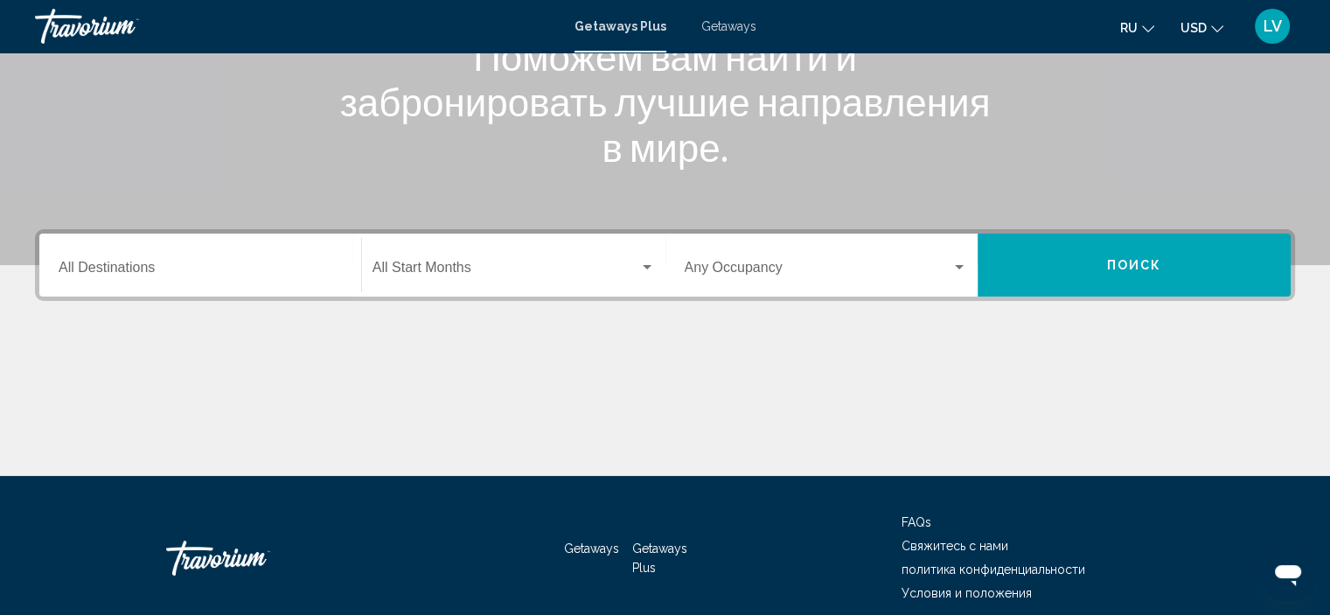
scroll to position [262, 0]
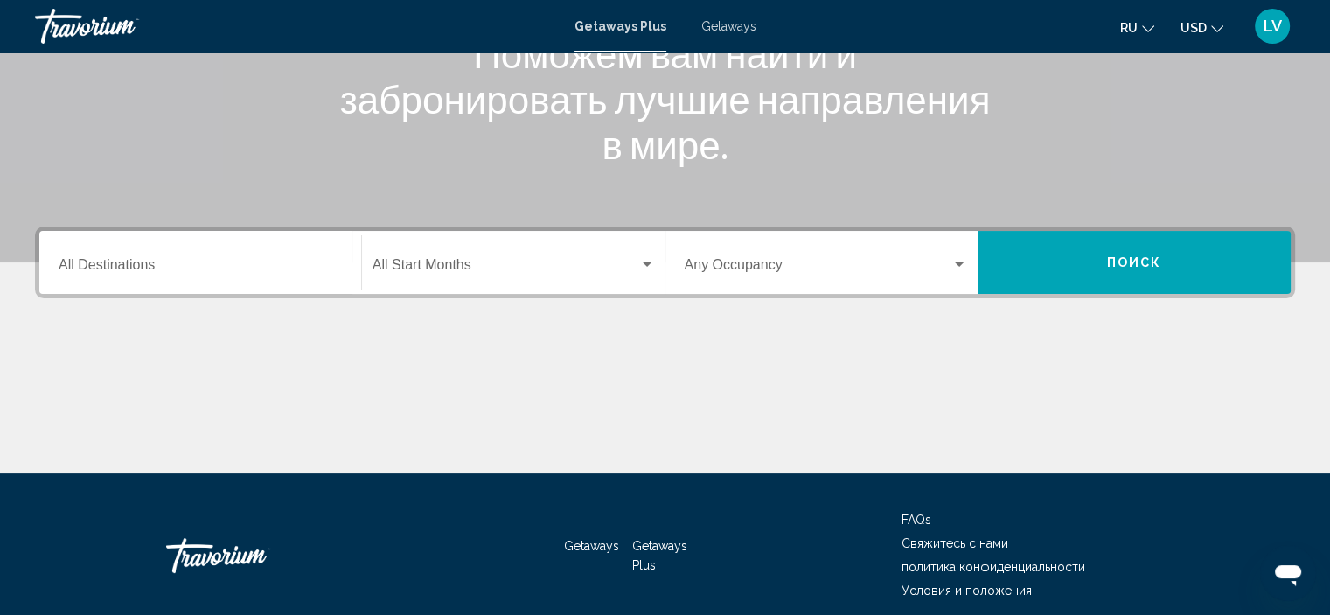
click at [129, 261] on input "Destination All Destinations" at bounding box center [200, 269] width 283 height 16
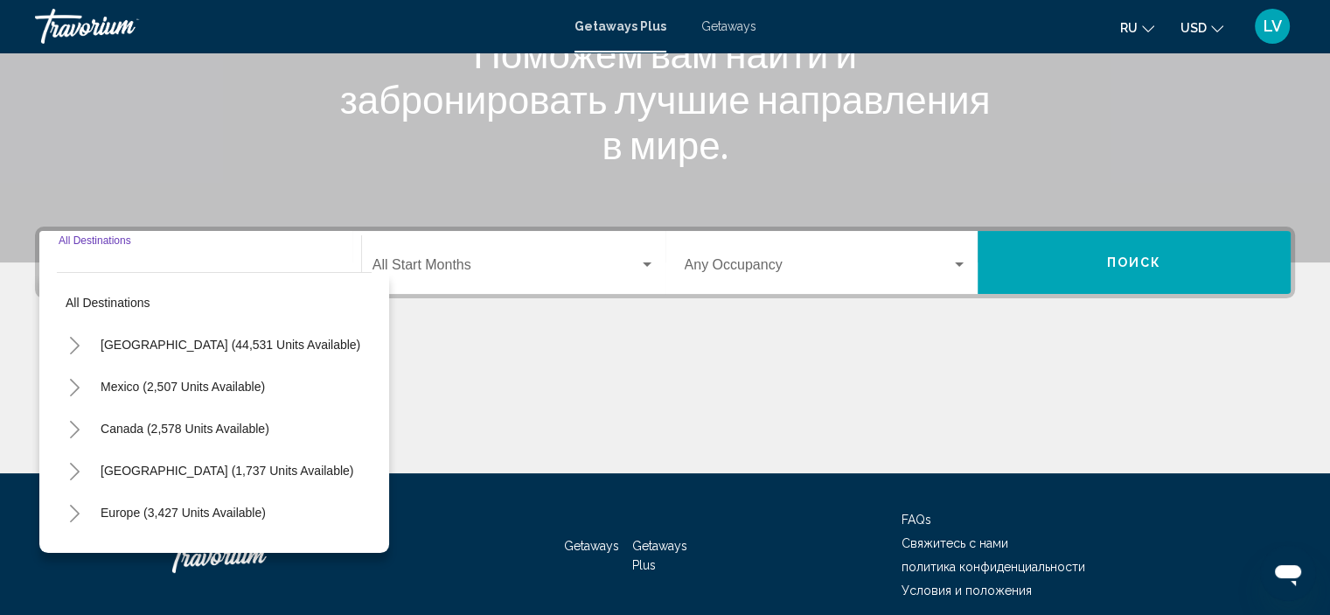
scroll to position [334, 0]
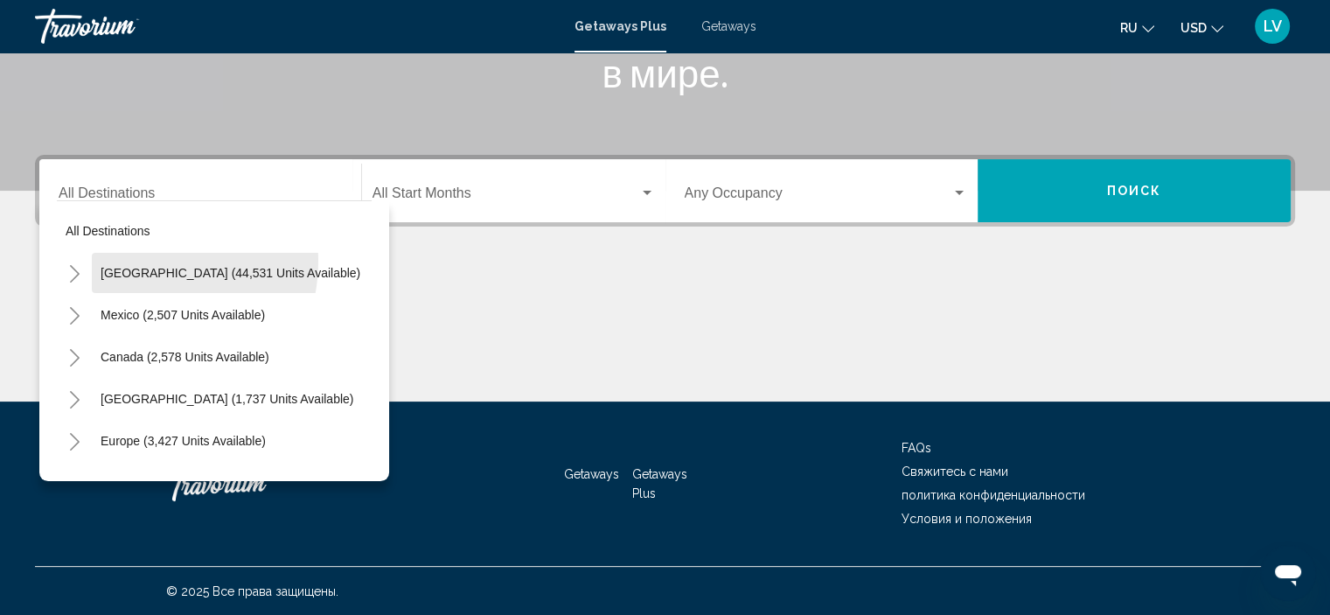
click at [129, 260] on button "[GEOGRAPHIC_DATA] (44,531 units available)" at bounding box center [230, 273] width 277 height 40
type input "**********"
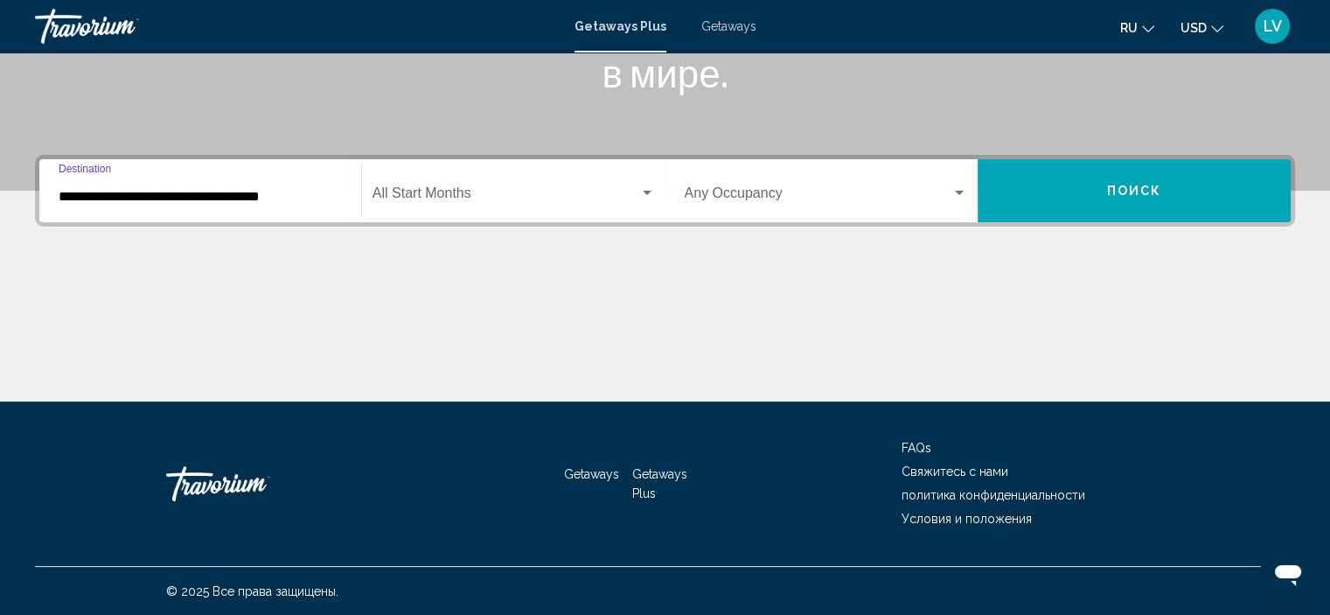
click at [399, 192] on span "Search widget" at bounding box center [506, 197] width 267 height 16
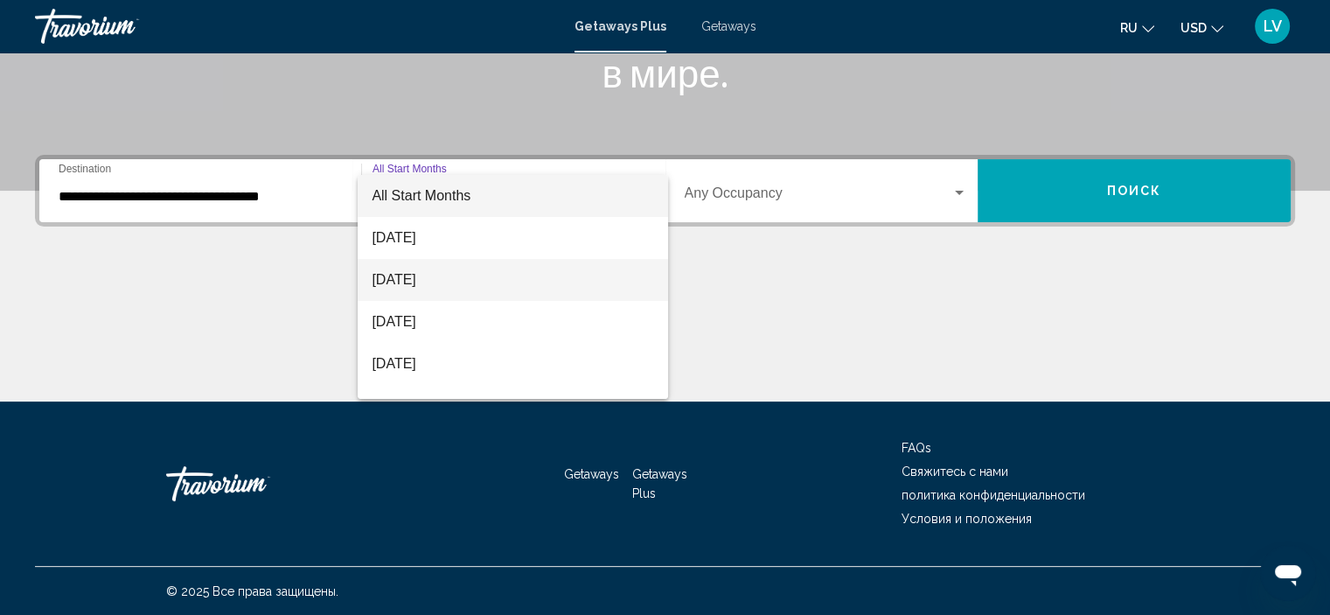
click at [437, 283] on span "[DATE]" at bounding box center [513, 280] width 283 height 42
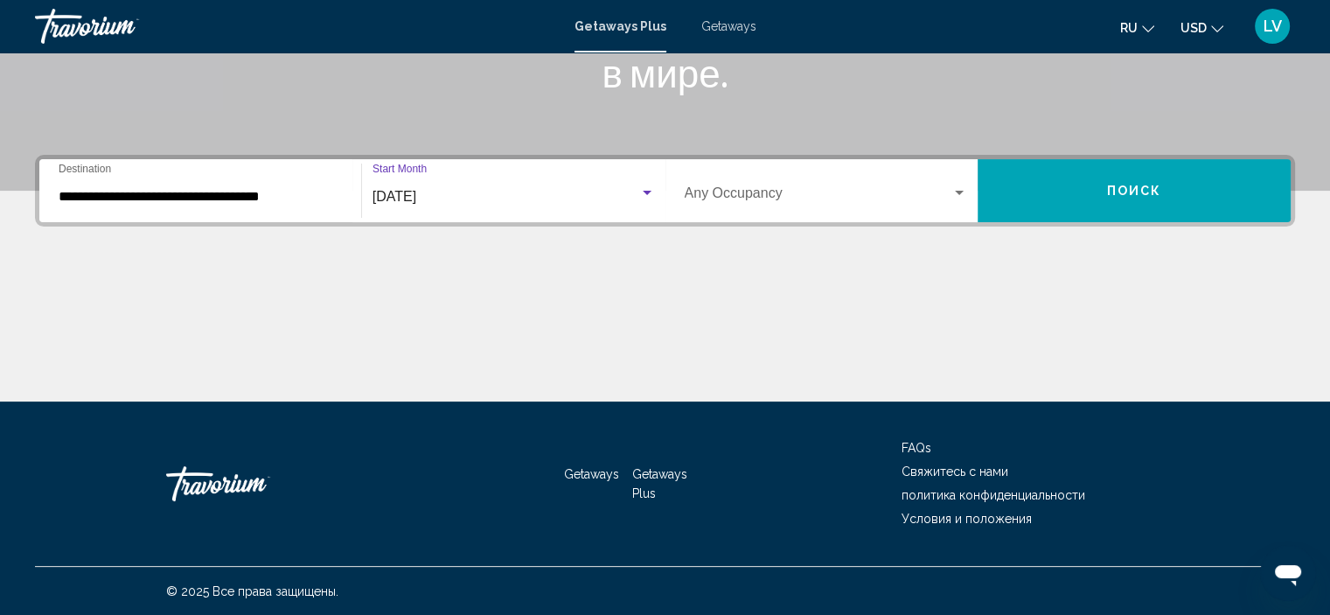
click at [1138, 185] on span "Поиск" at bounding box center [1134, 192] width 55 height 14
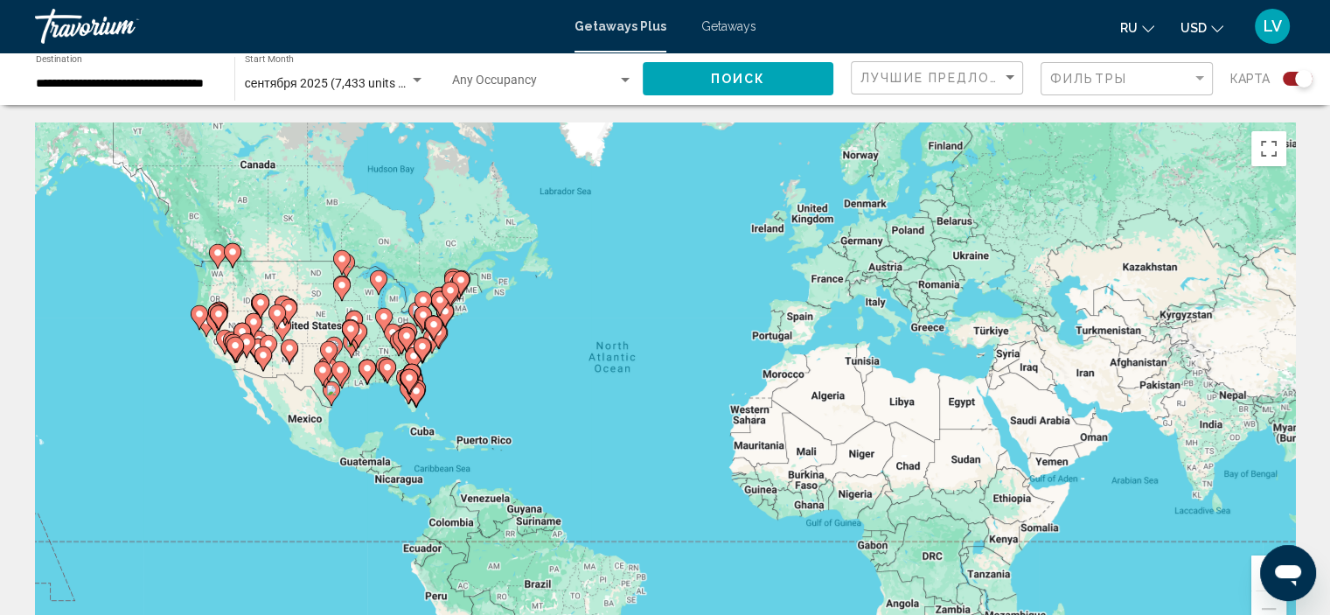
click at [179, 80] on input "**********" at bounding box center [126, 84] width 181 height 14
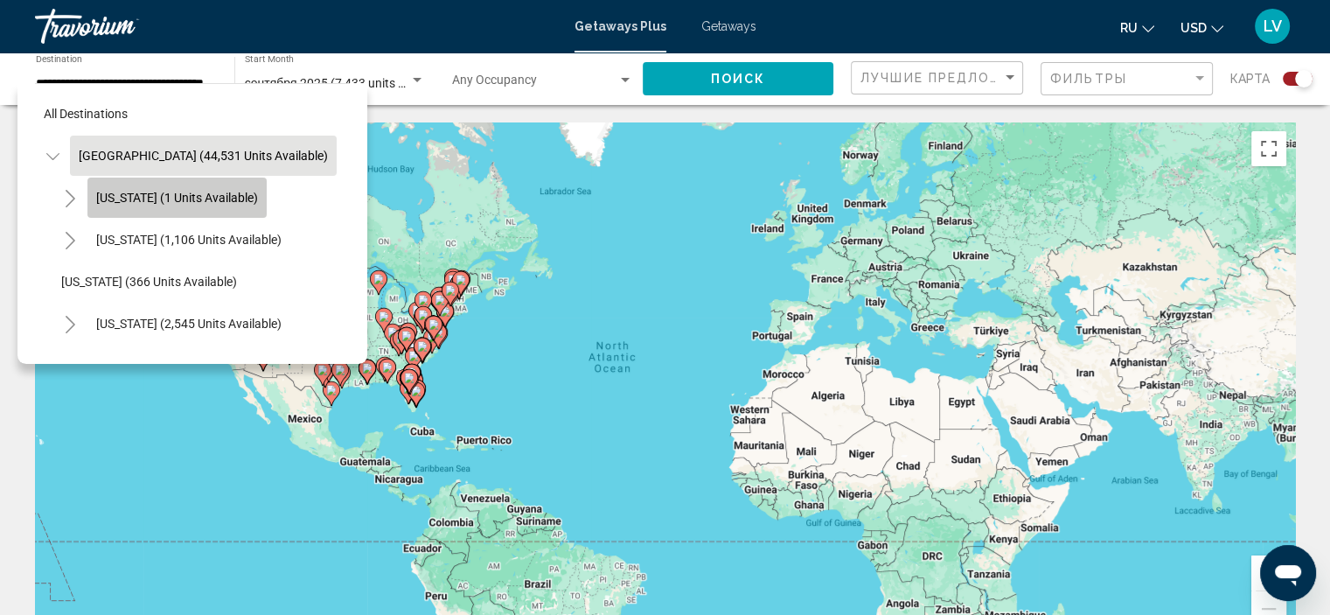
click at [182, 191] on span "[US_STATE] (1 units available)" at bounding box center [177, 198] width 162 height 14
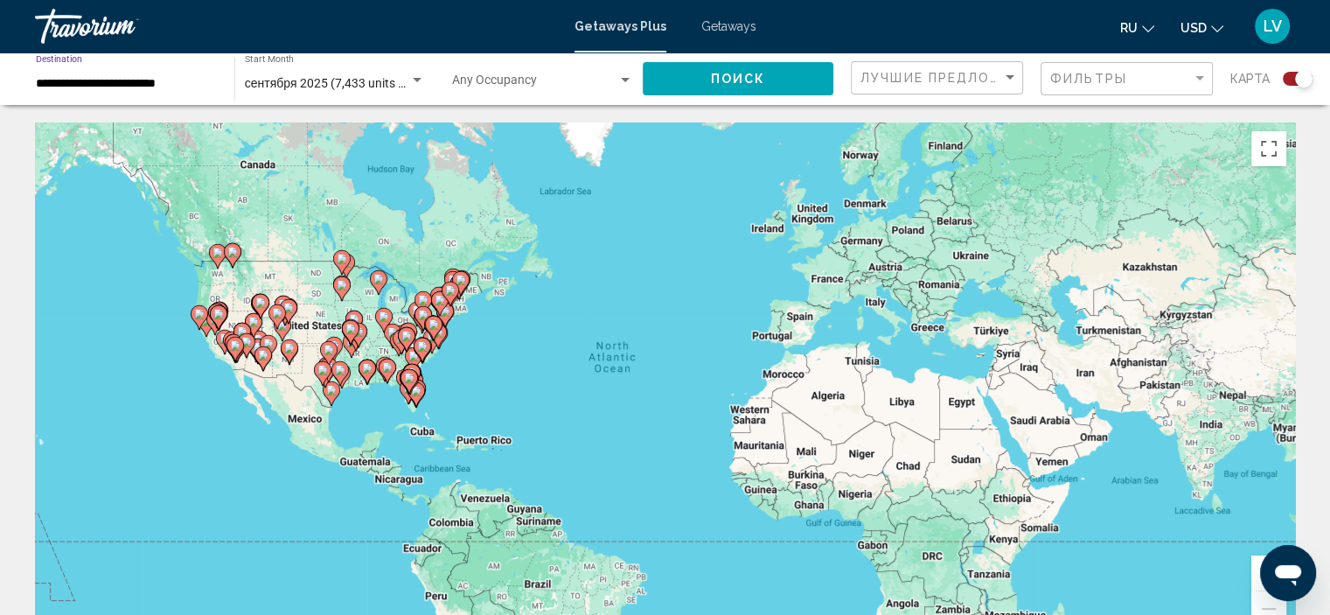
click at [707, 80] on button "Поиск" at bounding box center [738, 78] width 191 height 32
click at [152, 79] on input "**********" at bounding box center [126, 84] width 181 height 14
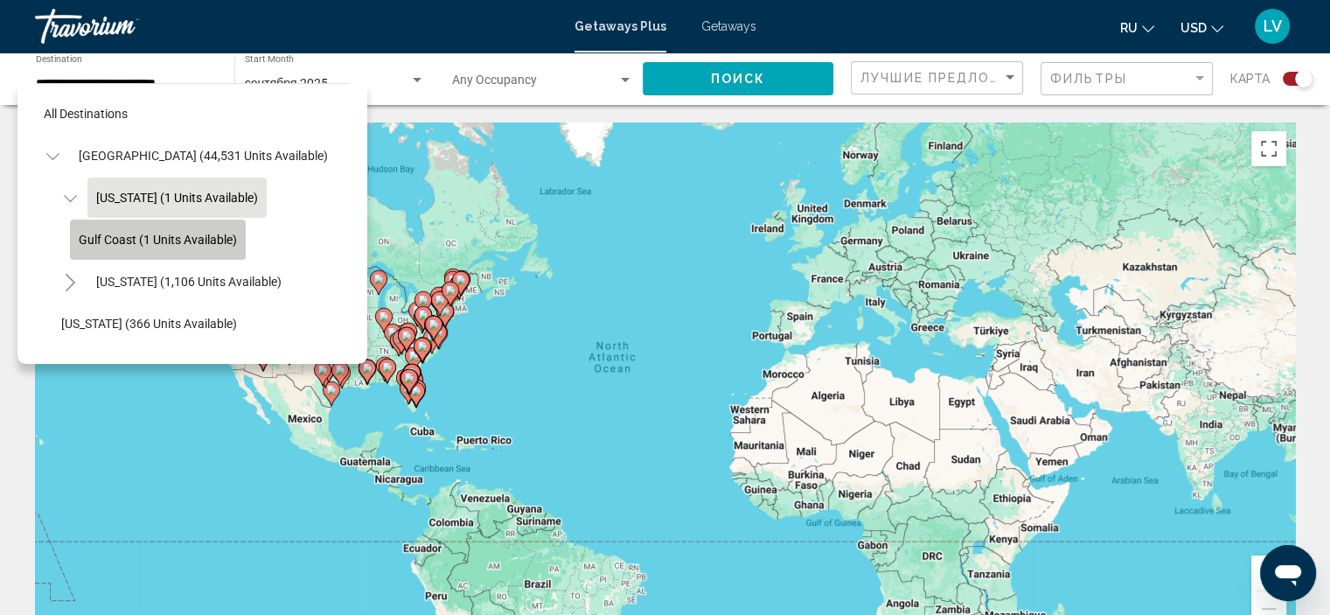
click at [170, 248] on button "Gulf Coast (1 units available)" at bounding box center [158, 240] width 176 height 40
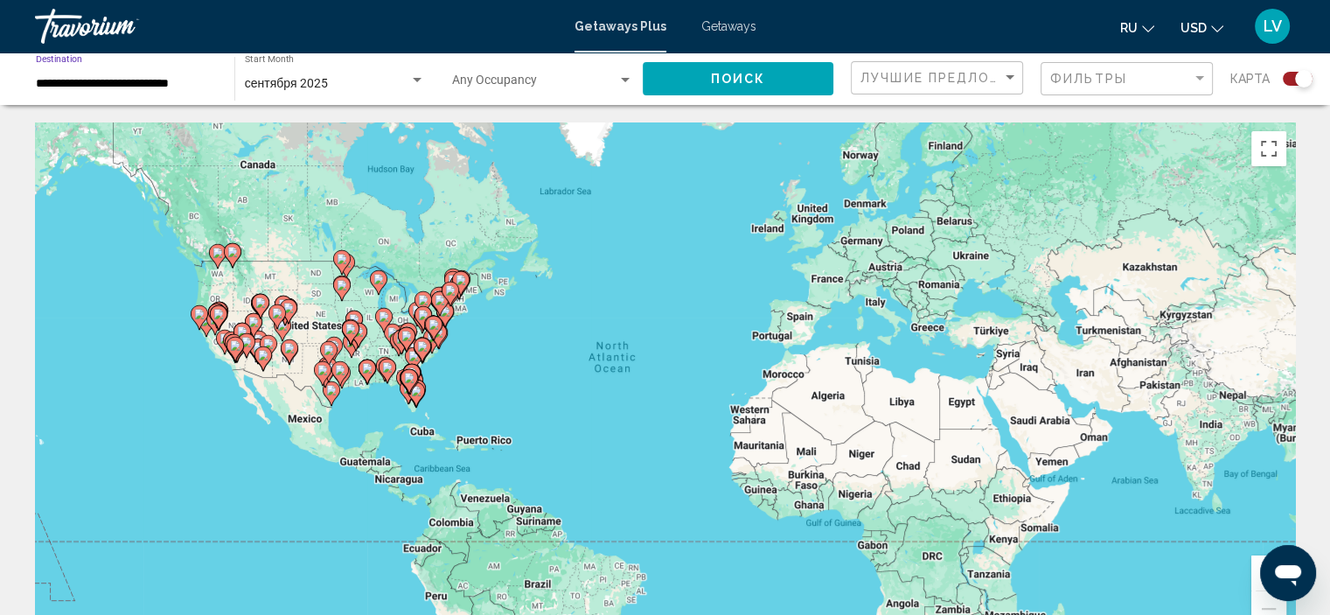
click at [777, 88] on button "Поиск" at bounding box center [738, 78] width 191 height 32
click at [152, 87] on input "**********" at bounding box center [126, 84] width 181 height 14
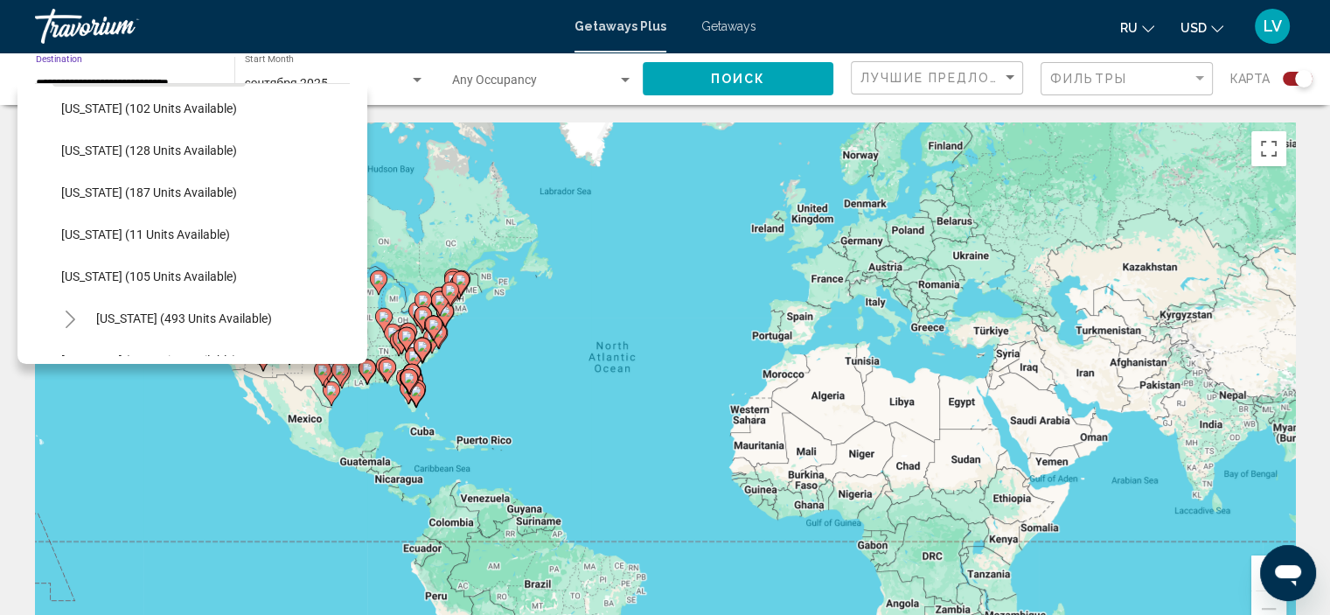
scroll to position [639, 0]
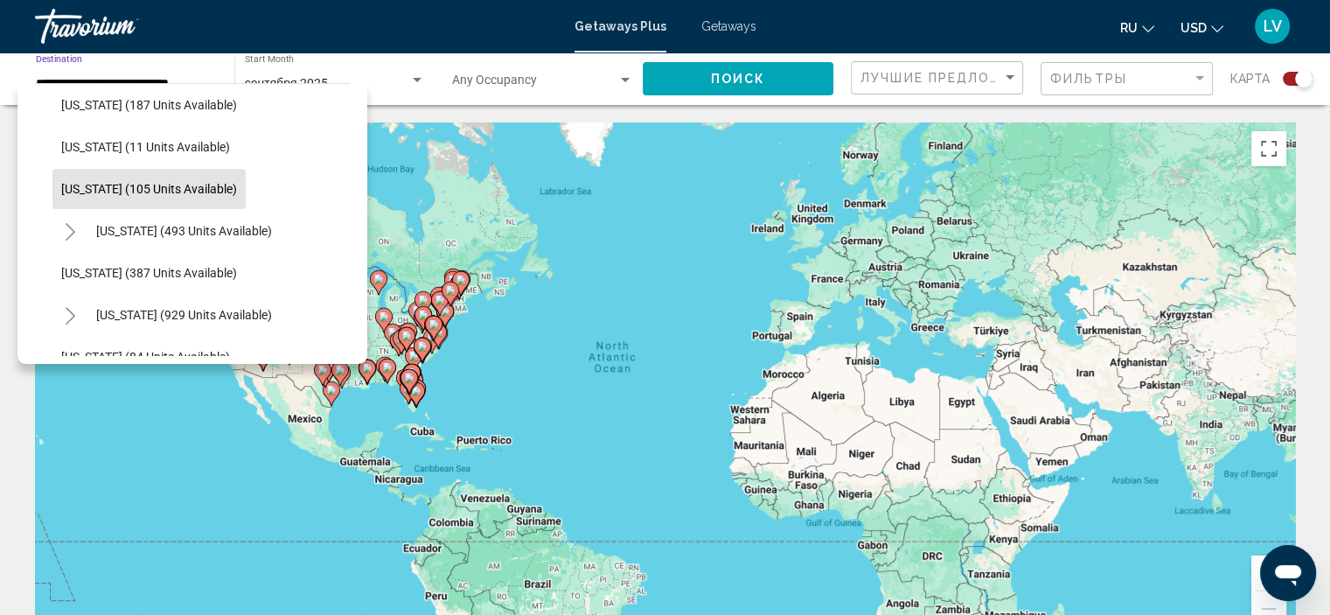
click at [192, 190] on span "[US_STATE] (105 units available)" at bounding box center [149, 189] width 176 height 14
type input "**********"
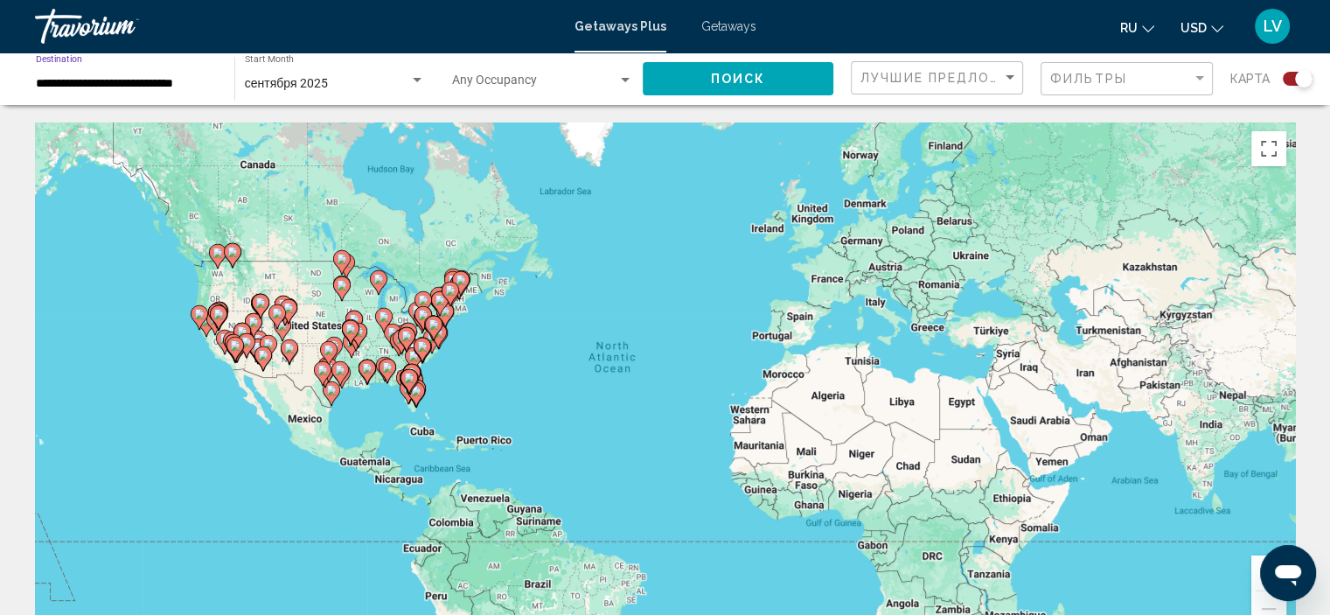
click at [729, 79] on span "Поиск" at bounding box center [738, 80] width 55 height 14
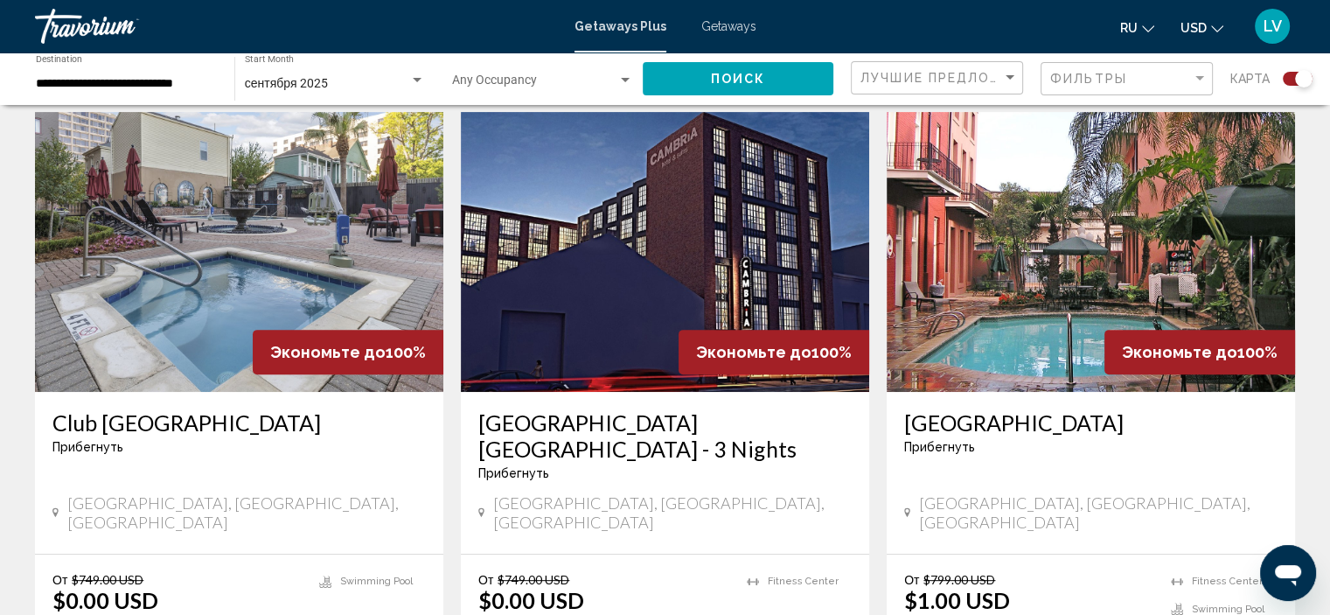
scroll to position [612, 0]
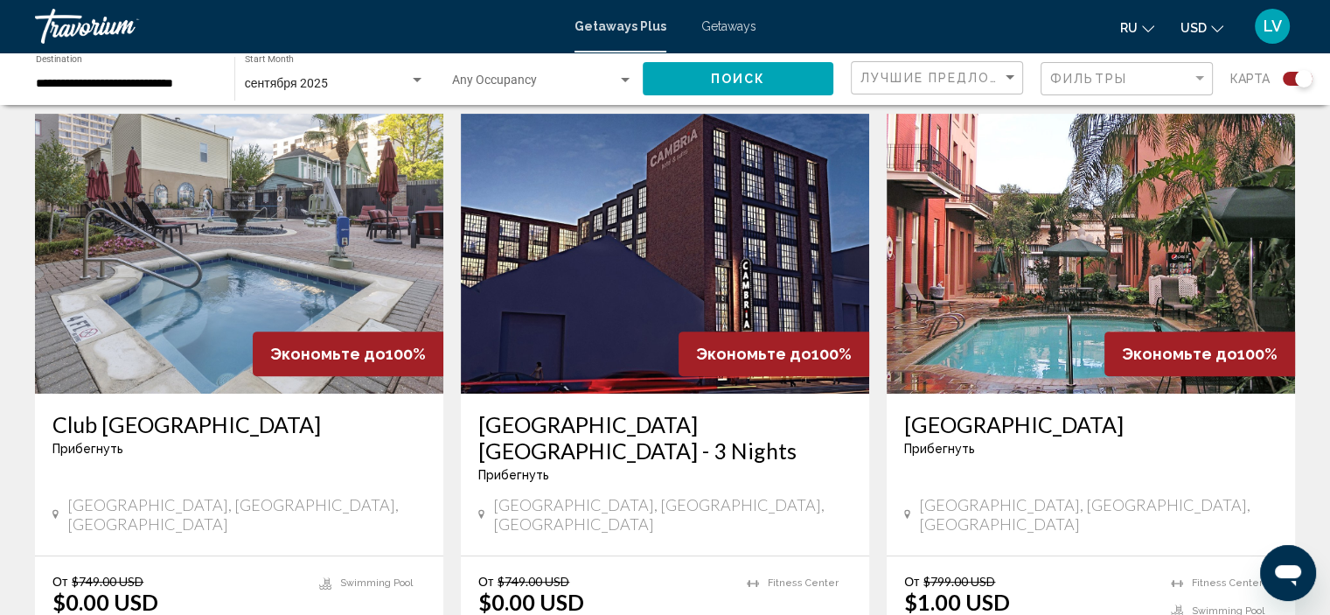
click at [234, 302] on img "Main content" at bounding box center [239, 254] width 408 height 280
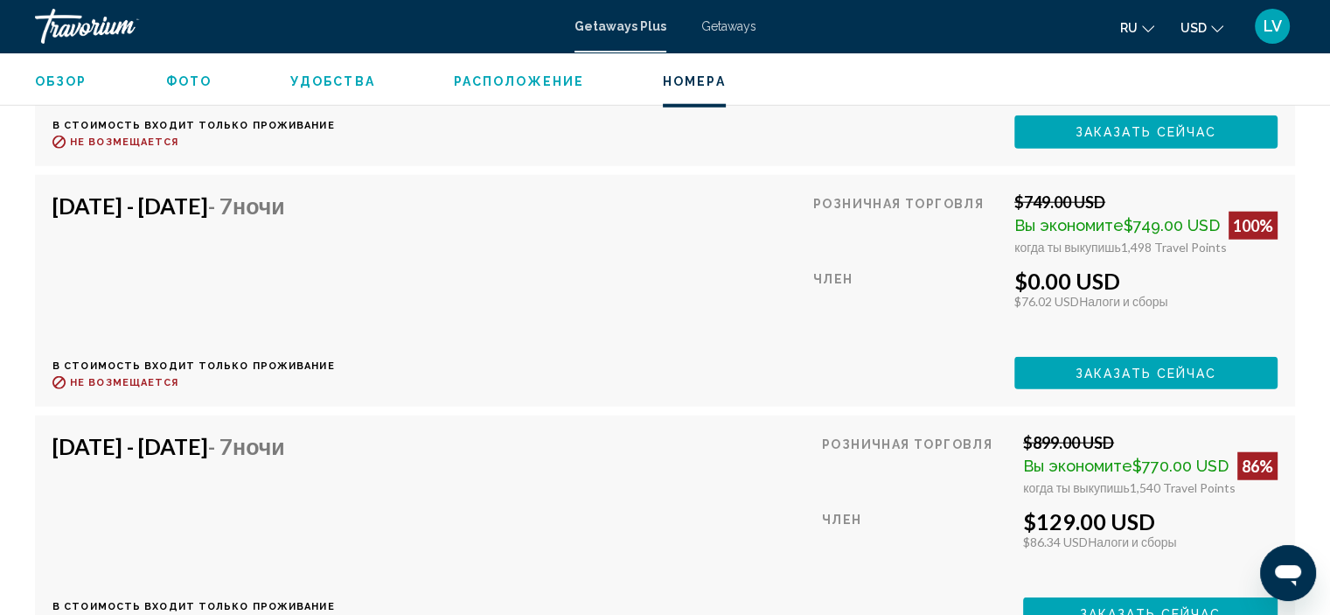
scroll to position [4118, 0]
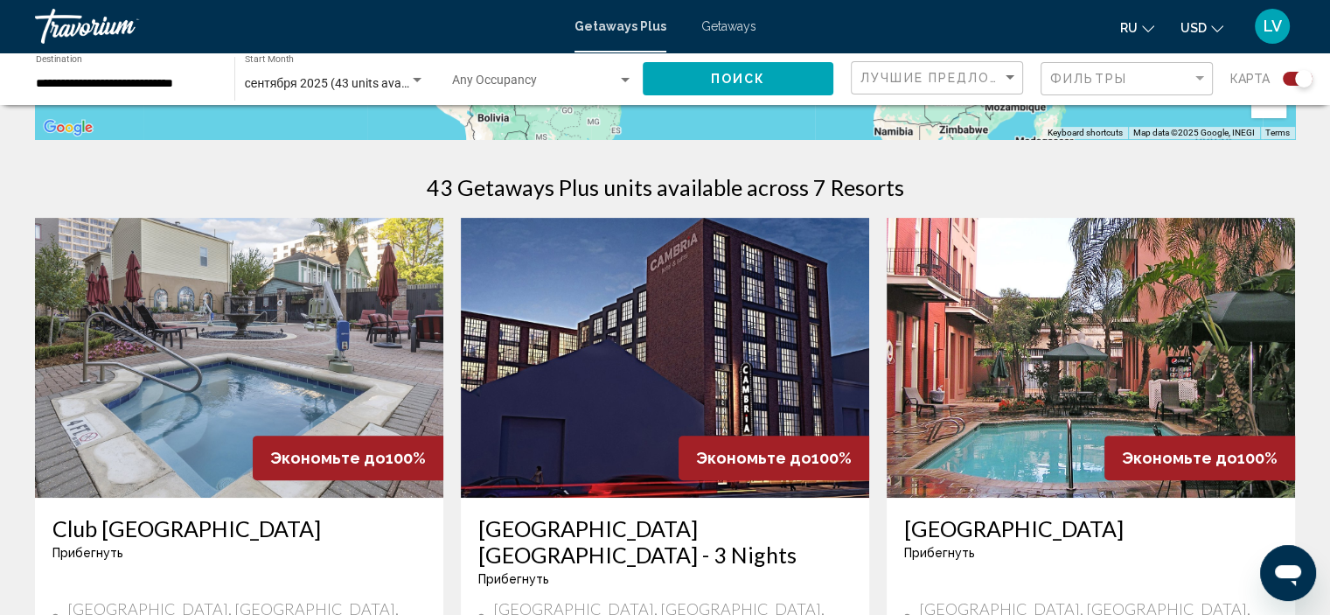
scroll to position [525, 0]
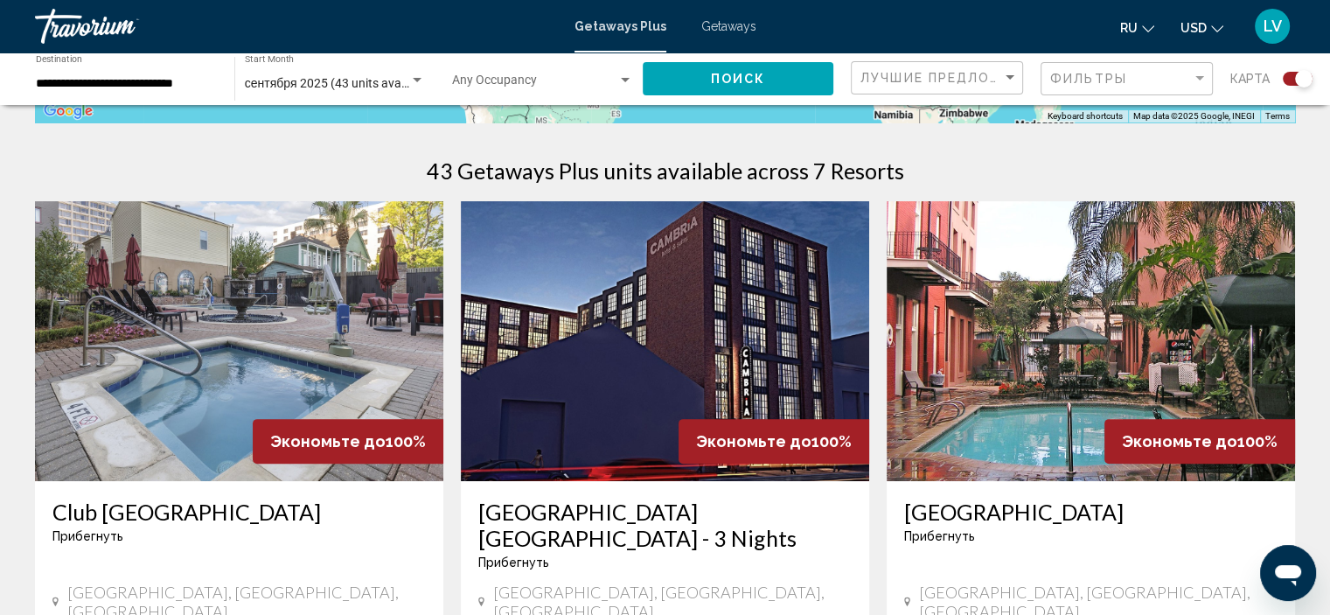
click at [665, 349] on img "Main content" at bounding box center [665, 341] width 408 height 280
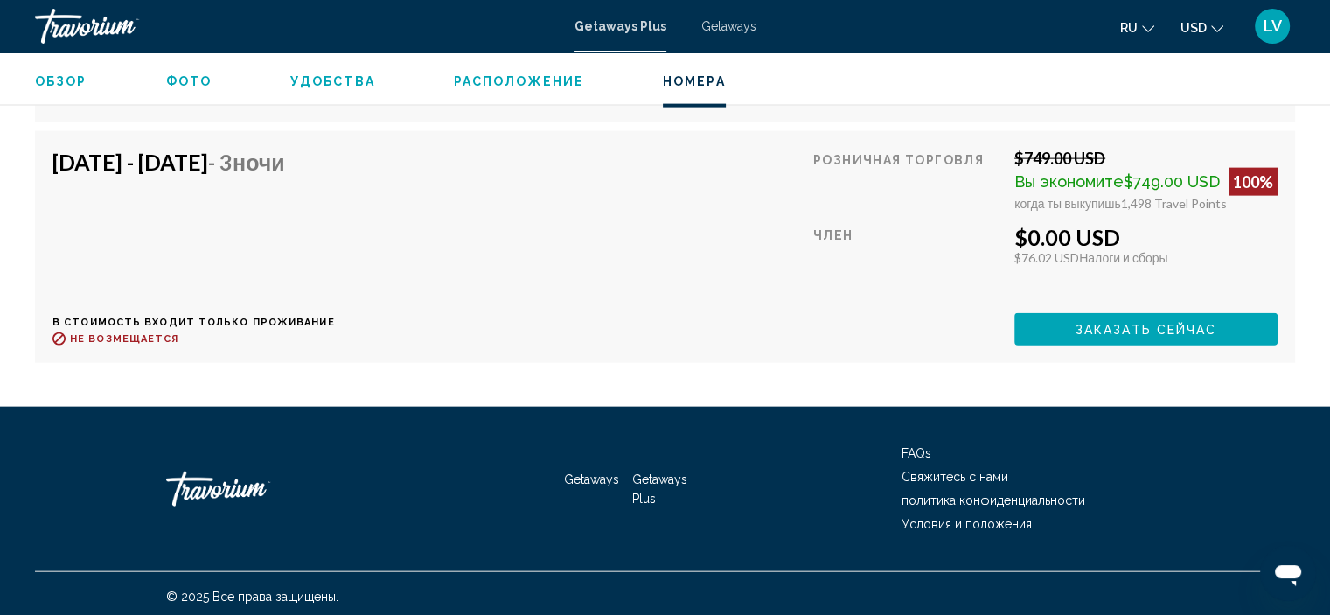
scroll to position [3968, 0]
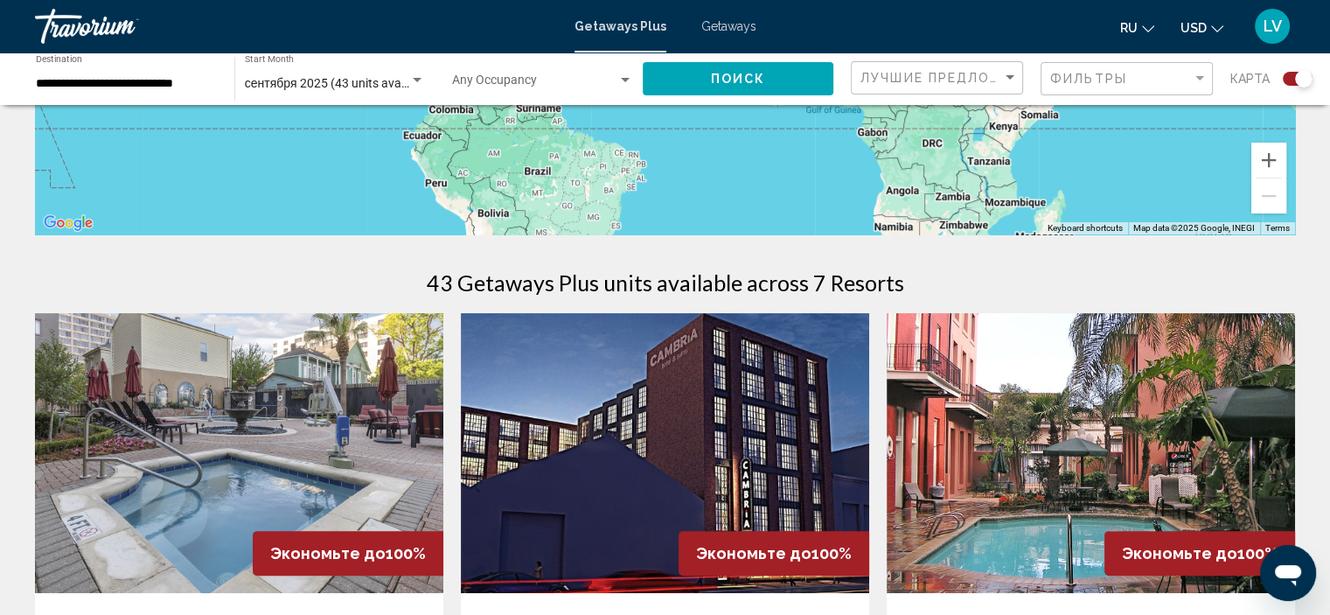
scroll to position [525, 0]
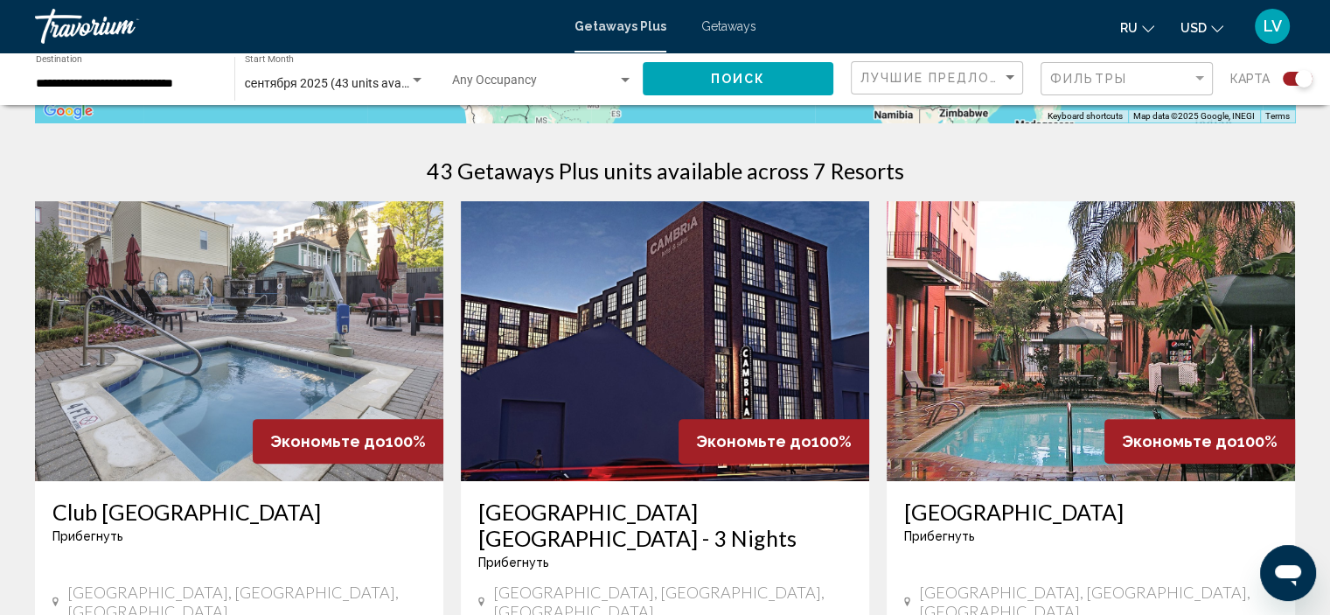
click at [1106, 297] on img "Main content" at bounding box center [1091, 341] width 408 height 280
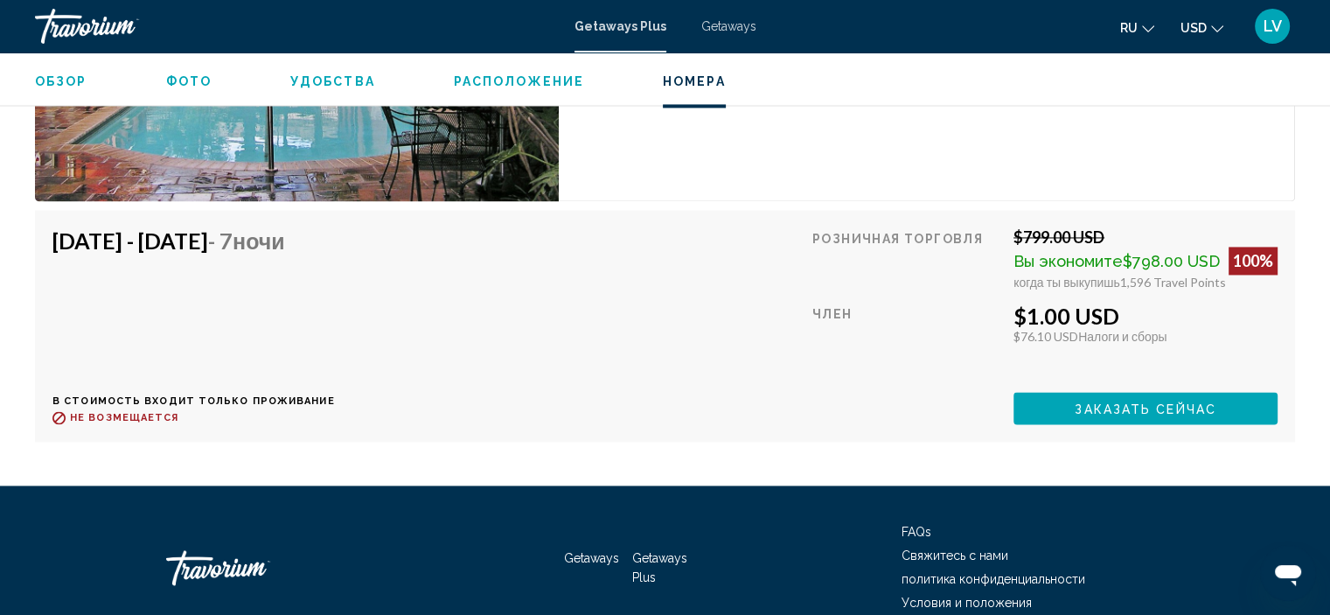
scroll to position [2787, 0]
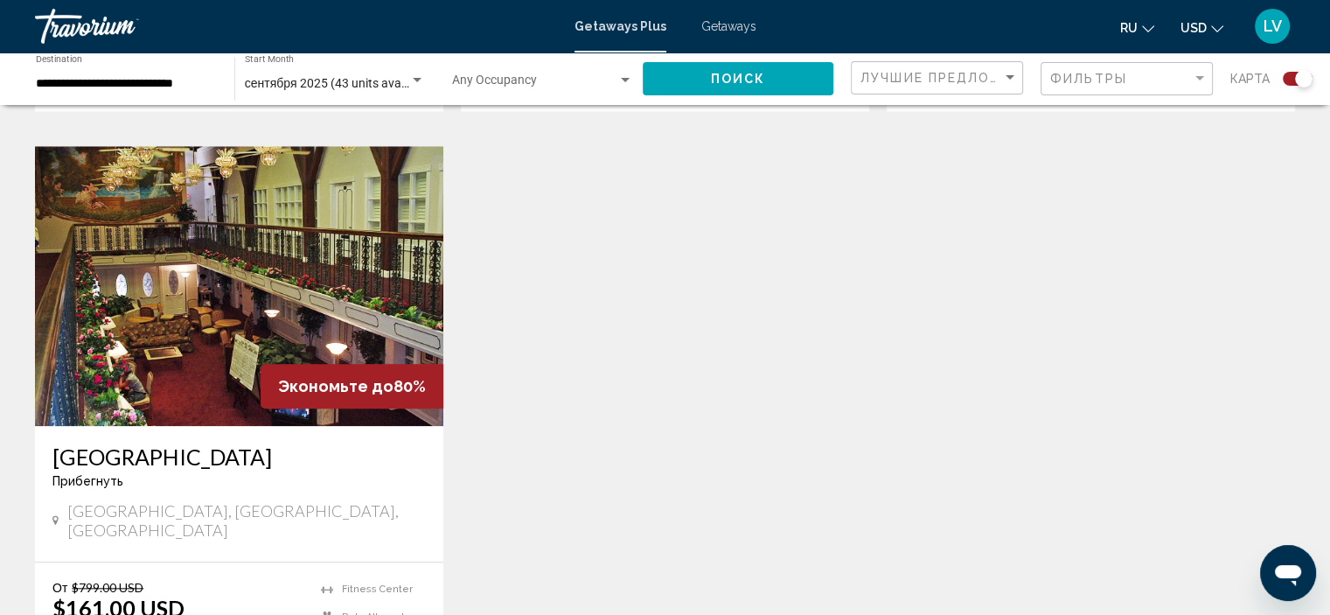
scroll to position [1924, 0]
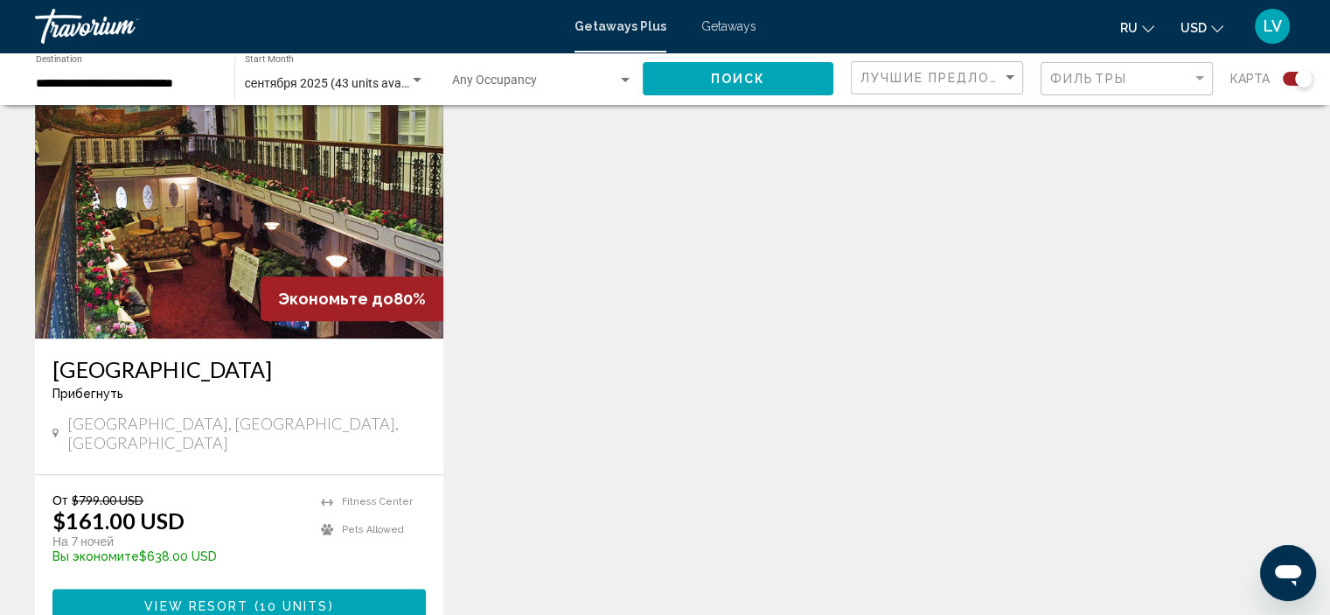
click at [147, 80] on input "**********" at bounding box center [126, 84] width 181 height 14
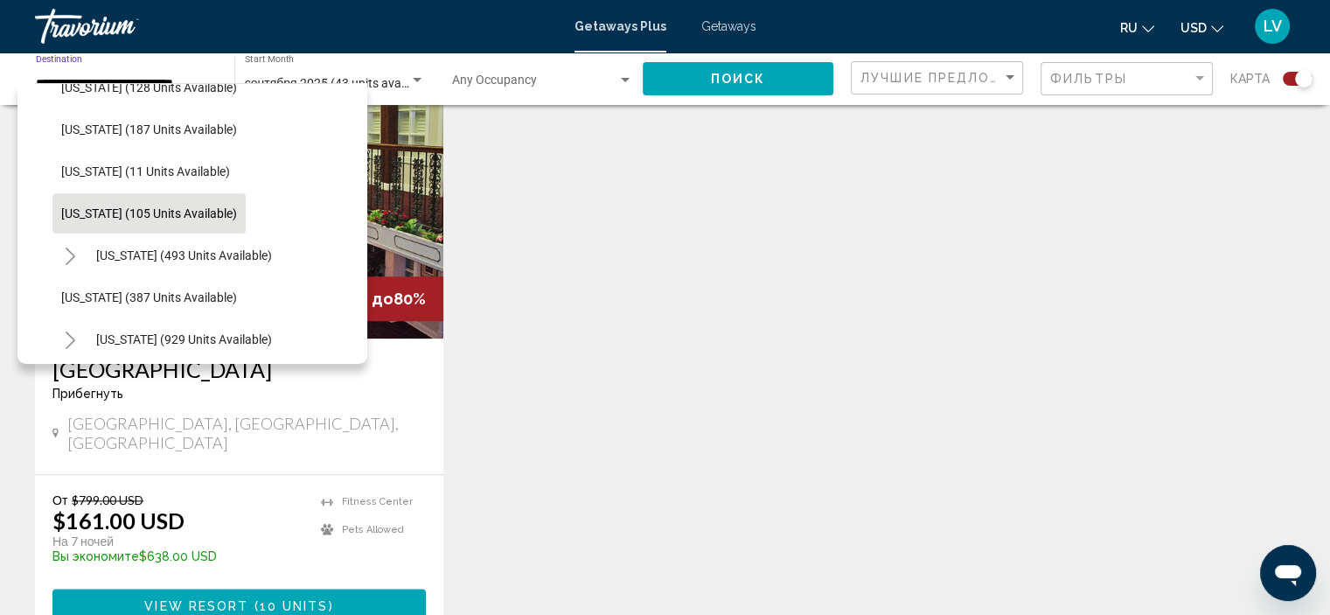
scroll to position [660, 0]
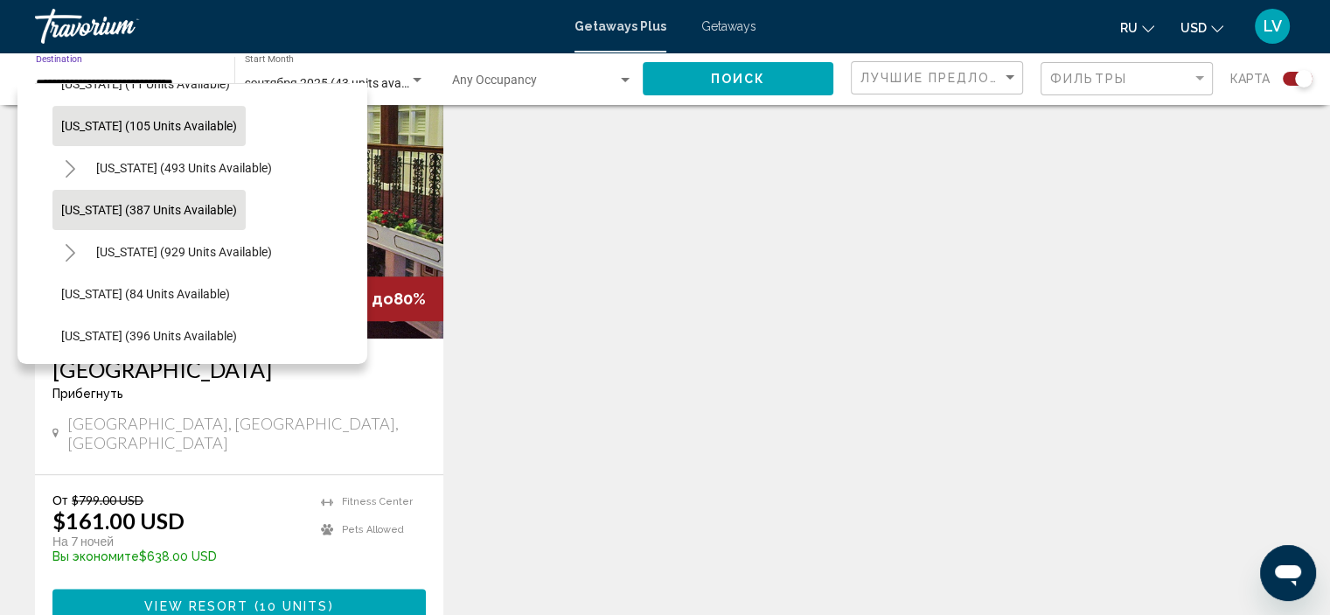
click at [168, 207] on span "[US_STATE] (387 units available)" at bounding box center [149, 210] width 176 height 14
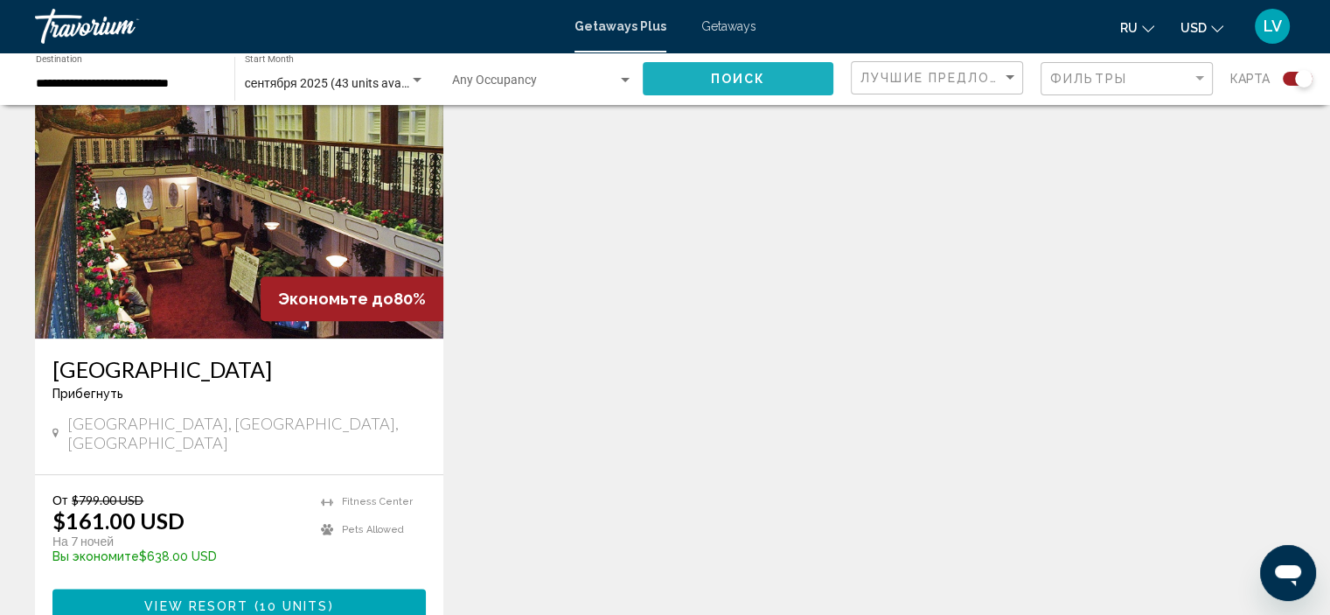
click at [715, 76] on span "Поиск" at bounding box center [738, 80] width 55 height 14
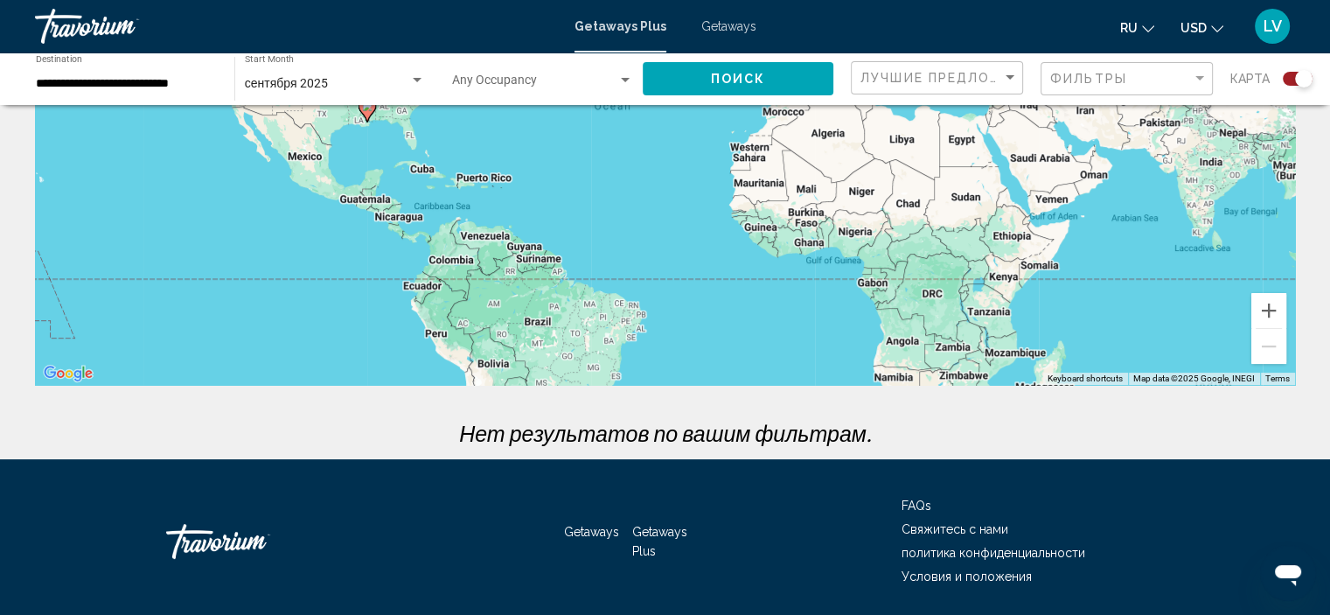
scroll to position [320, 0]
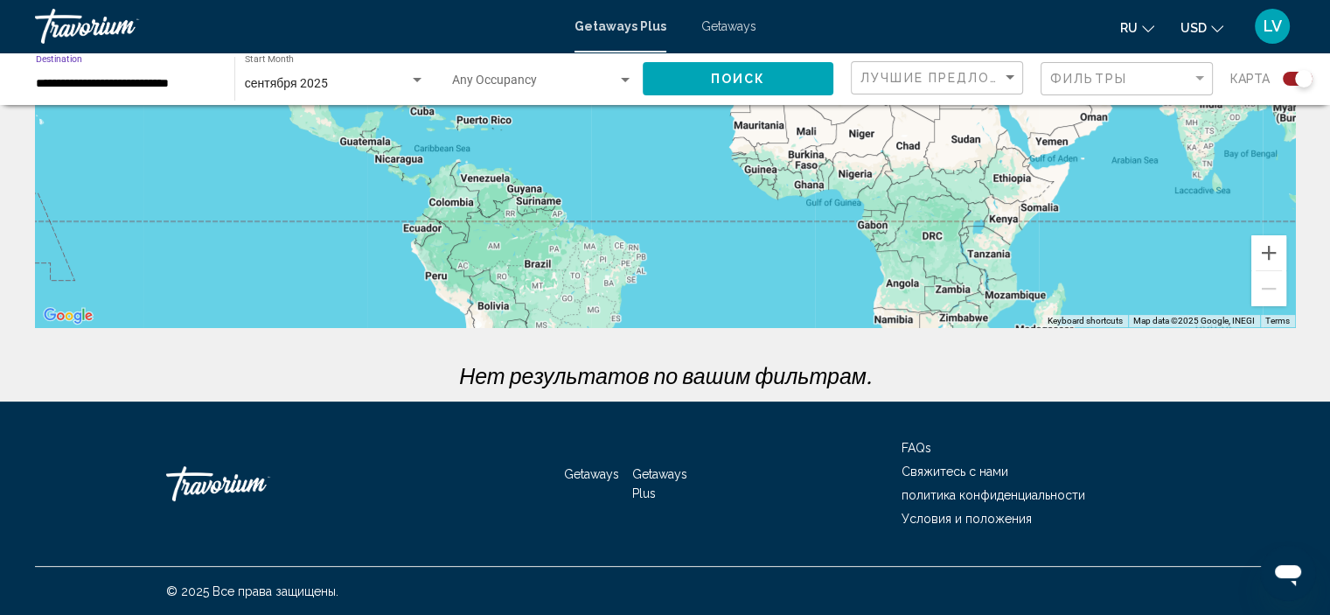
click at [89, 84] on input "**********" at bounding box center [126, 84] width 181 height 14
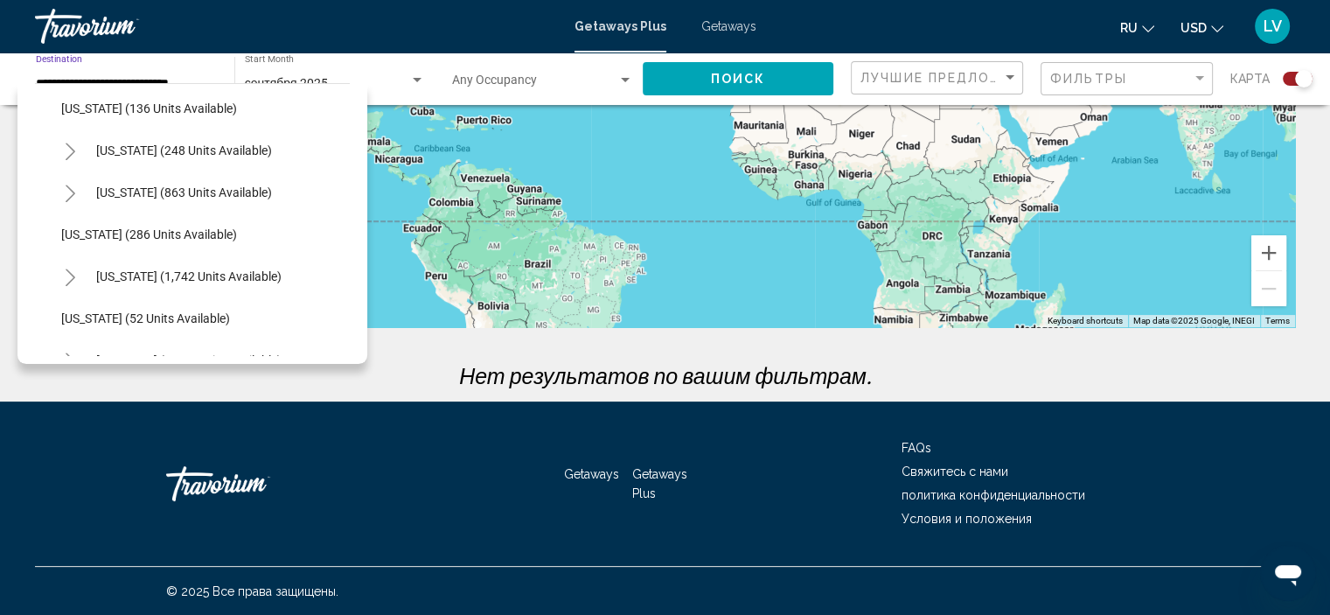
scroll to position [1268, 0]
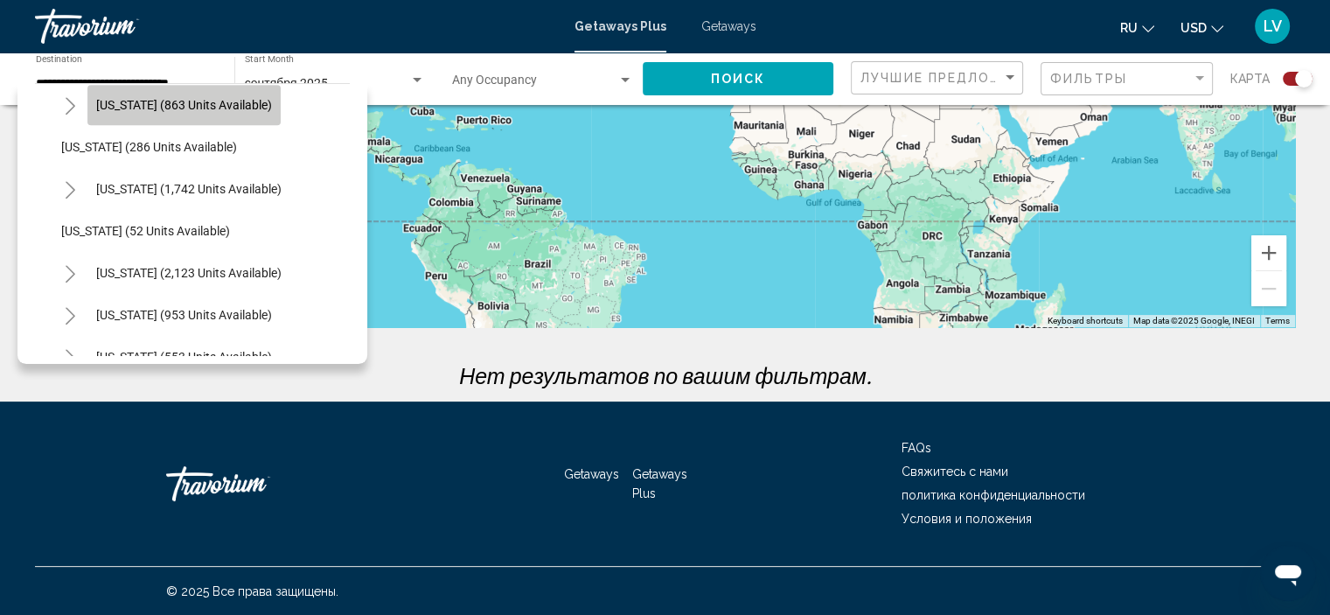
click at [217, 108] on span "[US_STATE] (863 units available)" at bounding box center [184, 105] width 176 height 14
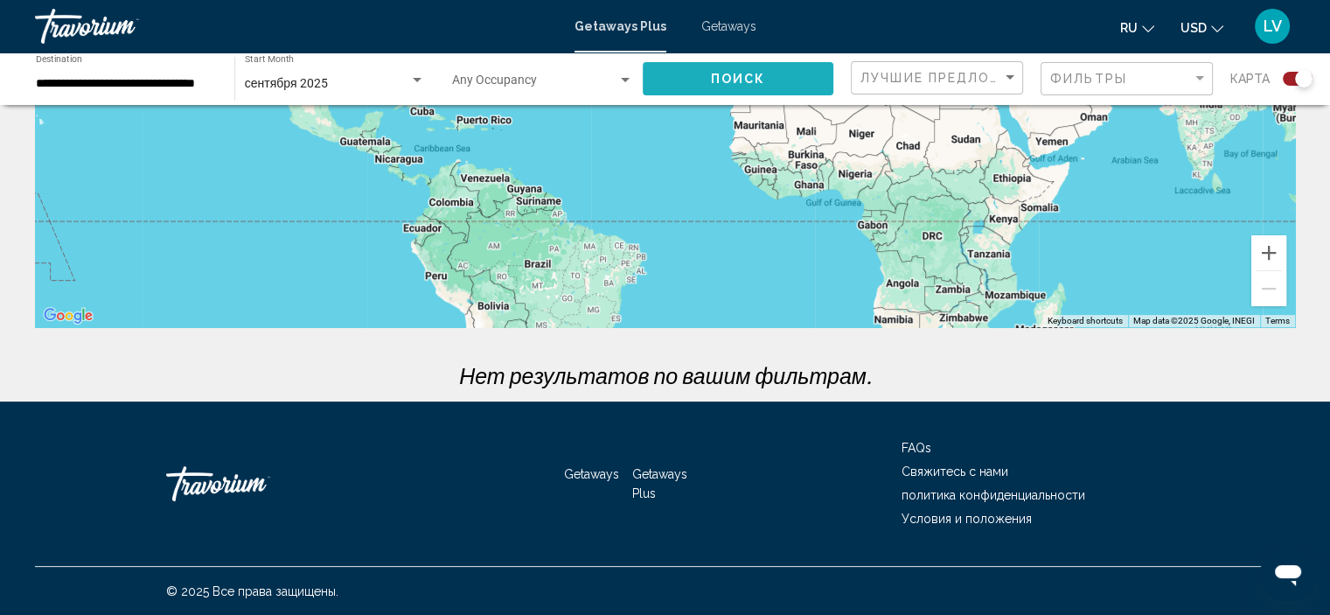
click at [686, 79] on button "Поиск" at bounding box center [738, 78] width 191 height 32
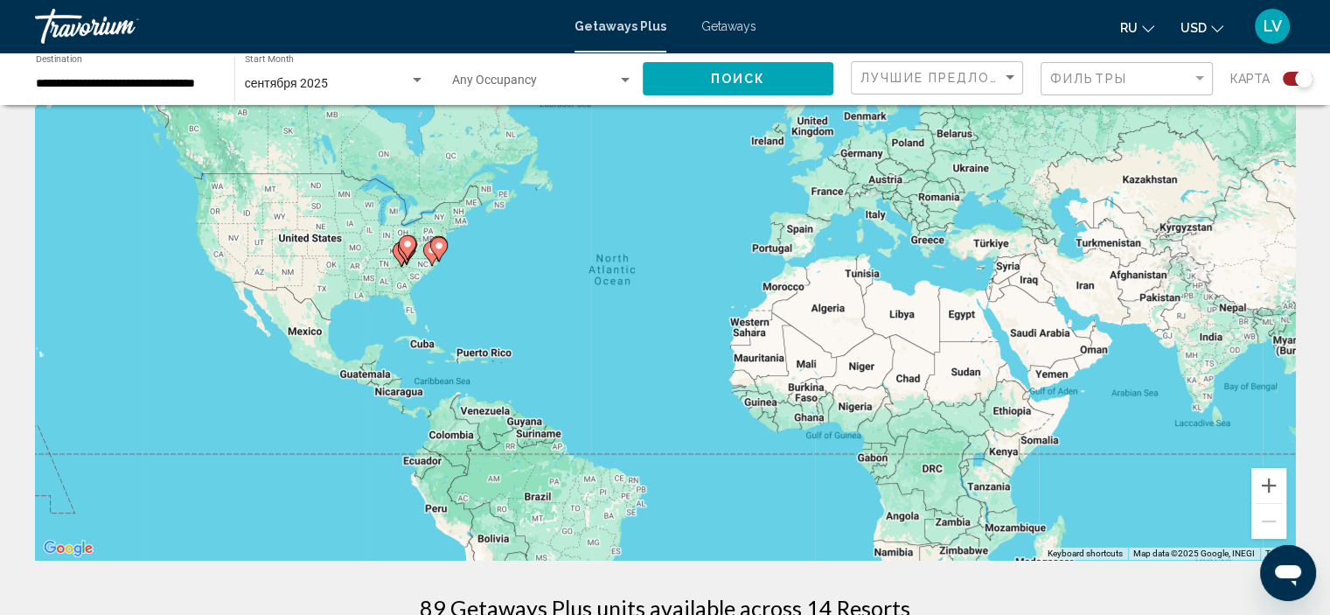
scroll to position [87, 0]
click at [437, 251] on icon "Main content" at bounding box center [438, 249] width 16 height 23
type input "**********"
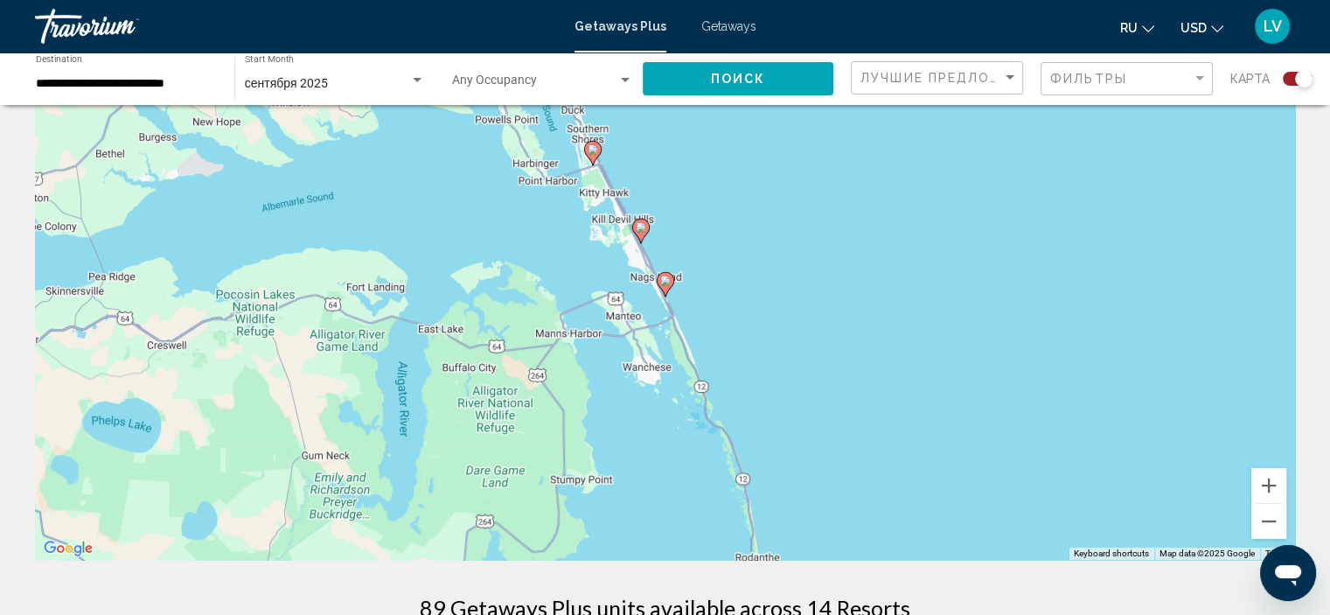
click at [667, 283] on image "Main content" at bounding box center [665, 281] width 10 height 10
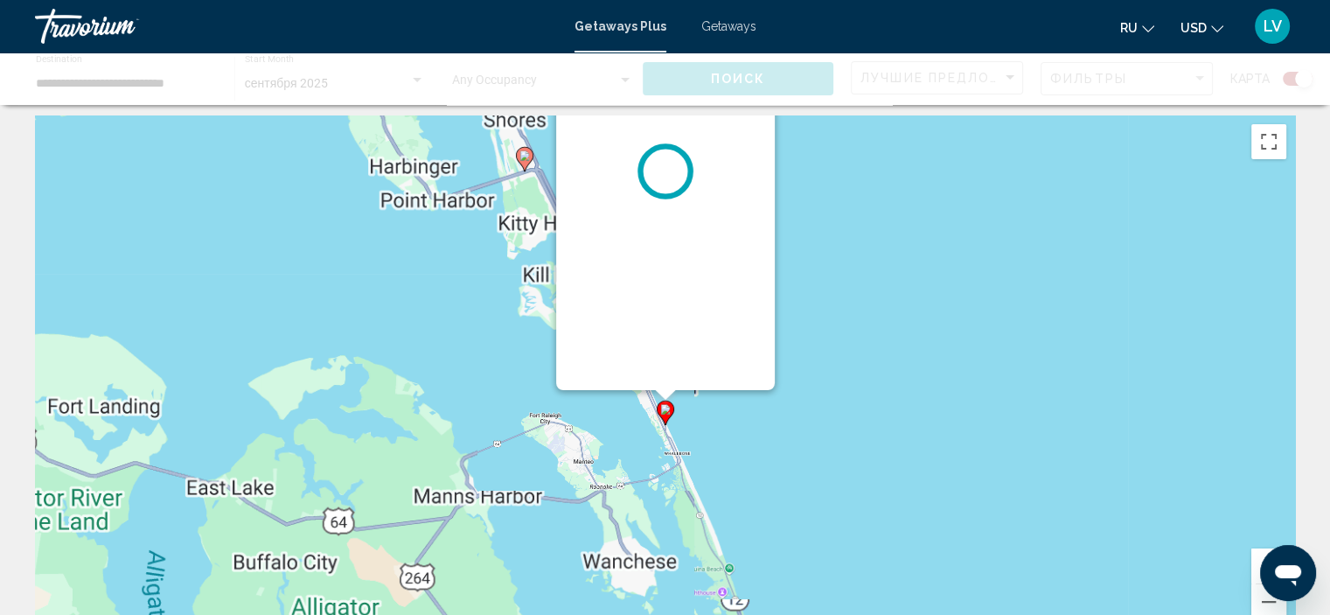
scroll to position [0, 0]
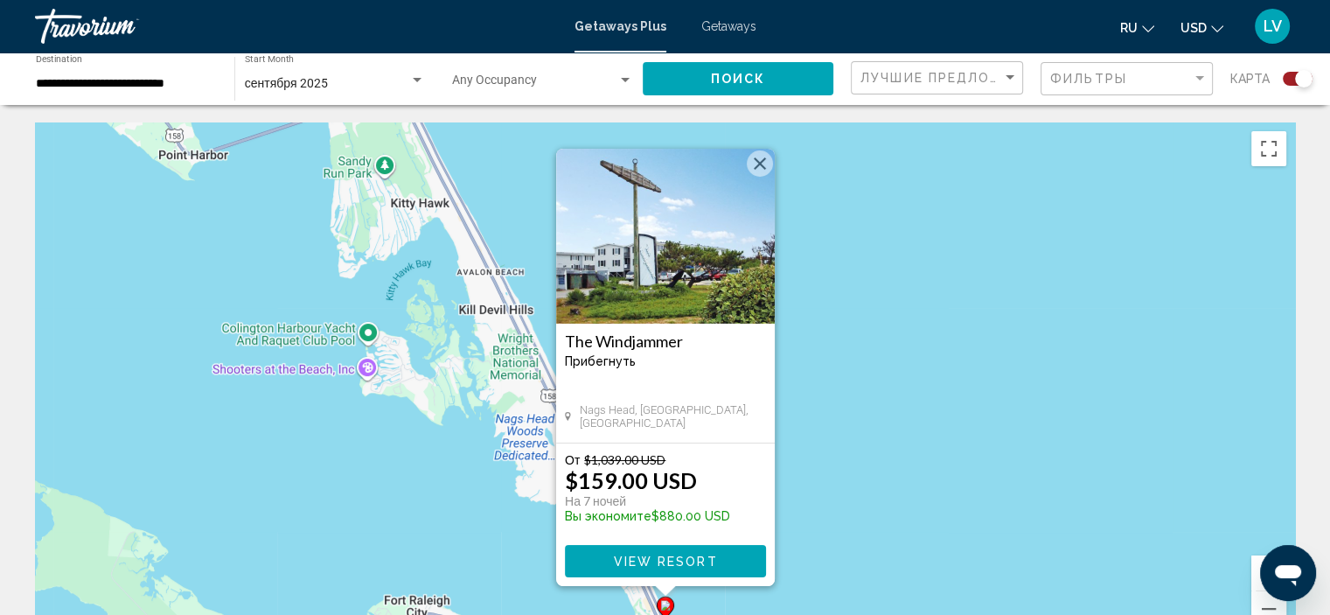
click at [763, 157] on button "Close" at bounding box center [760, 163] width 26 height 26
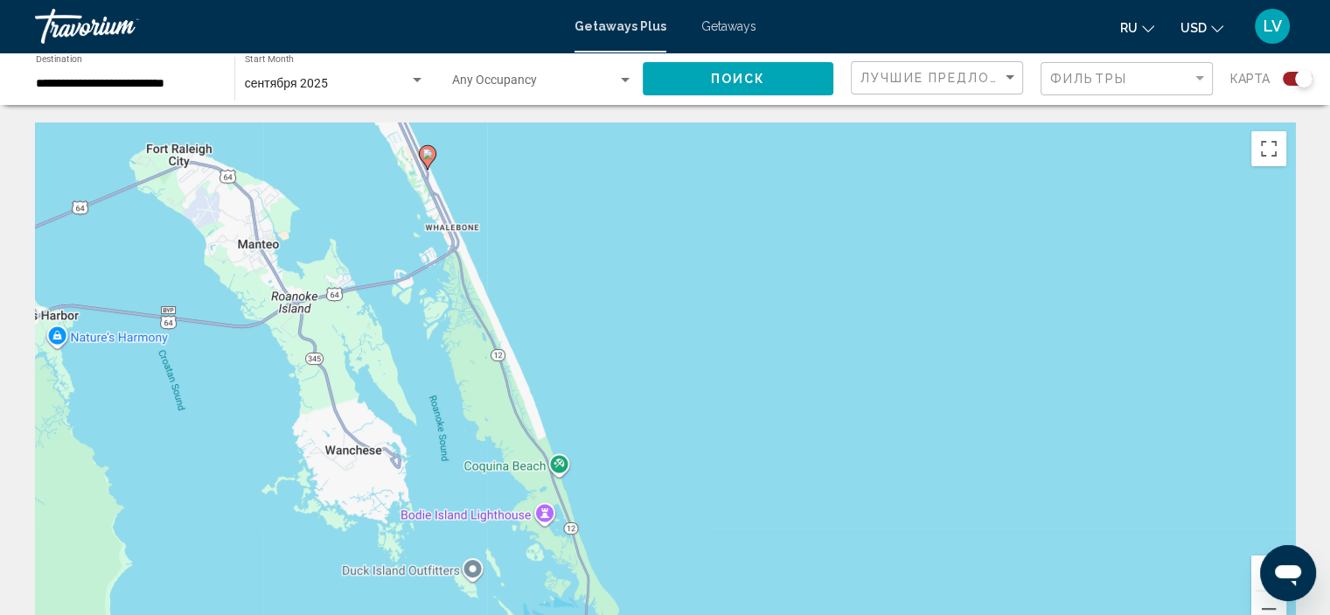
drag, startPoint x: 791, startPoint y: 489, endPoint x: 572, endPoint y: 69, distance: 473.4
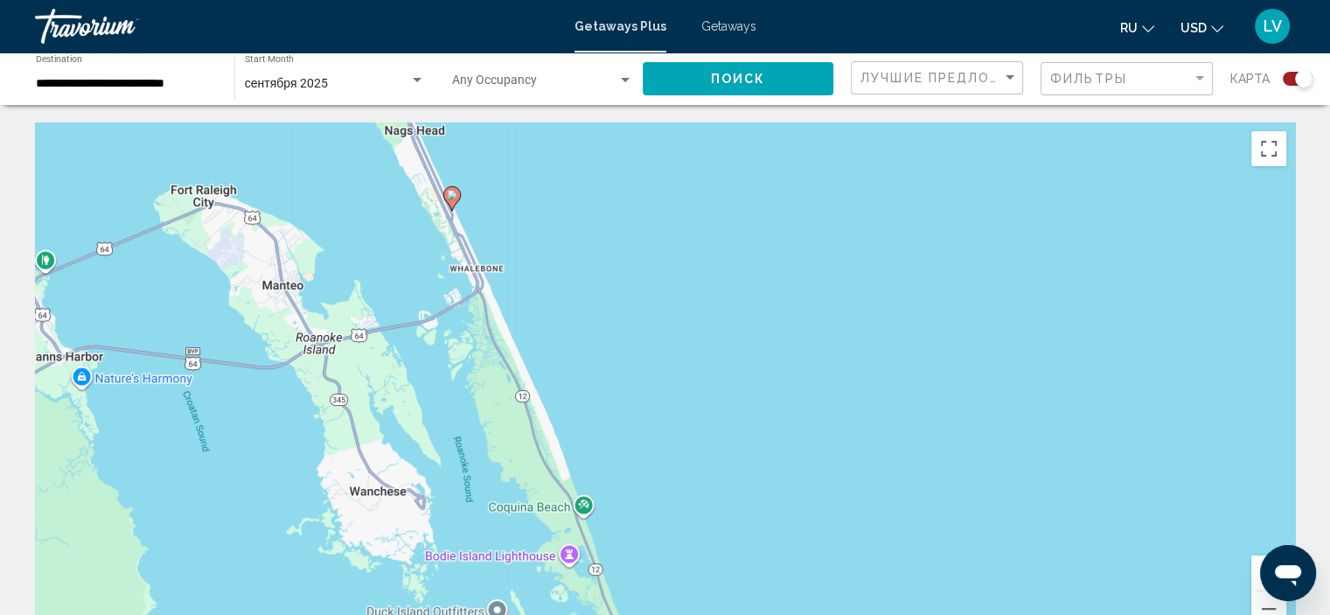
click at [456, 192] on image "Main content" at bounding box center [452, 195] width 10 height 10
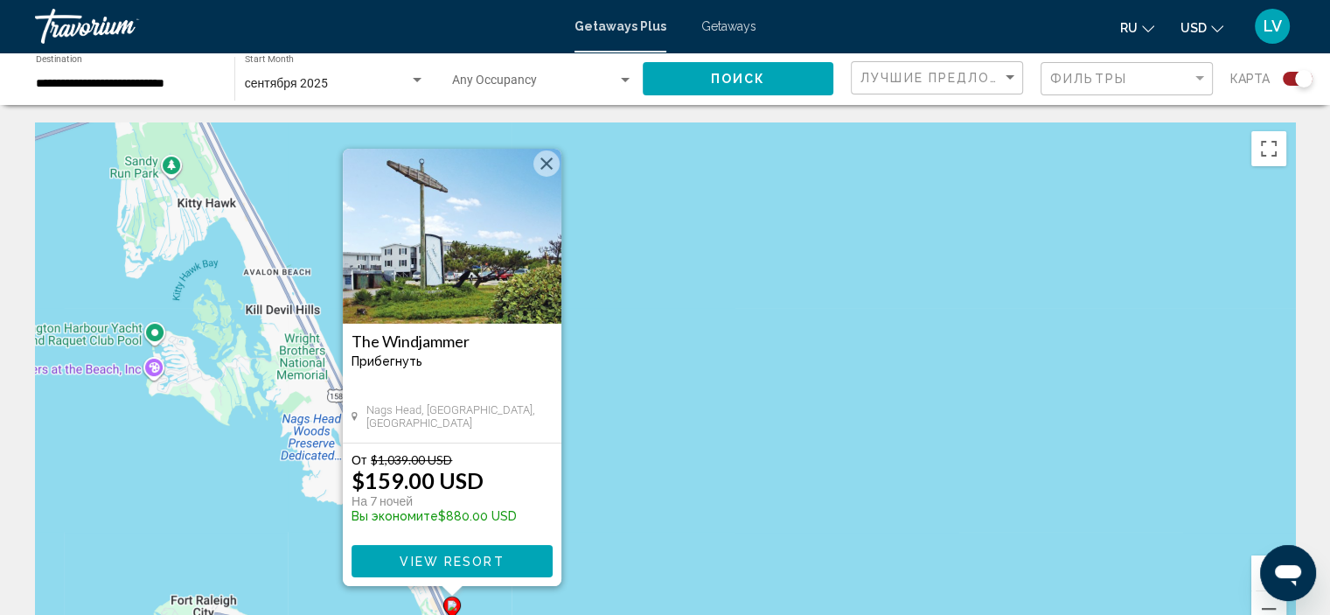
click at [555, 150] on img "Main content" at bounding box center [452, 236] width 219 height 175
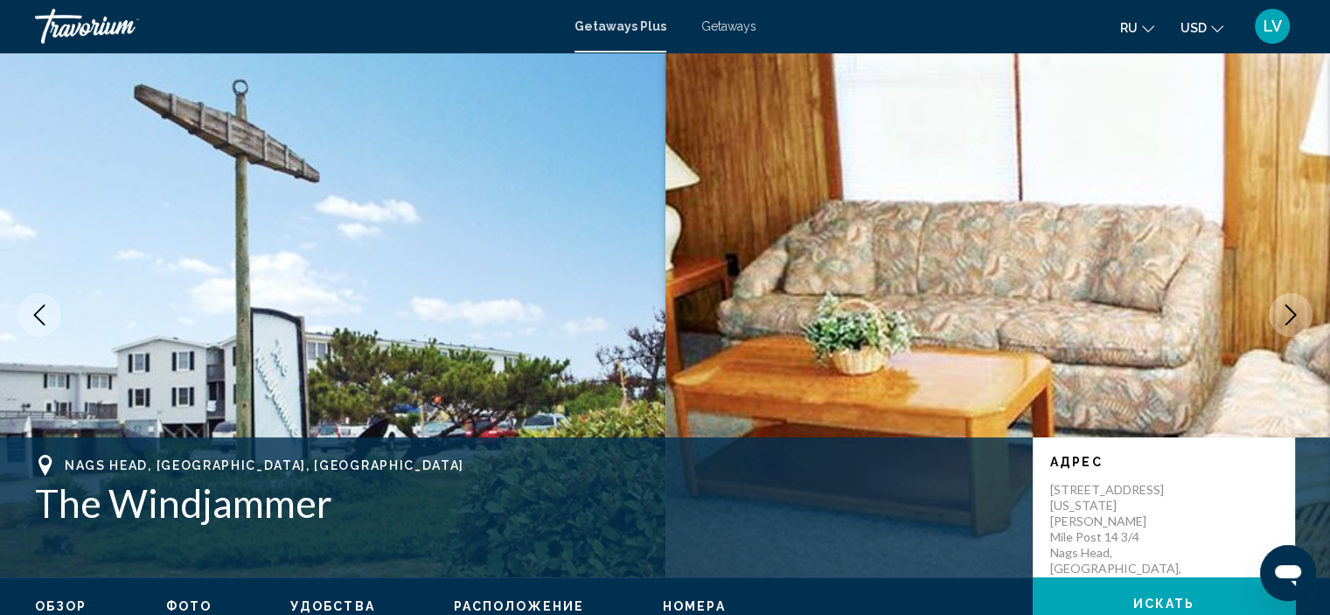
scroll to position [7, 0]
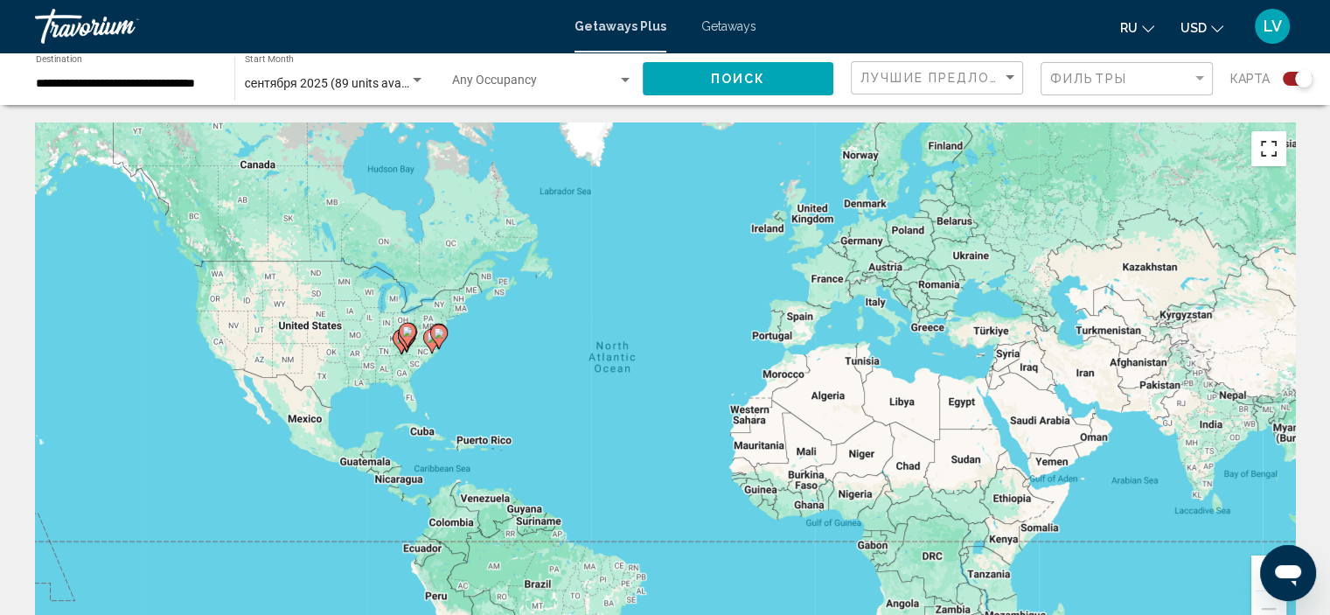
click at [1270, 151] on button "Toggle fullscreen view" at bounding box center [1269, 148] width 35 height 35
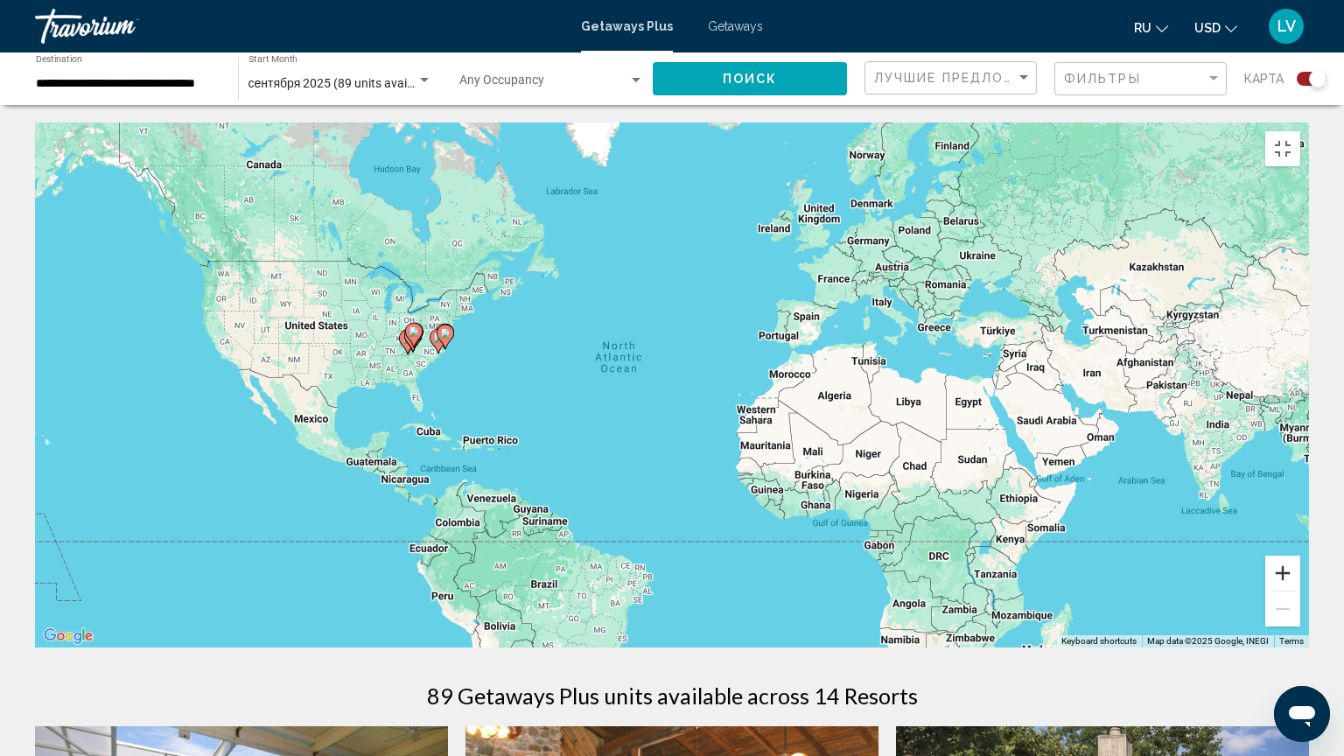
click at [1300, 590] on button "Zoom in" at bounding box center [1282, 572] width 35 height 35
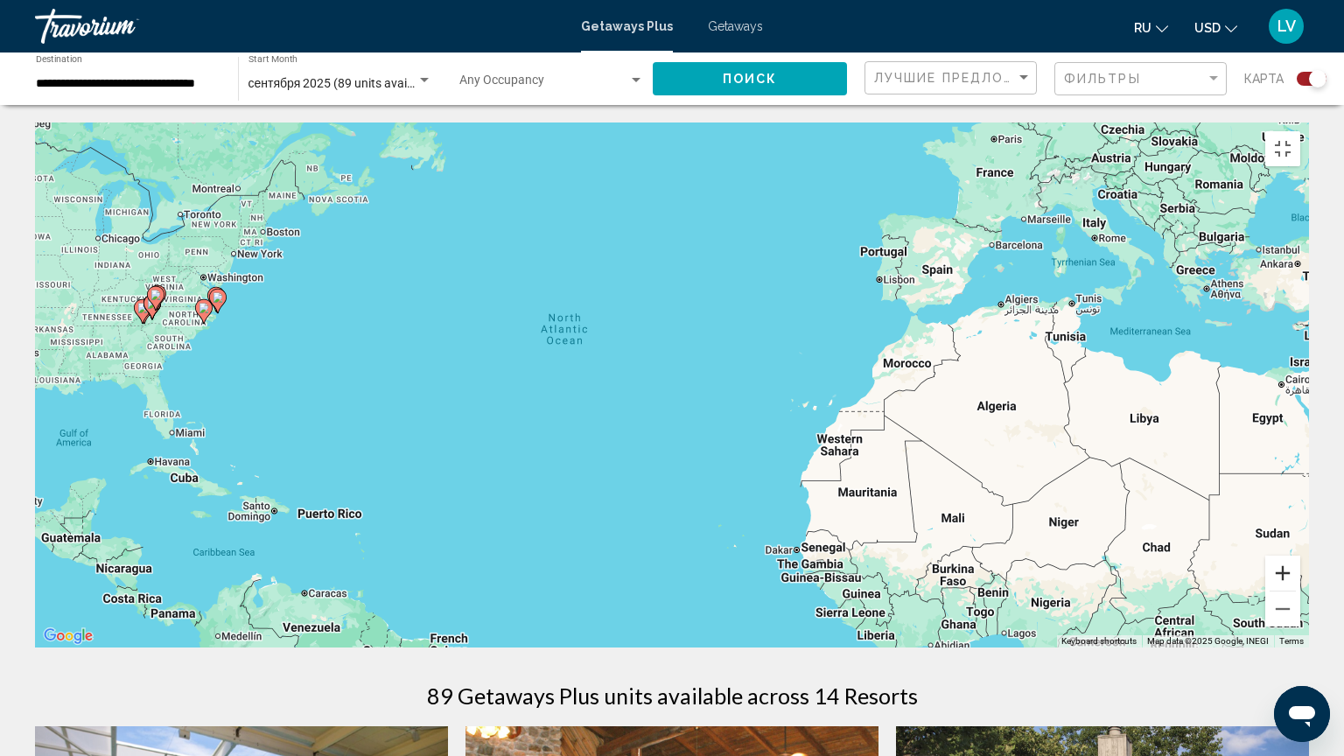
click at [1300, 590] on button "Zoom in" at bounding box center [1282, 572] width 35 height 35
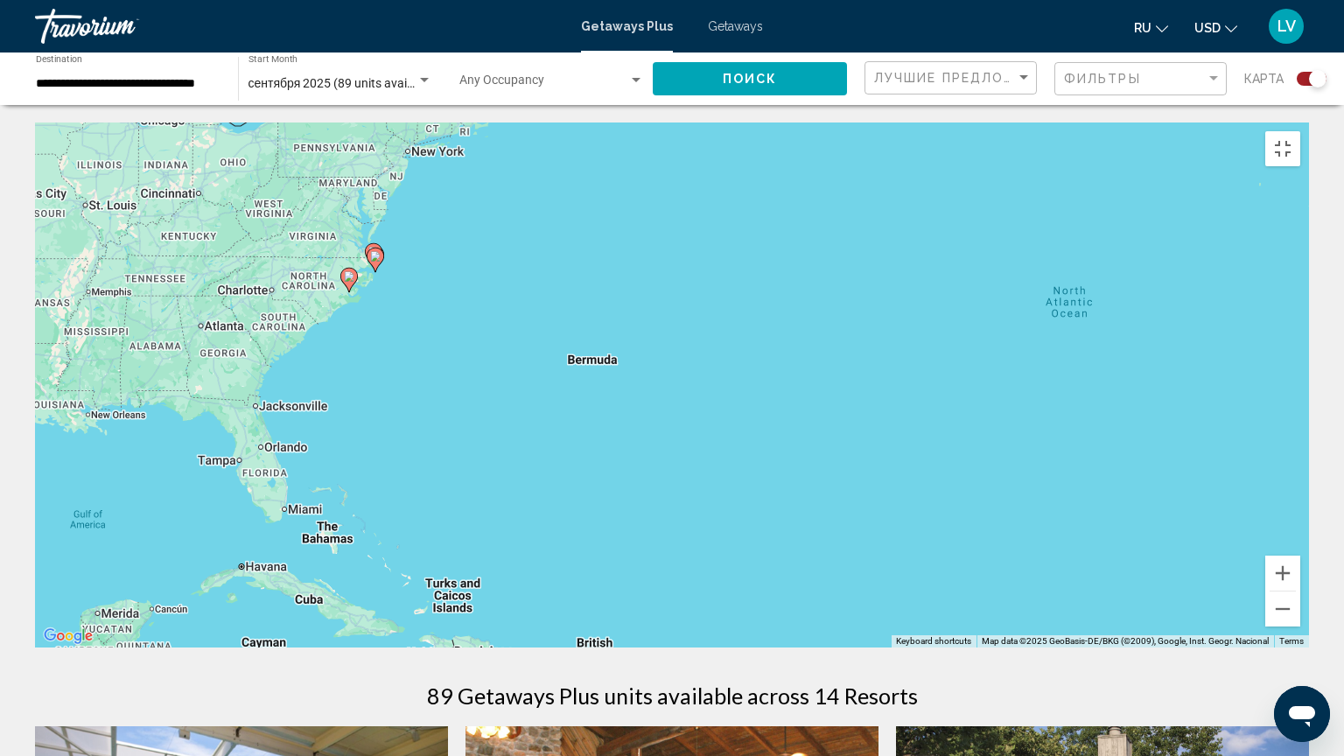
drag, startPoint x: 616, startPoint y: 486, endPoint x: 1234, endPoint y: 527, distance: 619.7
click at [1234, 527] on div "To activate drag with keyboard, press Alt + Enter. Once in keyboard drag state,…" at bounding box center [672, 384] width 1274 height 525
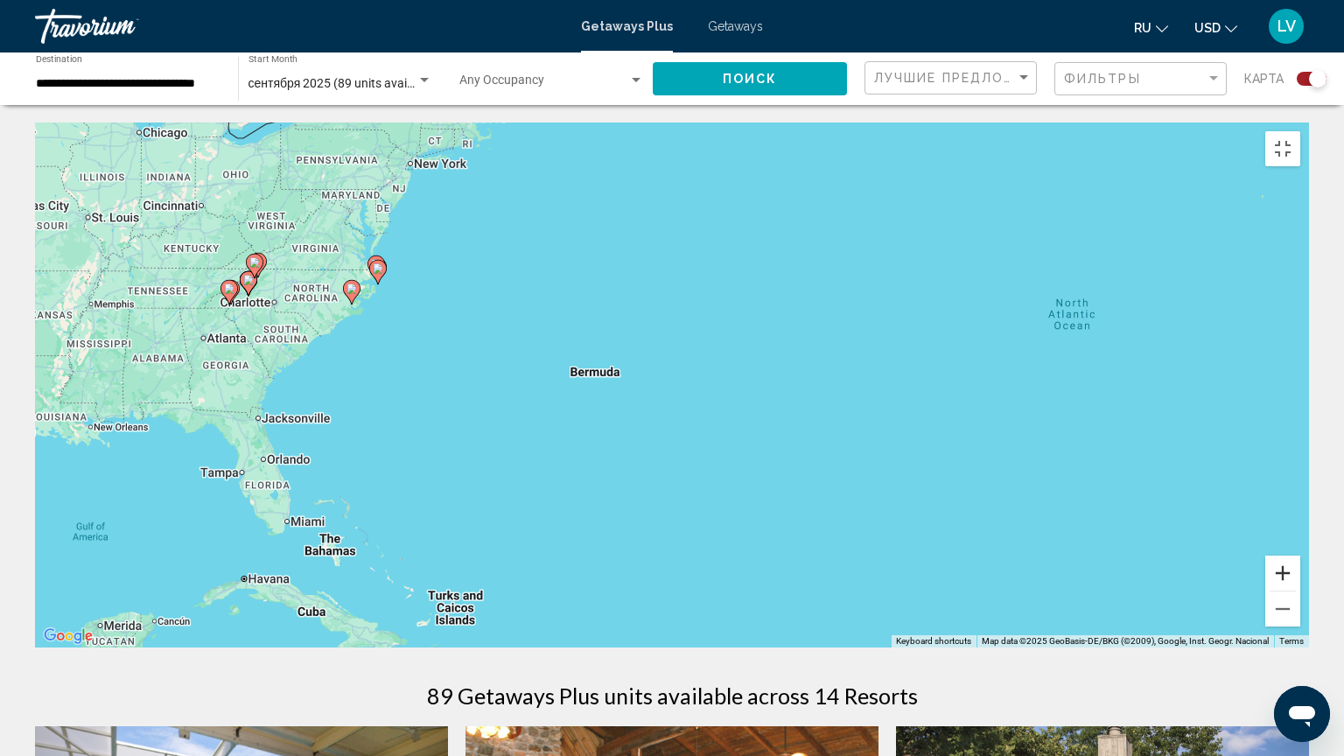
click at [1300, 590] on button "Zoom in" at bounding box center [1282, 572] width 35 height 35
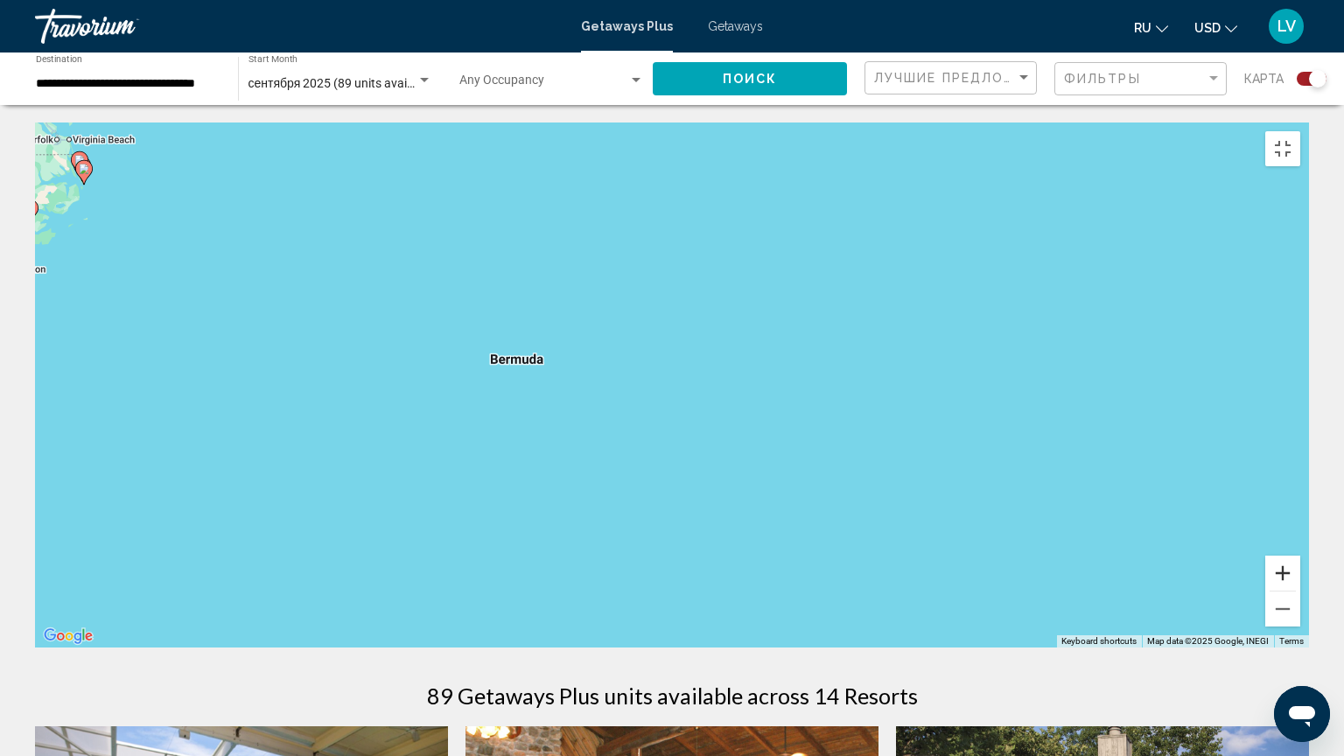
click at [1300, 590] on button "Zoom in" at bounding box center [1282, 572] width 35 height 35
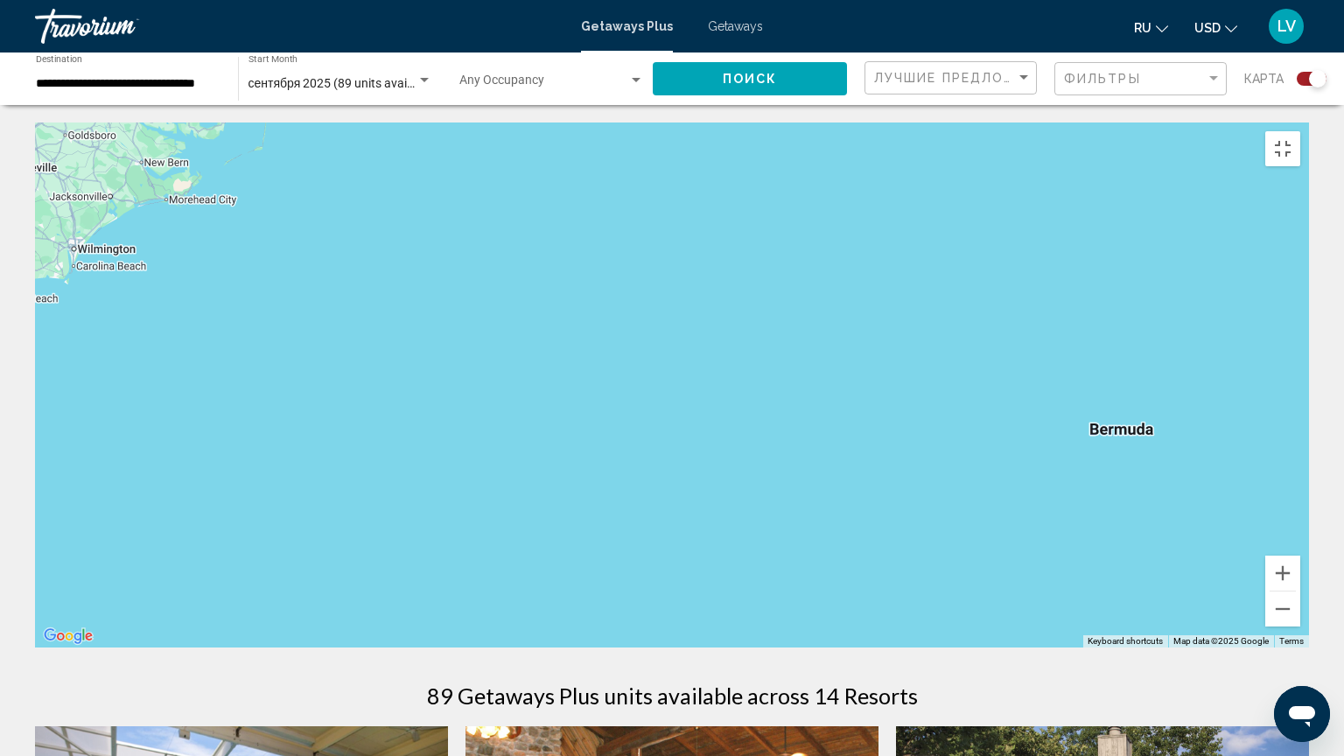
drag, startPoint x: 576, startPoint y: 534, endPoint x: 1343, endPoint y: 633, distance: 772.7
click at [1309, 614] on div "Main content" at bounding box center [672, 384] width 1274 height 525
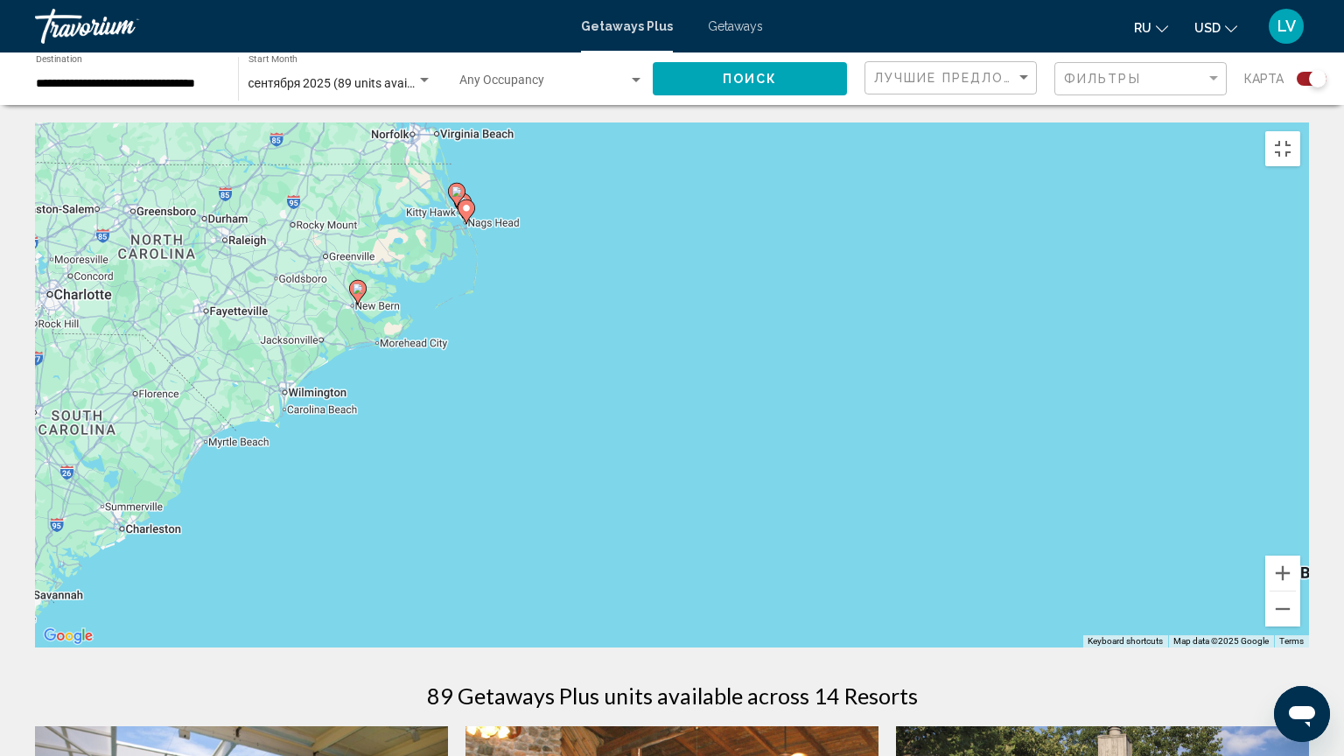
drag, startPoint x: 697, startPoint y: 490, endPoint x: 892, endPoint y: 640, distance: 246.3
click at [897, 614] on div "To activate drag with keyboard, press Alt + Enter. Once in keyboard drag state,…" at bounding box center [672, 384] width 1274 height 525
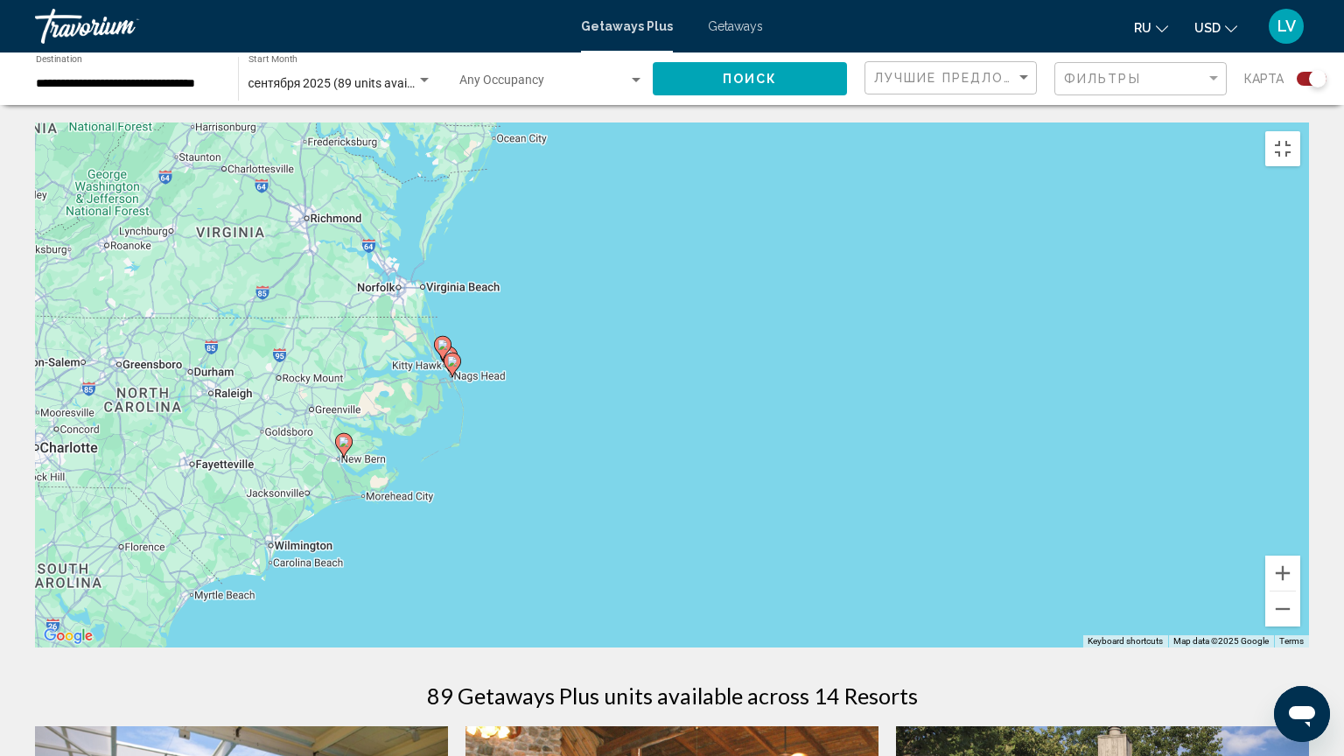
drag, startPoint x: 566, startPoint y: 486, endPoint x: 566, endPoint y: 654, distance: 167.9
click at [566, 614] on div "To activate drag with keyboard, press Alt + Enter. Once in keyboard drag state,…" at bounding box center [672, 384] width 1274 height 525
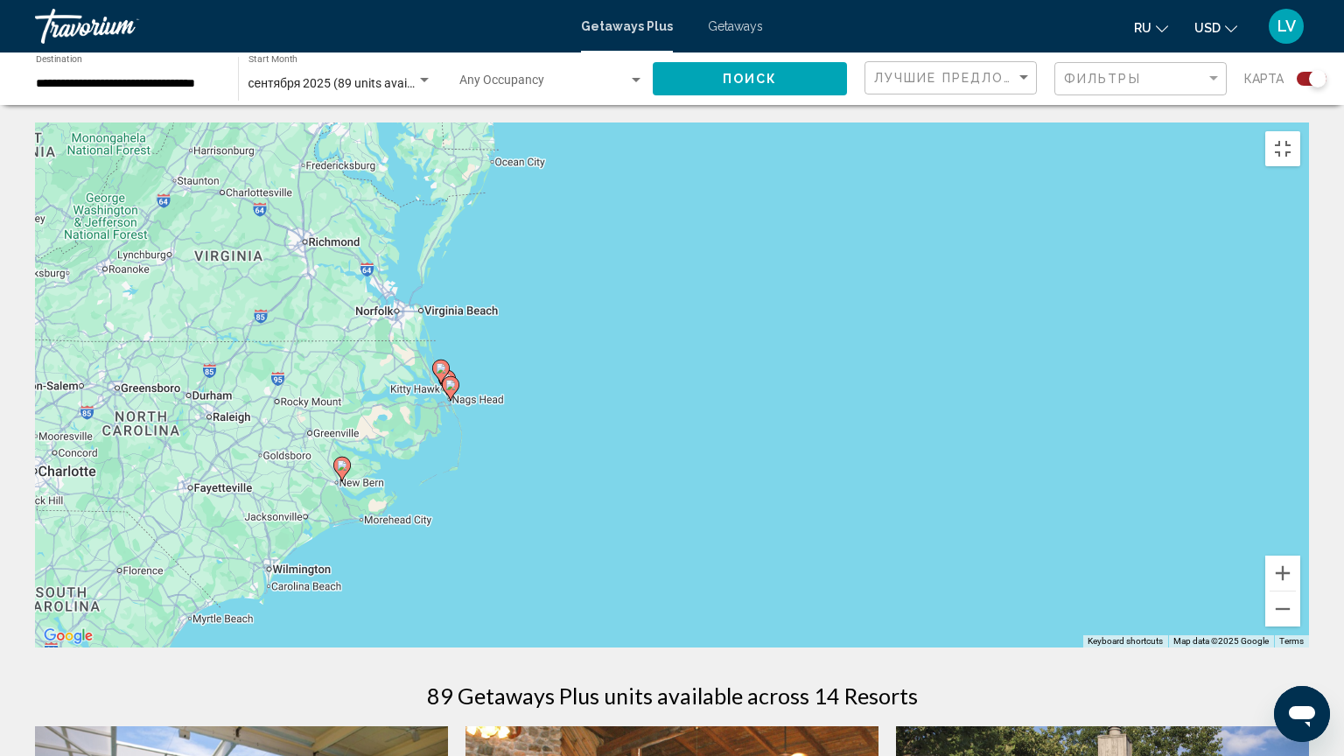
click at [344, 460] on image "Main content" at bounding box center [342, 465] width 10 height 10
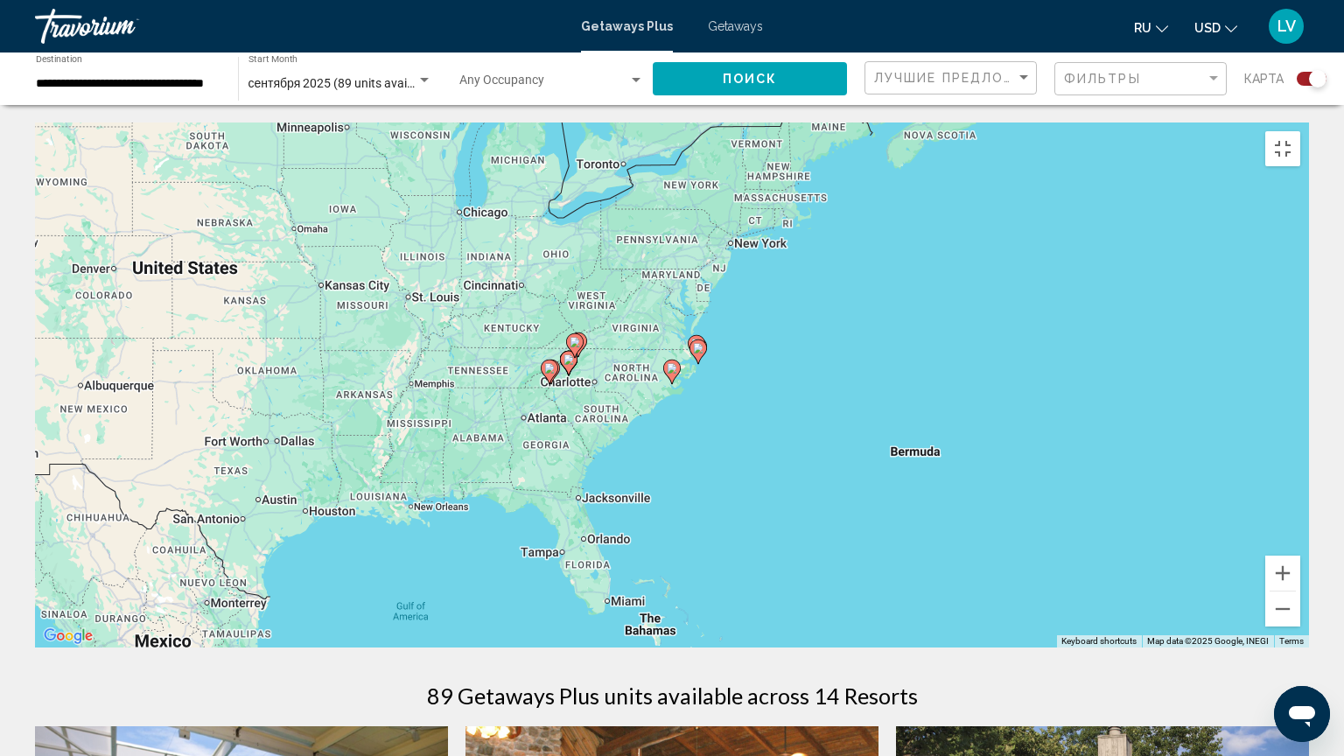
click at [675, 363] on image "Main content" at bounding box center [672, 368] width 10 height 10
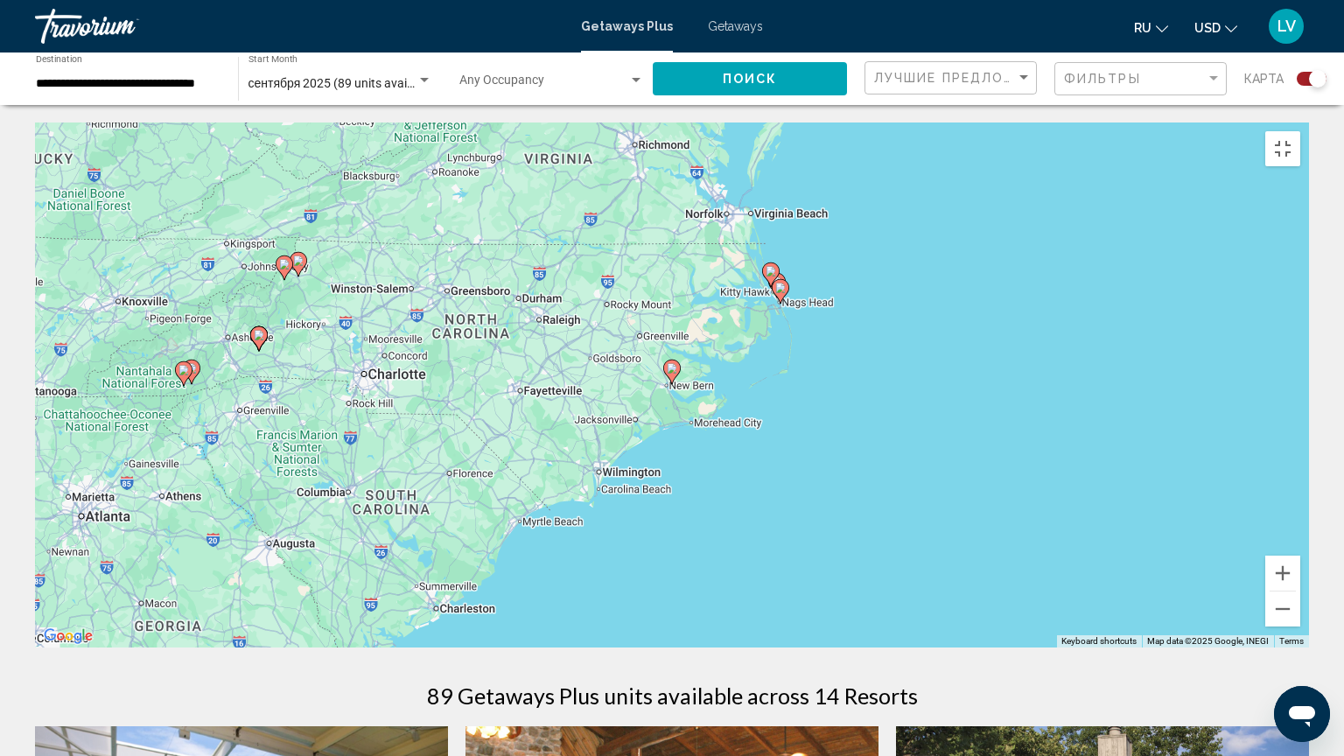
click at [675, 363] on image "Main content" at bounding box center [672, 368] width 10 height 10
type input "**********"
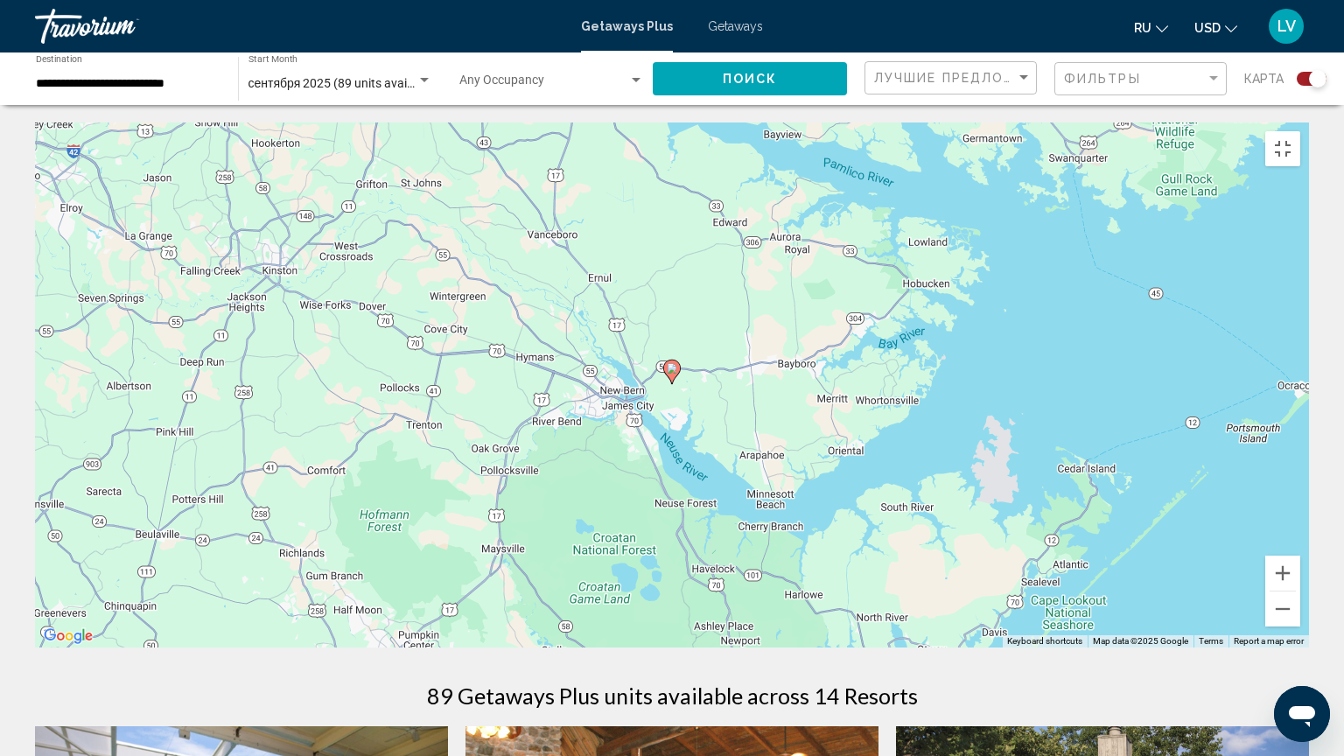
click at [675, 363] on image "Main content" at bounding box center [672, 368] width 10 height 10
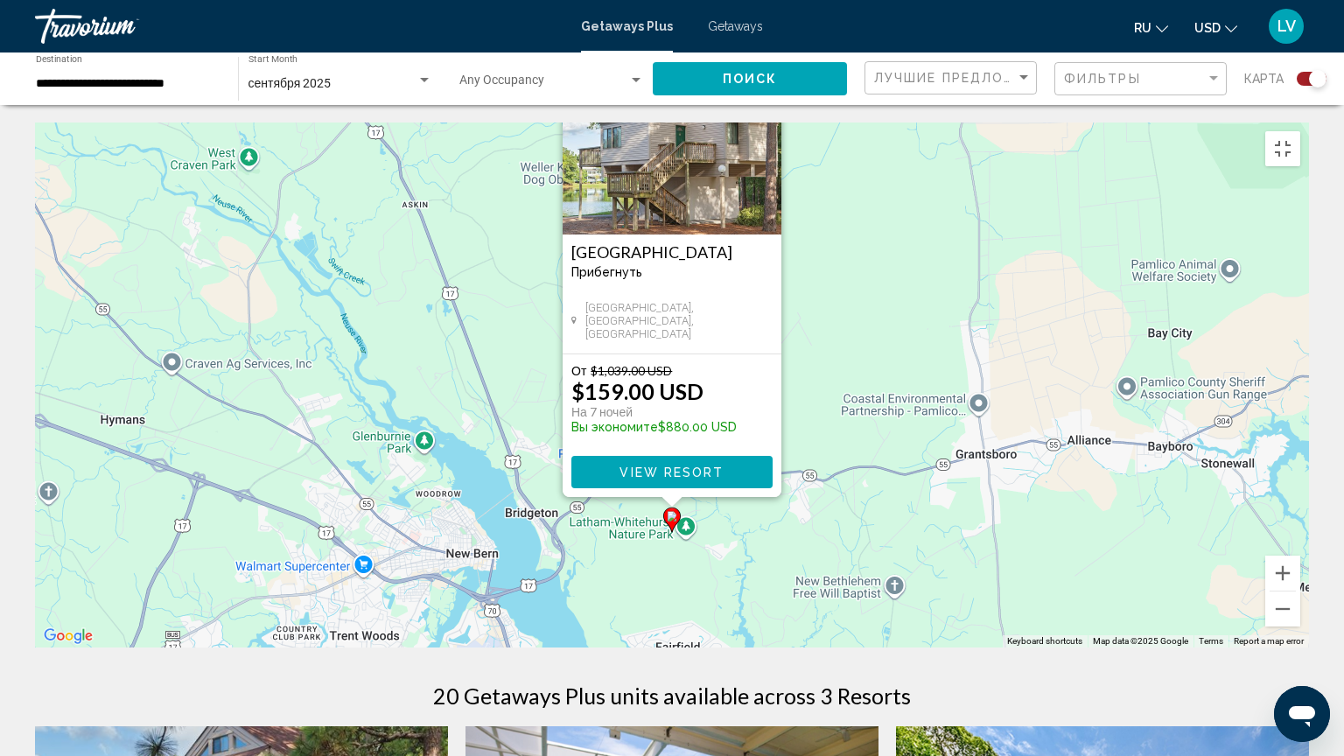
click at [773, 72] on button "Close" at bounding box center [766, 74] width 26 height 26
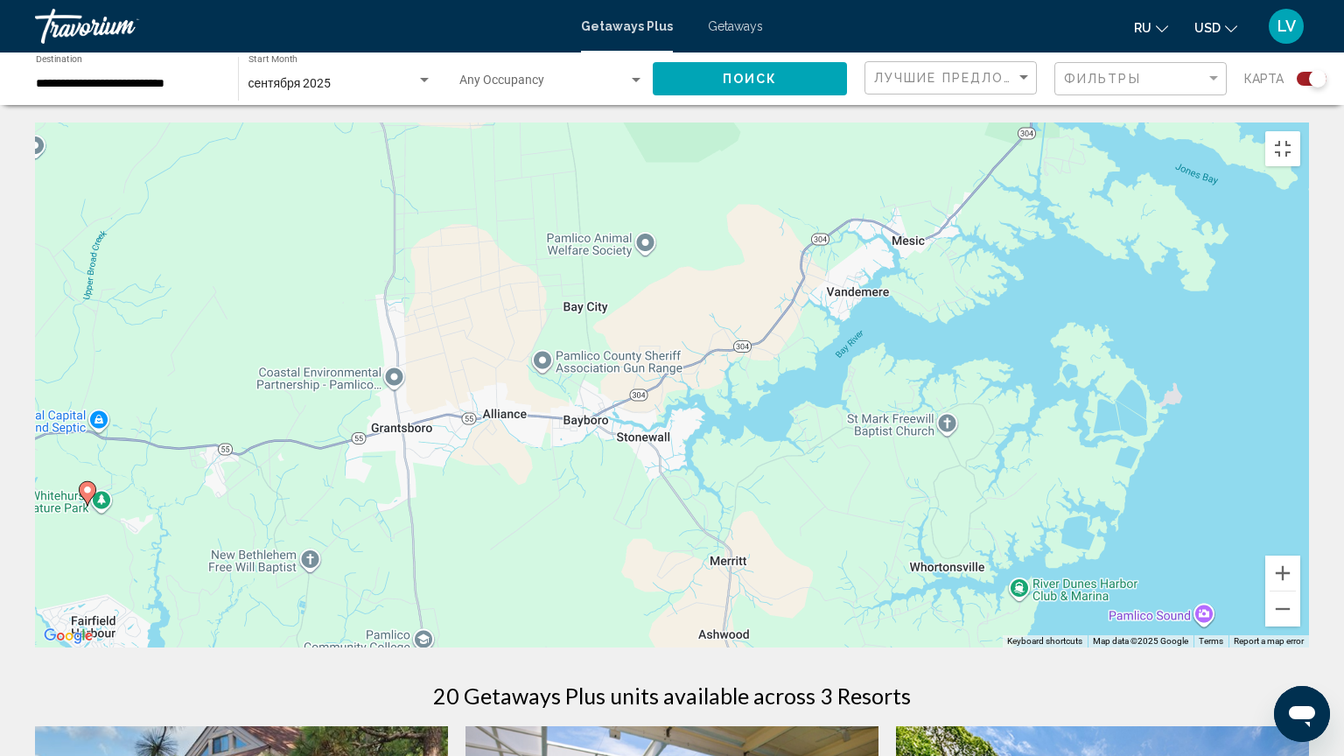
drag, startPoint x: 601, startPoint y: 487, endPoint x: 203, endPoint y: 402, distance: 406.9
click at [203, 402] on div "To activate drag with keyboard, press Alt + Enter. Once in keyboard drag state,…" at bounding box center [672, 384] width 1274 height 525
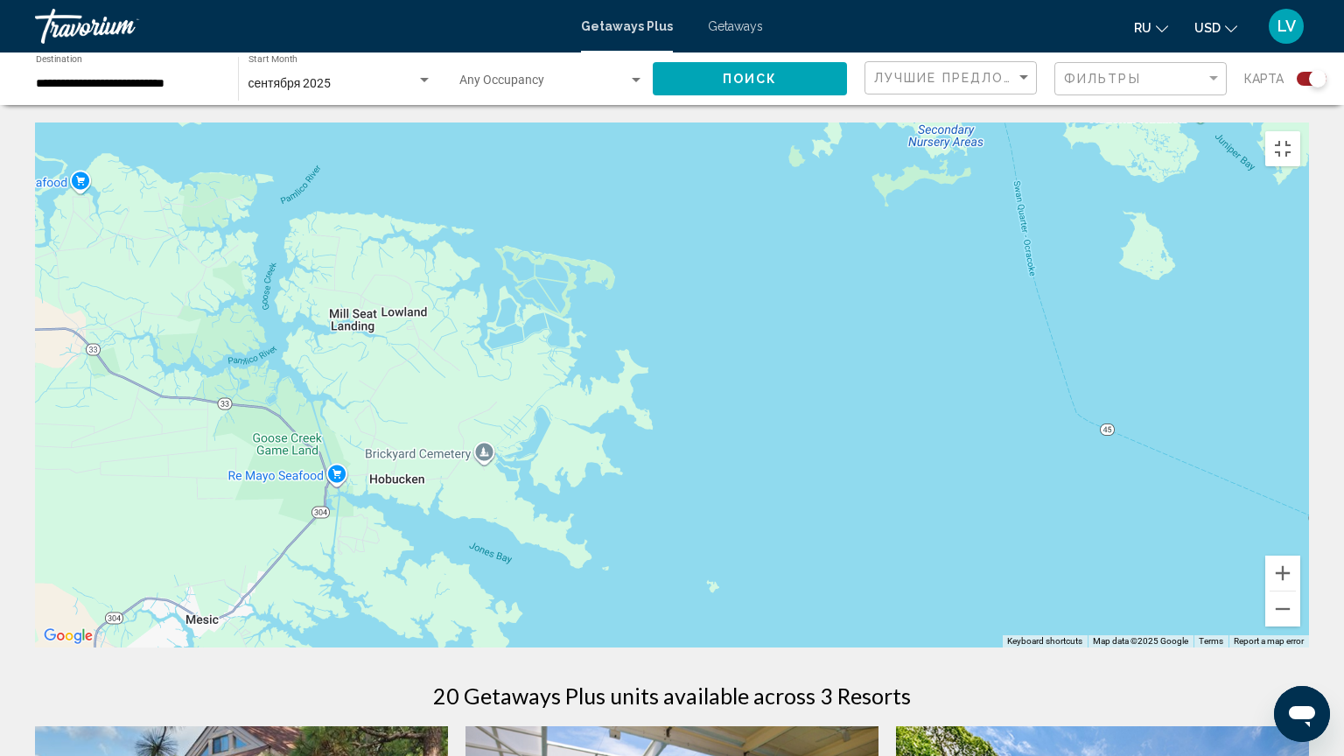
drag, startPoint x: 778, startPoint y: 314, endPoint x: 98, endPoint y: 717, distance: 790.2
click at [98, 614] on div "To activate drag with keyboard, press Alt + Enter. Once in keyboard drag state,…" at bounding box center [672, 384] width 1274 height 525
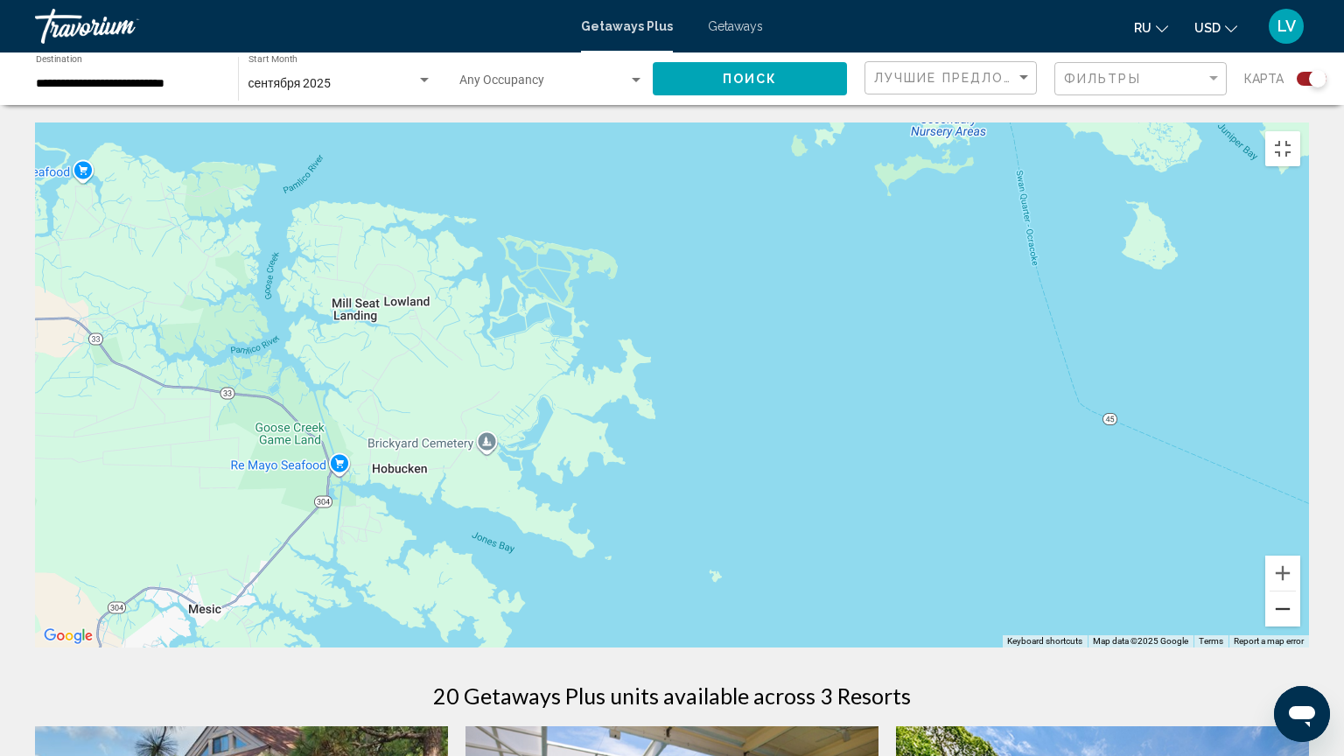
click at [1300, 614] on button "Zoom out" at bounding box center [1282, 608] width 35 height 35
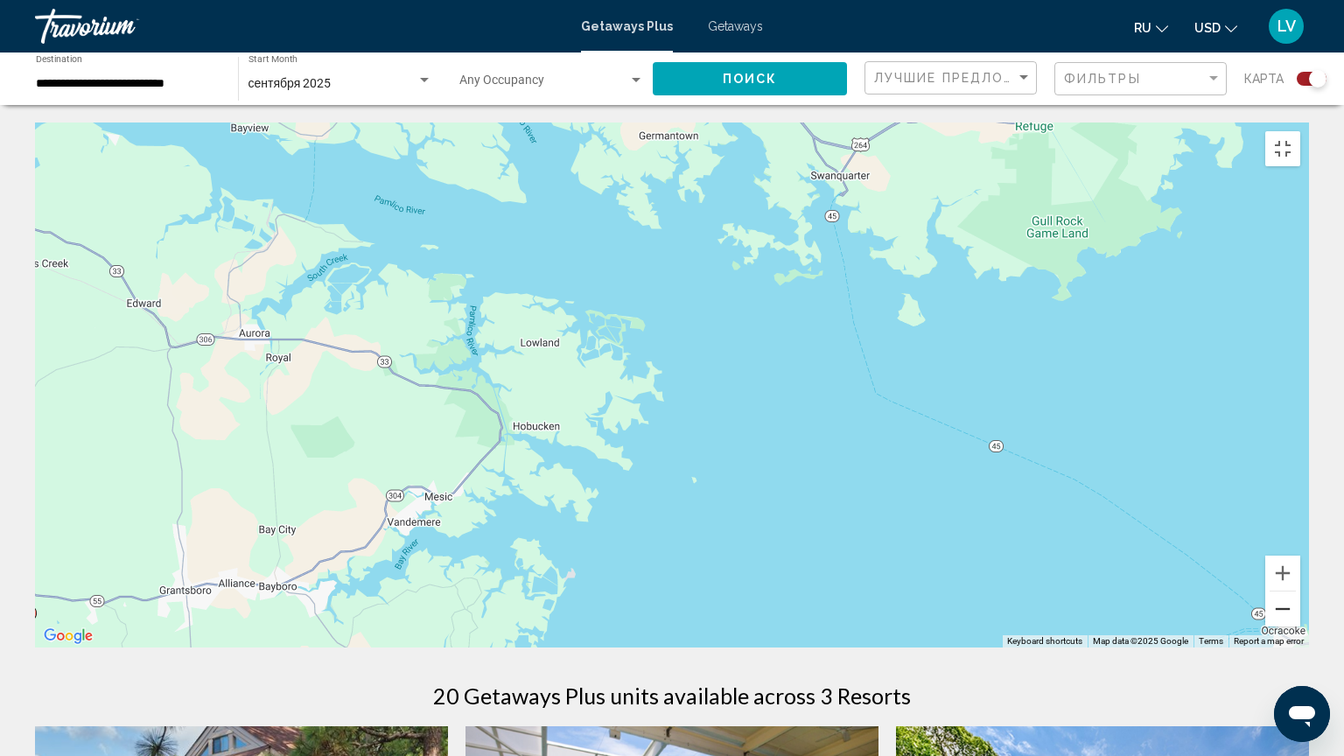
click at [1300, 614] on button "Zoom out" at bounding box center [1282, 608] width 35 height 35
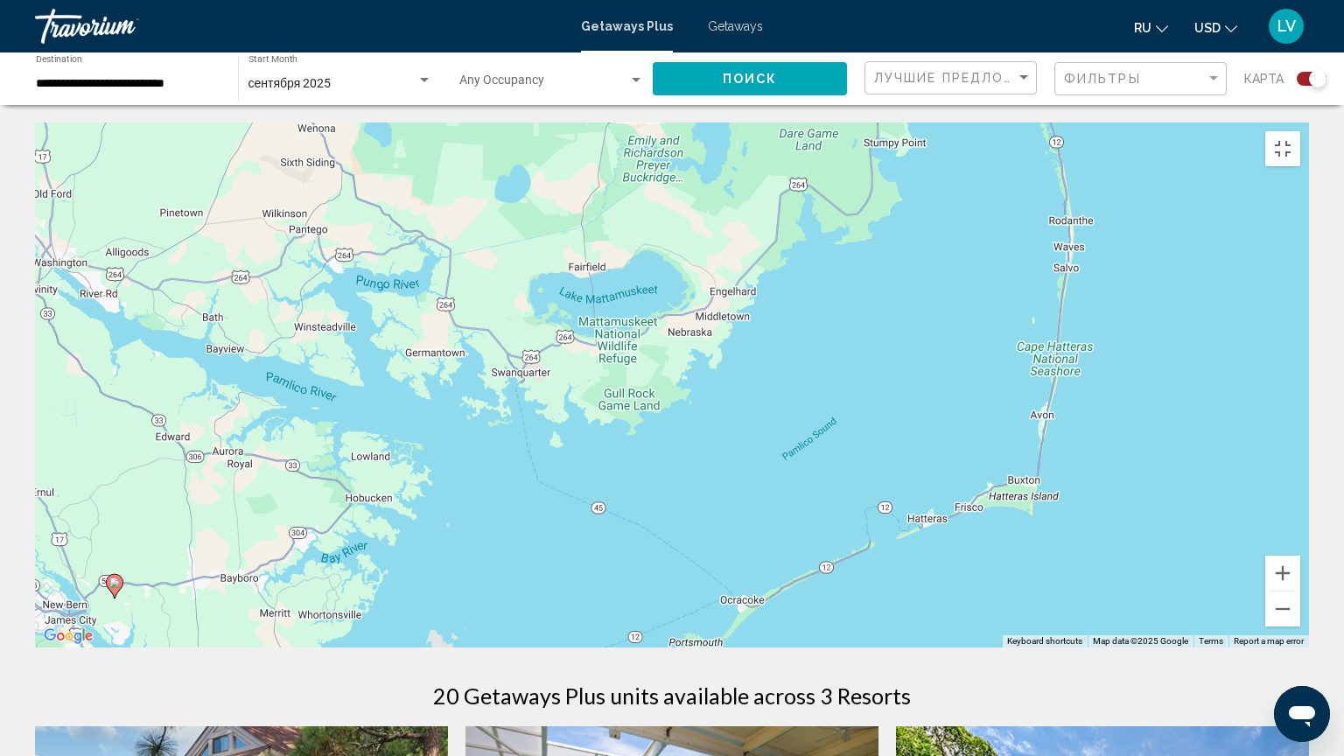
drag, startPoint x: 1162, startPoint y: 546, endPoint x: 928, endPoint y: 638, distance: 250.9
click at [928, 614] on div "To activate drag with keyboard, press Alt + Enter. Once in keyboard drag state,…" at bounding box center [672, 384] width 1274 height 525
click at [1300, 614] on button "Zoom out" at bounding box center [1282, 608] width 35 height 35
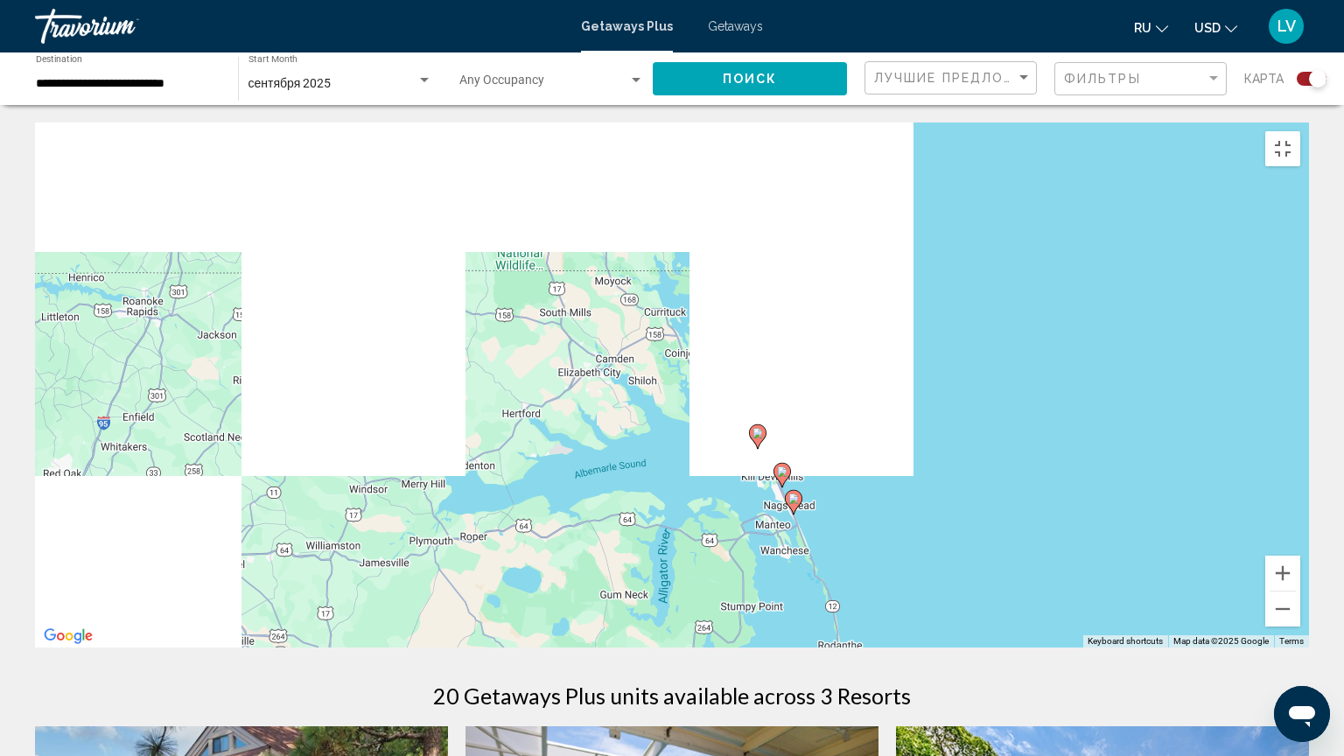
drag, startPoint x: 901, startPoint y: 175, endPoint x: 855, endPoint y: 453, distance: 281.8
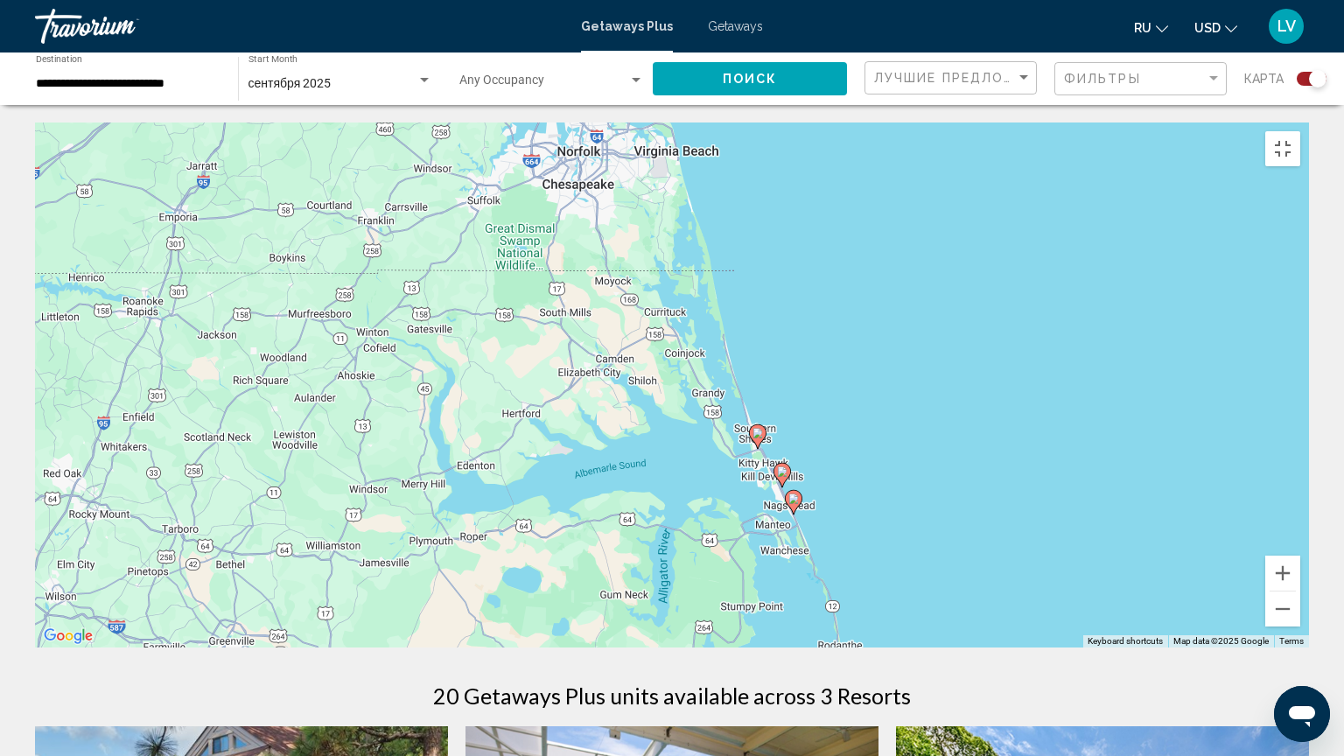
click at [855, 453] on div "To activate drag with keyboard, press Alt + Enter. Once in keyboard drag state,…" at bounding box center [672, 384] width 1274 height 525
click at [756, 428] on image "Main content" at bounding box center [757, 433] width 10 height 10
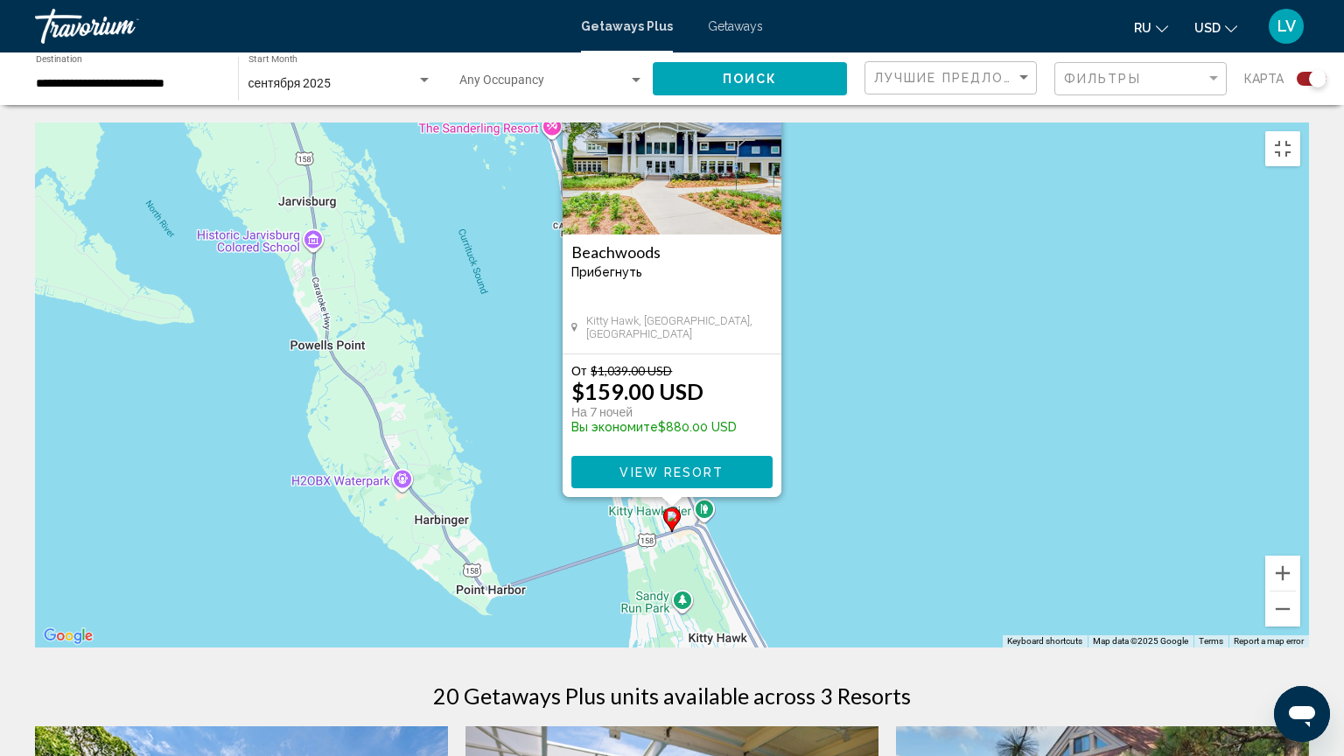
click at [644, 194] on img "Main content" at bounding box center [671, 146] width 219 height 175
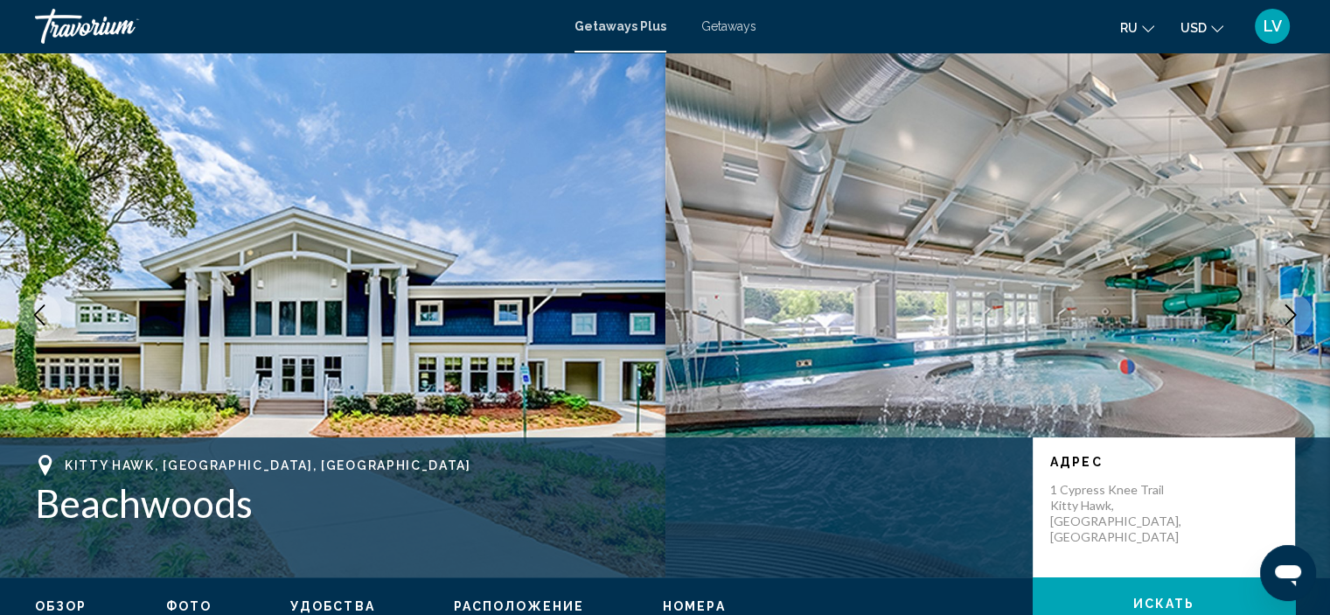
click at [1295, 318] on icon "Next image" at bounding box center [1291, 314] width 21 height 21
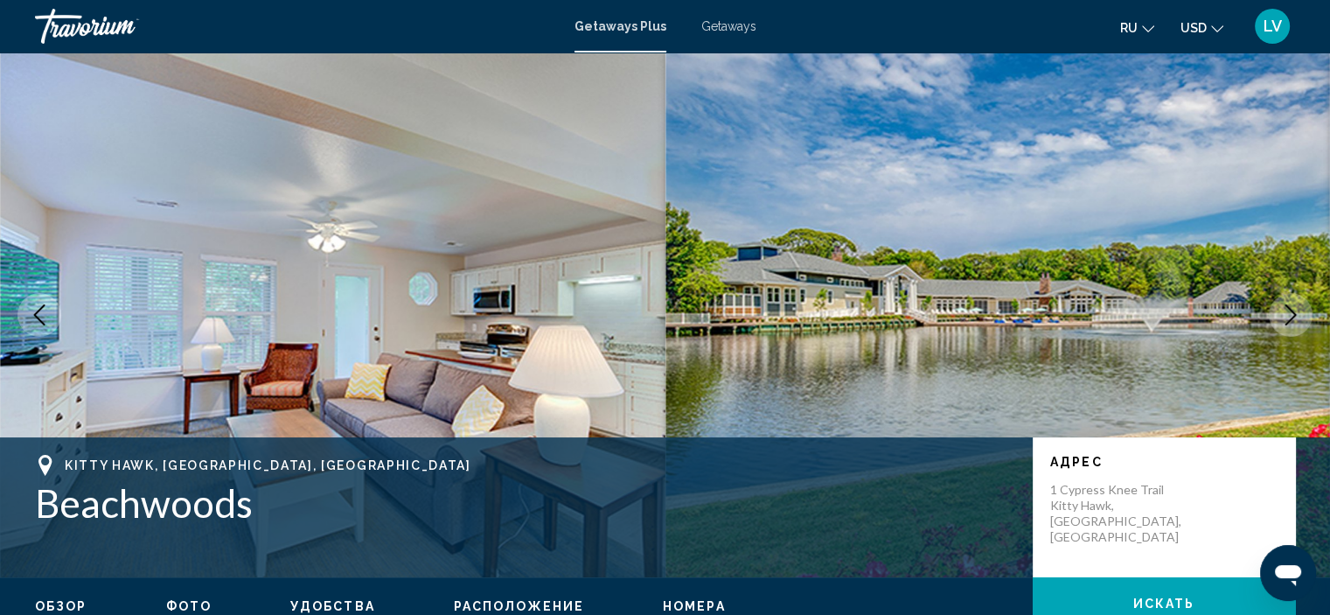
click at [1295, 318] on icon "Next image" at bounding box center [1291, 314] width 21 height 21
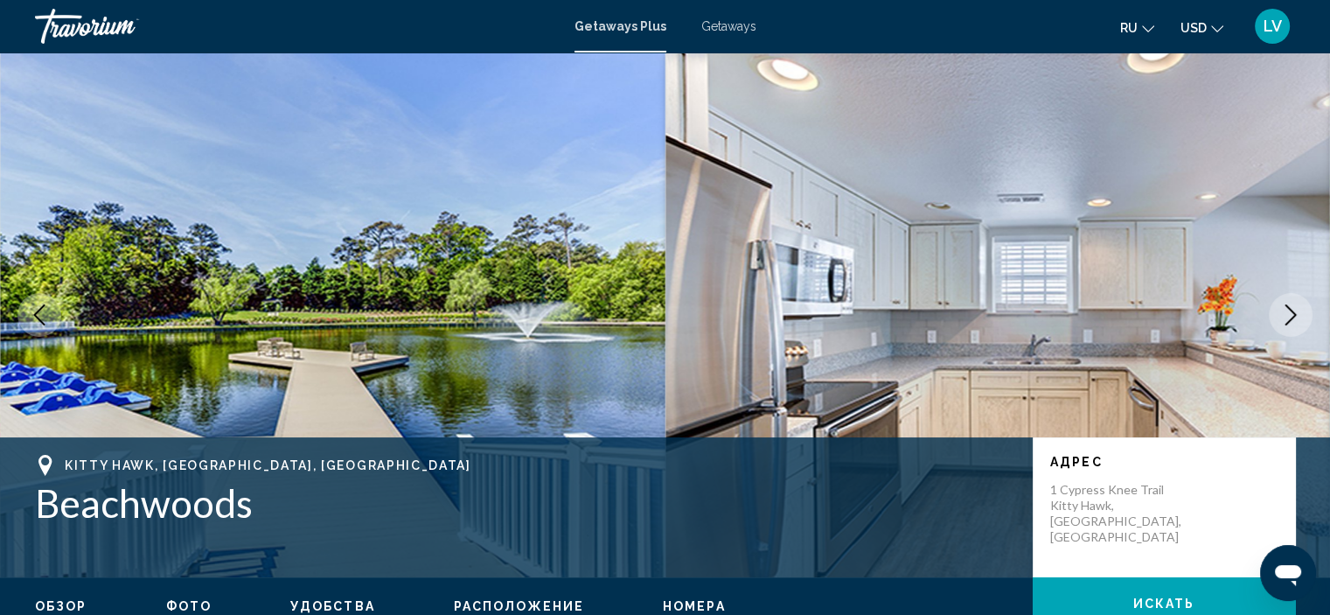
click at [1295, 318] on icon "Next image" at bounding box center [1291, 314] width 21 height 21
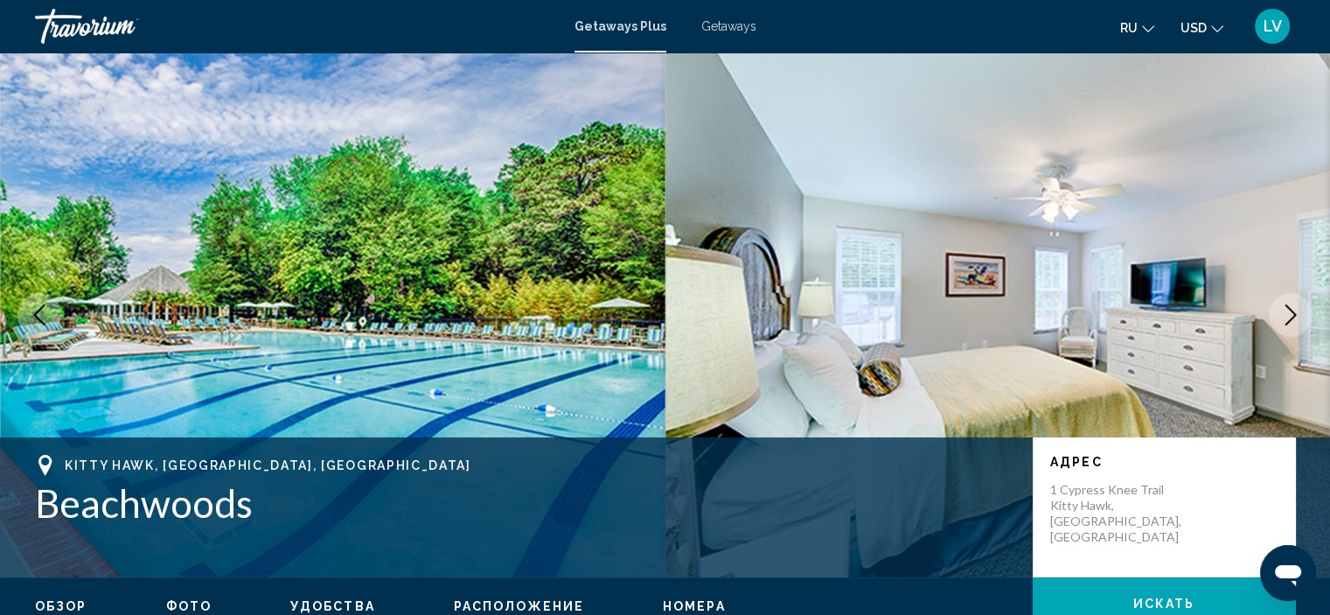
click at [1295, 318] on icon "Next image" at bounding box center [1291, 314] width 21 height 21
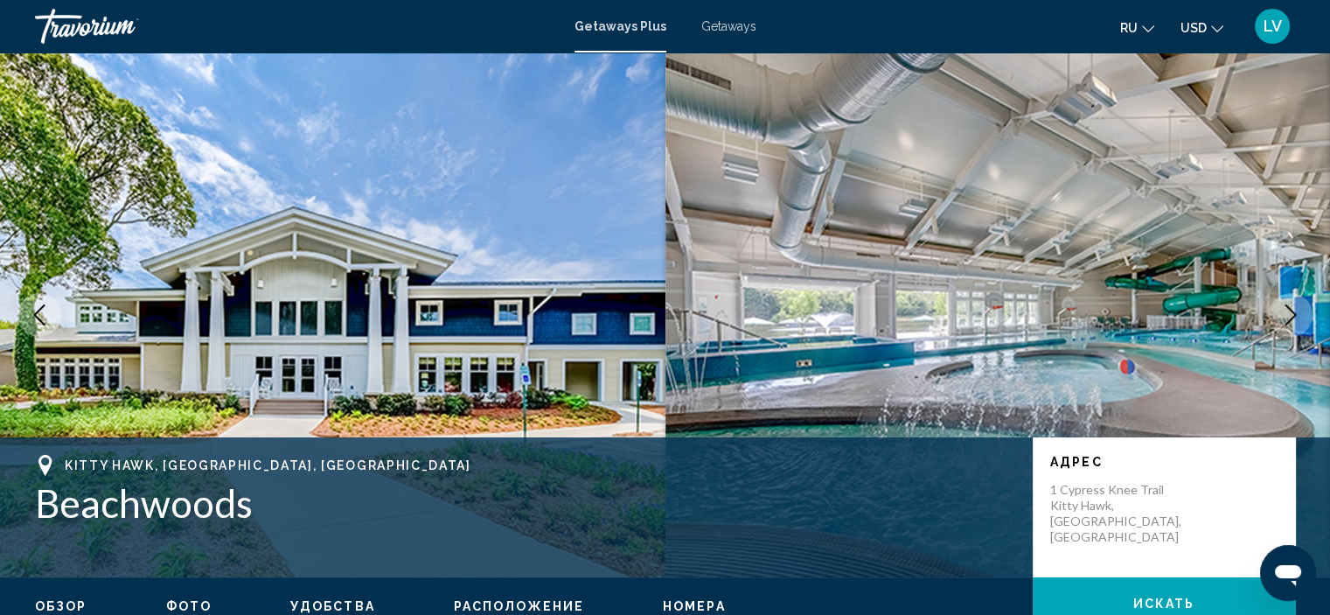
click at [1295, 318] on icon "Next image" at bounding box center [1291, 314] width 21 height 21
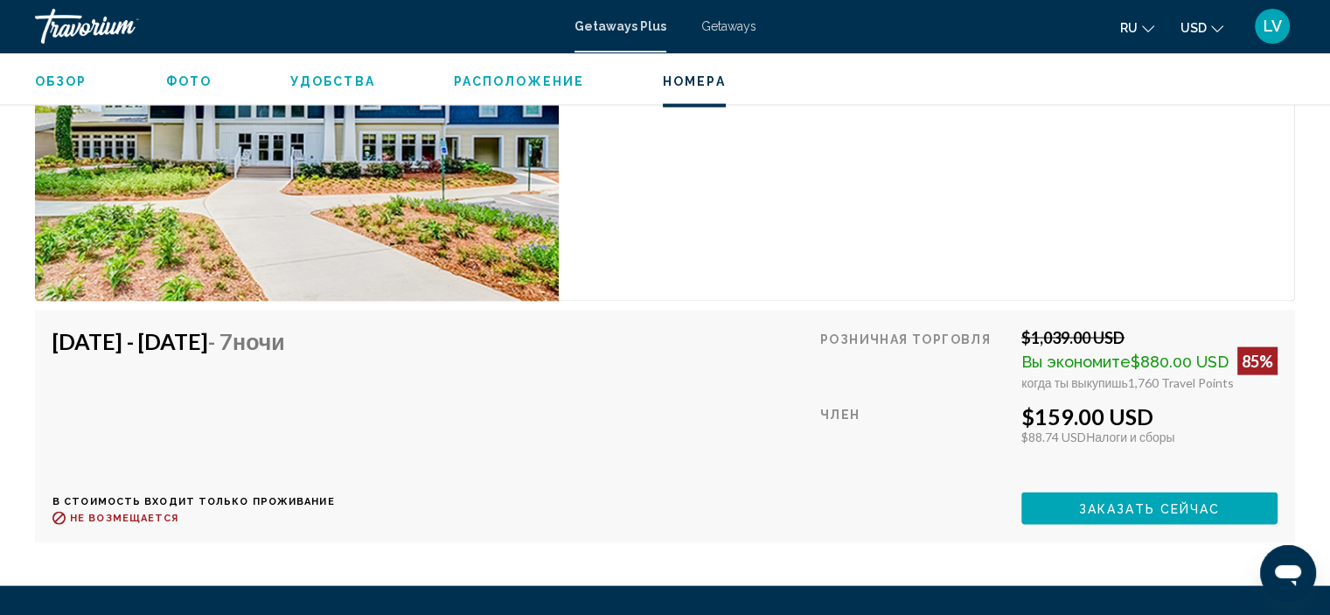
scroll to position [3674, 0]
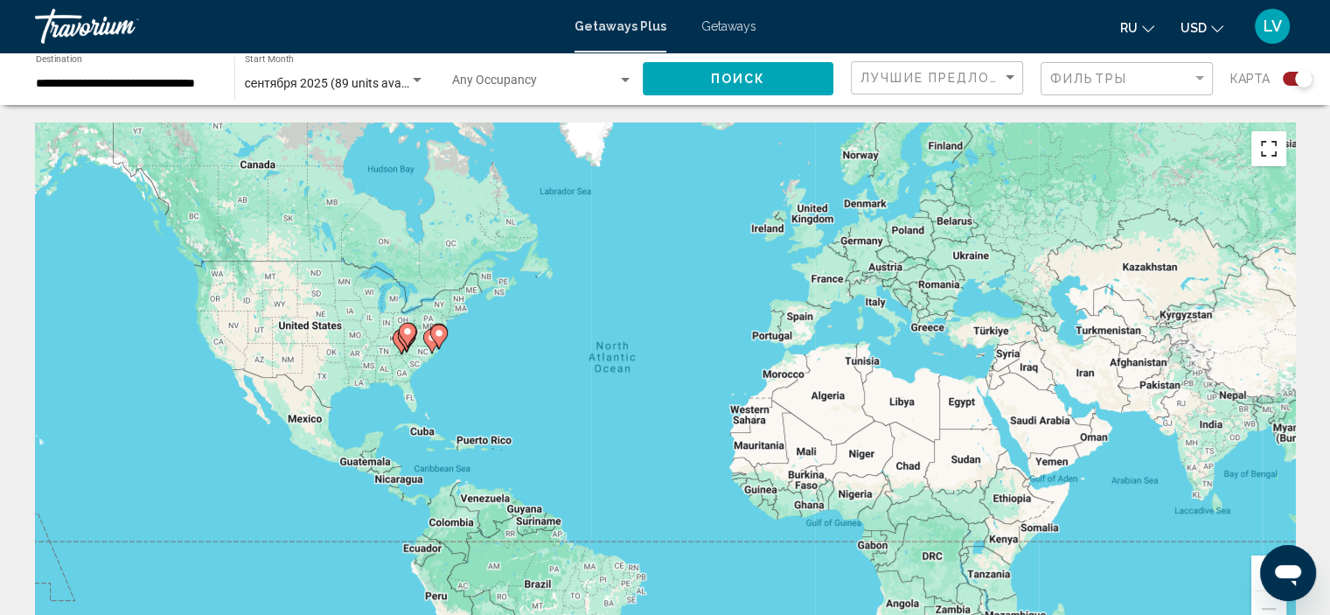
click at [1278, 165] on button "Toggle fullscreen view" at bounding box center [1269, 148] width 35 height 35
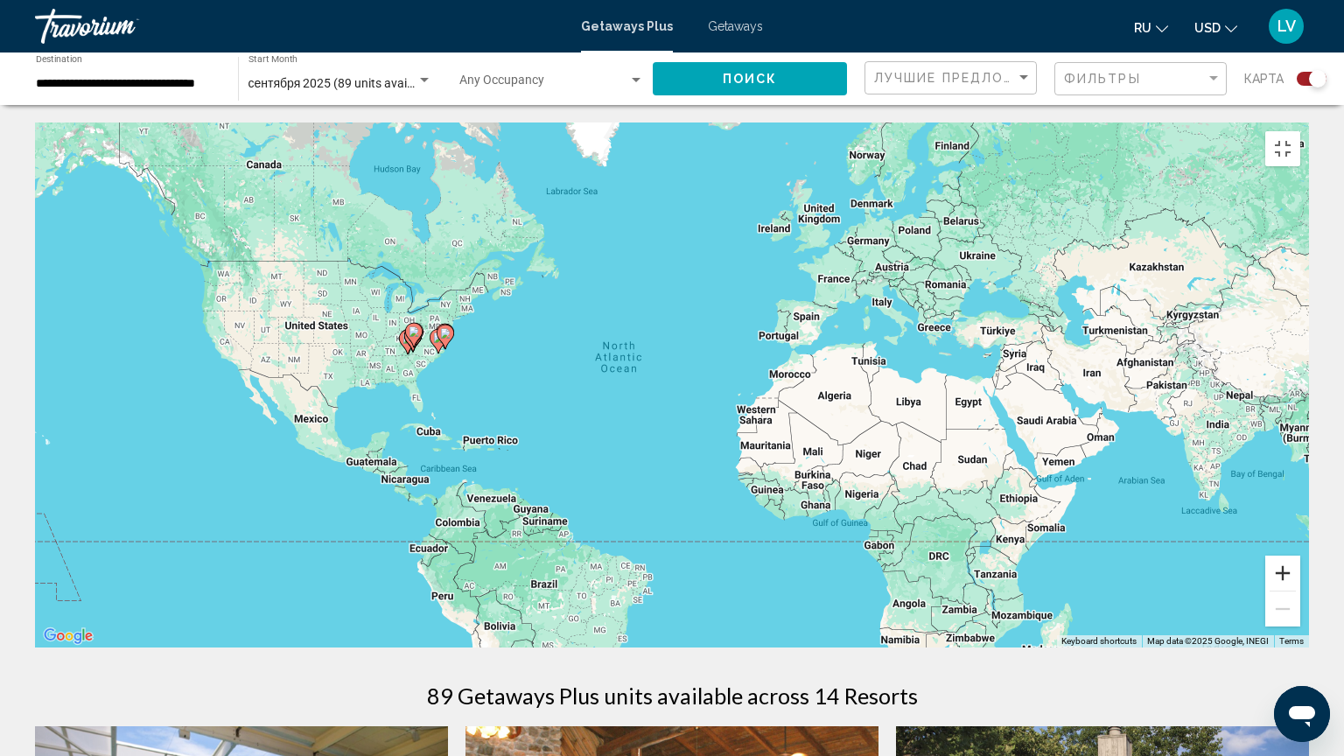
click at [1300, 590] on button "Zoom in" at bounding box center [1282, 572] width 35 height 35
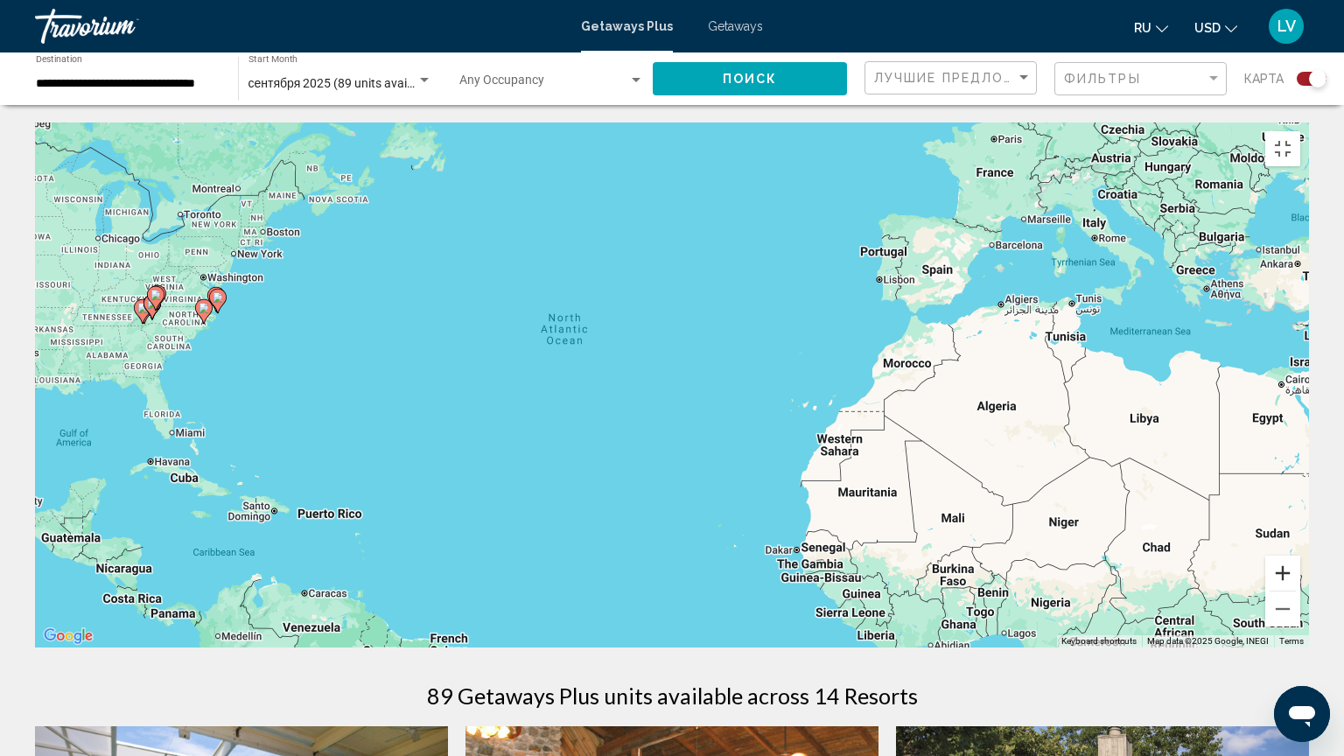
click at [1300, 590] on button "Zoom in" at bounding box center [1282, 572] width 35 height 35
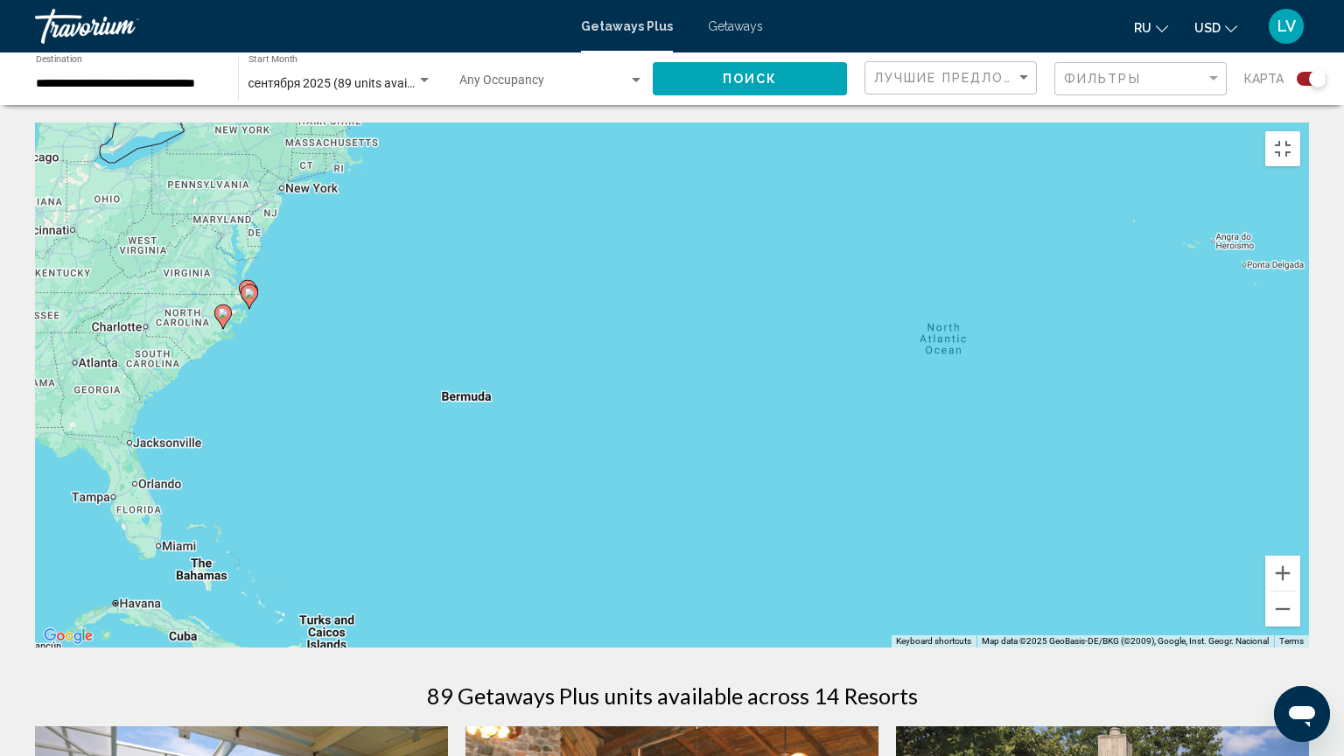
drag, startPoint x: 535, startPoint y: 507, endPoint x: 1023, endPoint y: 574, distance: 491.7
click at [1023, 574] on div "To activate drag with keyboard, press Alt + Enter. Once in keyboard drag state,…" at bounding box center [672, 384] width 1274 height 525
click at [1300, 590] on button "Zoom in" at bounding box center [1282, 572] width 35 height 35
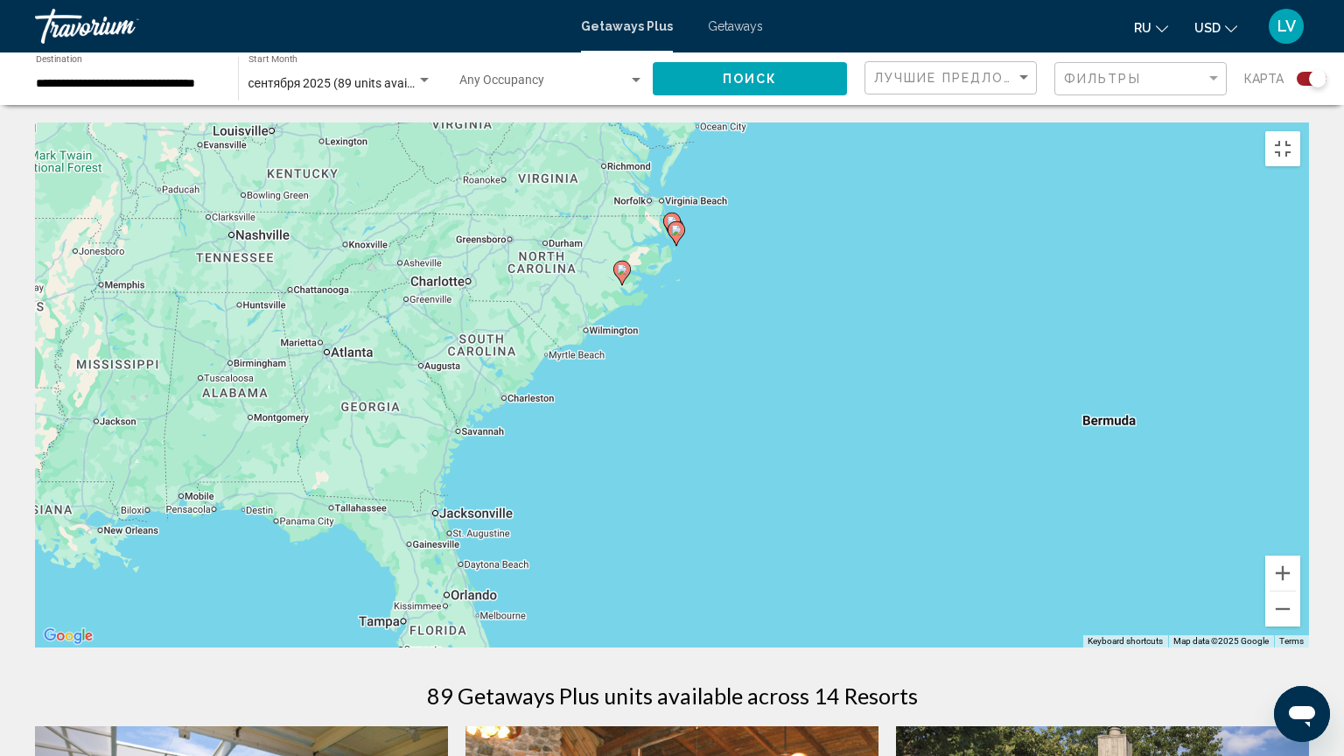
drag, startPoint x: 246, startPoint y: 611, endPoint x: 1093, endPoint y: 623, distance: 847.7
click at [1093, 614] on div "To activate drag with keyboard, press Alt + Enter. Once in keyboard drag state,…" at bounding box center [672, 384] width 1274 height 525
click at [1300, 590] on button "Zoom in" at bounding box center [1282, 572] width 35 height 35
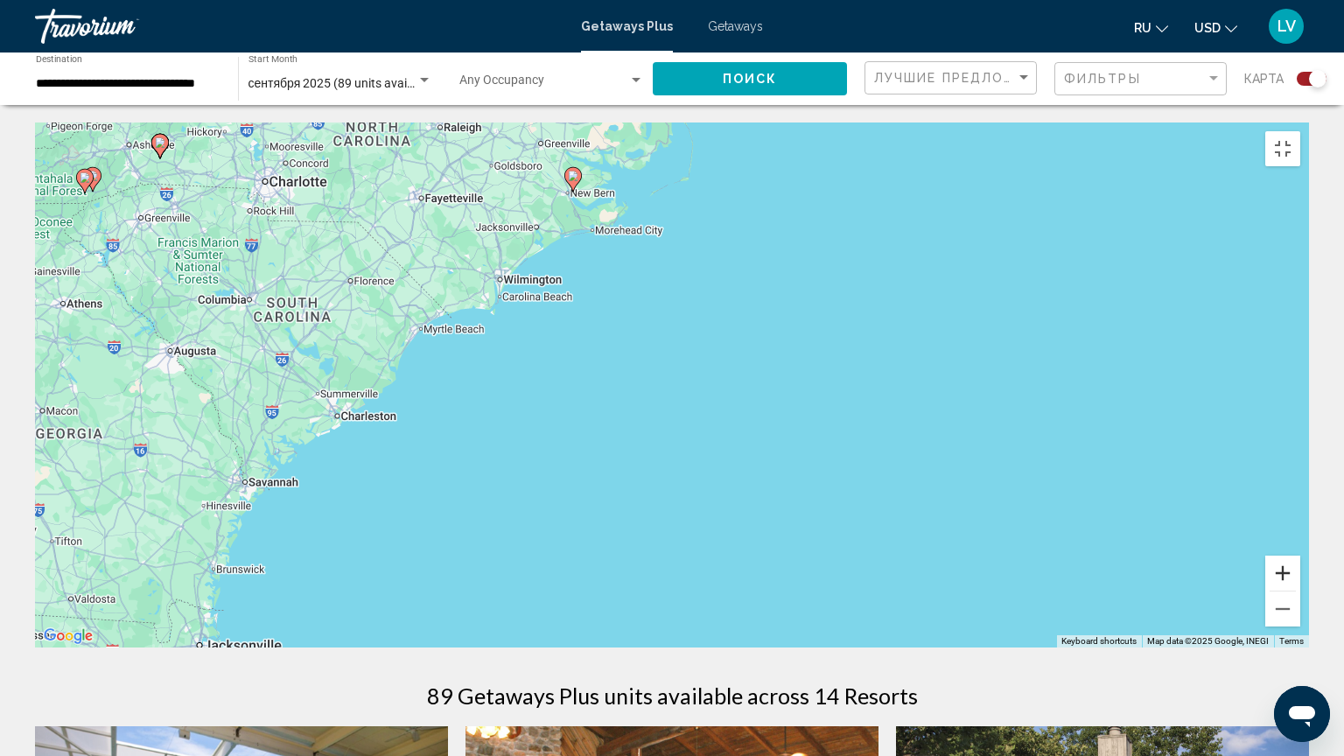
click at [1300, 590] on button "Zoom in" at bounding box center [1282, 572] width 35 height 35
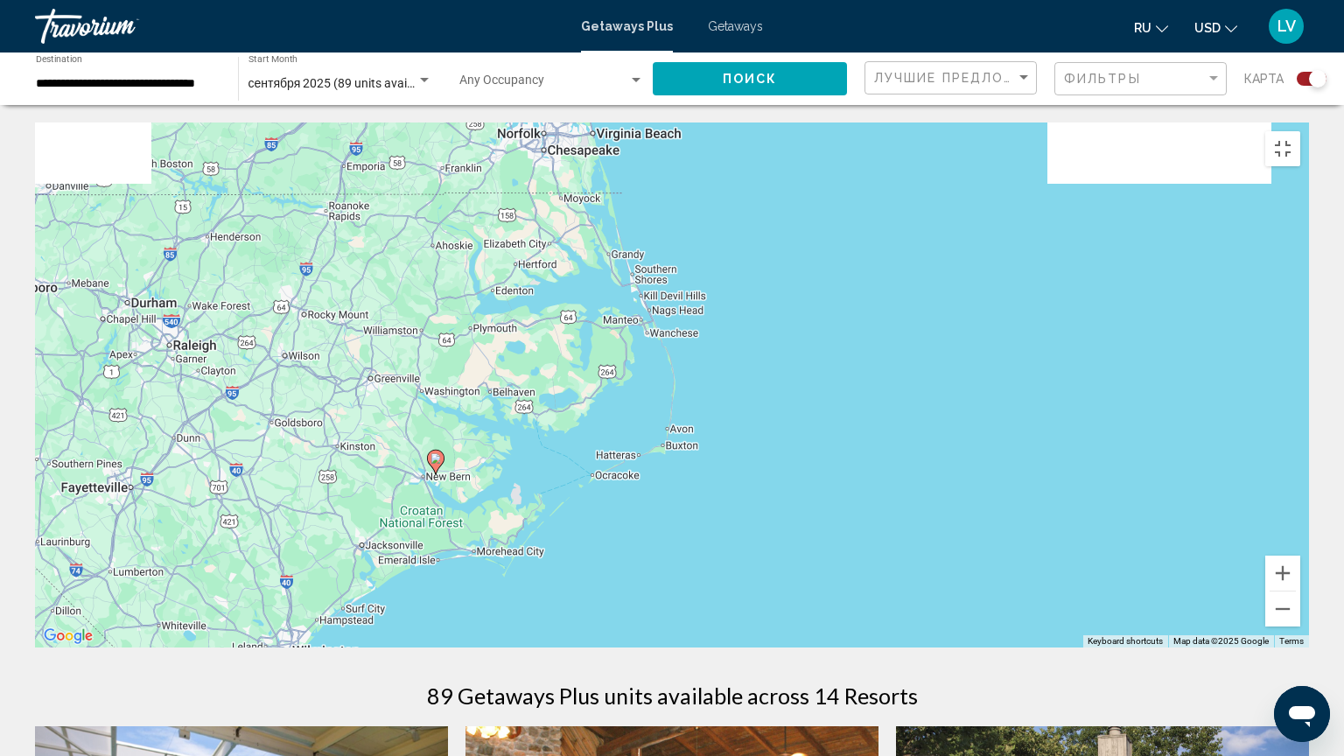
drag, startPoint x: 787, startPoint y: 335, endPoint x: 750, endPoint y: 755, distance: 421.5
click at [750, 614] on div "To activate drag with keyboard, press Alt + Enter. Once in keyboard drag state,…" at bounding box center [672, 384] width 1274 height 525
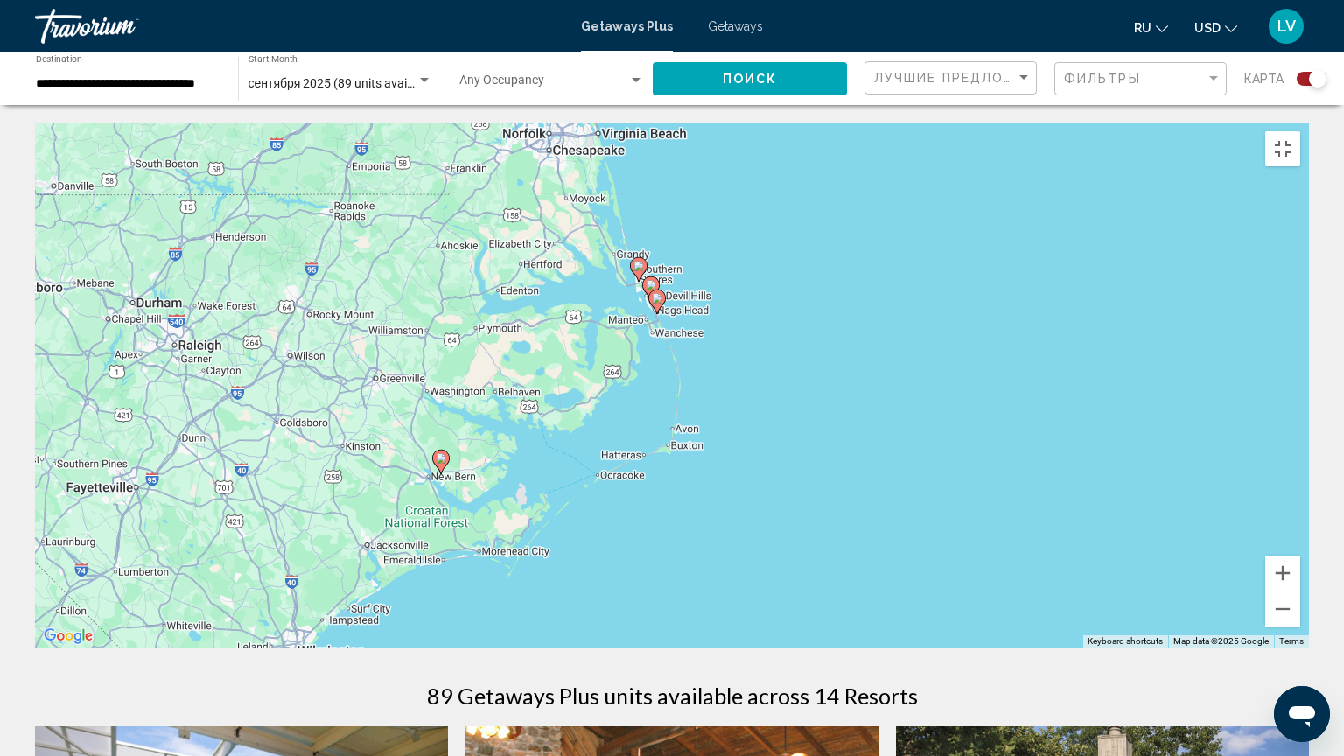
click at [651, 277] on icon "Main content" at bounding box center [651, 288] width 16 height 23
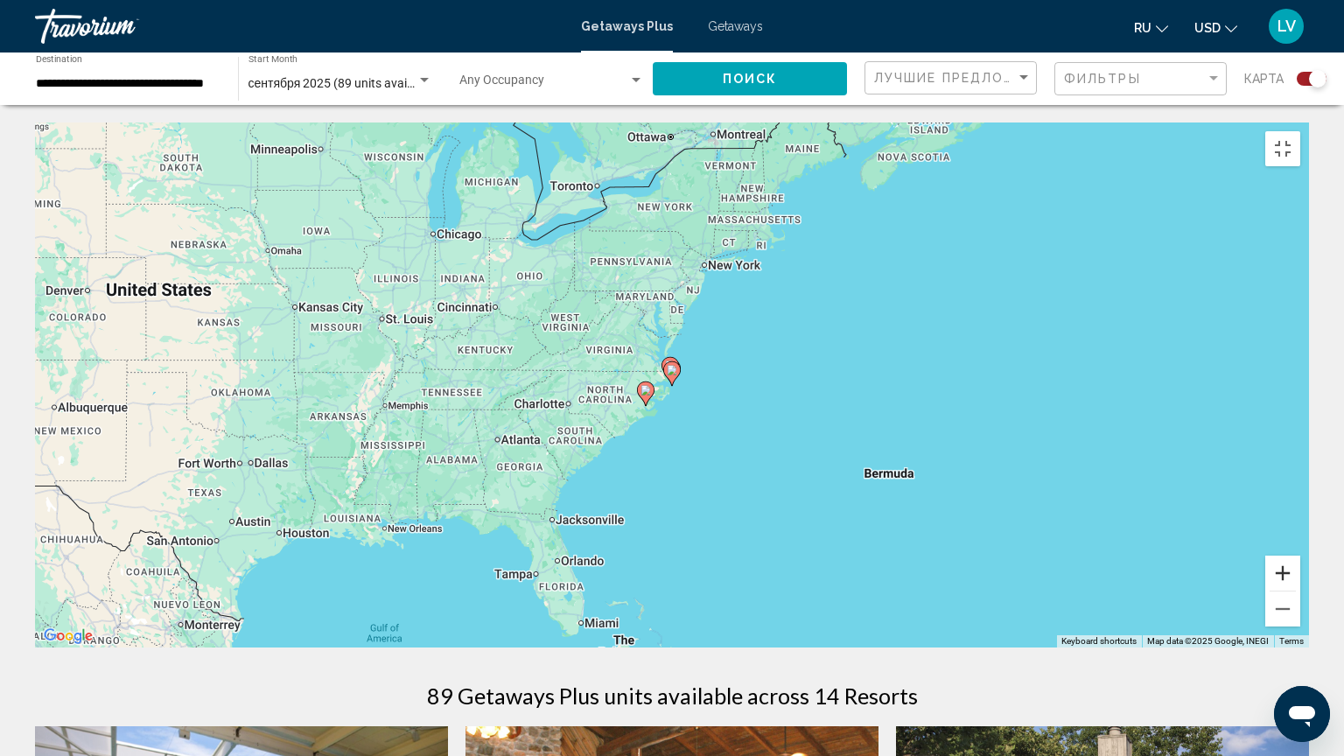
click at [1300, 590] on button "Zoom in" at bounding box center [1282, 572] width 35 height 35
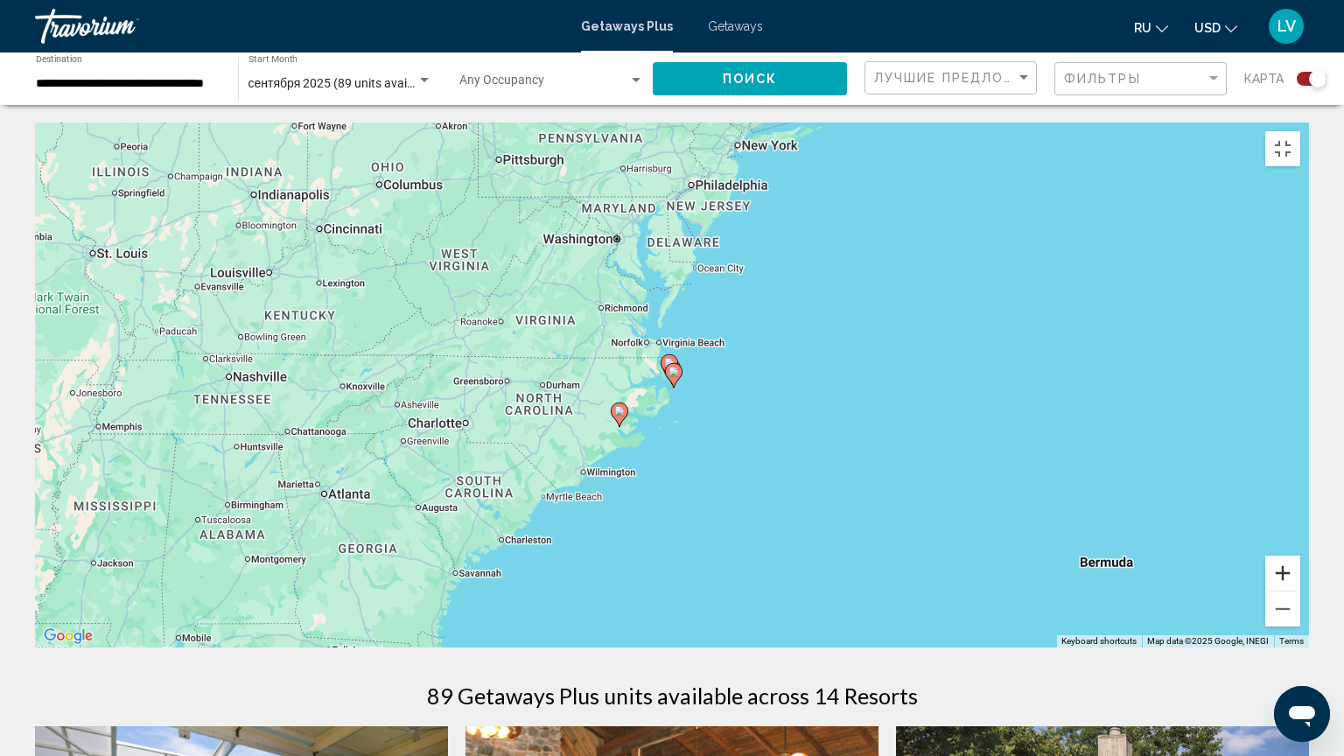
click at [1300, 590] on button "Zoom in" at bounding box center [1282, 572] width 35 height 35
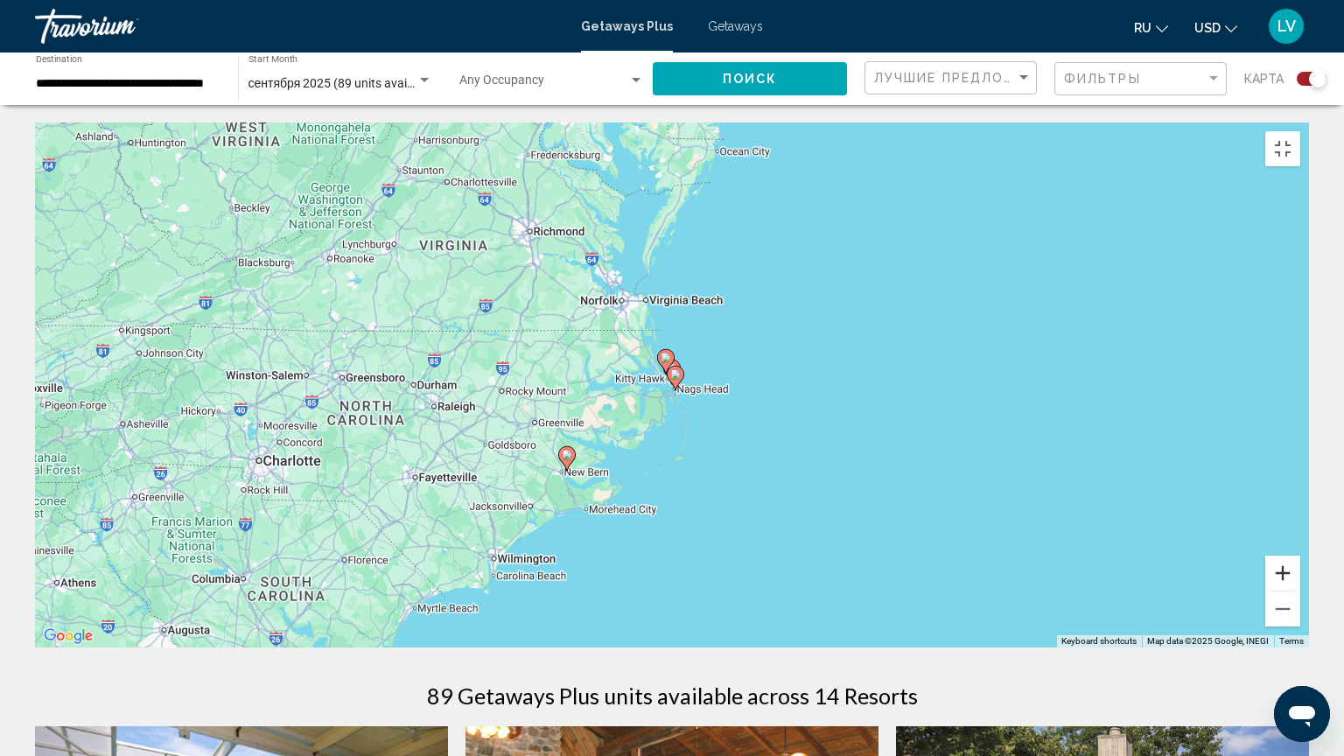
click at [1300, 590] on button "Zoom in" at bounding box center [1282, 572] width 35 height 35
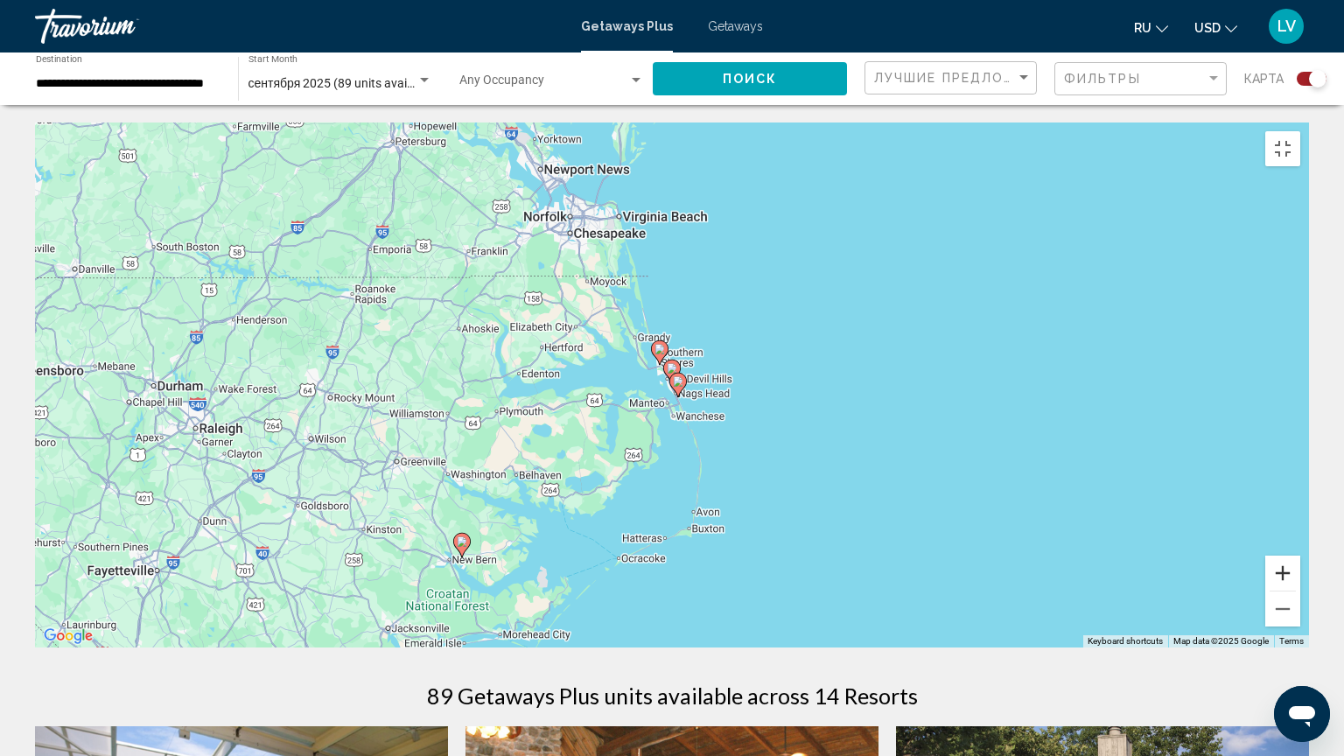
click at [1300, 590] on button "Zoom in" at bounding box center [1282, 572] width 35 height 35
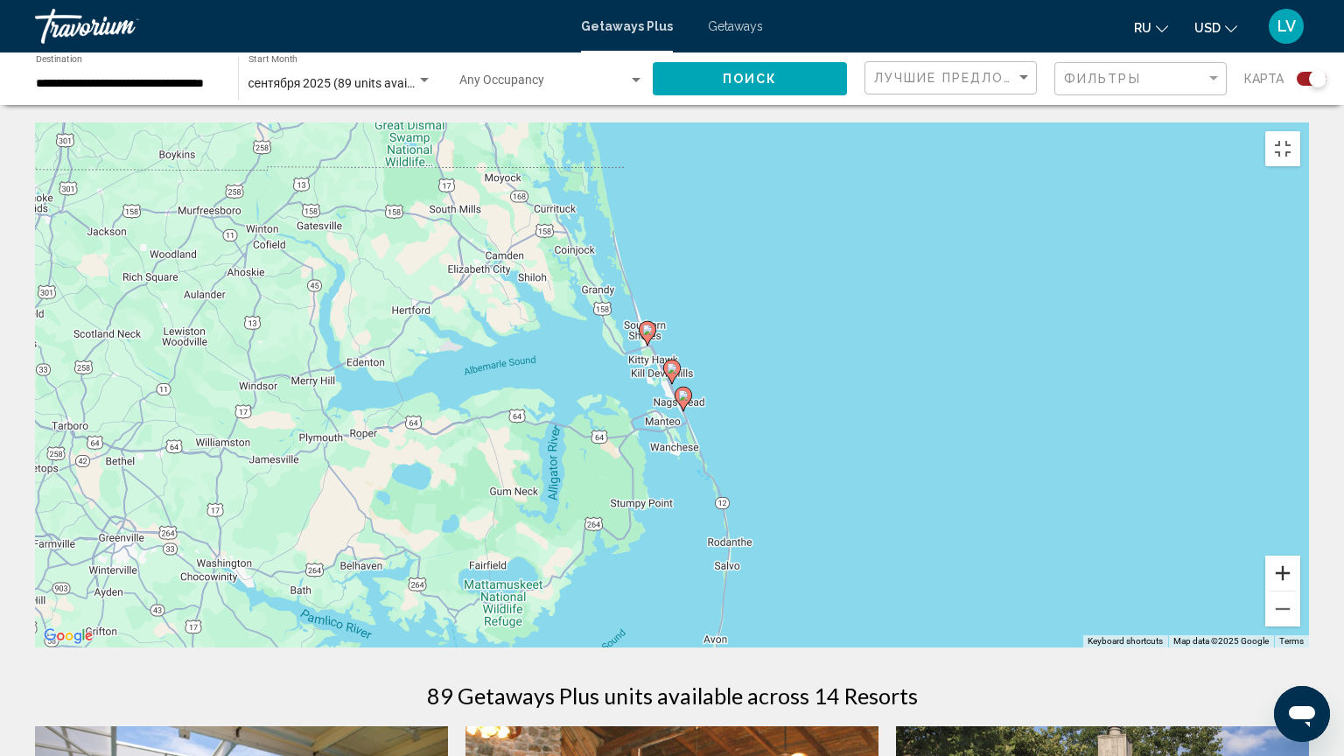
click at [1300, 590] on button "Zoom in" at bounding box center [1282, 572] width 35 height 35
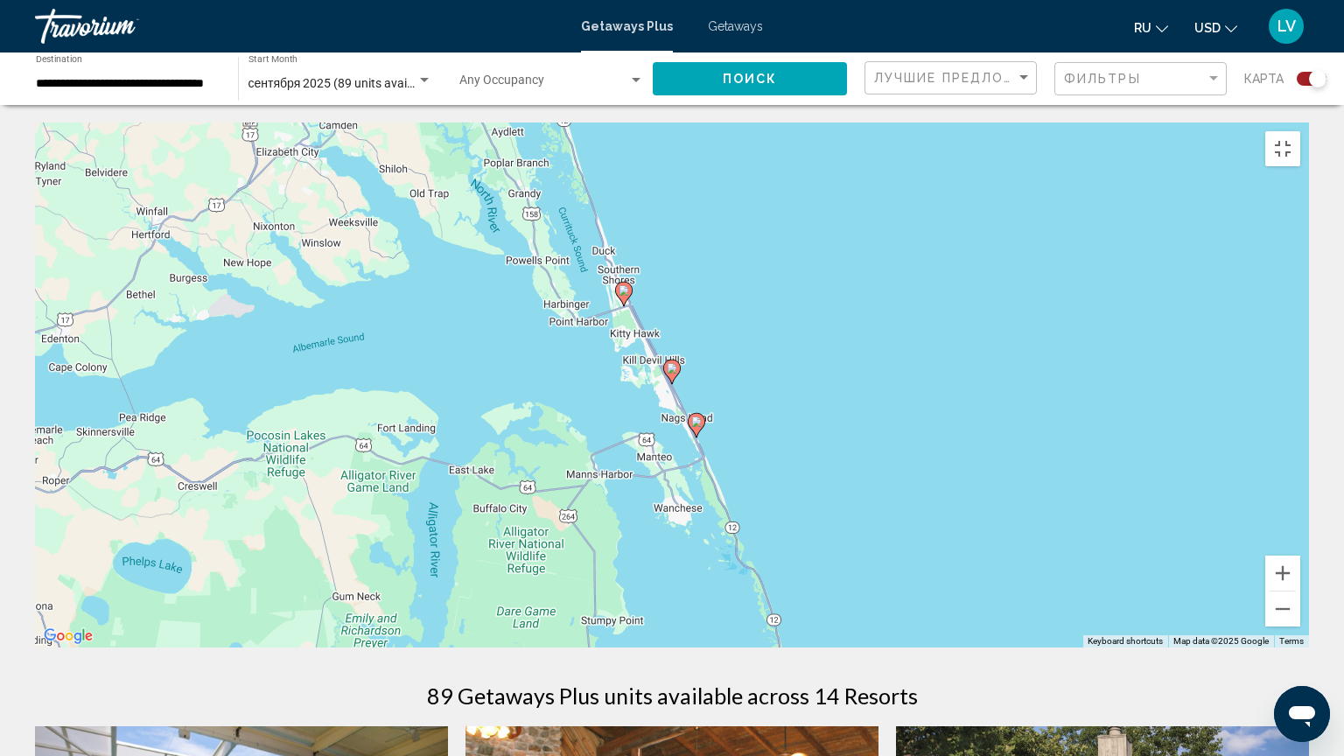
click at [670, 360] on icon "Main content" at bounding box center [672, 371] width 16 height 23
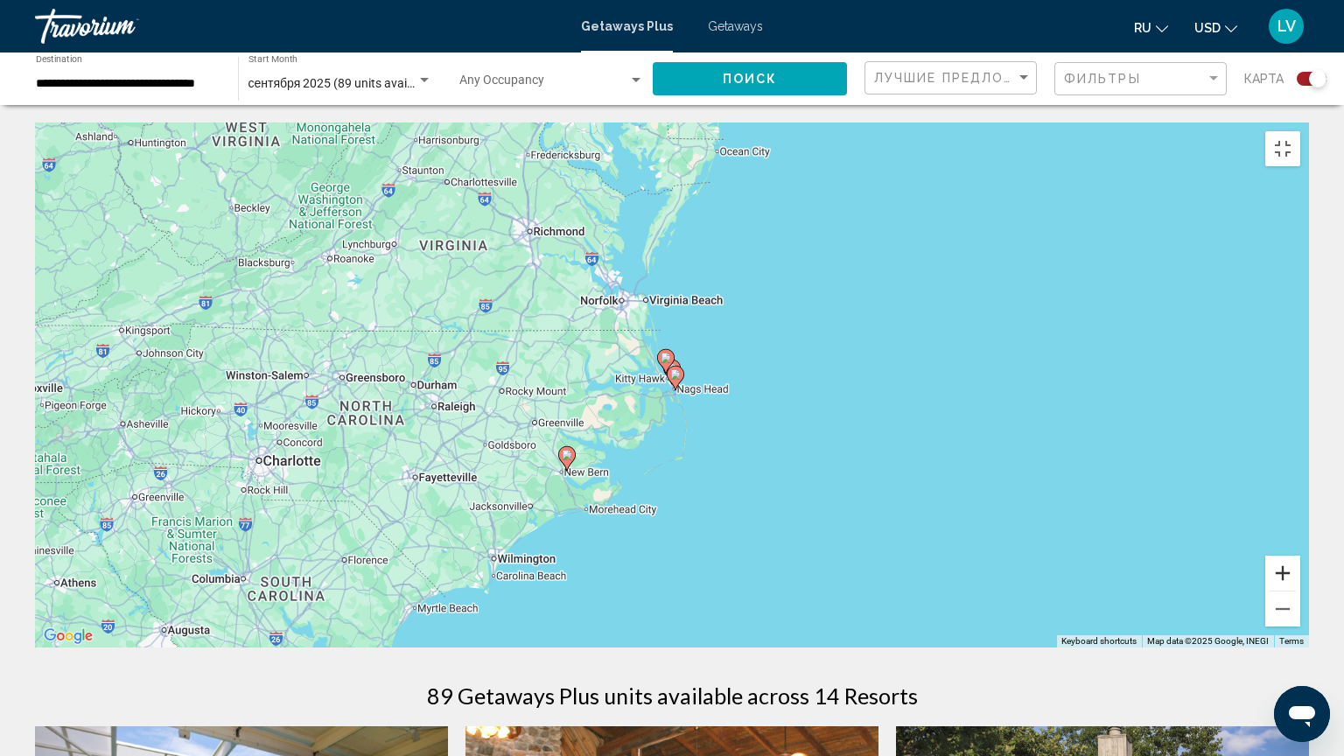
click at [1300, 590] on button "Zoom in" at bounding box center [1282, 572] width 35 height 35
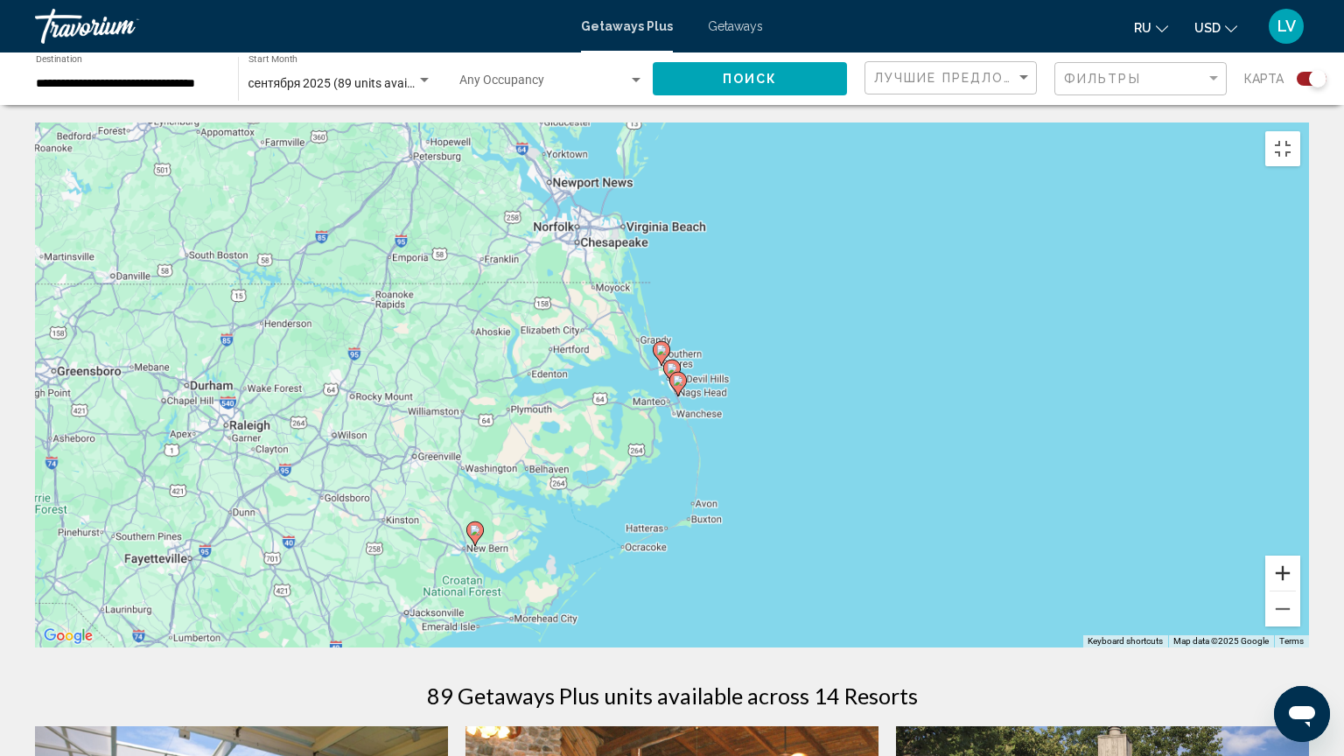
click at [1300, 590] on button "Zoom in" at bounding box center [1282, 572] width 35 height 35
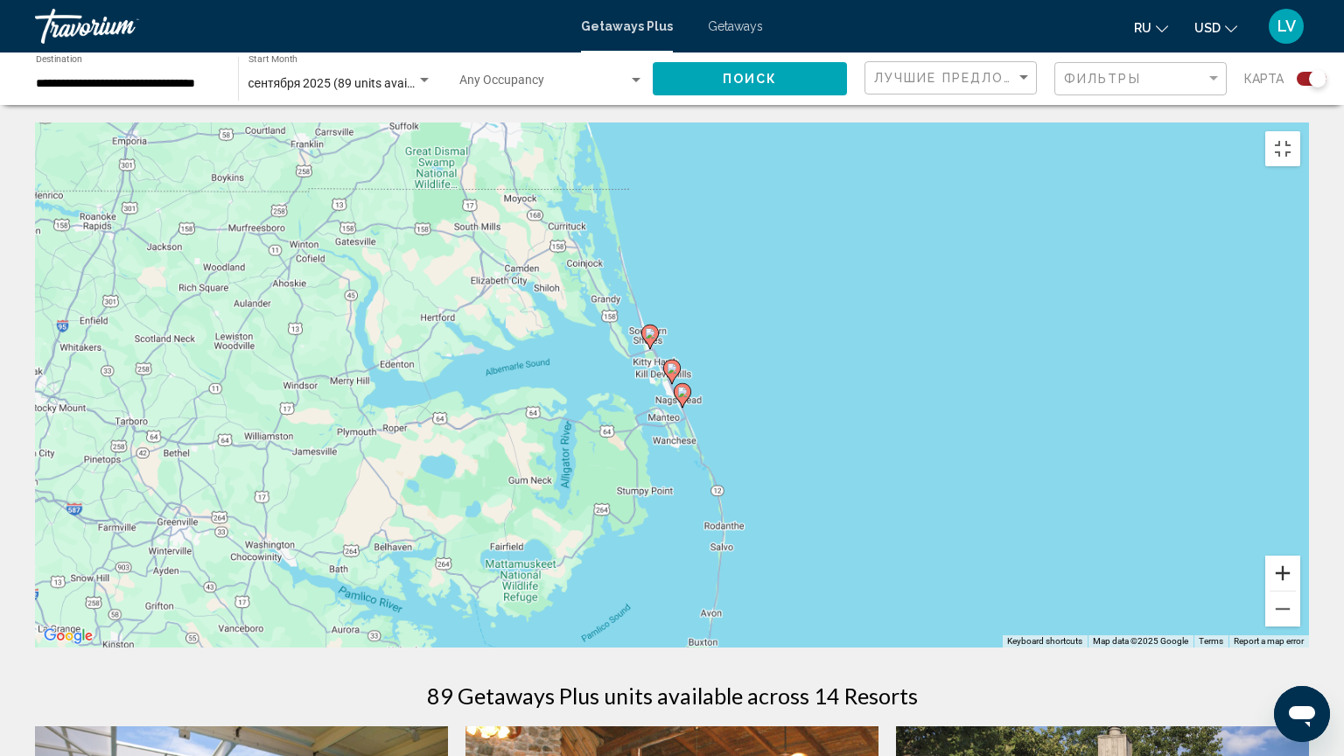
click at [1300, 590] on button "Zoom in" at bounding box center [1282, 572] width 35 height 35
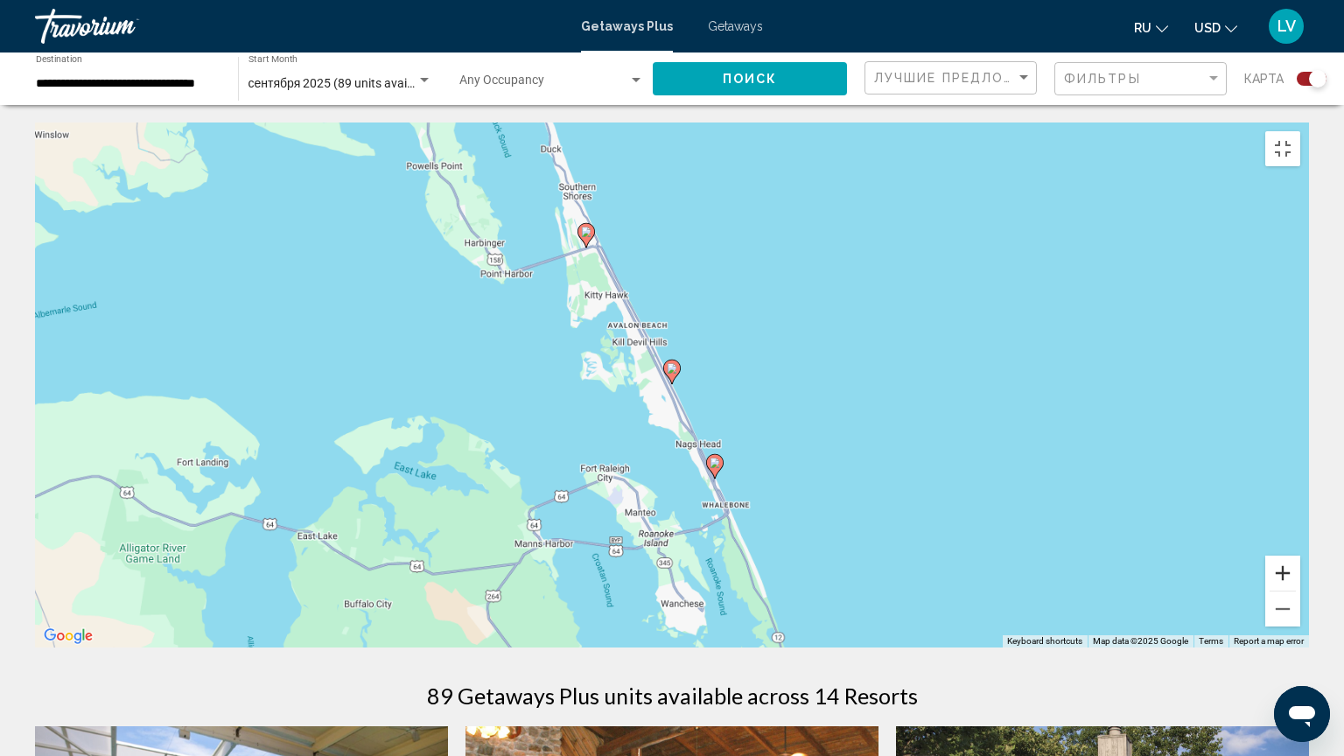
click at [1300, 590] on button "Zoom in" at bounding box center [1282, 572] width 35 height 35
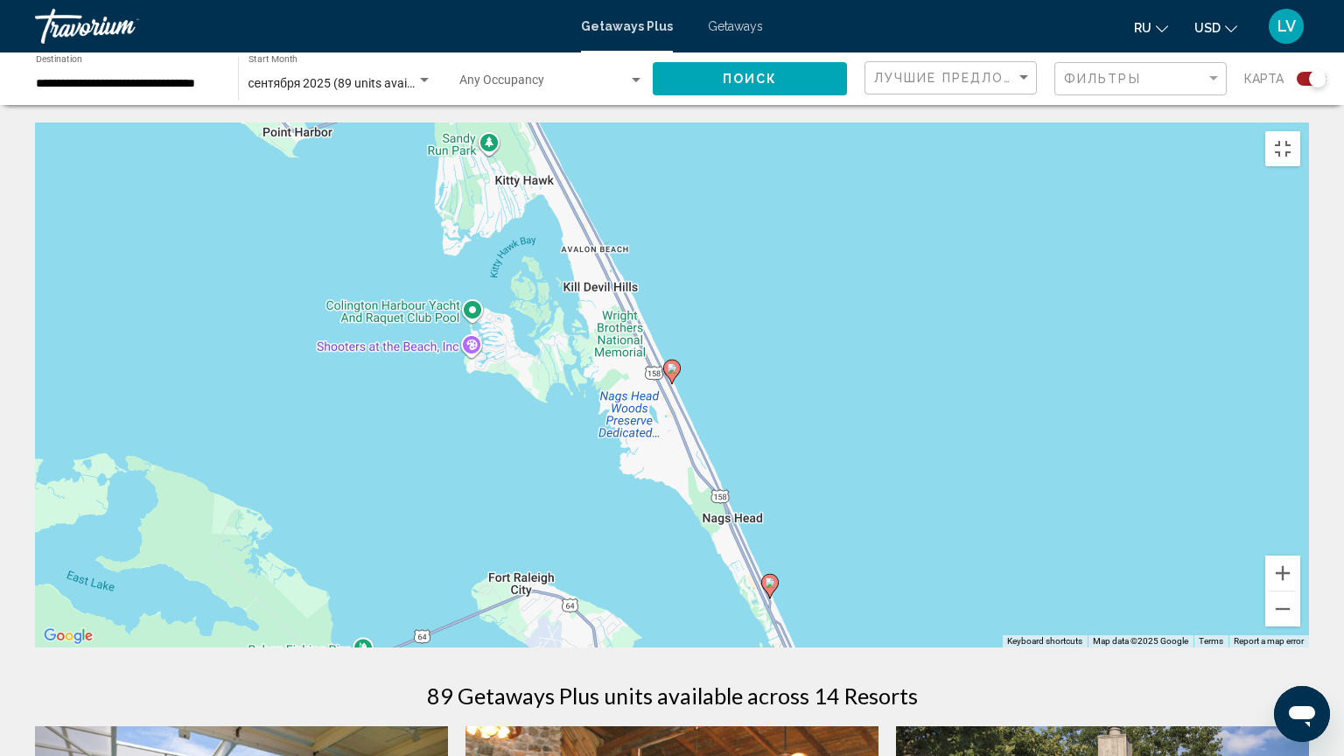
click at [670, 367] on icon "Main content" at bounding box center [672, 371] width 16 height 23
type input "**********"
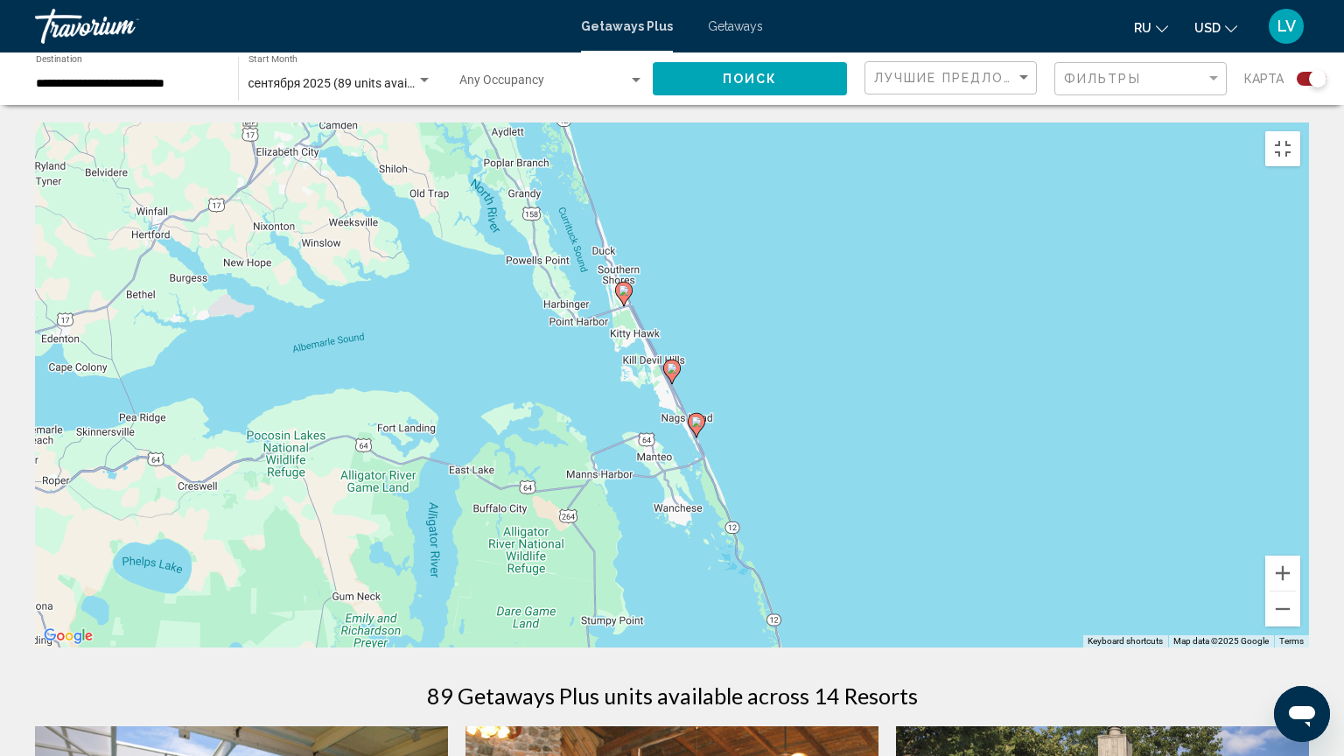
click at [670, 366] on image "Main content" at bounding box center [672, 368] width 10 height 10
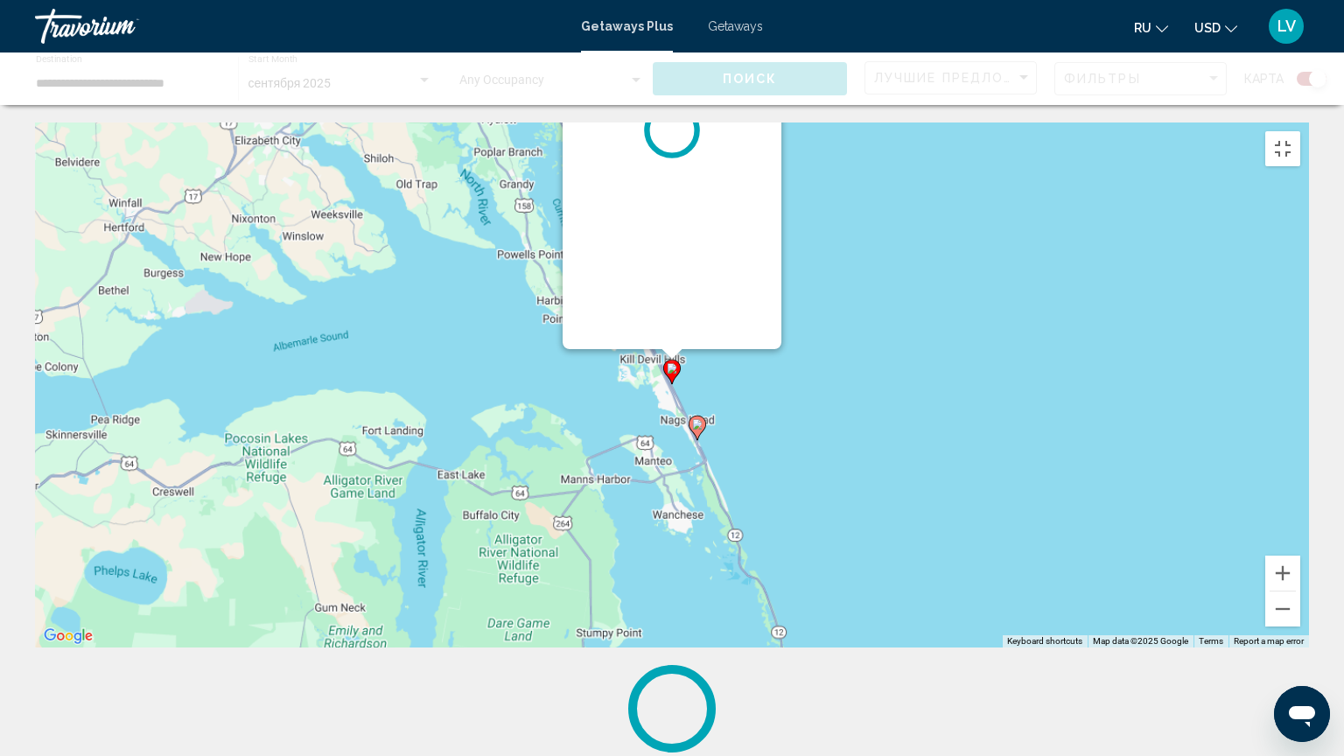
click at [670, 366] on g "Main content" at bounding box center [671, 371] width 17 height 24
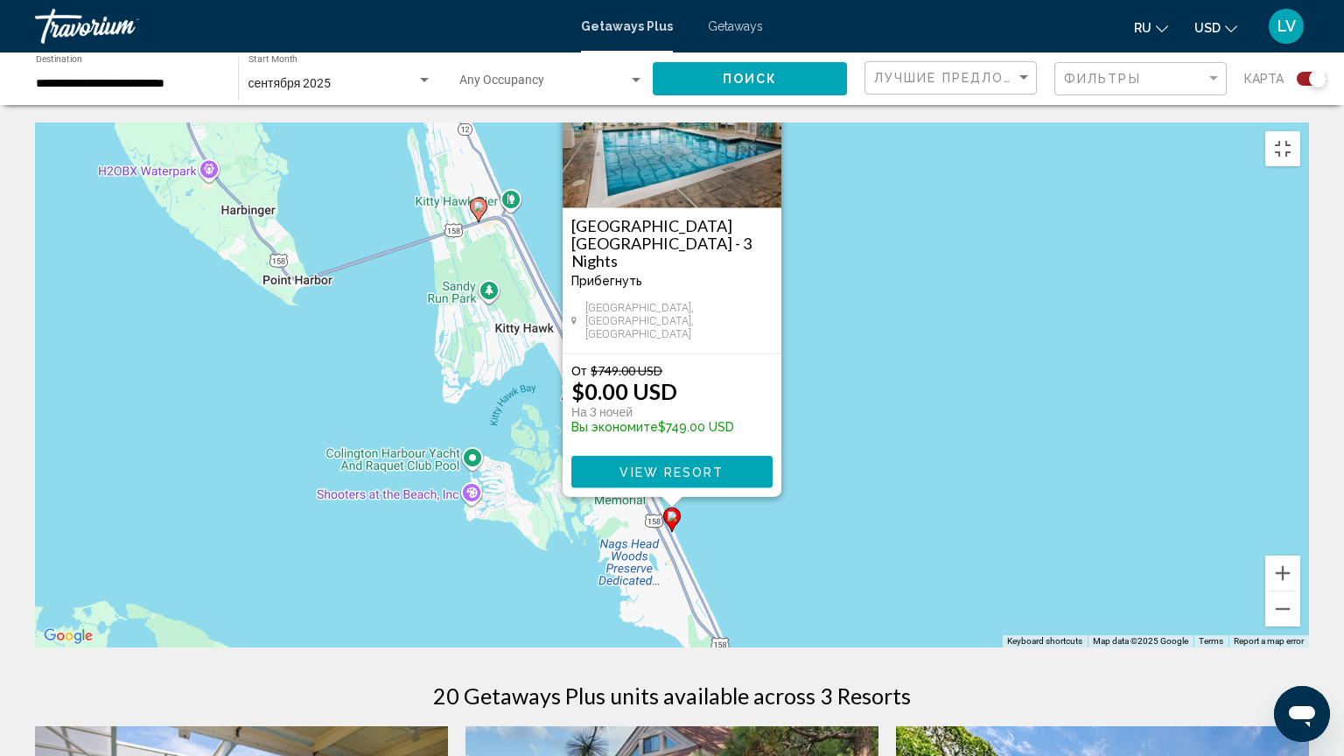
click at [687, 164] on img "Main content" at bounding box center [671, 120] width 219 height 175
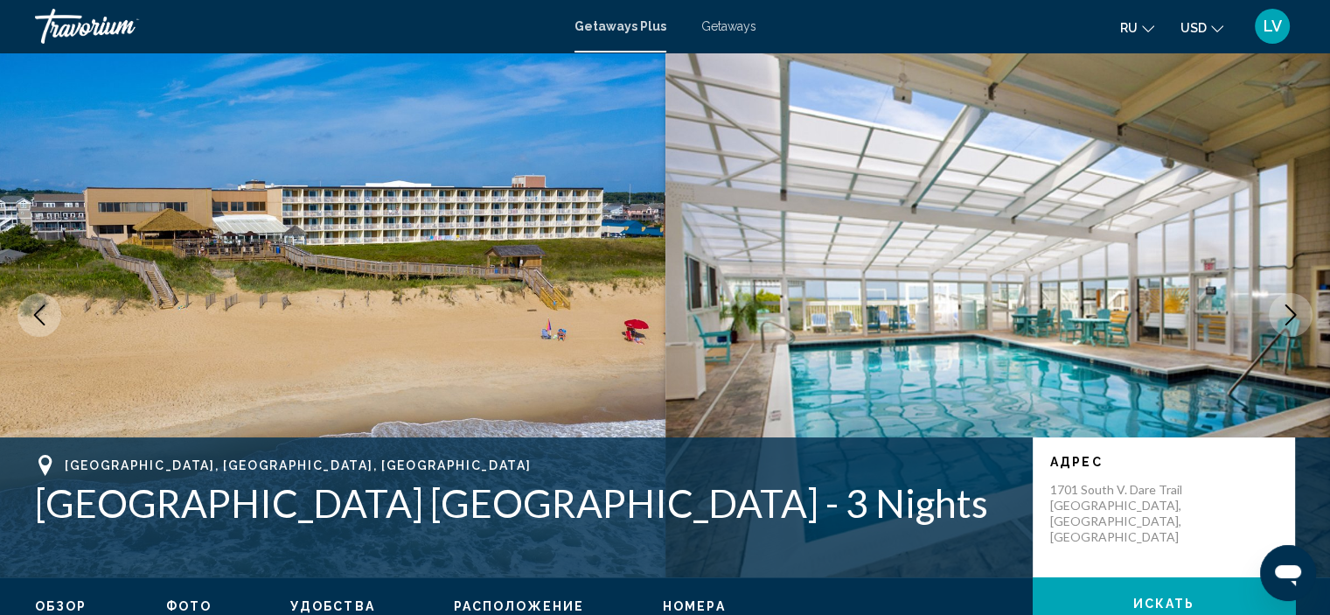
click at [1277, 325] on button "Next image" at bounding box center [1291, 315] width 44 height 44
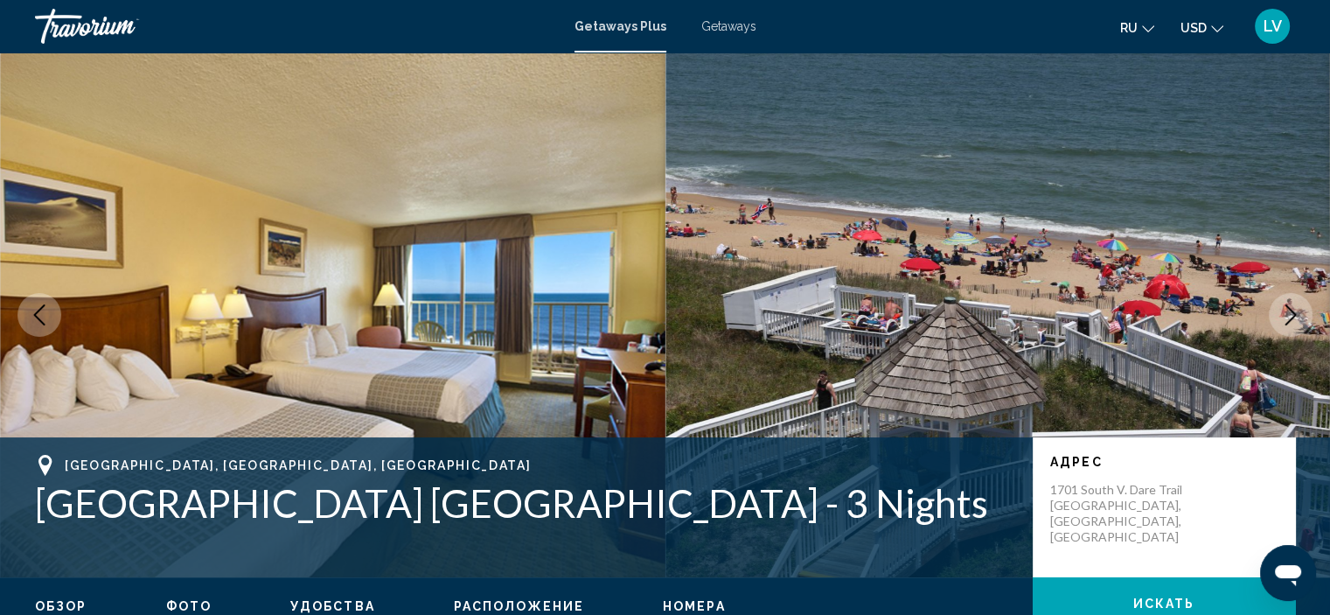
click at [1277, 325] on button "Next image" at bounding box center [1291, 315] width 44 height 44
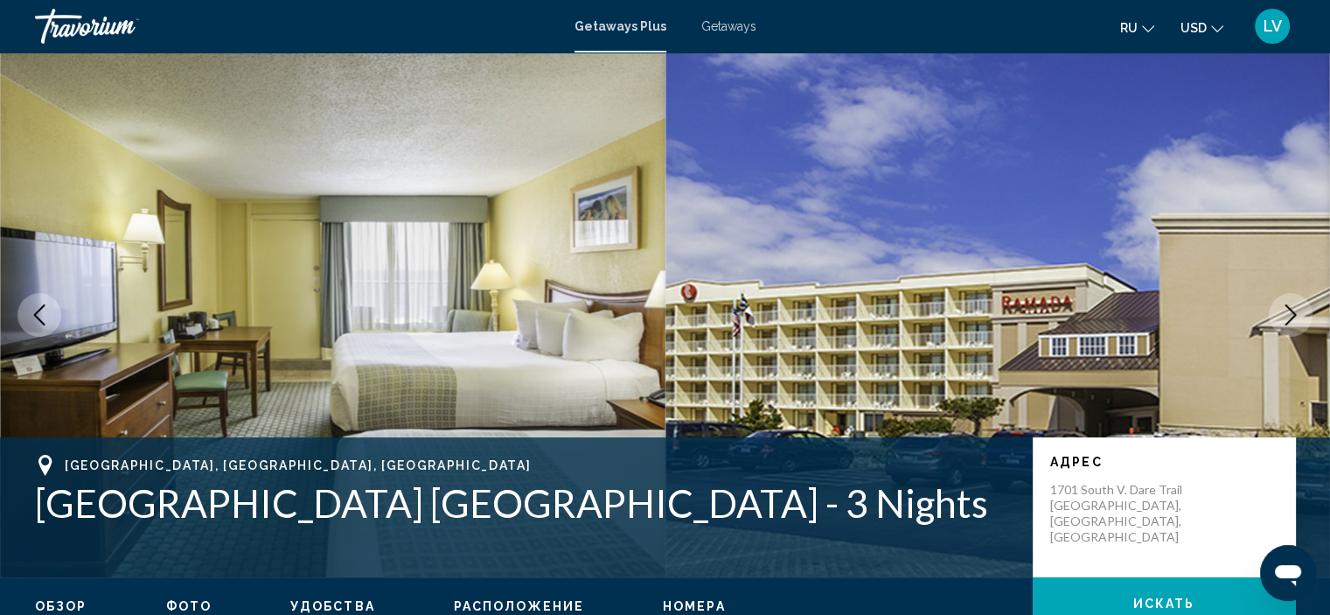
click at [1277, 325] on button "Next image" at bounding box center [1291, 315] width 44 height 44
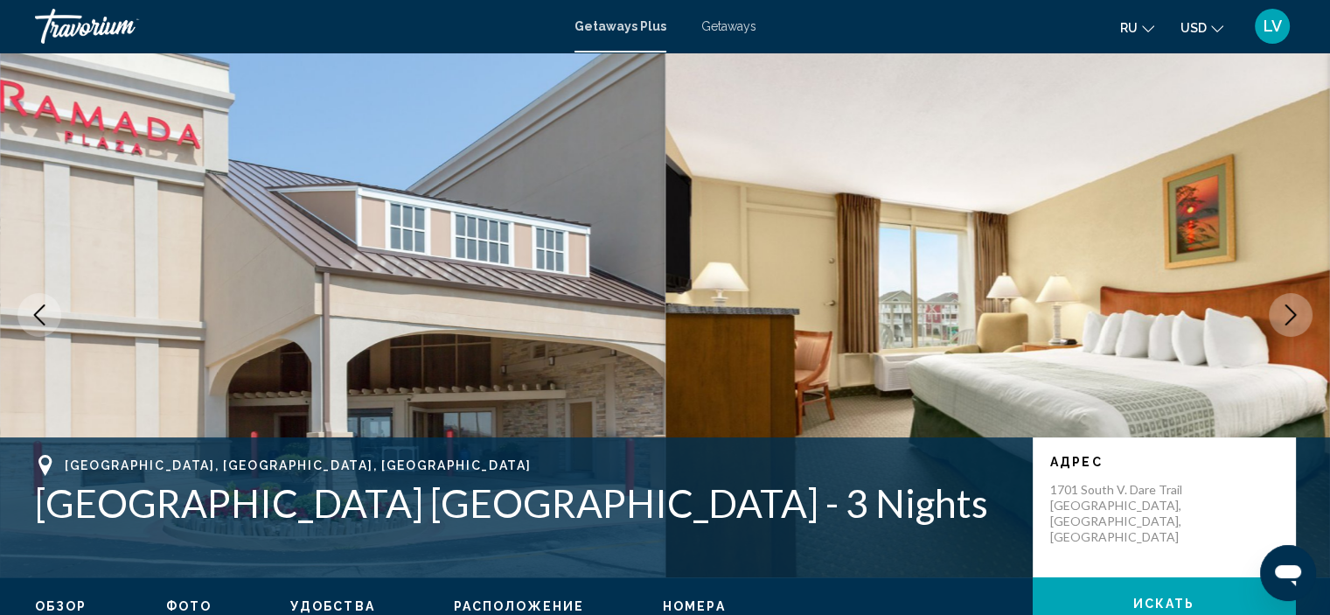
click at [1277, 325] on button "Next image" at bounding box center [1291, 315] width 44 height 44
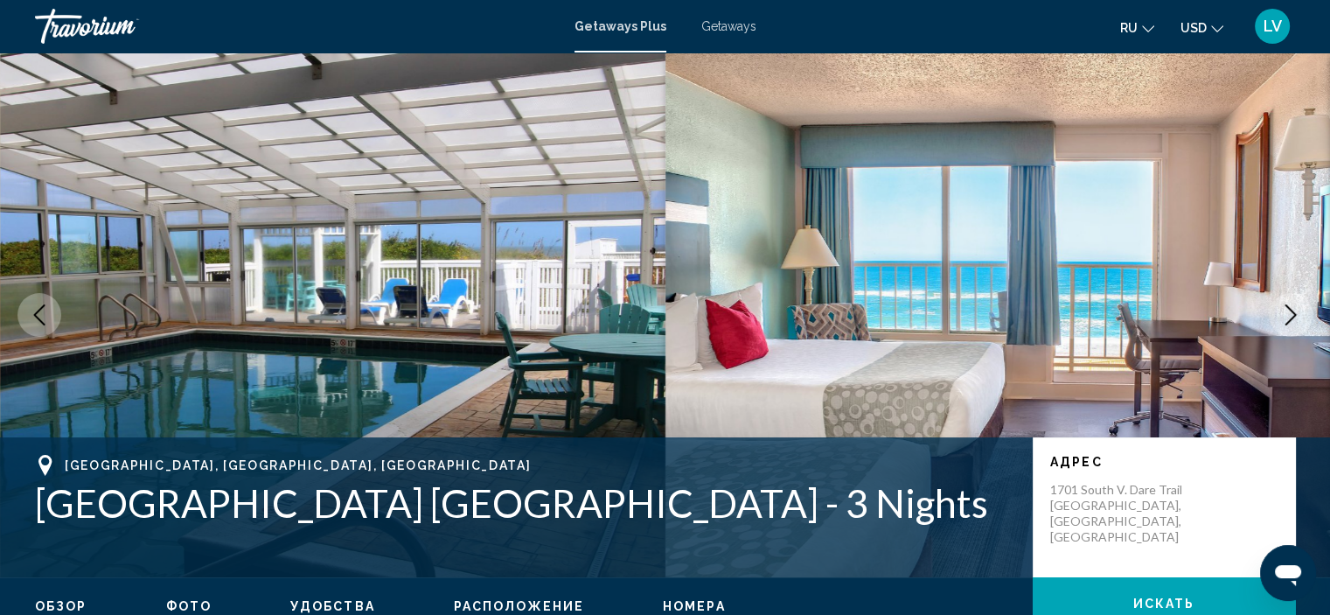
click at [1277, 325] on button "Next image" at bounding box center [1291, 315] width 44 height 44
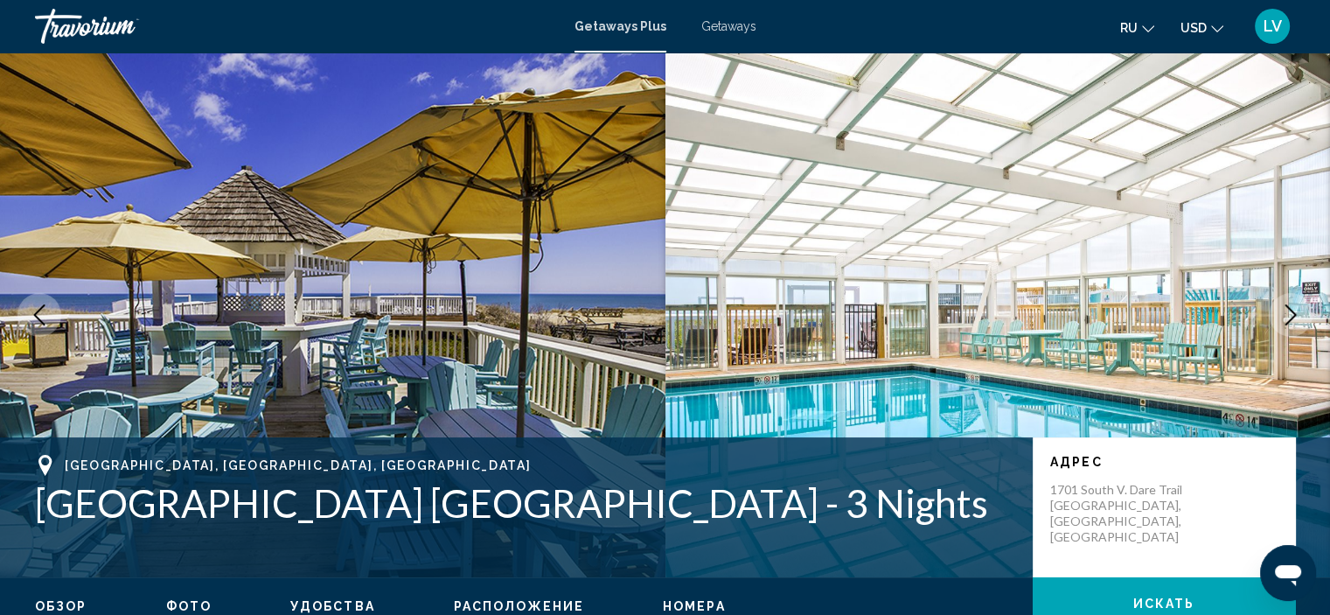
click at [1277, 325] on button "Next image" at bounding box center [1291, 315] width 44 height 44
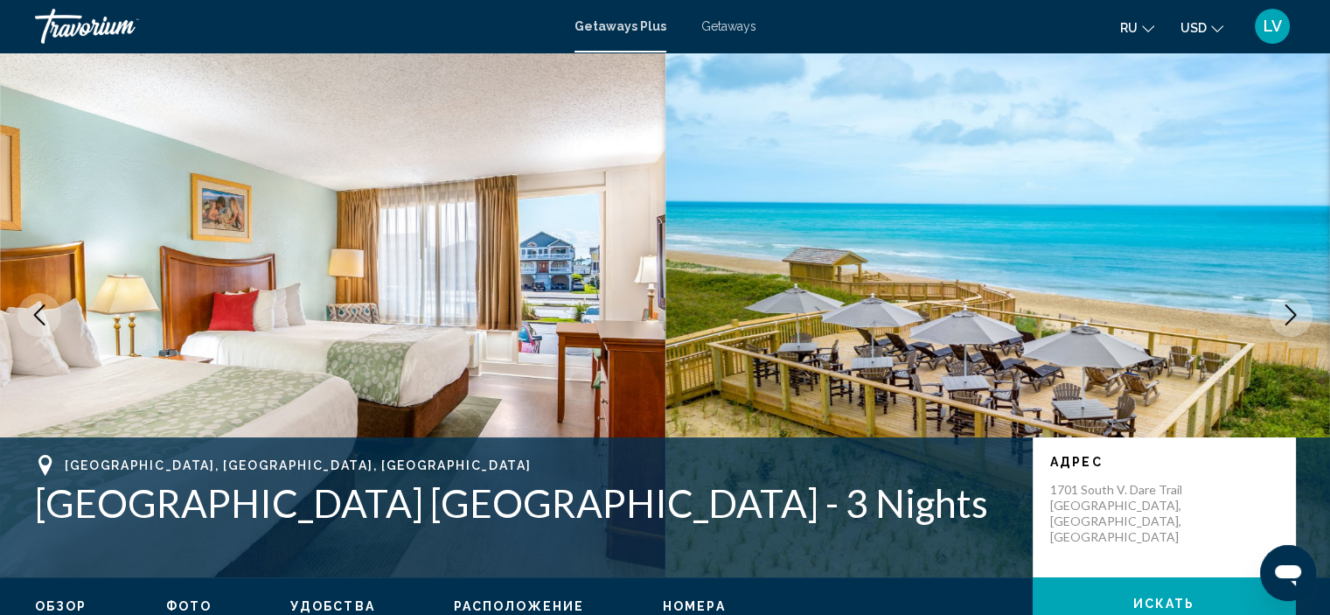
click at [1277, 325] on button "Next image" at bounding box center [1291, 315] width 44 height 44
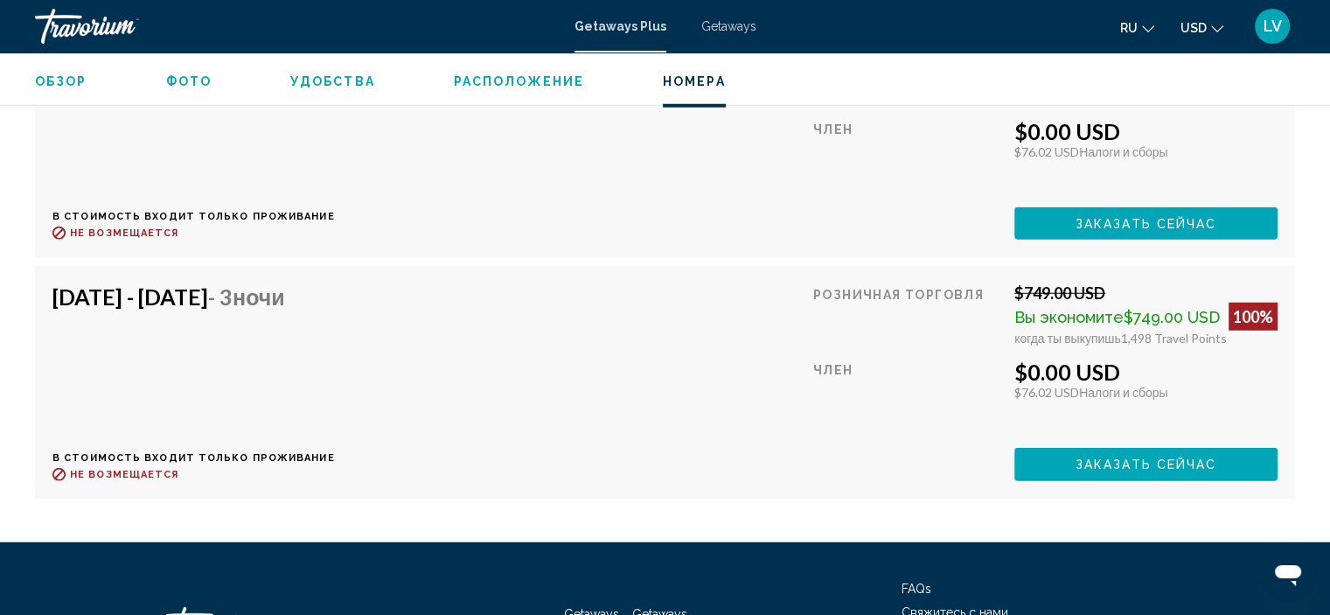
scroll to position [4811, 0]
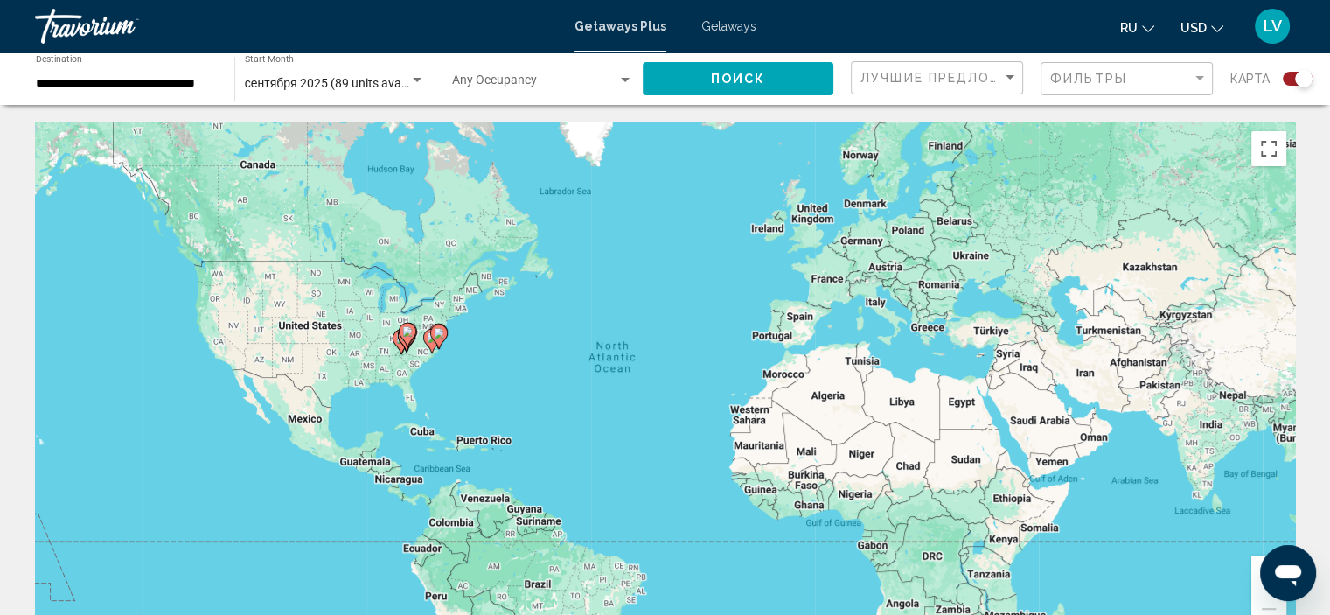
click at [154, 84] on input "**********" at bounding box center [126, 84] width 181 height 14
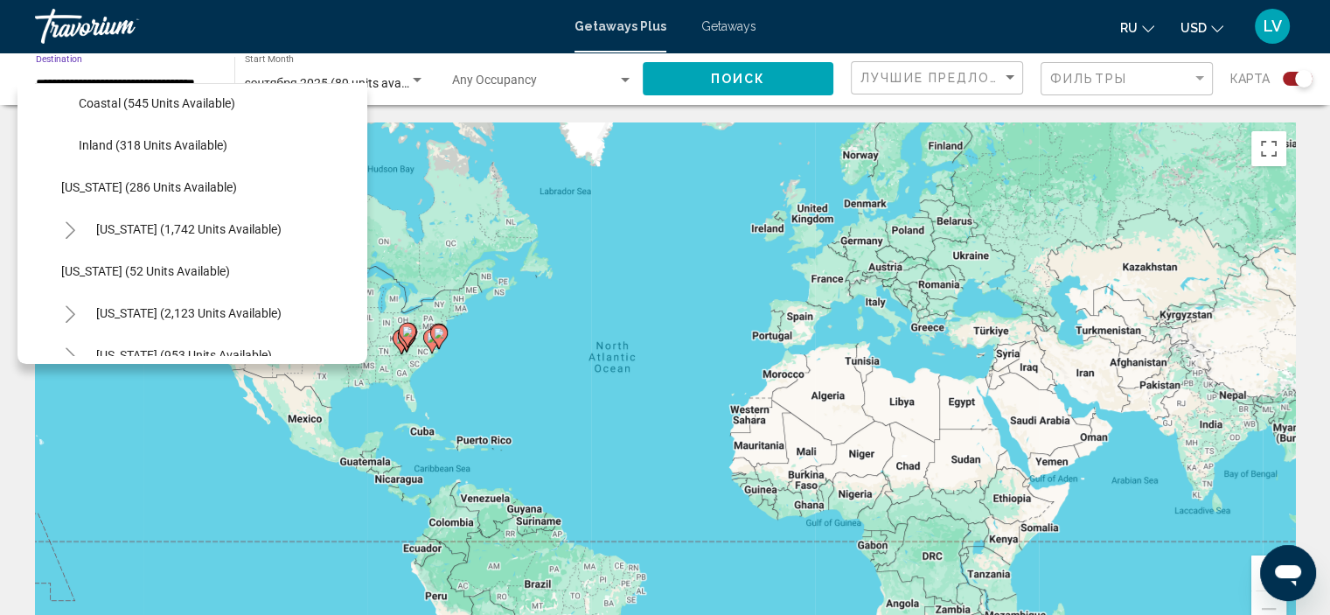
scroll to position [1335, 0]
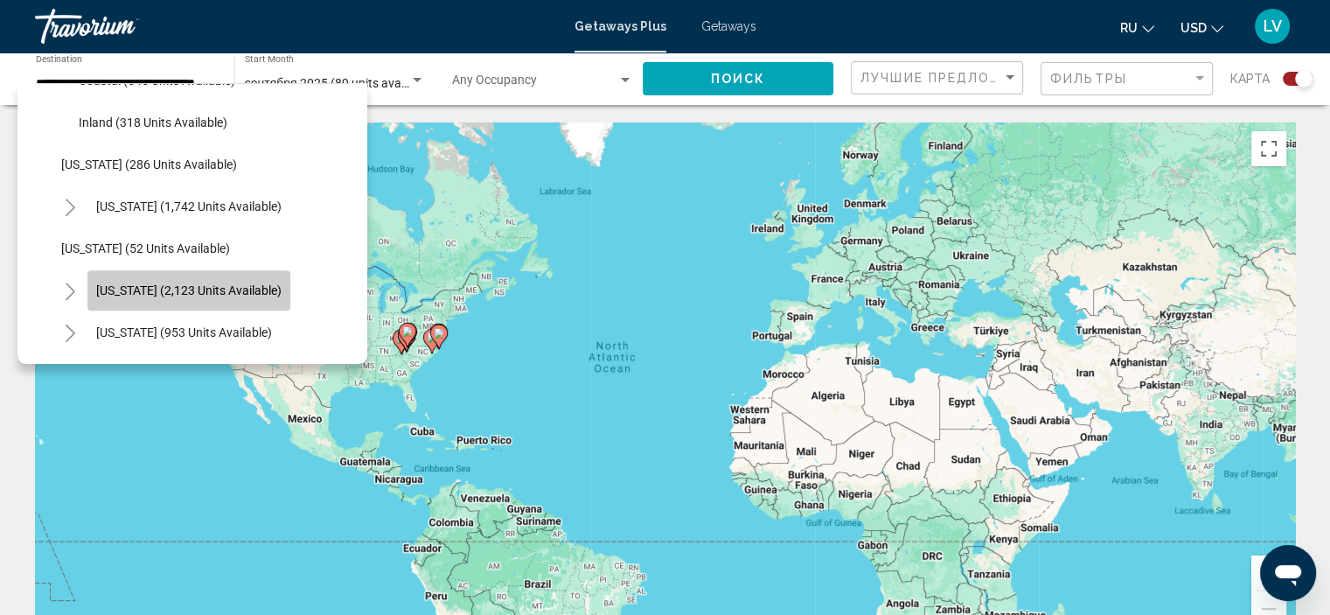
click at [213, 291] on span "[US_STATE] (2,123 units available)" at bounding box center [188, 290] width 185 height 14
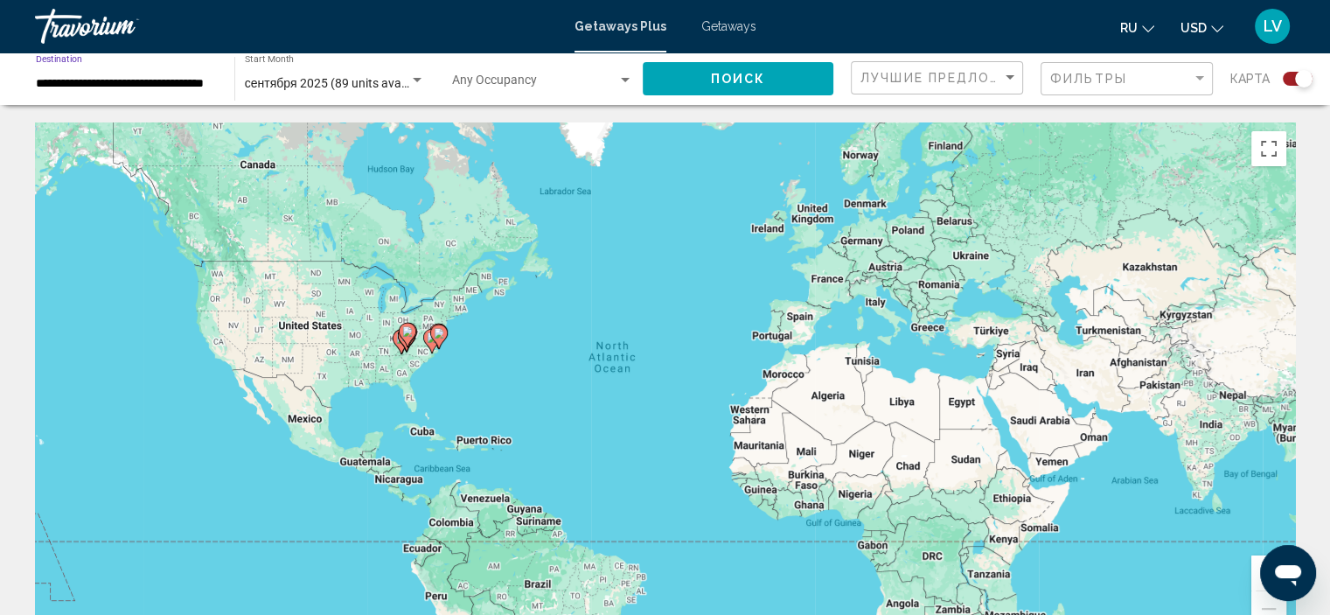
click at [745, 84] on span "Поиск" at bounding box center [738, 80] width 55 height 14
click at [1270, 151] on button "Toggle fullscreen view" at bounding box center [1269, 148] width 35 height 35
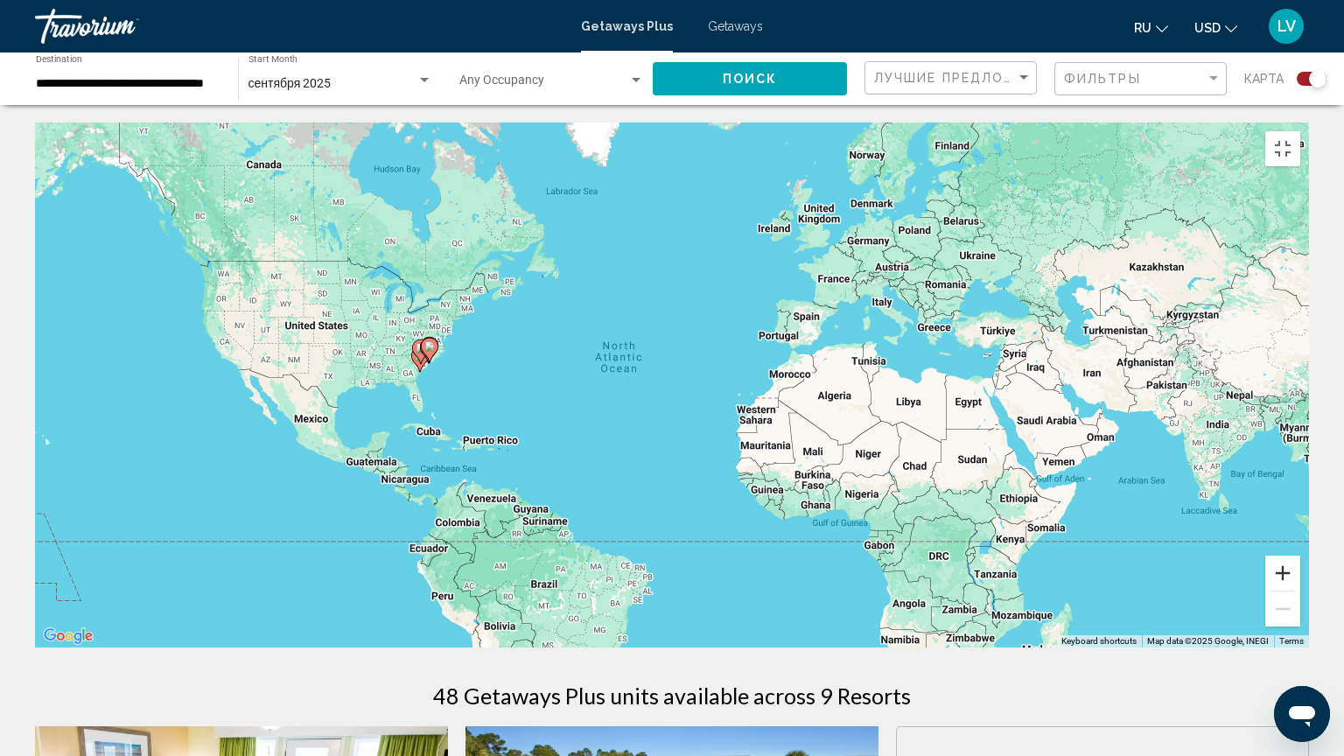
click at [1300, 590] on button "Zoom in" at bounding box center [1282, 572] width 35 height 35
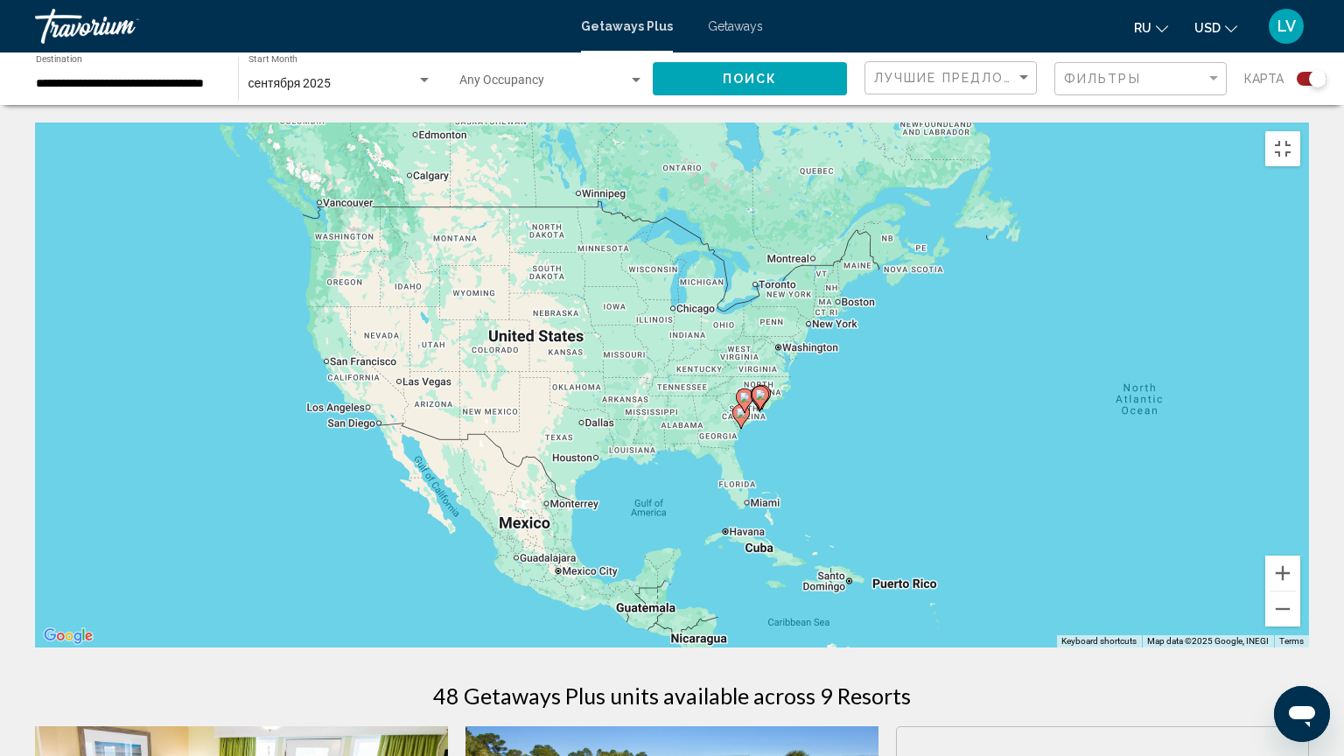
drag, startPoint x: 647, startPoint y: 492, endPoint x: 1214, endPoint y: 563, distance: 571.2
click at [1218, 563] on div "To activate drag with keyboard, press Alt + Enter. Once in keyboard drag state,…" at bounding box center [672, 384] width 1274 height 525
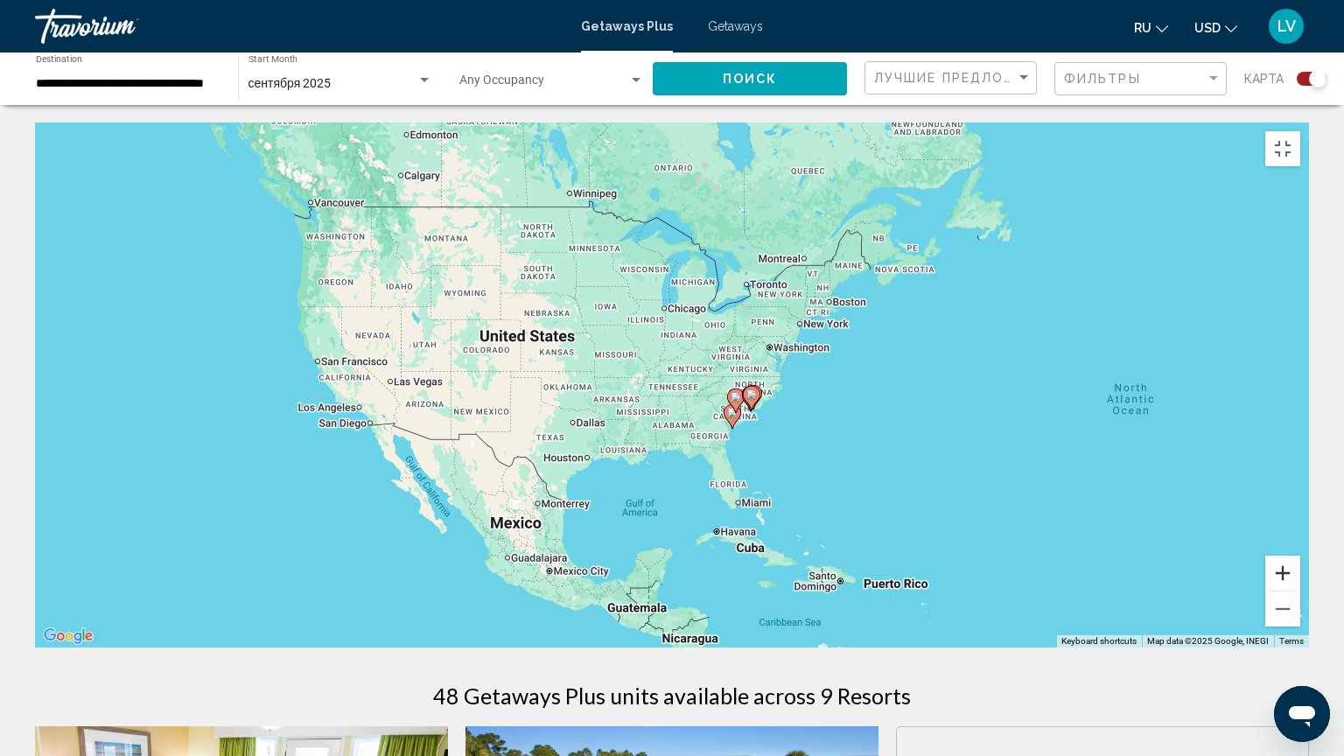
click at [1300, 590] on button "Zoom in" at bounding box center [1282, 572] width 35 height 35
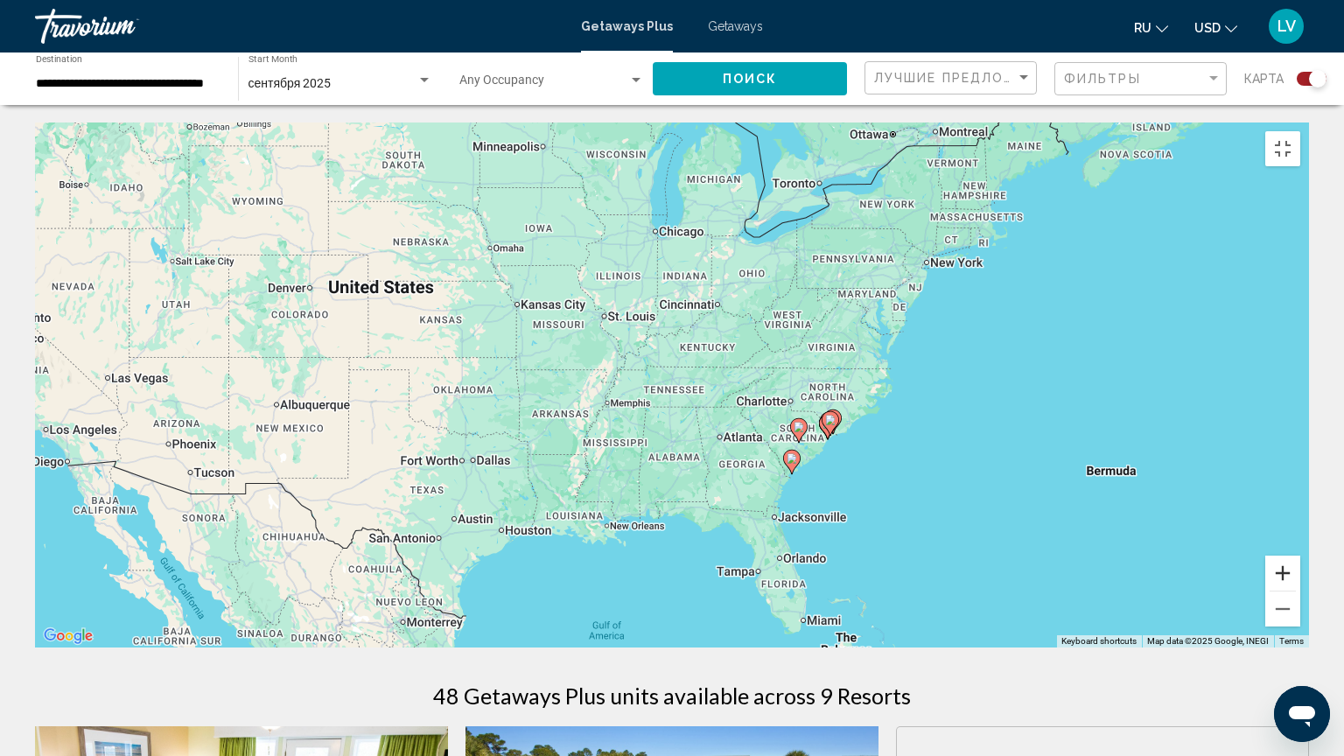
click at [1300, 590] on button "Zoom in" at bounding box center [1282, 572] width 35 height 35
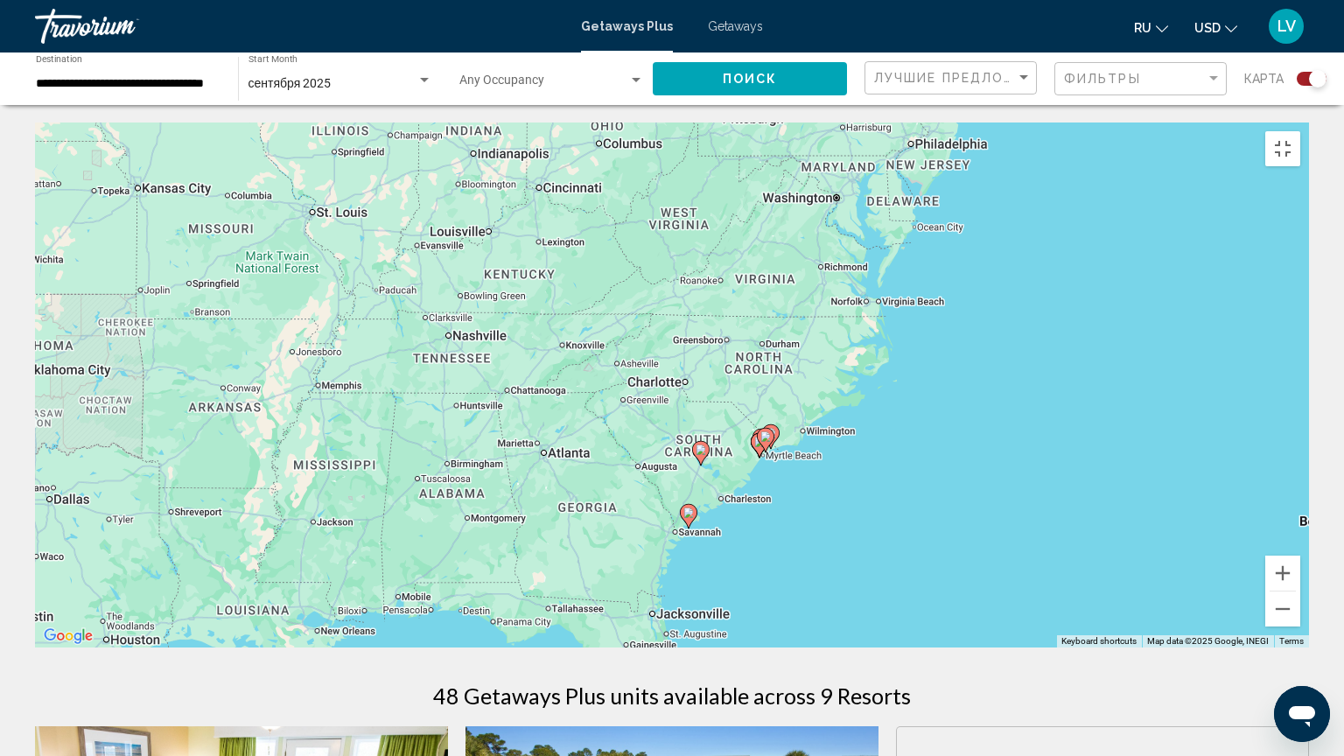
drag, startPoint x: 1148, startPoint y: 616, endPoint x: 889, endPoint y: 574, distance: 263.2
click at [889, 574] on div "To activate drag with keyboard, press Alt + Enter. Once in keyboard drag state,…" at bounding box center [672, 384] width 1274 height 525
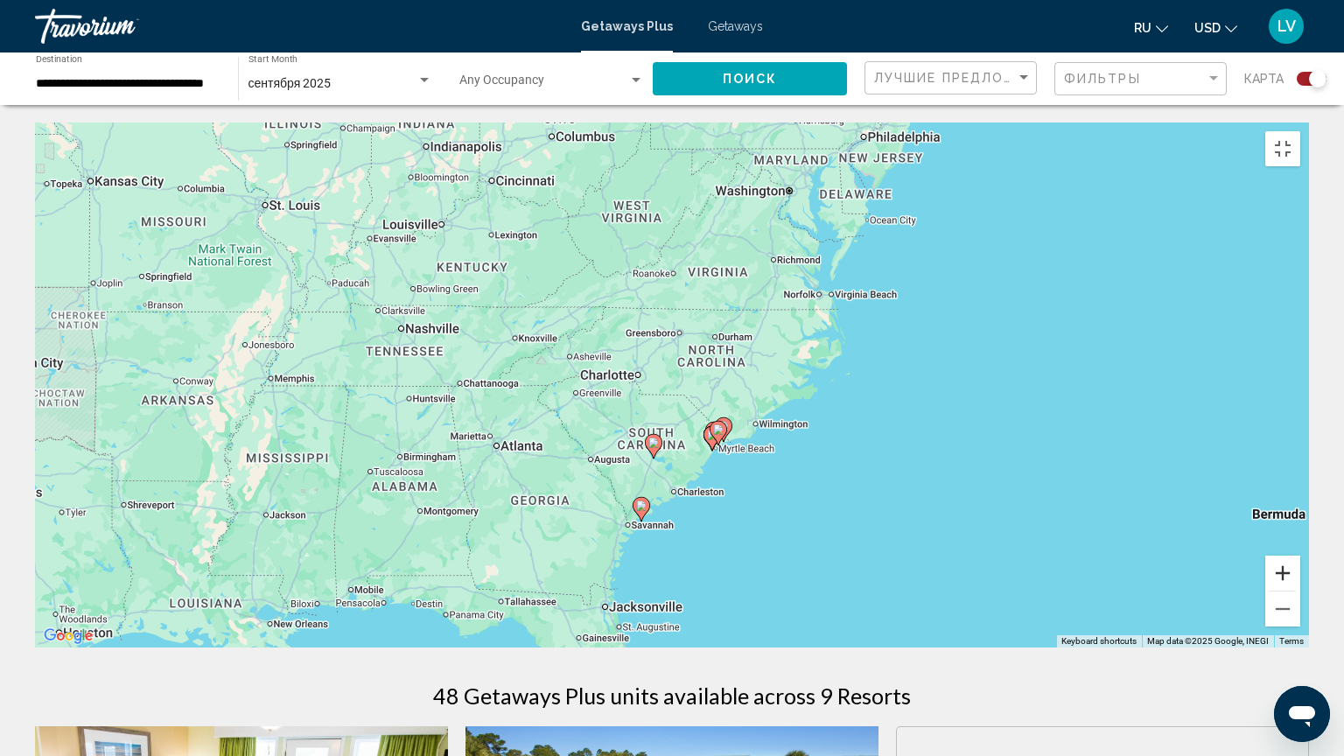
click at [1300, 590] on button "Zoom in" at bounding box center [1282, 572] width 35 height 35
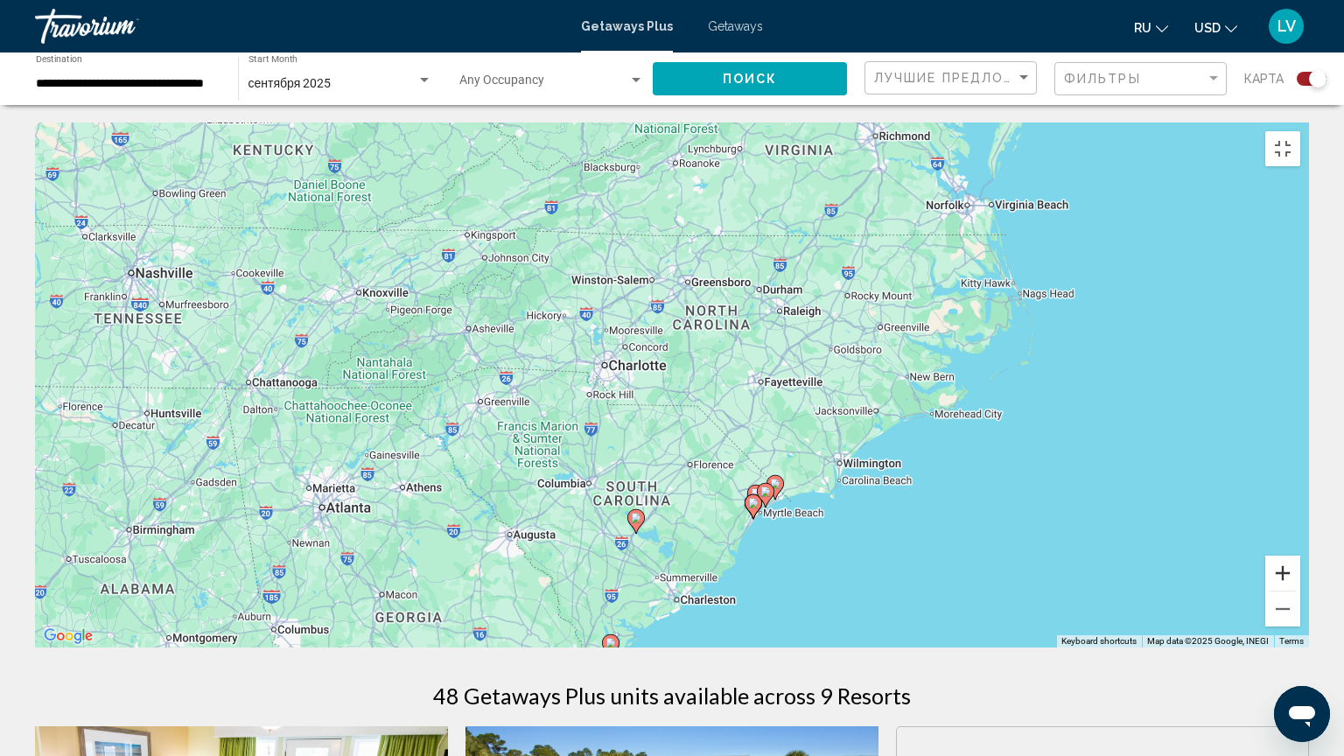
click at [1300, 590] on button "Zoom in" at bounding box center [1282, 572] width 35 height 35
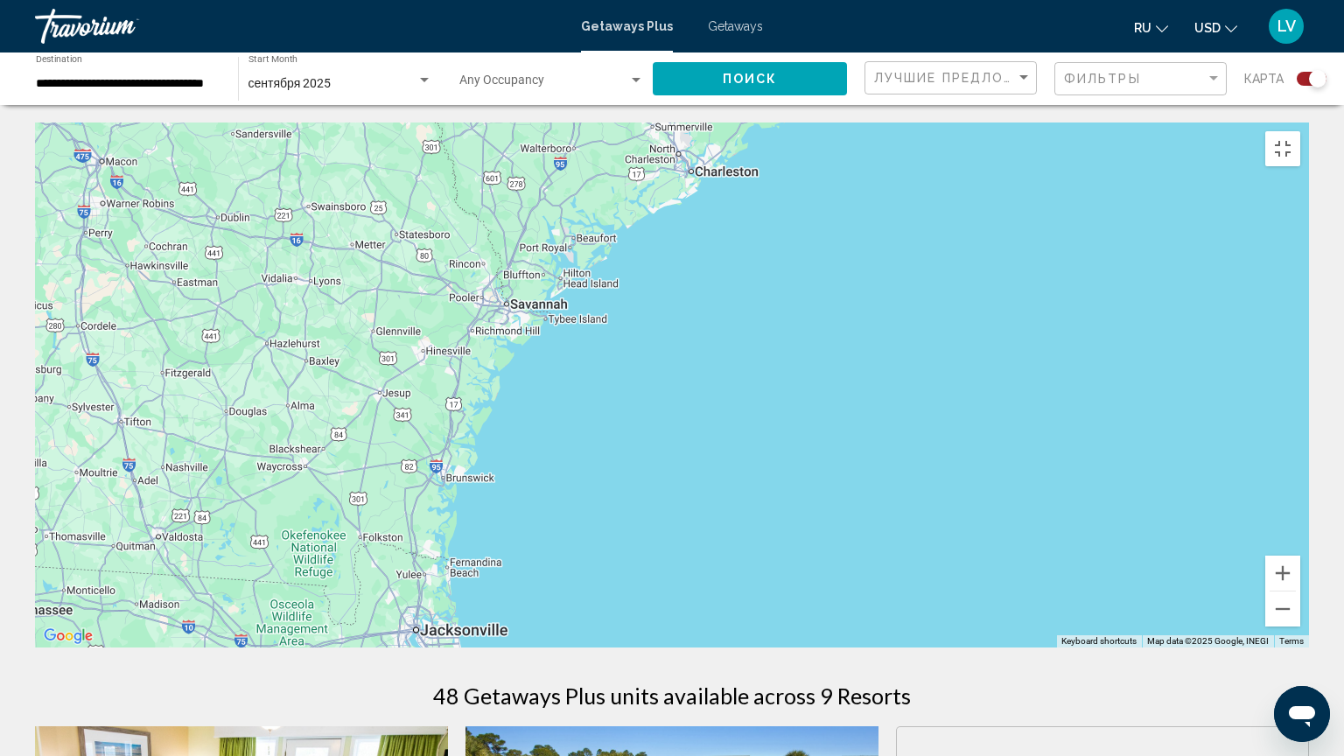
drag, startPoint x: 1183, startPoint y: 652, endPoint x: 1193, endPoint y: 7, distance: 644.7
click at [1193, 122] on div "To activate drag with keyboard, press Alt + Enter. Once in keyboard drag state,…" at bounding box center [672, 384] width 1274 height 525
click at [556, 270] on image "Main content" at bounding box center [559, 275] width 10 height 10
type input "**********"
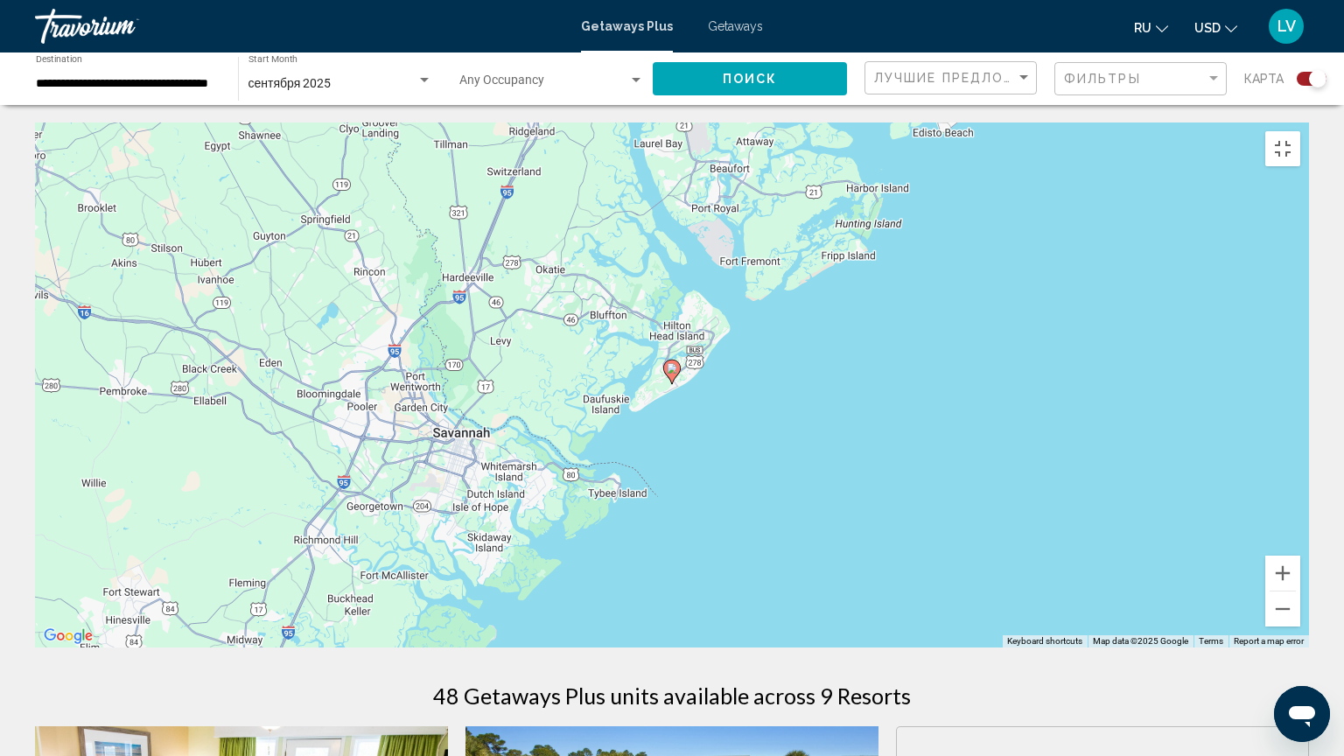
click at [672, 371] on icon "Main content" at bounding box center [672, 371] width 16 height 23
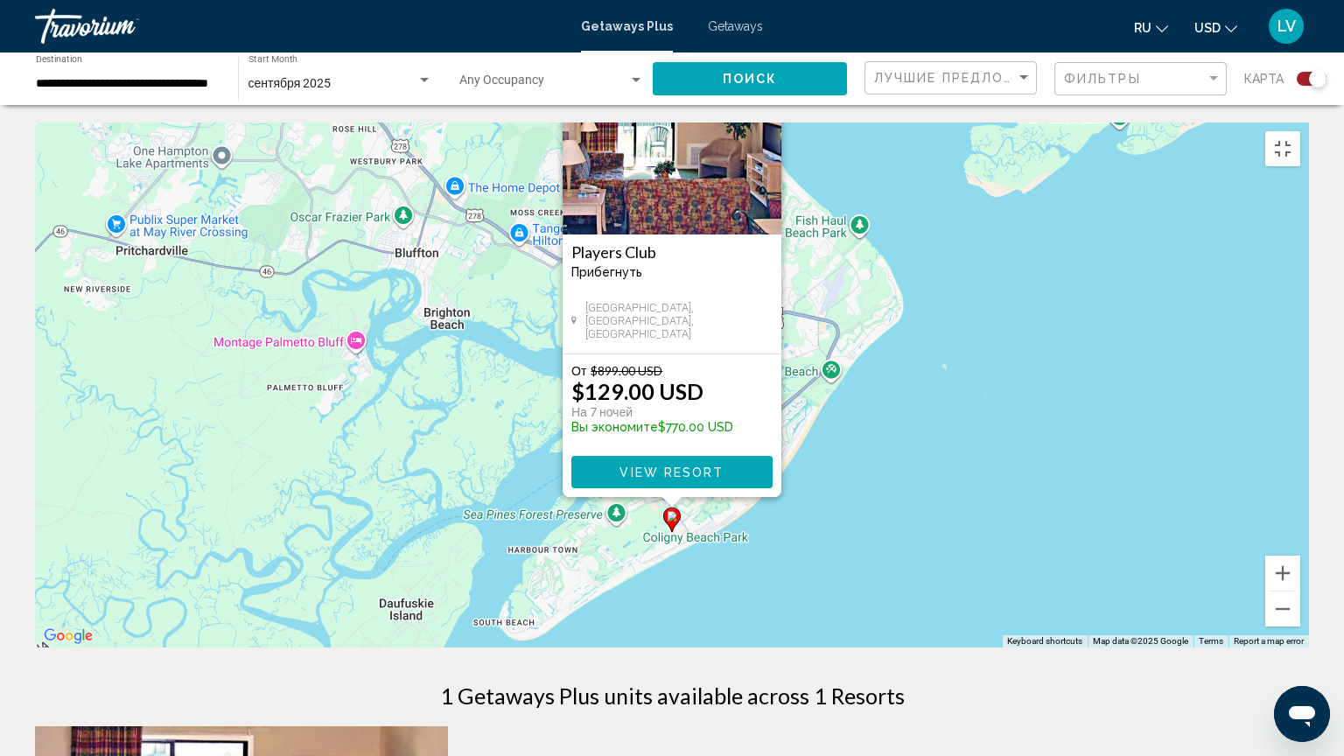
click at [674, 200] on img "Main content" at bounding box center [671, 146] width 219 height 175
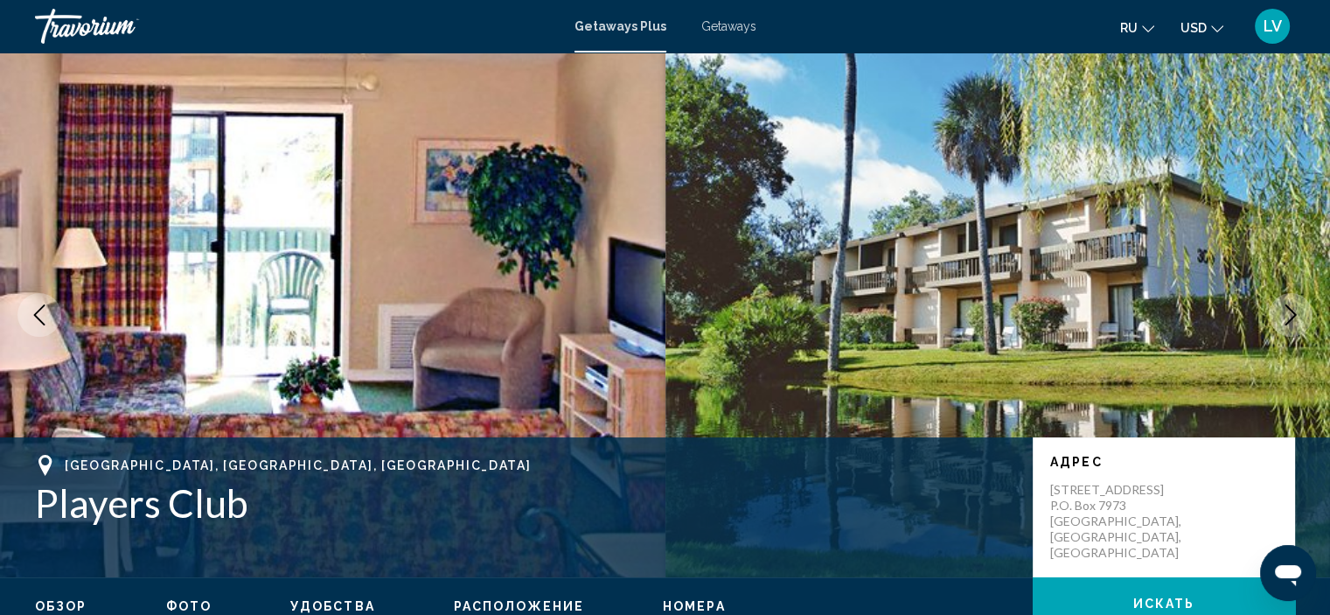
click at [1281, 324] on icon "Next image" at bounding box center [1291, 314] width 21 height 21
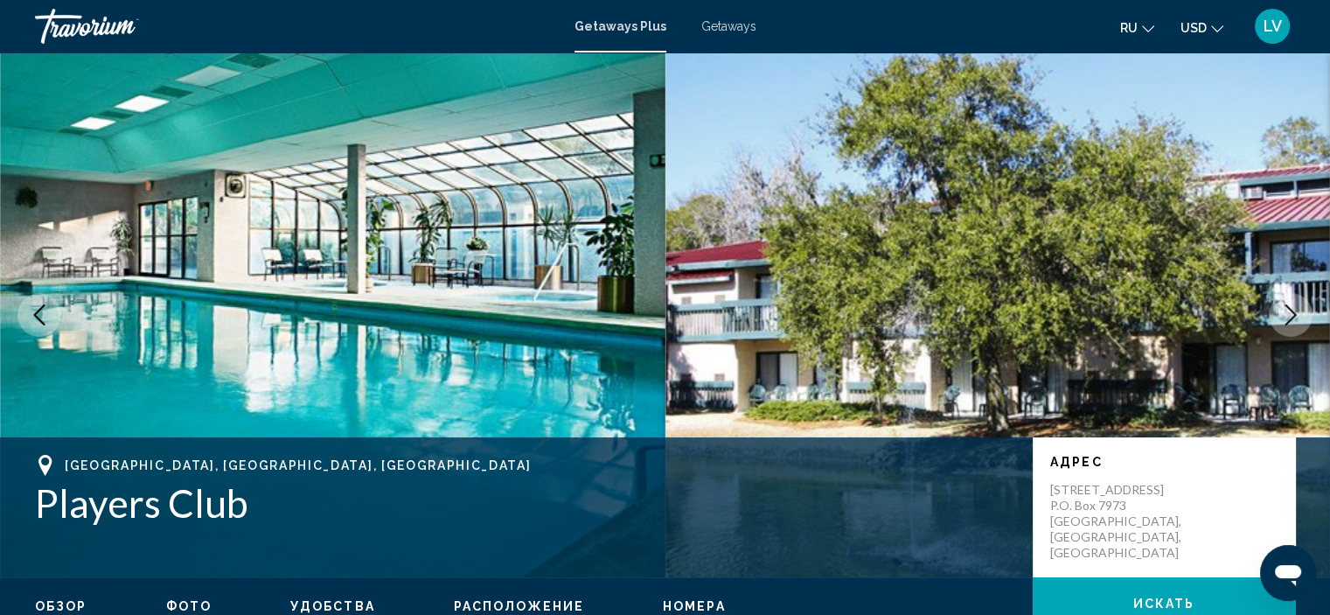
click at [1281, 324] on icon "Next image" at bounding box center [1291, 314] width 21 height 21
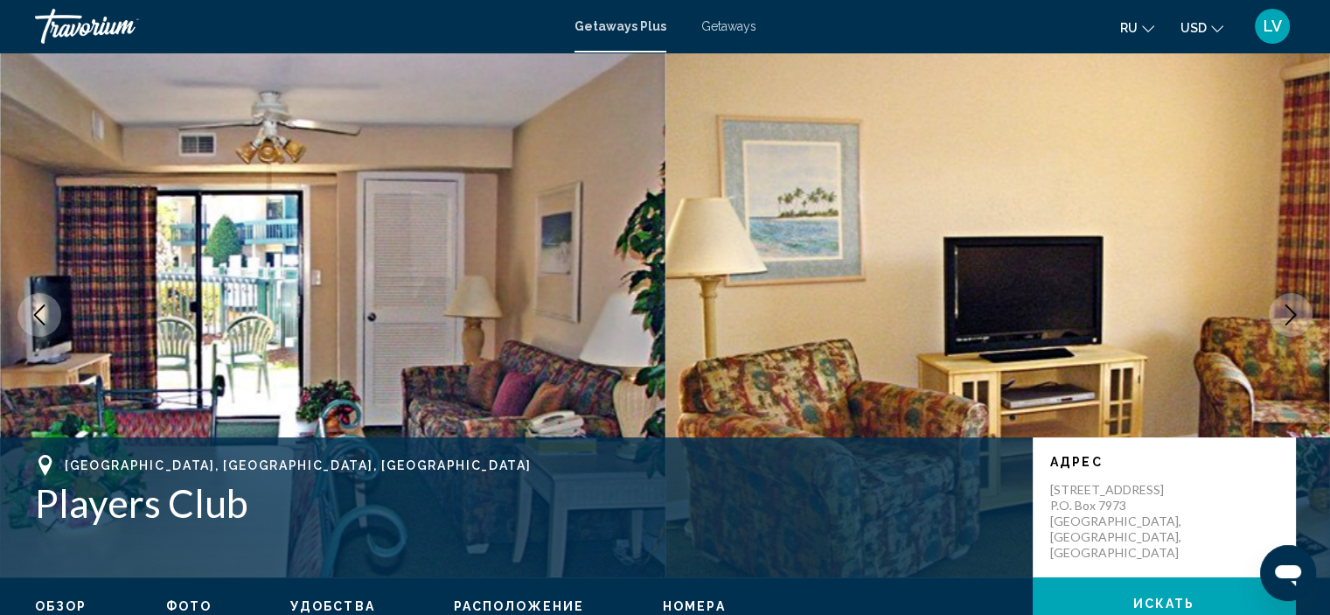
click at [1281, 324] on icon "Next image" at bounding box center [1291, 314] width 21 height 21
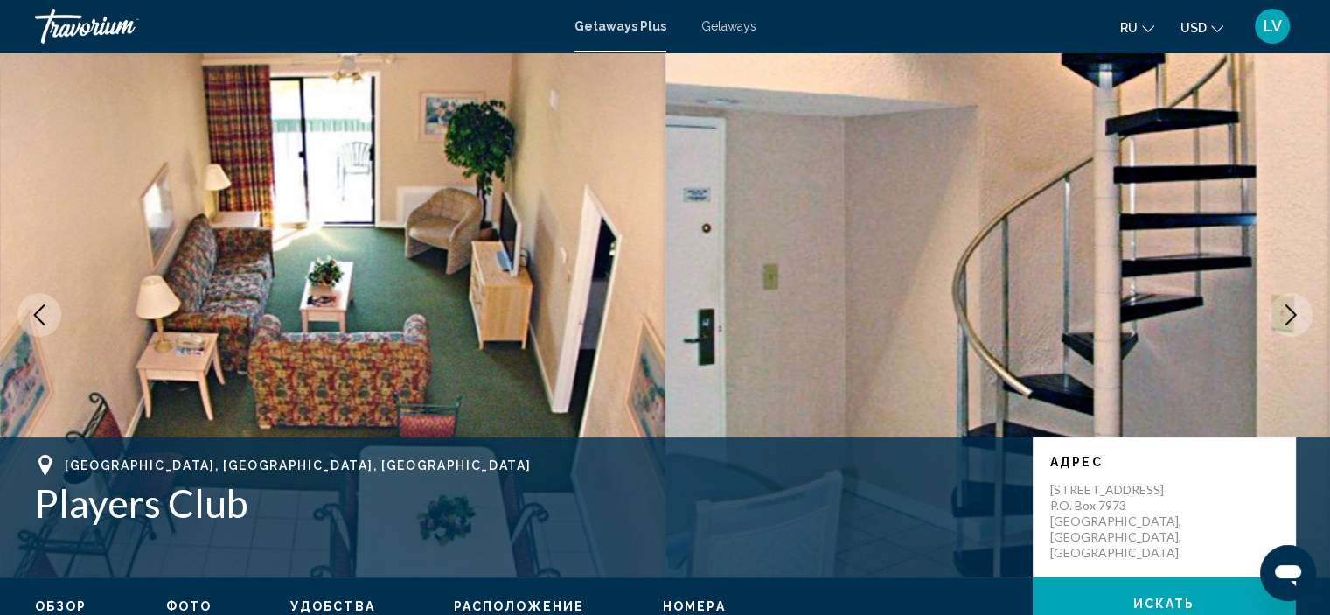
click at [1281, 324] on icon "Next image" at bounding box center [1291, 314] width 21 height 21
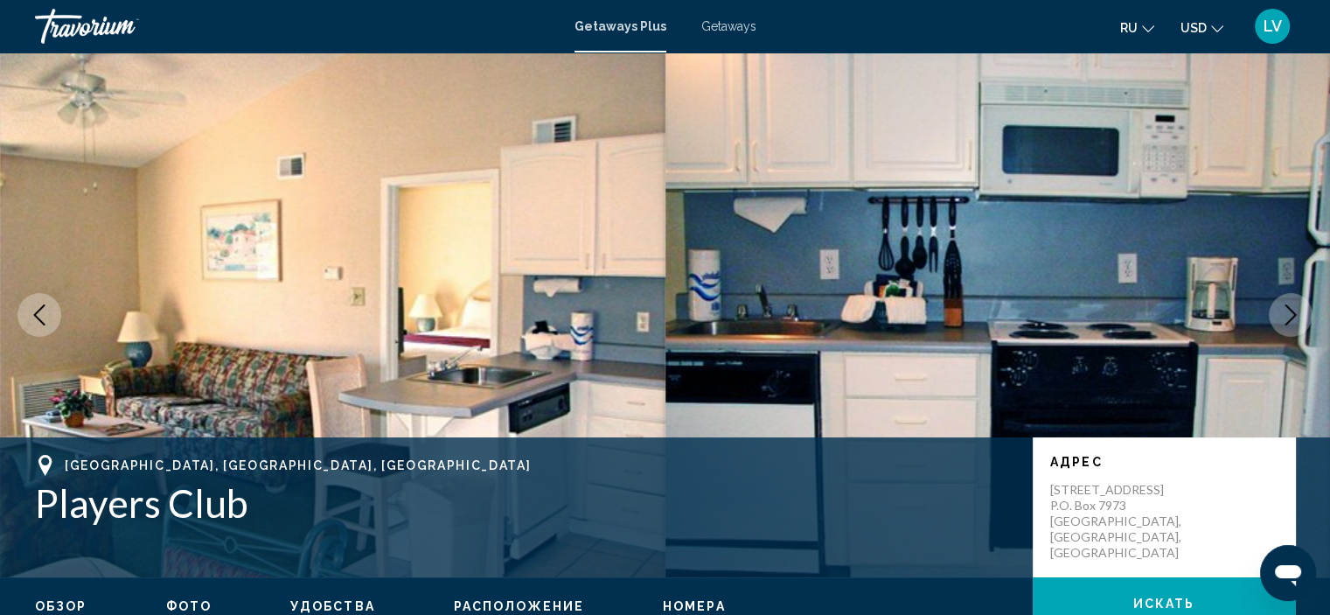
click at [1281, 324] on icon "Next image" at bounding box center [1291, 314] width 21 height 21
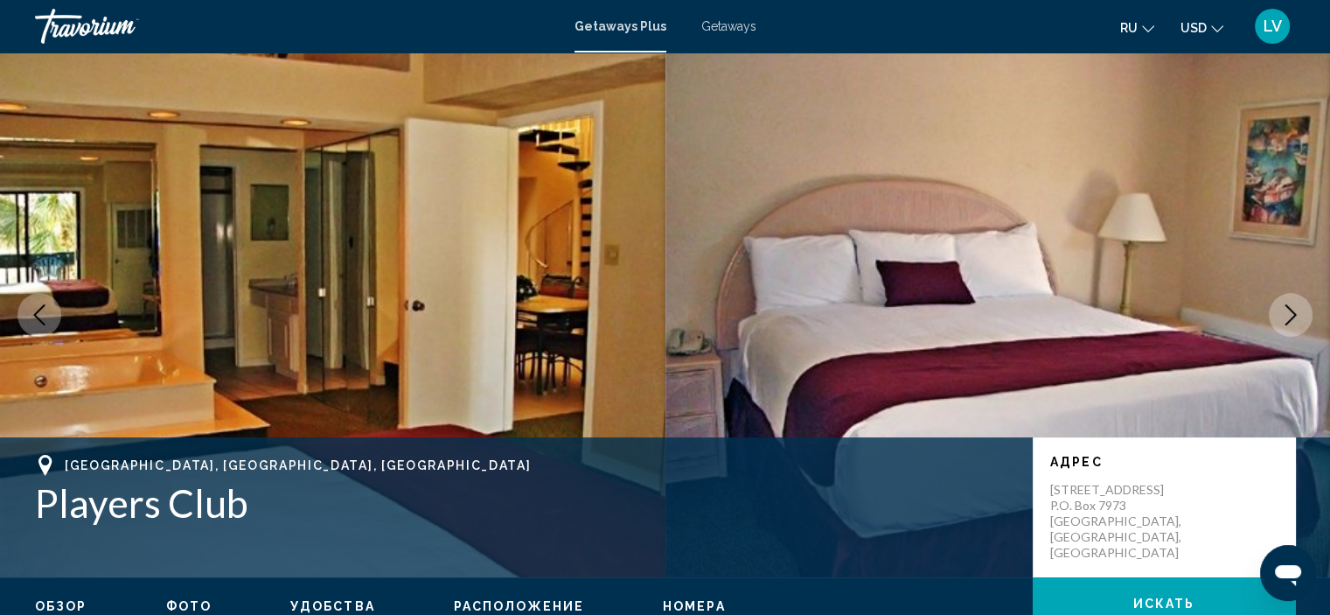
click at [1281, 324] on icon "Next image" at bounding box center [1291, 314] width 21 height 21
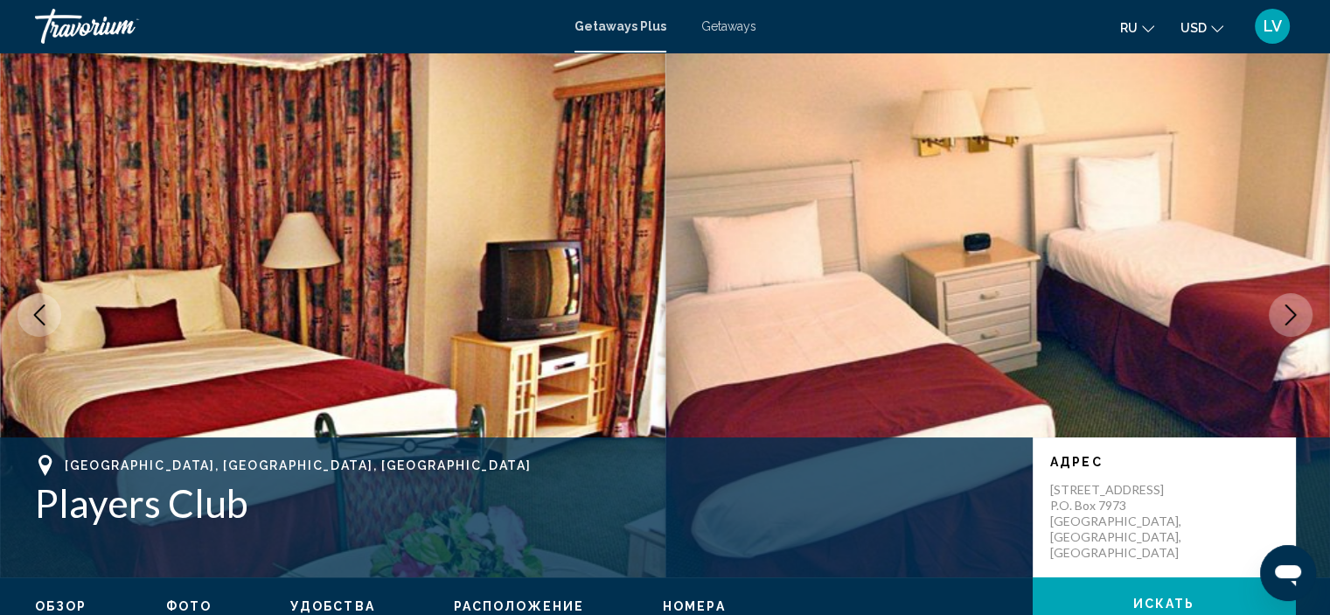
click at [1281, 324] on icon "Next image" at bounding box center [1291, 314] width 21 height 21
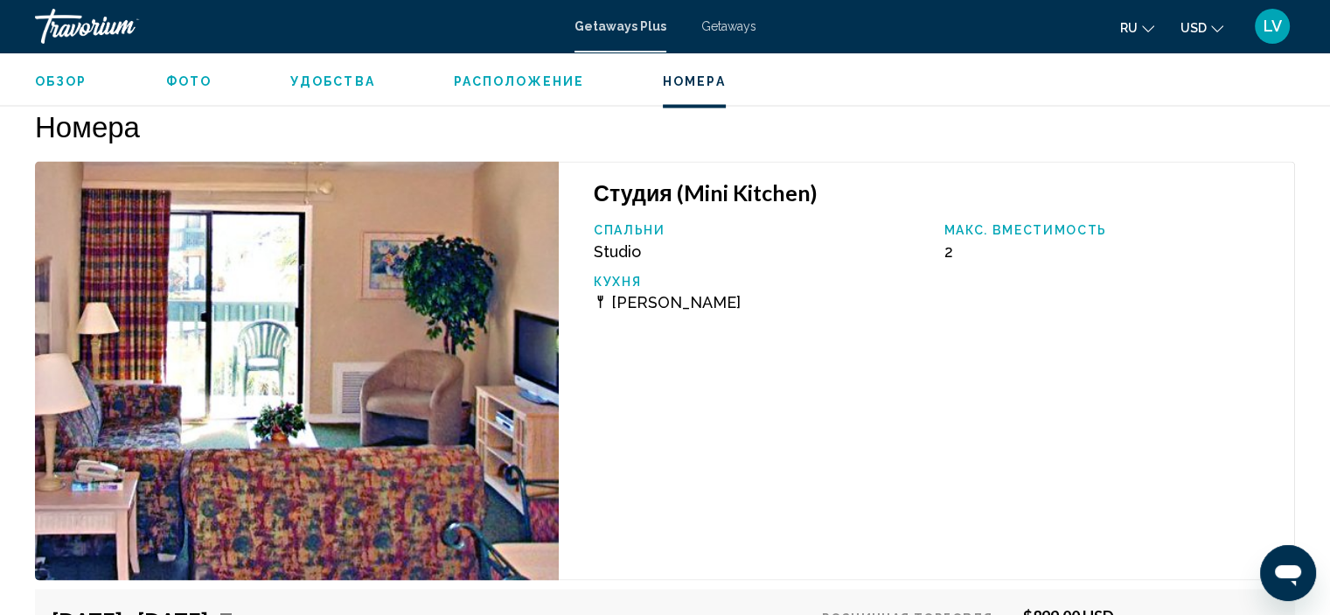
scroll to position [3061, 0]
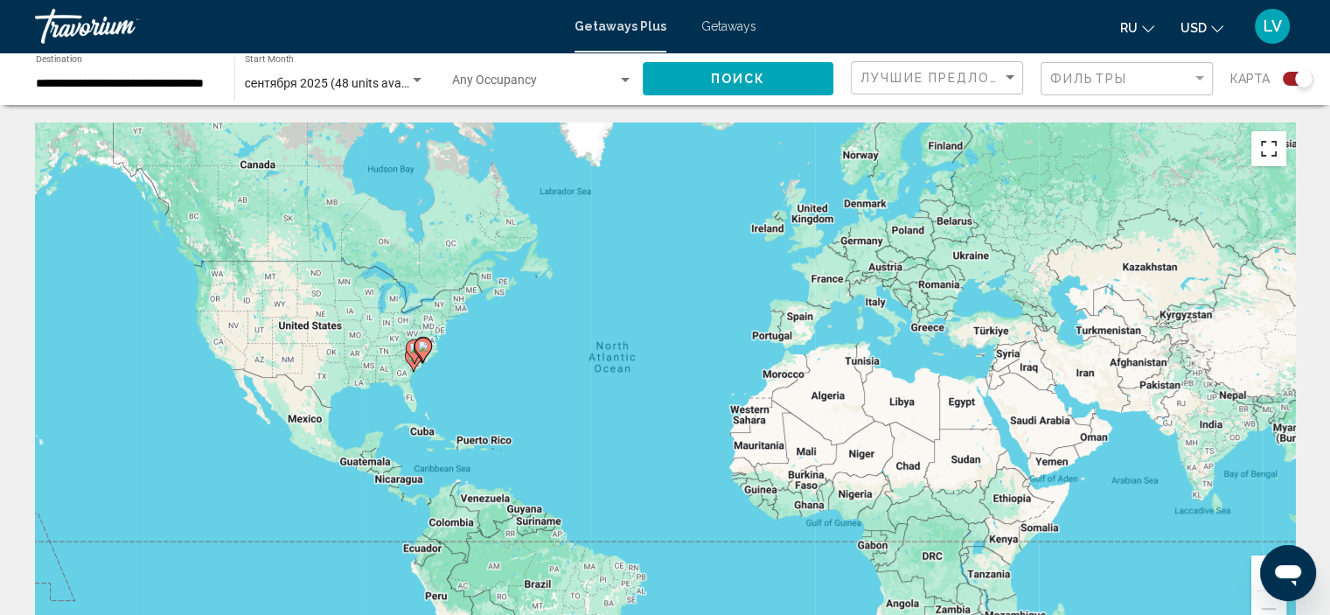
click at [1277, 152] on button "Toggle fullscreen view" at bounding box center [1269, 148] width 35 height 35
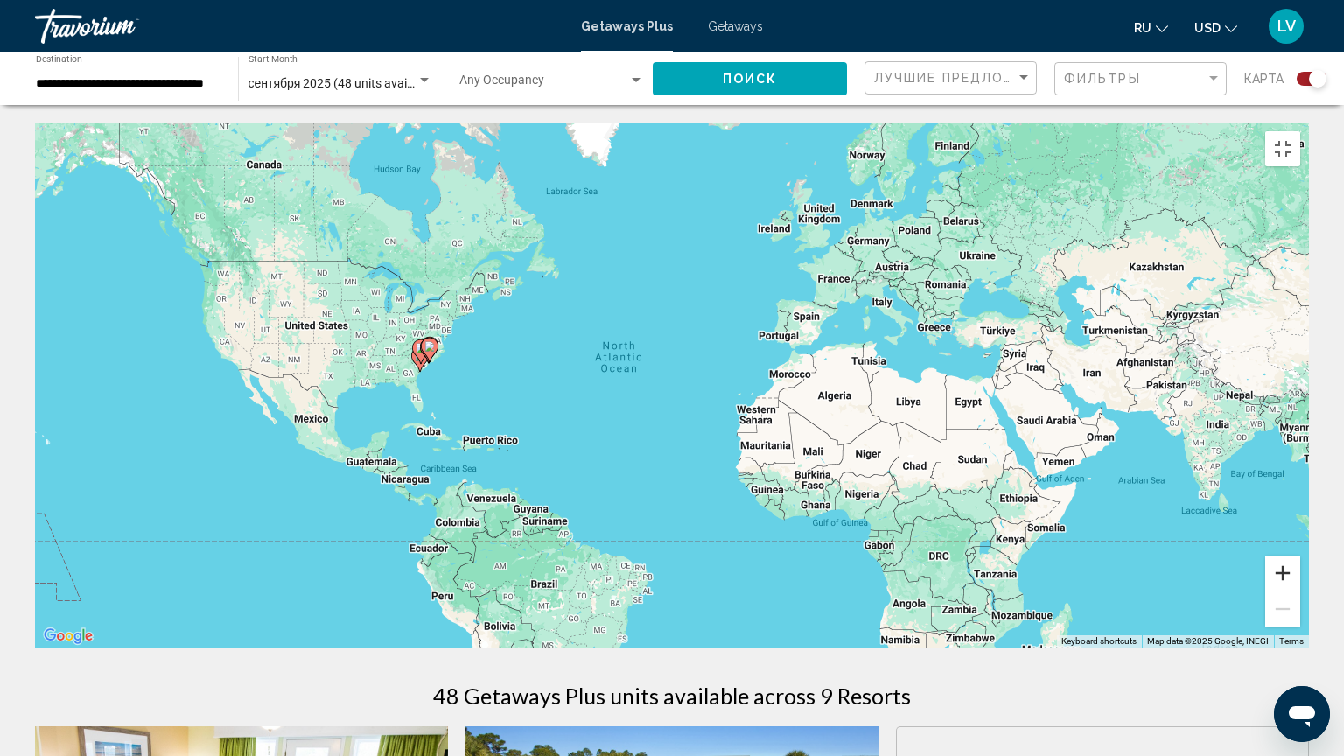
click at [1300, 590] on button "Zoom in" at bounding box center [1282, 572] width 35 height 35
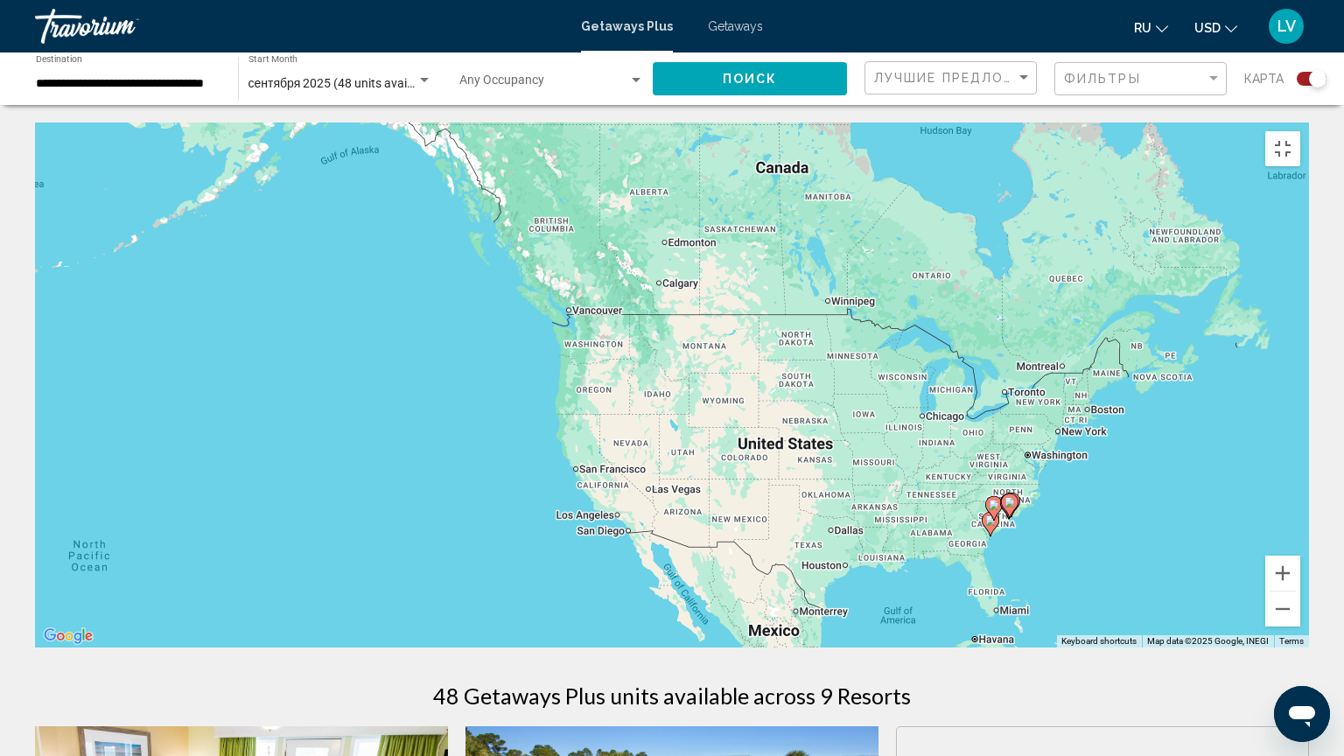
drag, startPoint x: 371, startPoint y: 469, endPoint x: 1176, endPoint y: 637, distance: 822.9
click at [1177, 614] on div "To activate drag with keyboard, press Alt + Enter. Once in keyboard drag state,…" at bounding box center [672, 384] width 1274 height 525
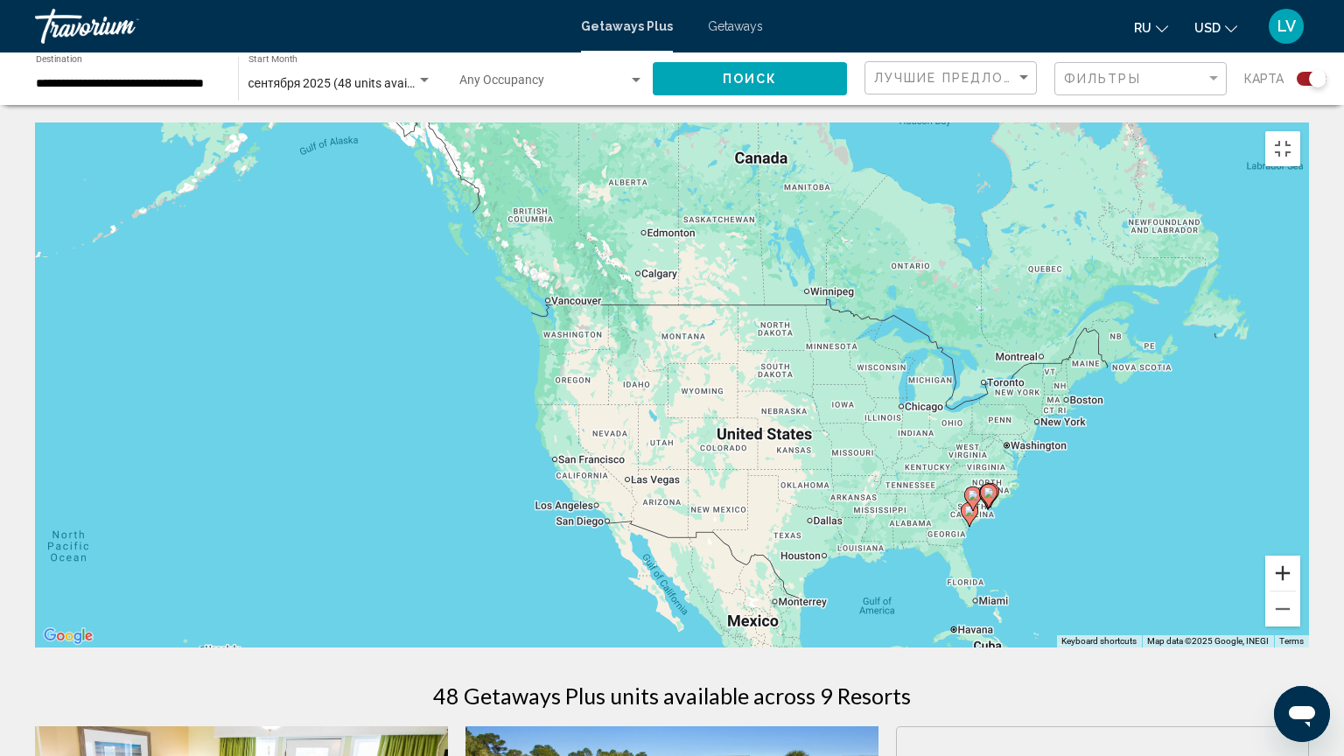
click at [1300, 590] on button "Zoom in" at bounding box center [1282, 572] width 35 height 35
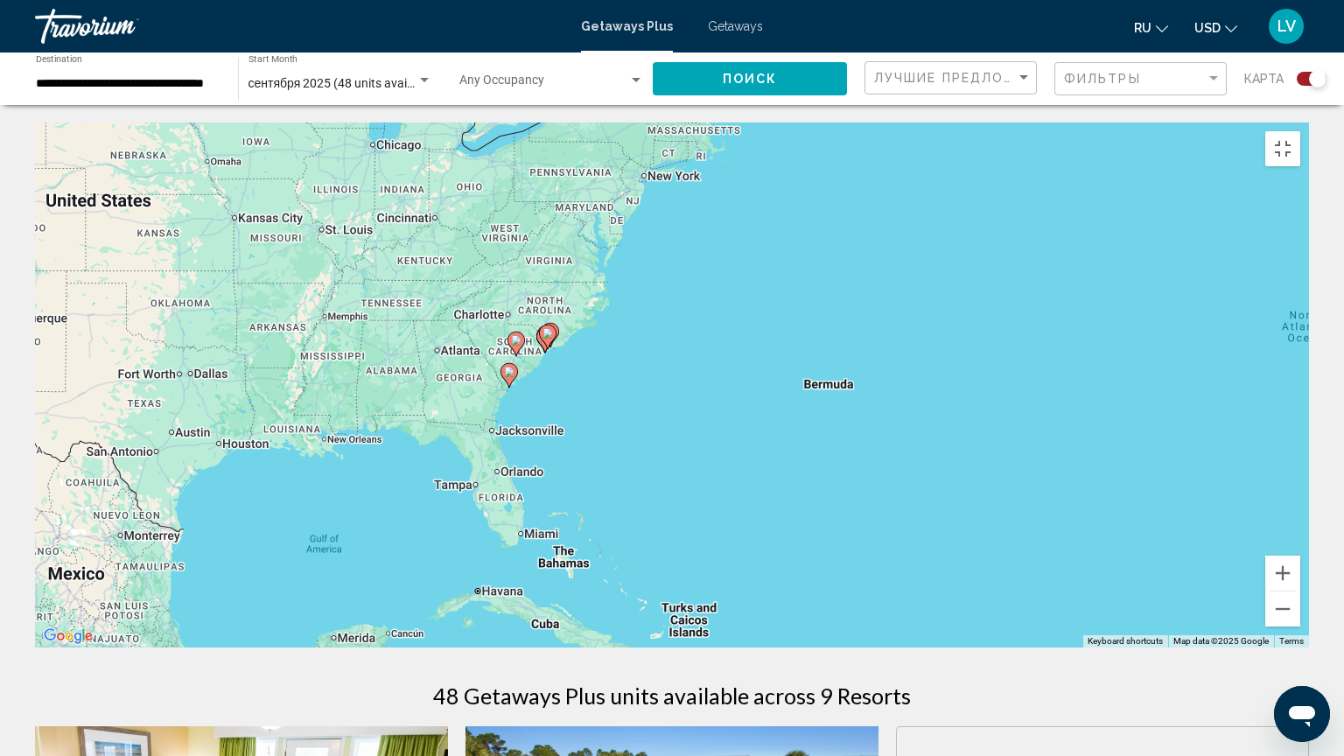
drag, startPoint x: 1064, startPoint y: 628, endPoint x: 308, endPoint y: 345, distance: 806.8
click at [308, 345] on div "To activate drag with keyboard, press Alt + Enter. Once in keyboard drag state,…" at bounding box center [672, 384] width 1274 height 525
click at [1300, 590] on button "Zoom in" at bounding box center [1282, 572] width 35 height 35
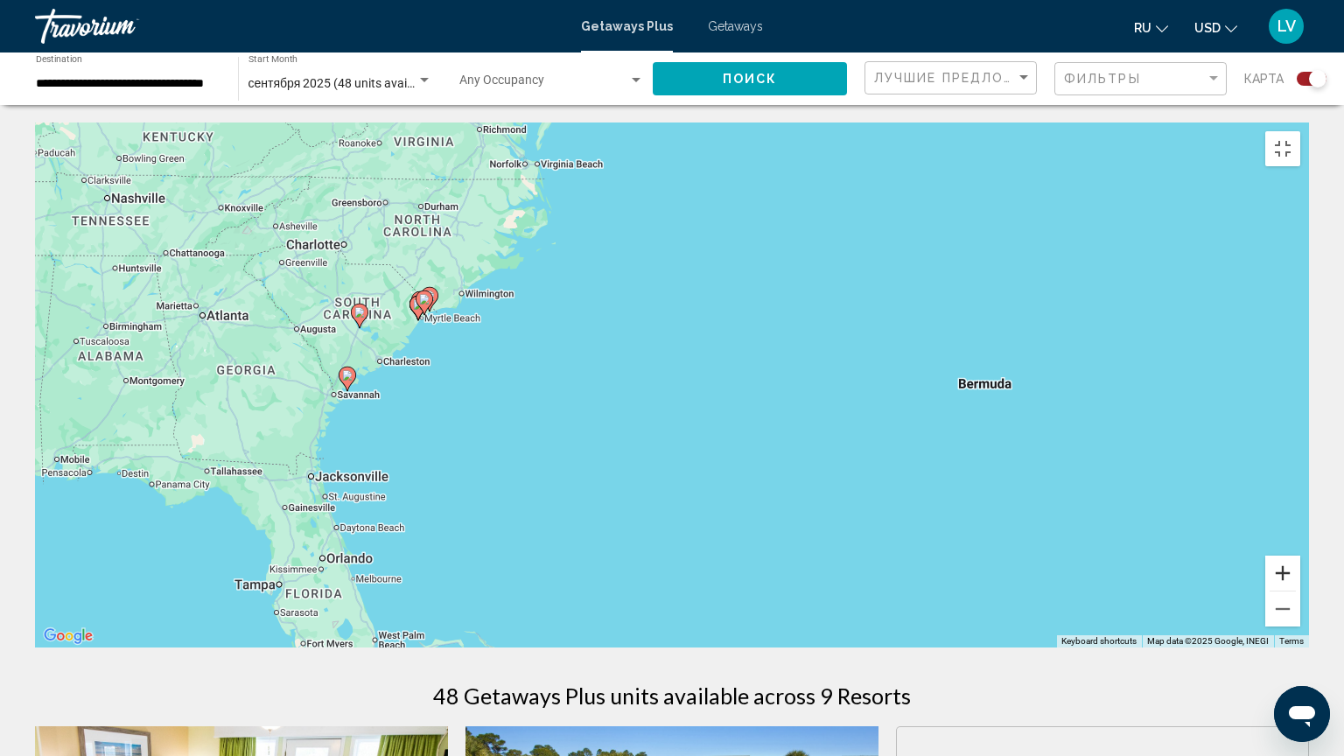
click at [1300, 590] on button "Zoom in" at bounding box center [1282, 572] width 35 height 35
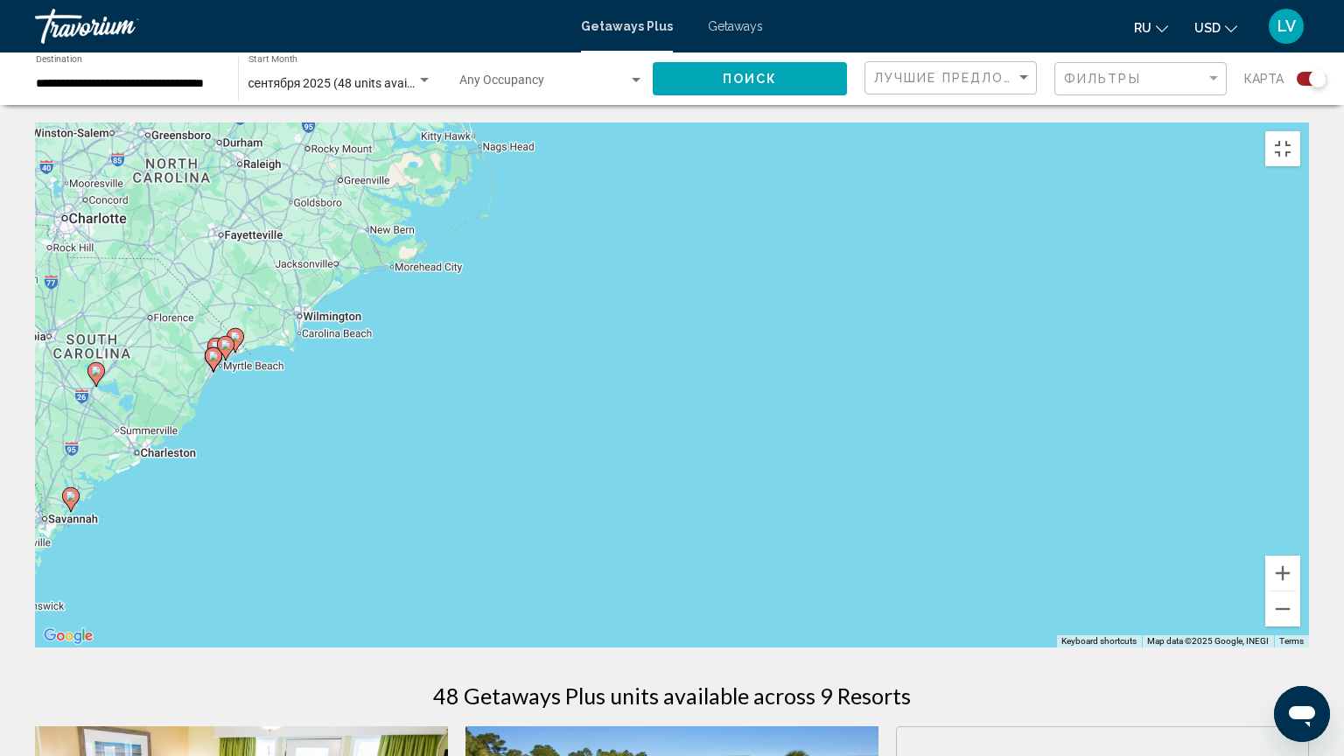
drag, startPoint x: 703, startPoint y: 639, endPoint x: 790, endPoint y: 734, distance: 128.1
click at [759, 614] on div "To activate drag with keyboard, press Alt + Enter. Once in keyboard drag state,…" at bounding box center [672, 384] width 1274 height 525
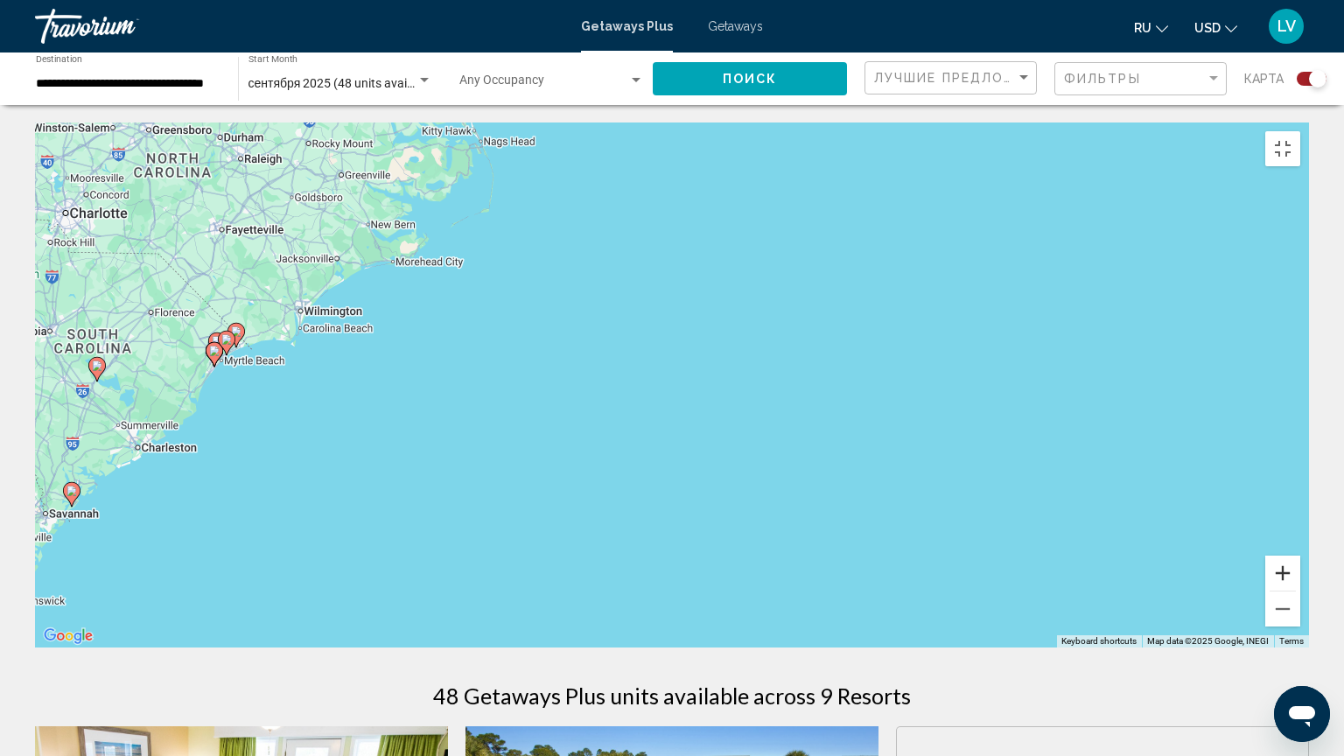
click at [1300, 590] on button "Zoom in" at bounding box center [1282, 572] width 35 height 35
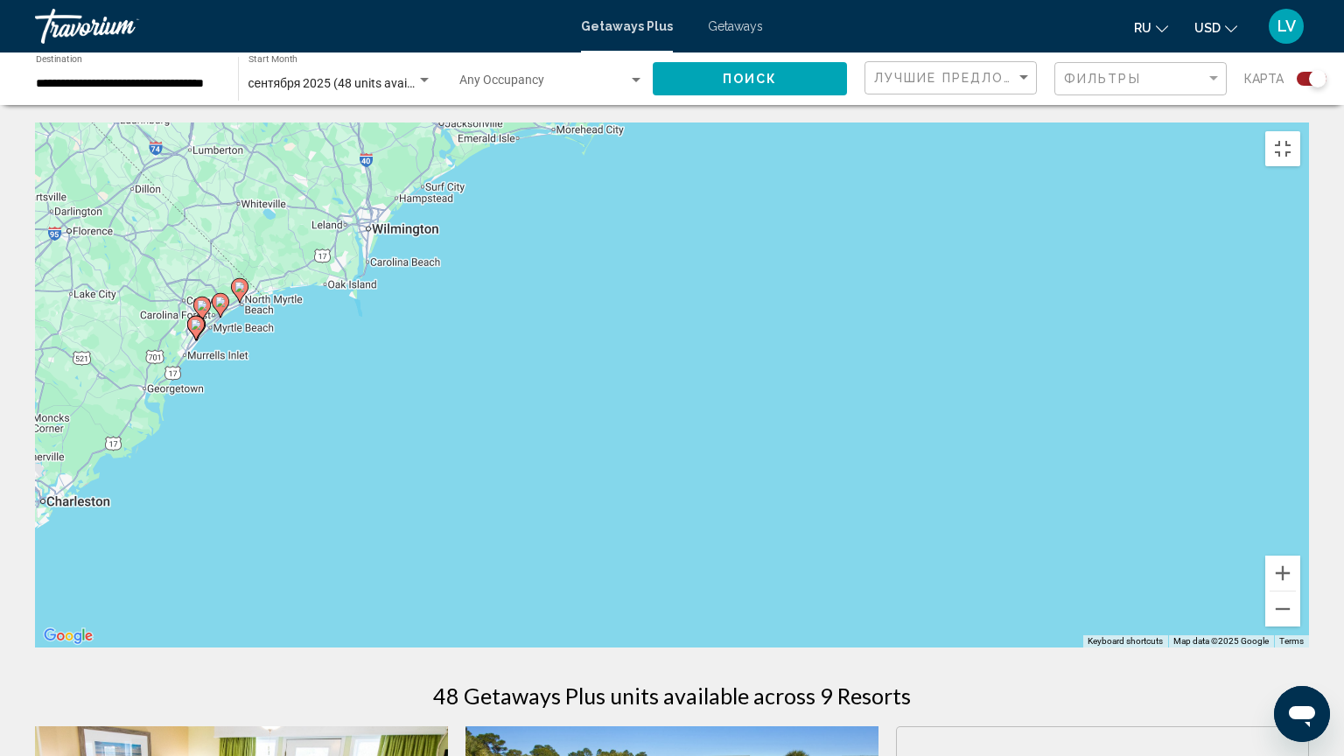
drag, startPoint x: 706, startPoint y: 487, endPoint x: 1147, endPoint y: 480, distance: 440.9
click at [1147, 480] on div "To activate drag with keyboard, press Alt + Enter. Once in keyboard drag state,…" at bounding box center [672, 384] width 1274 height 525
click at [1300, 590] on button "Zoom in" at bounding box center [1282, 572] width 35 height 35
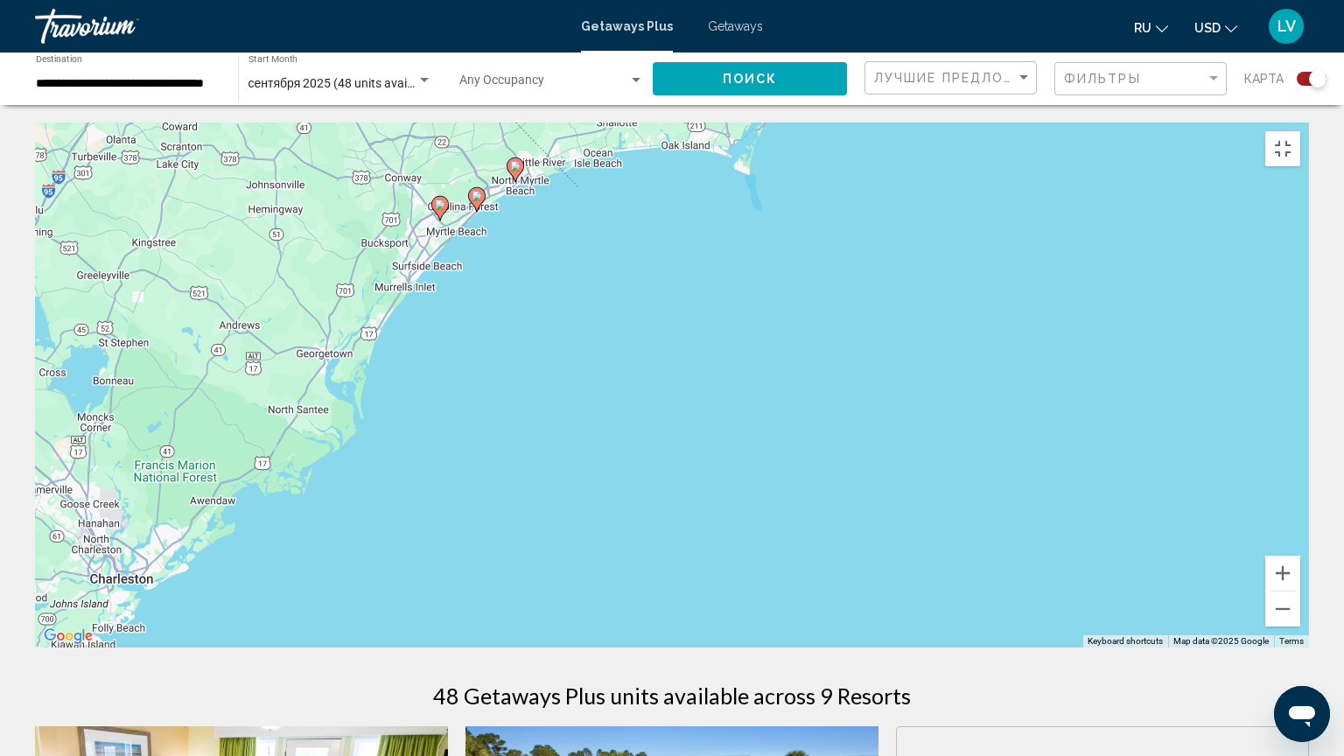
drag, startPoint x: 546, startPoint y: 500, endPoint x: 1260, endPoint y: 462, distance: 714.8
click at [1260, 462] on div "To activate drag with keyboard, press Alt + Enter. Once in keyboard drag state,…" at bounding box center [672, 384] width 1274 height 525
click at [429, 241] on icon "Main content" at bounding box center [428, 245] width 16 height 23
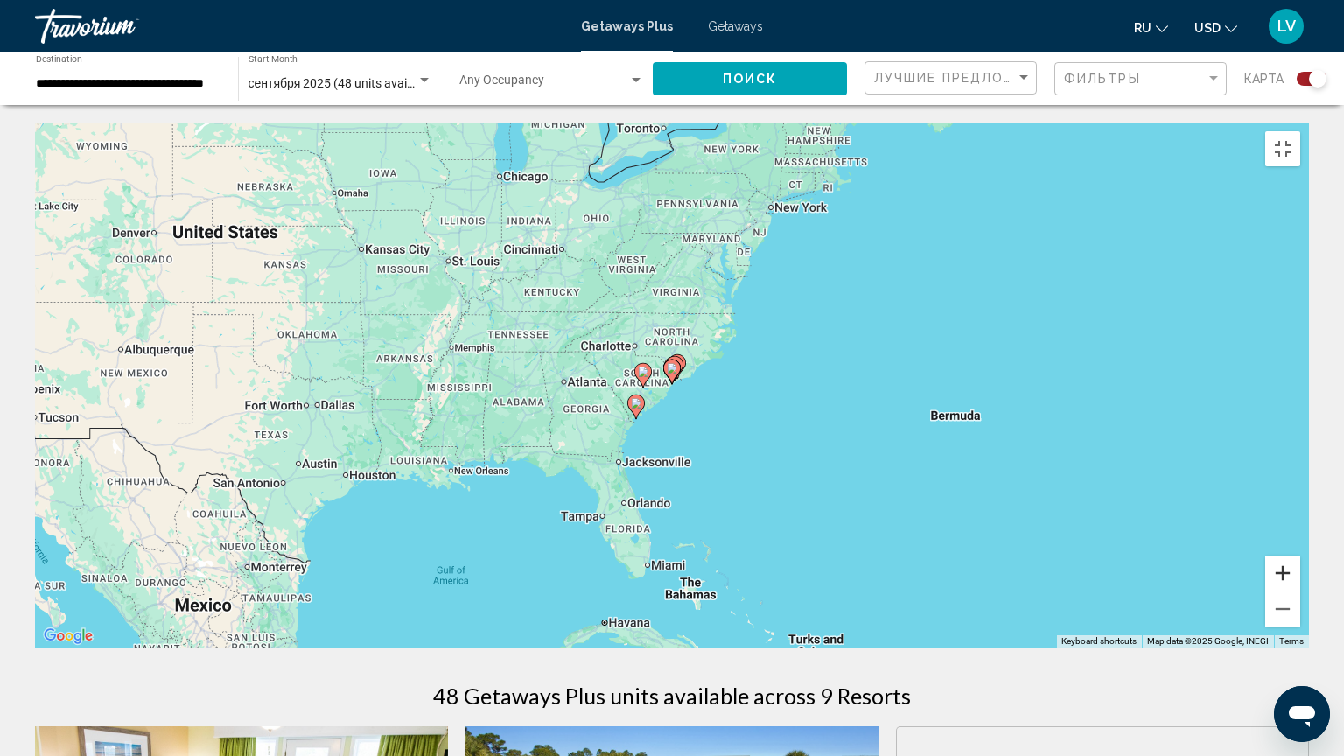
click at [1300, 590] on button "Zoom in" at bounding box center [1282, 572] width 35 height 35
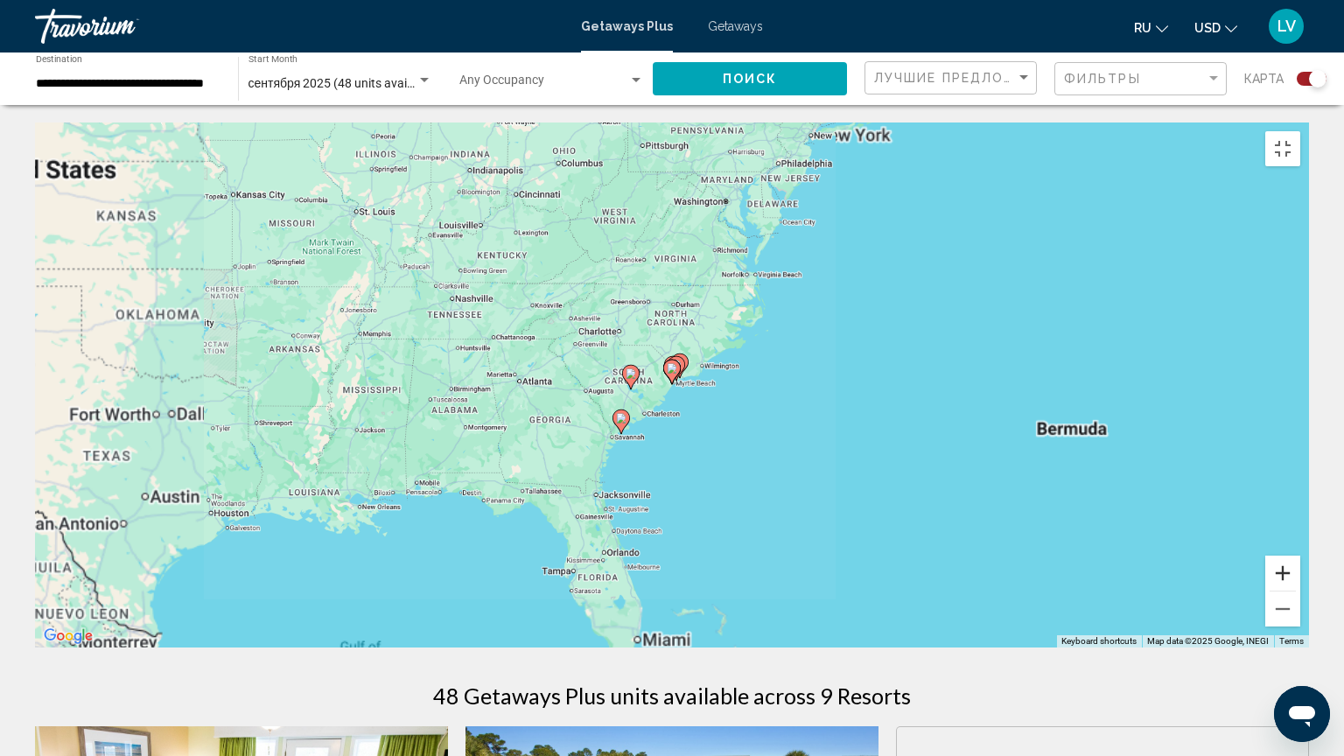
click at [1300, 590] on button "Zoom in" at bounding box center [1282, 572] width 35 height 35
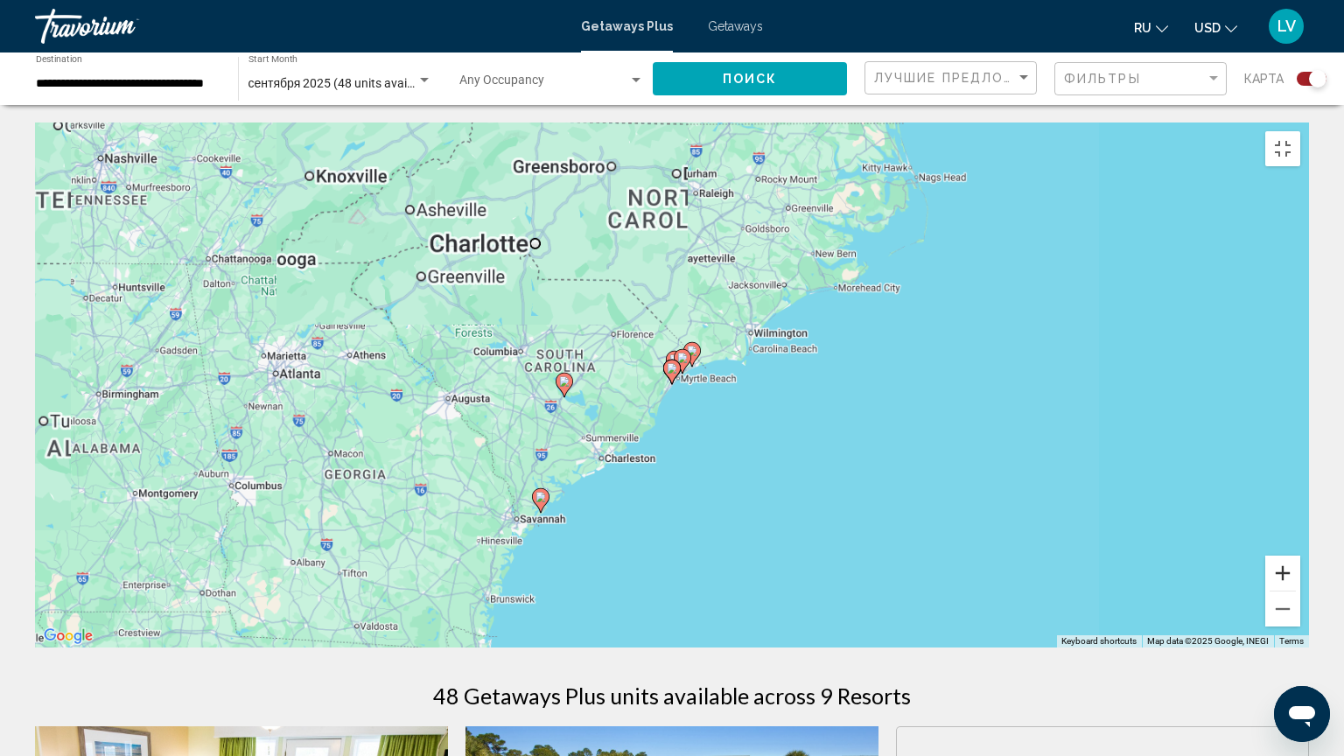
click at [1300, 590] on button "Zoom in" at bounding box center [1282, 572] width 35 height 35
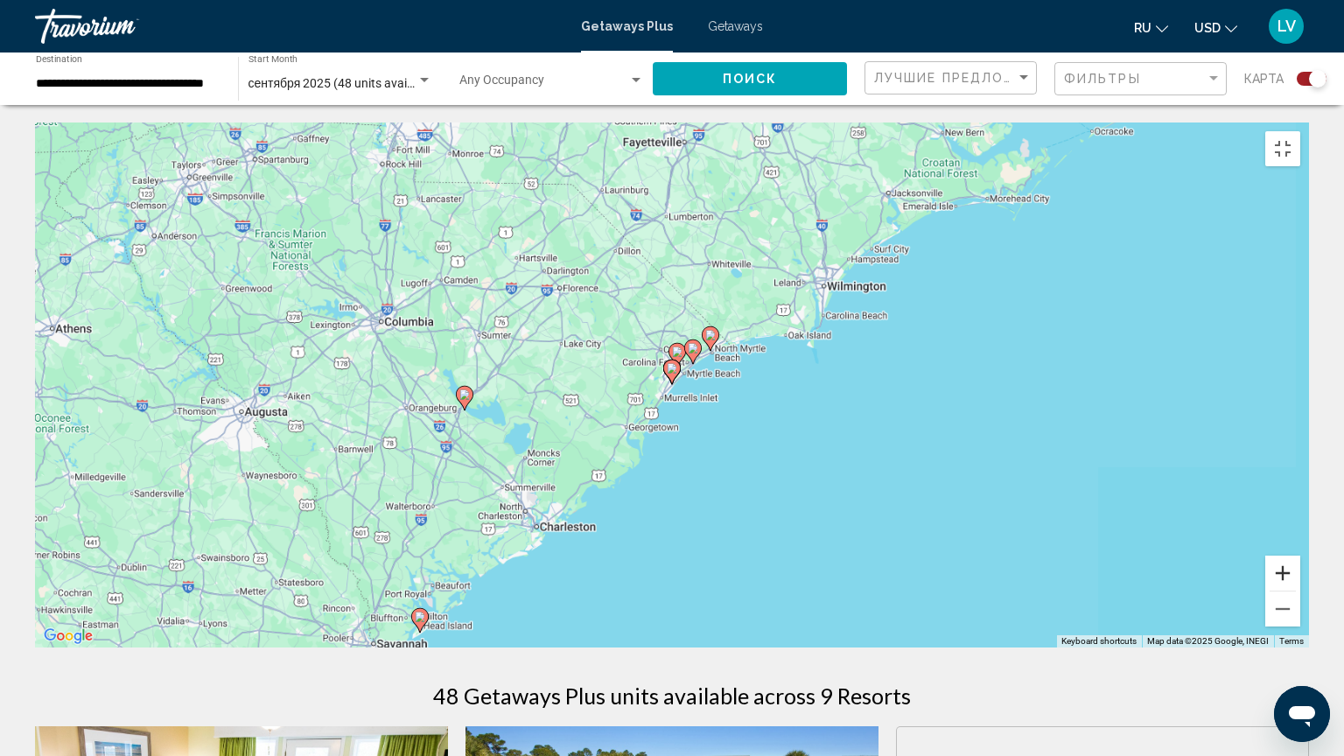
click at [1300, 590] on button "Zoom in" at bounding box center [1282, 572] width 35 height 35
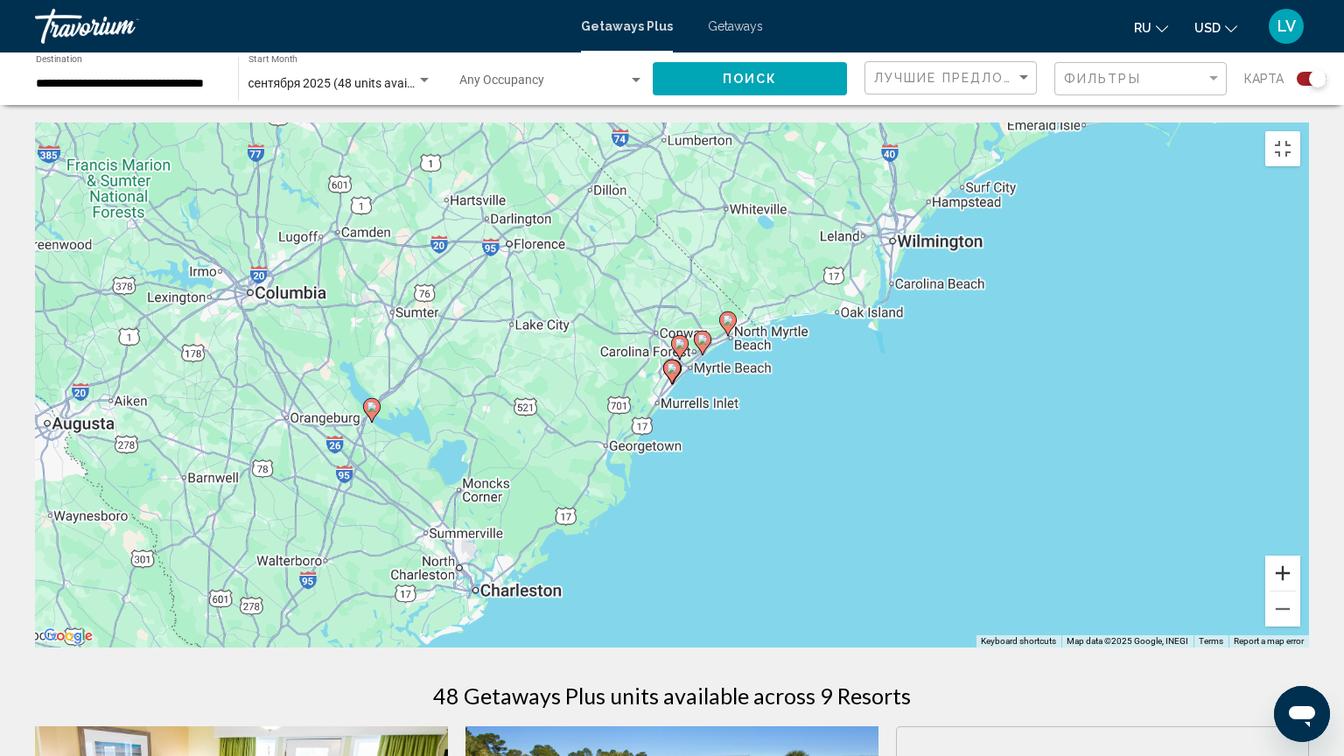
click at [1300, 590] on button "Zoom in" at bounding box center [1282, 572] width 35 height 35
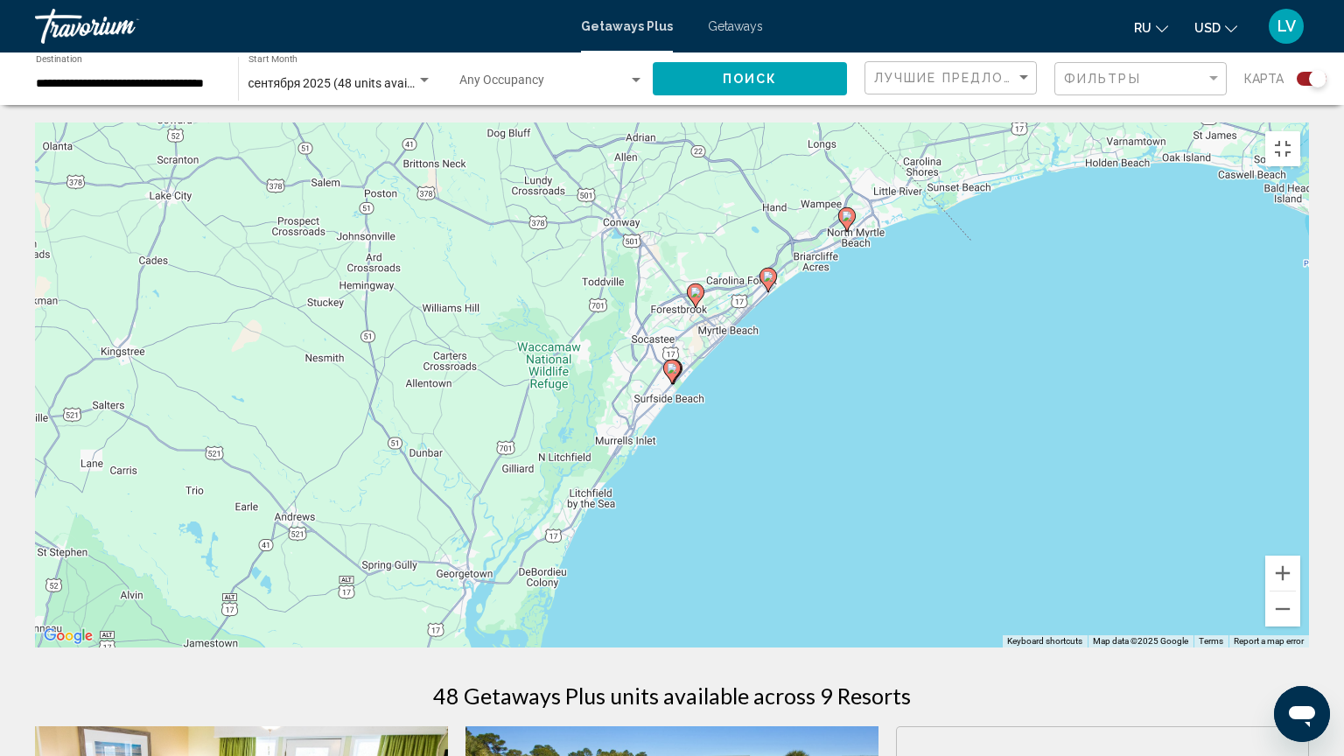
click at [674, 364] on image "Main content" at bounding box center [672, 368] width 10 height 10
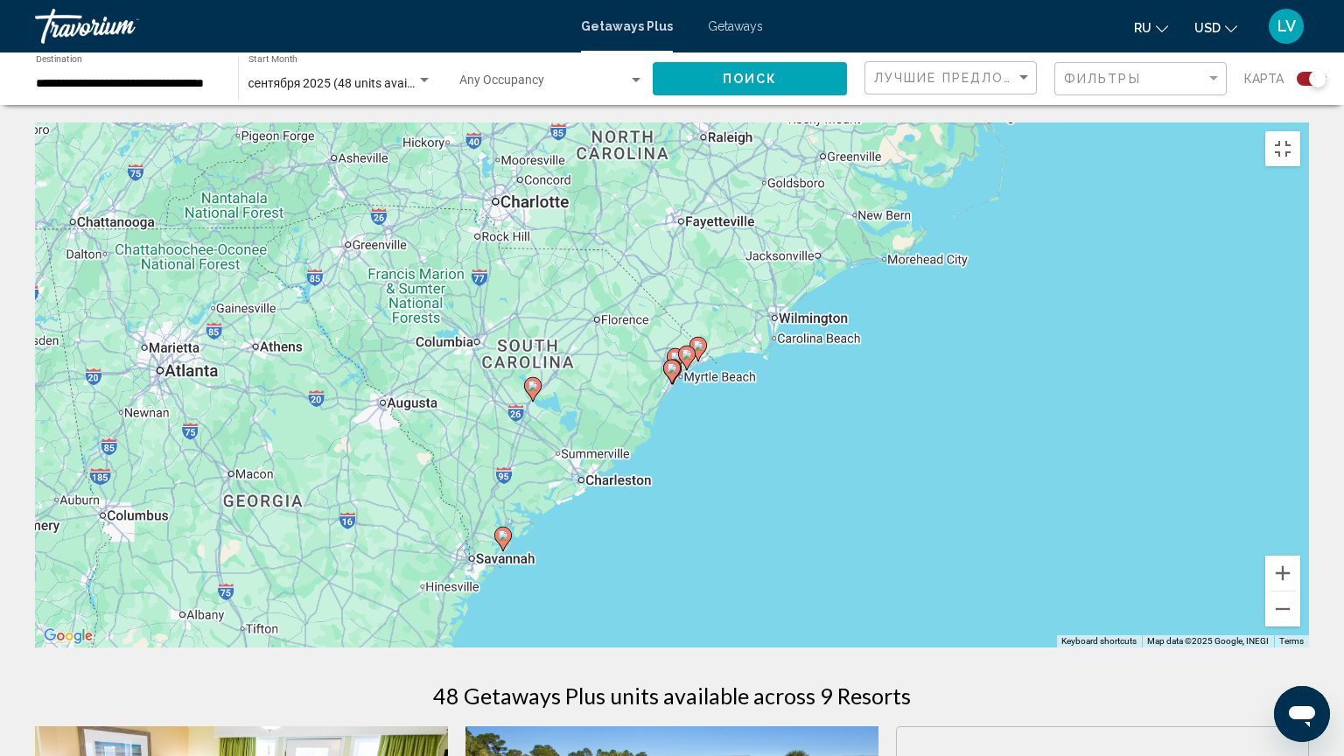
click at [674, 364] on image "Main content" at bounding box center [672, 368] width 10 height 10
type input "**********"
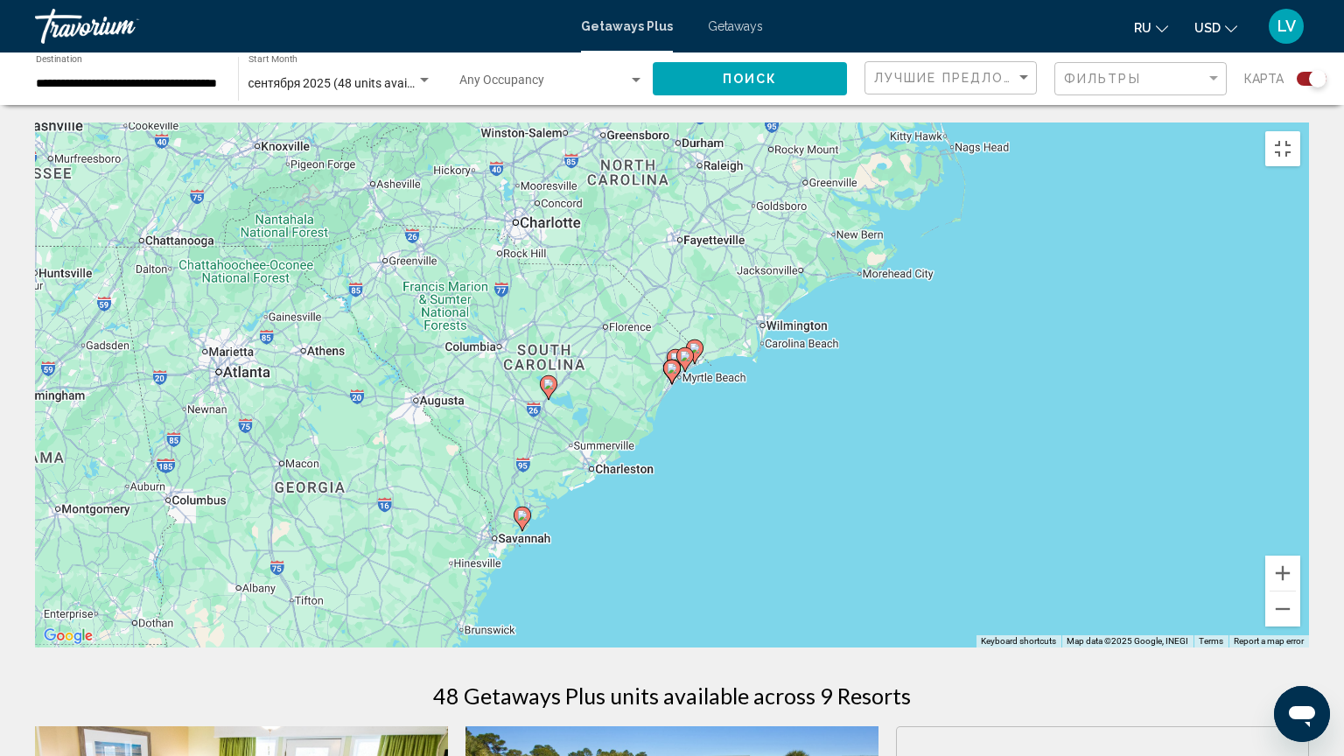
click at [674, 364] on image "Main content" at bounding box center [672, 368] width 10 height 10
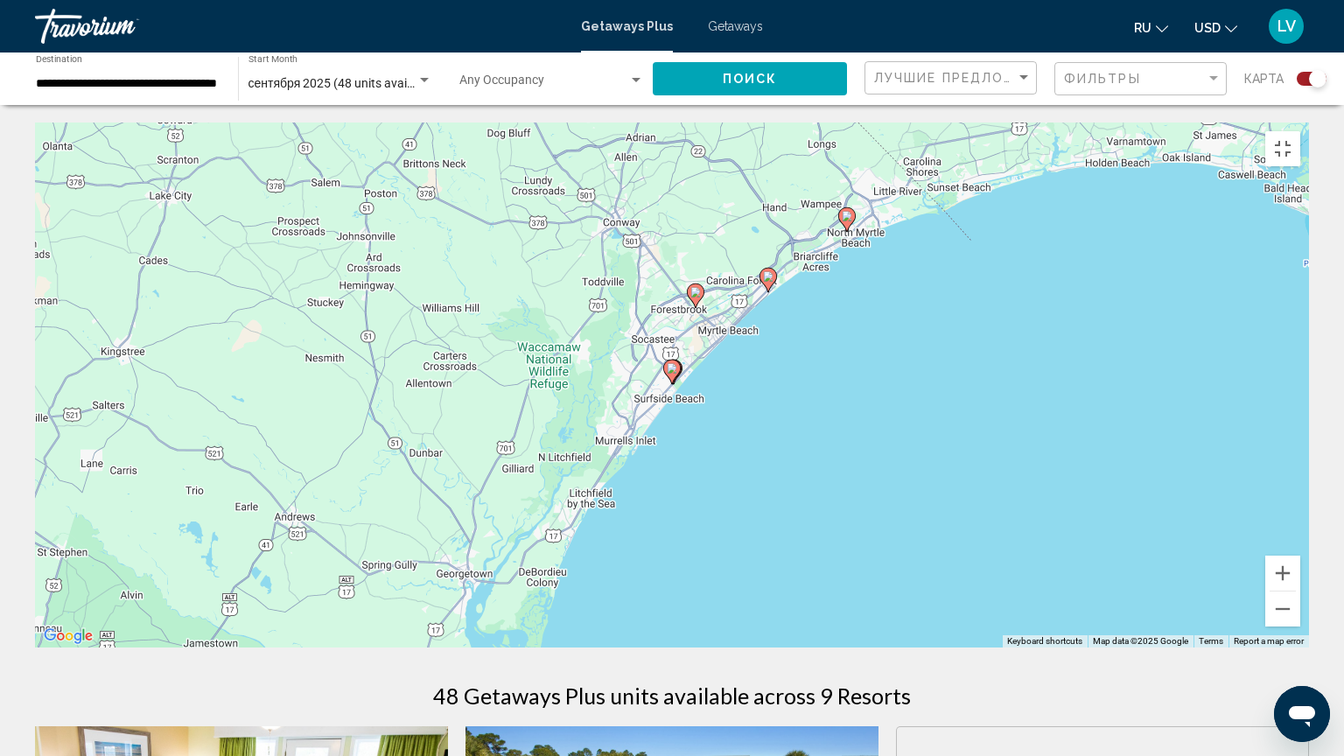
click at [674, 364] on image "Main content" at bounding box center [672, 368] width 10 height 10
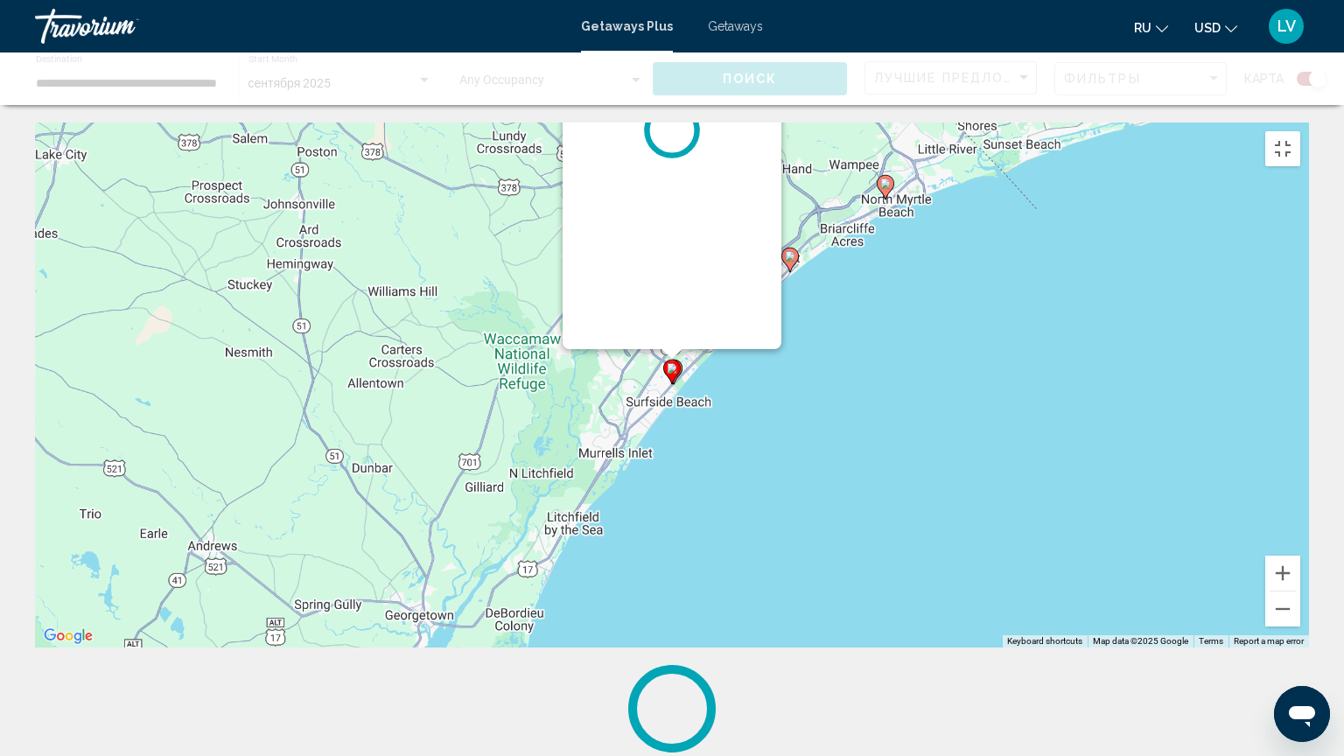
click at [674, 364] on image "Main content" at bounding box center [672, 368] width 10 height 10
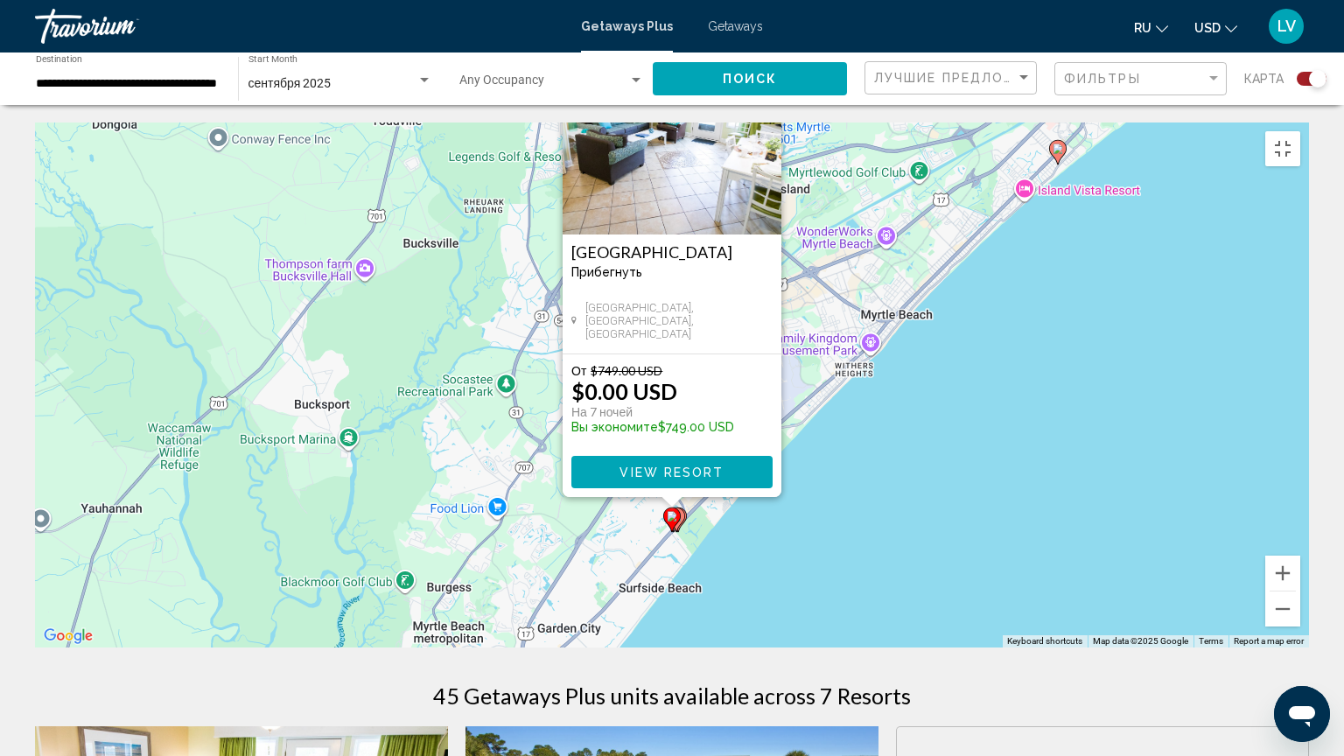
click at [663, 162] on img "Main content" at bounding box center [671, 146] width 219 height 175
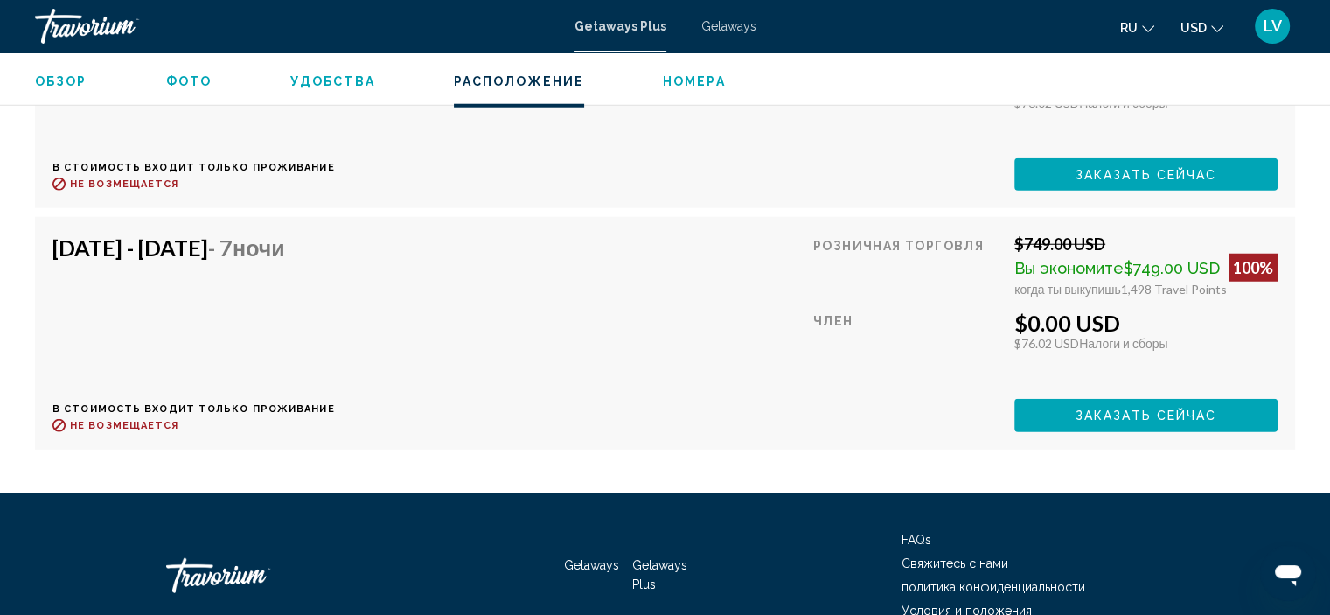
scroll to position [4736, 0]
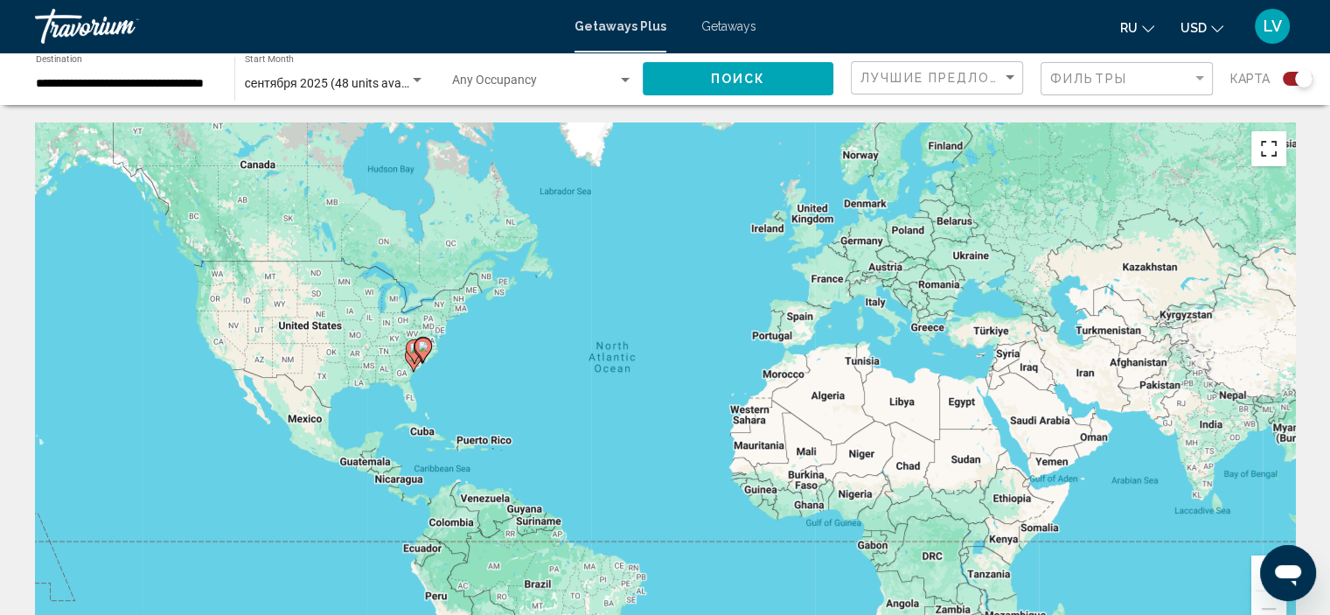
click at [1270, 139] on button "Toggle fullscreen view" at bounding box center [1269, 148] width 35 height 35
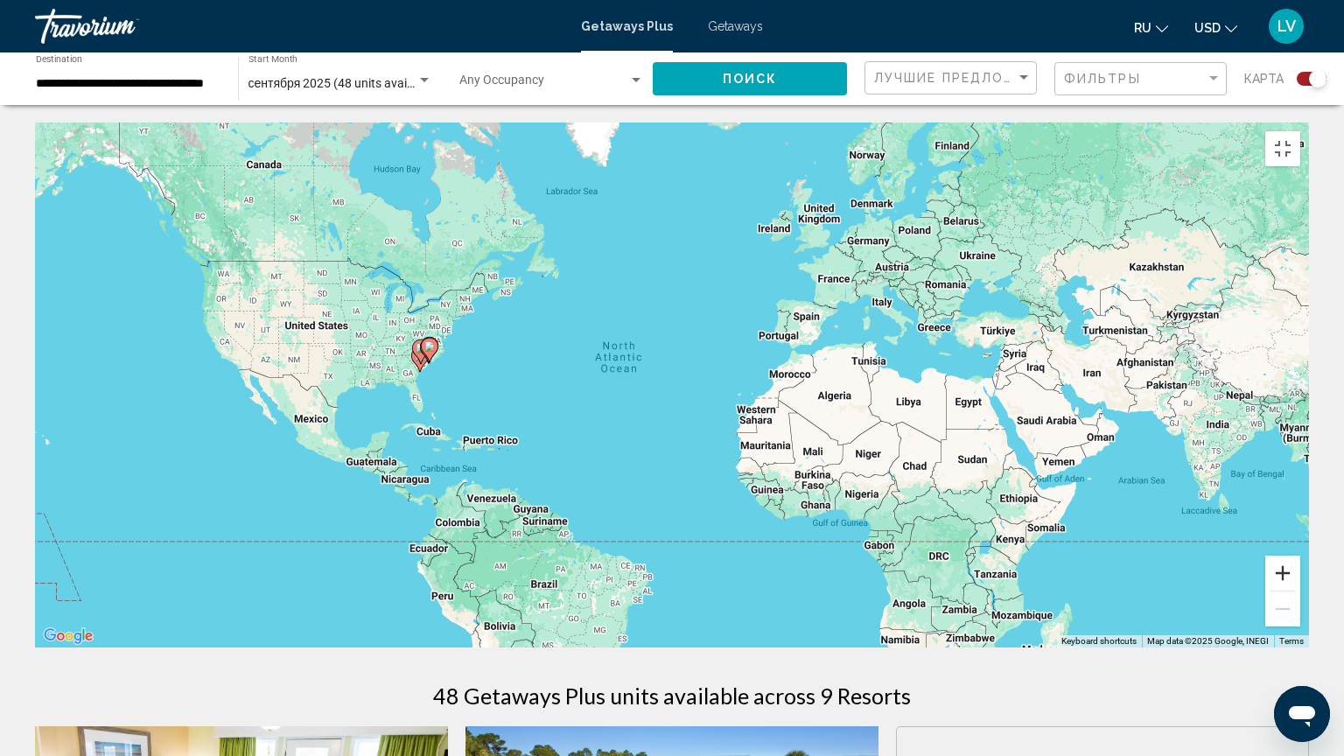
click at [1300, 590] on button "Zoom in" at bounding box center [1282, 572] width 35 height 35
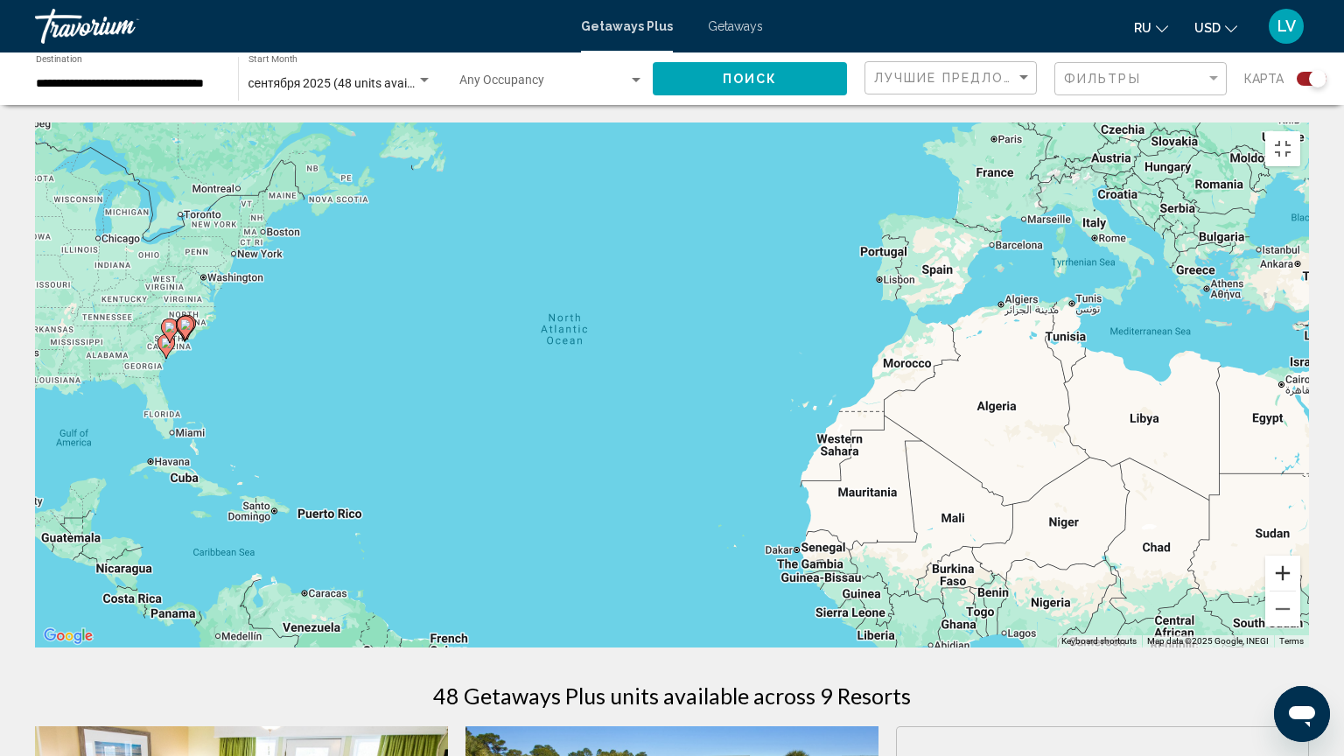
click at [1300, 590] on button "Zoom in" at bounding box center [1282, 572] width 35 height 35
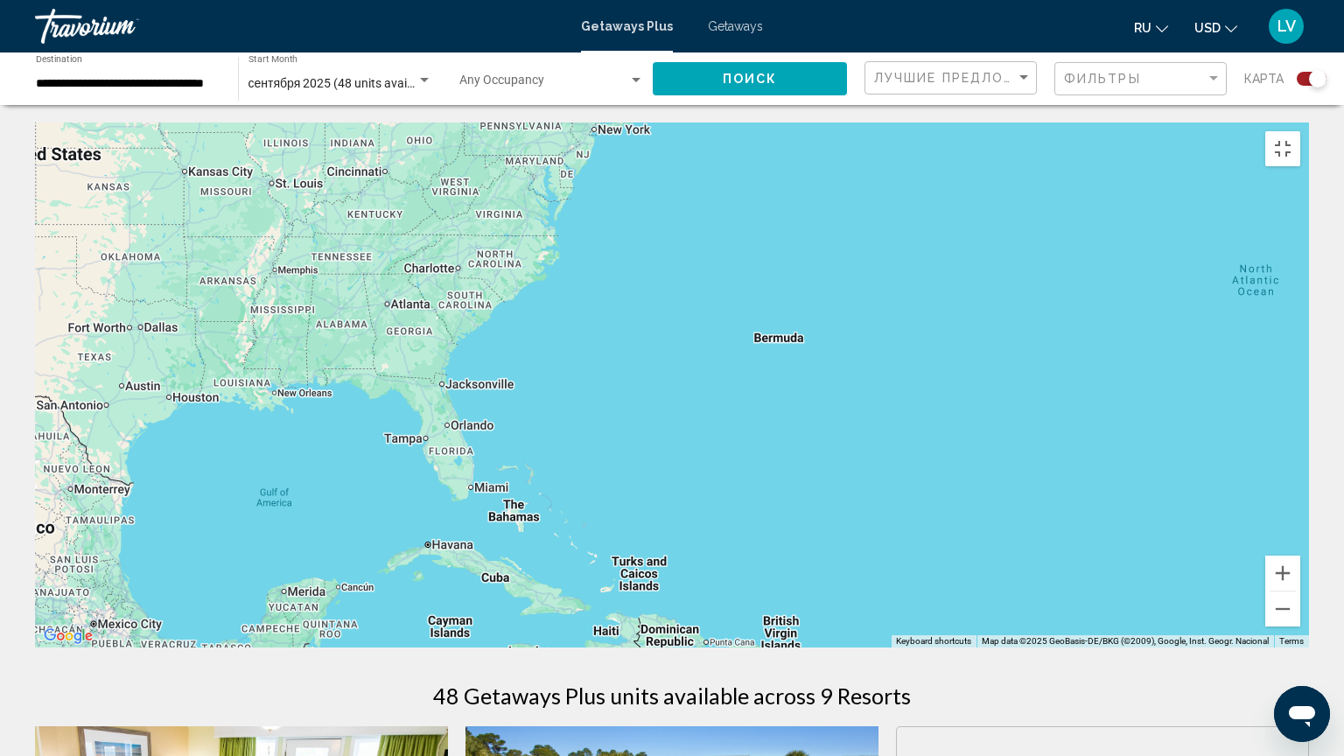
drag, startPoint x: 487, startPoint y: 640, endPoint x: 1272, endPoint y: 640, distance: 784.6
click at [1278, 614] on div "Main content" at bounding box center [672, 384] width 1274 height 525
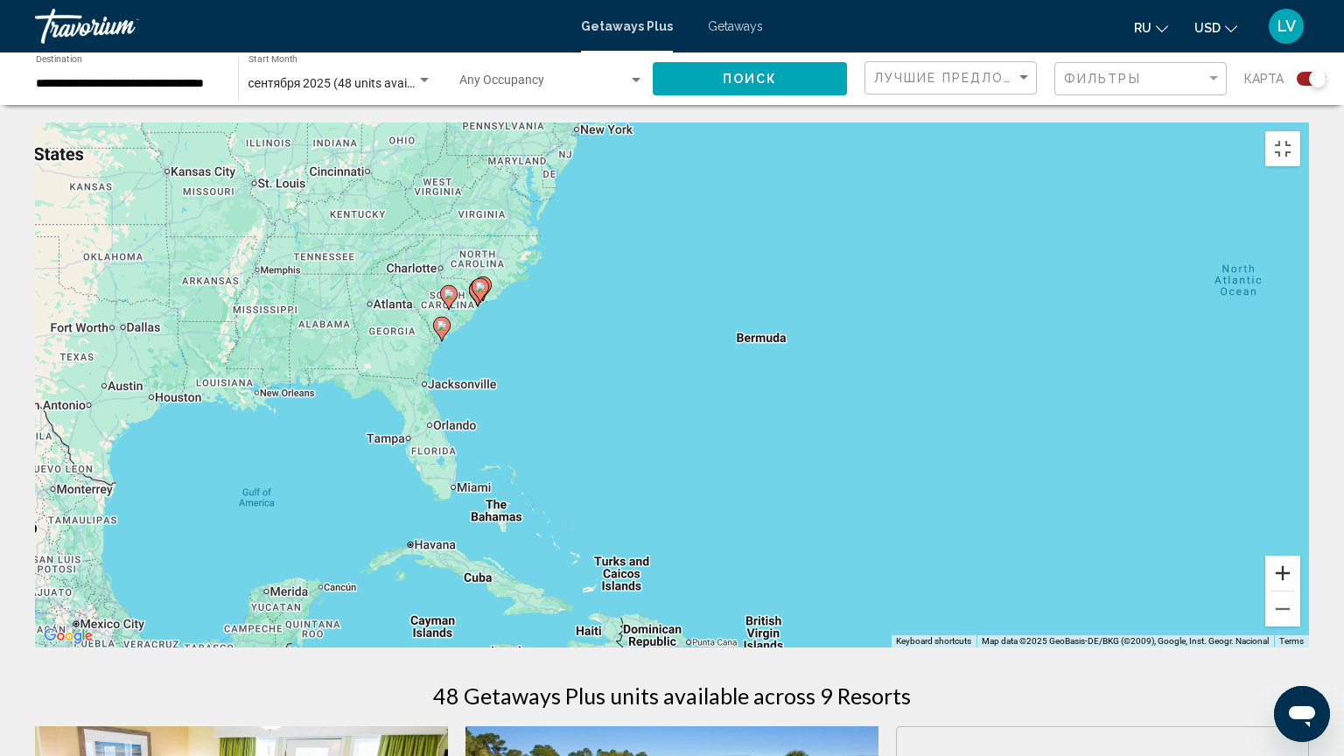
click at [1300, 590] on button "Zoom in" at bounding box center [1282, 572] width 35 height 35
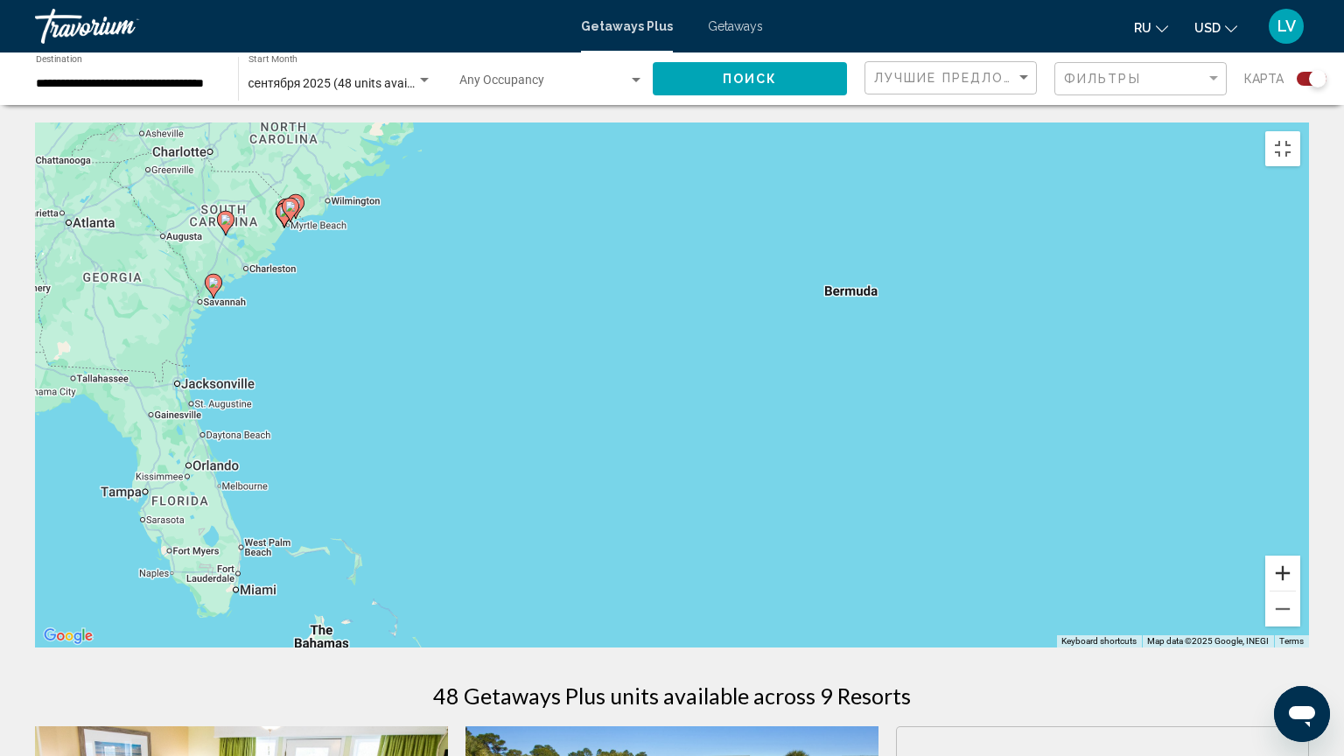
click at [1300, 590] on button "Zoom in" at bounding box center [1282, 572] width 35 height 35
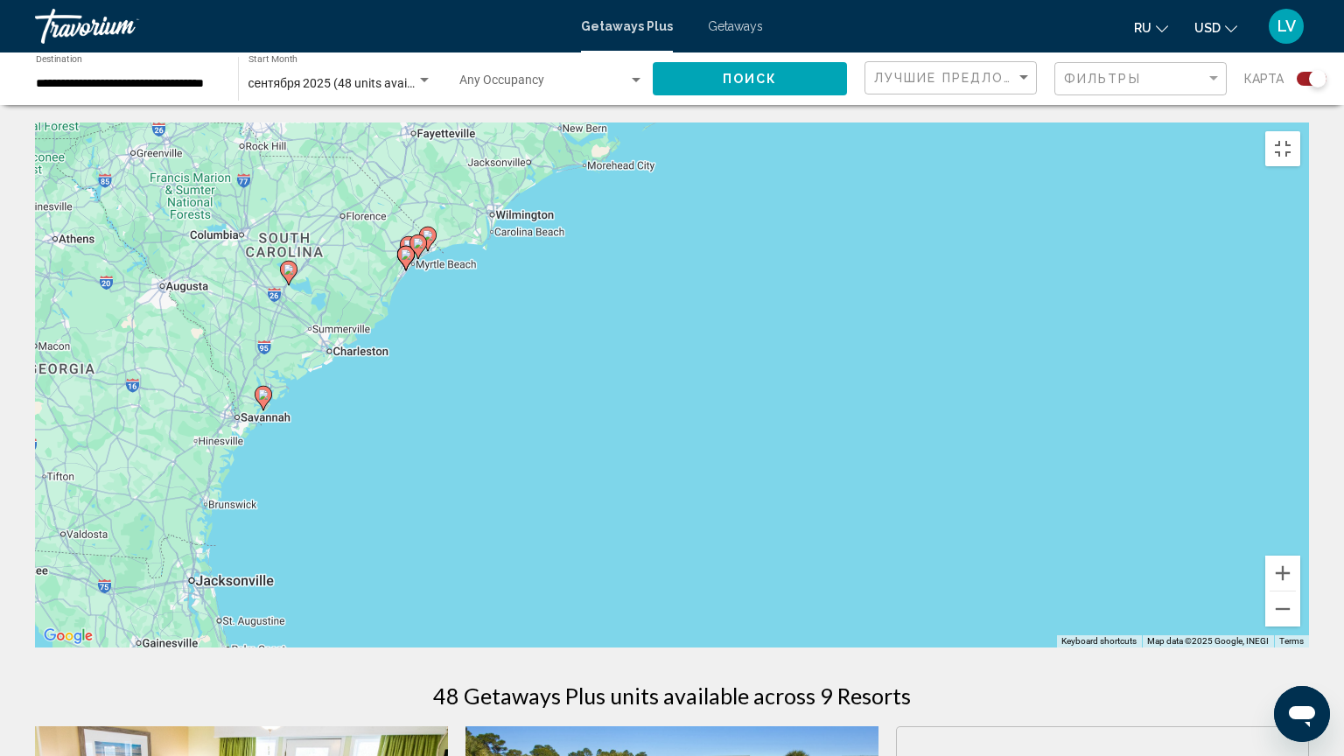
drag, startPoint x: 562, startPoint y: 516, endPoint x: 1084, endPoint y: 721, distance: 560.0
click at [1085, 614] on div "To activate drag with keyboard, press Alt + Enter. Once in keyboard drag state,…" at bounding box center [672, 384] width 1274 height 525
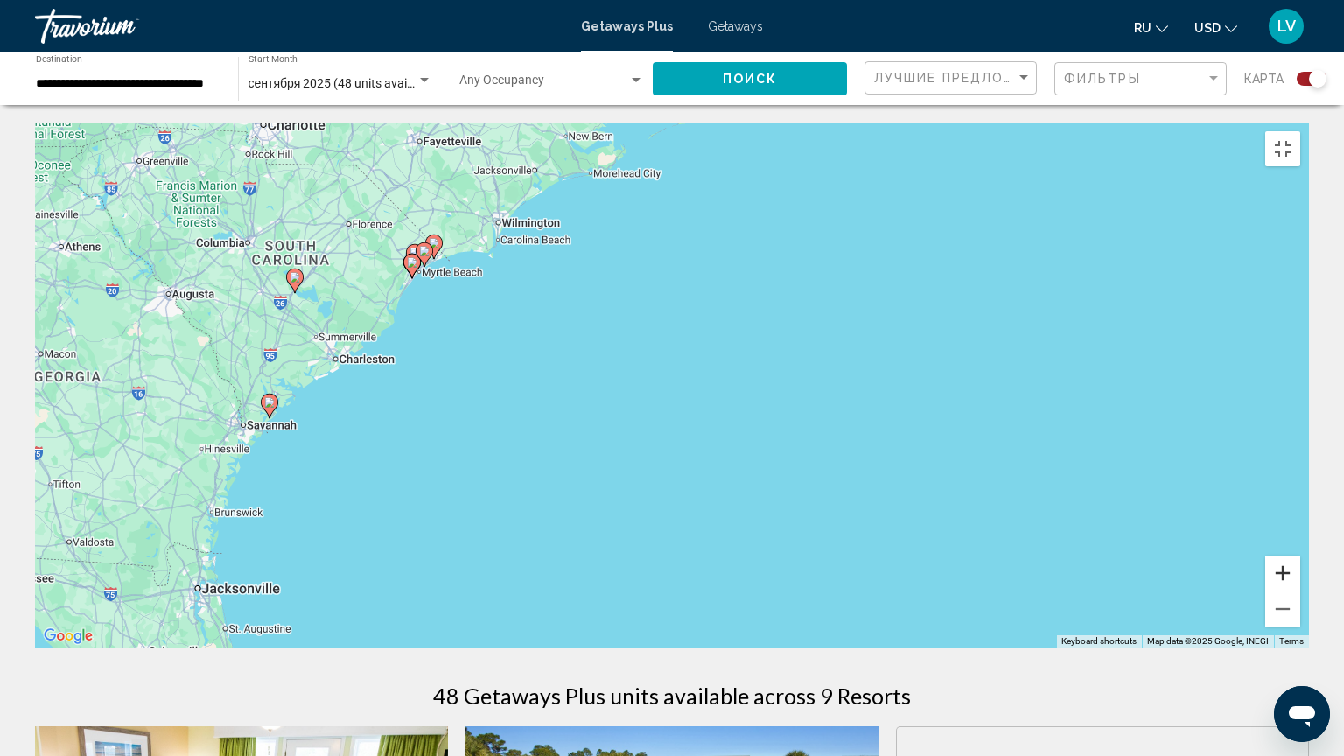
click at [1300, 590] on button "Zoom in" at bounding box center [1282, 572] width 35 height 35
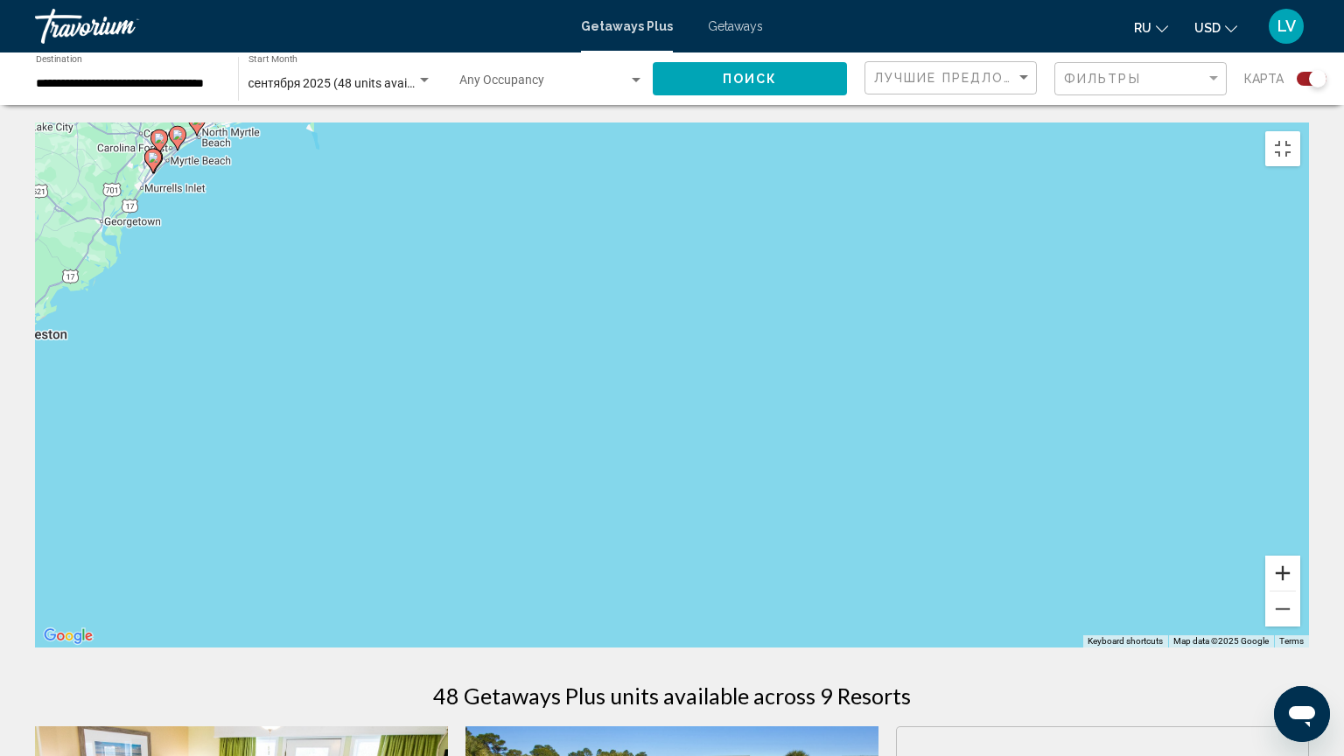
click at [1300, 590] on button "Zoom in" at bounding box center [1282, 572] width 35 height 35
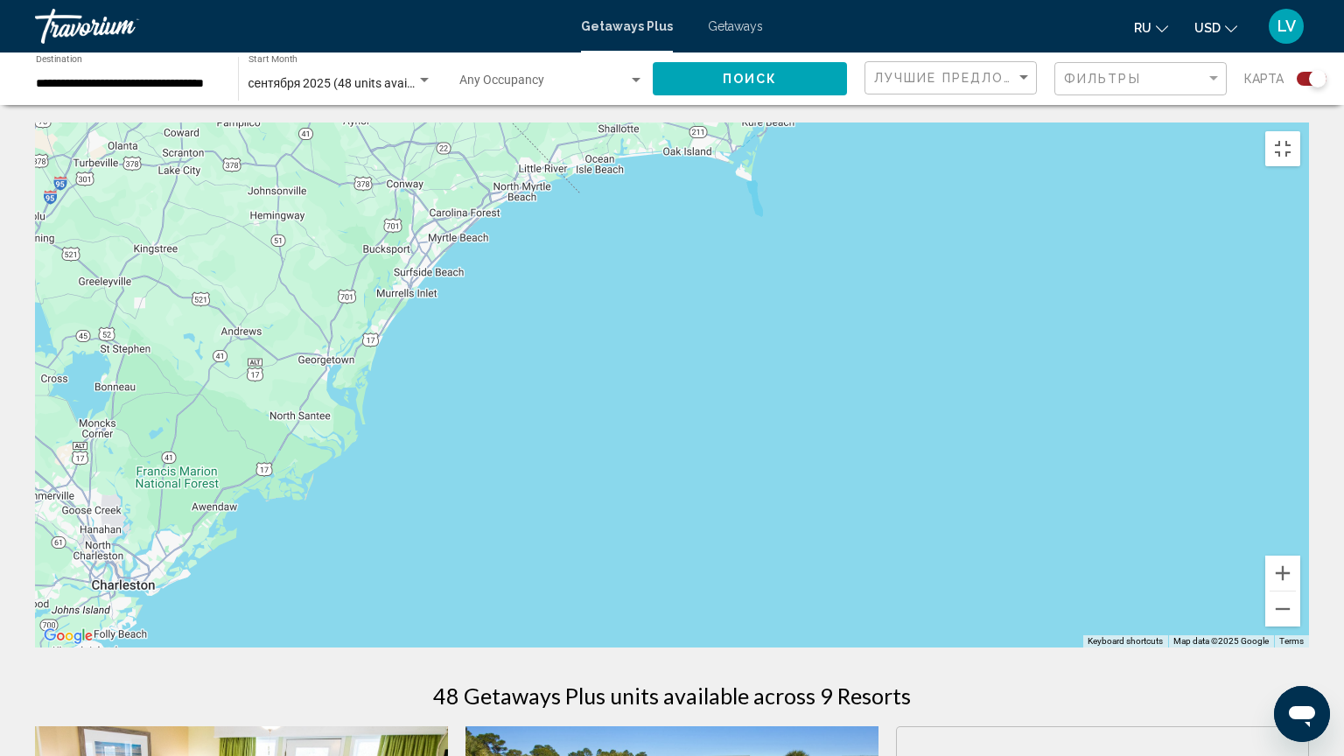
drag, startPoint x: 472, startPoint y: 452, endPoint x: 1271, endPoint y: 755, distance: 854.0
click at [1271, 614] on div "Keyboard shortcuts Map Data Map data ©2025 Google Map data ©2025 Google 20 km C…" at bounding box center [672, 384] width 1274 height 525
click at [475, 197] on image "Main content" at bounding box center [478, 202] width 10 height 10
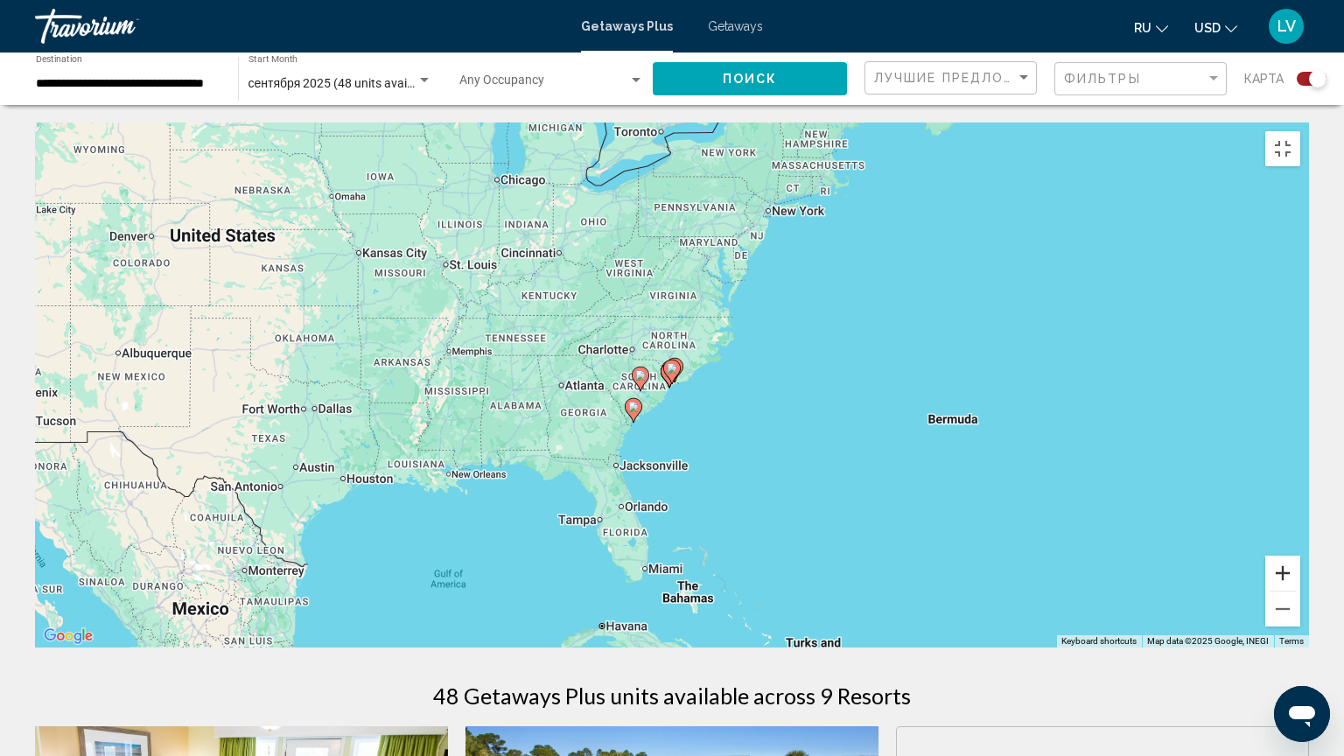
click at [1300, 590] on button "Zoom in" at bounding box center [1282, 572] width 35 height 35
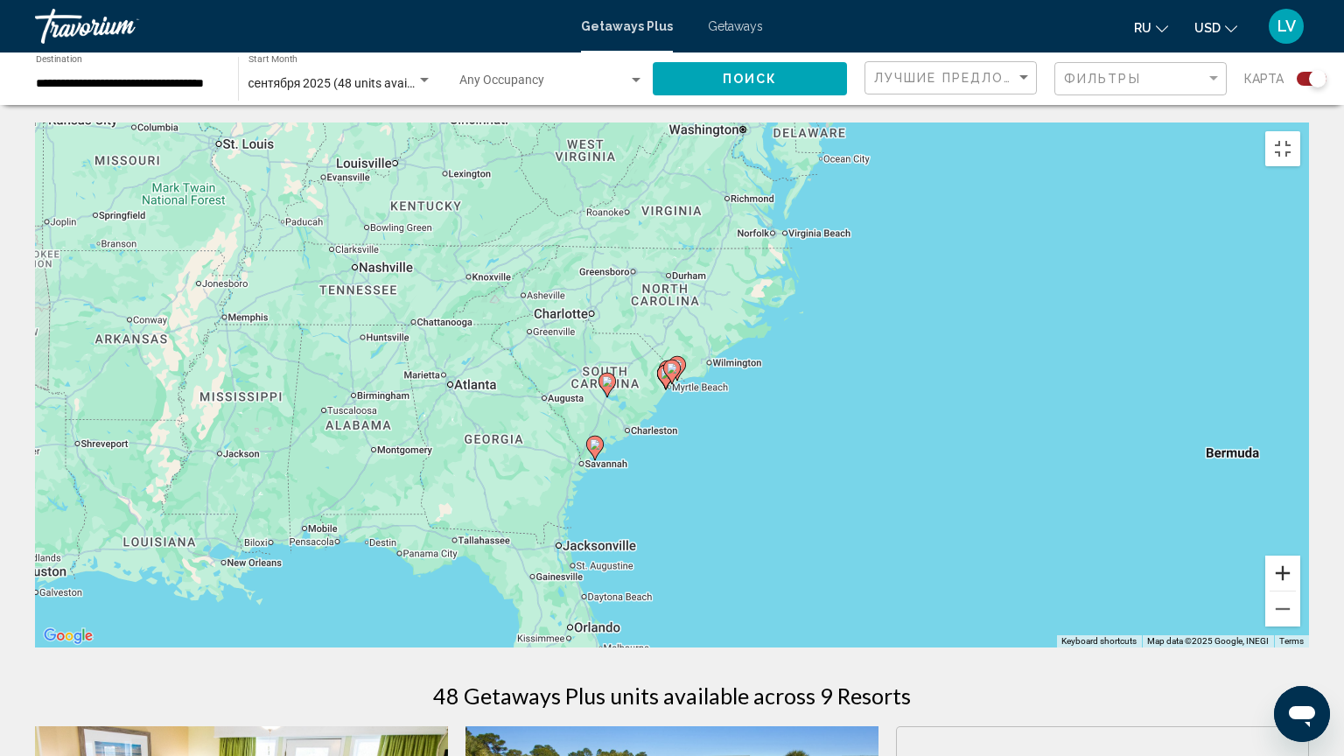
click at [1300, 590] on button "Zoom in" at bounding box center [1282, 572] width 35 height 35
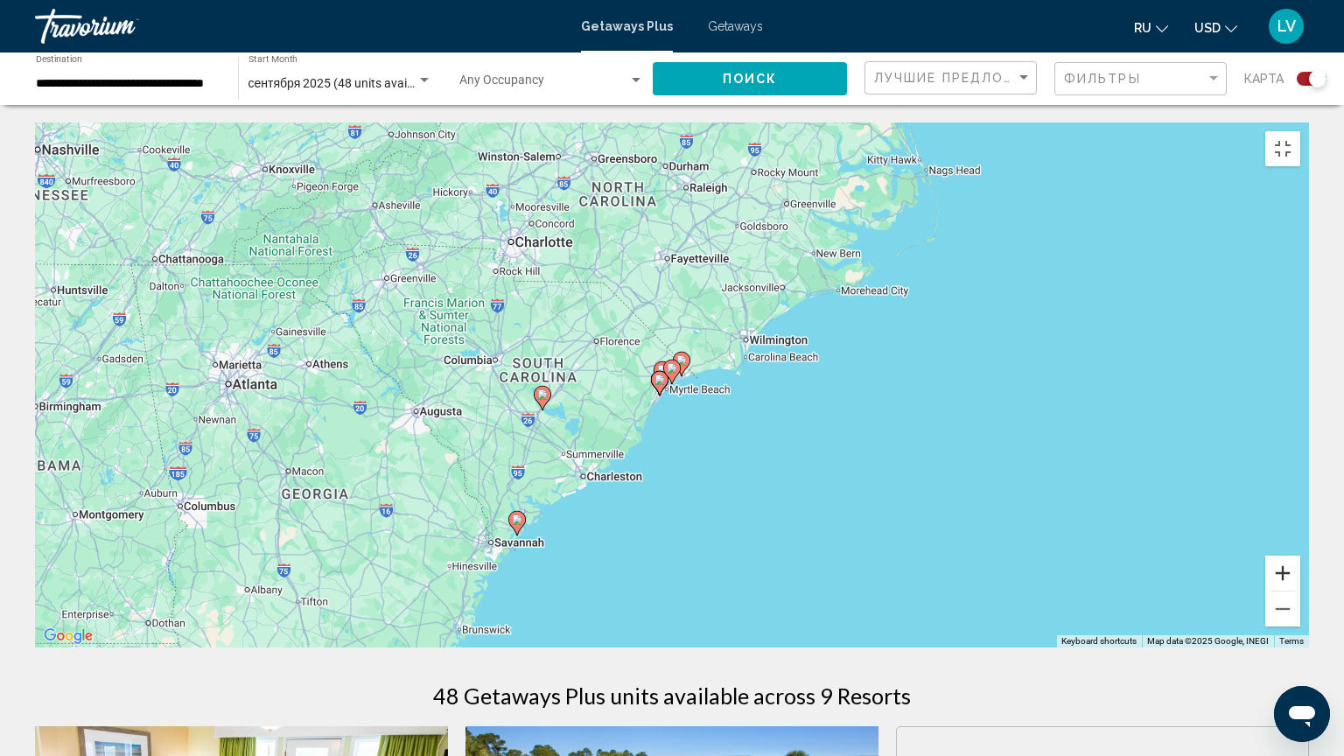
click at [1300, 590] on button "Zoom in" at bounding box center [1282, 572] width 35 height 35
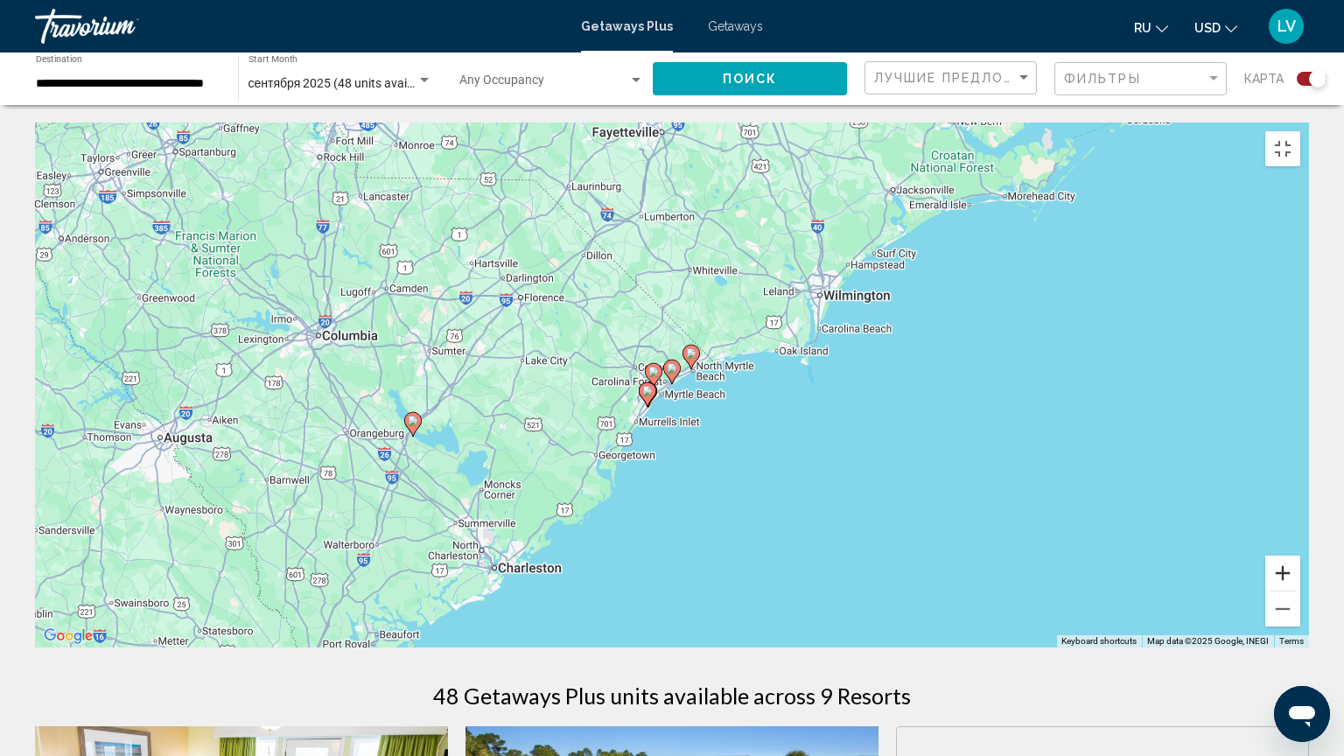
click at [1300, 590] on button "Zoom in" at bounding box center [1282, 572] width 35 height 35
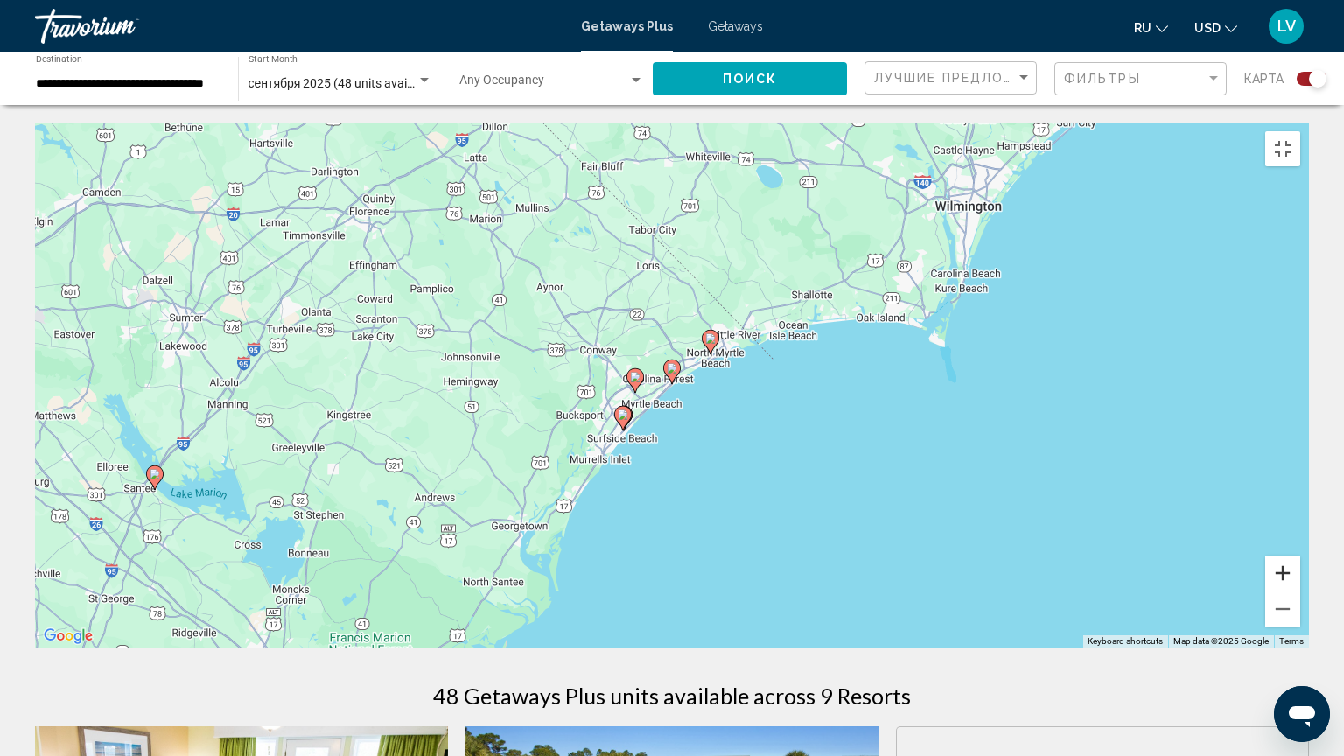
click at [1300, 590] on button "Zoom in" at bounding box center [1282, 572] width 35 height 35
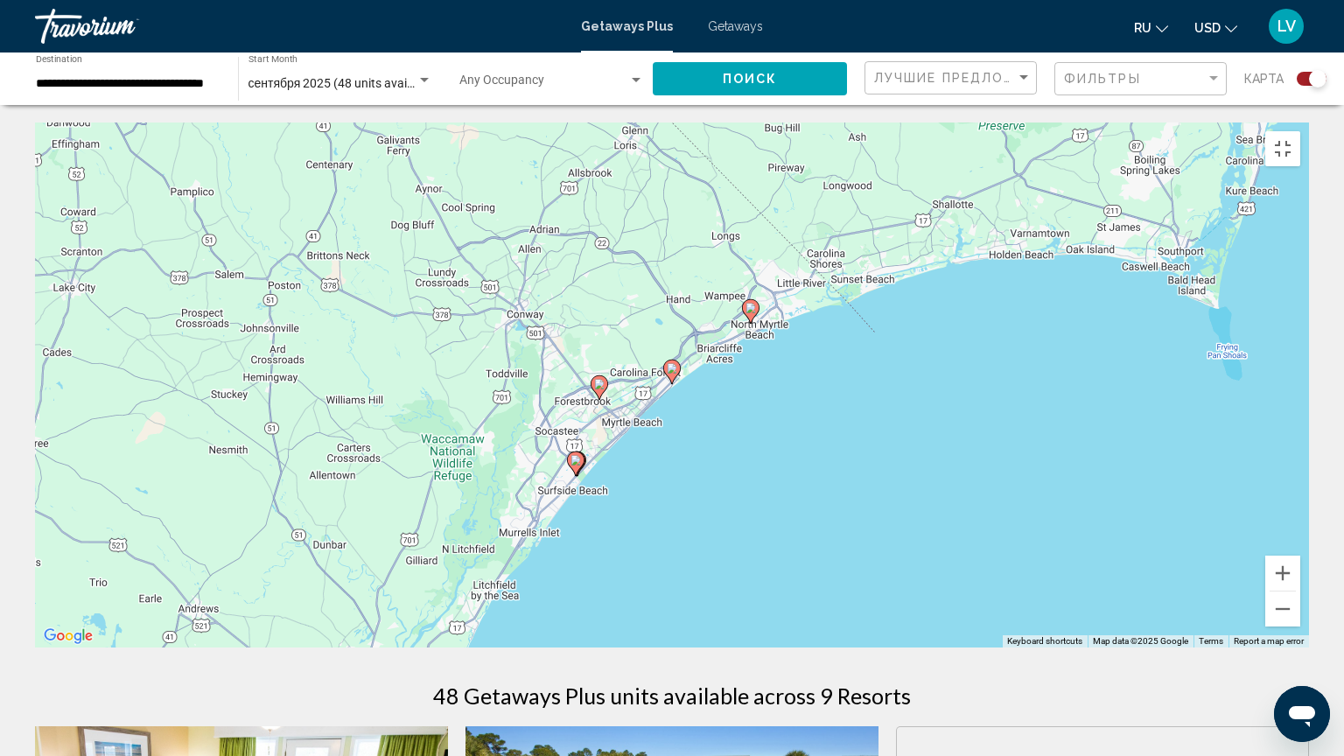
click at [665, 367] on gmp-advanced-marker "Main content" at bounding box center [671, 372] width 17 height 26
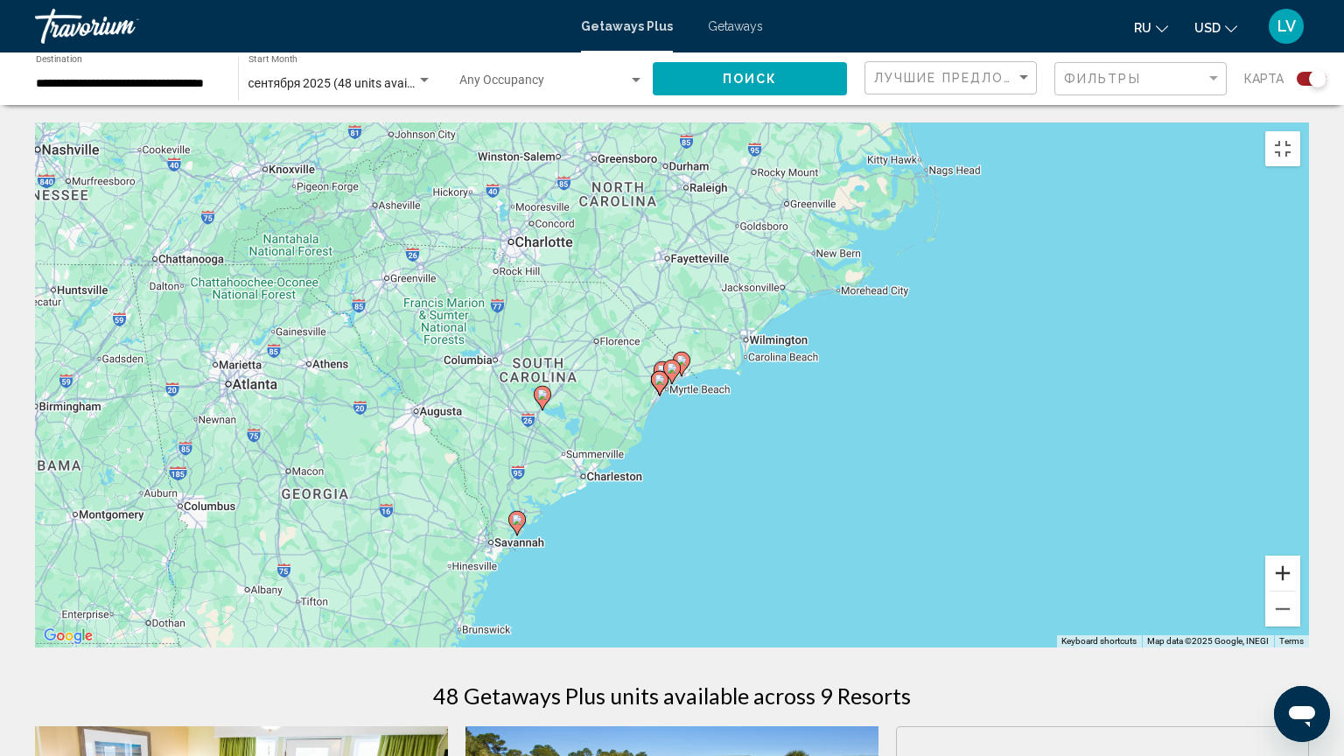
click at [1300, 590] on button "Zoom in" at bounding box center [1282, 572] width 35 height 35
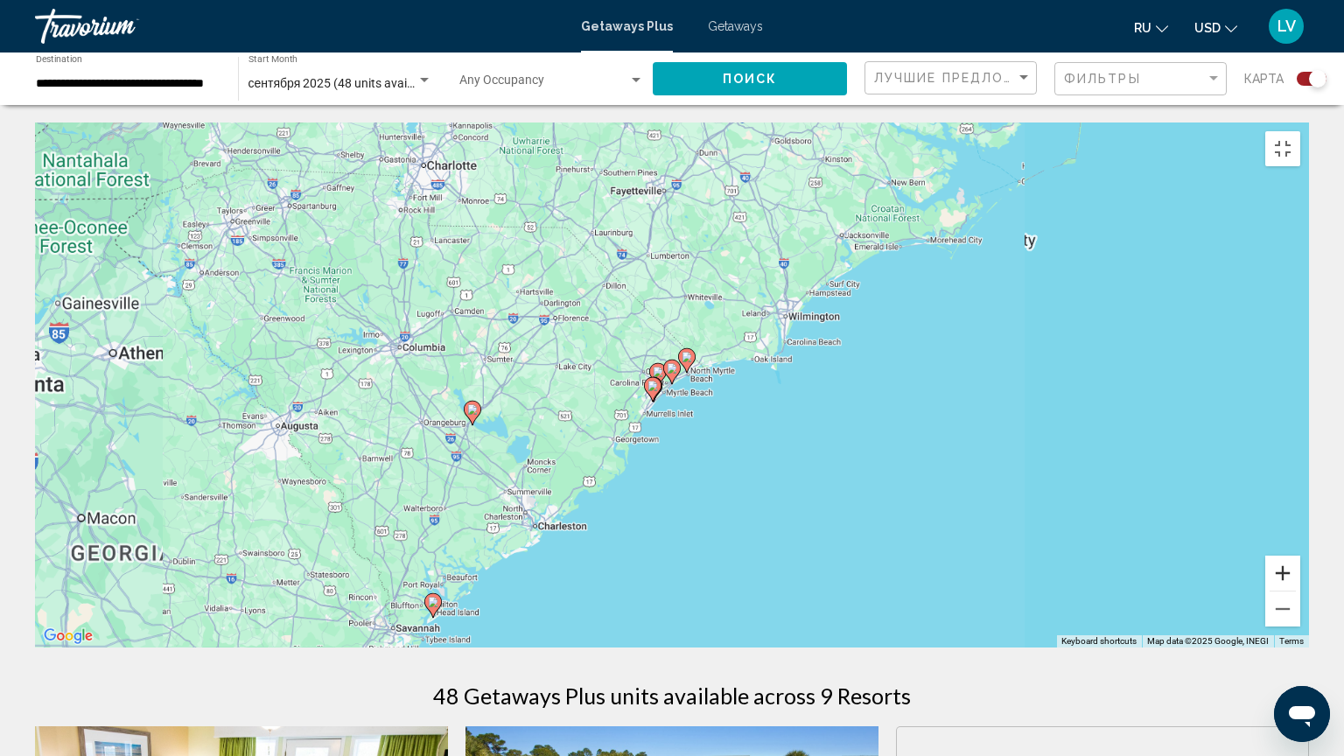
click at [1300, 590] on button "Zoom in" at bounding box center [1282, 572] width 35 height 35
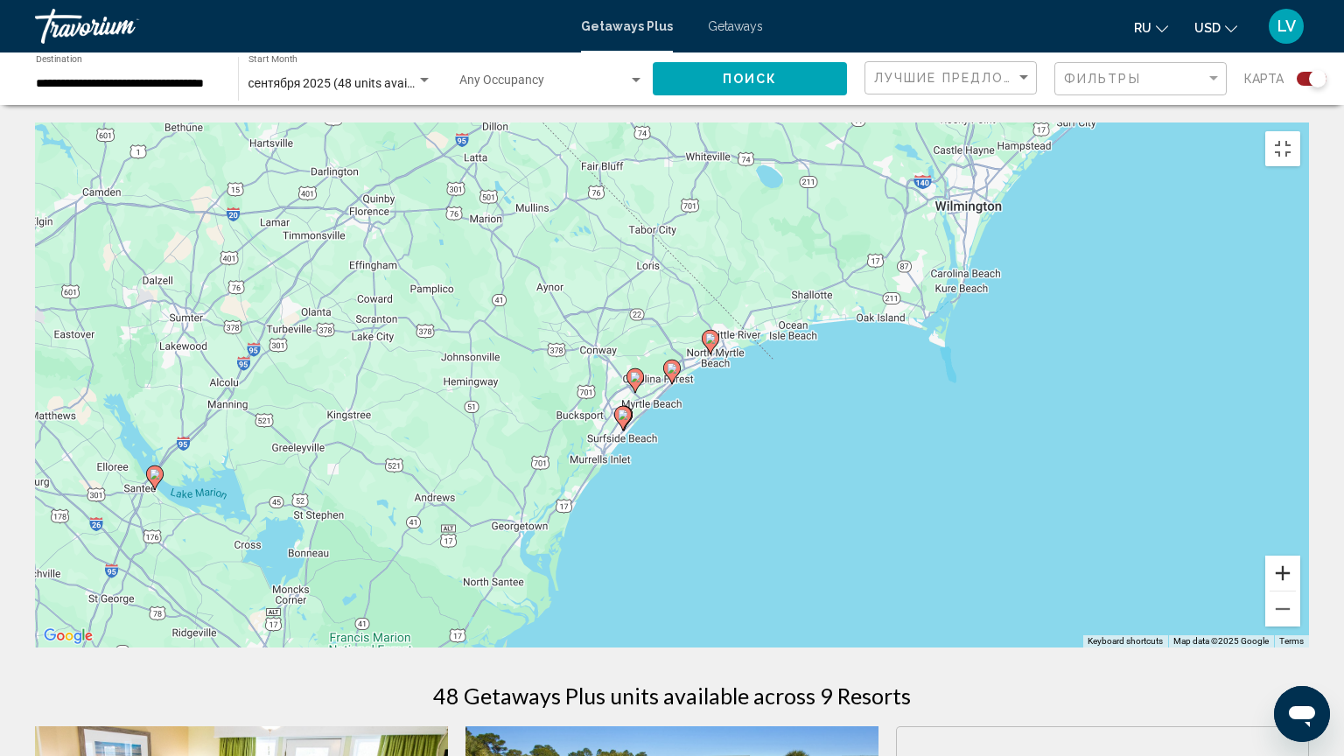
click at [1300, 590] on button "Zoom in" at bounding box center [1282, 572] width 35 height 35
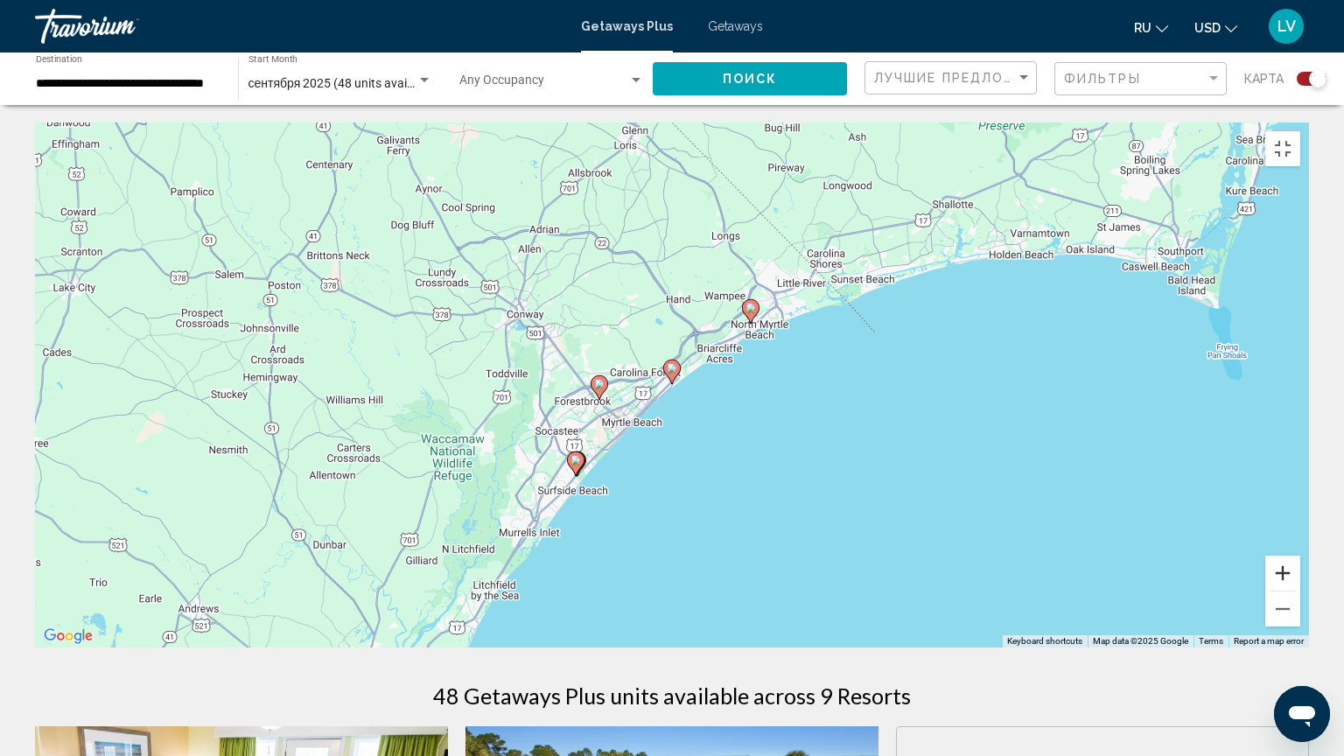
click at [1300, 590] on button "Zoom in" at bounding box center [1282, 572] width 35 height 35
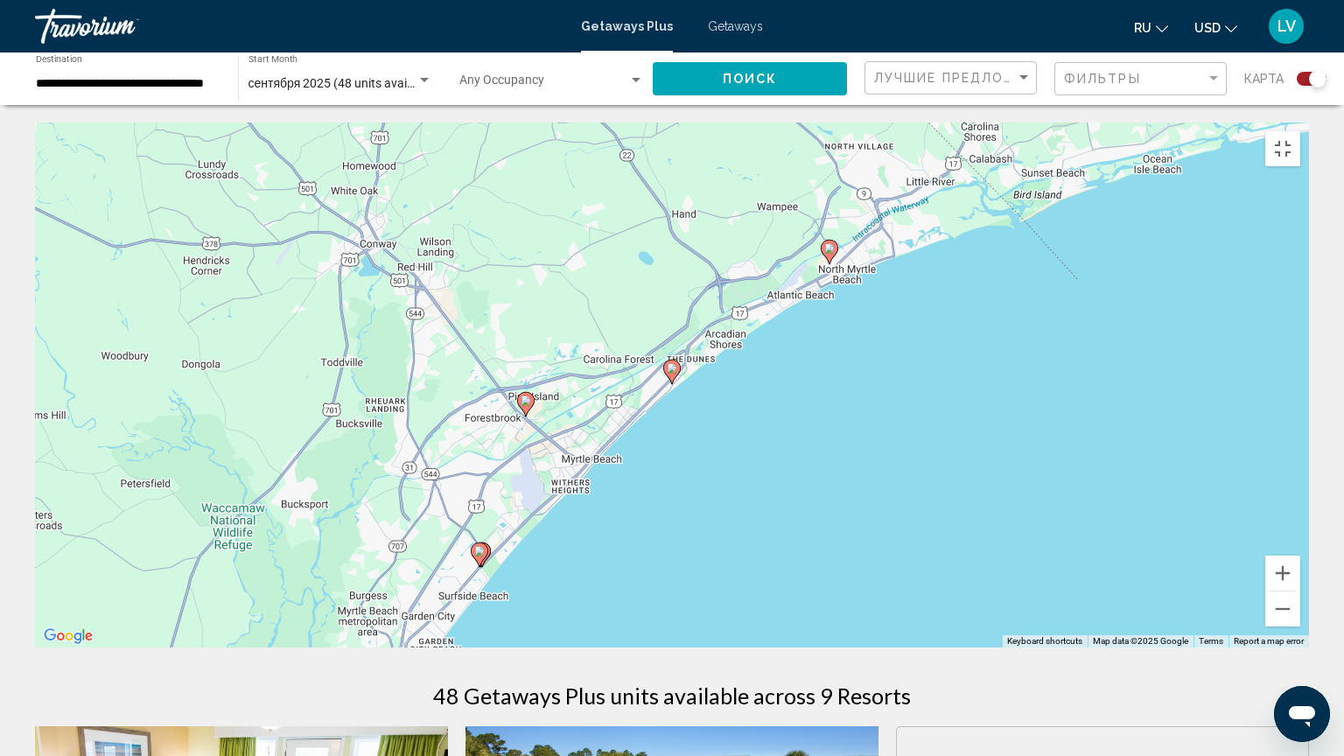
click at [674, 360] on icon "Main content" at bounding box center [672, 371] width 16 height 23
type input "**********"
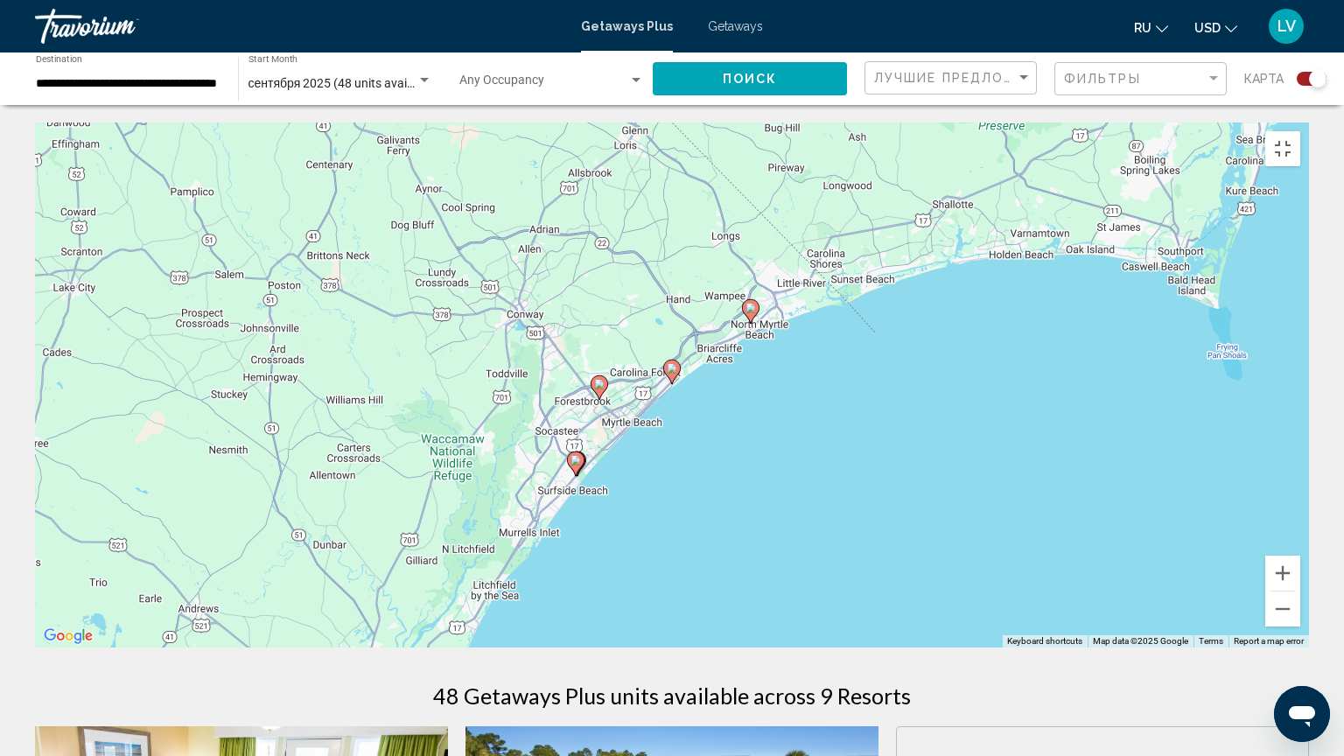
click at [674, 360] on icon "Main content" at bounding box center [672, 371] width 16 height 23
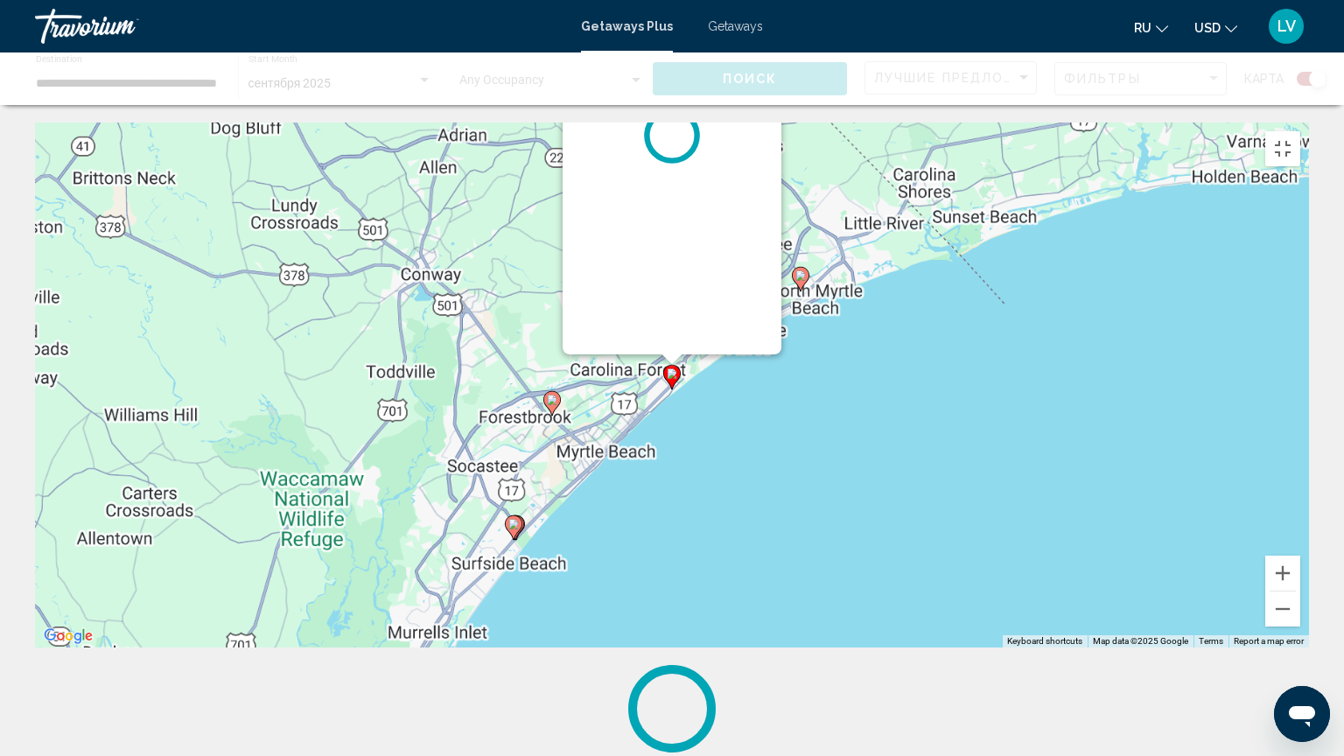
click at [674, 385] on div "To navigate, press the arrow keys. To activate drag with keyboard, press Alt + …" at bounding box center [1309, 385] width 1274 height 0
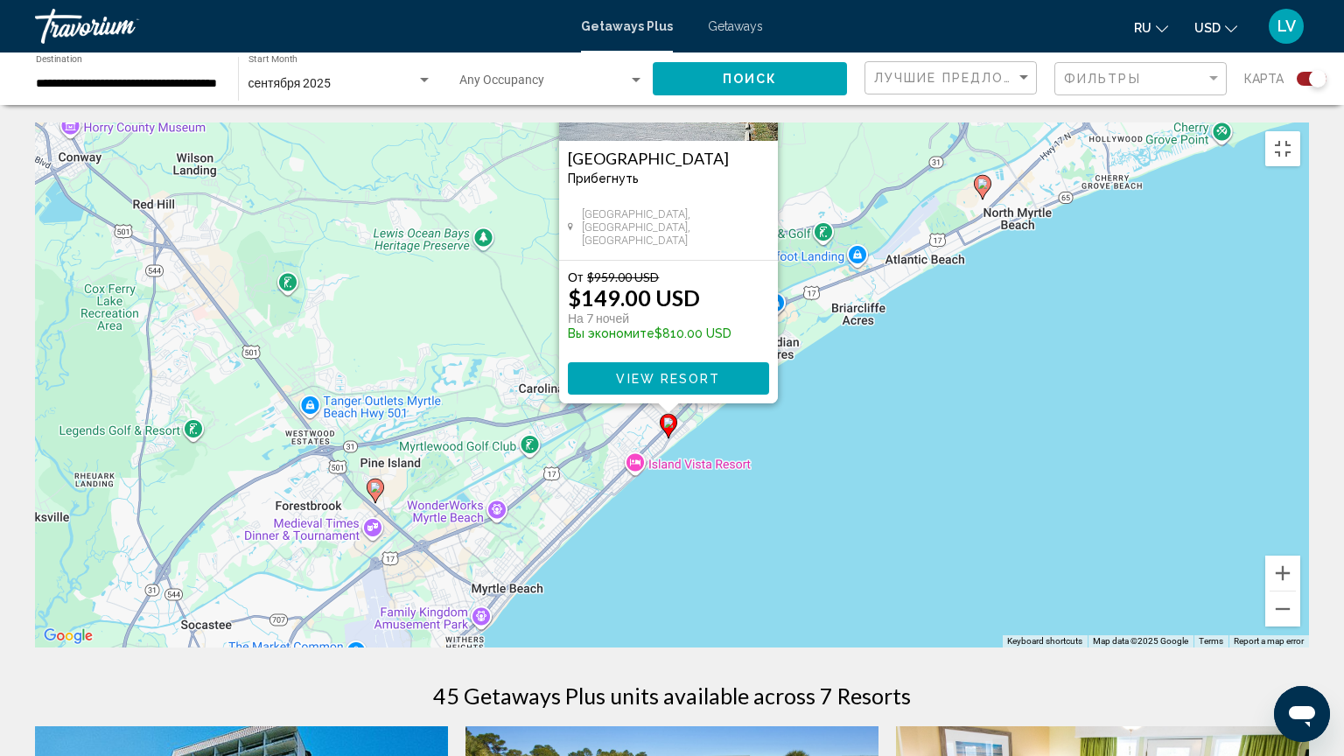
click at [674, 89] on img "Main content" at bounding box center [668, 53] width 219 height 175
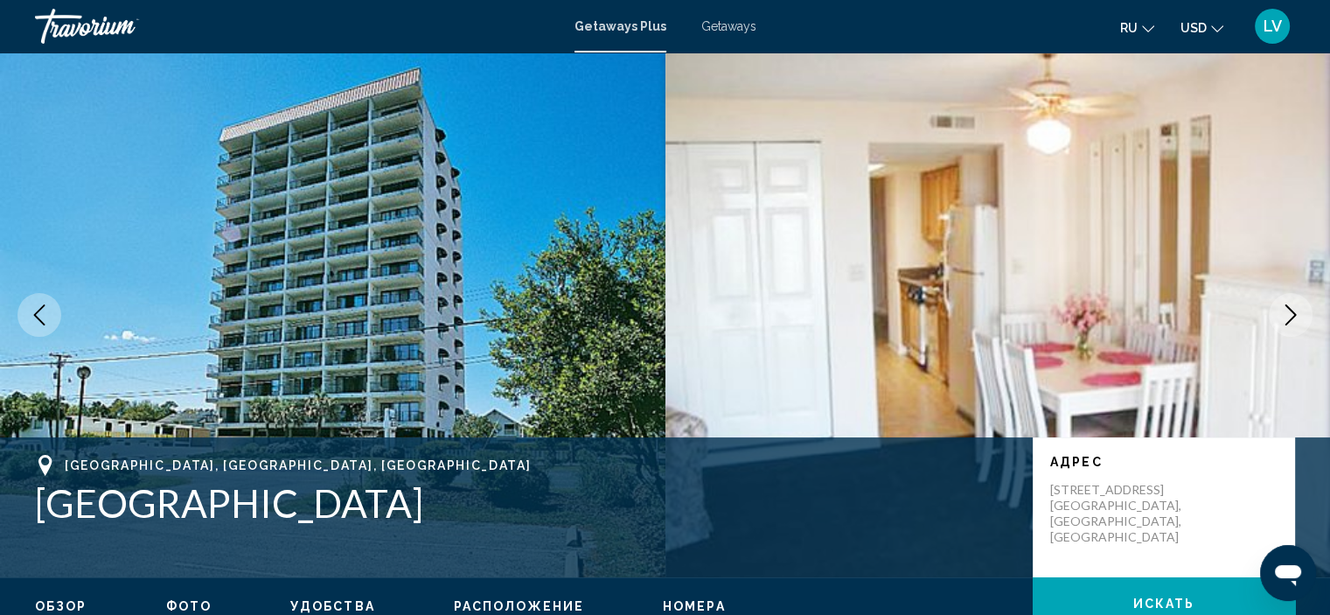
click at [1281, 317] on icon "Next image" at bounding box center [1291, 314] width 21 height 21
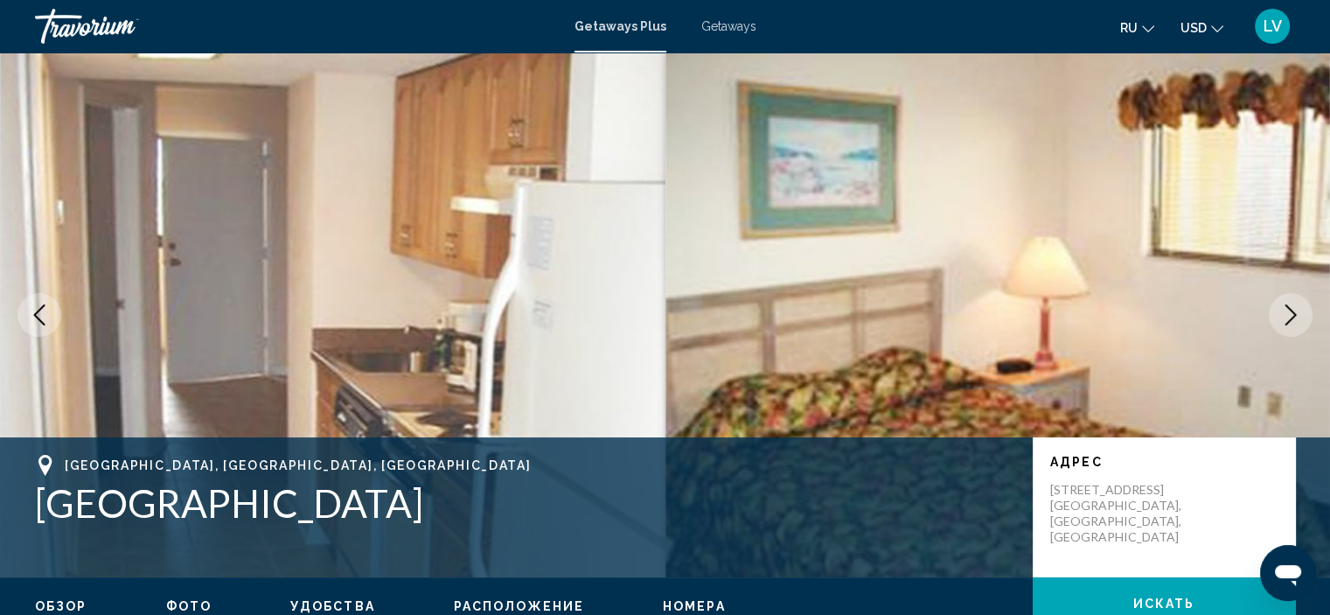
click at [1281, 317] on icon "Next image" at bounding box center [1291, 314] width 21 height 21
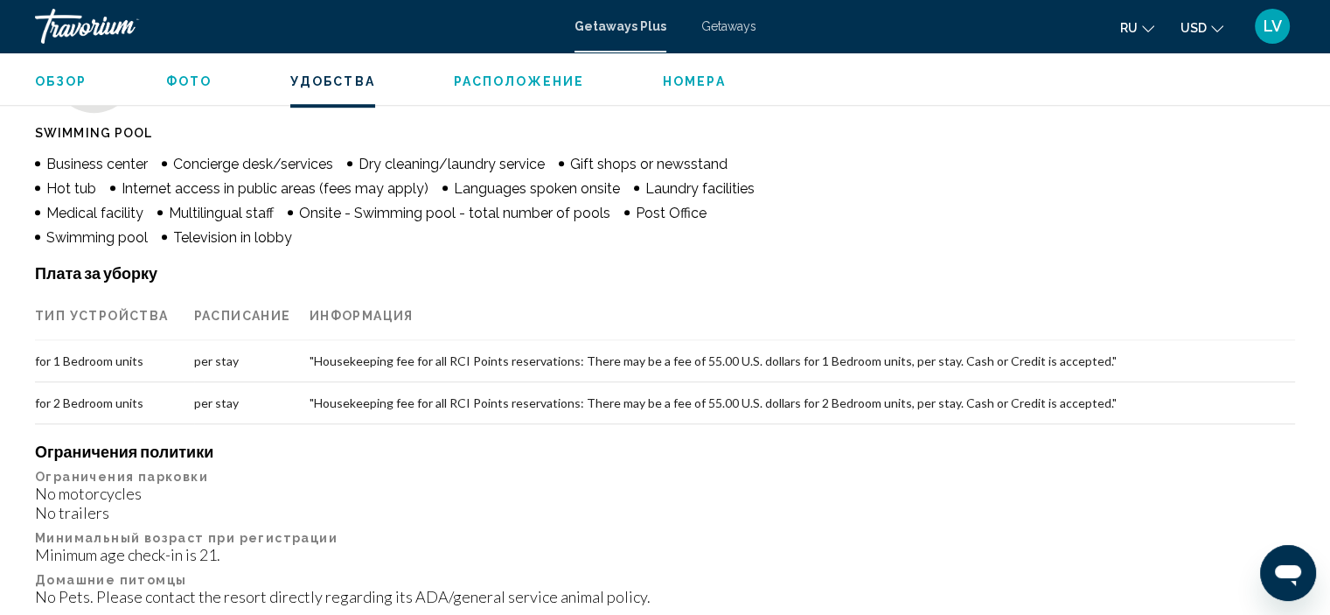
scroll to position [1137, 0]
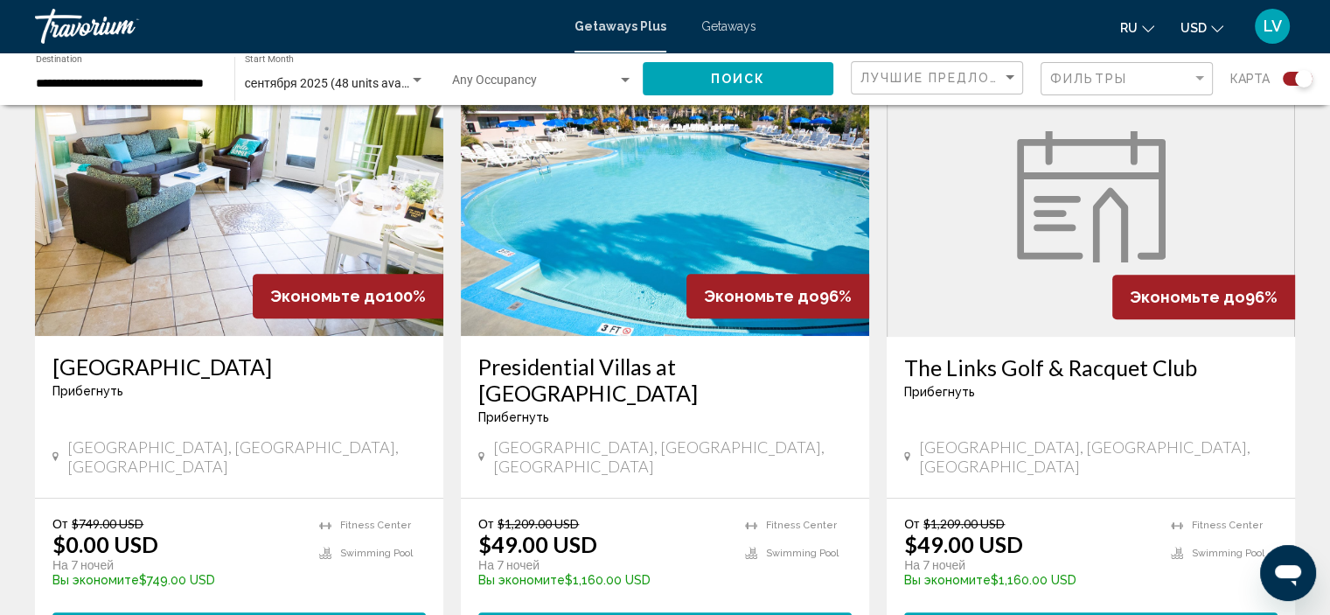
scroll to position [700, 0]
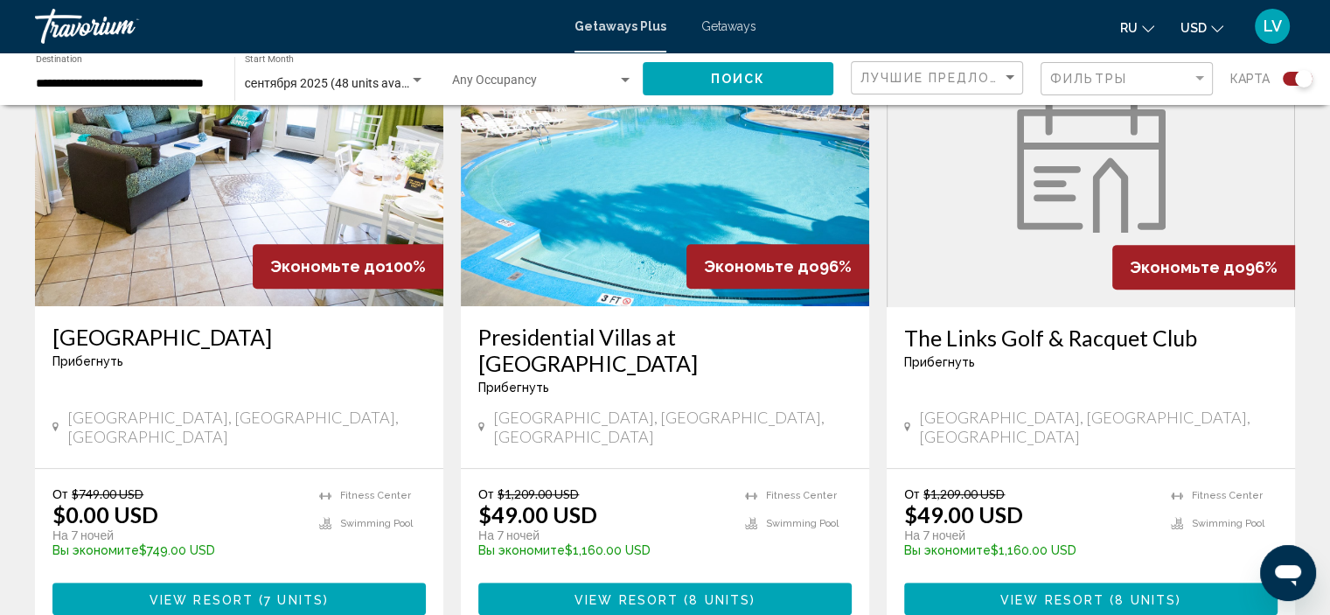
click at [704, 141] on img "Main content" at bounding box center [665, 166] width 408 height 280
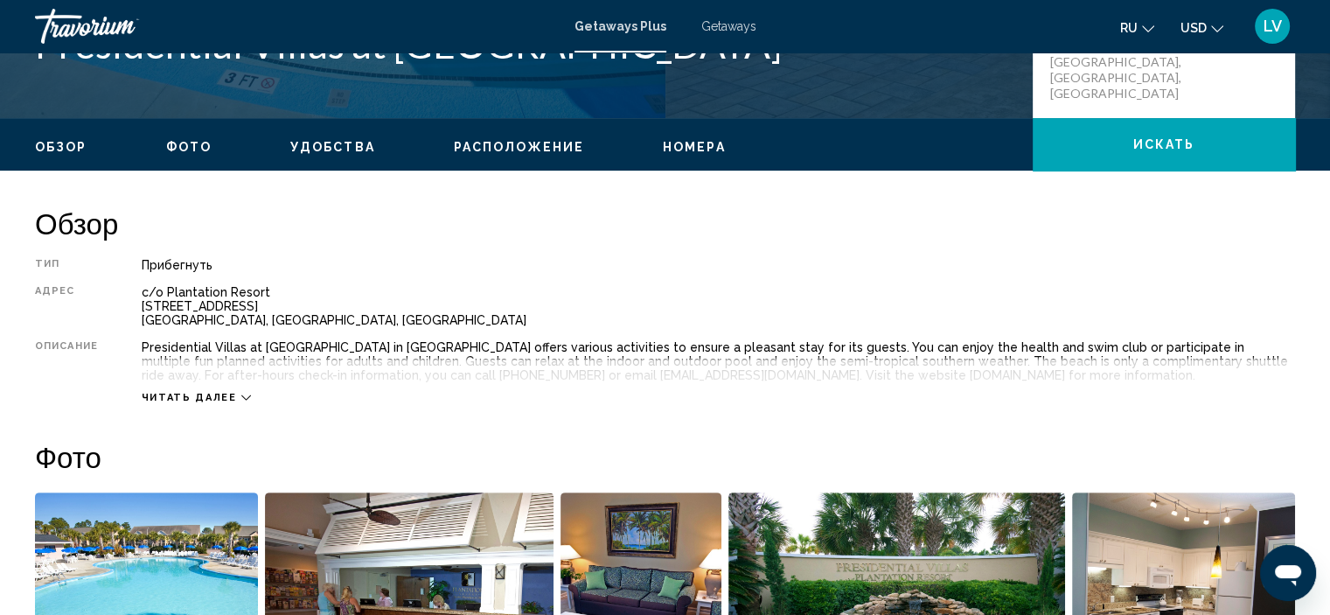
scroll to position [444, 0]
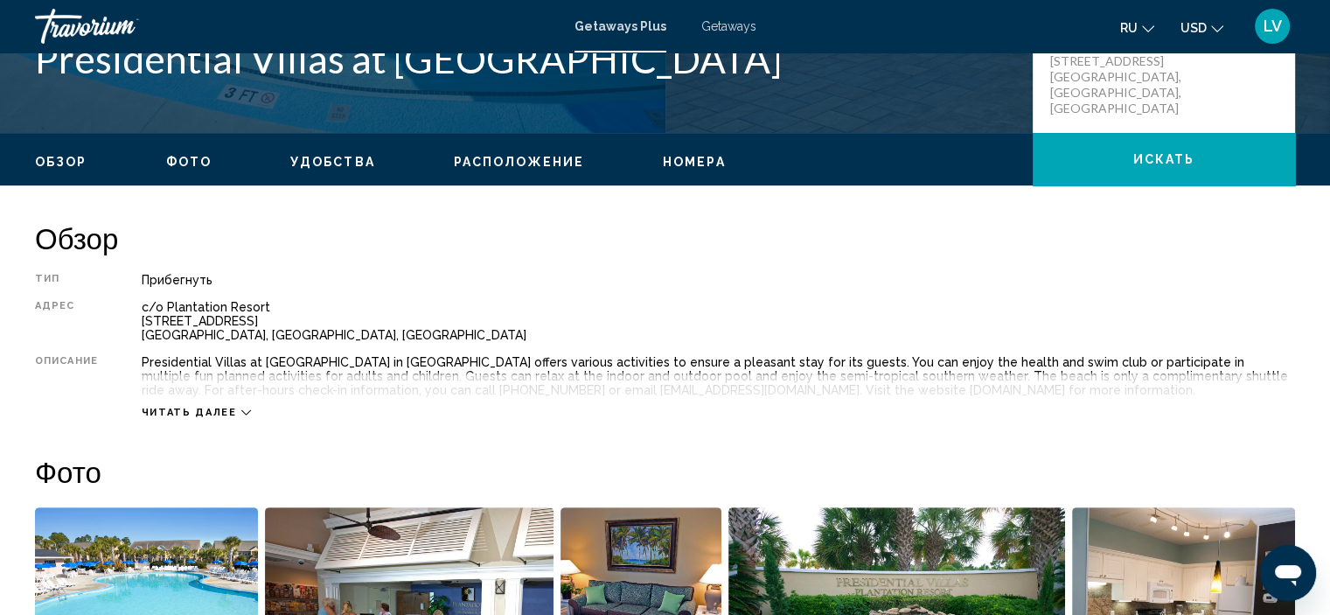
click at [539, 167] on span "Расположение" at bounding box center [519, 162] width 130 height 14
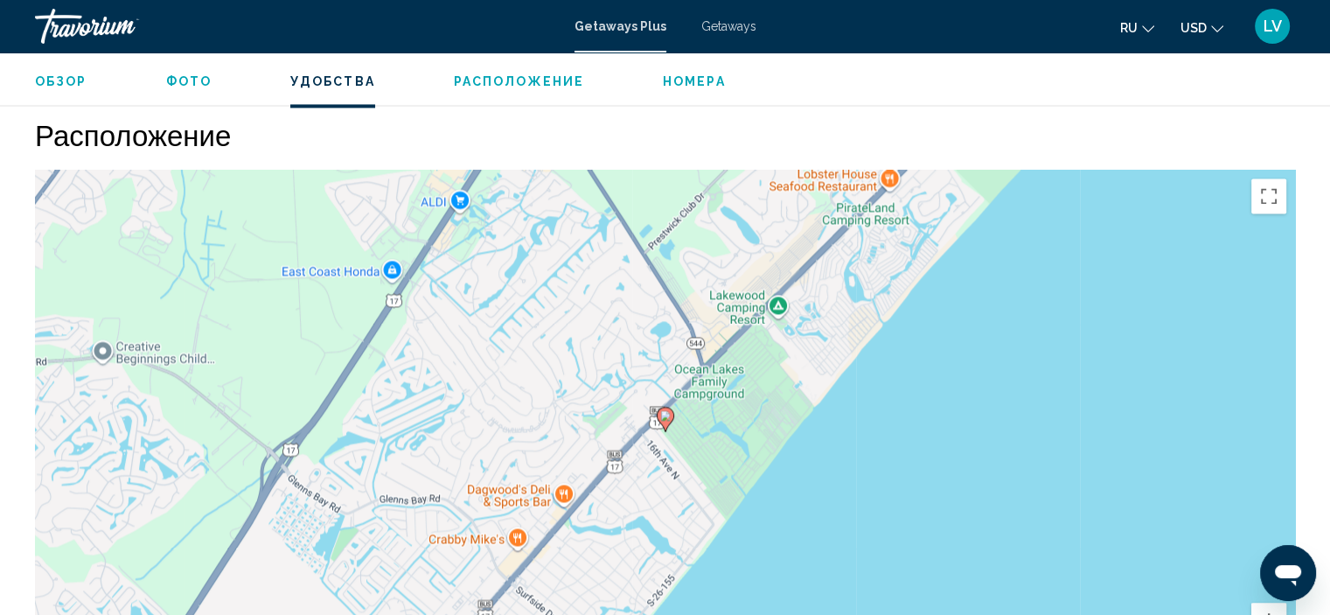
scroll to position [2717, 0]
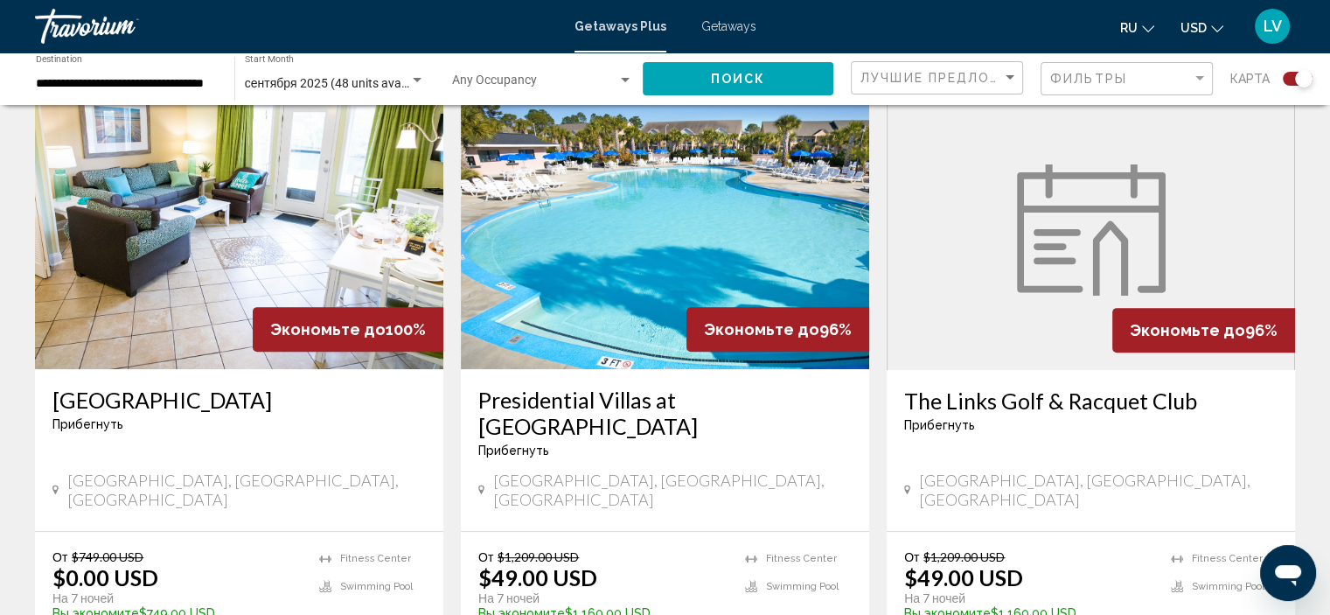
scroll to position [700, 0]
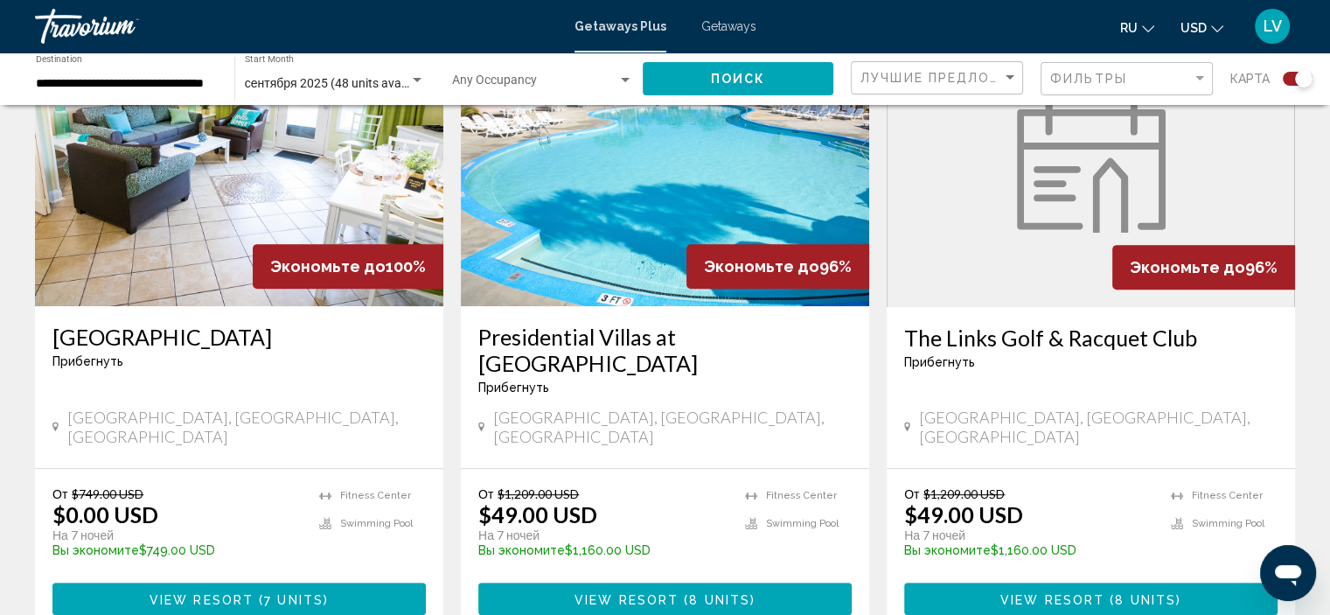
click at [1034, 191] on img "Main content" at bounding box center [1091, 166] width 149 height 131
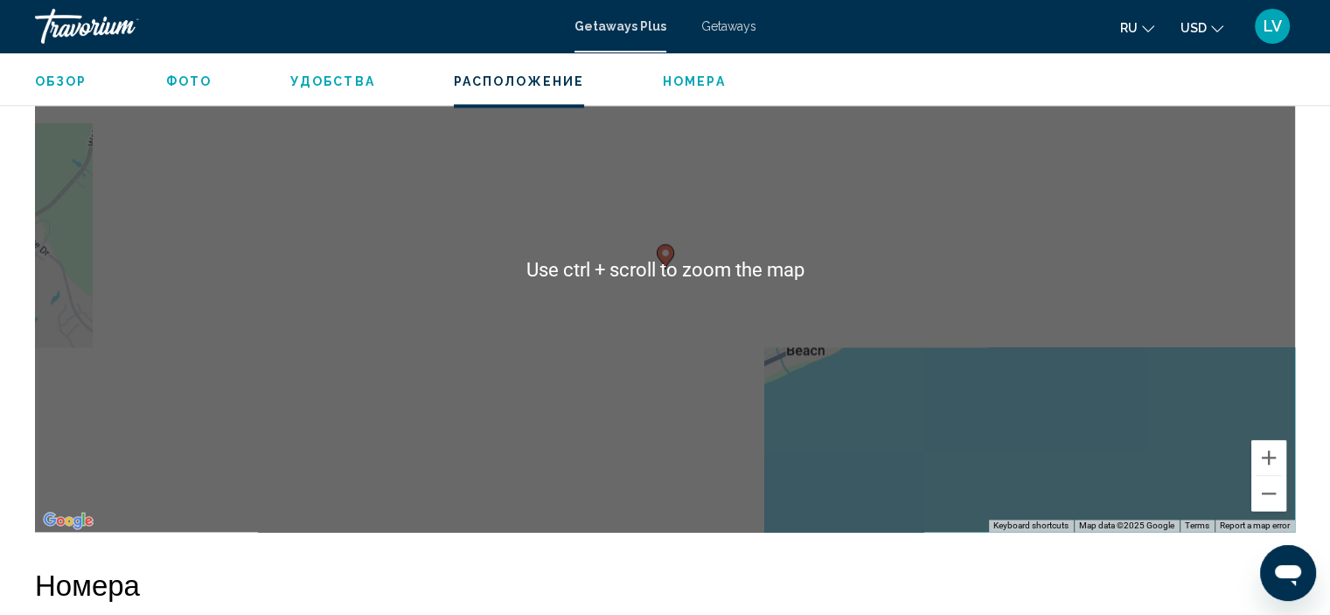
scroll to position [2281, 0]
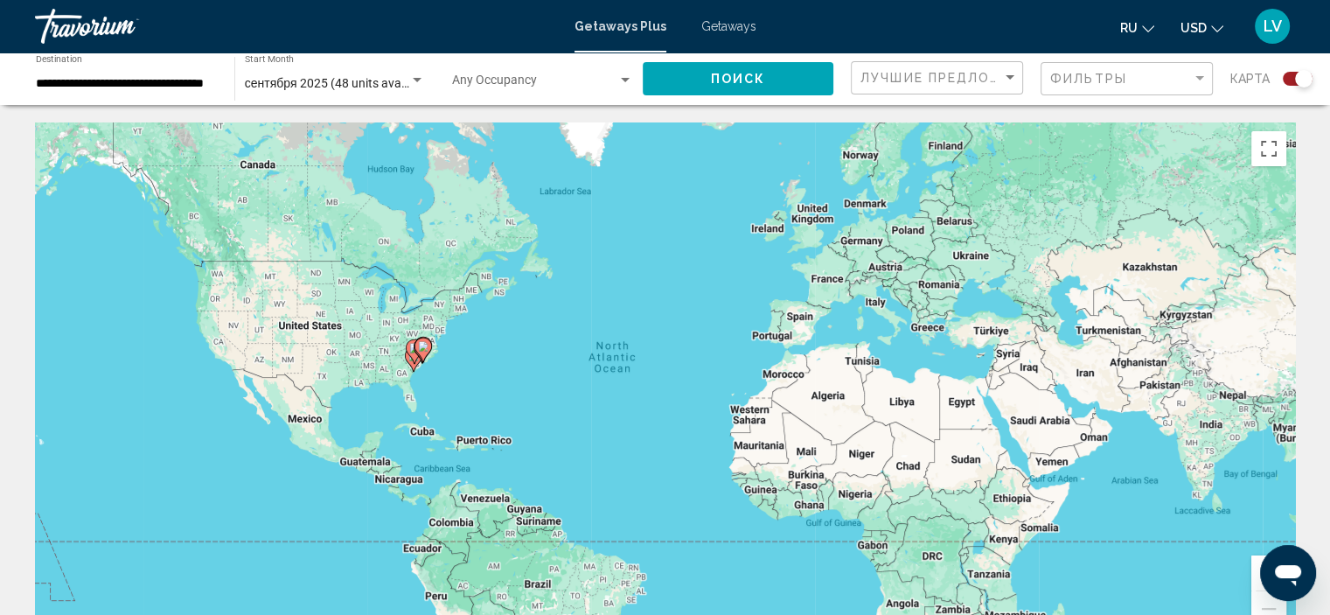
click at [156, 87] on input "**********" at bounding box center [126, 84] width 181 height 14
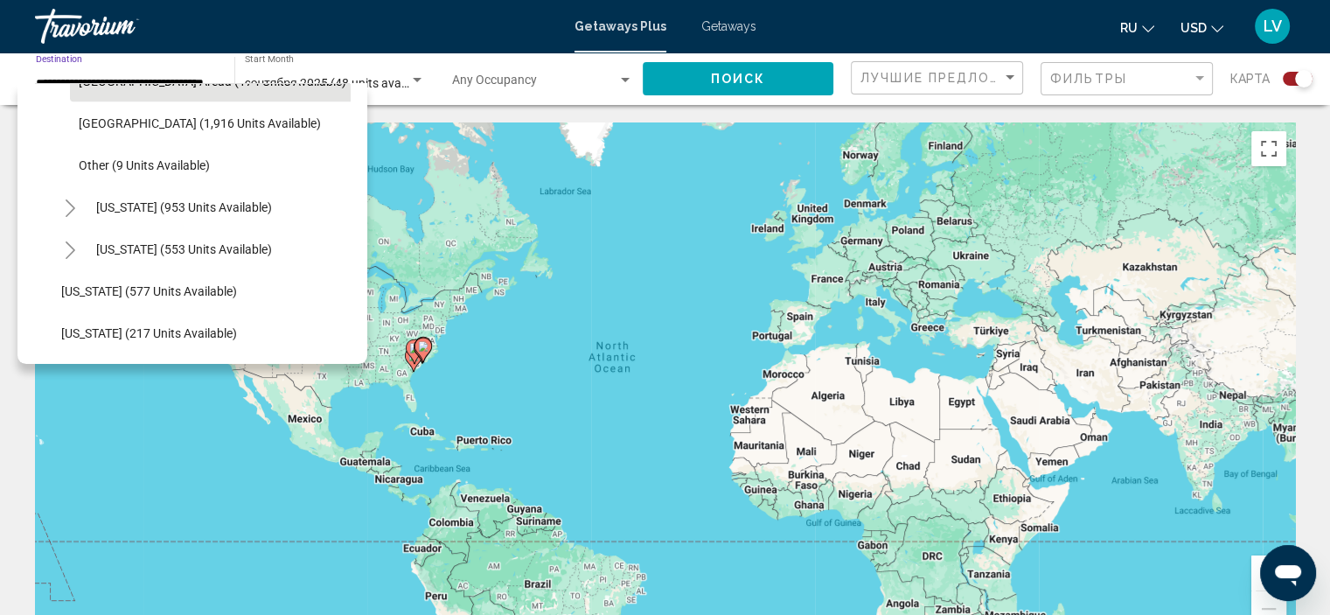
scroll to position [1503, 0]
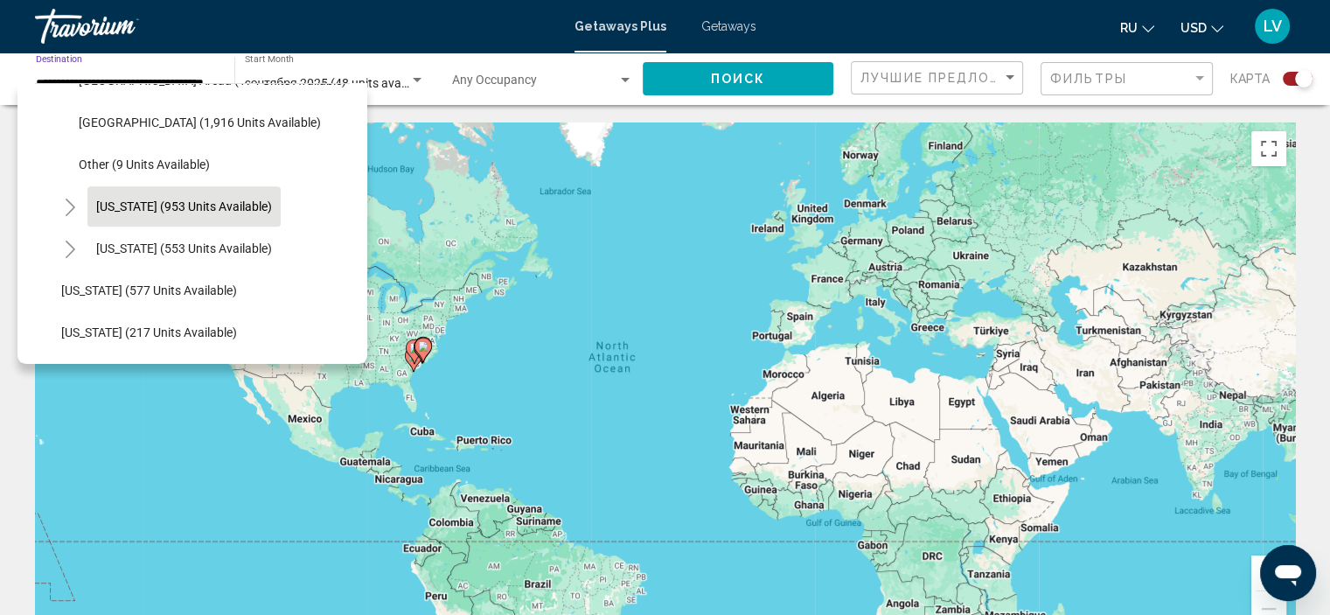
click at [198, 215] on button "[US_STATE] (953 units available)" at bounding box center [183, 206] width 193 height 40
type input "**********"
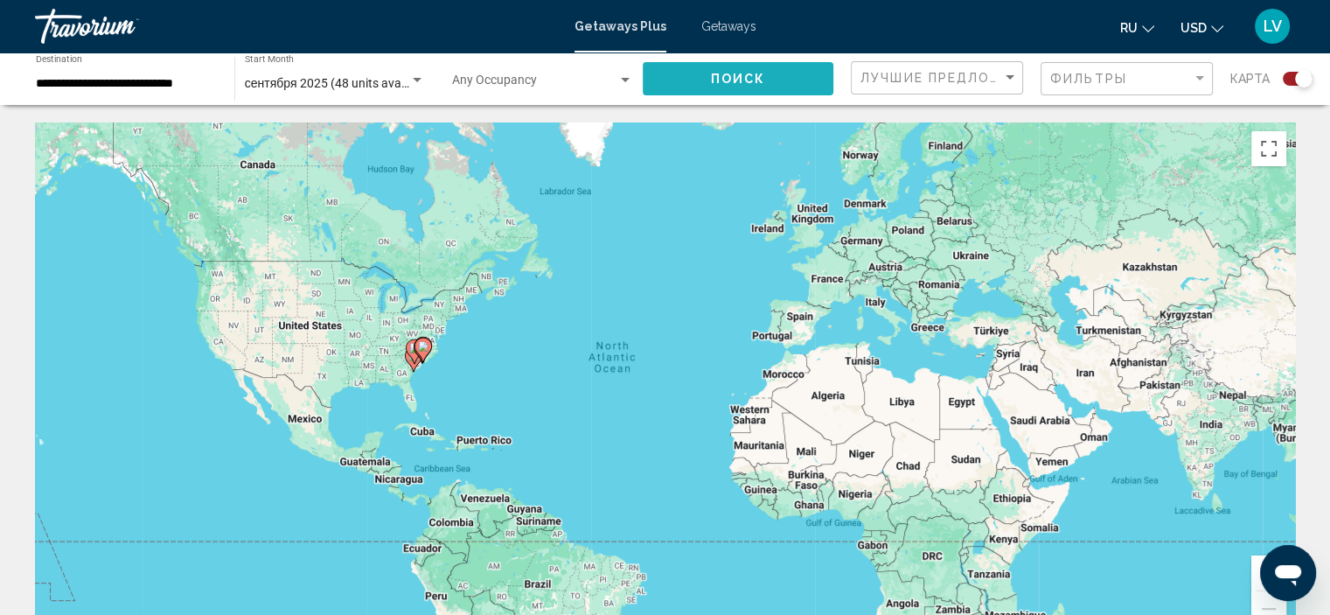
click at [770, 72] on button "Поиск" at bounding box center [738, 78] width 191 height 32
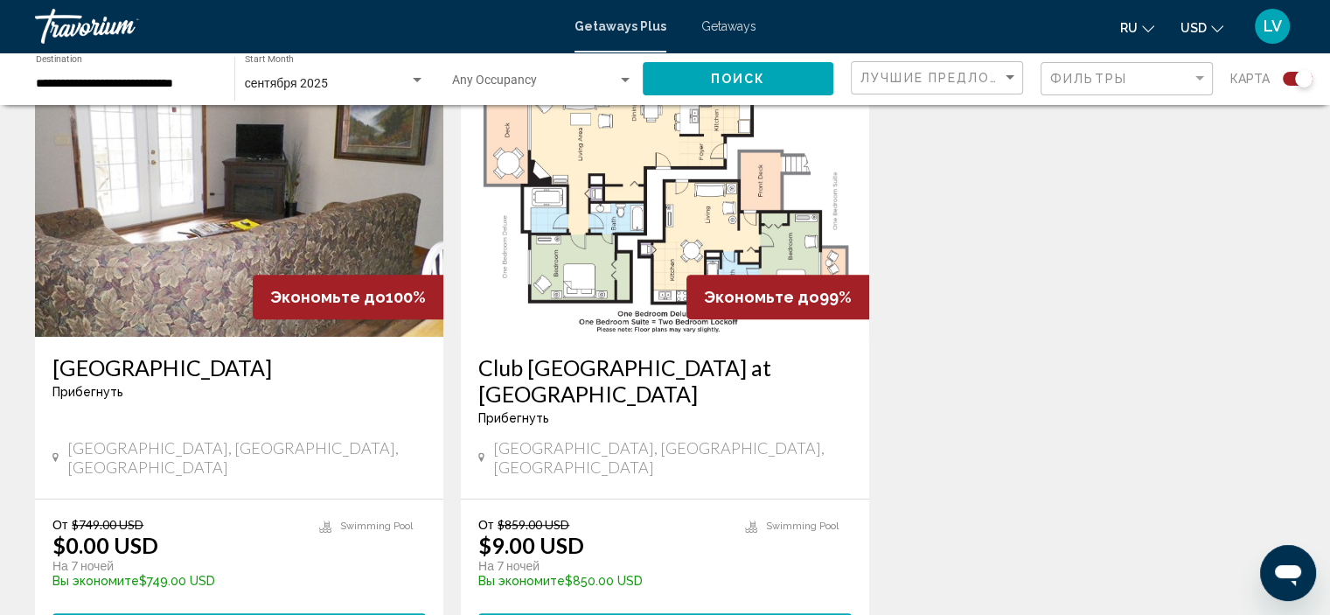
scroll to position [700, 0]
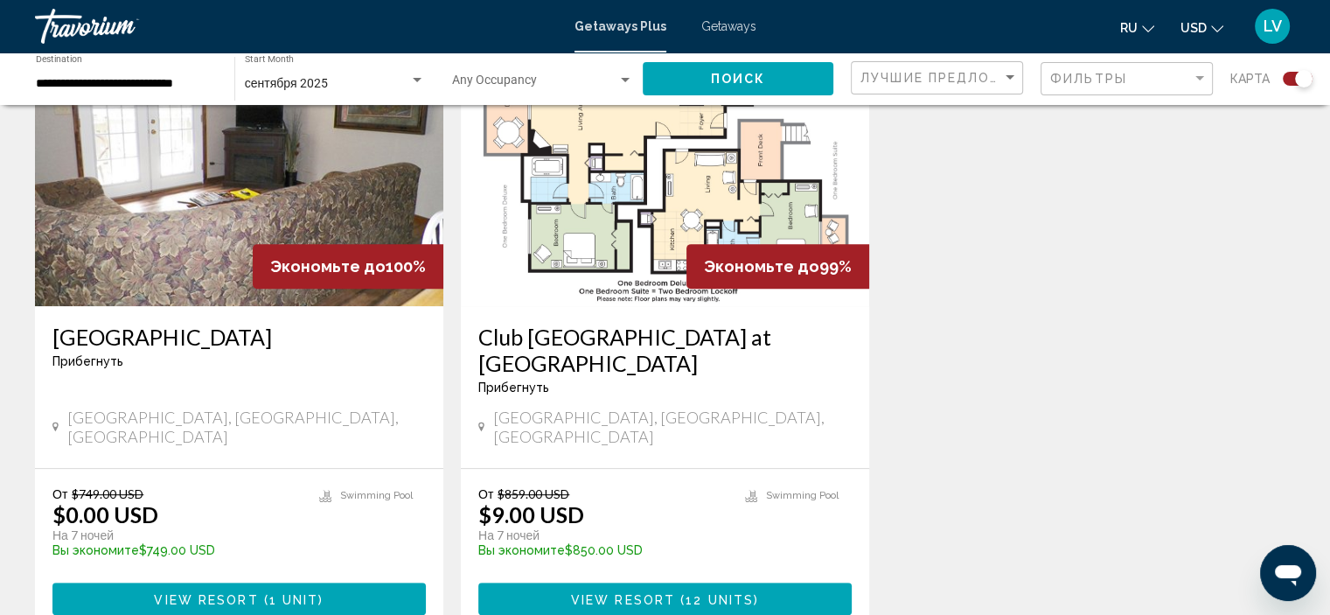
click at [292, 227] on img "Main content" at bounding box center [239, 166] width 408 height 280
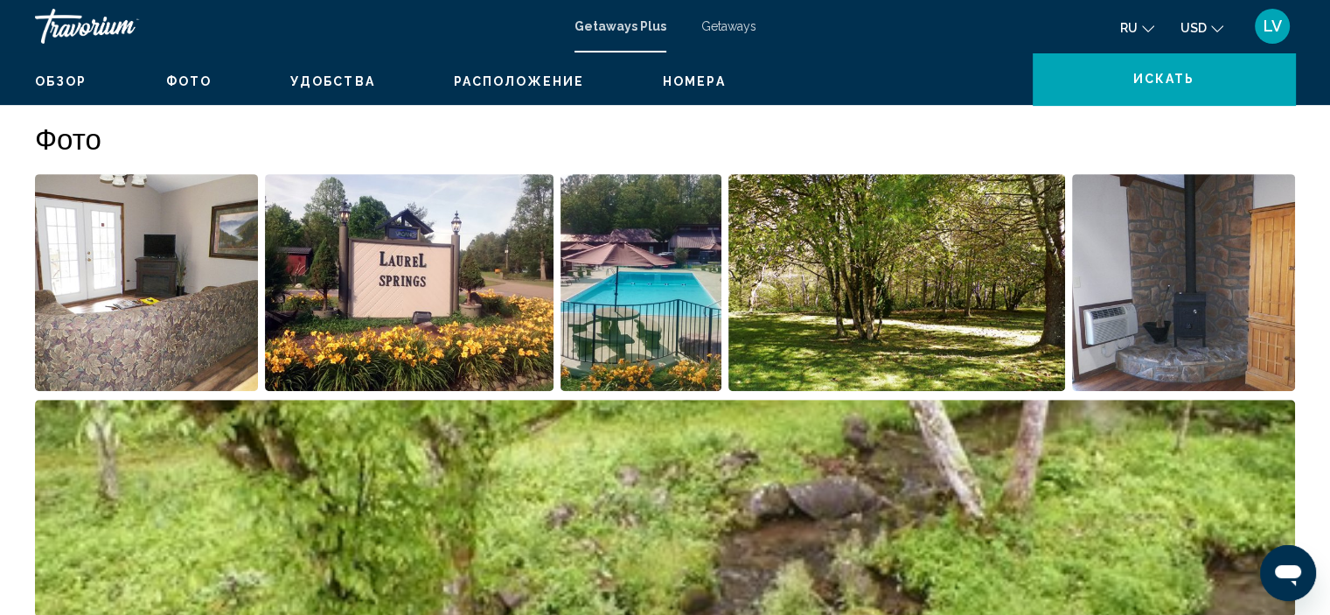
scroll to position [7, 0]
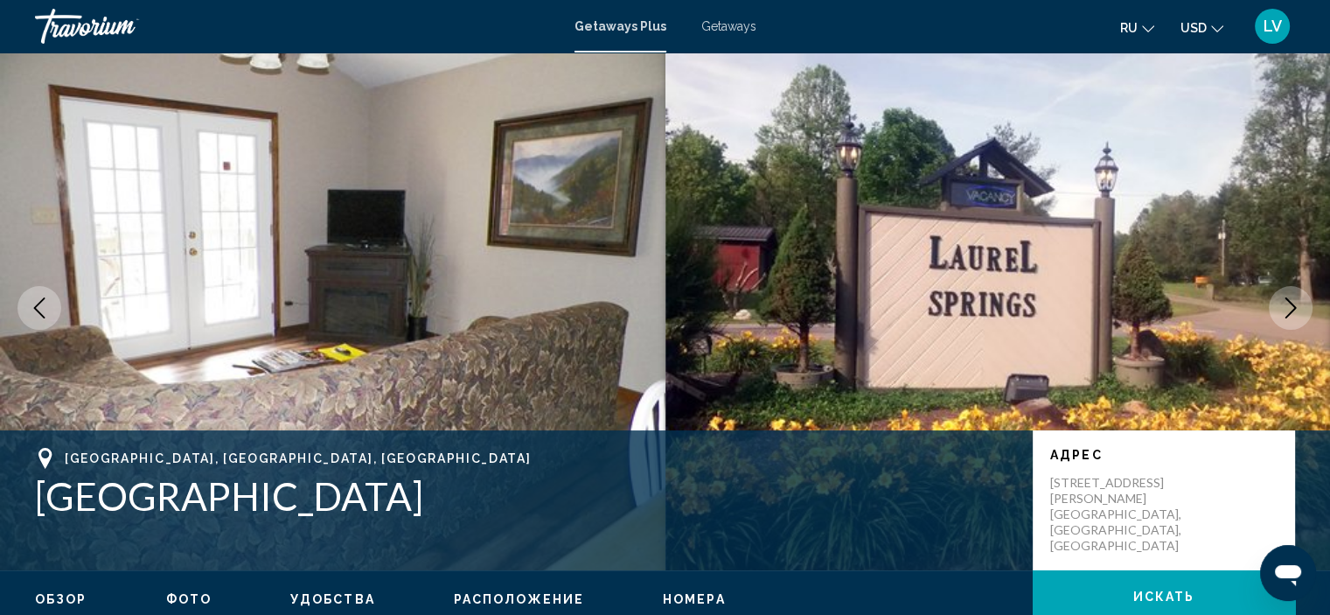
click at [1290, 294] on button "Next image" at bounding box center [1291, 308] width 44 height 44
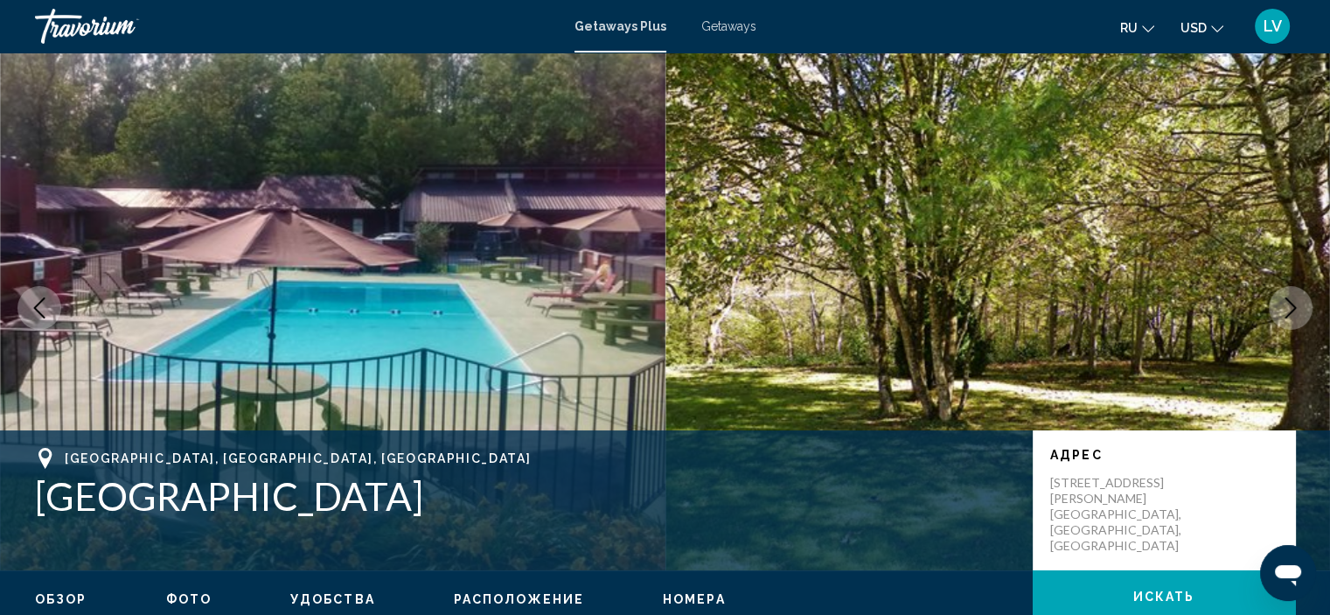
click at [1290, 294] on button "Next image" at bounding box center [1291, 308] width 44 height 44
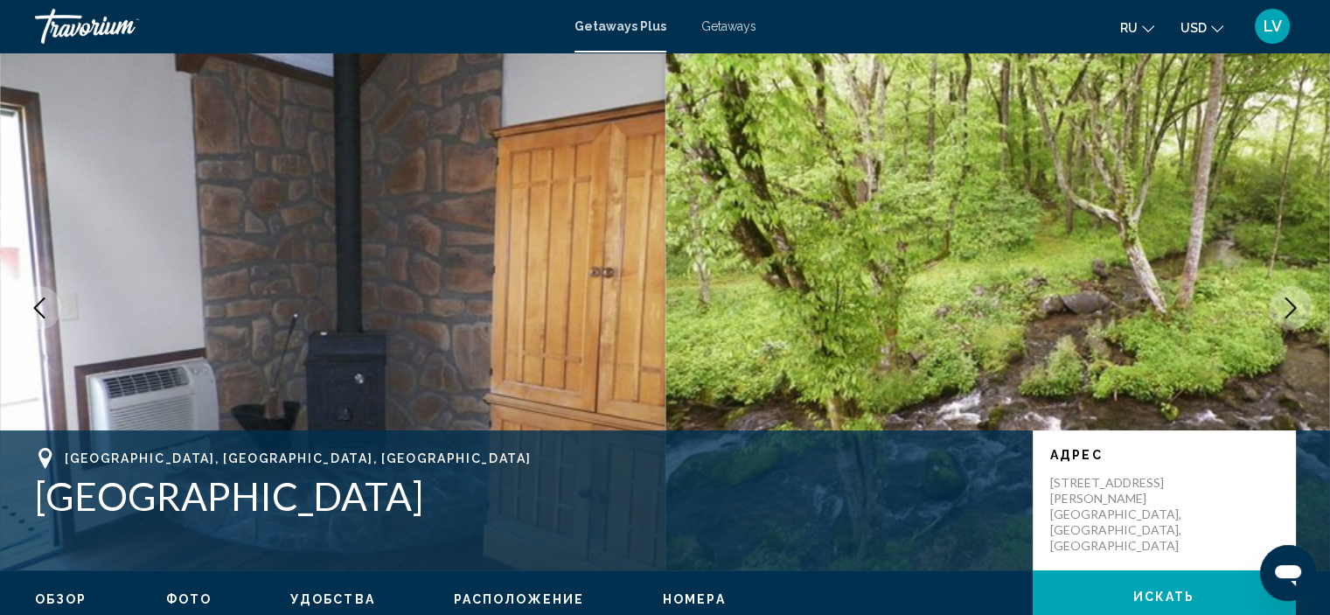
click at [1290, 294] on button "Next image" at bounding box center [1291, 308] width 44 height 44
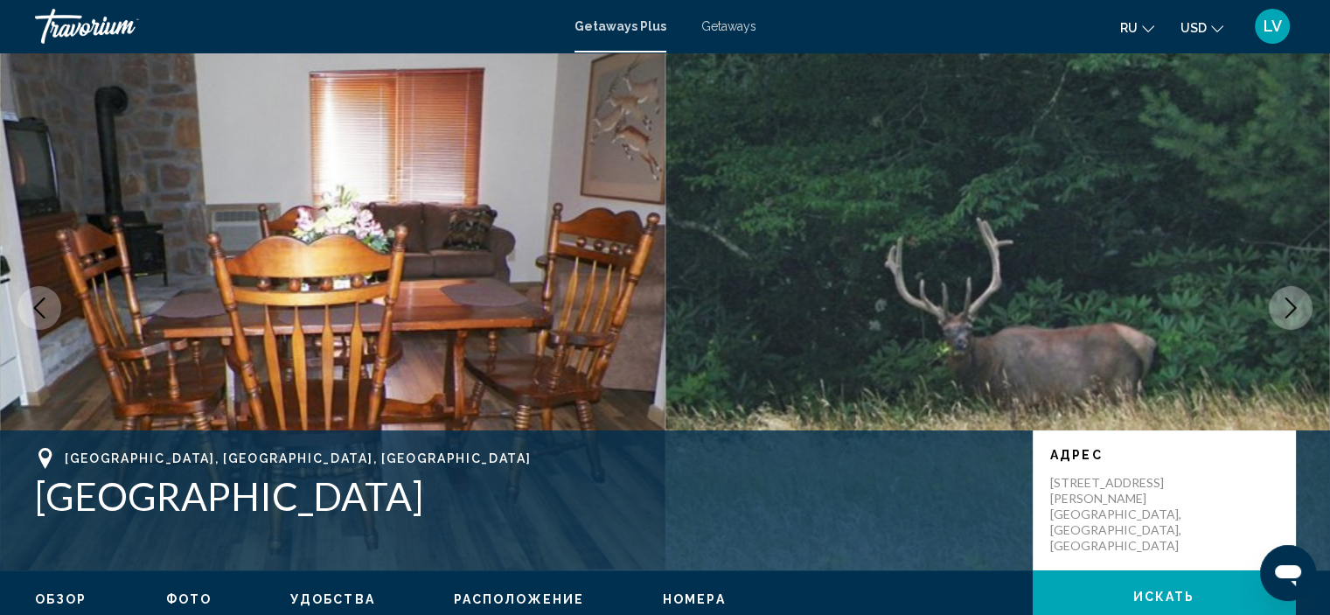
click at [1267, 307] on img "Main content" at bounding box center [999, 307] width 666 height 525
click at [1281, 306] on icon "Next image" at bounding box center [1291, 307] width 21 height 21
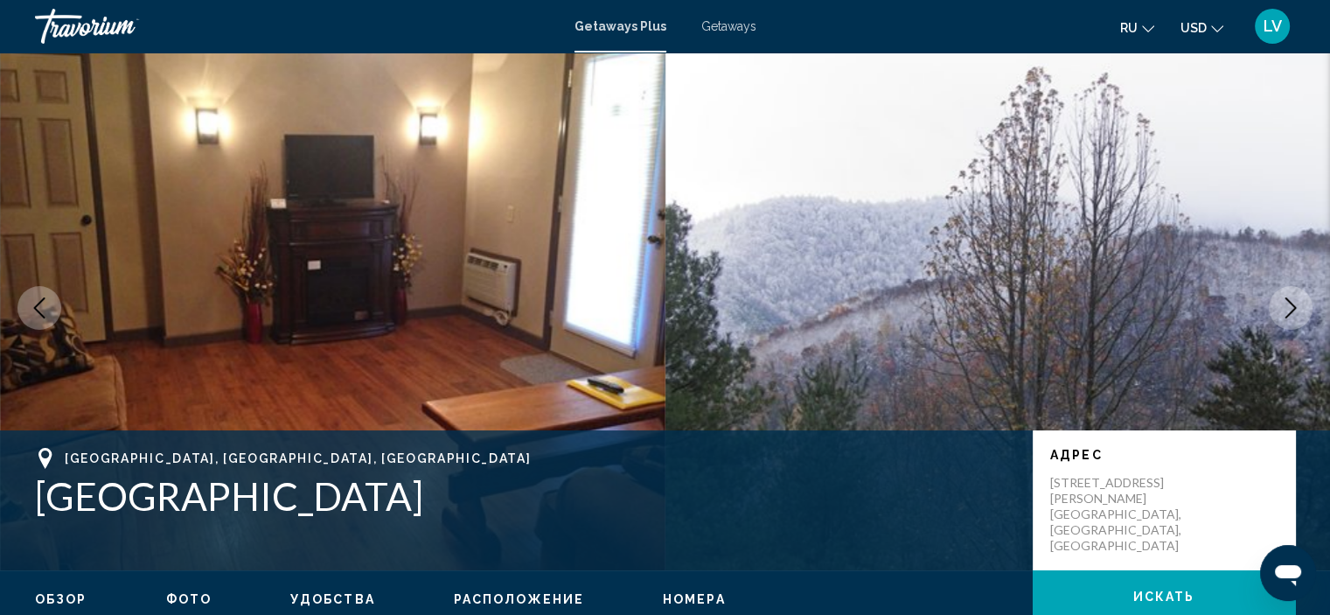
click at [1281, 305] on icon "Next image" at bounding box center [1291, 307] width 21 height 21
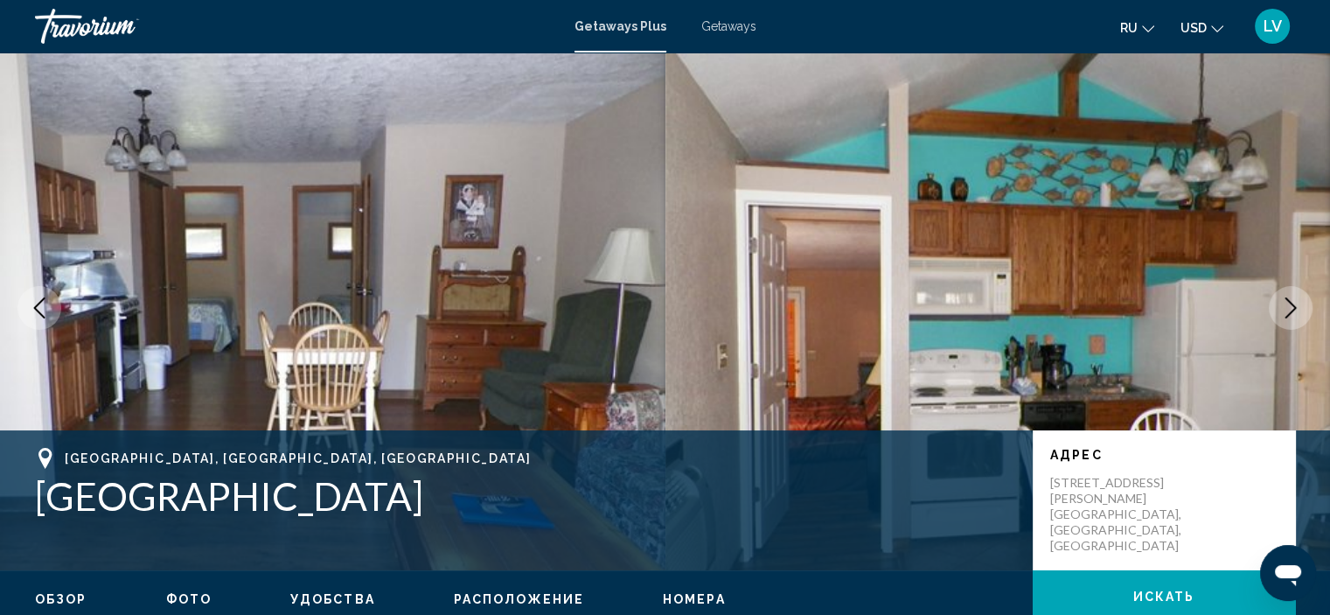
click at [1279, 304] on button "Next image" at bounding box center [1291, 308] width 44 height 44
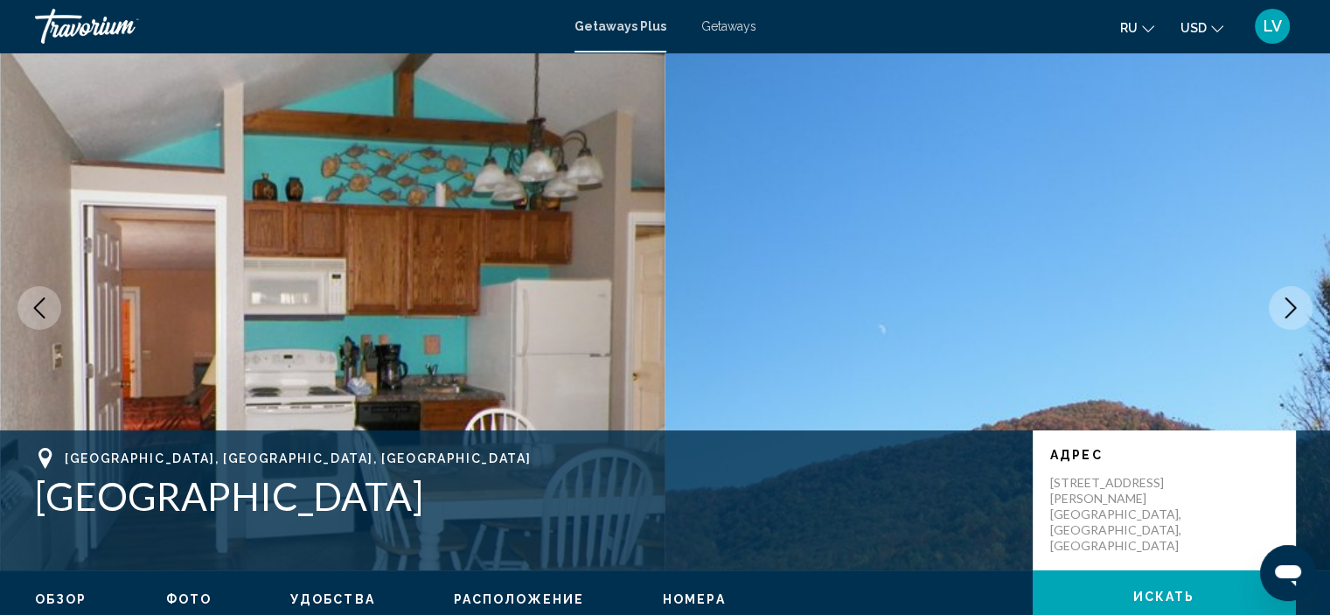
click at [1279, 304] on button "Next image" at bounding box center [1291, 308] width 44 height 44
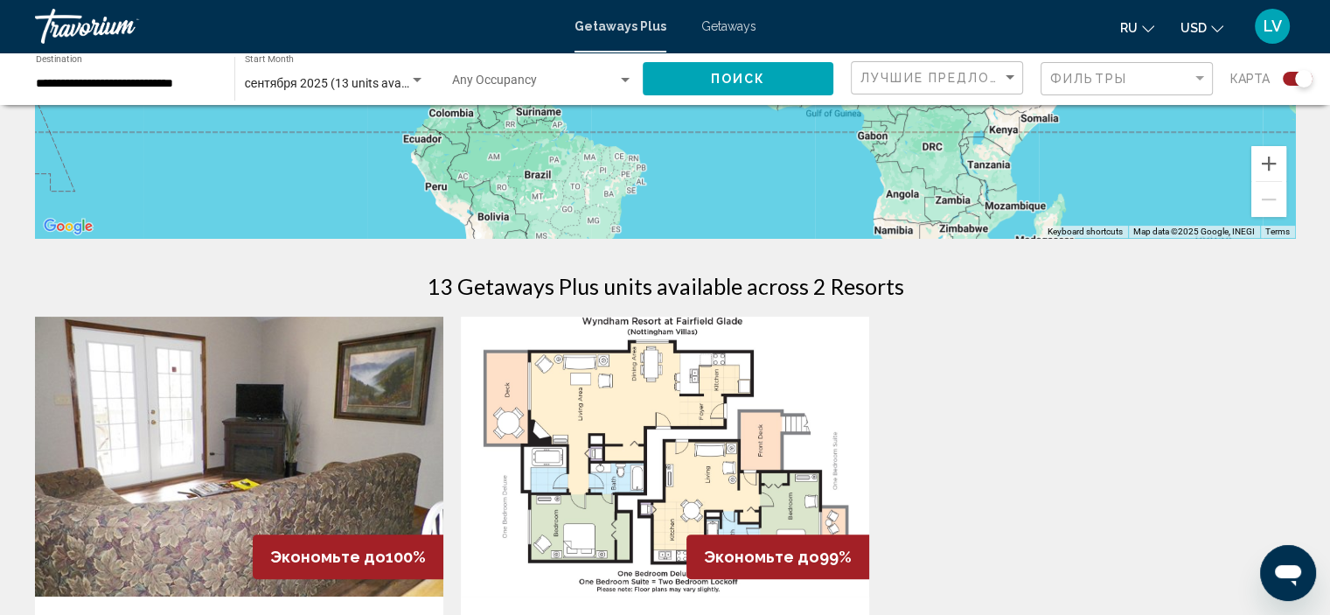
scroll to position [437, 0]
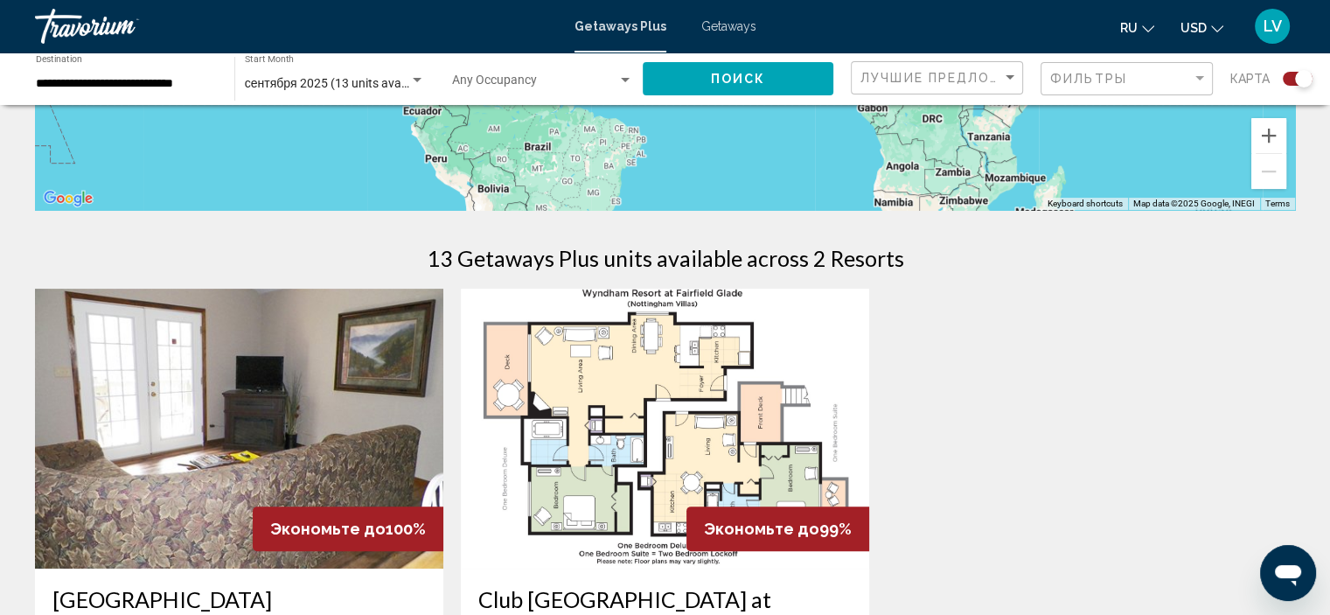
click at [618, 413] on img "Main content" at bounding box center [665, 429] width 408 height 280
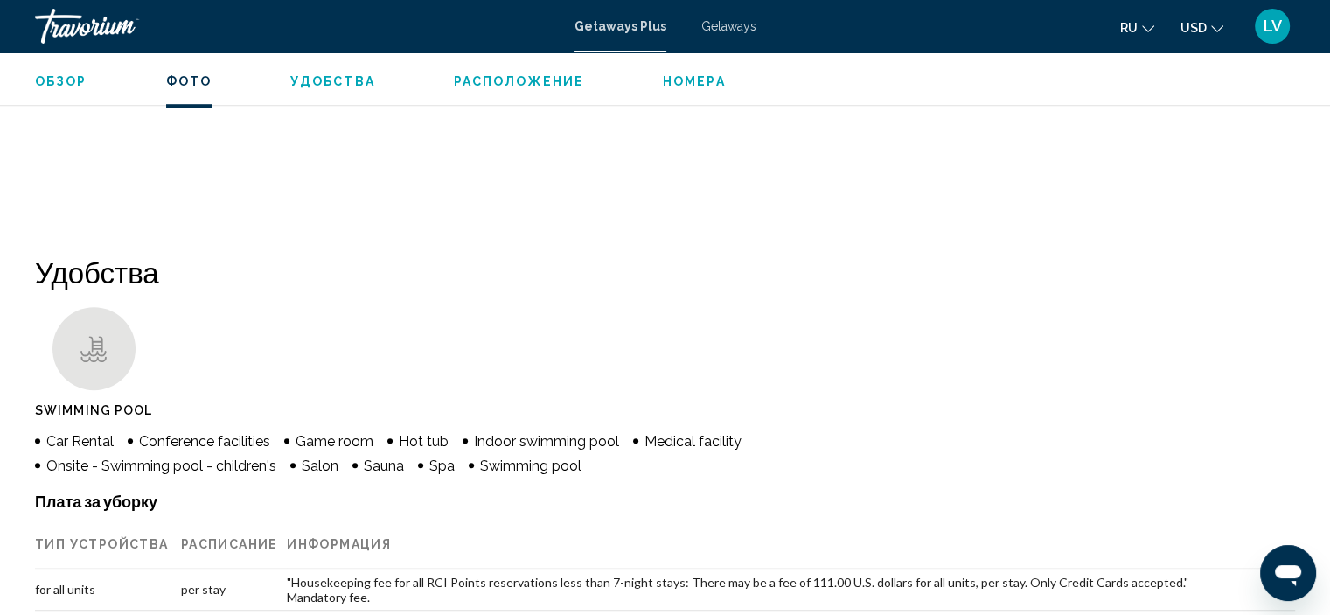
scroll to position [1232, 0]
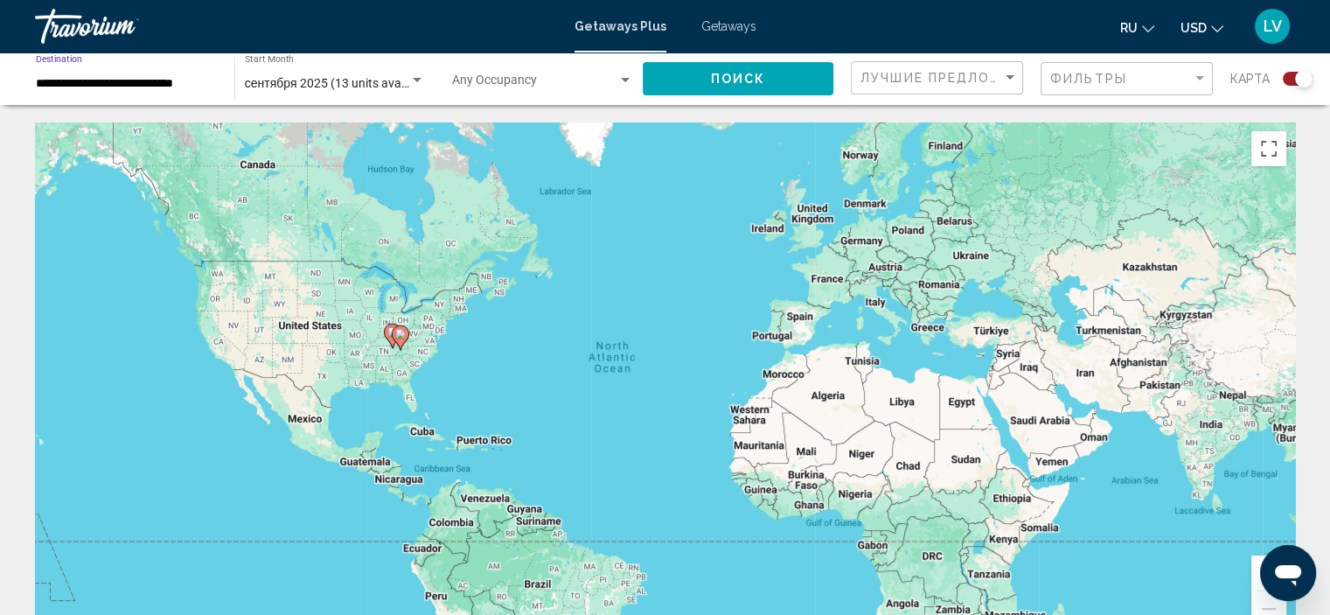
click at [181, 89] on input "**********" at bounding box center [126, 84] width 181 height 14
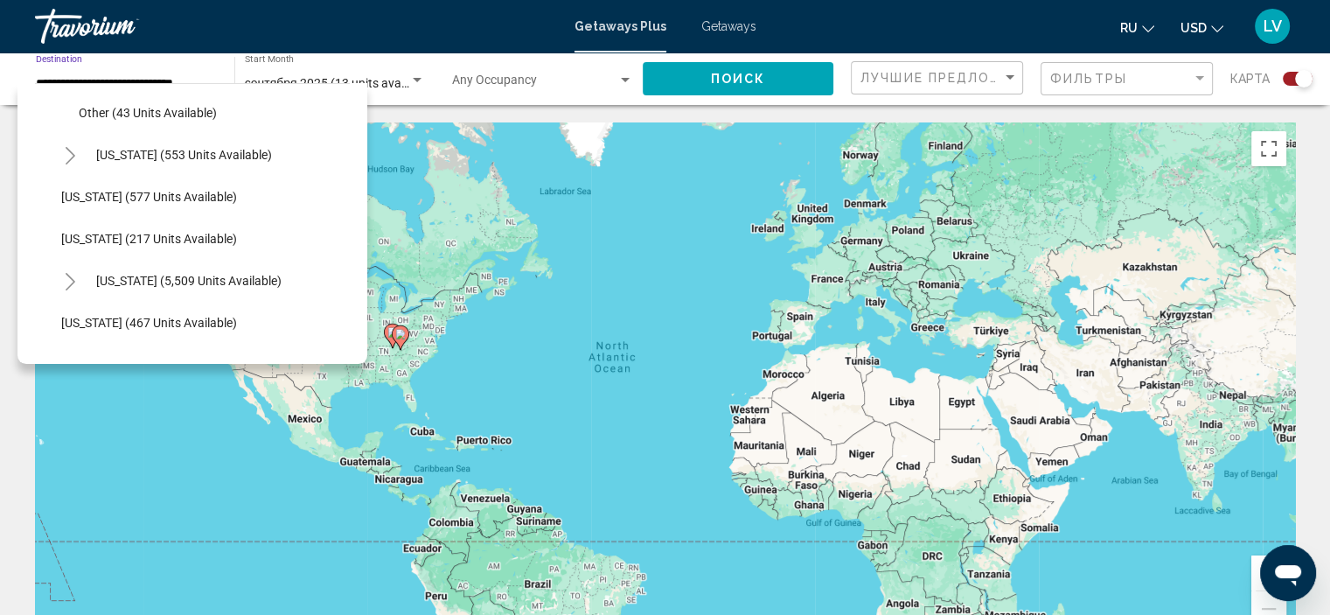
scroll to position [1632, 0]
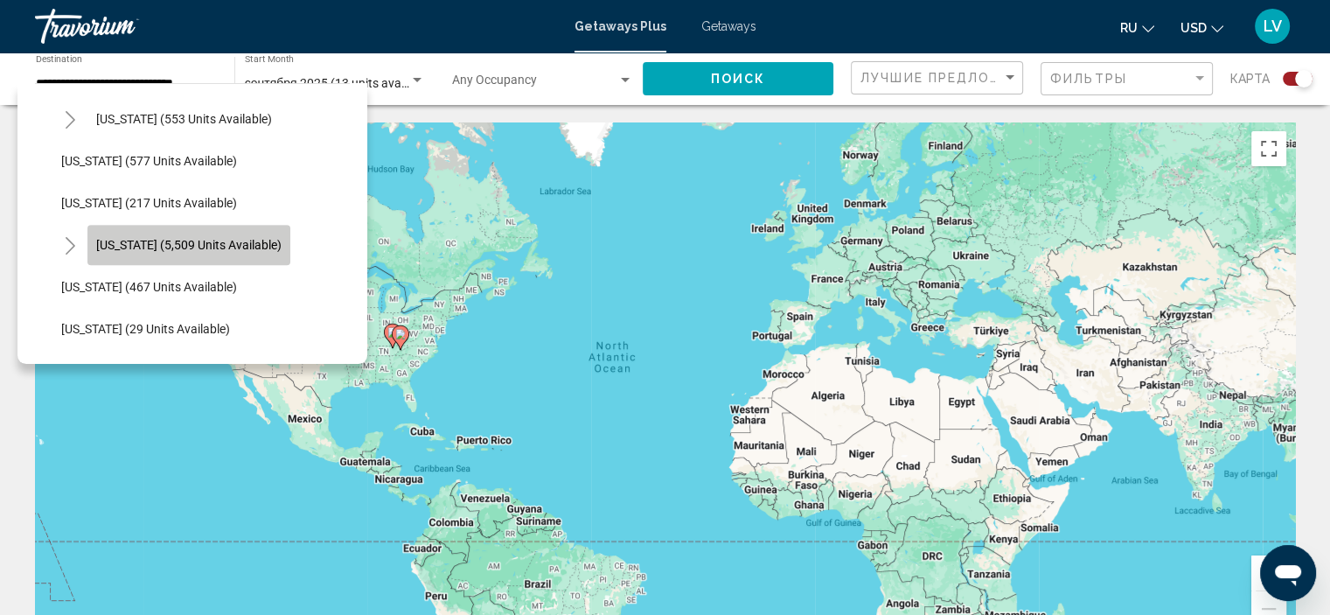
click at [195, 242] on span "[US_STATE] (5,509 units available)" at bounding box center [188, 245] width 185 height 14
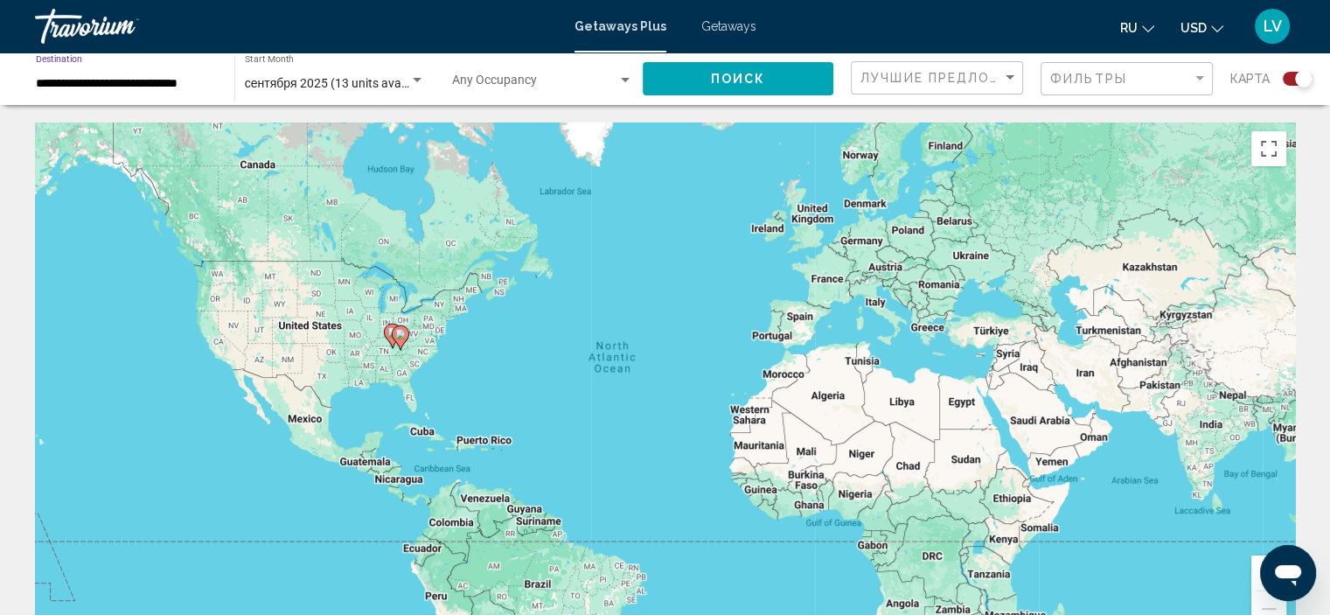
click at [753, 84] on span "Поиск" at bounding box center [738, 80] width 55 height 14
click at [1270, 149] on button "Toggle fullscreen view" at bounding box center [1269, 148] width 35 height 35
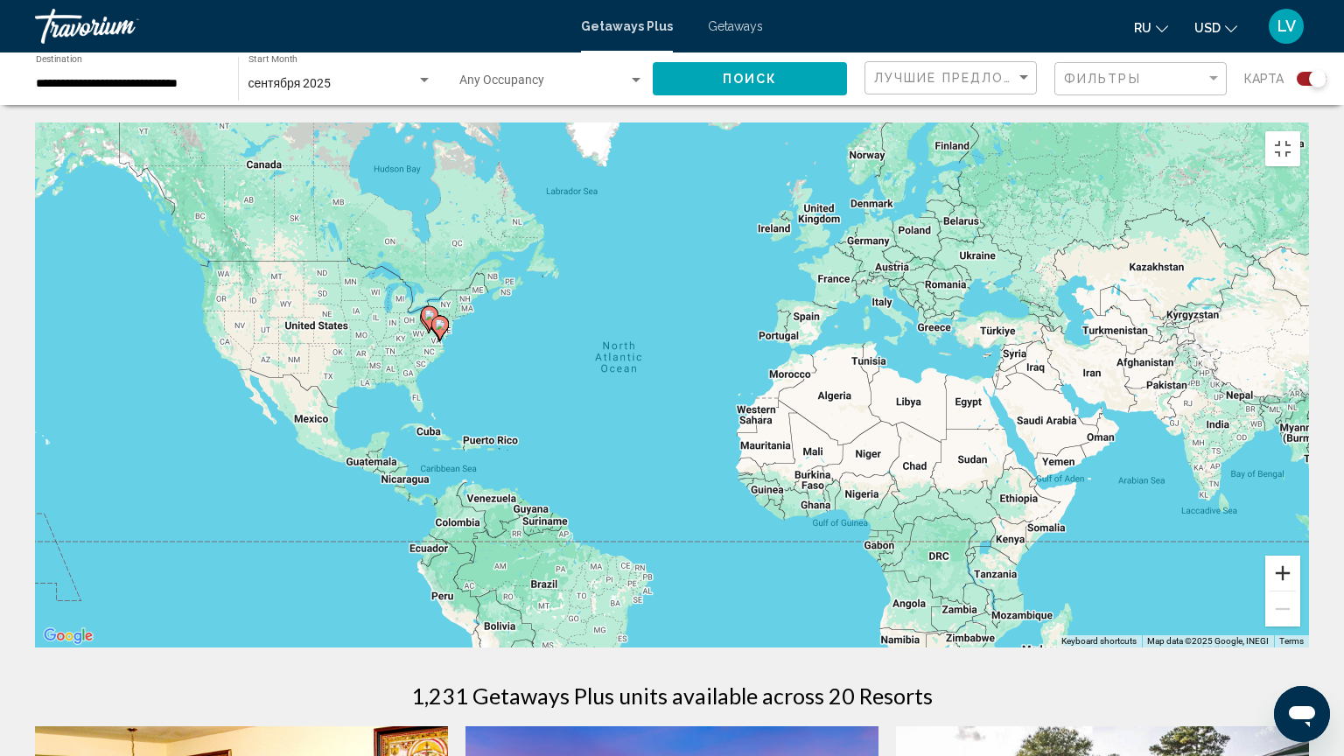
click at [1300, 590] on button "Zoom in" at bounding box center [1282, 572] width 35 height 35
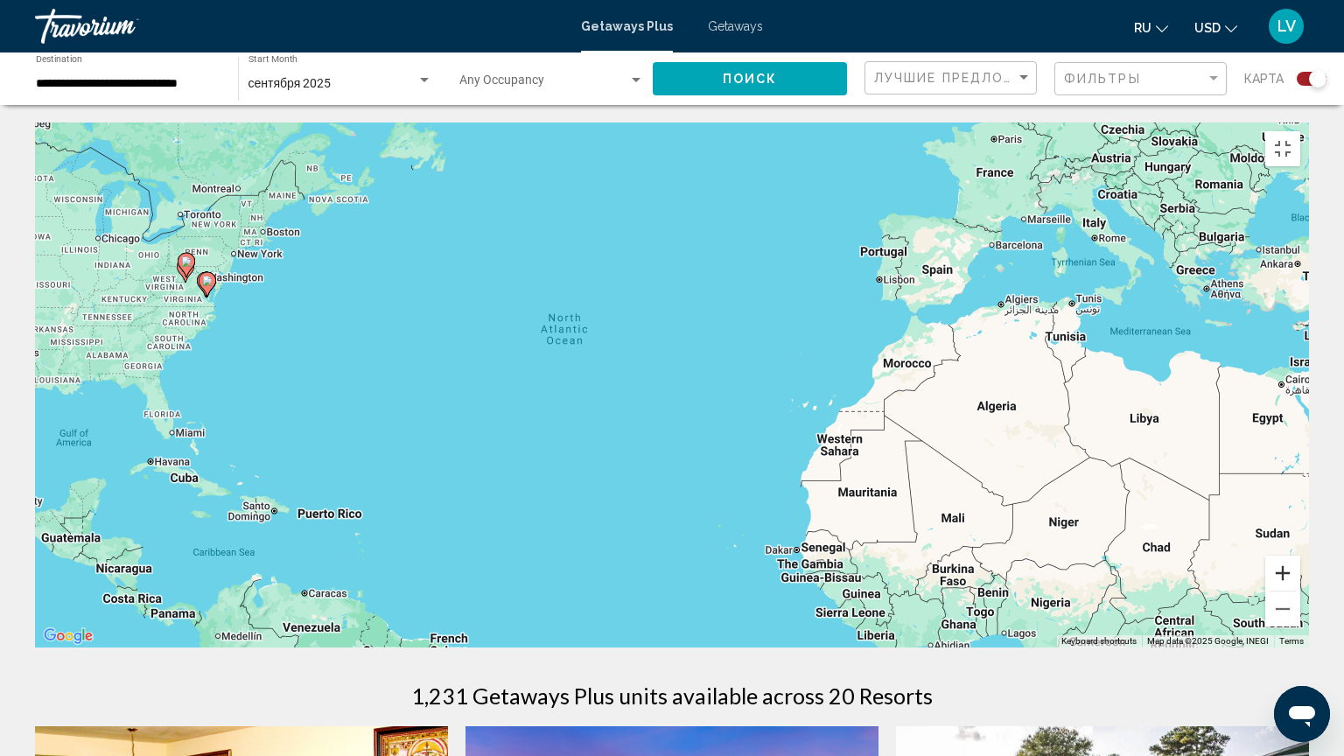
click at [1300, 590] on button "Zoom in" at bounding box center [1282, 572] width 35 height 35
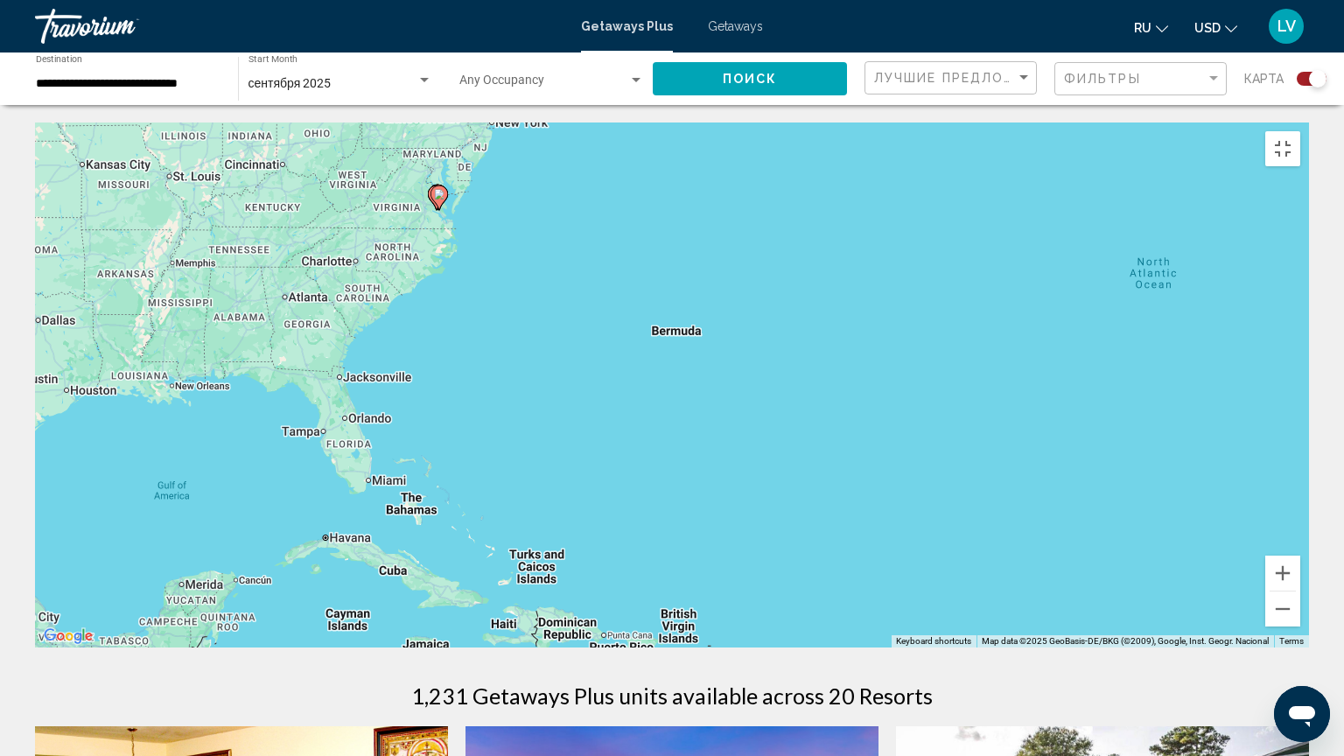
drag, startPoint x: 1213, startPoint y: 574, endPoint x: 1342, endPoint y: 573, distance: 128.6
click at [1309, 573] on div "To activate drag with keyboard, press Alt + Enter. Once in keyboard drag state,…" at bounding box center [672, 384] width 1274 height 525
click at [1300, 590] on button "Zoom in" at bounding box center [1282, 572] width 35 height 35
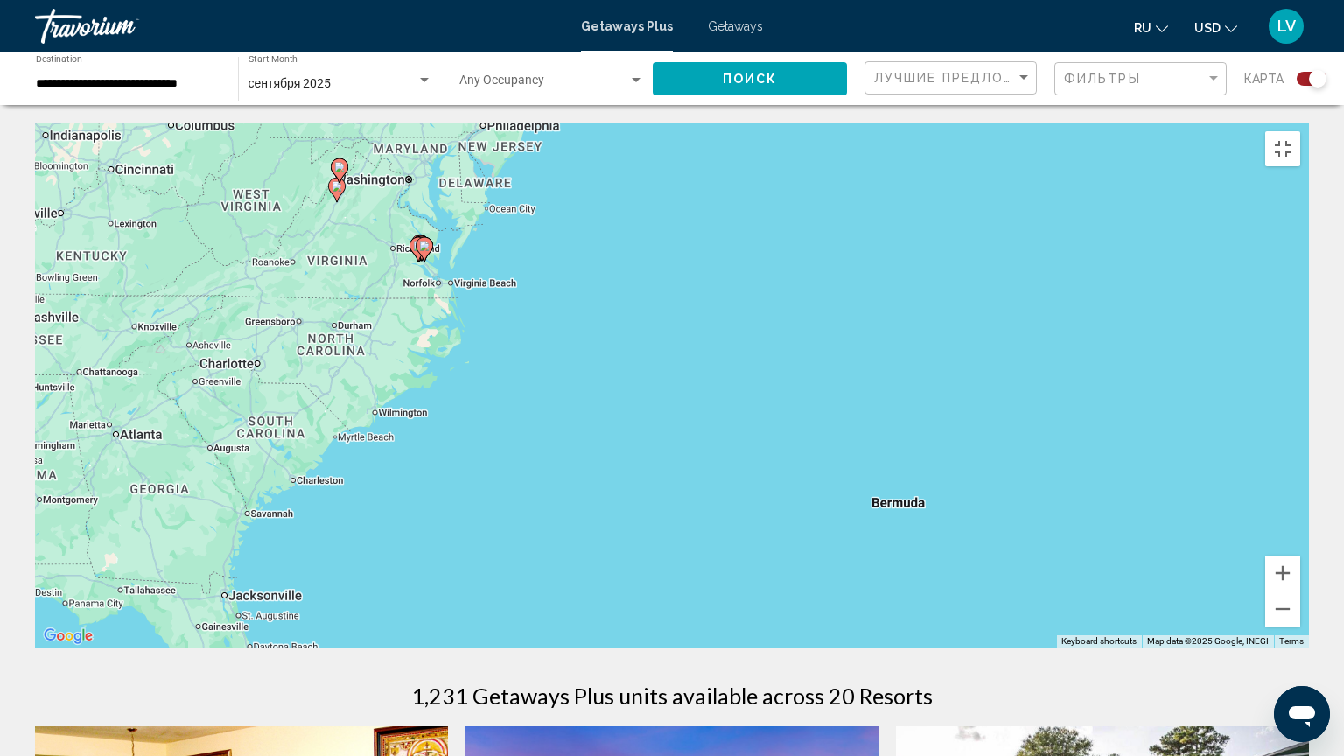
drag, startPoint x: 679, startPoint y: 522, endPoint x: 897, endPoint y: 755, distance: 319.3
click at [897, 614] on div "To activate drag with keyboard, press Alt + Enter. Once in keyboard drag state,…" at bounding box center [672, 384] width 1274 height 525
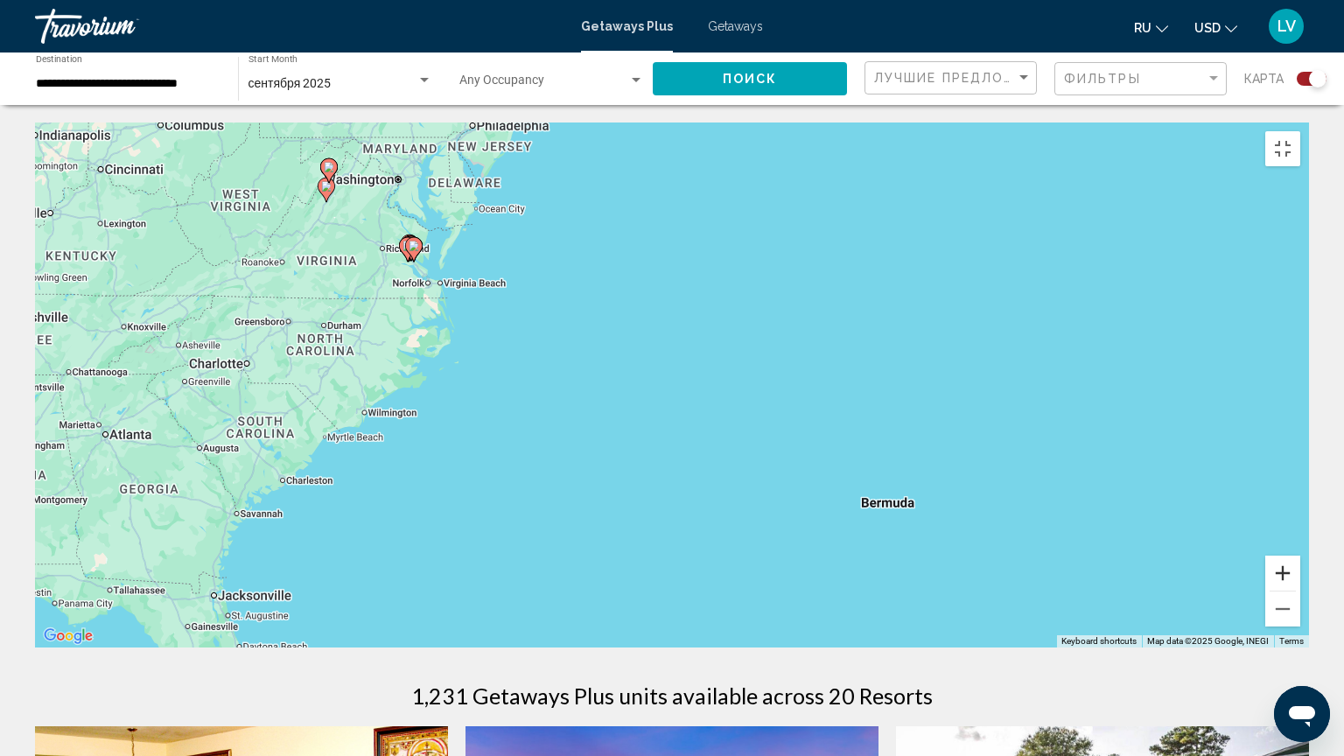
click at [1299, 590] on button "Zoom in" at bounding box center [1282, 572] width 35 height 35
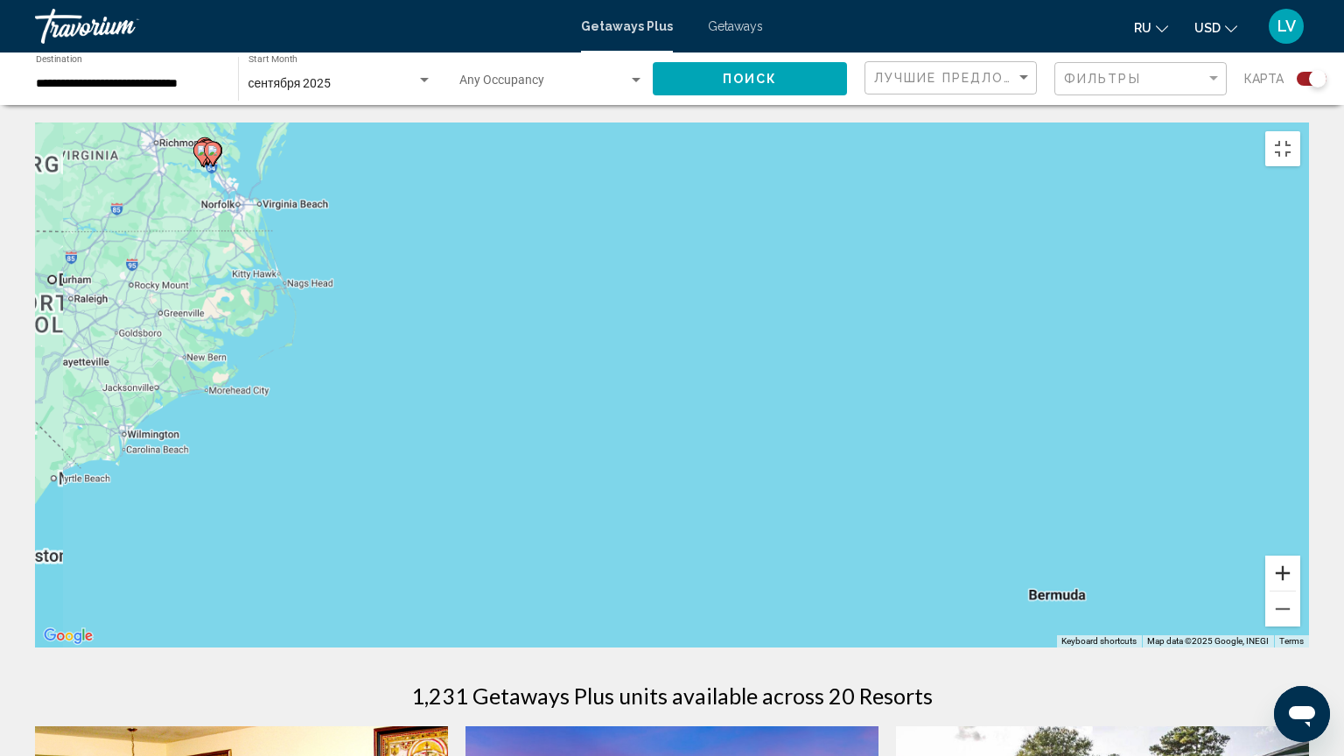
click at [1299, 590] on button "Zoom in" at bounding box center [1282, 572] width 35 height 35
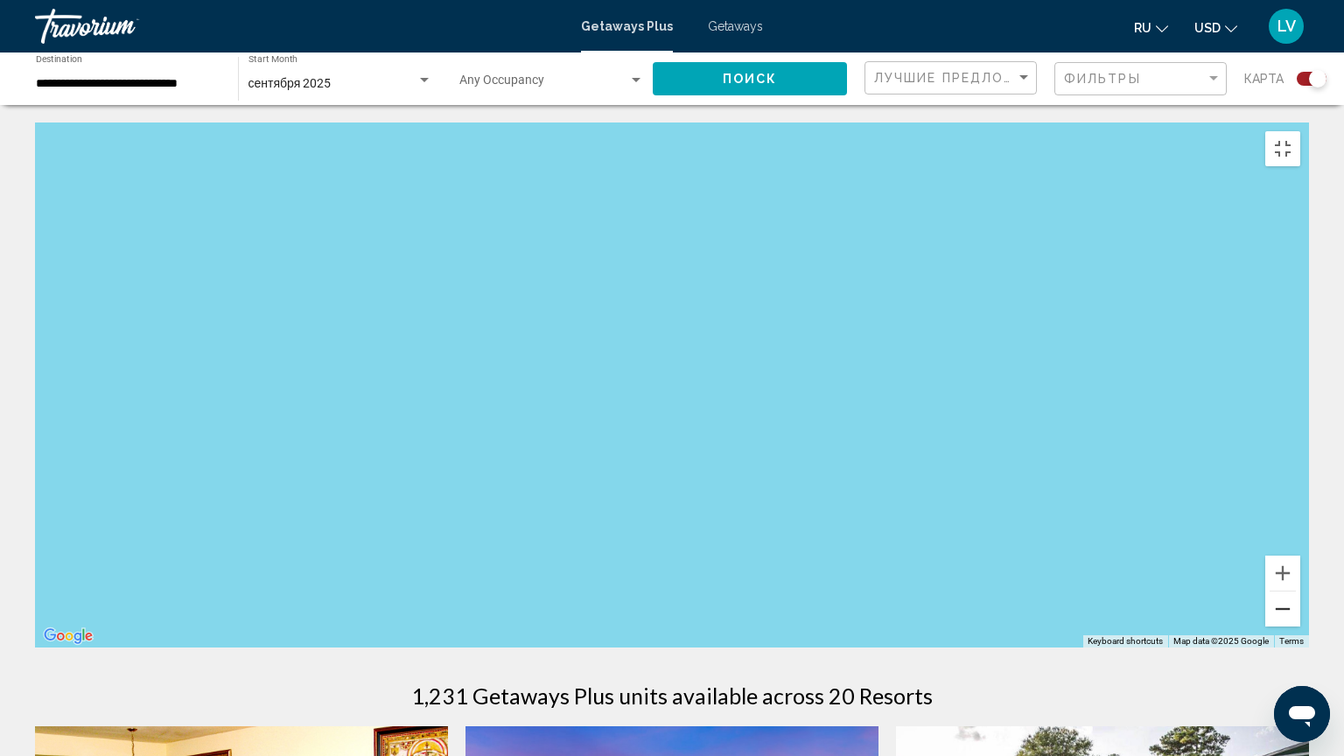
click at [1300, 614] on button "Zoom out" at bounding box center [1282, 608] width 35 height 35
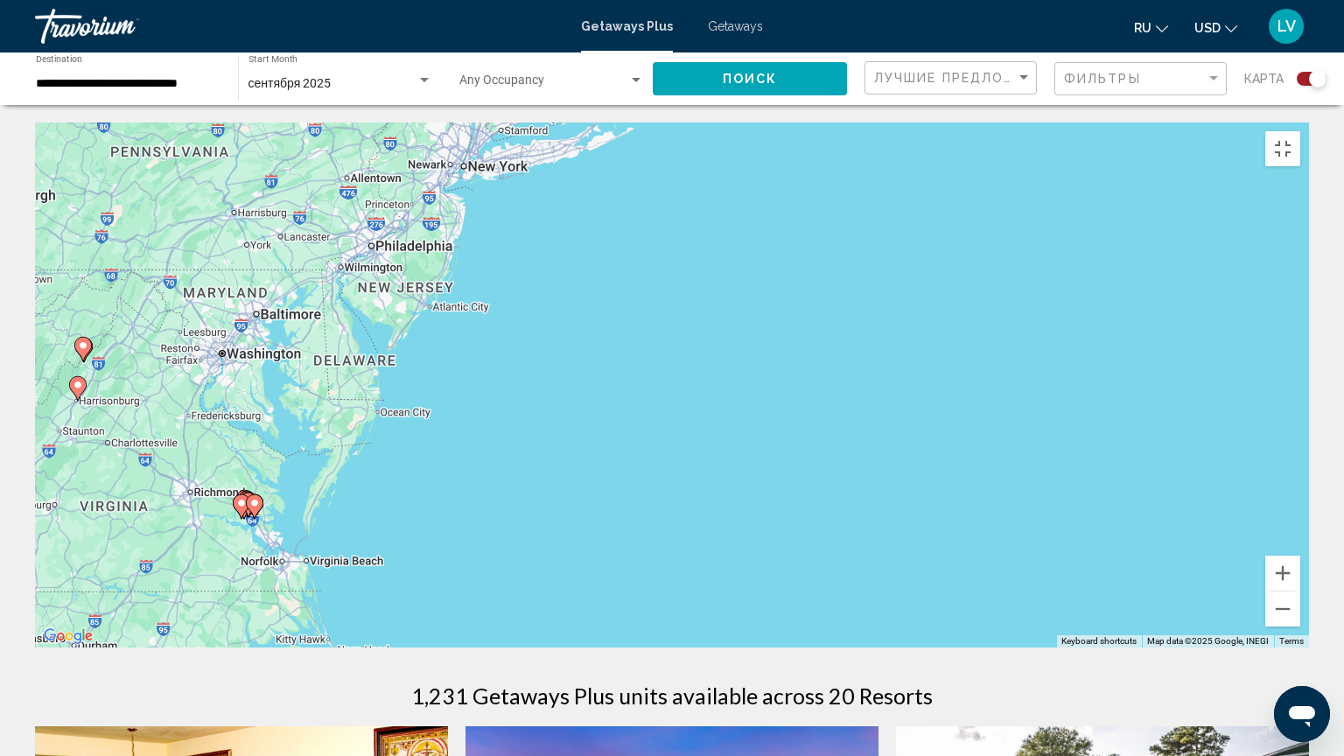
drag, startPoint x: 308, startPoint y: 382, endPoint x: 406, endPoint y: 750, distance: 381.0
click at [406, 614] on div "To activate drag with keyboard, press Alt + Enter. Once in keyboard drag state,…" at bounding box center [672, 384] width 1274 height 525
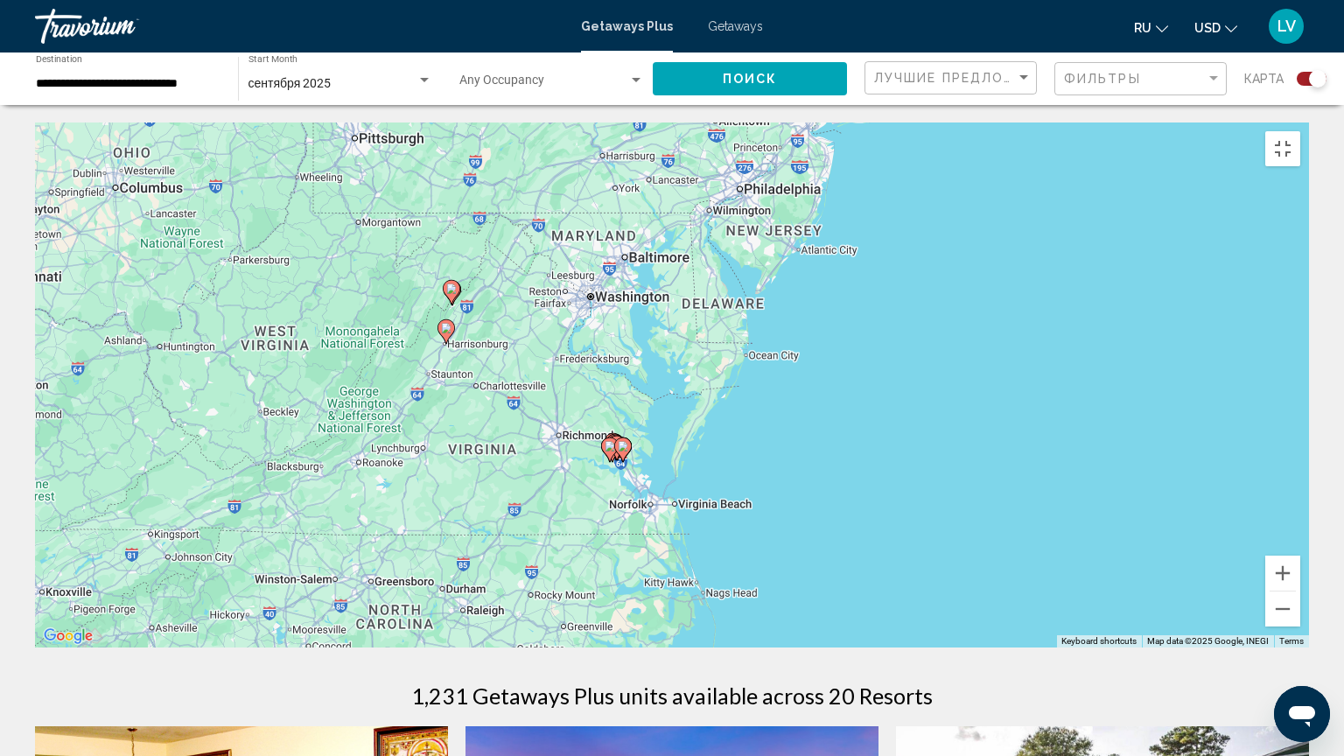
drag, startPoint x: 497, startPoint y: 539, endPoint x: 871, endPoint y: 482, distance: 378.7
click at [871, 482] on div "To activate drag with keyboard, press Alt + Enter. Once in keyboard drag state,…" at bounding box center [672, 384] width 1274 height 525
click at [603, 442] on icon "Main content" at bounding box center [610, 449] width 16 height 23
type input "**********"
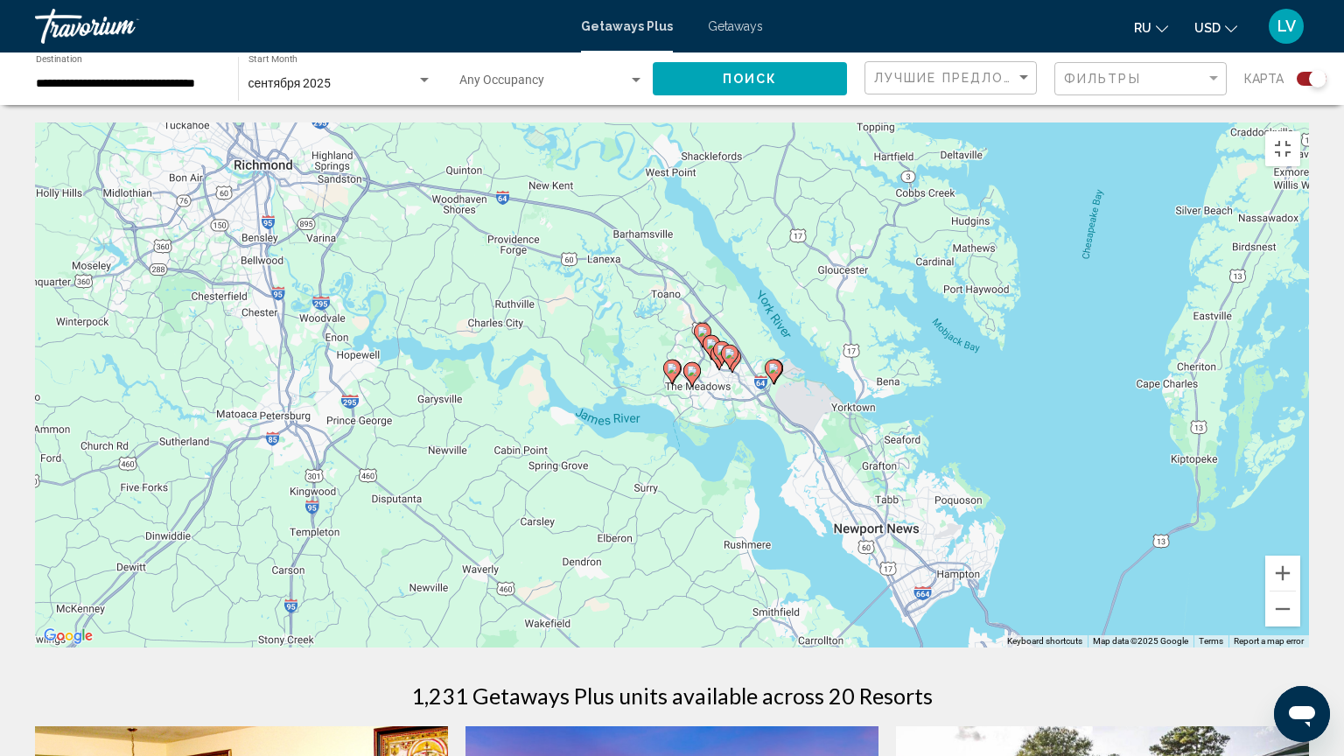
click at [671, 373] on icon "Main content" at bounding box center [672, 371] width 16 height 23
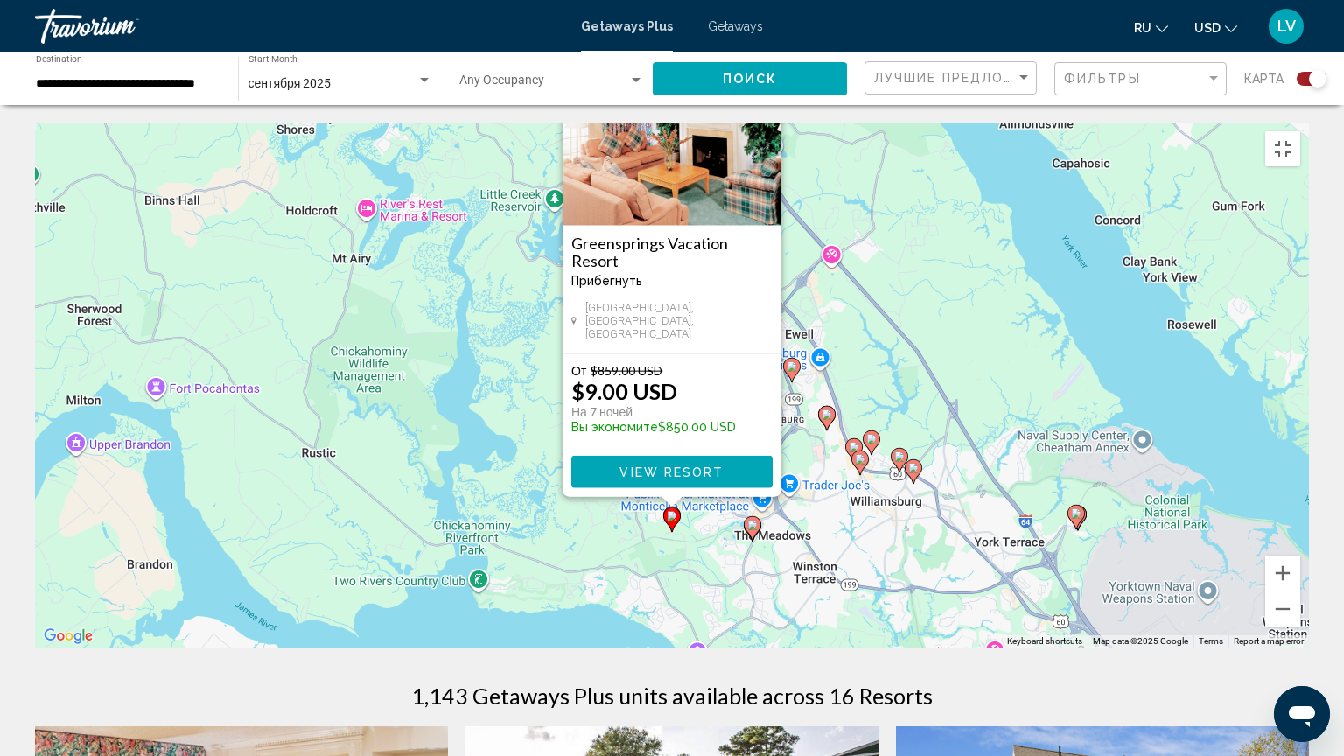
click at [751, 520] on image "Main content" at bounding box center [752, 525] width 10 height 10
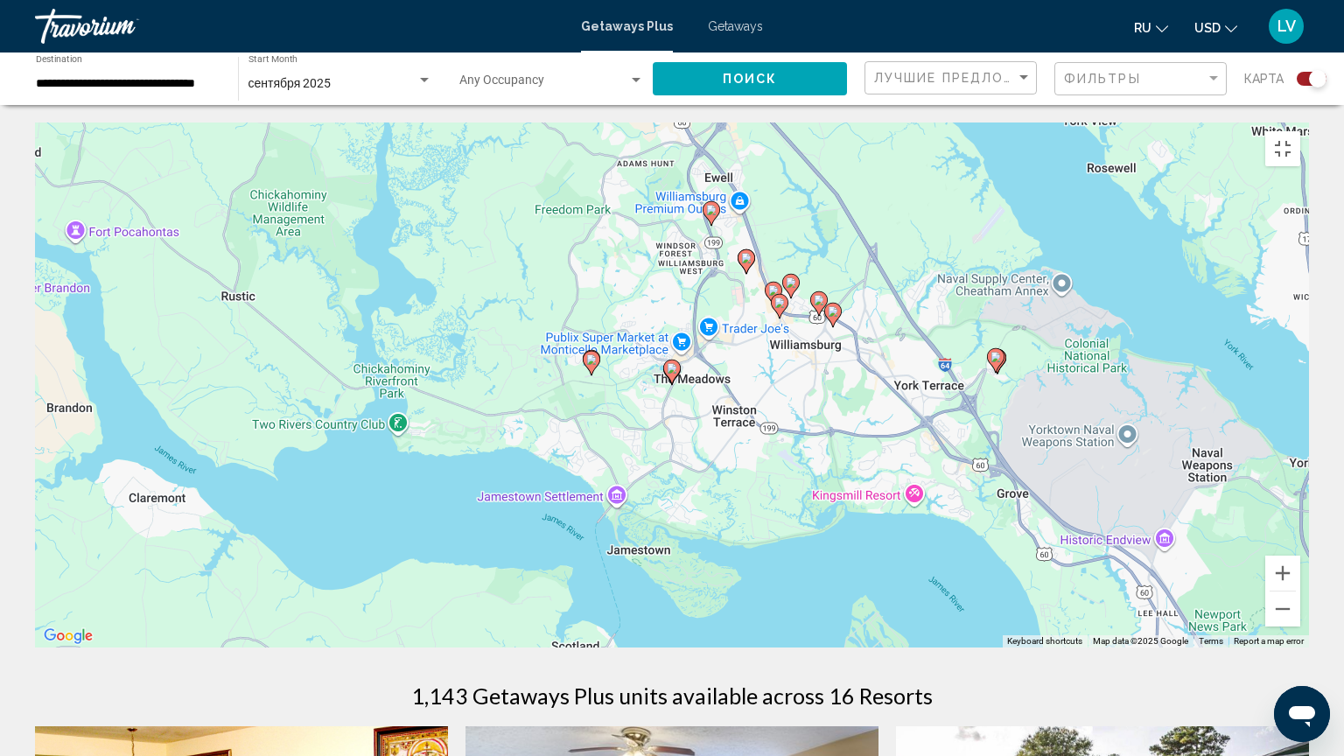
click at [666, 368] on gmp-advanced-marker "Main content" at bounding box center [671, 372] width 17 height 26
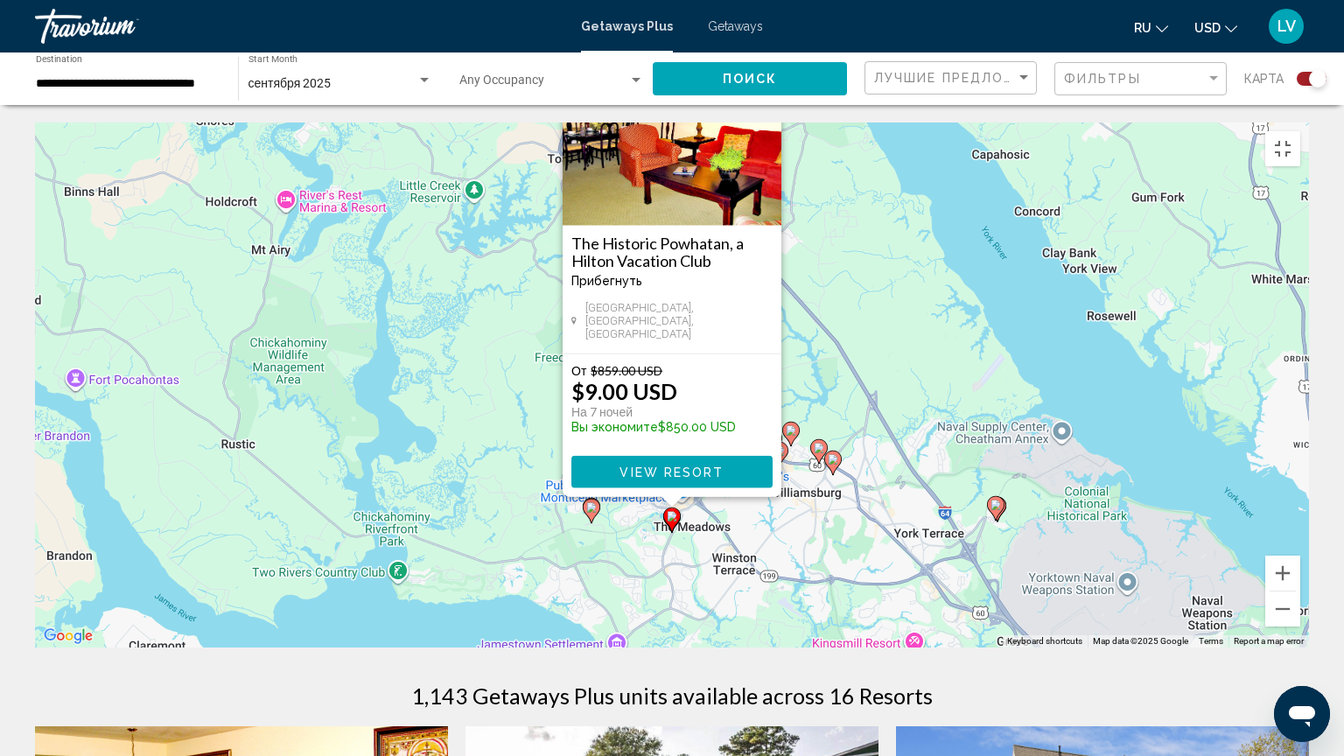
click at [994, 507] on icon "Main content" at bounding box center [996, 508] width 16 height 23
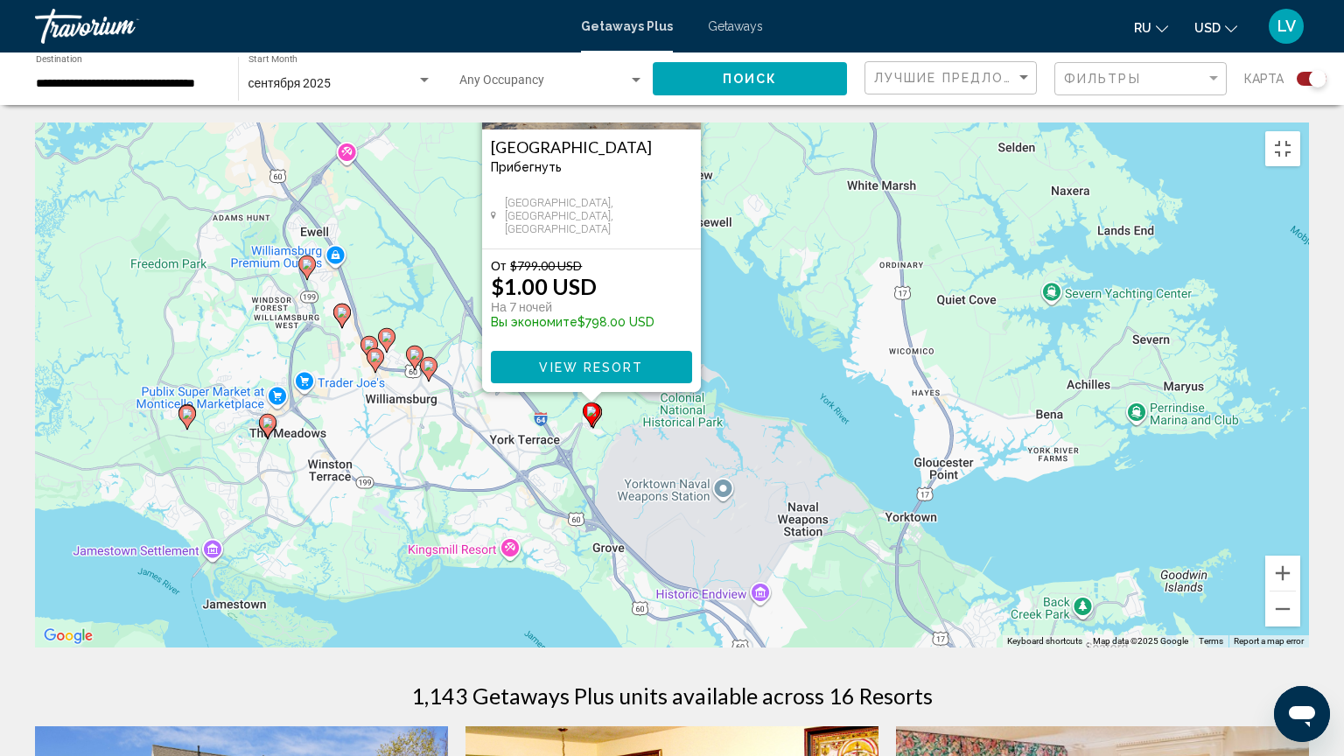
drag, startPoint x: 1029, startPoint y: 540, endPoint x: 947, endPoint y: 430, distance: 136.8
click at [947, 430] on div "To activate drag with keyboard, press Alt + Enter. Once in keyboard drag state,…" at bounding box center [672, 384] width 1274 height 525
click at [1300, 590] on button "Zoom in" at bounding box center [1282, 572] width 35 height 35
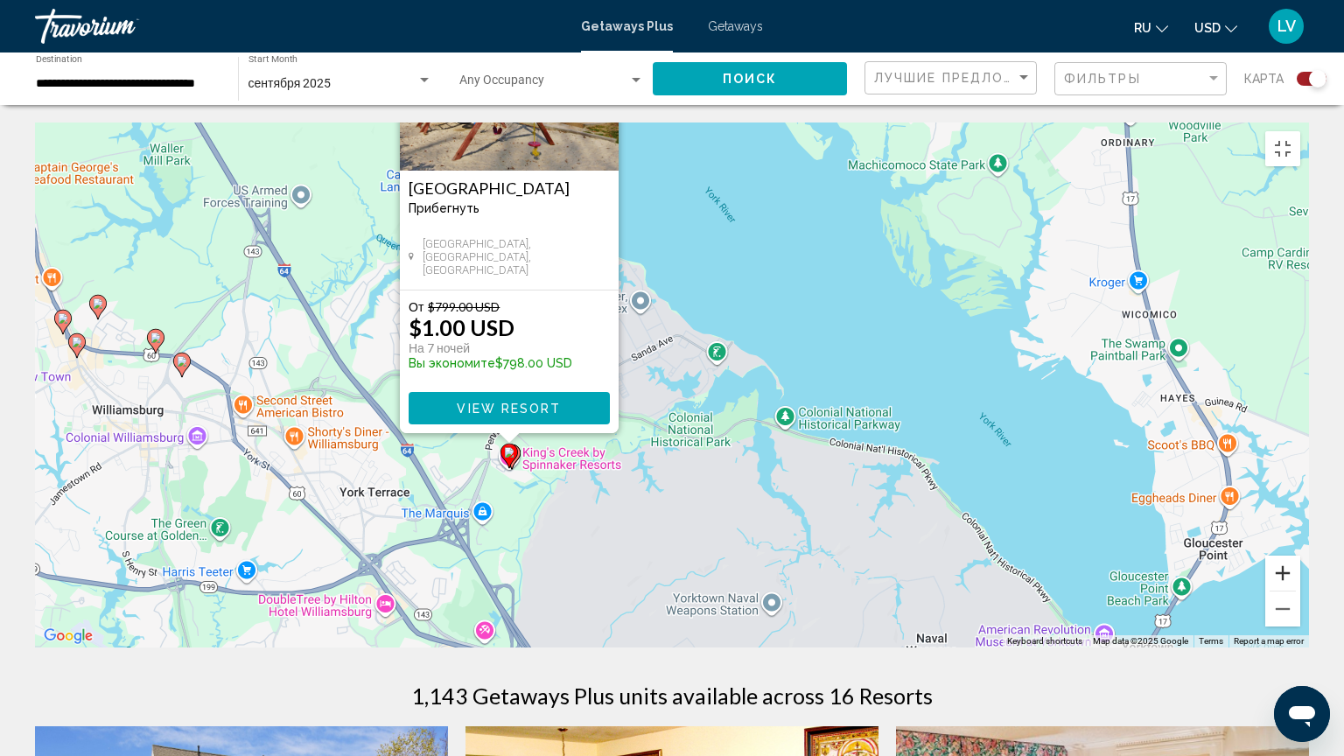
click at [1300, 590] on button "Zoom in" at bounding box center [1282, 572] width 35 height 35
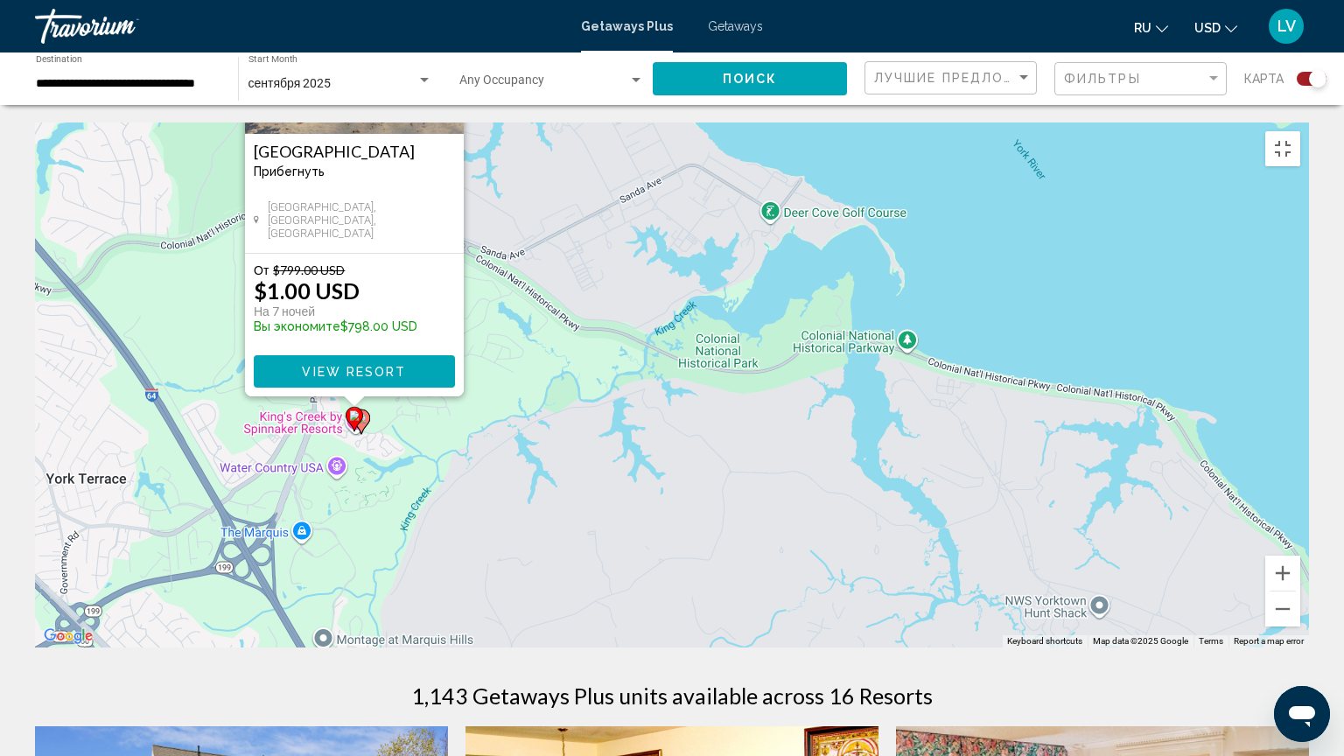
drag, startPoint x: 929, startPoint y: 685, endPoint x: 937, endPoint y: 559, distance: 126.2
click at [937, 559] on div "To activate drag with keyboard, press Alt + Enter. Once in keyboard drag state,…" at bounding box center [672, 384] width 1274 height 525
click at [1300, 590] on button "Zoom in" at bounding box center [1282, 572] width 35 height 35
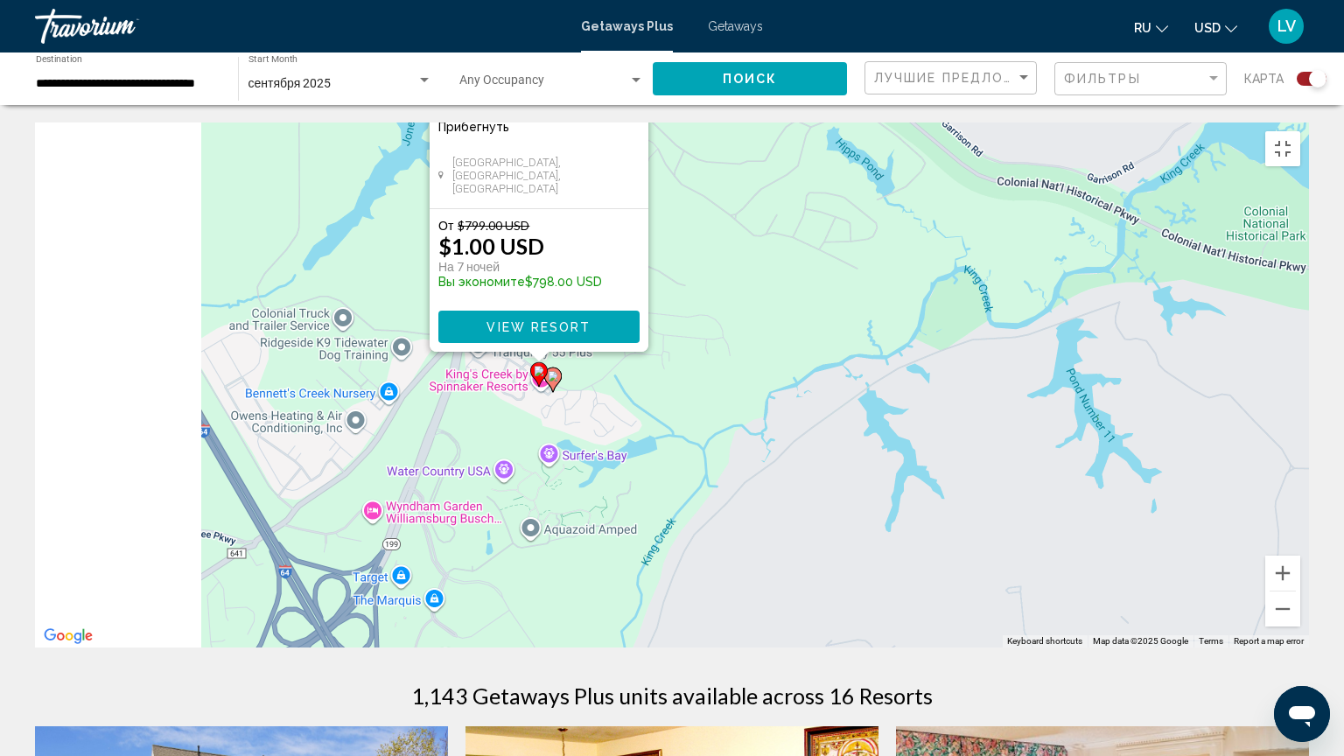
drag, startPoint x: 257, startPoint y: 674, endPoint x: 759, endPoint y: 584, distance: 510.1
click at [759, 584] on div "To activate drag with keyboard, press Alt + Enter. Once in keyboard drag state,…" at bounding box center [672, 384] width 1274 height 525
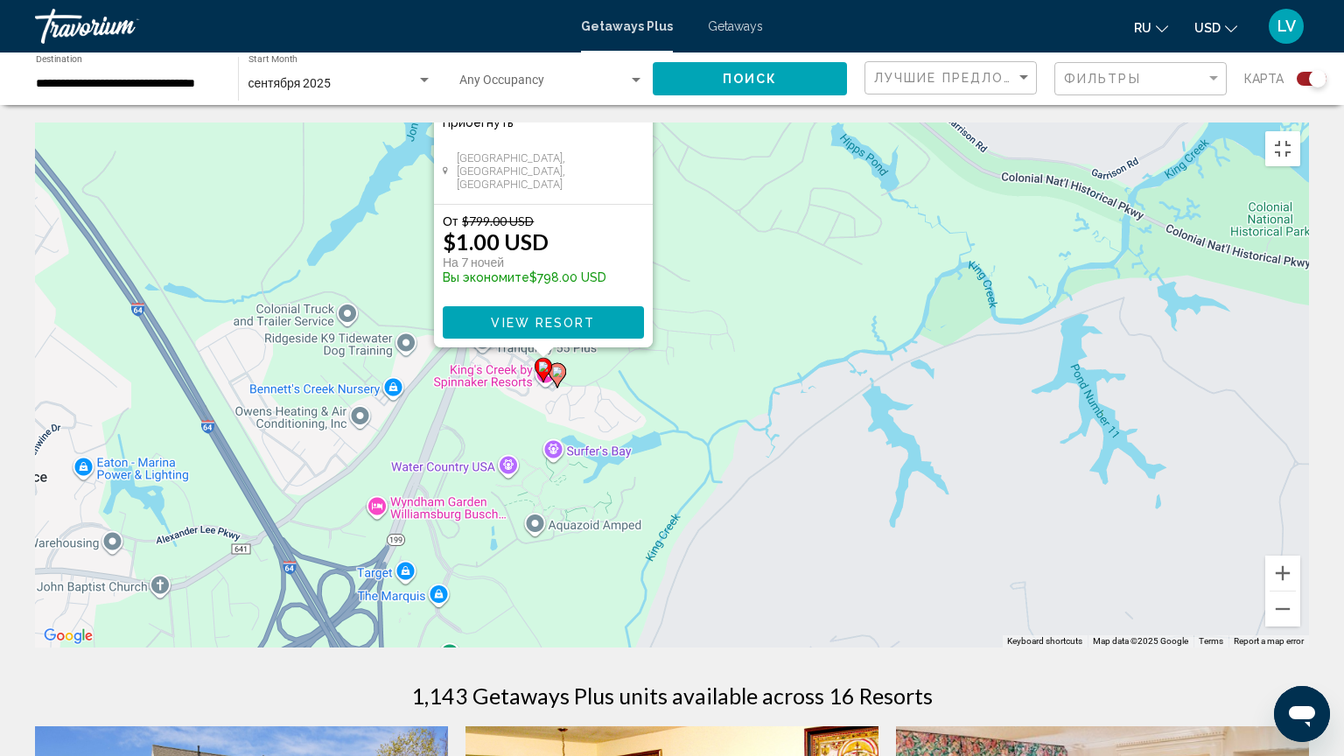
click at [542, 362] on image "Main content" at bounding box center [543, 366] width 10 height 10
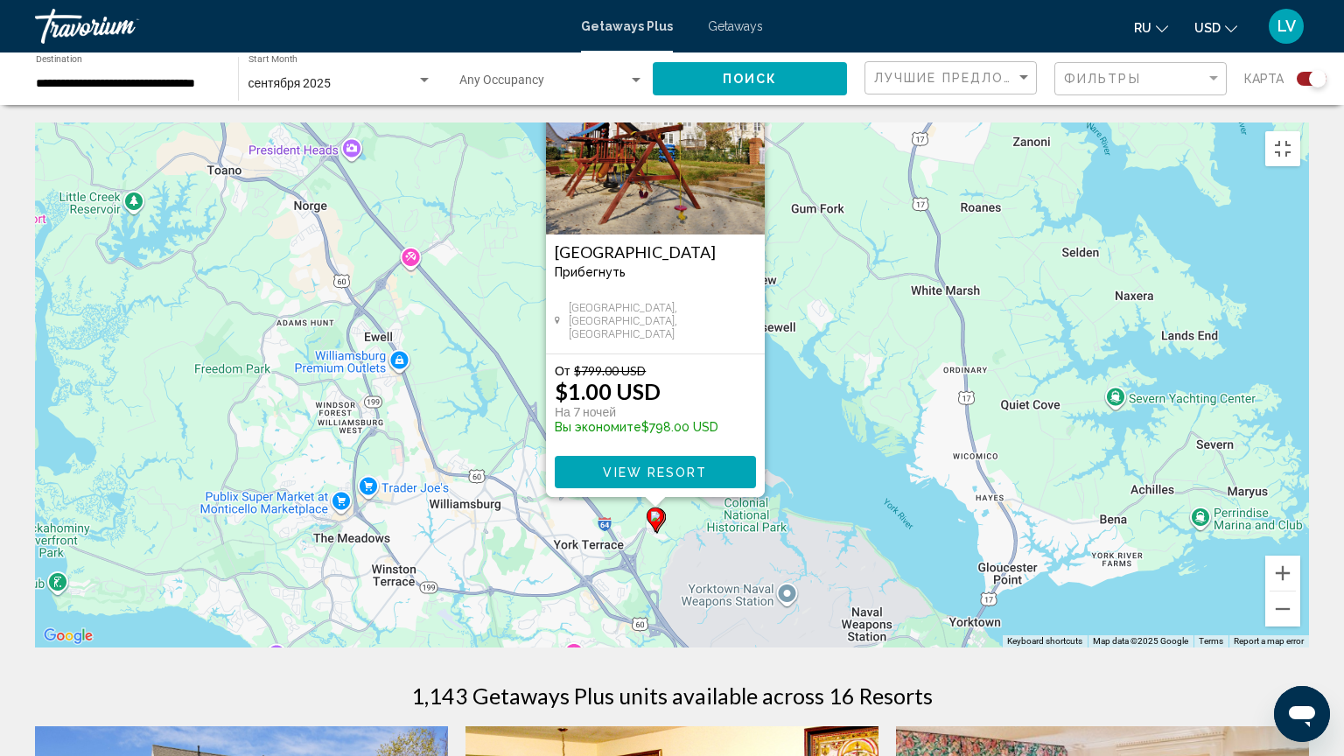
click at [658, 514] on icon "Main content" at bounding box center [655, 519] width 16 height 23
click at [658, 513] on image "Main content" at bounding box center [655, 516] width 10 height 10
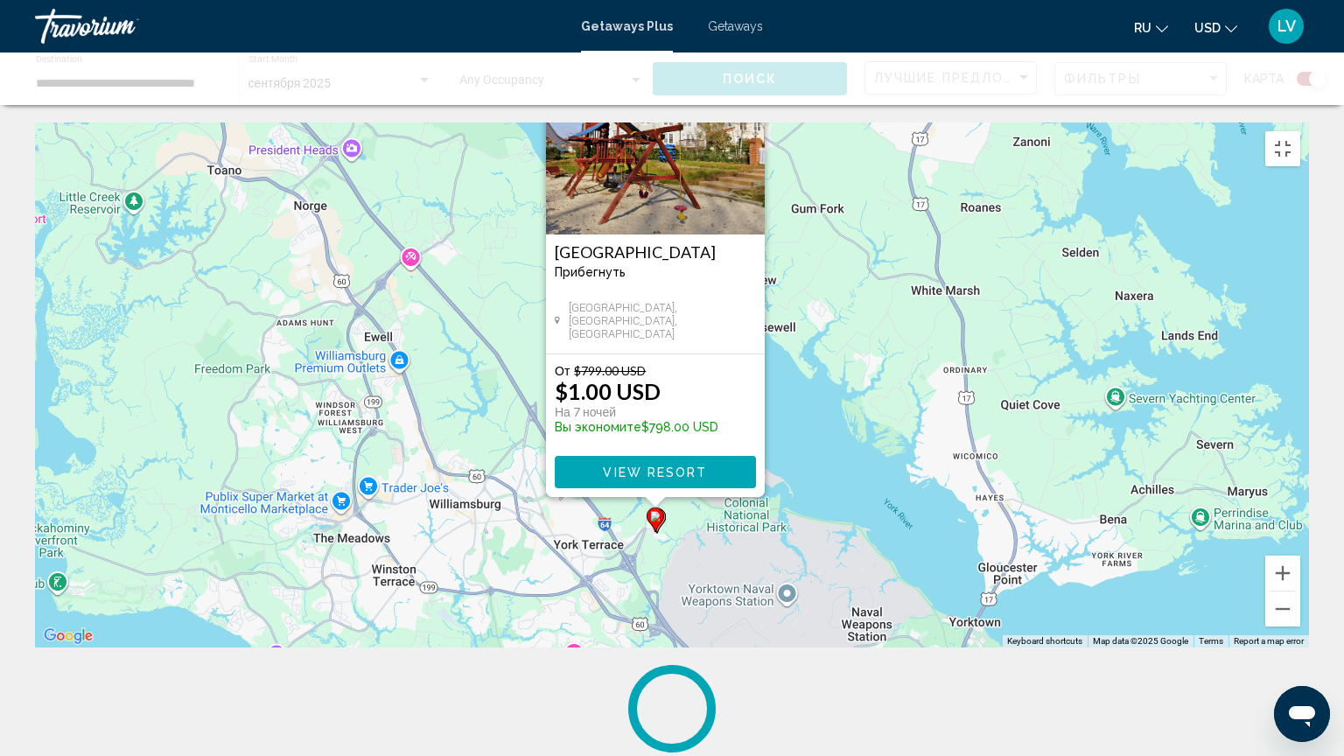
click at [658, 513] on image "Main content" at bounding box center [655, 516] width 10 height 10
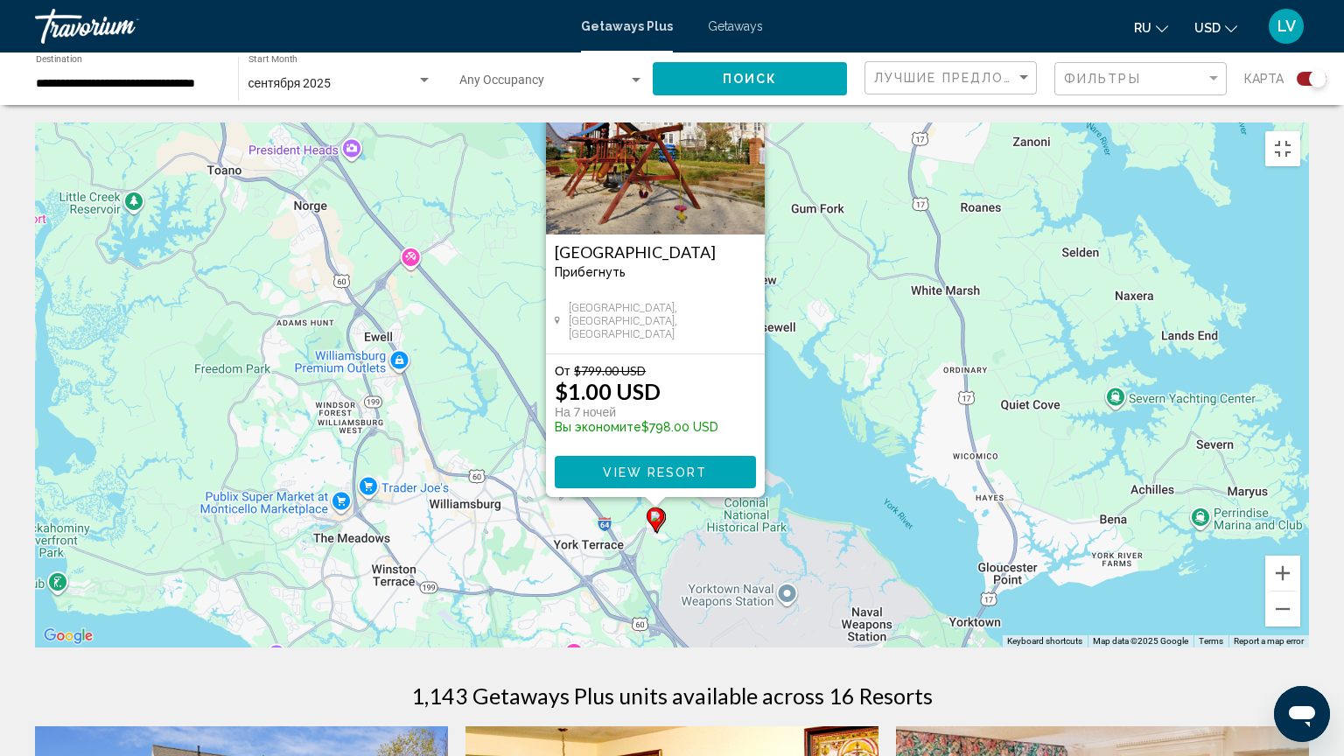
click at [709, 460] on button "View Resort" at bounding box center [655, 472] width 201 height 32
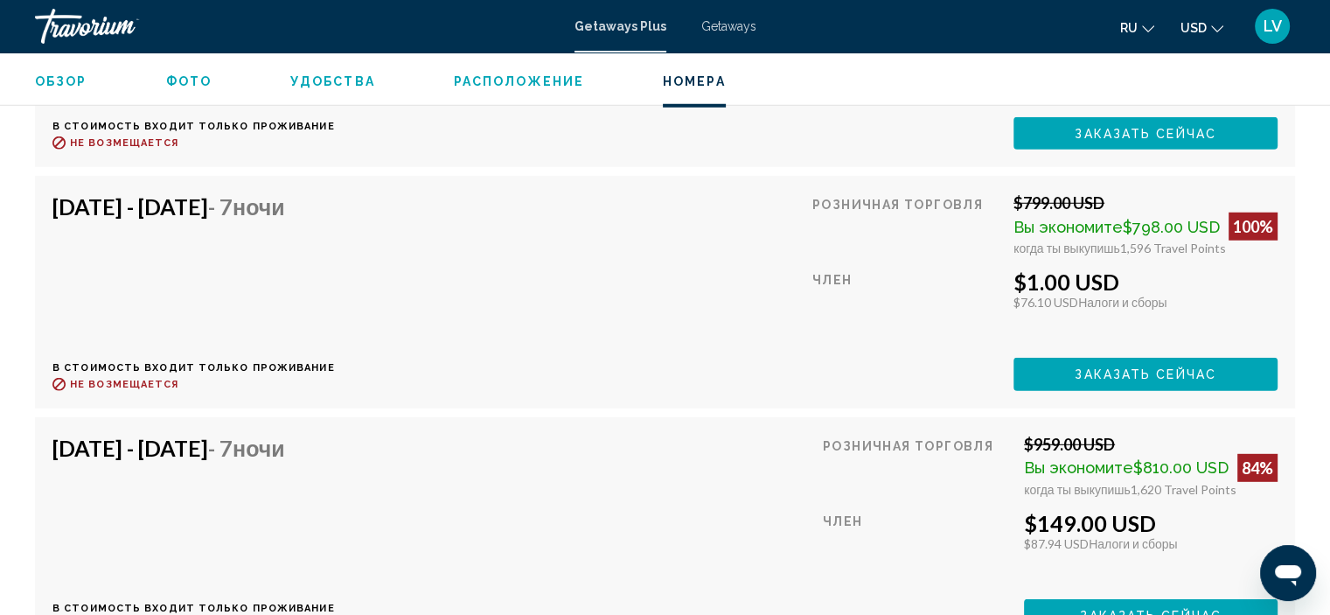
scroll to position [4986, 0]
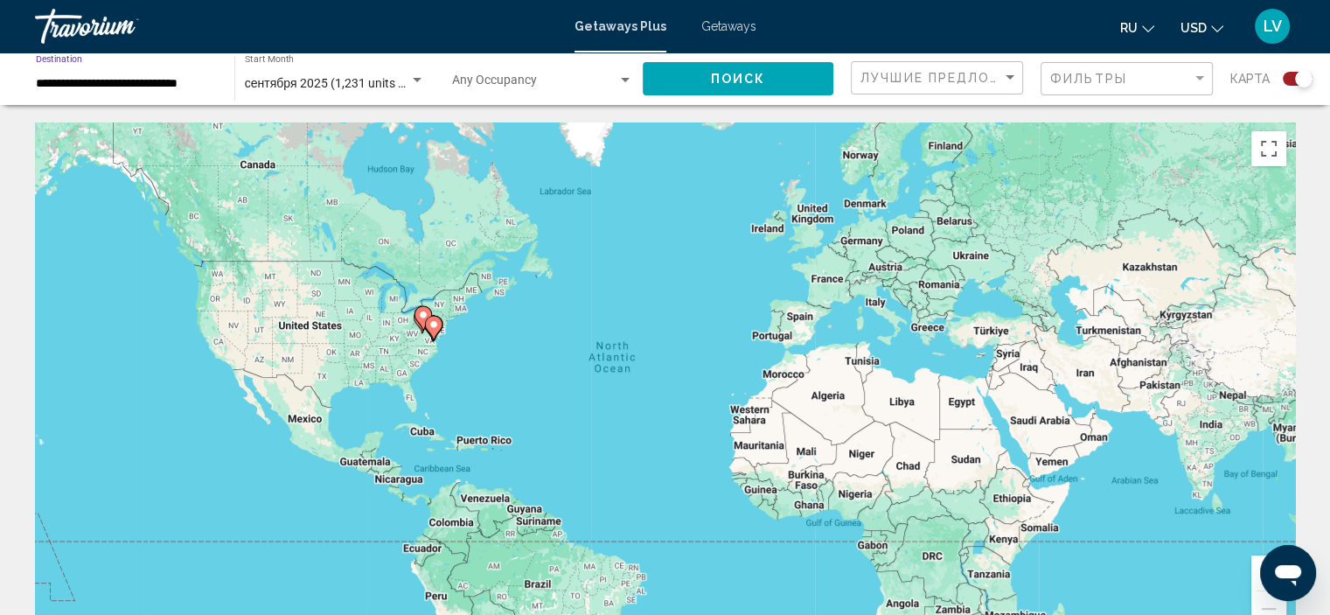
click at [69, 80] on input "**********" at bounding box center [126, 84] width 181 height 14
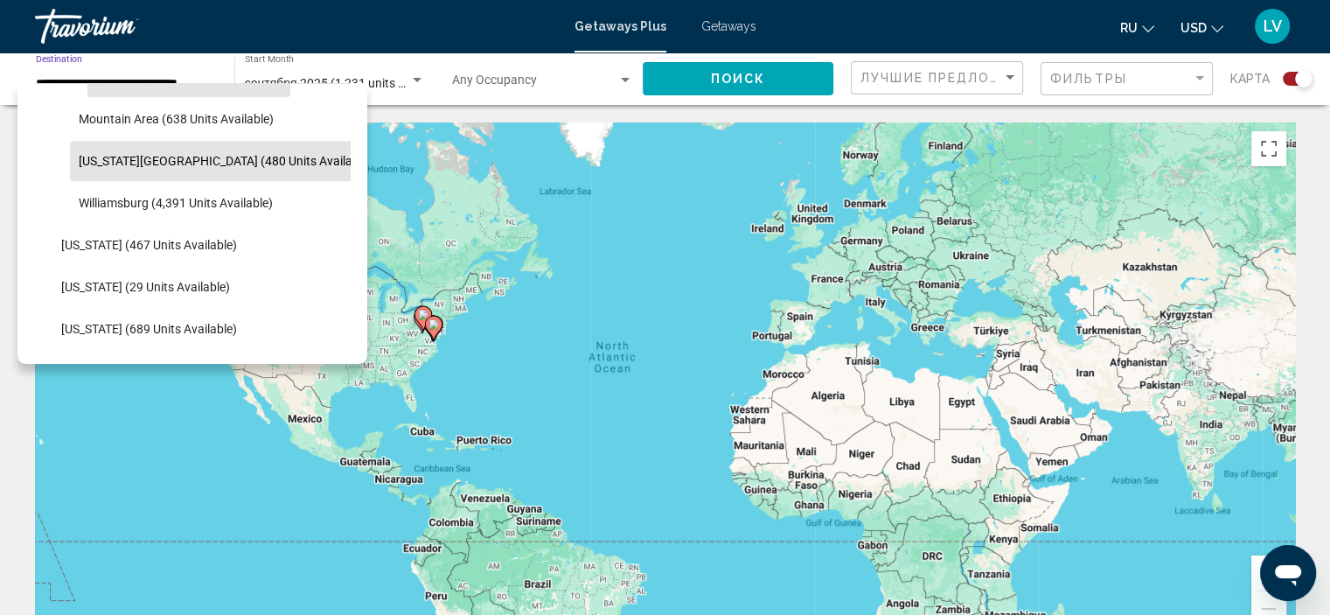
scroll to position [1713, 0]
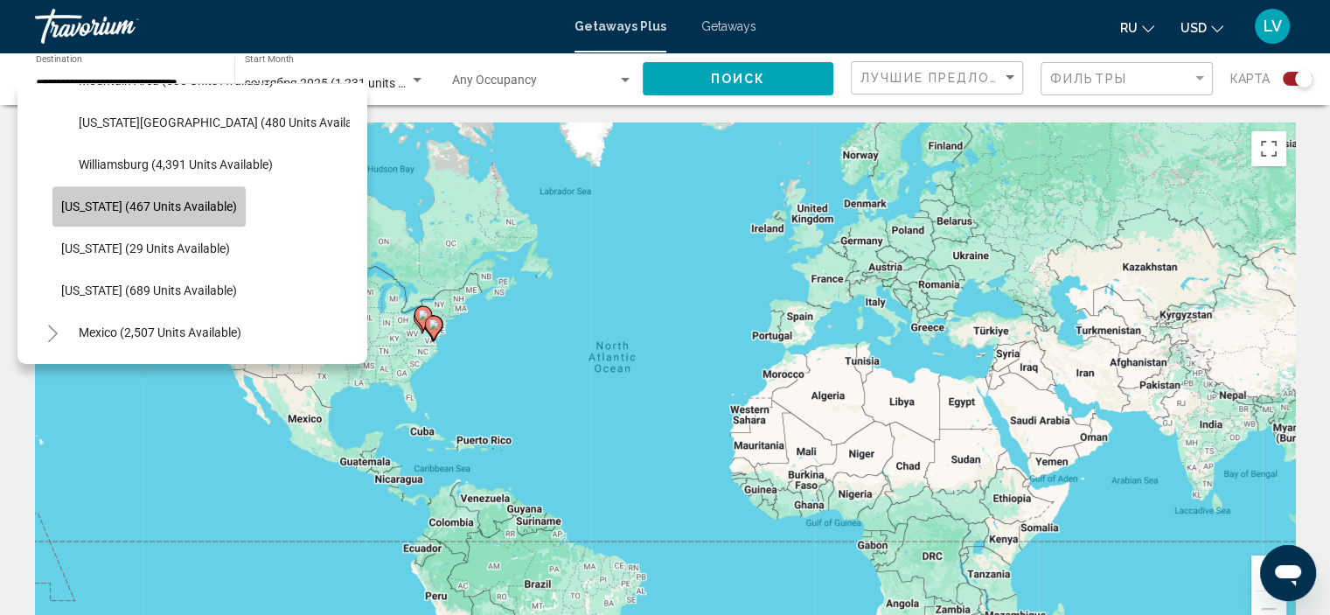
click at [146, 216] on button "[US_STATE] (467 units available)" at bounding box center [148, 206] width 193 height 40
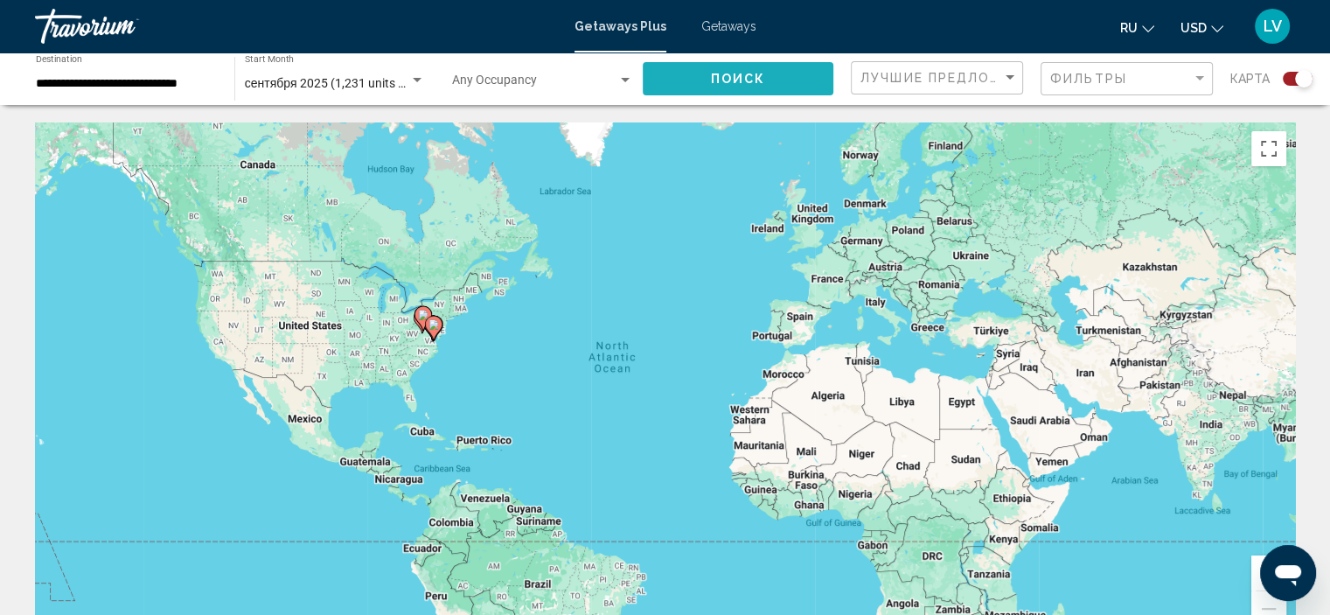
click at [663, 79] on button "Поиск" at bounding box center [738, 78] width 191 height 32
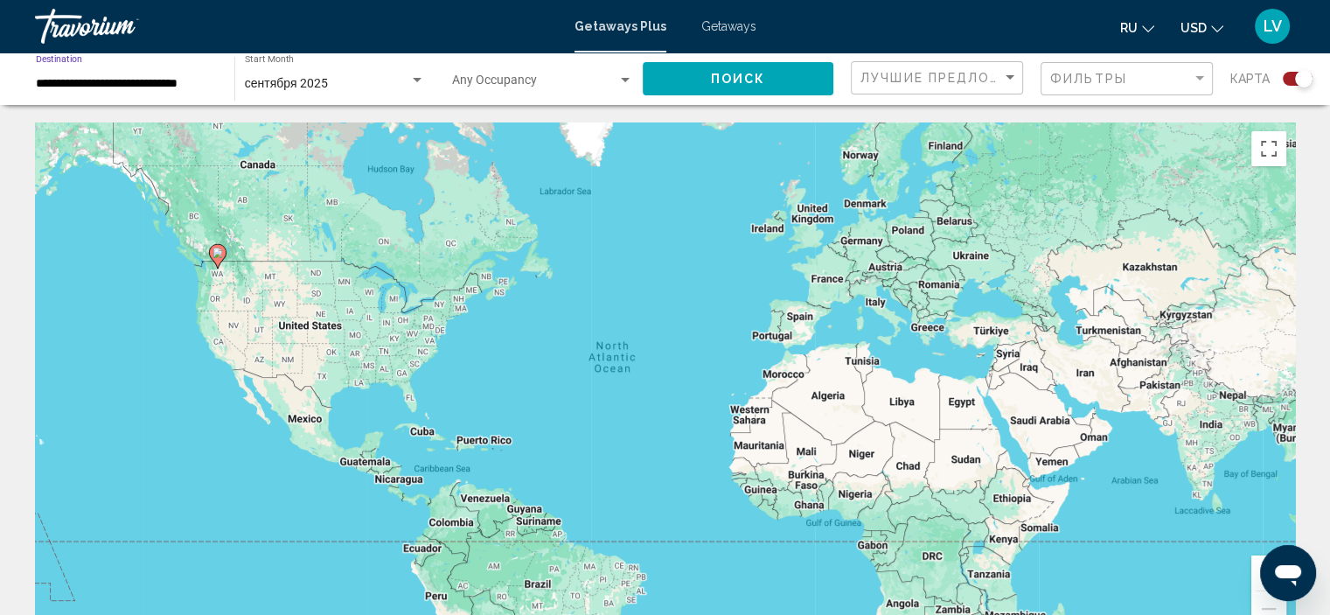
click at [131, 86] on input "**********" at bounding box center [126, 84] width 181 height 14
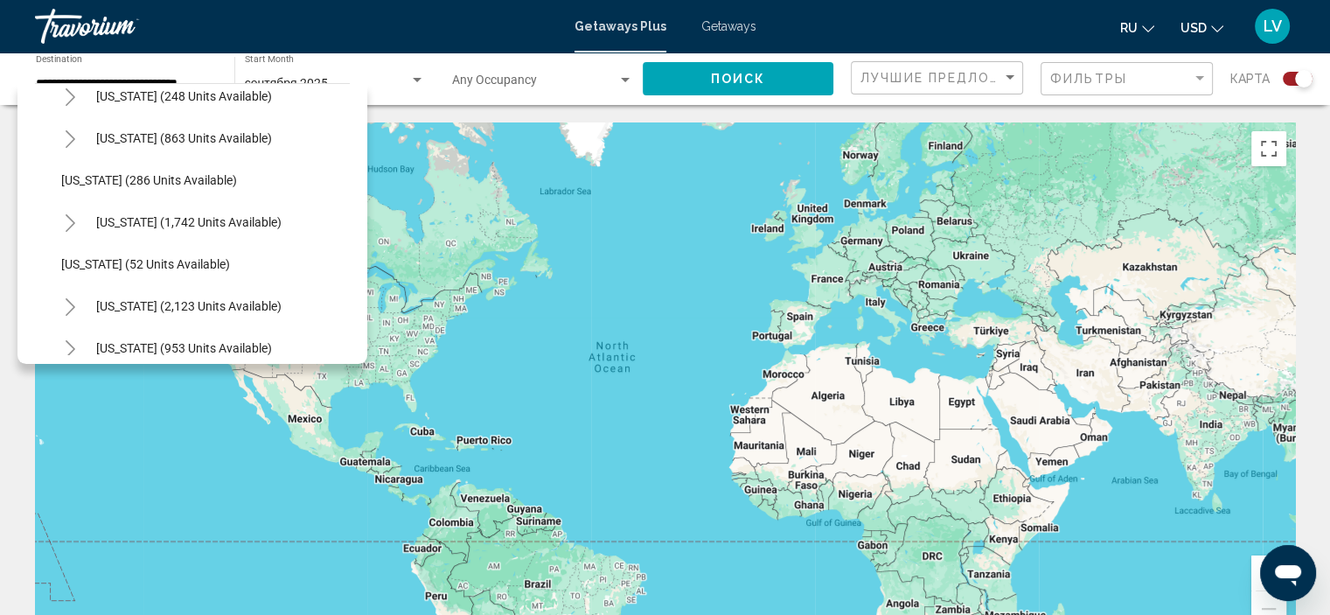
scroll to position [1185, 0]
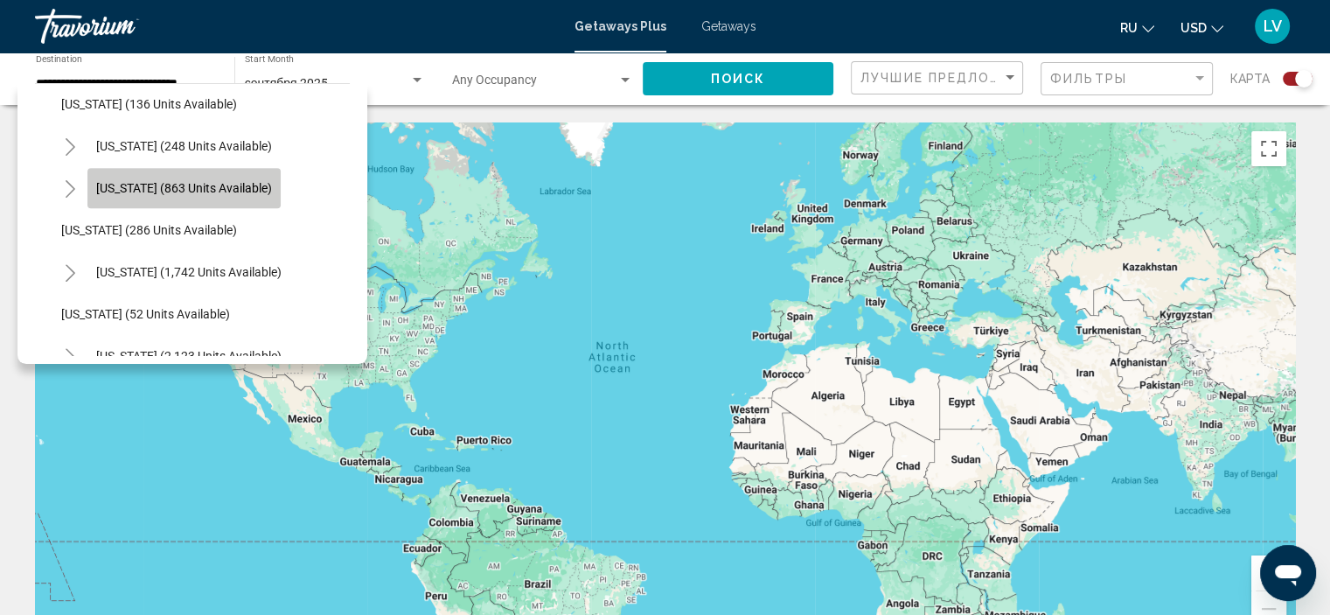
click at [230, 192] on span "[US_STATE] (863 units available)" at bounding box center [184, 188] width 176 height 14
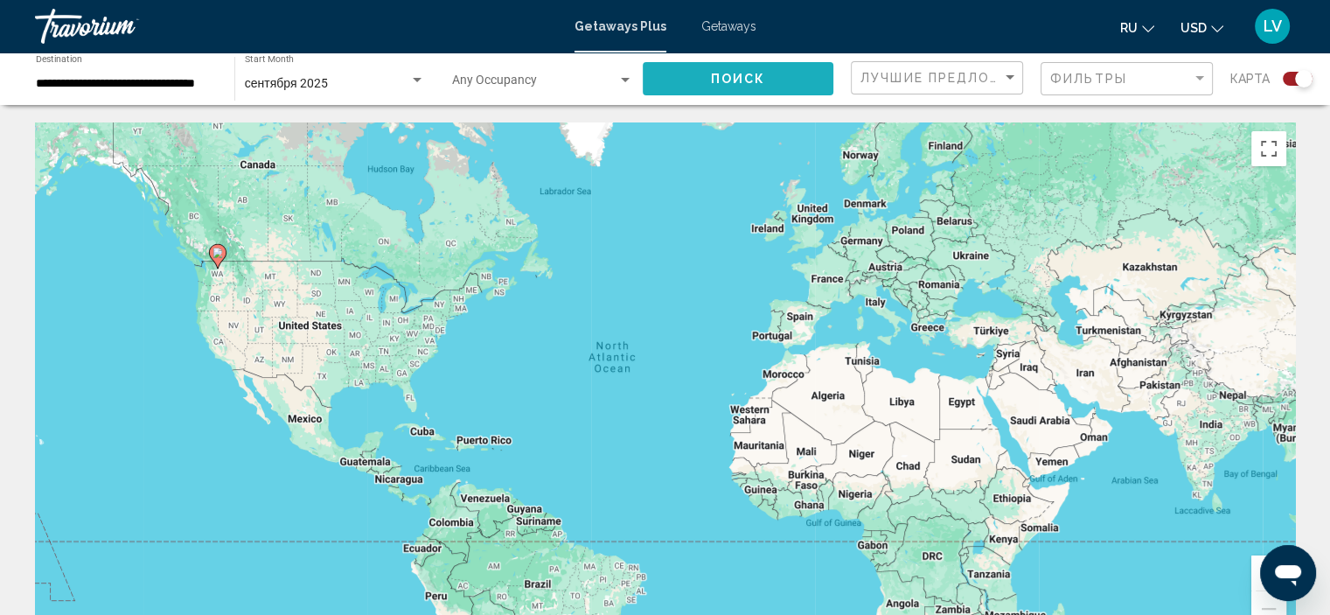
click at [687, 67] on button "Поиск" at bounding box center [738, 78] width 191 height 32
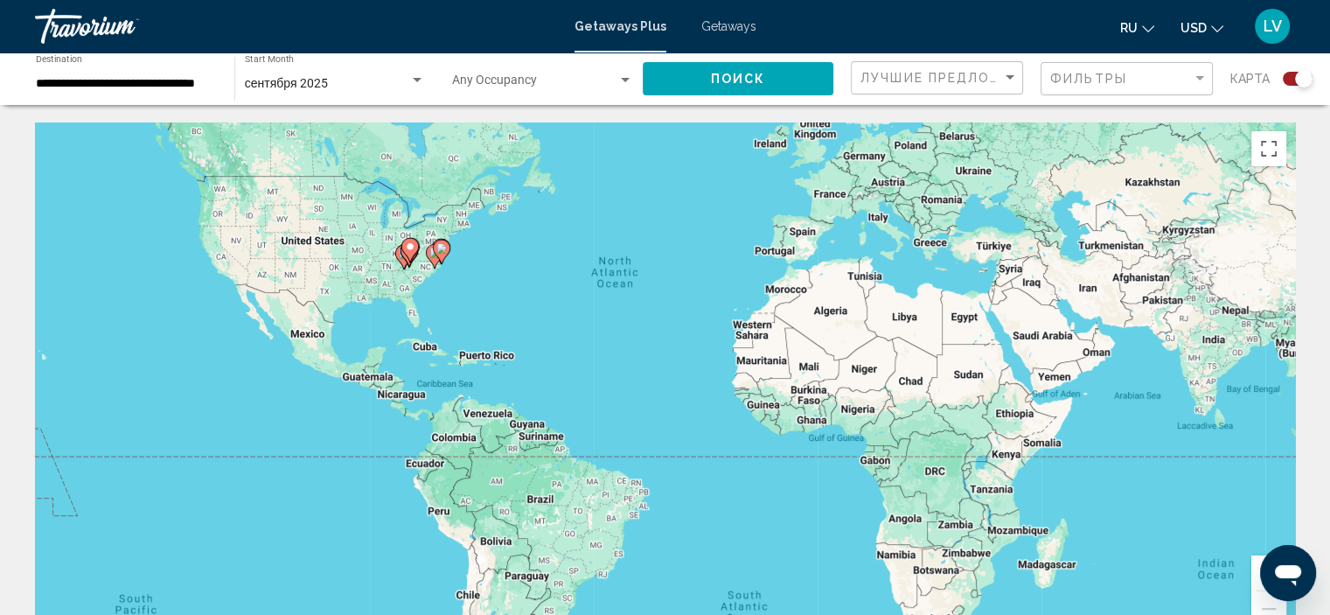
drag, startPoint x: 1246, startPoint y: 401, endPoint x: 1248, endPoint y: 313, distance: 88.4
click at [1248, 313] on div "To activate drag with keyboard, press Alt + Enter. Once in keyboard drag state,…" at bounding box center [665, 384] width 1260 height 525
click at [1274, 157] on button "Toggle fullscreen view" at bounding box center [1269, 148] width 35 height 35
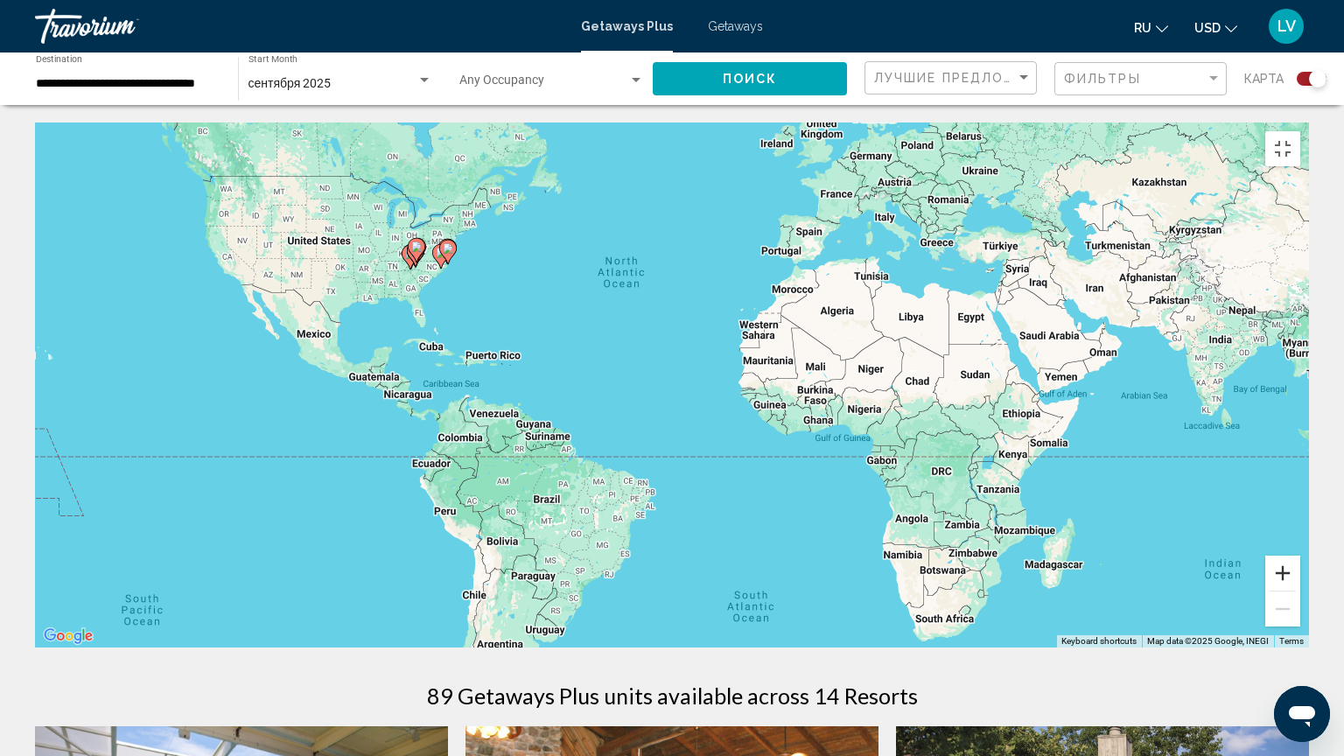
click at [1300, 590] on button "Zoom in" at bounding box center [1282, 572] width 35 height 35
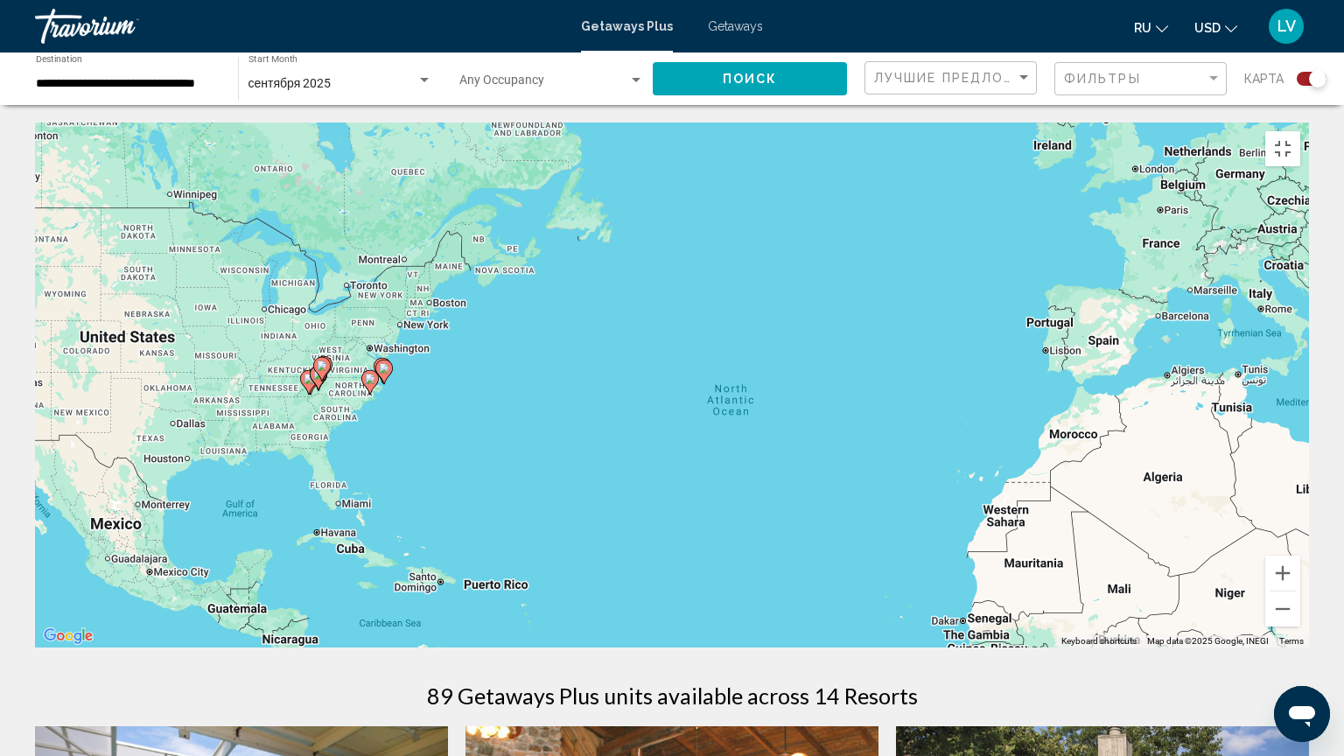
drag, startPoint x: 497, startPoint y: 496, endPoint x: 658, endPoint y: 721, distance: 276.5
click at [658, 614] on div "To activate drag with keyboard, press Alt + Enter. Once in keyboard drag state,…" at bounding box center [672, 384] width 1274 height 525
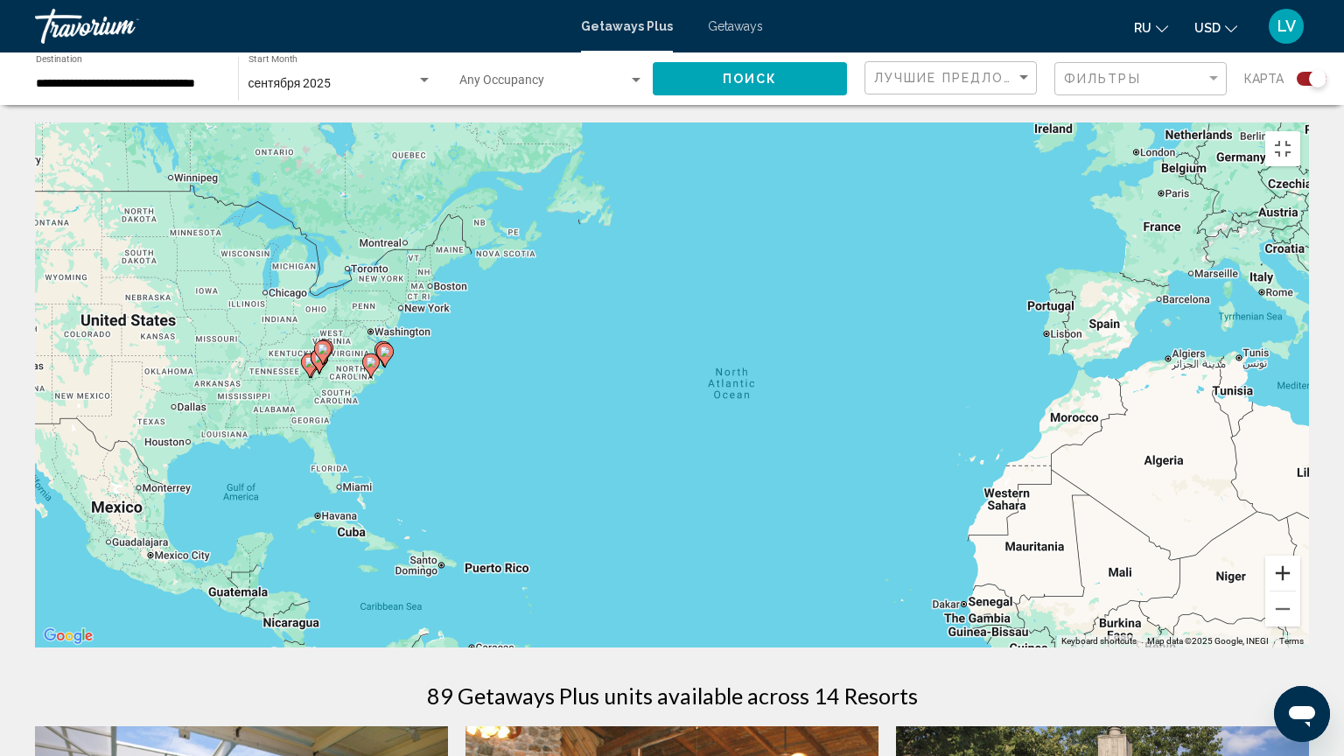
click at [1300, 590] on button "Zoom in" at bounding box center [1282, 572] width 35 height 35
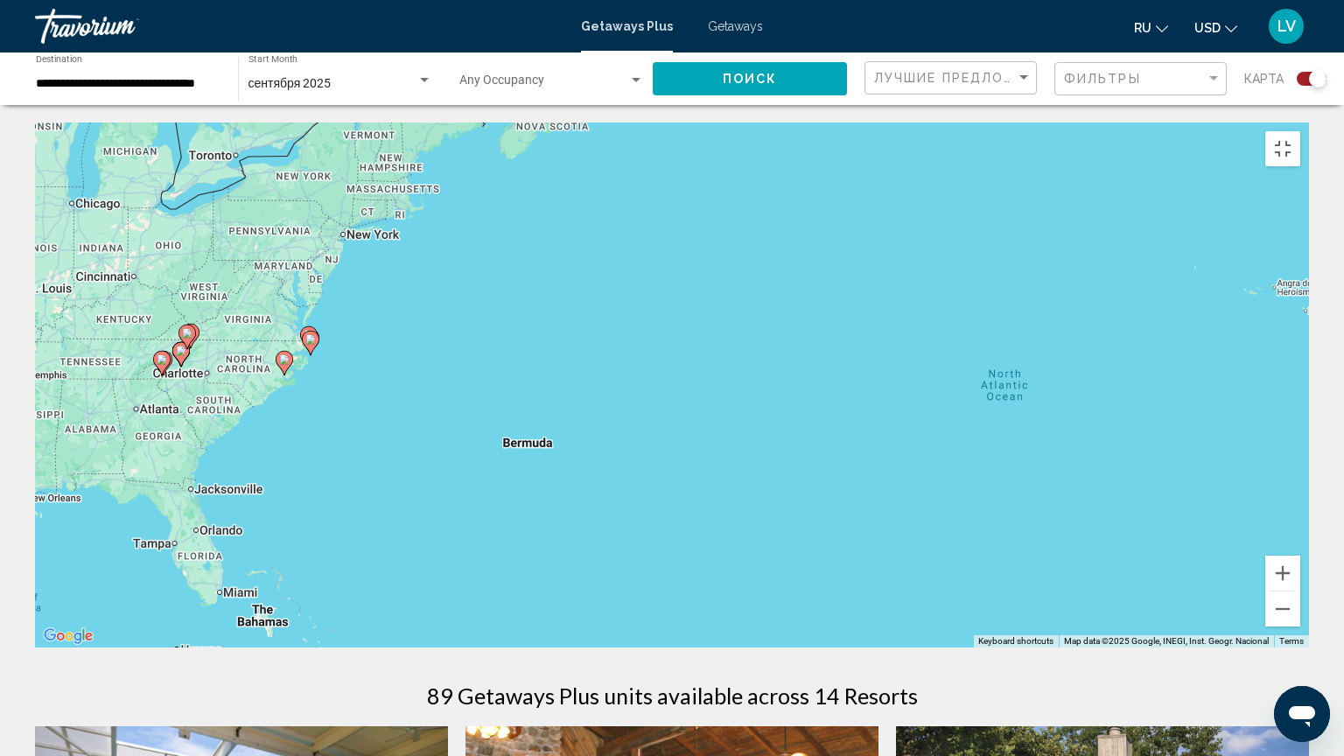
drag, startPoint x: 667, startPoint y: 633, endPoint x: 883, endPoint y: 637, distance: 215.2
click at [883, 614] on div "To activate drag with keyboard, press Alt + Enter. Once in keyboard drag state,…" at bounding box center [672, 384] width 1274 height 525
click at [1300, 590] on button "Zoom in" at bounding box center [1282, 572] width 35 height 35
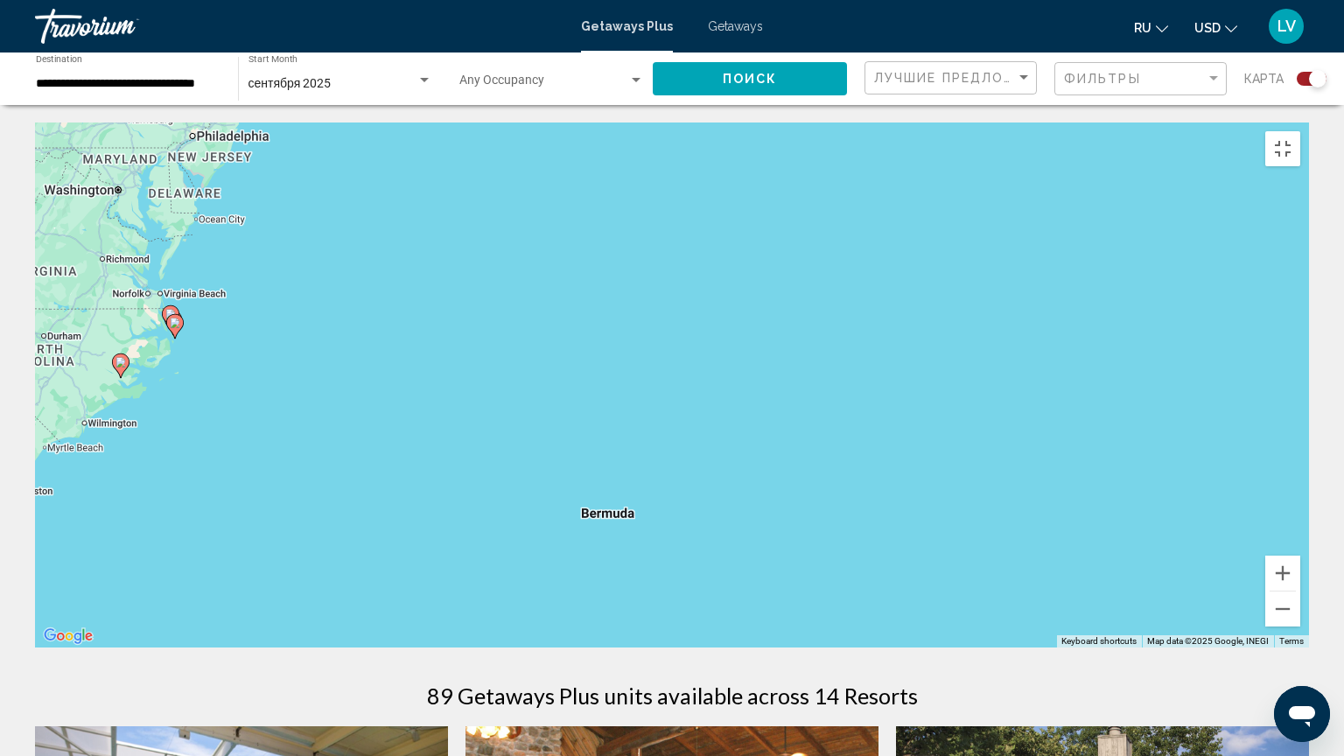
drag, startPoint x: 823, startPoint y: 665, endPoint x: 1051, endPoint y: 680, distance: 228.8
click at [1051, 614] on div "To activate drag with keyboard, press Alt + Enter. Once in keyboard drag state,…" at bounding box center [672, 384] width 1274 height 525
click at [1300, 590] on button "Zoom in" at bounding box center [1282, 572] width 35 height 35
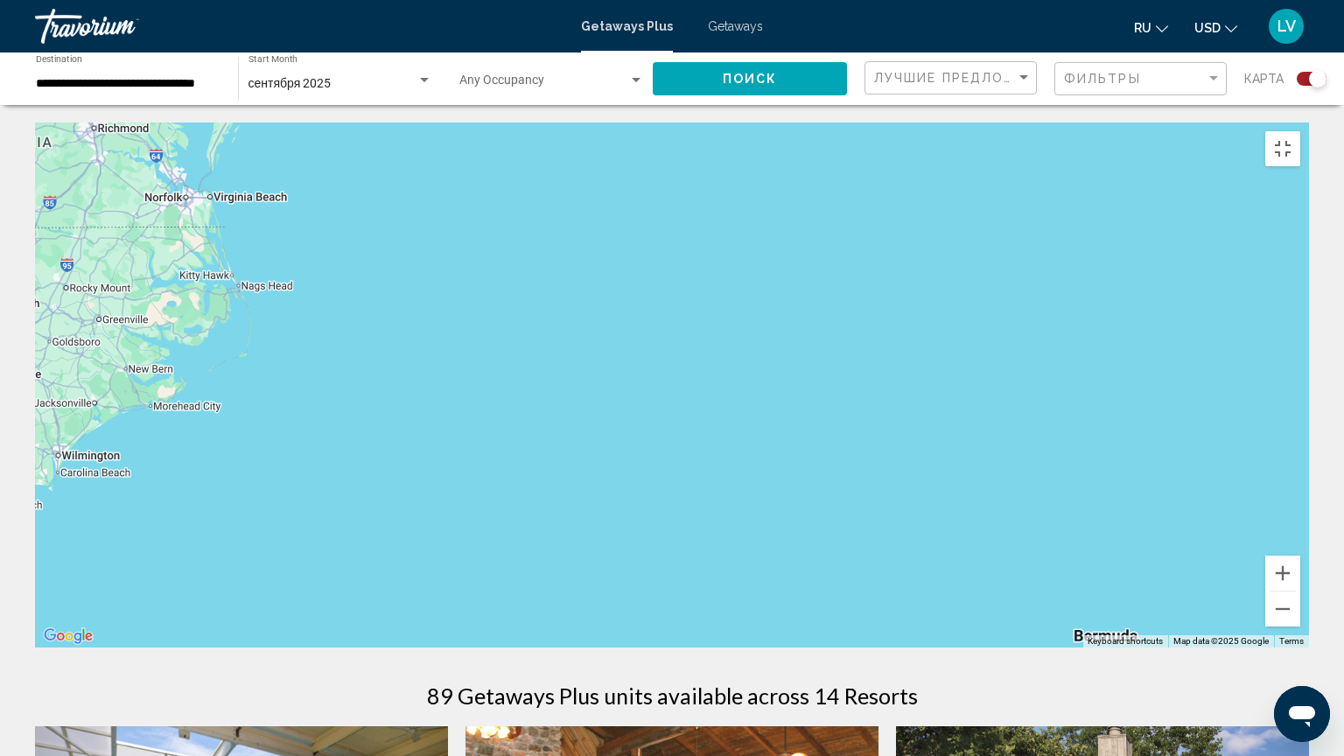
drag, startPoint x: 777, startPoint y: 647, endPoint x: 1343, endPoint y: 640, distance: 566.0
click at [1309, 614] on div "Main content" at bounding box center [672, 384] width 1274 height 525
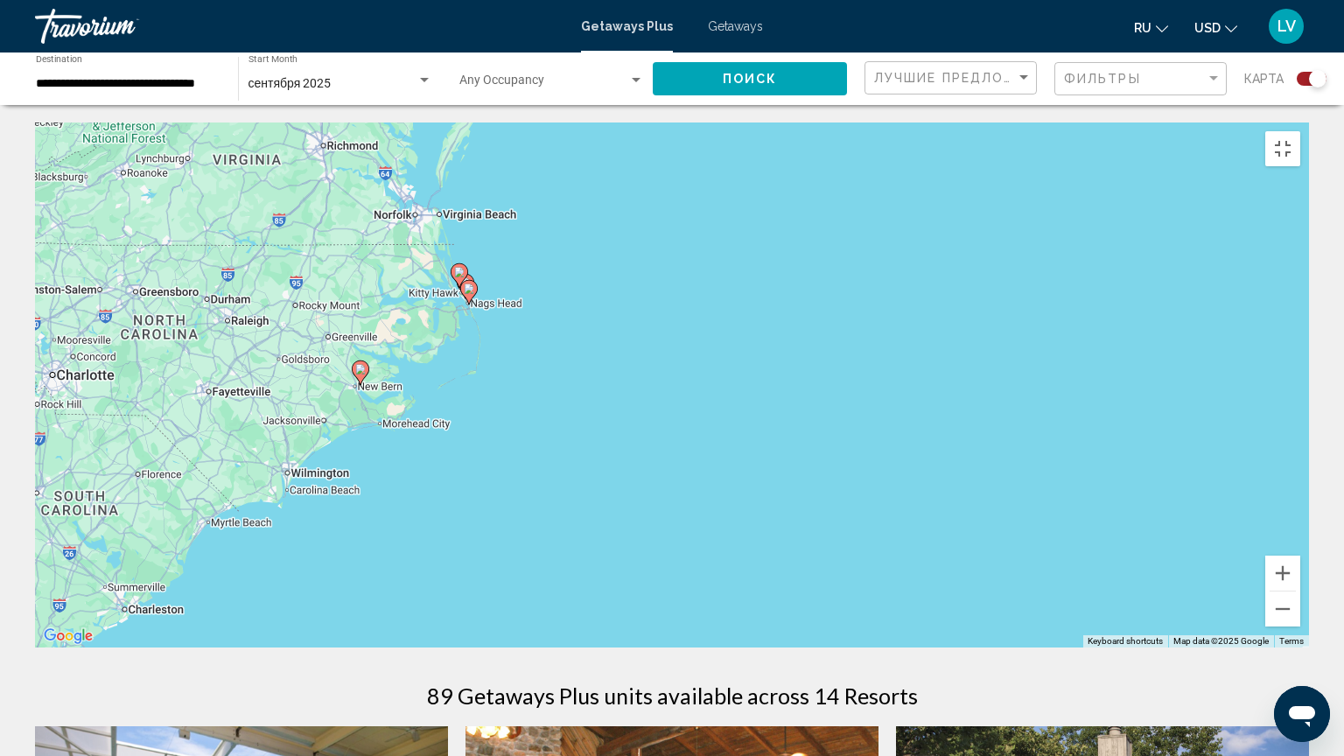
drag, startPoint x: 339, startPoint y: 574, endPoint x: 435, endPoint y: 566, distance: 95.7
click at [437, 566] on div "To activate drag with keyboard, press Alt + Enter. Once in keyboard drag state,…" at bounding box center [672, 384] width 1274 height 525
click at [1300, 590] on button "Zoom in" at bounding box center [1282, 572] width 35 height 35
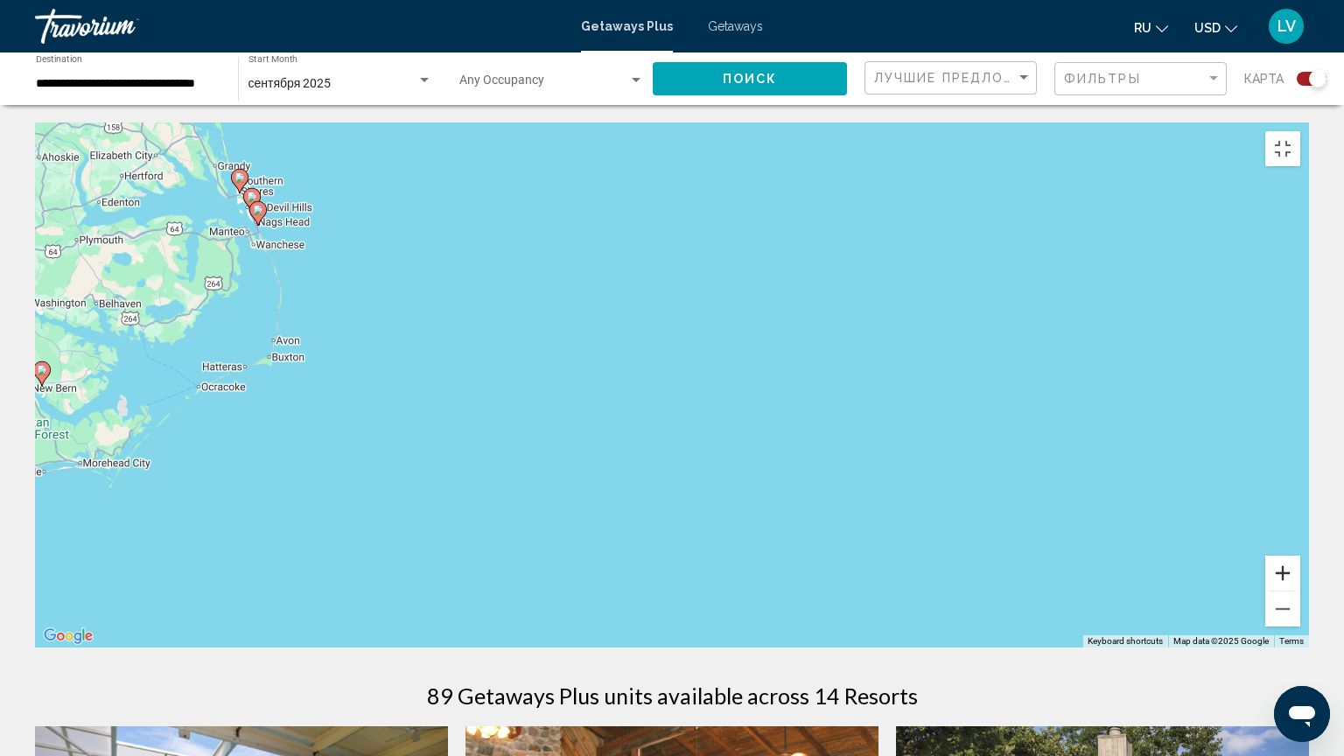
click at [1300, 590] on button "Zoom in" at bounding box center [1282, 572] width 35 height 35
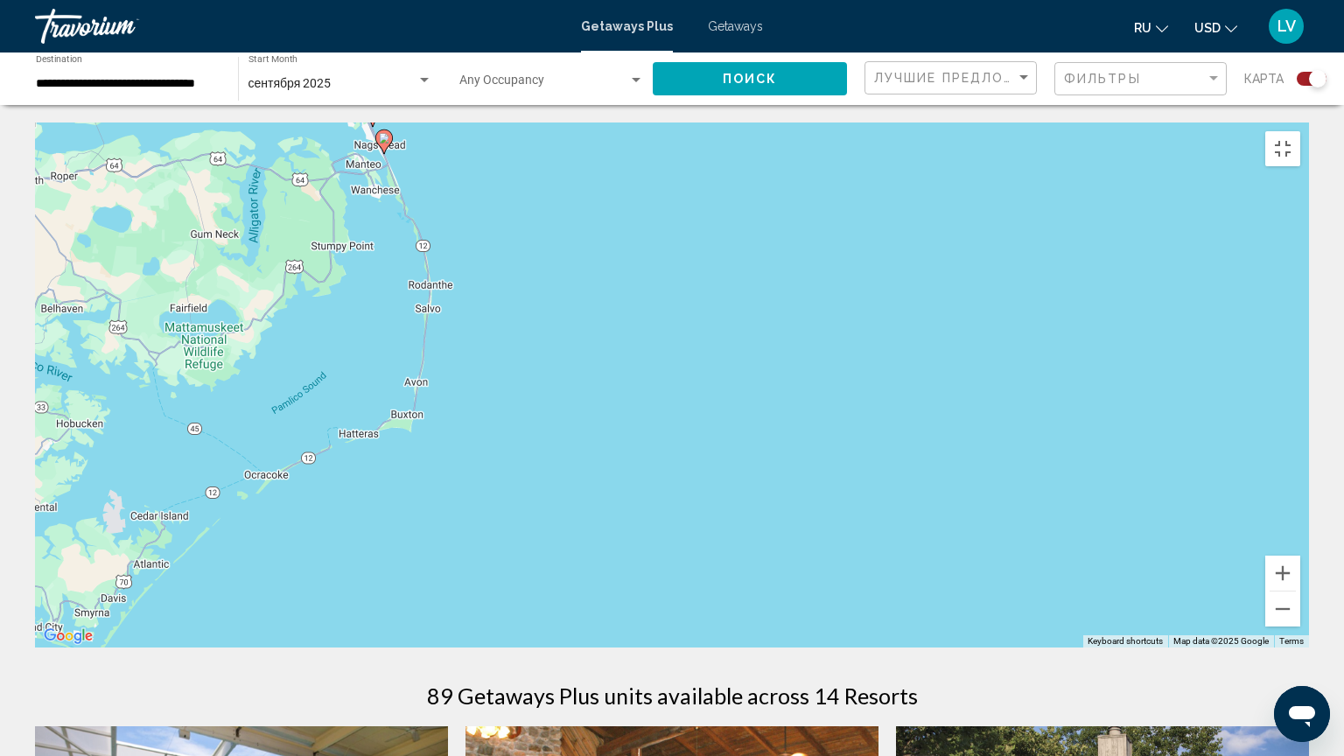
drag, startPoint x: 707, startPoint y: 510, endPoint x: 1267, endPoint y: 595, distance: 567.1
click at [1267, 595] on div "To activate drag with keyboard, press Alt + Enter. Once in keyboard drag state,…" at bounding box center [672, 384] width 1274 height 525
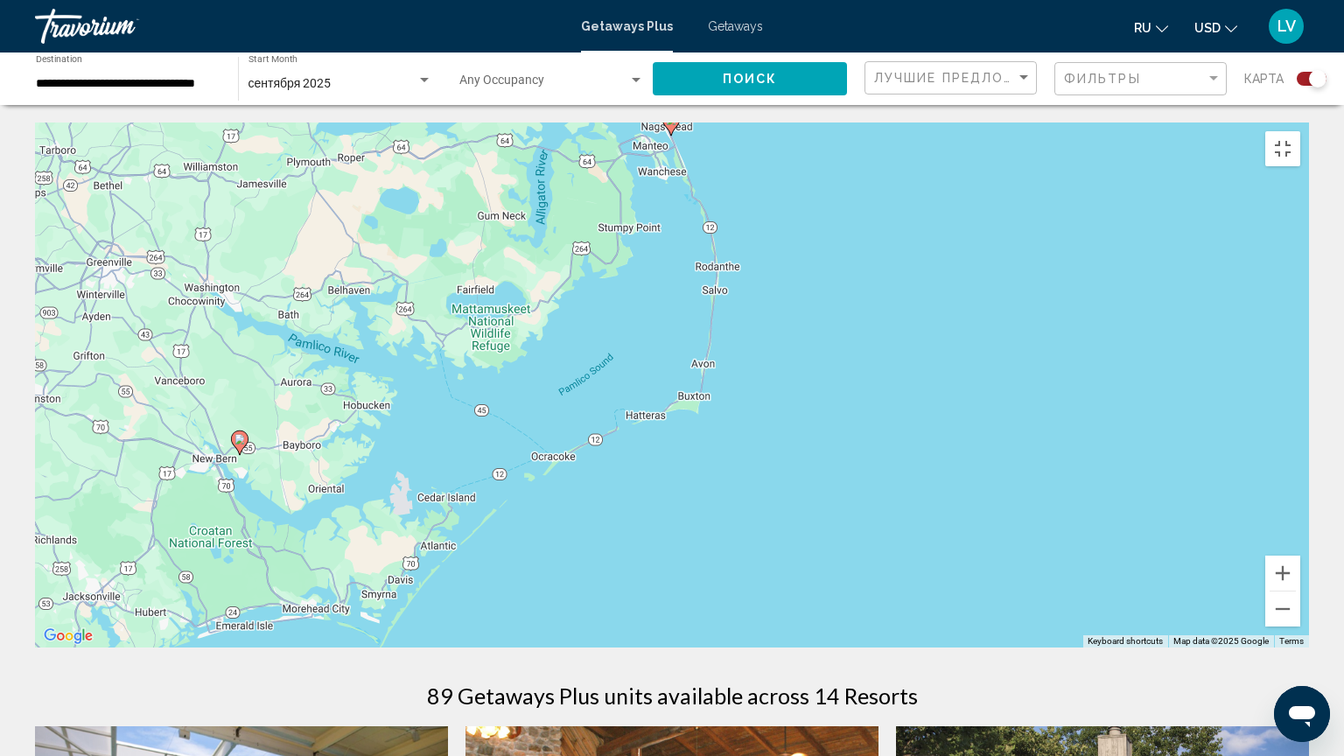
drag, startPoint x: 610, startPoint y: 597, endPoint x: 882, endPoint y: 585, distance: 272.3
click at [882, 585] on div "To activate drag with keyboard, press Alt + Enter. Once in keyboard drag state,…" at bounding box center [672, 384] width 1274 height 525
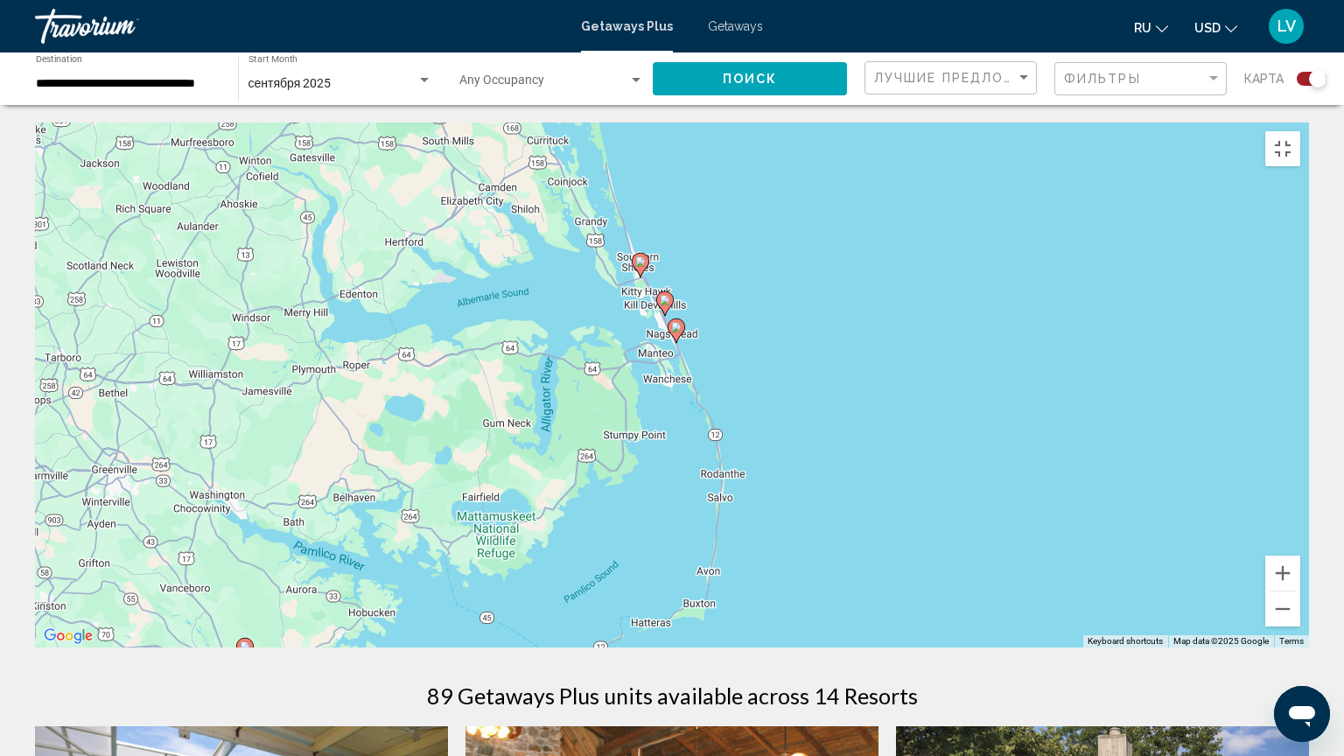
drag, startPoint x: 770, startPoint y: 527, endPoint x: 772, endPoint y: 688, distance: 161.8
click at [772, 614] on div "To activate drag with keyboard, press Alt + Enter. Once in keyboard drag state,…" at bounding box center [672, 384] width 1274 height 525
click at [644, 258] on image "Main content" at bounding box center [640, 263] width 10 height 10
type input "**********"
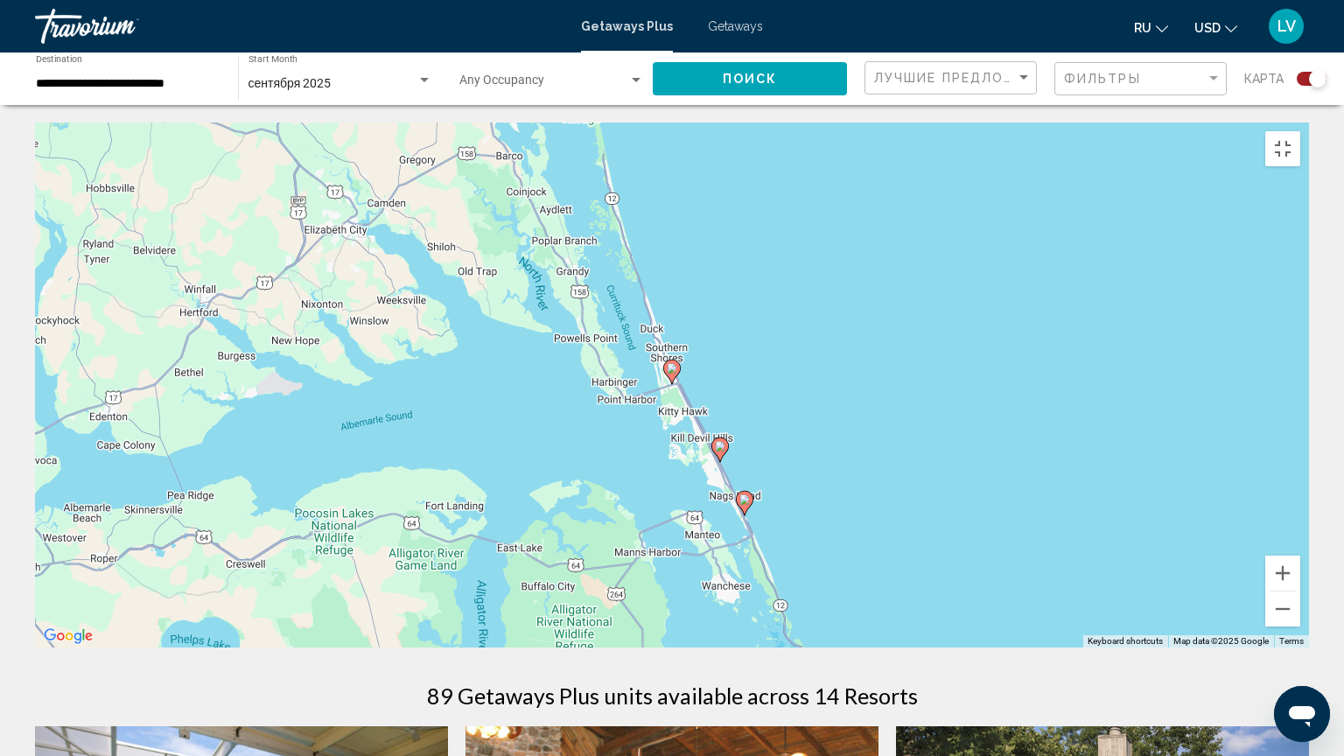
click at [671, 365] on image "Main content" at bounding box center [672, 368] width 10 height 10
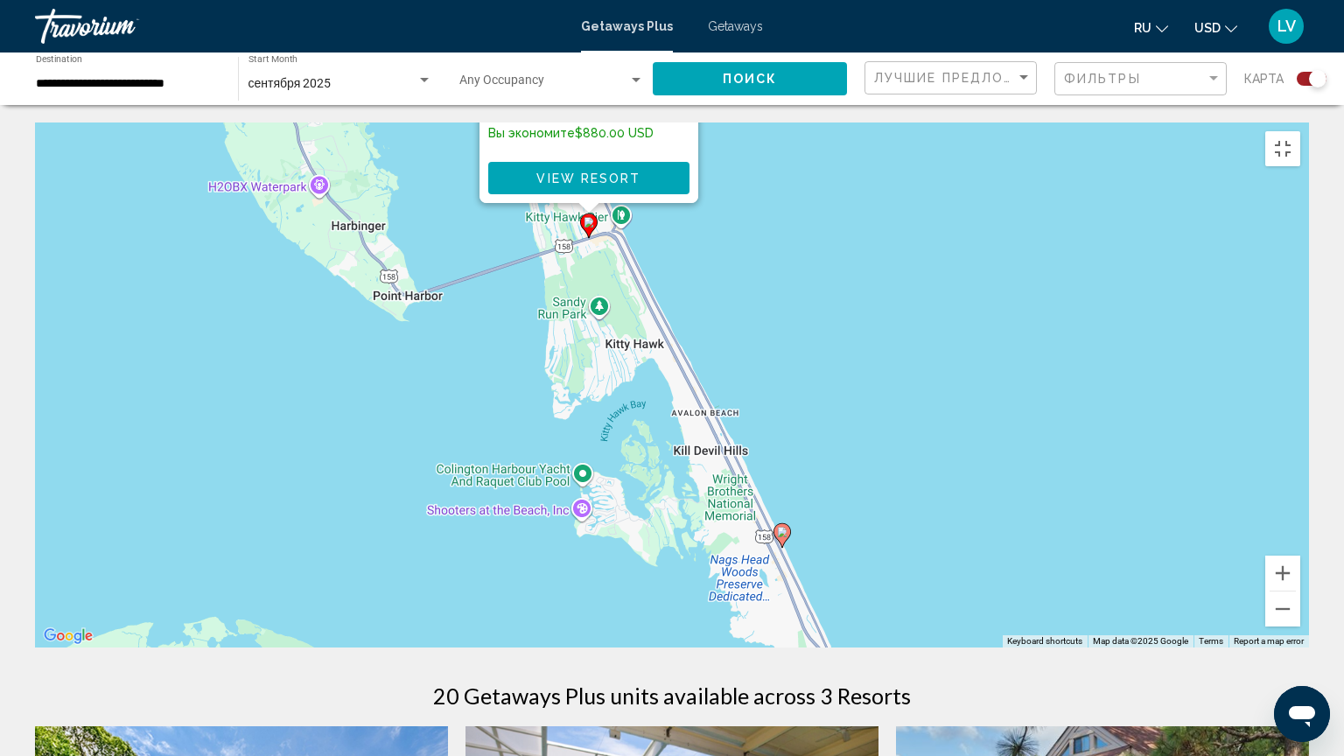
drag, startPoint x: 885, startPoint y: 569, endPoint x: 799, endPoint y: 270, distance: 311.4
click at [801, 262] on div "To activate drag with keyboard, press Alt + Enter. Once in keyboard drag state,…" at bounding box center [672, 384] width 1274 height 525
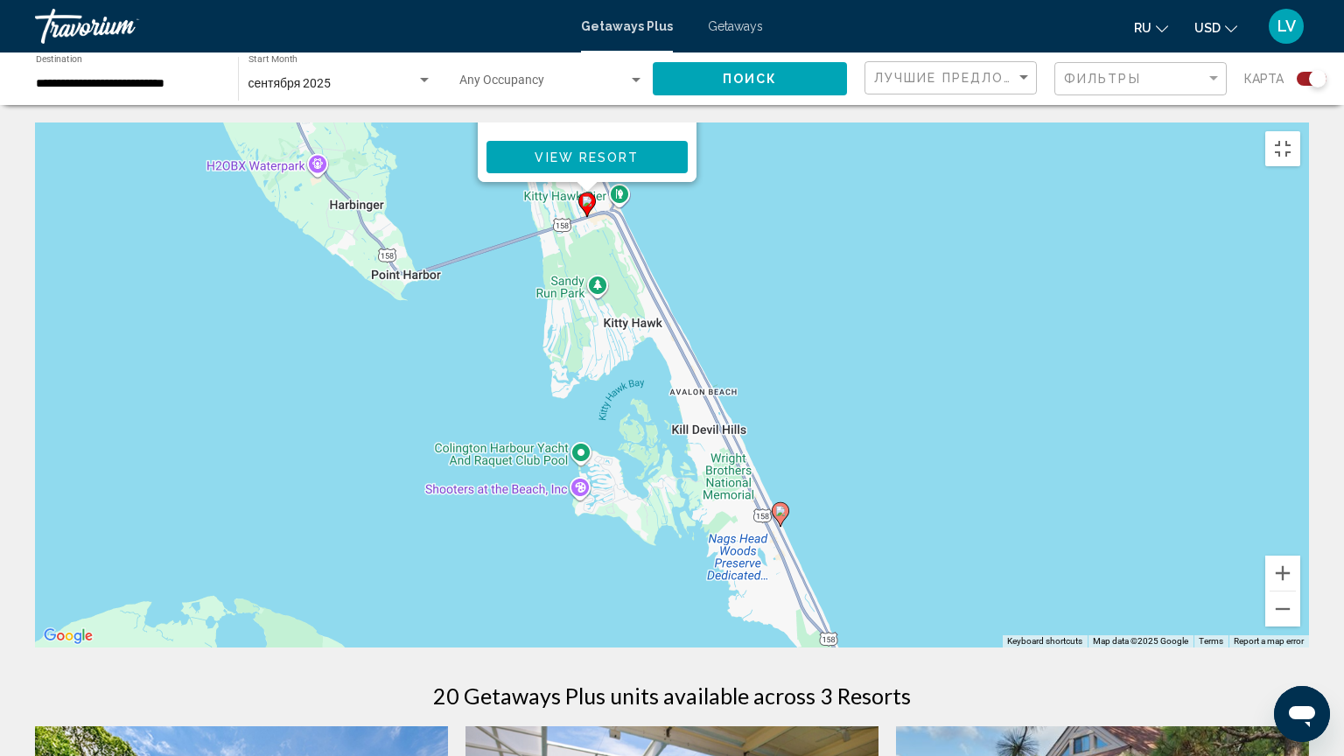
click at [779, 506] on image "Main content" at bounding box center [780, 511] width 10 height 10
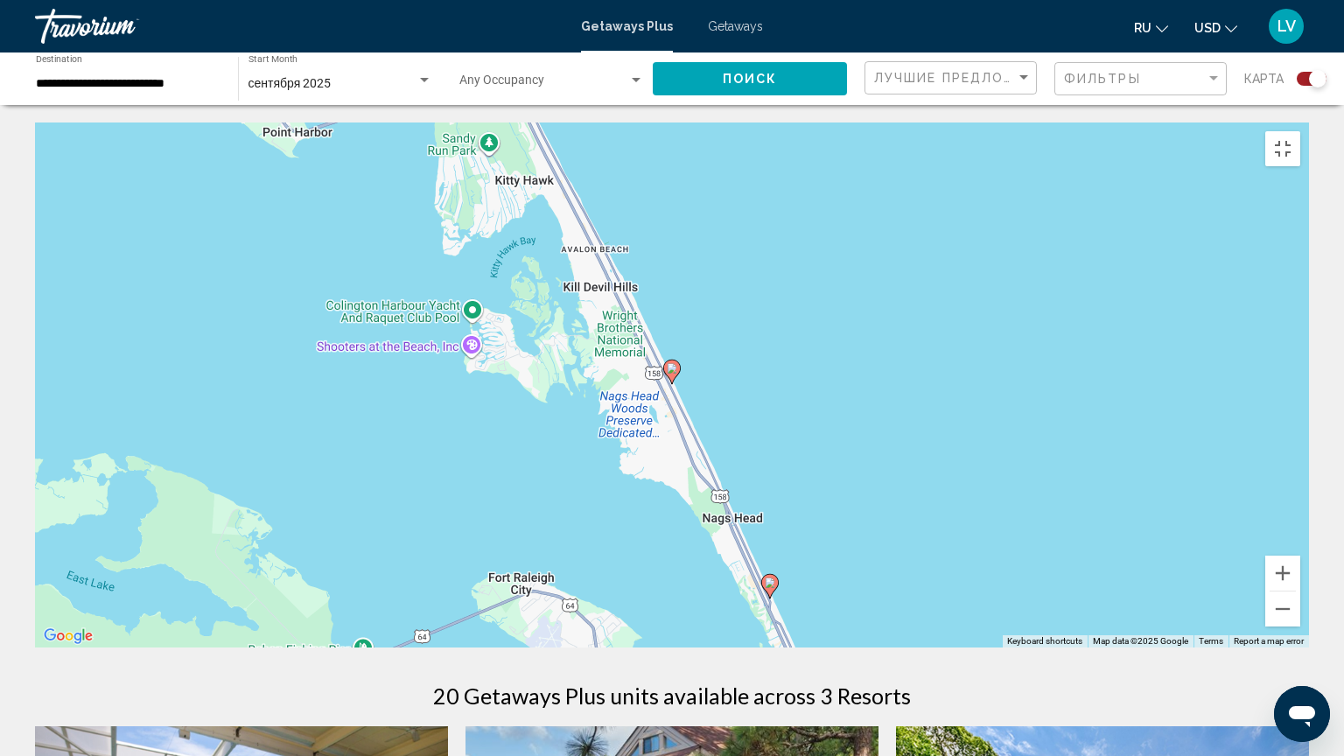
click at [674, 370] on icon "Main content" at bounding box center [672, 371] width 16 height 23
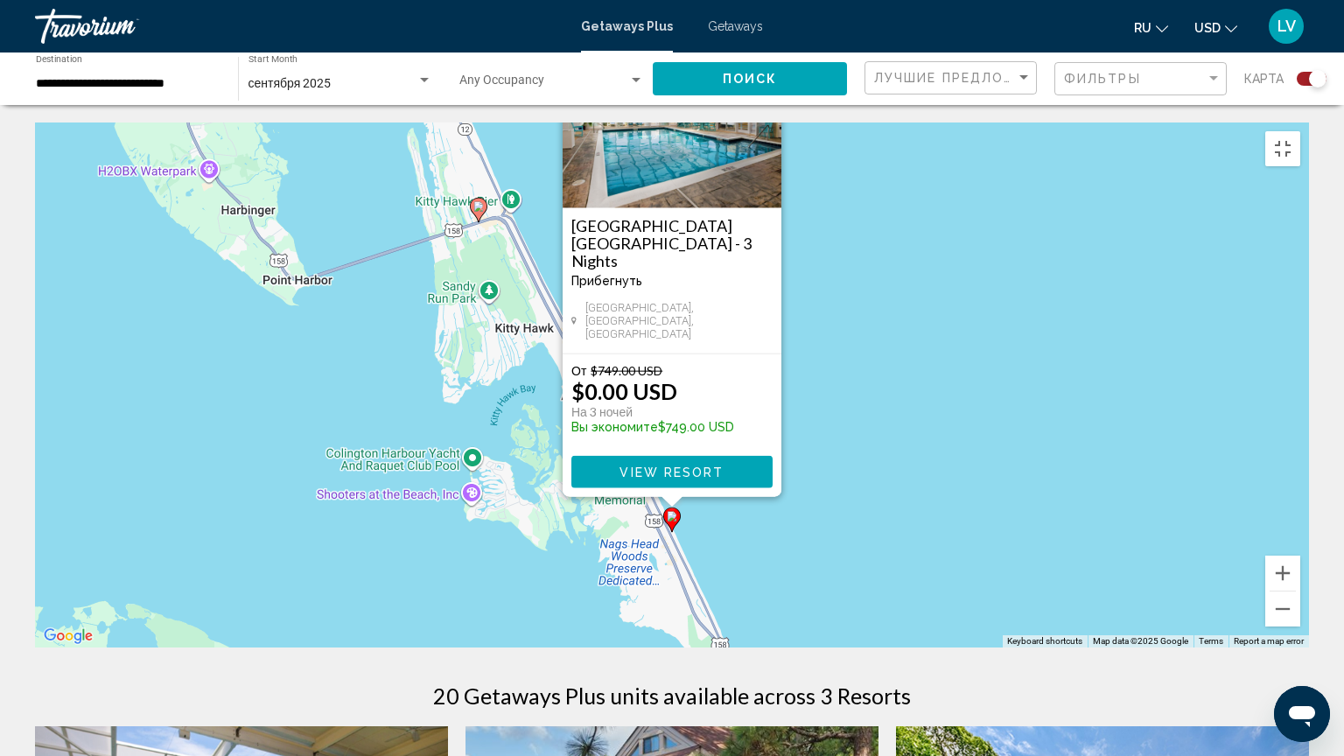
click at [770, 614] on image "Main content" at bounding box center [769, 730] width 10 height 10
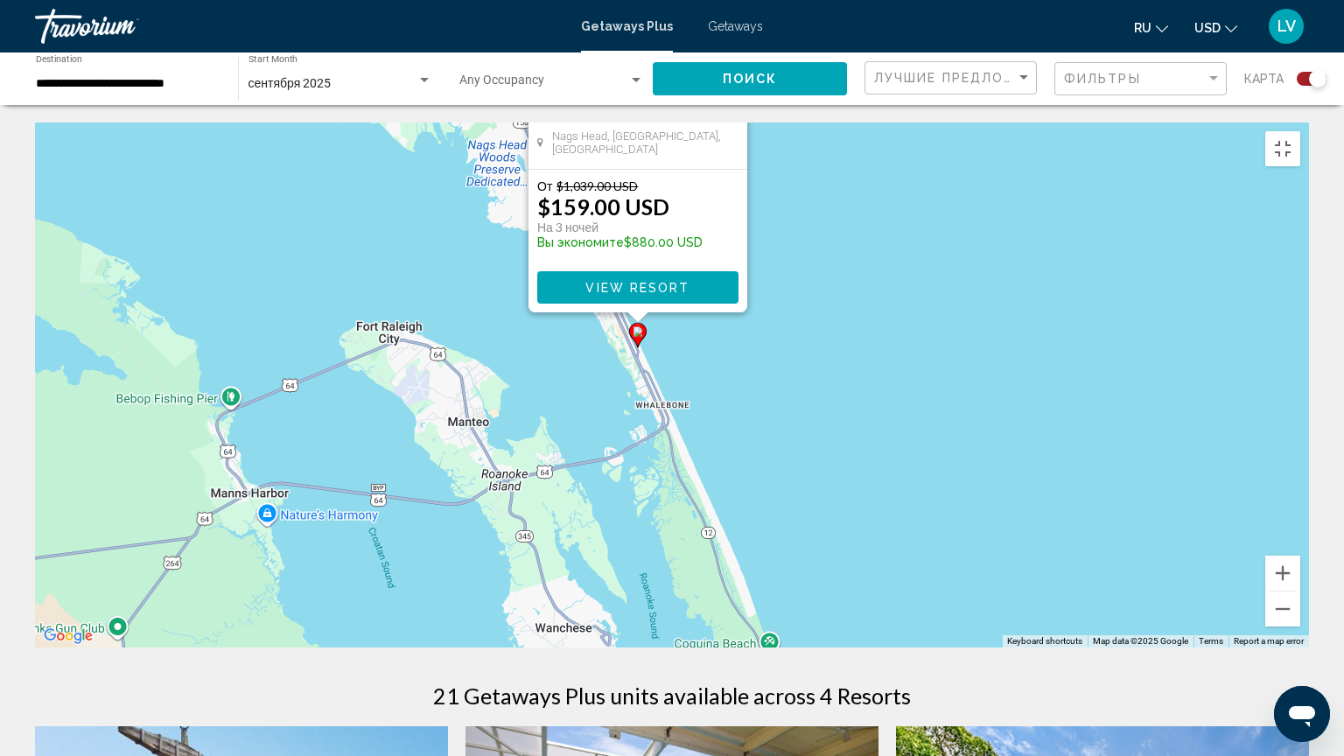
drag, startPoint x: 801, startPoint y: 676, endPoint x: 765, endPoint y: 487, distance: 192.3
click at [765, 487] on div "To activate drag with keyboard, press Alt + Enter. Once in keyboard drag state,…" at bounding box center [672, 384] width 1274 height 525
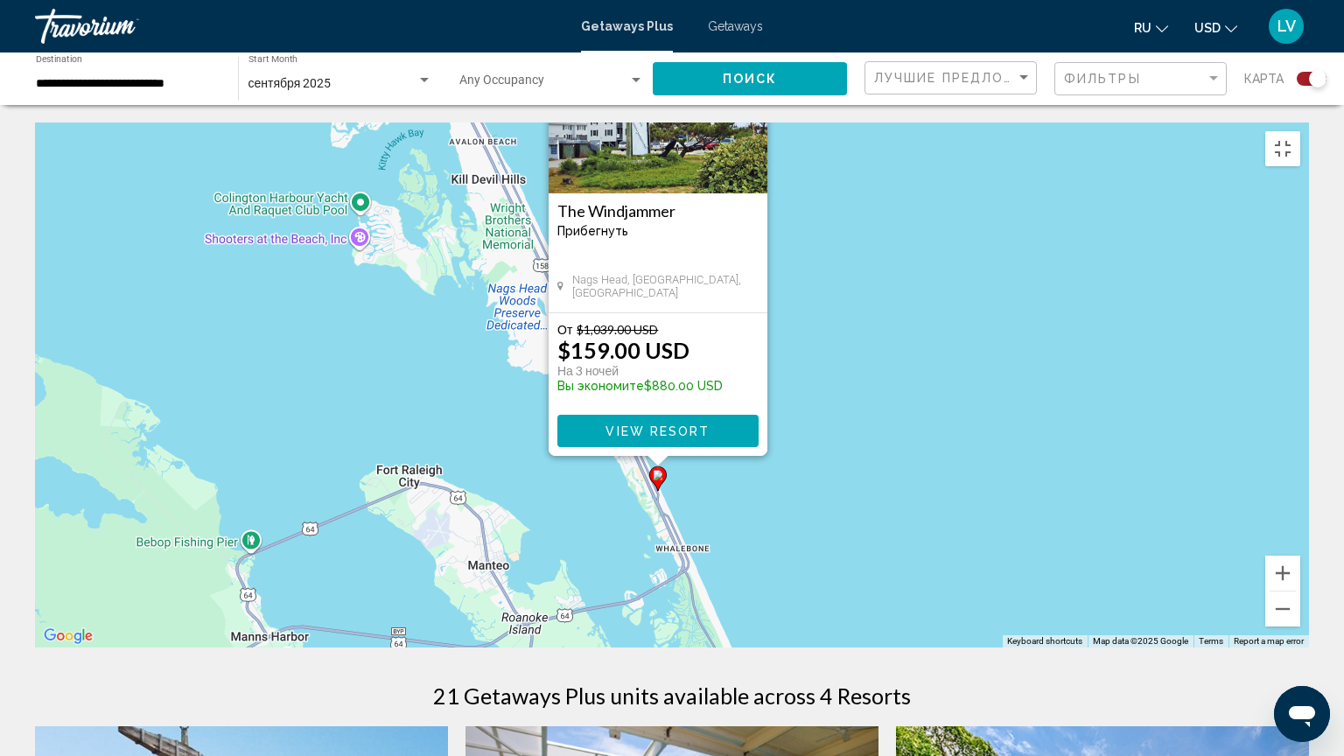
drag, startPoint x: 732, startPoint y: 478, endPoint x: 752, endPoint y: 621, distance: 144.9
click at [752, 614] on div "To activate drag with keyboard, press Alt + Enter. Once in keyboard drag state,…" at bounding box center [672, 384] width 1274 height 525
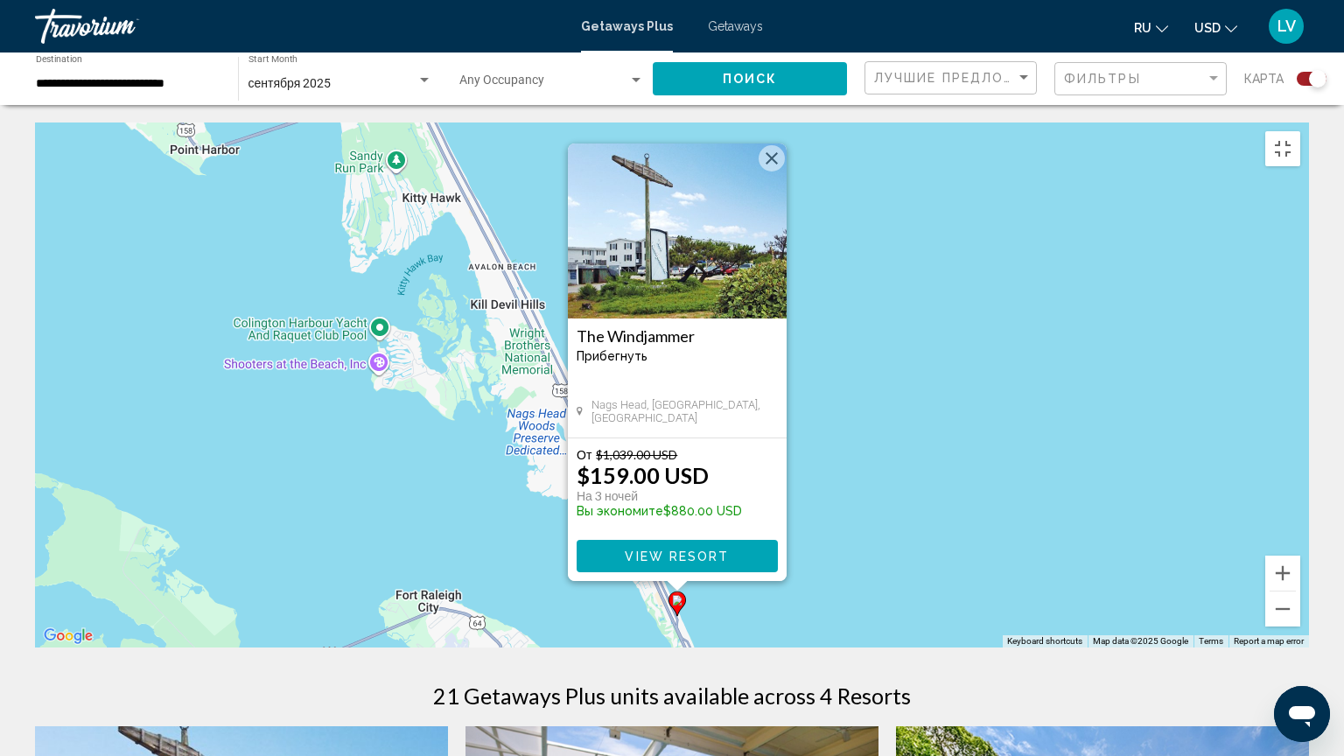
drag, startPoint x: 434, startPoint y: 483, endPoint x: 453, endPoint y: 610, distance: 128.3
click at [453, 610] on div "To activate drag with keyboard, press Alt + Enter. Once in keyboard drag state,…" at bounding box center [672, 384] width 1274 height 525
click at [670, 220] on img "Main content" at bounding box center [677, 230] width 219 height 175
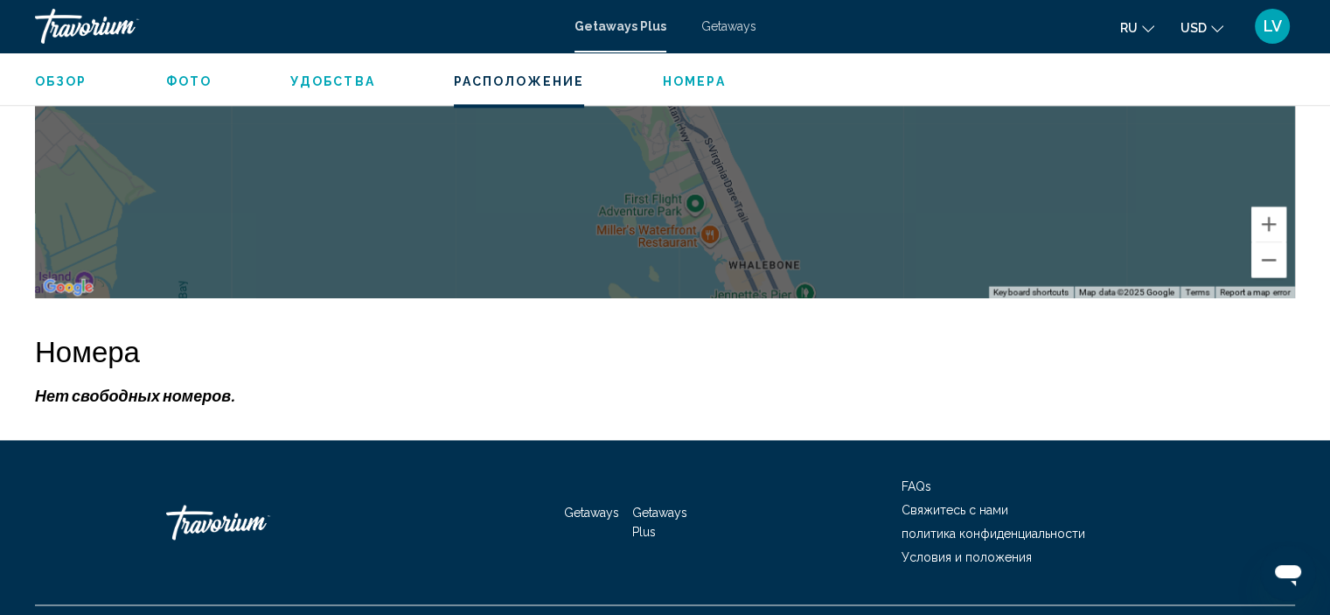
scroll to position [2348, 0]
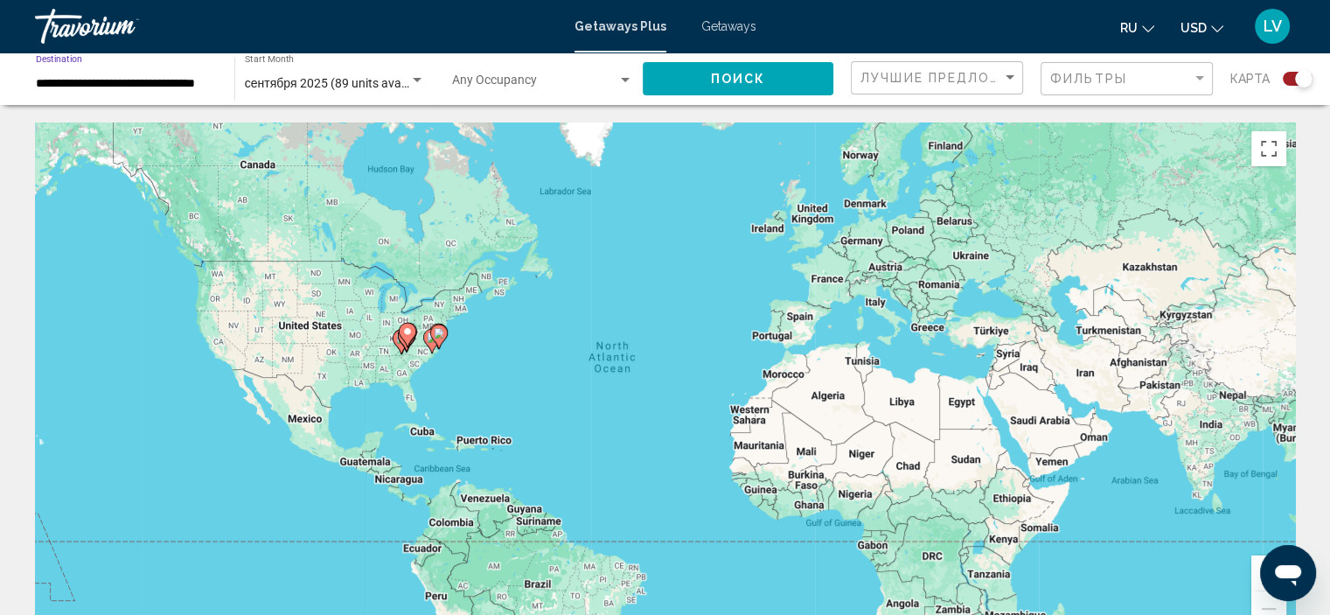
click at [114, 84] on input "**********" at bounding box center [126, 84] width 181 height 14
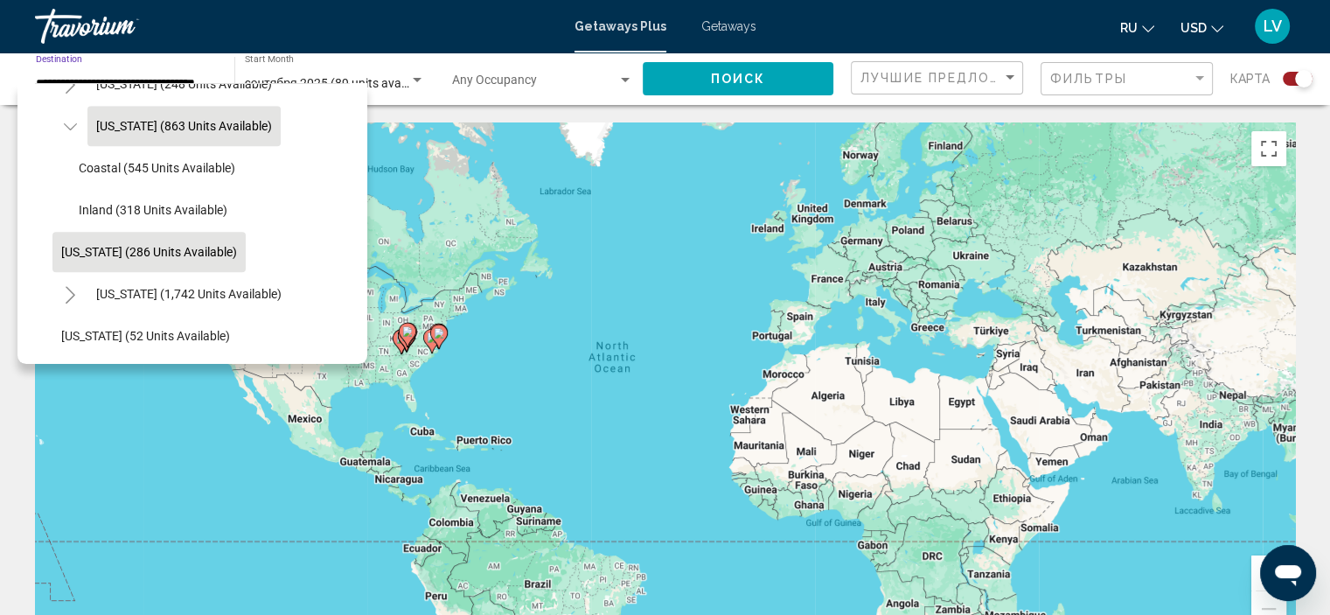
scroll to position [1335, 0]
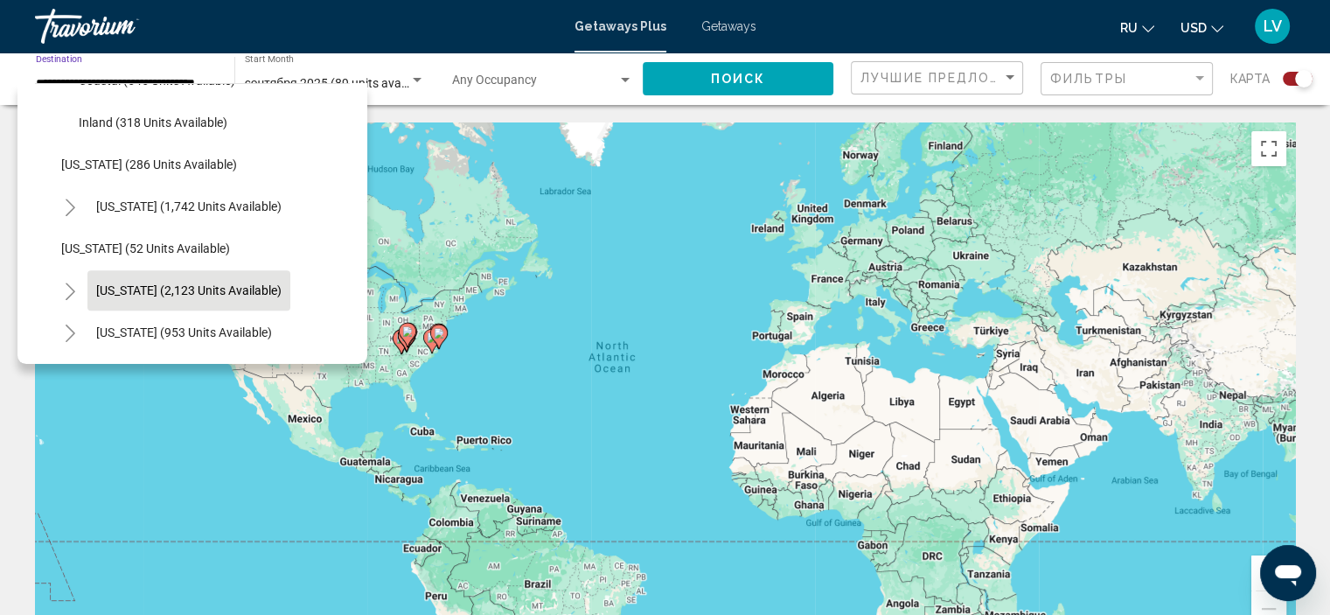
click at [163, 295] on span "[US_STATE] (2,123 units available)" at bounding box center [188, 290] width 185 height 14
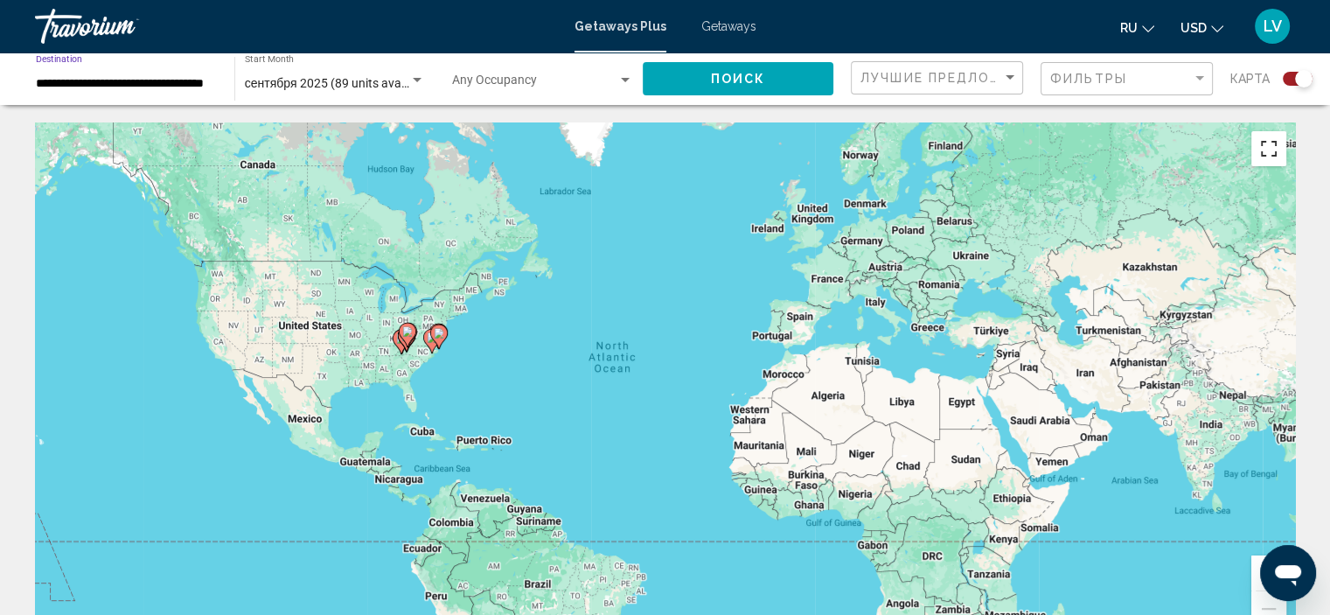
click at [1263, 155] on button "Toggle fullscreen view" at bounding box center [1269, 148] width 35 height 35
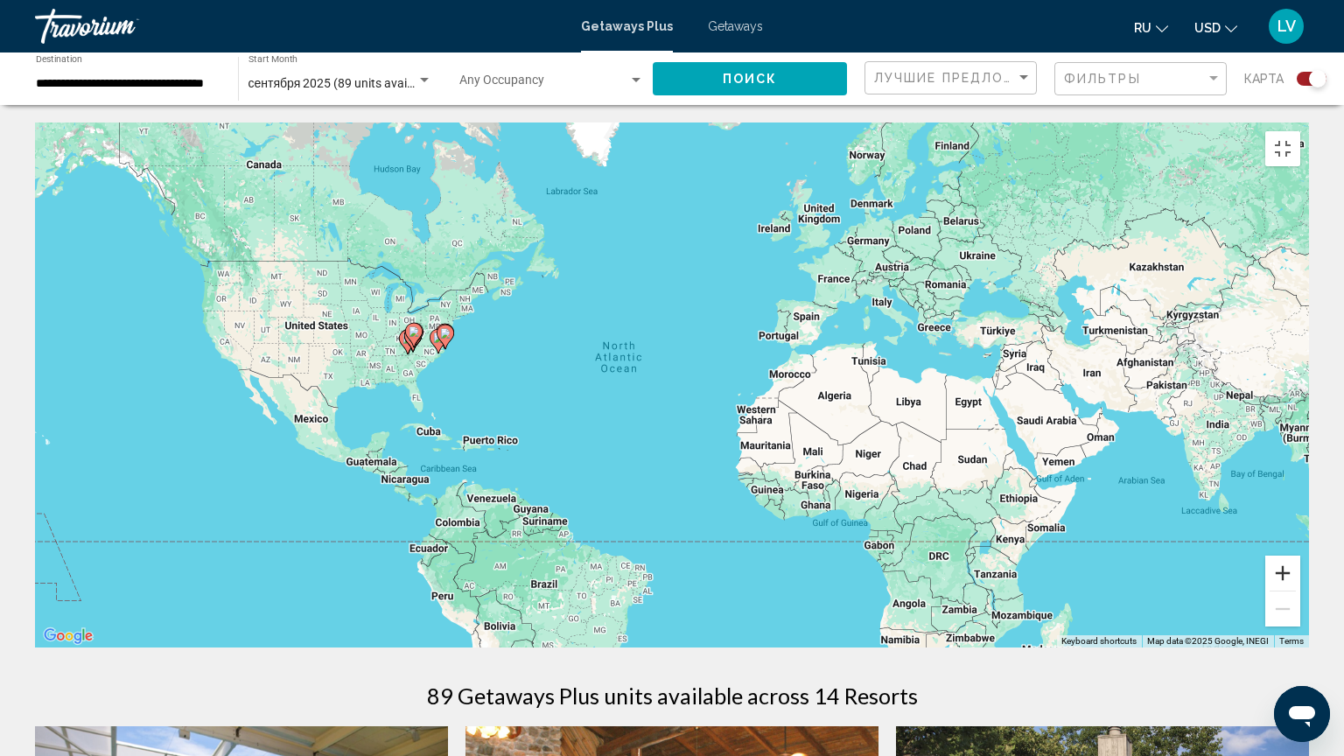
click at [1300, 590] on button "Zoom in" at bounding box center [1282, 572] width 35 height 35
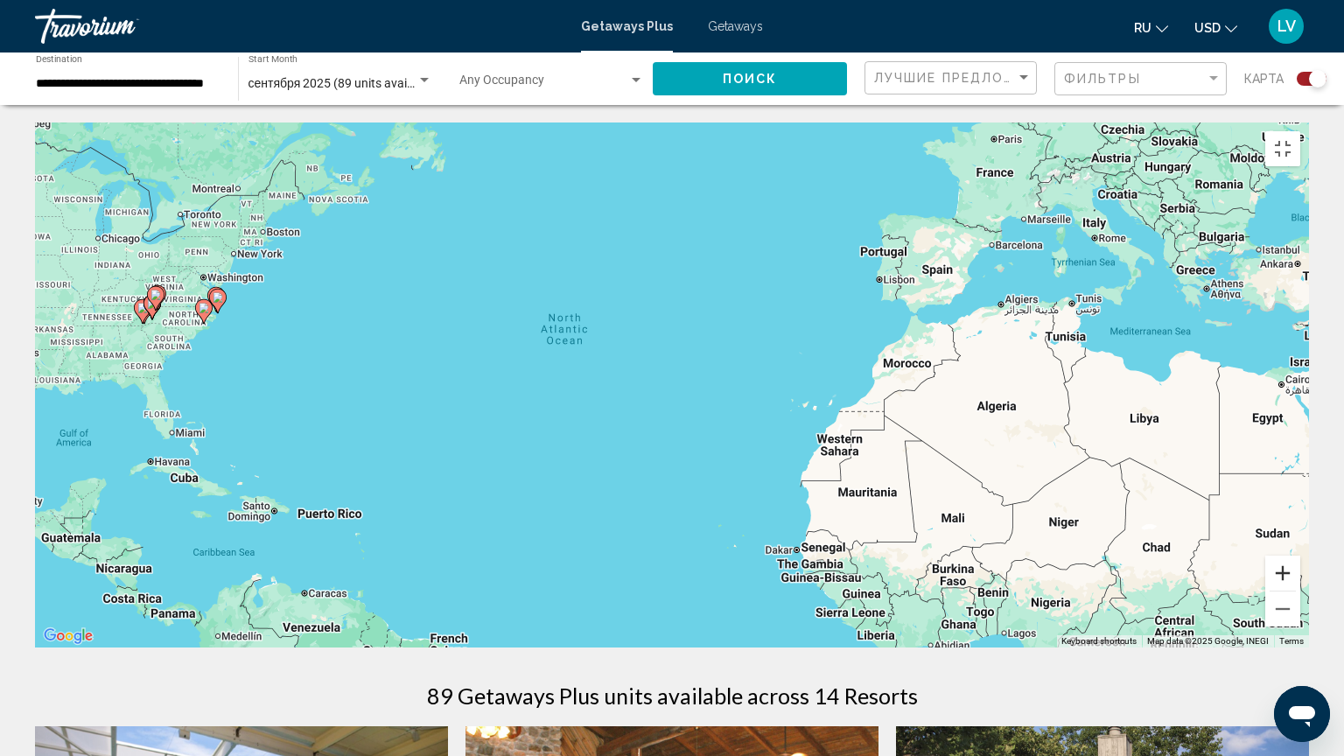
click at [1300, 590] on button "Zoom in" at bounding box center [1282, 572] width 35 height 35
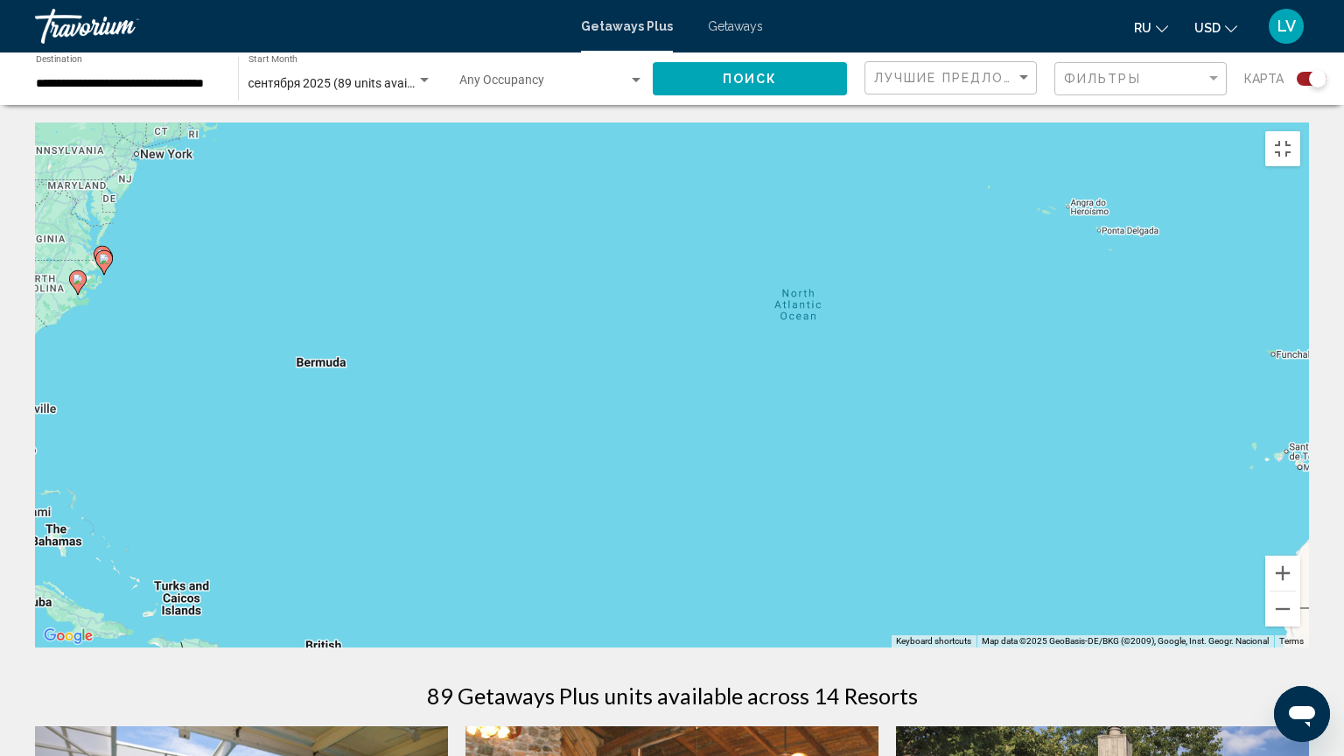
drag, startPoint x: 740, startPoint y: 602, endPoint x: 1085, endPoint y: 635, distance: 346.2
click at [1085, 614] on div "To activate drag with keyboard, press Alt + Enter. Once in keyboard drag state,…" at bounding box center [672, 384] width 1274 height 525
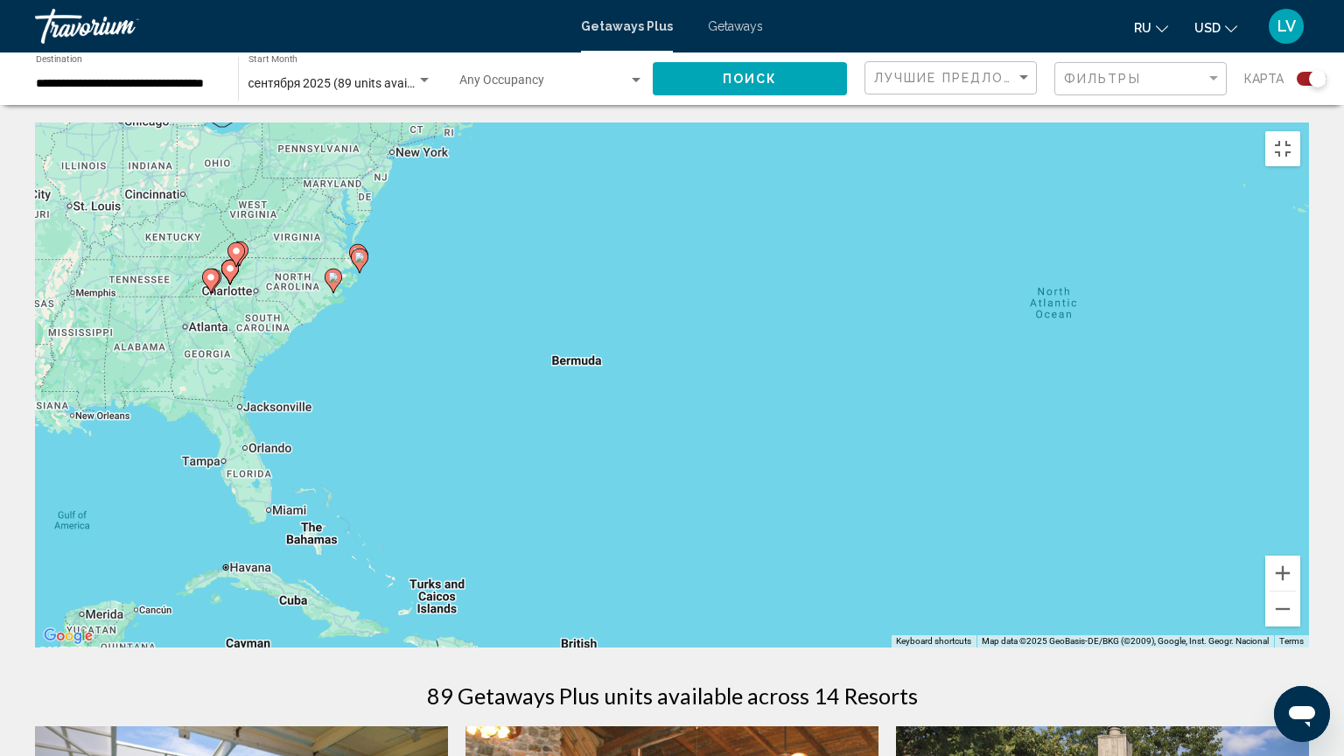
drag, startPoint x: 520, startPoint y: 626, endPoint x: 805, endPoint y: 644, distance: 284.8
click at [805, 614] on div "To activate drag with keyboard, press Alt + Enter. Once in keyboard drag state,…" at bounding box center [672, 384] width 1274 height 525
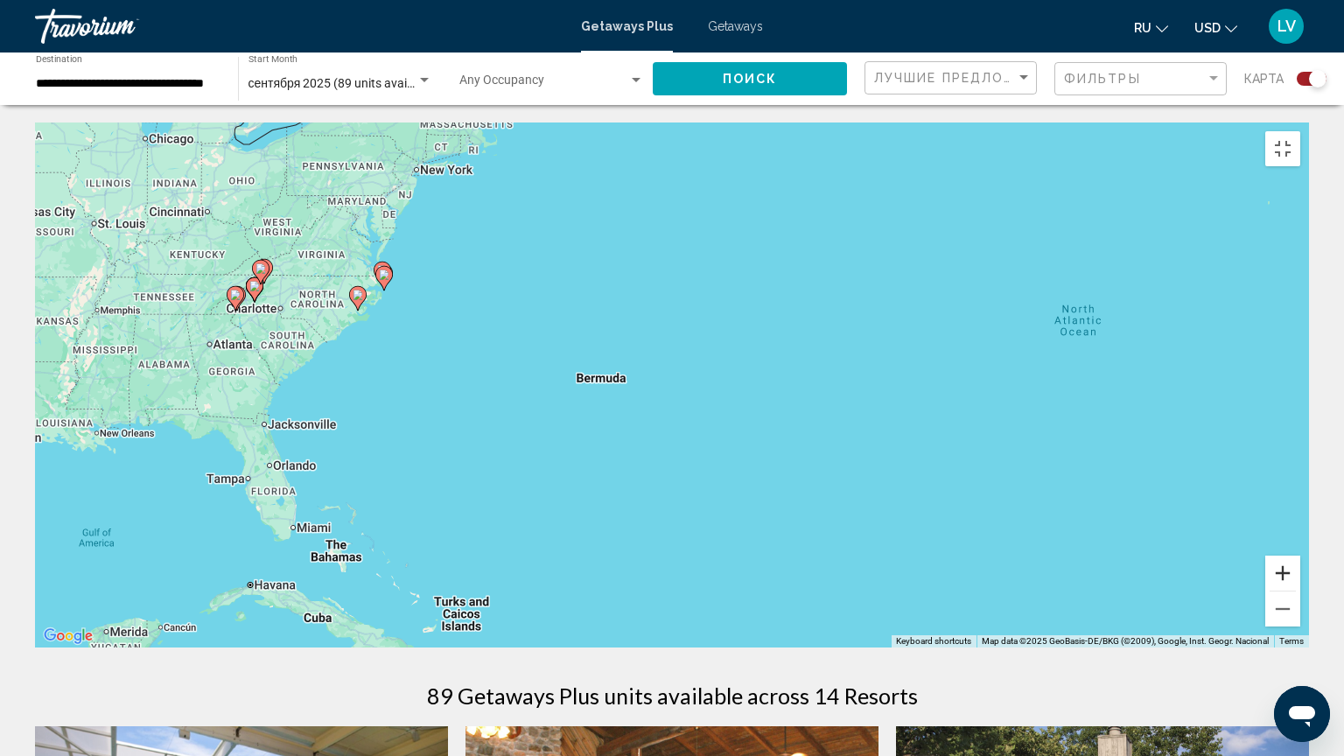
click at [1300, 590] on button "Zoom in" at bounding box center [1282, 572] width 35 height 35
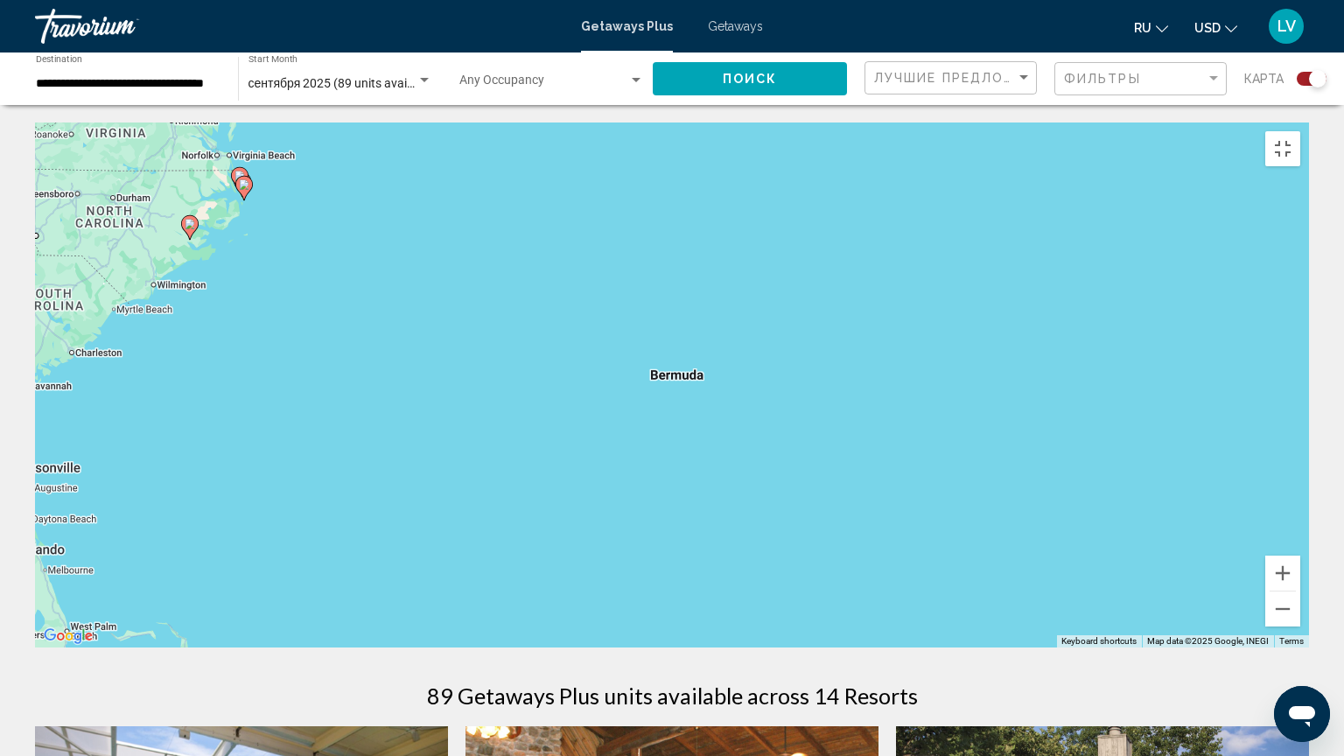
drag, startPoint x: 663, startPoint y: 667, endPoint x: 815, endPoint y: 671, distance: 152.2
click at [815, 614] on div "To activate drag with keyboard, press Alt + Enter. Once in keyboard drag state,…" at bounding box center [672, 384] width 1274 height 525
click at [1300, 590] on button "Zoom in" at bounding box center [1282, 572] width 35 height 35
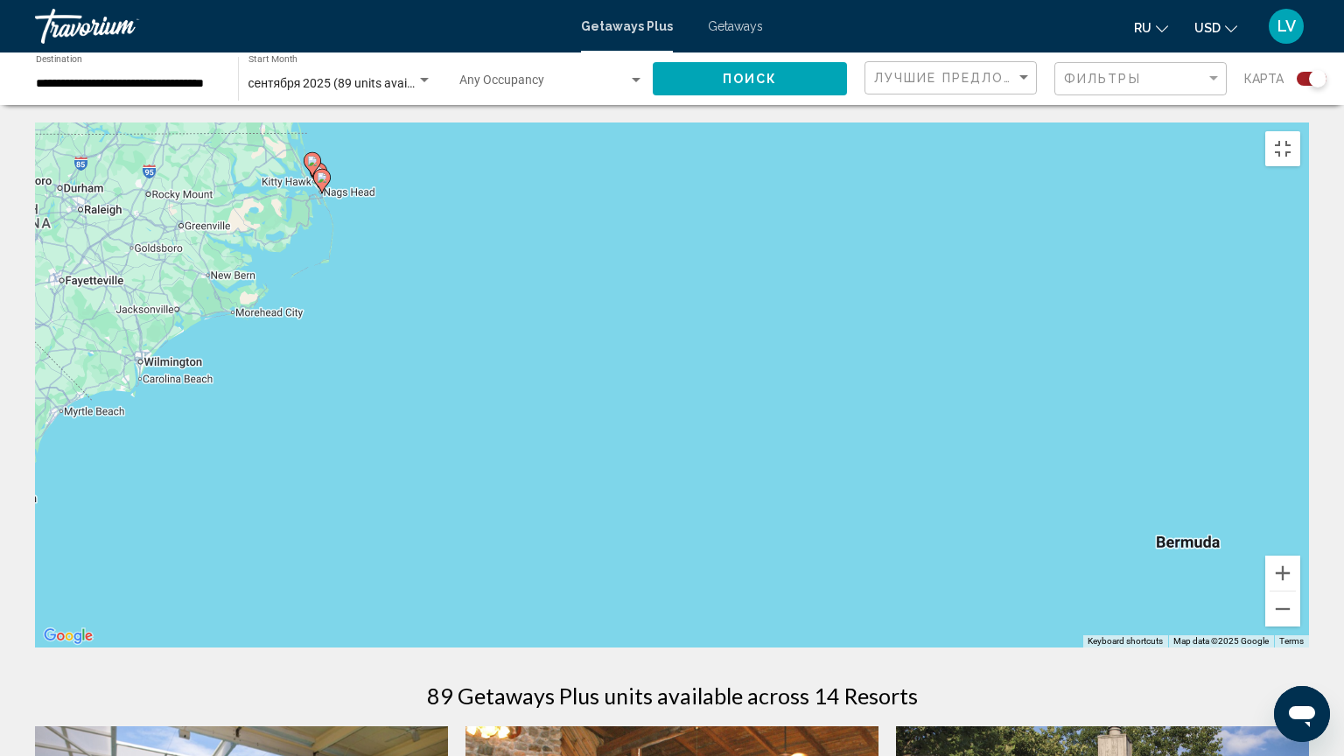
drag, startPoint x: 678, startPoint y: 576, endPoint x: 1183, endPoint y: 755, distance: 535.3
click at [1183, 614] on div "To activate drag with keyboard, press Alt + Enter. Once in keyboard drag state,…" at bounding box center [672, 384] width 1274 height 525
click at [1300, 590] on button "Zoom in" at bounding box center [1282, 572] width 35 height 35
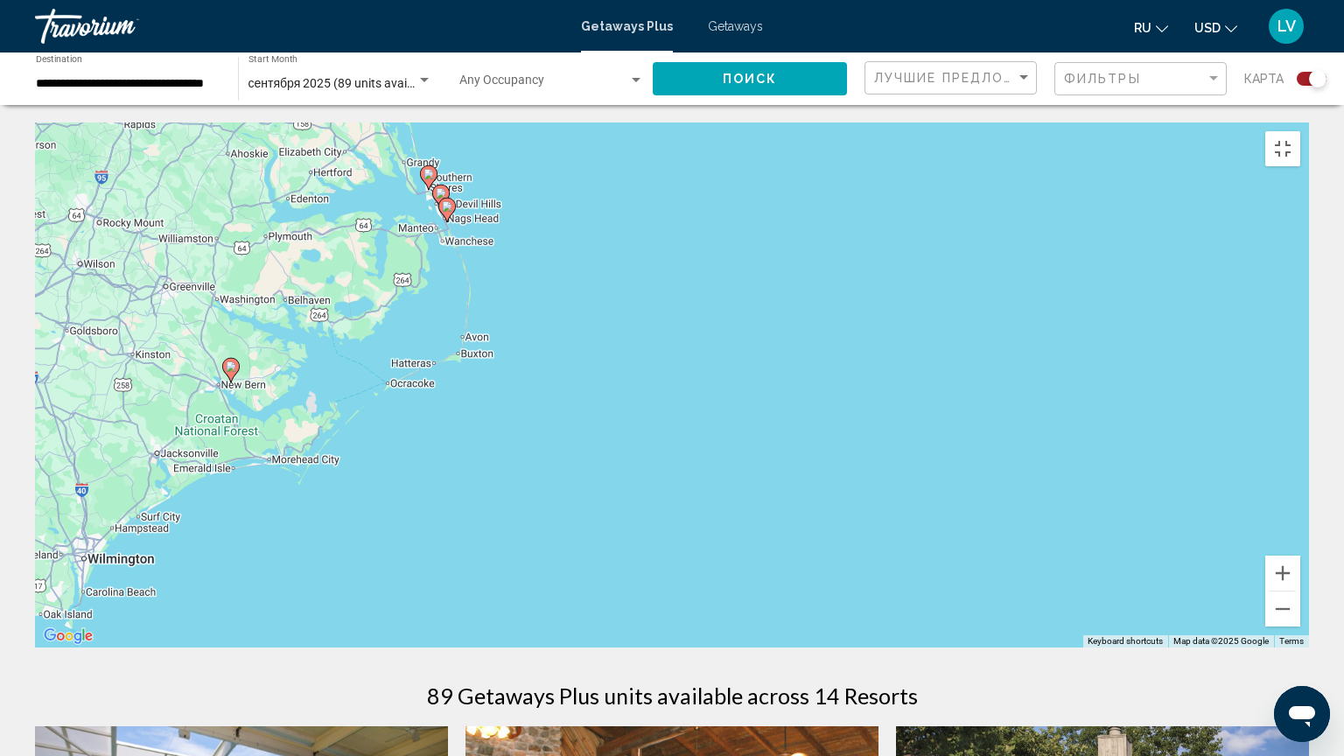
drag, startPoint x: 681, startPoint y: 533, endPoint x: 1156, endPoint y: 755, distance: 525.1
click at [1156, 614] on div "To activate drag with keyboard, press Alt + Enter. Once in keyboard drag state,…" at bounding box center [672, 384] width 1274 height 525
click at [233, 361] on image "Main content" at bounding box center [231, 366] width 10 height 10
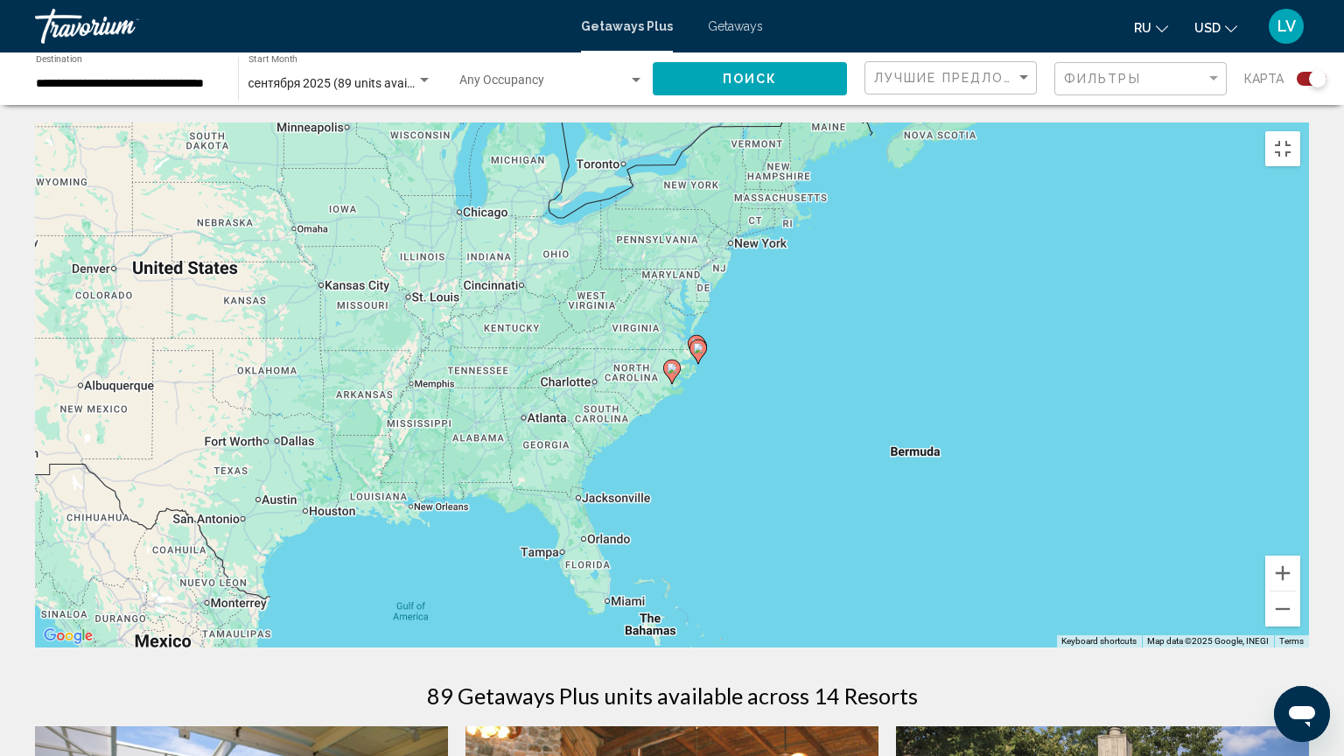
click at [673, 360] on icon "Main content" at bounding box center [672, 371] width 16 height 23
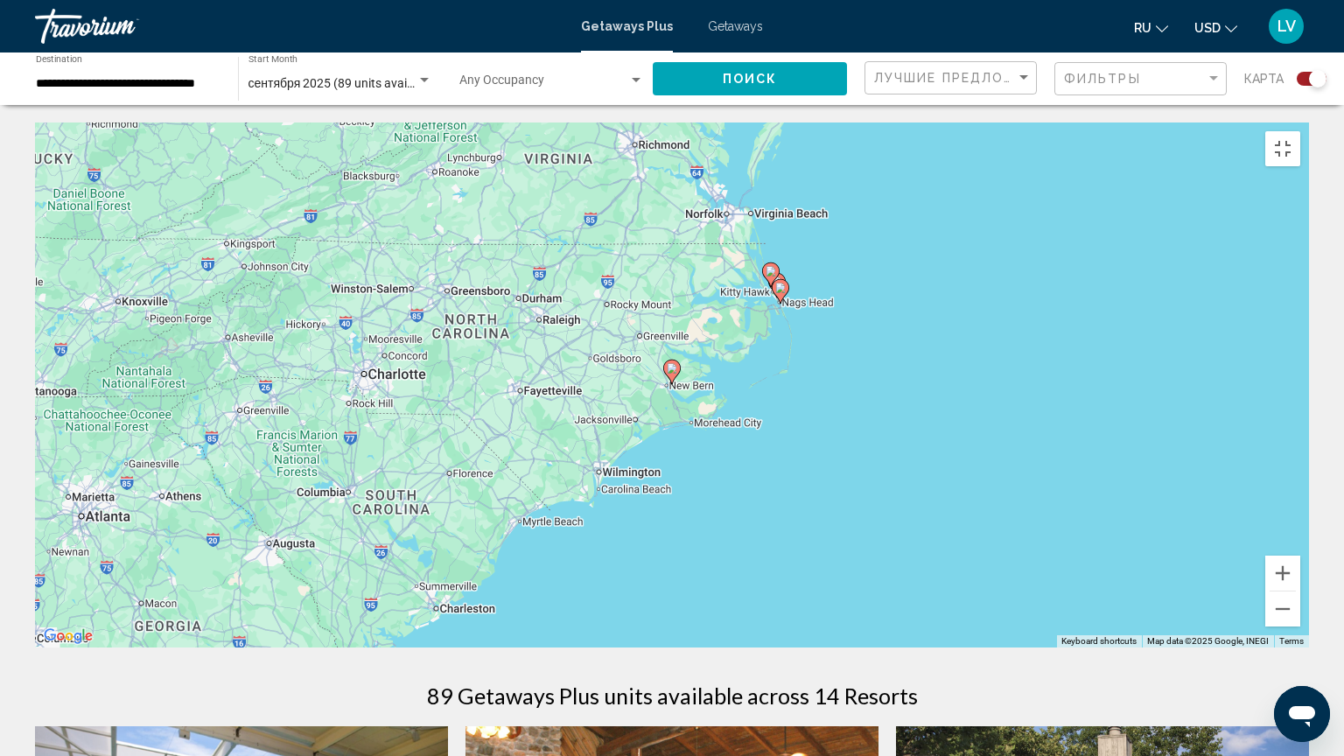
click at [673, 360] on icon "Main content" at bounding box center [672, 371] width 16 height 23
type input "**********"
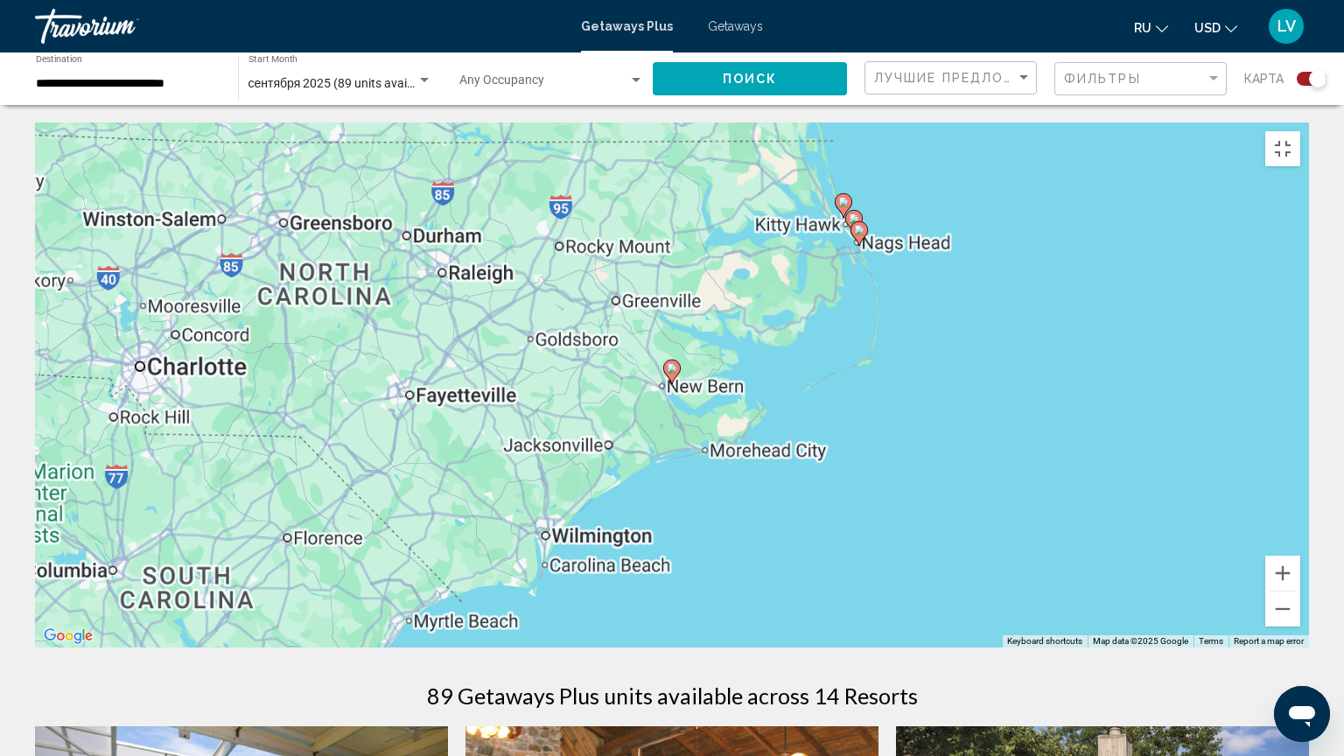
click at [674, 373] on gmp-advanced-marker "Main content" at bounding box center [671, 372] width 17 height 26
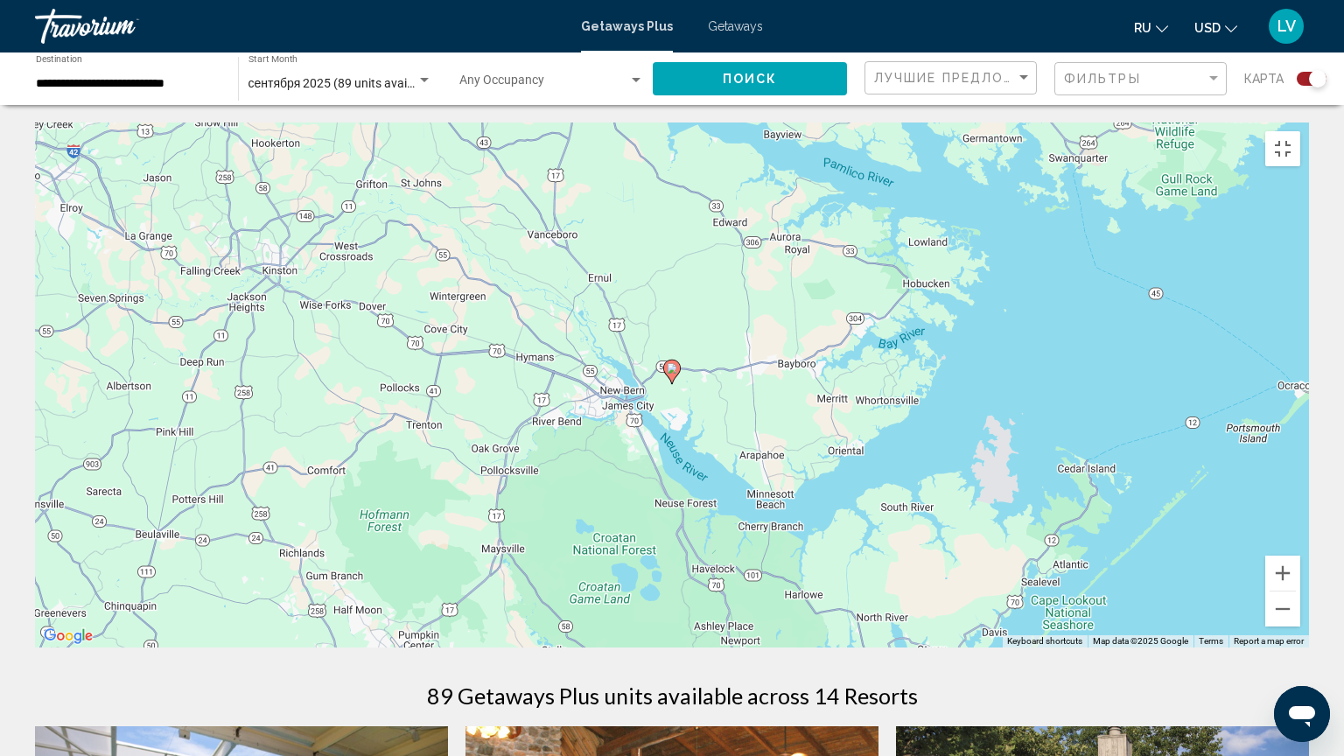
click at [675, 363] on image "Main content" at bounding box center [672, 368] width 10 height 10
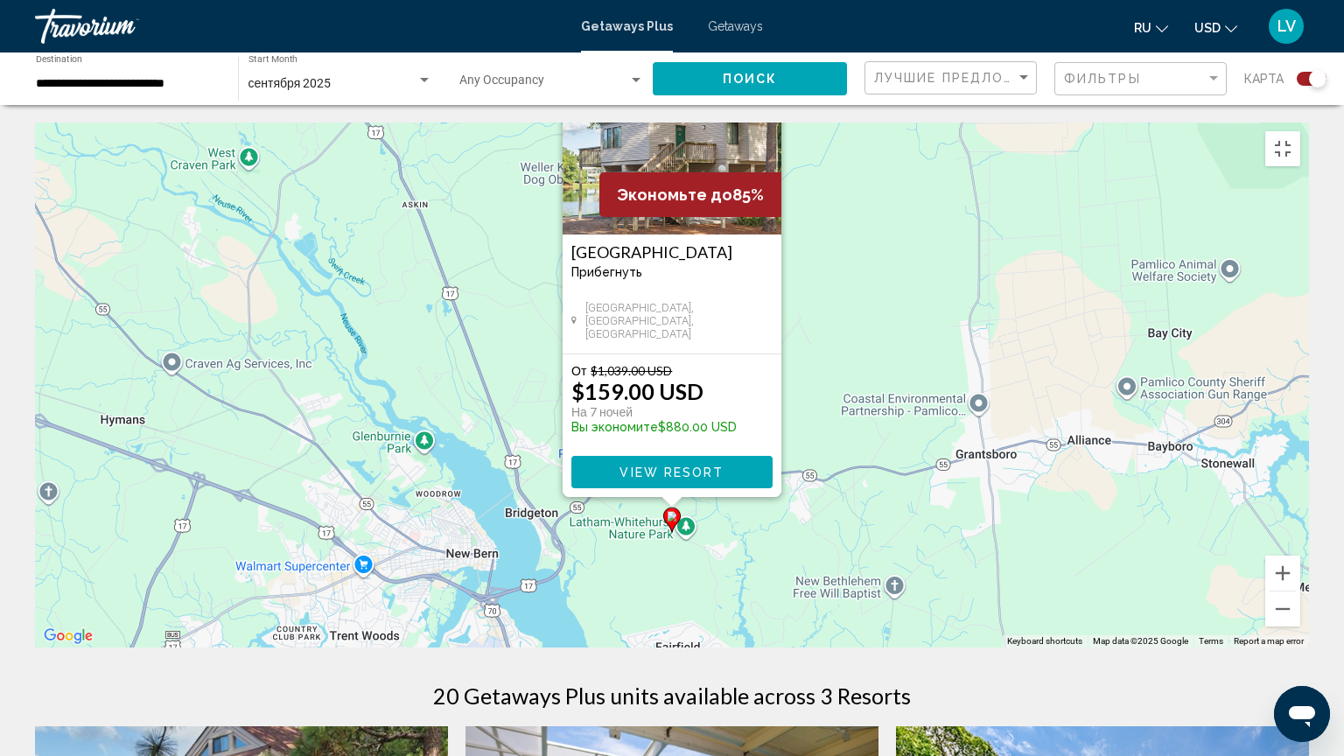
click at [767, 67] on button "Close" at bounding box center [766, 74] width 26 height 26
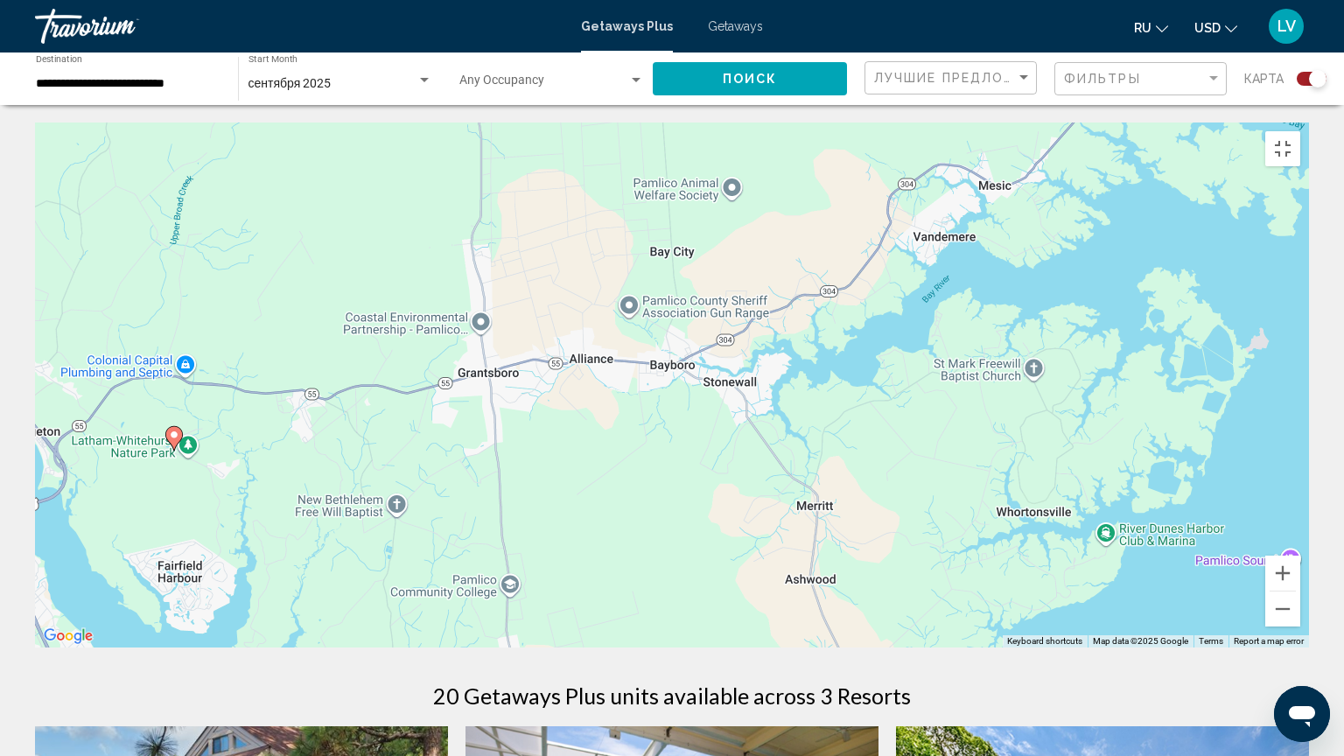
drag, startPoint x: 1160, startPoint y: 696, endPoint x: 662, endPoint y: 615, distance: 504.3
click at [662, 614] on div "To activate drag with keyboard, press Alt + Enter. Once in keyboard drag state,…" at bounding box center [672, 384] width 1274 height 525
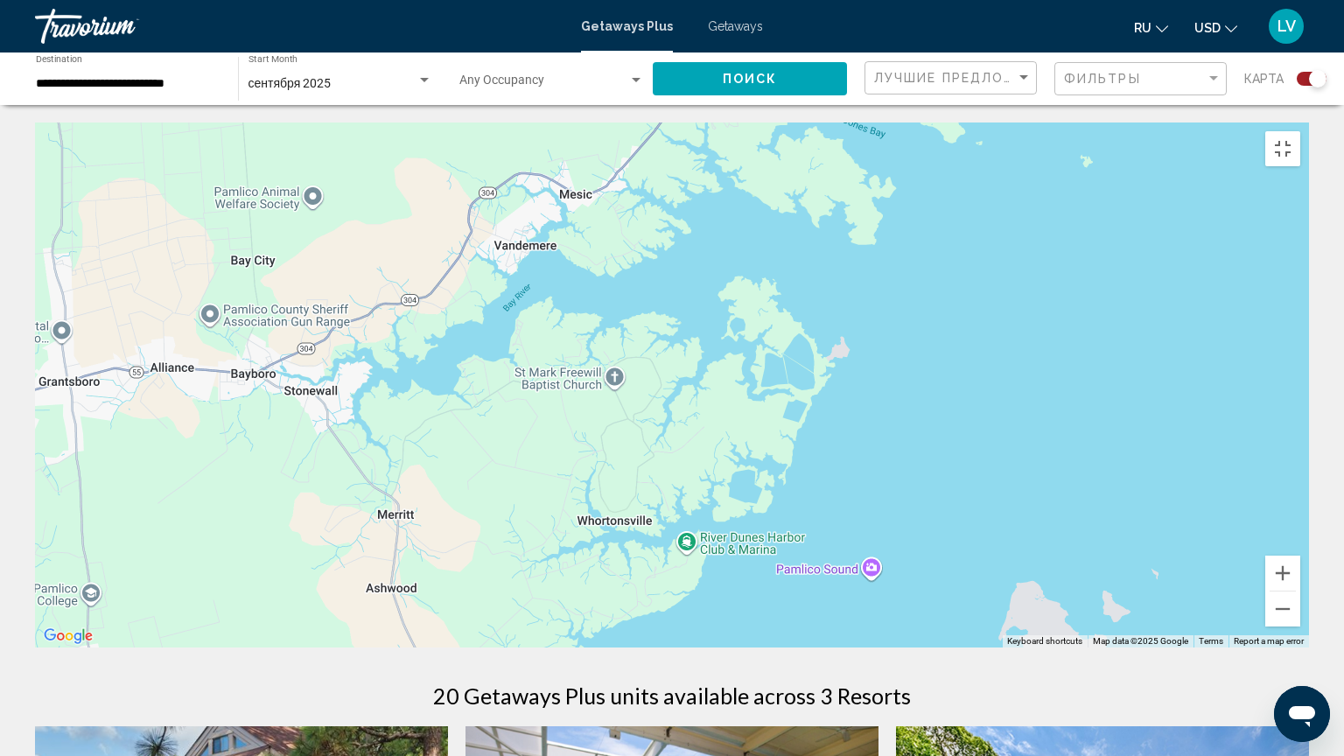
drag, startPoint x: 1142, startPoint y: 640, endPoint x: 717, endPoint y: 652, distance: 425.2
click at [717, 614] on div "To activate drag with keyboard, press Alt + Enter. Once in keyboard drag state,…" at bounding box center [672, 384] width 1274 height 525
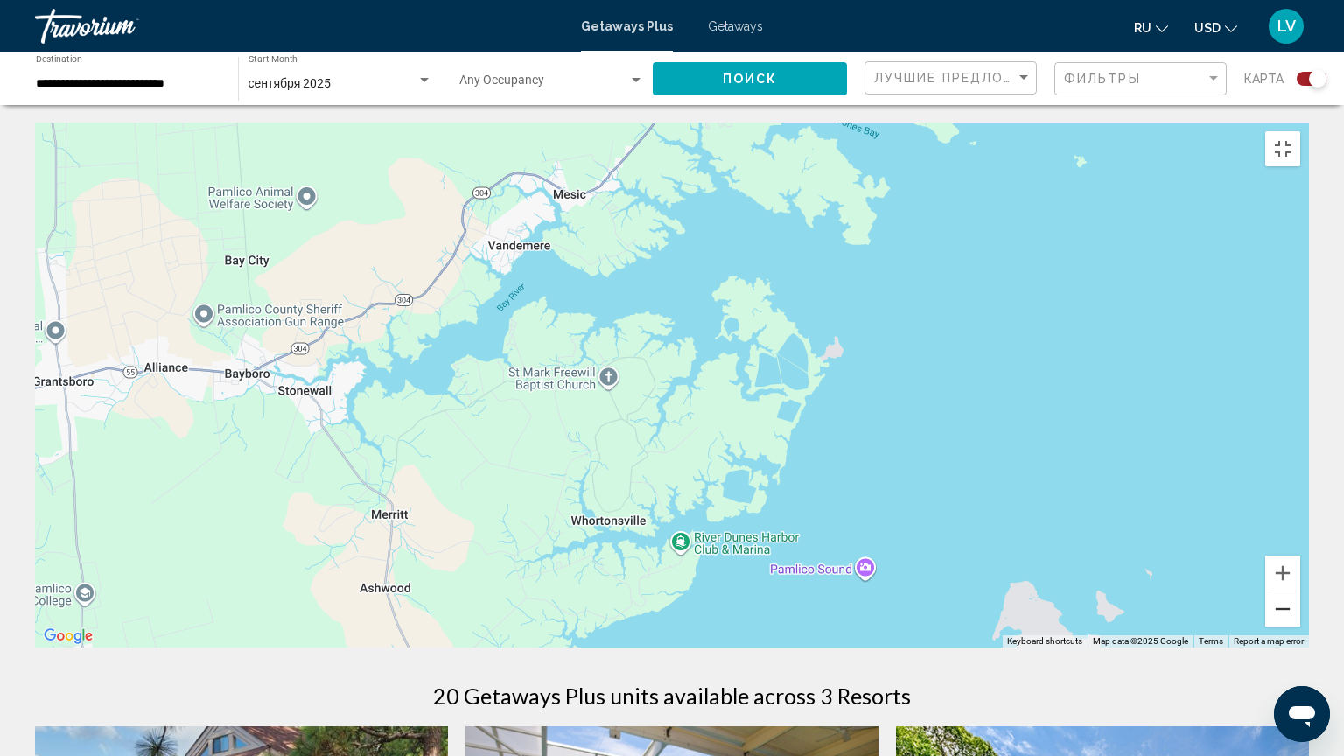
click at [1300, 614] on button "Zoom out" at bounding box center [1282, 608] width 35 height 35
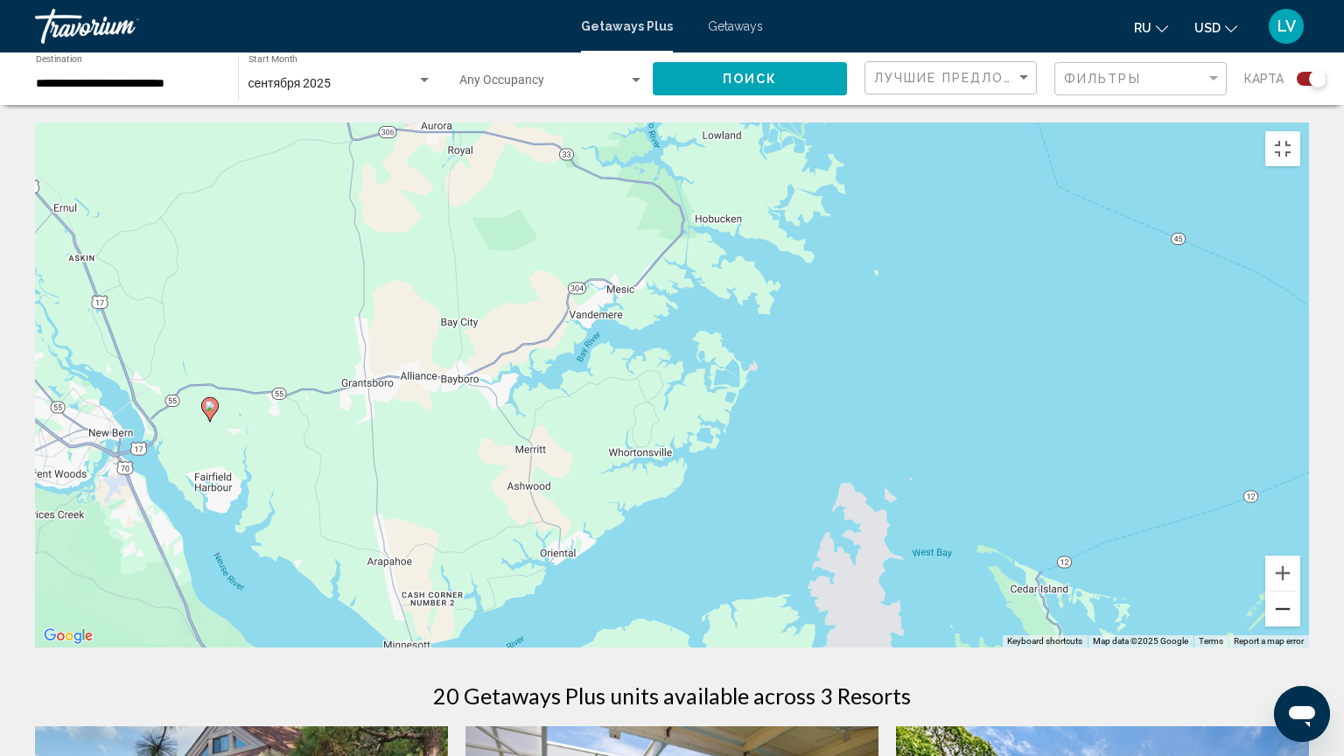
click at [1300, 614] on button "Zoom out" at bounding box center [1282, 608] width 35 height 35
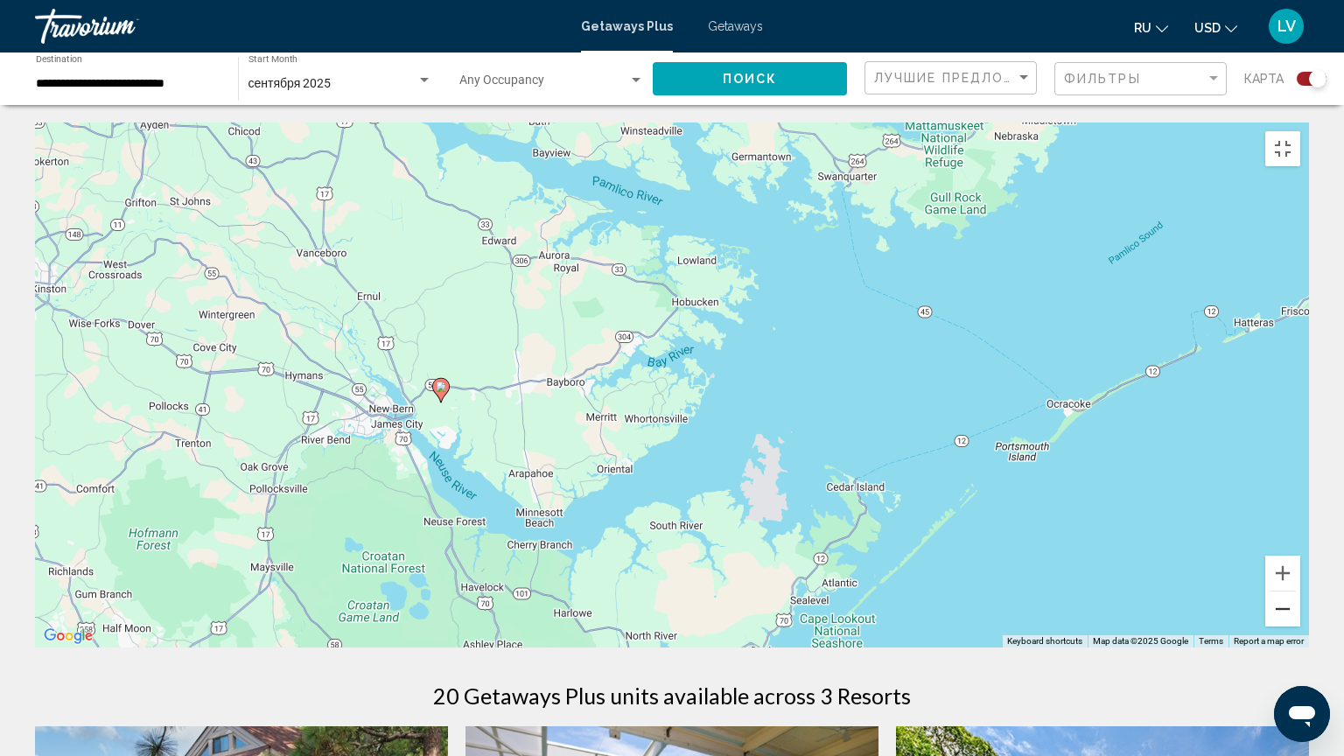
click at [1300, 614] on button "Zoom out" at bounding box center [1282, 608] width 35 height 35
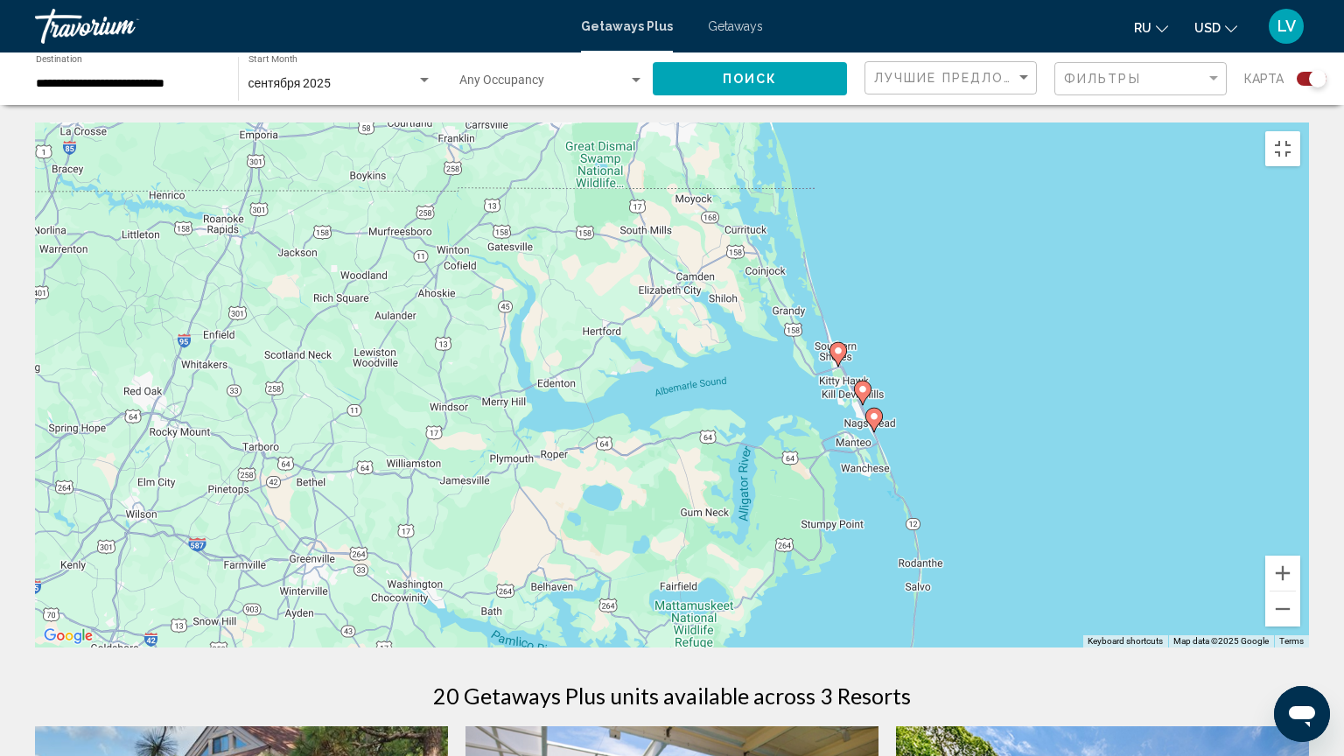
drag, startPoint x: 1043, startPoint y: 501, endPoint x: 947, endPoint y: 755, distance: 271.3
click at [947, 614] on div "To activate drag with keyboard, press Alt + Enter. Once in keyboard drag state,…" at bounding box center [672, 384] width 1274 height 525
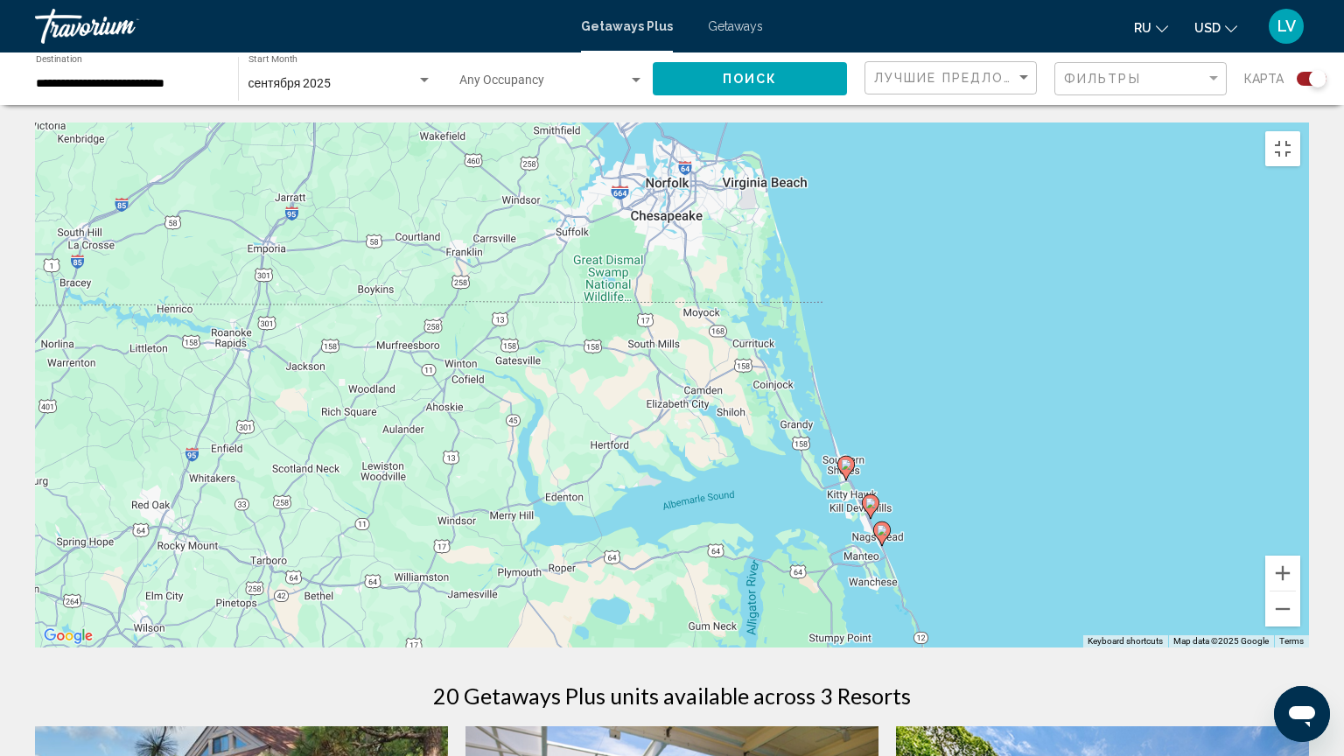
drag, startPoint x: 1018, startPoint y: 469, endPoint x: 1003, endPoint y: 588, distance: 119.9
click at [1003, 588] on div "To activate drag with keyboard, press Alt + Enter. Once in keyboard drag state,…" at bounding box center [672, 384] width 1274 height 525
click at [841, 462] on image "Main content" at bounding box center [844, 467] width 10 height 10
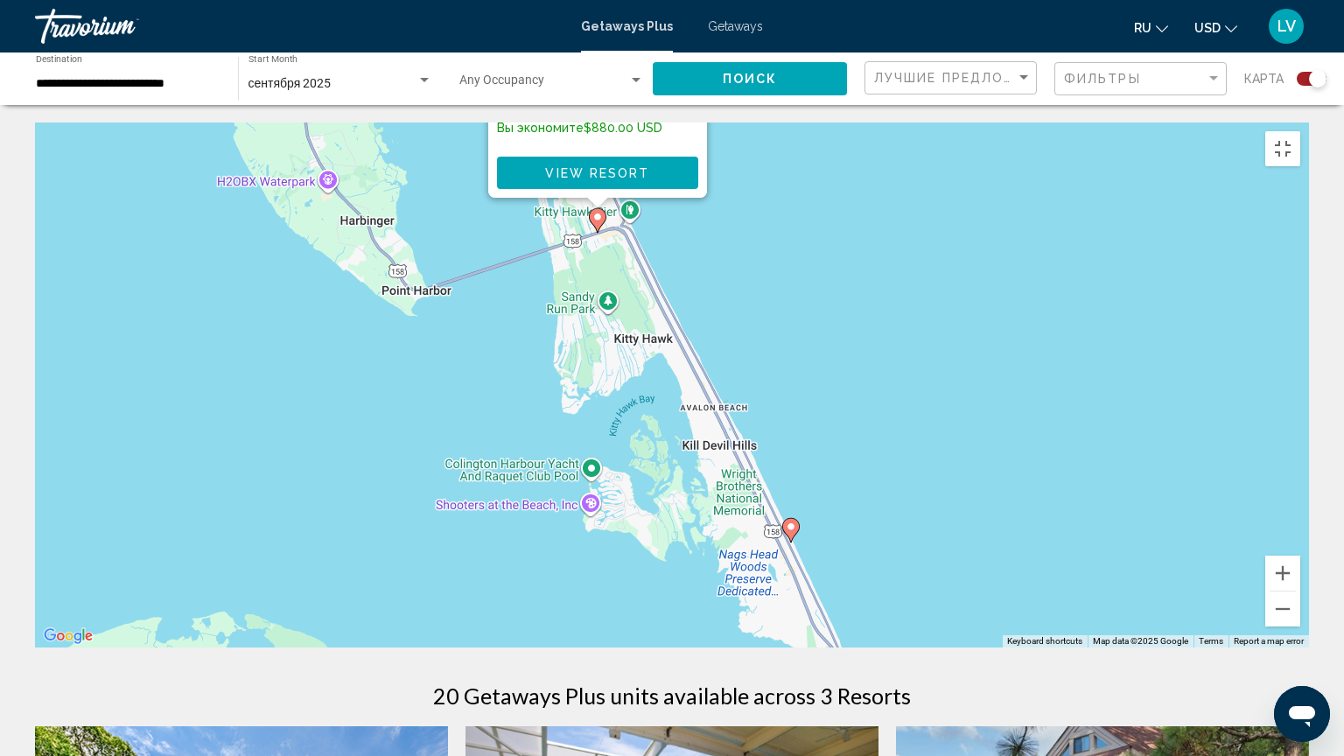
drag, startPoint x: 945, startPoint y: 644, endPoint x: 871, endPoint y: 339, distance: 313.1
click at [871, 339] on div "To activate drag with keyboard, press Alt + Enter. Once in keyboard drag state,…" at bounding box center [672, 384] width 1274 height 525
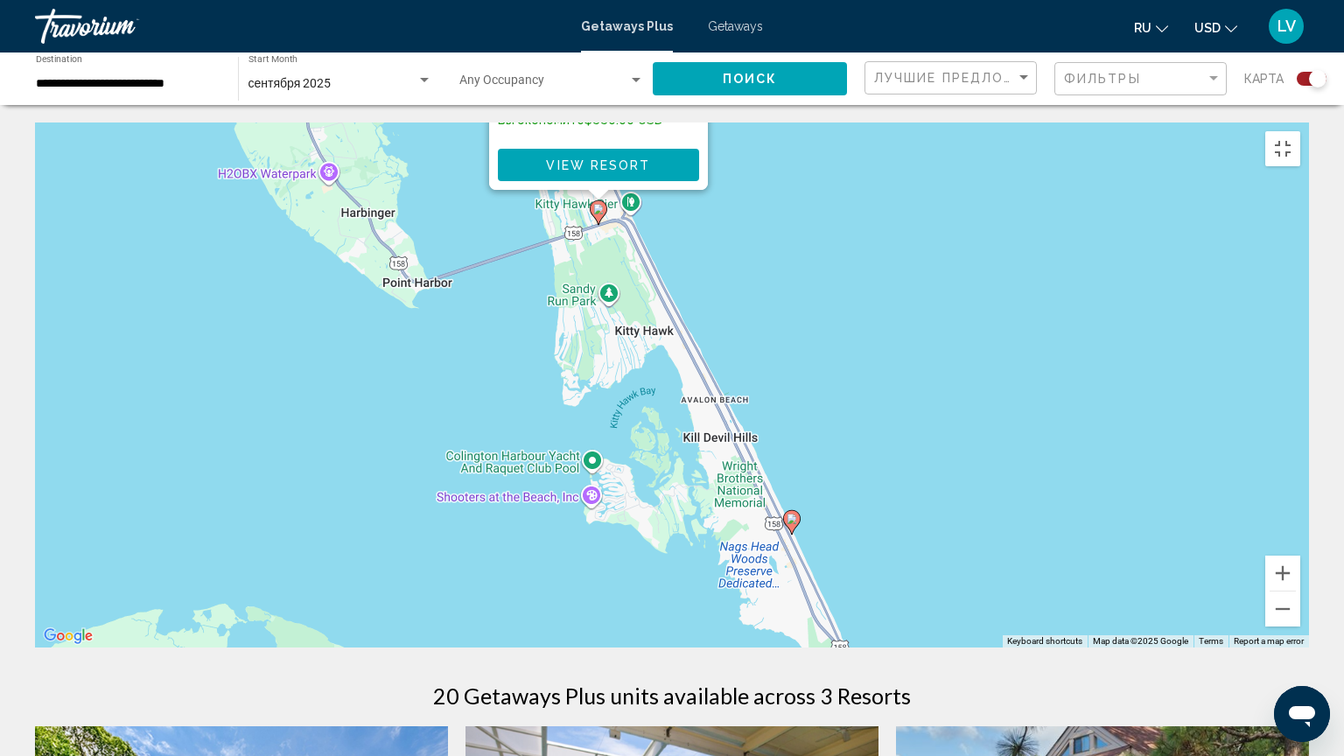
click at [788, 514] on image "Main content" at bounding box center [791, 518] width 10 height 10
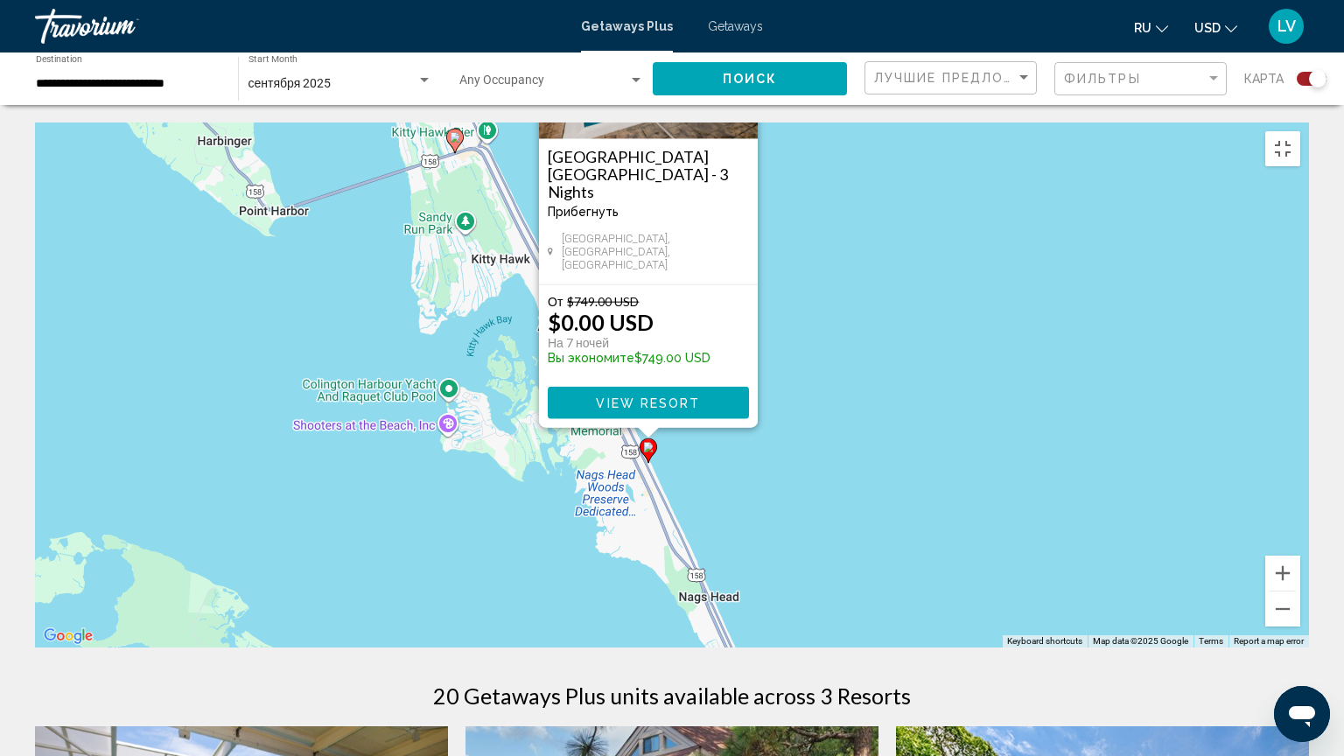
drag, startPoint x: 941, startPoint y: 535, endPoint x: 918, endPoint y: 464, distance: 74.7
click at [918, 464] on div "To activate drag with keyboard, press Alt + Enter. Once in keyboard drag state,…" at bounding box center [672, 384] width 1274 height 525
click at [745, 614] on image "Main content" at bounding box center [746, 661] width 10 height 10
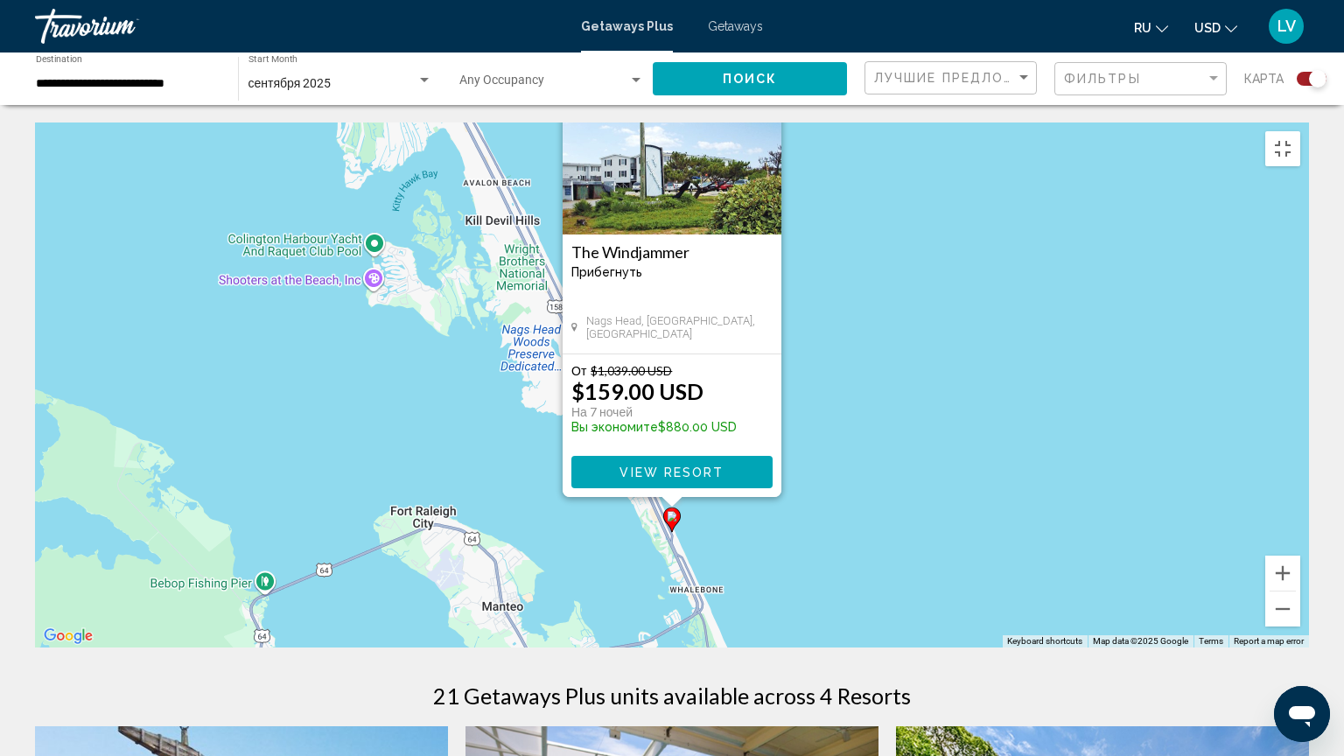
click at [1309, 122] on div "To activate drag with keyboard, press Alt + Enter. Once in keyboard drag state,…" at bounding box center [672, 384] width 1274 height 525
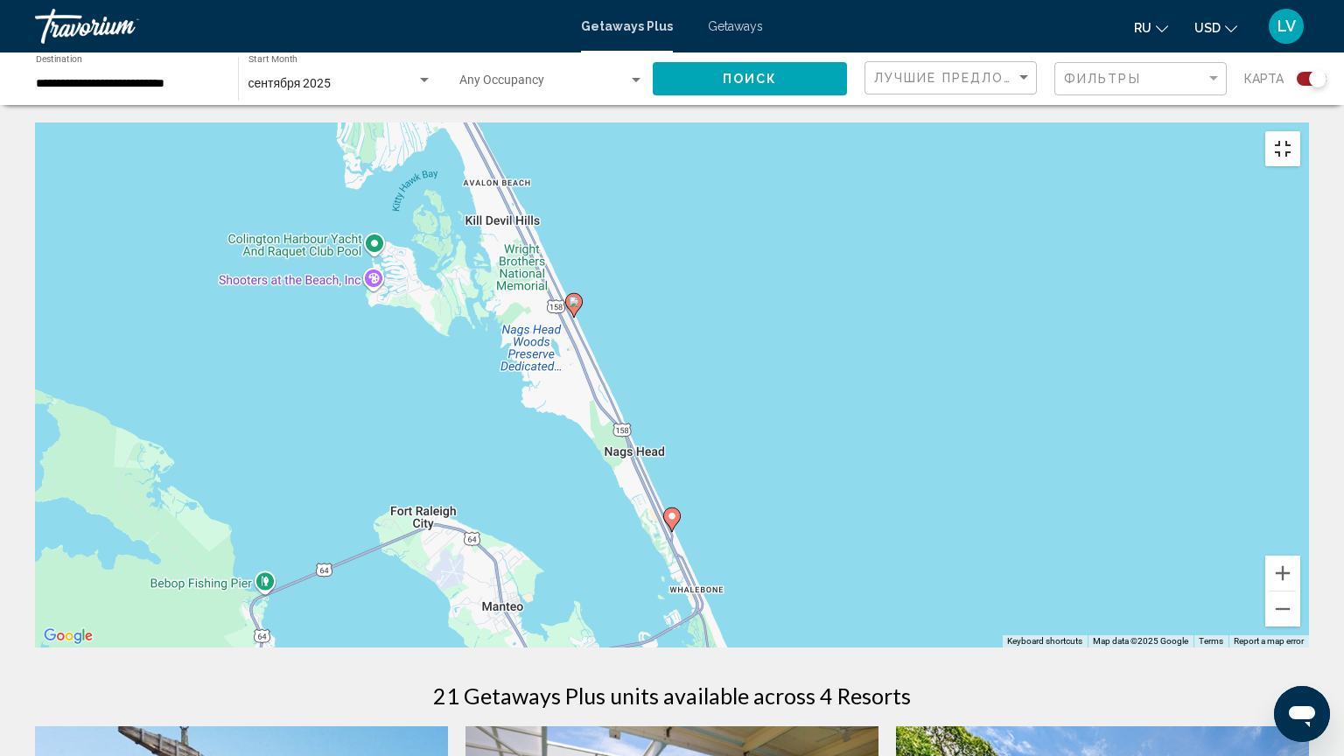
click at [1300, 131] on button "Toggle fullscreen view" at bounding box center [1282, 148] width 35 height 35
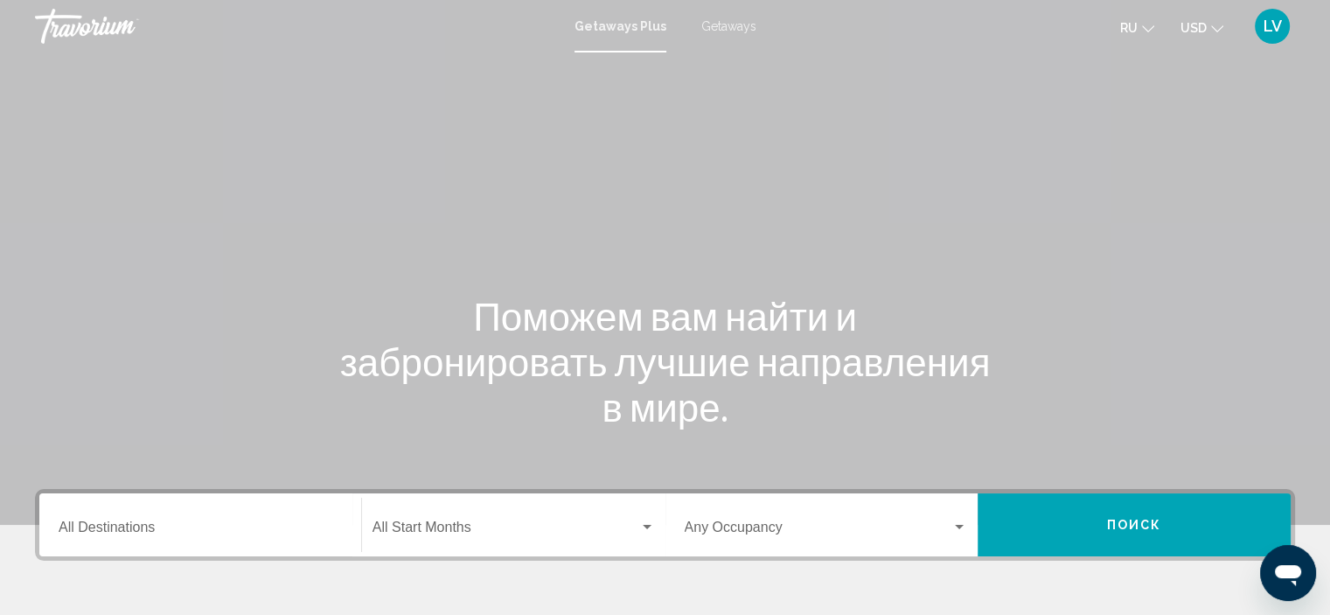
click at [175, 524] on input "Destination All Destinations" at bounding box center [200, 531] width 283 height 16
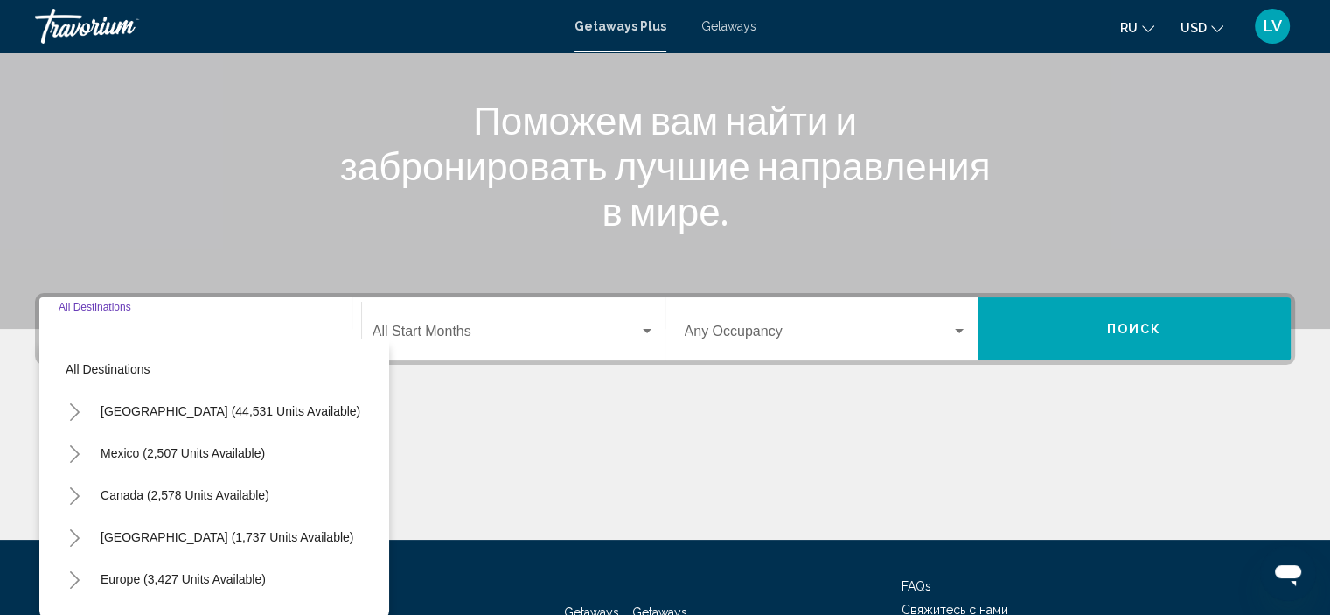
scroll to position [334, 0]
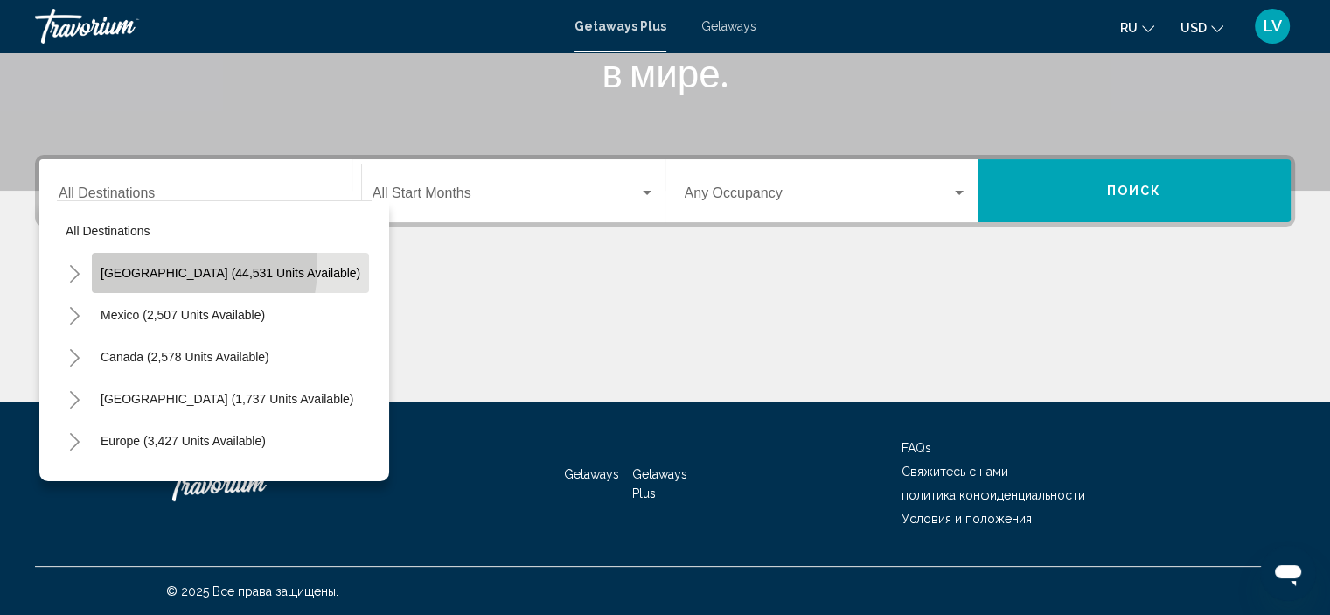
click at [170, 266] on span "[GEOGRAPHIC_DATA] (44,531 units available)" at bounding box center [231, 273] width 260 height 14
type input "**********"
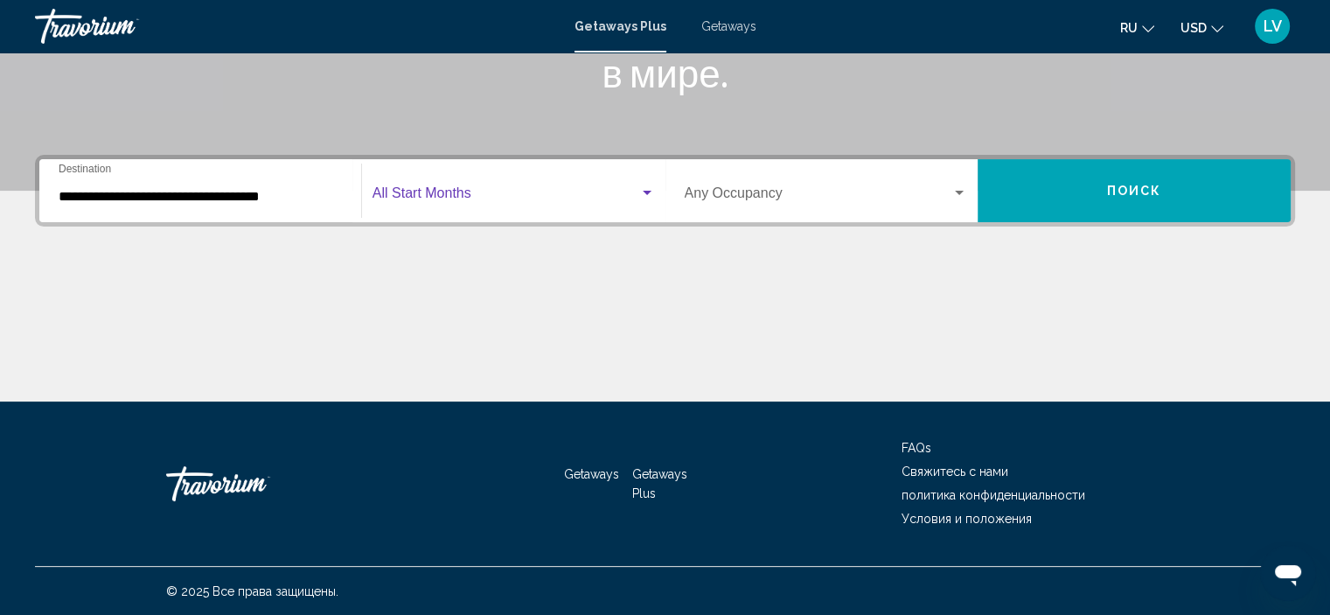
click at [457, 200] on span "Search widget" at bounding box center [506, 197] width 267 height 16
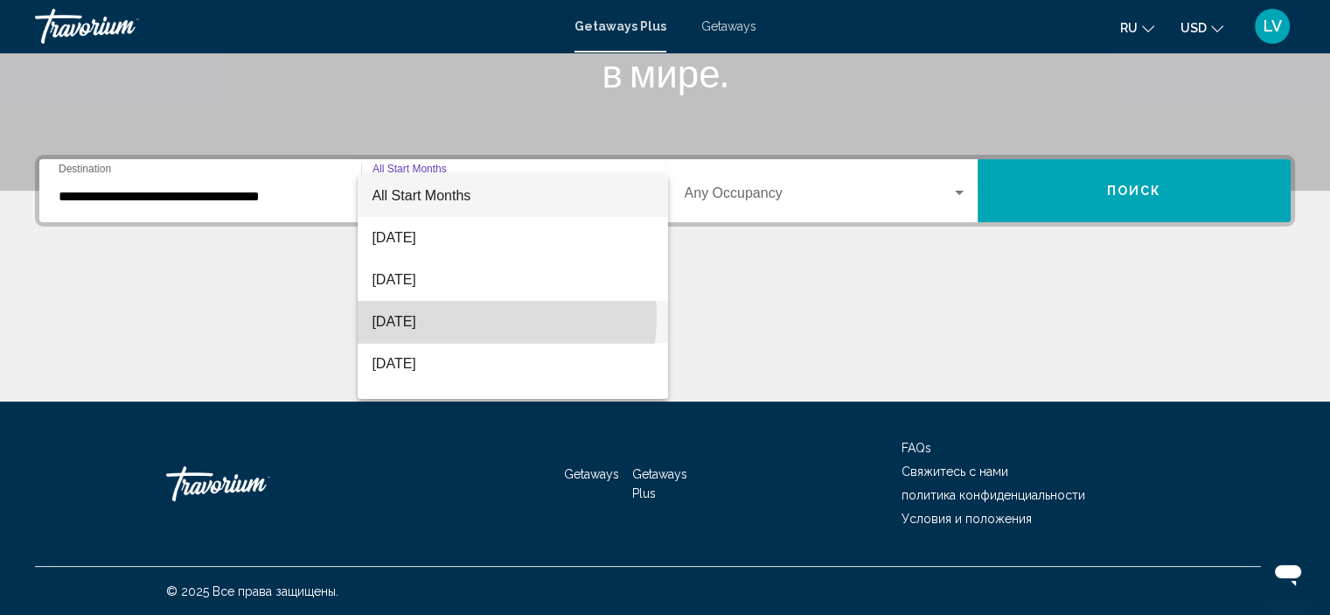
click at [455, 316] on span "[DATE]" at bounding box center [513, 322] width 283 height 42
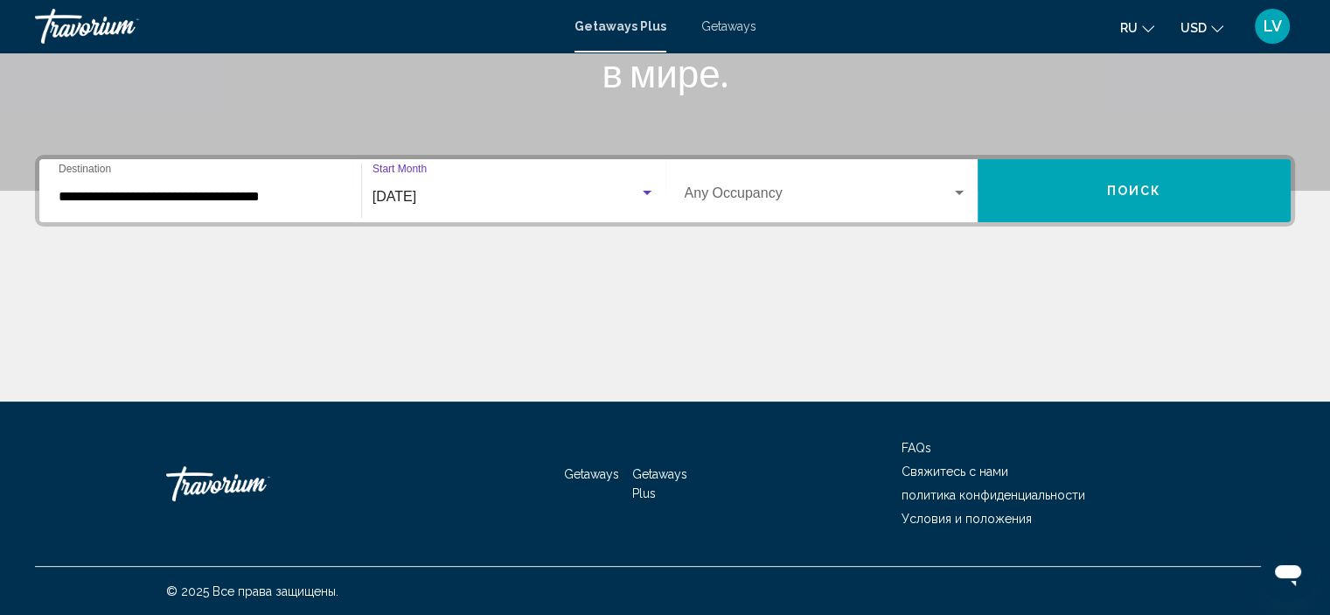
click at [1120, 185] on span "Поиск" at bounding box center [1134, 192] width 55 height 14
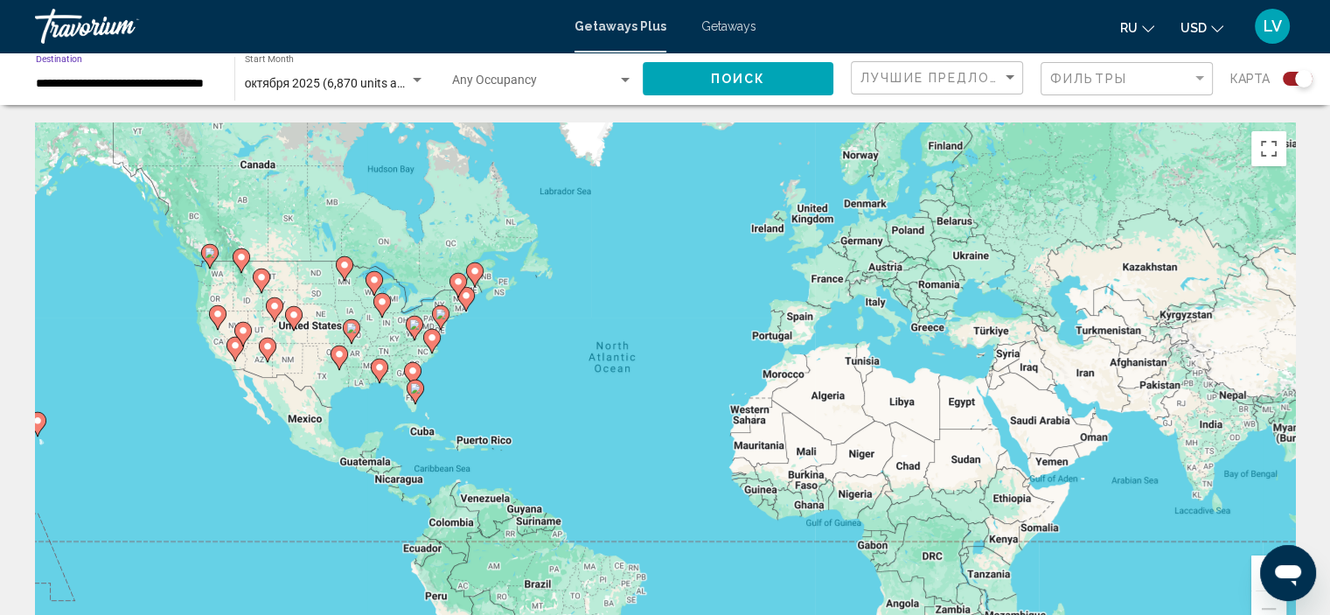
click at [143, 87] on input "**********" at bounding box center [126, 84] width 181 height 14
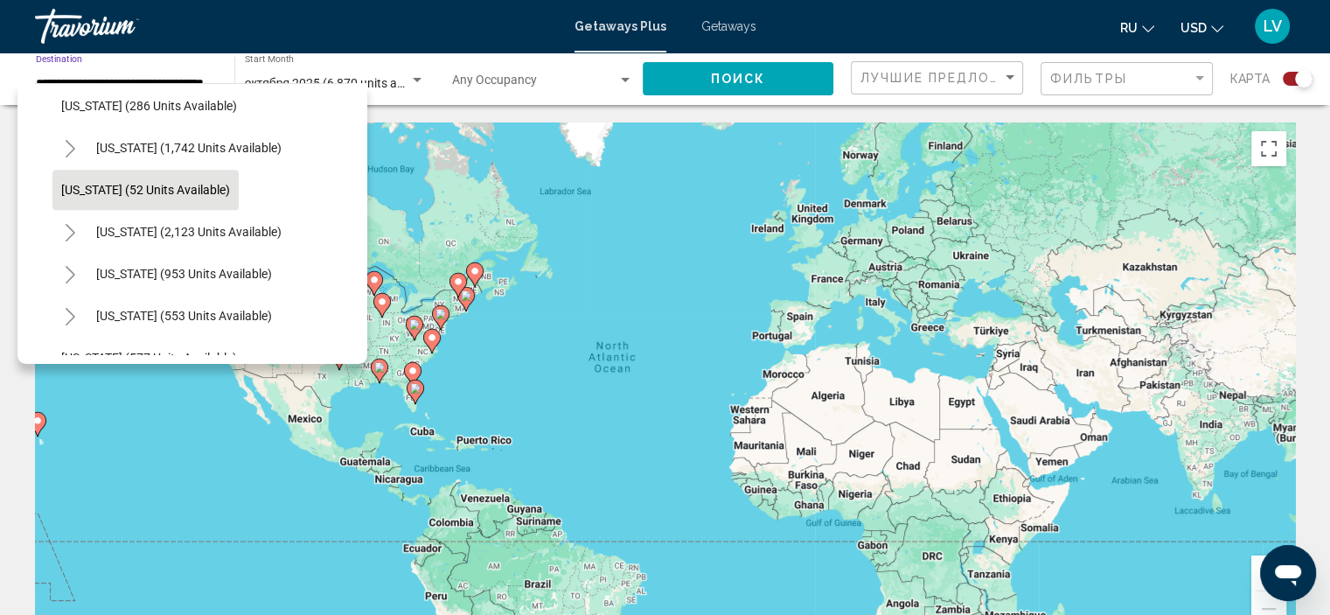
scroll to position [1312, 0]
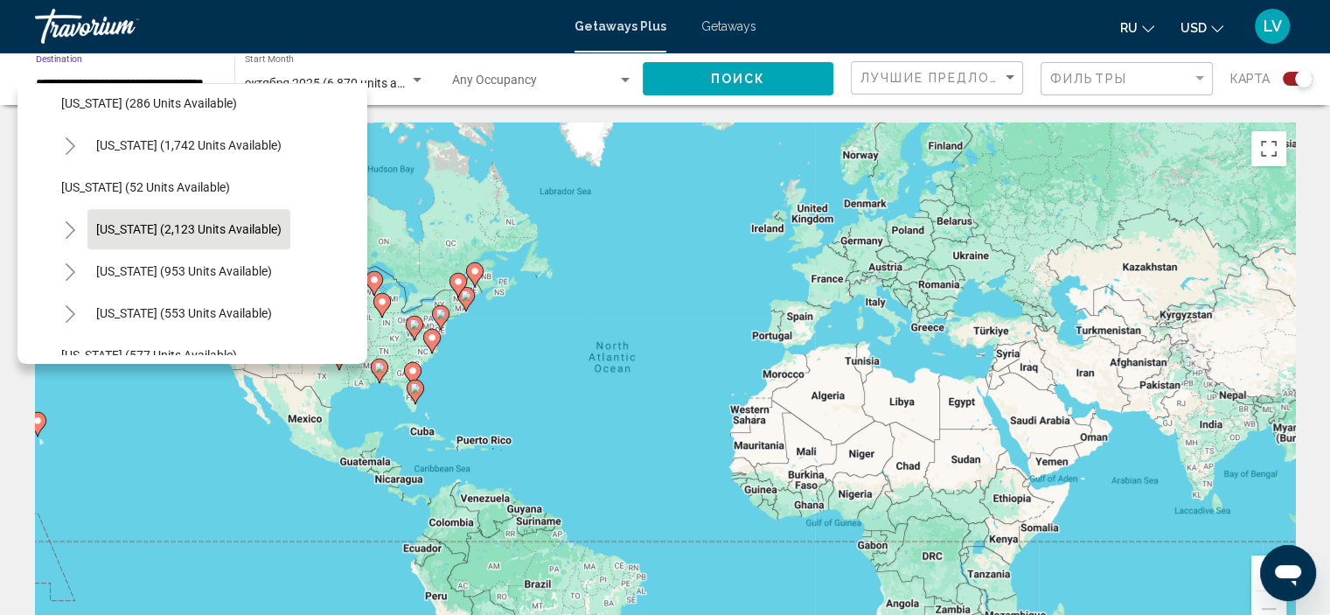
click at [150, 236] on span "[US_STATE] (2,123 units available)" at bounding box center [188, 229] width 185 height 14
type input "**********"
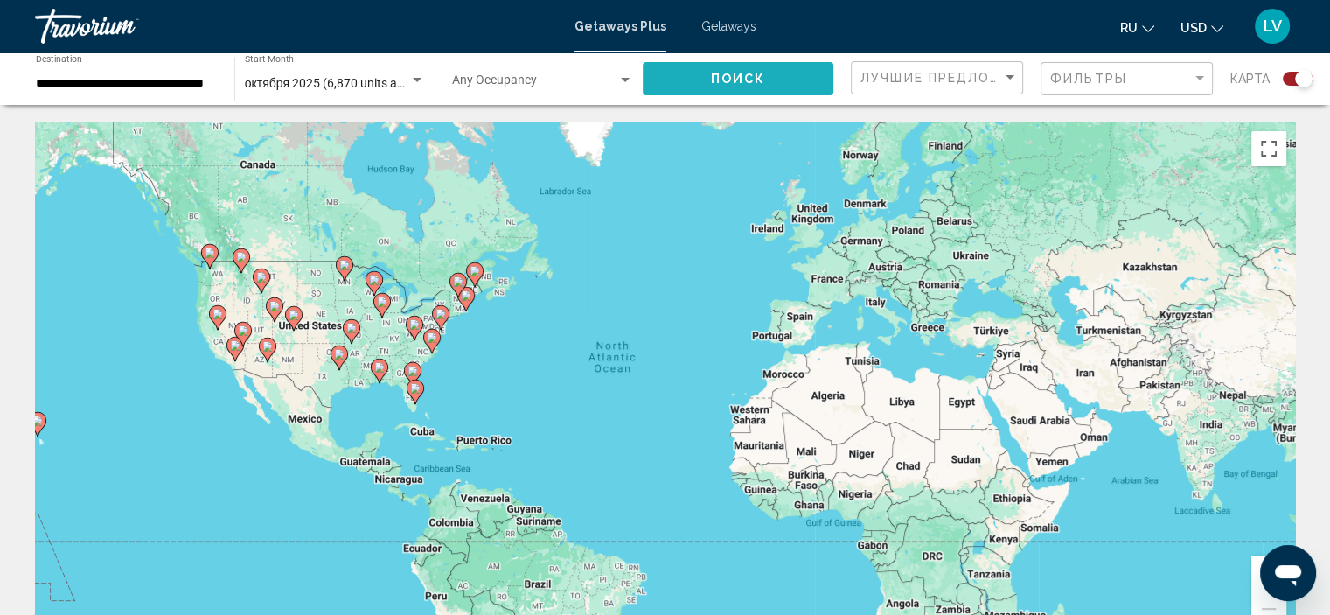
click at [728, 80] on span "Поиск" at bounding box center [738, 80] width 55 height 14
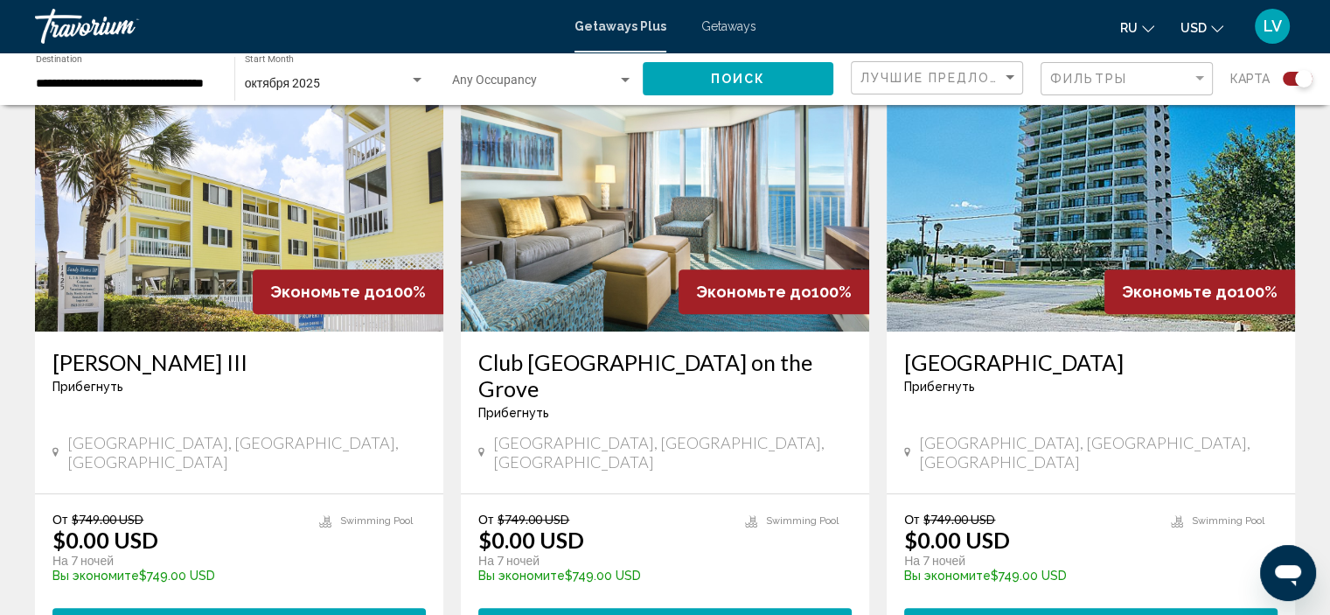
scroll to position [700, 0]
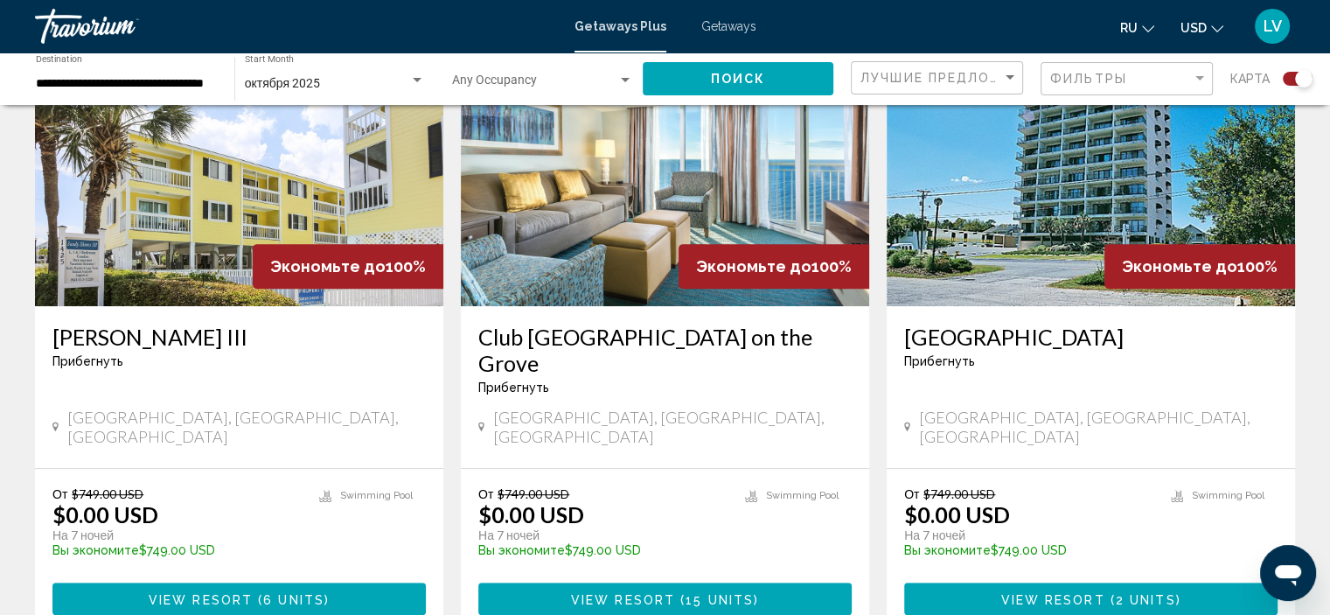
click at [270, 168] on img "Main content" at bounding box center [239, 166] width 408 height 280
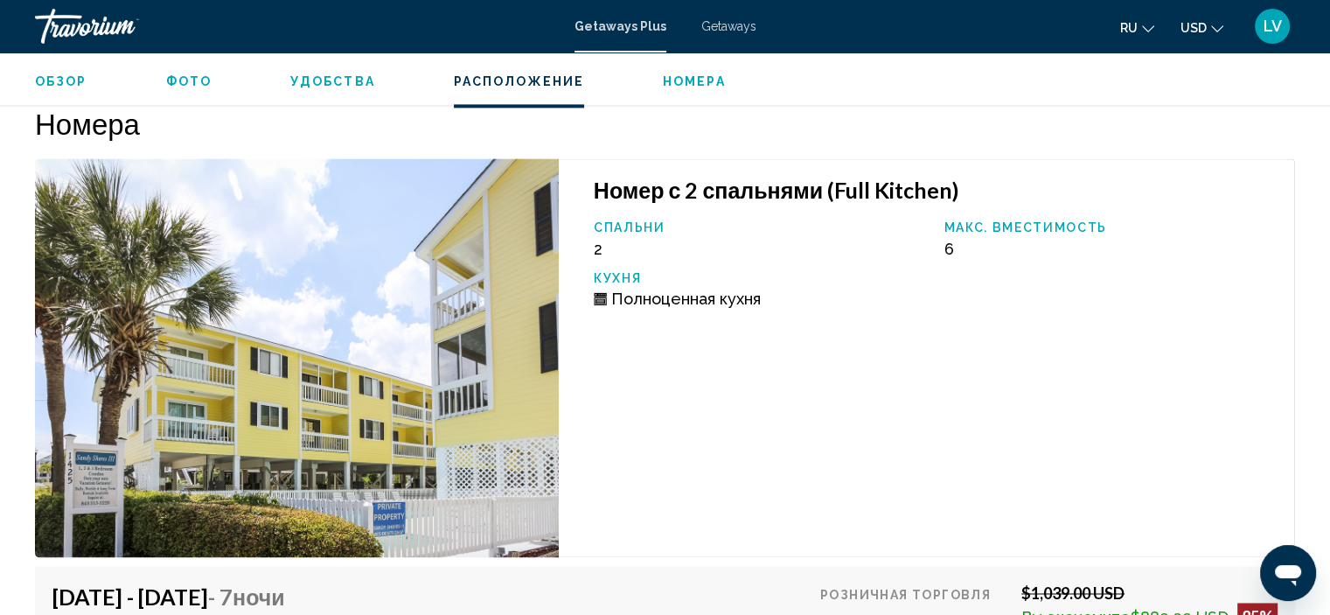
scroll to position [2519, 0]
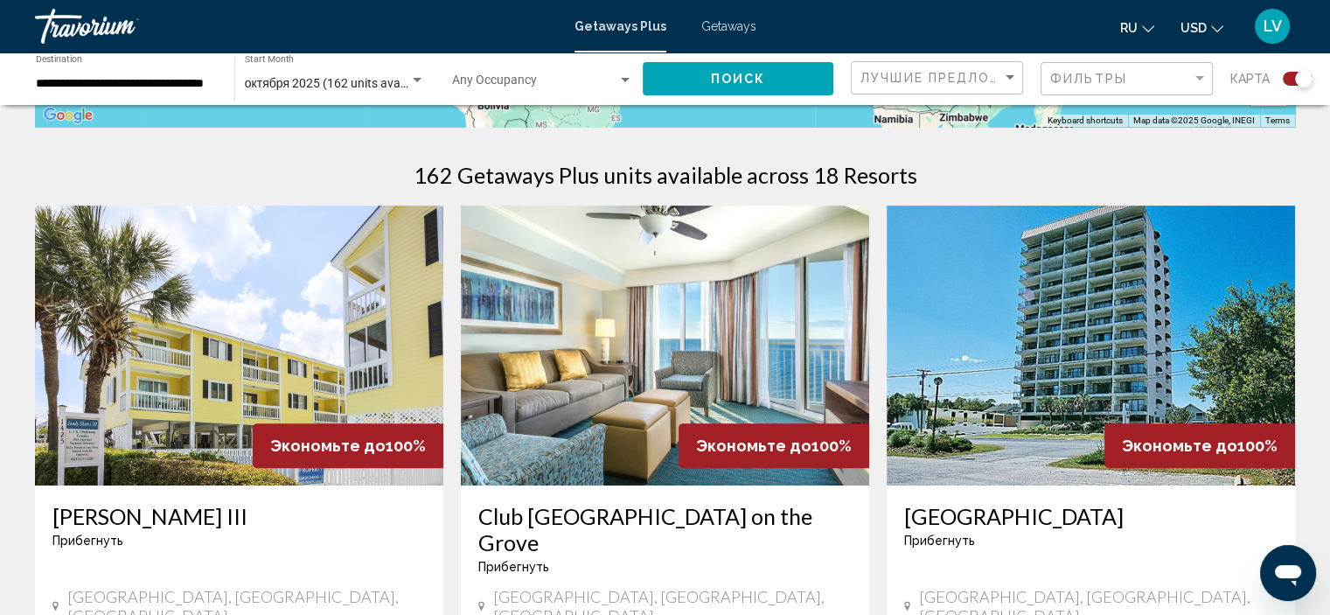
scroll to position [612, 0]
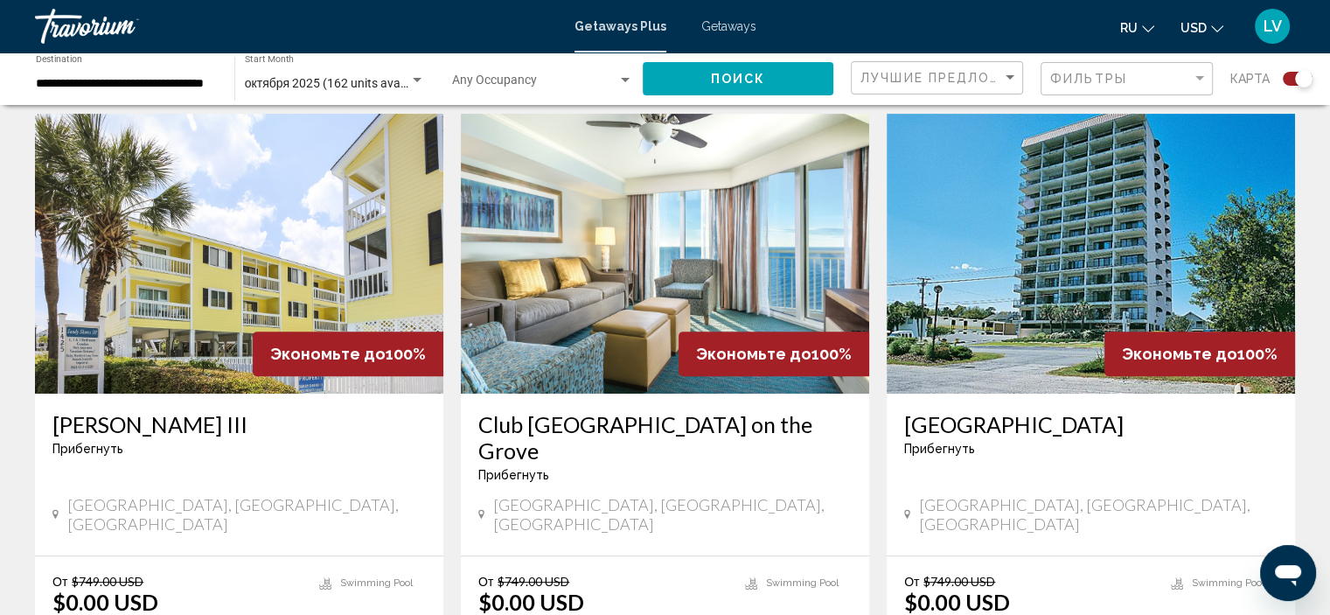
click at [602, 275] on img "Main content" at bounding box center [665, 254] width 408 height 280
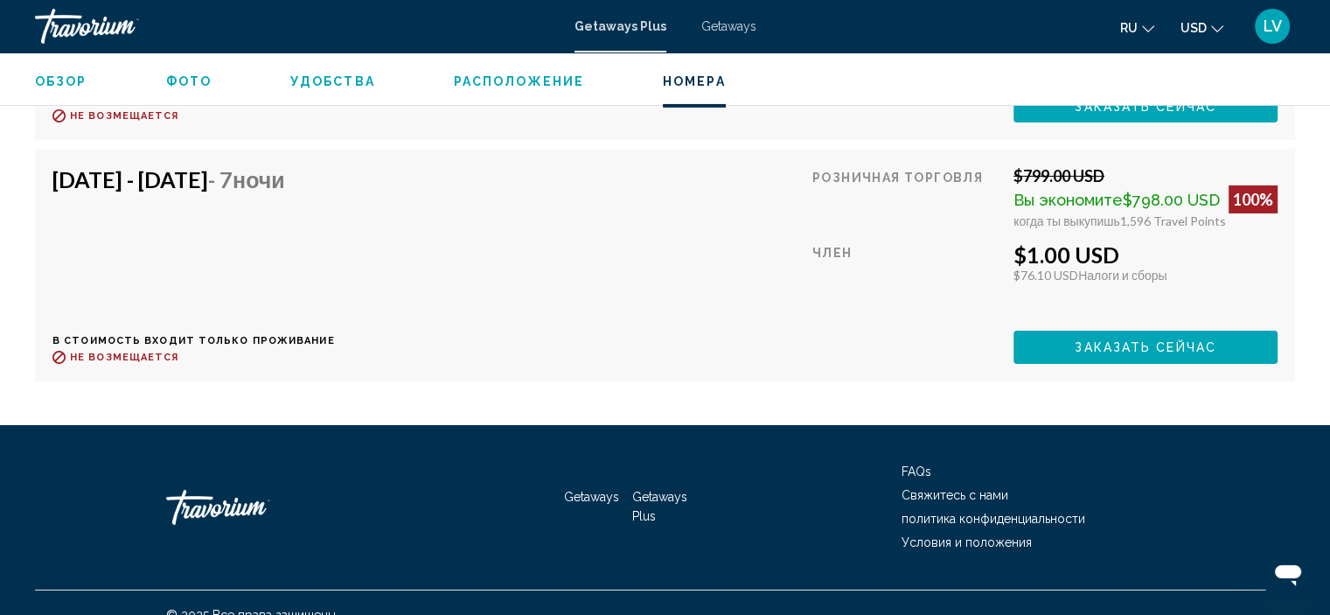
scroll to position [6017, 0]
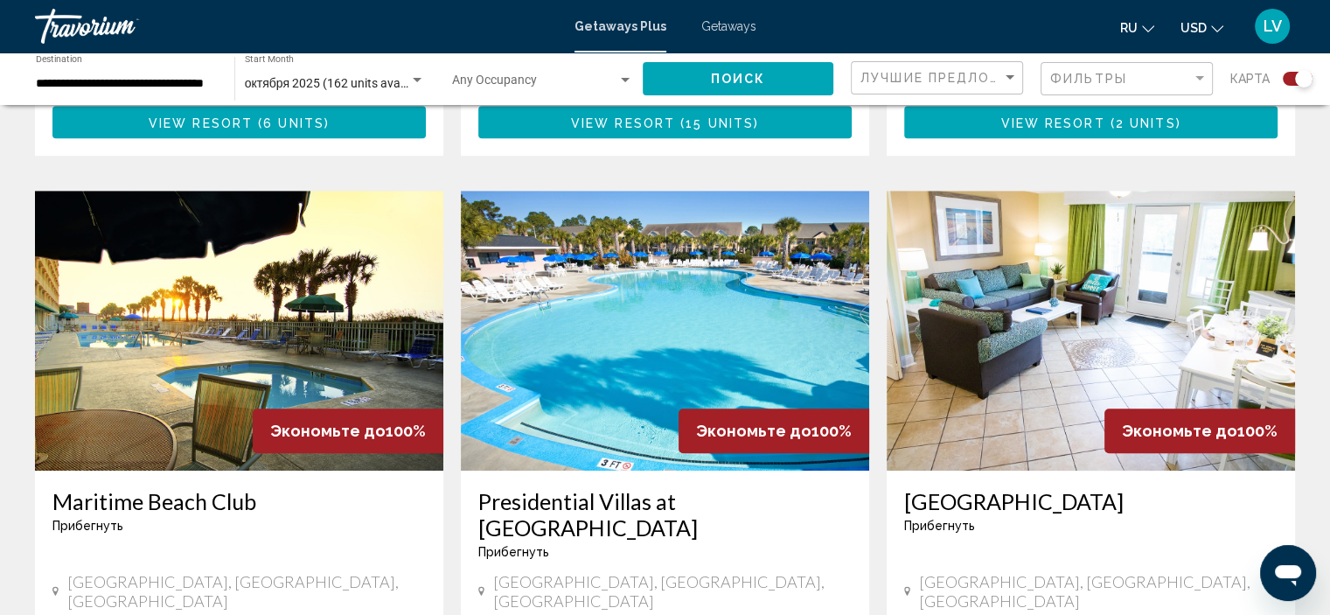
scroll to position [1225, 0]
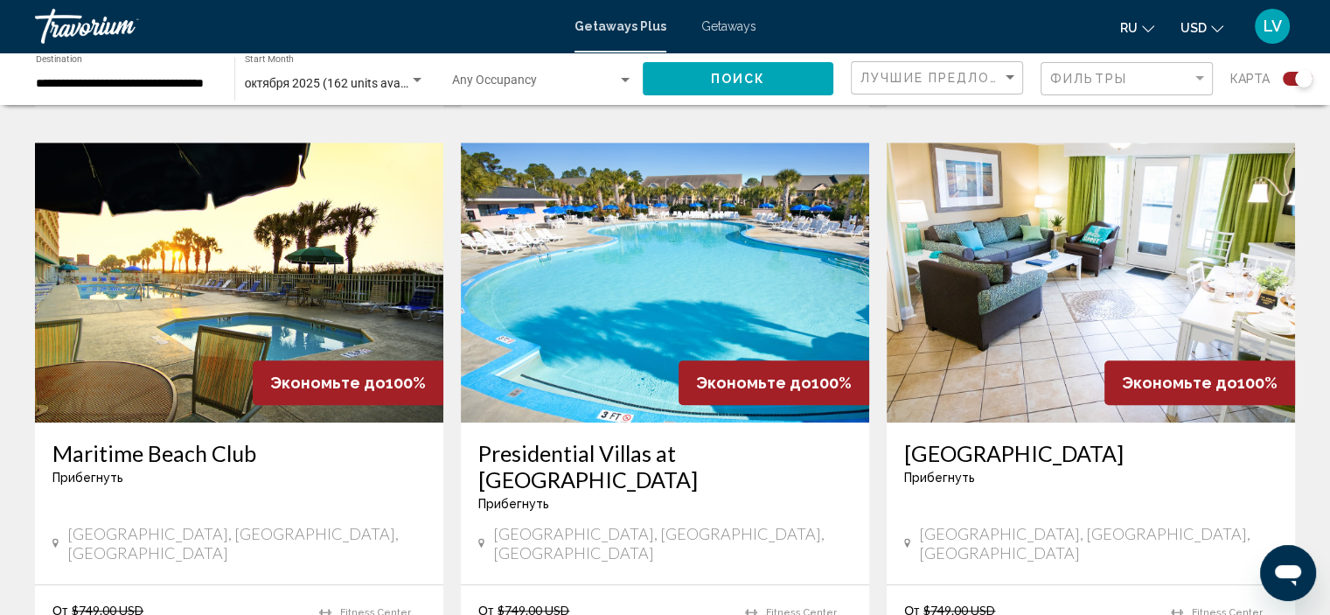
click at [184, 255] on img "Main content" at bounding box center [239, 283] width 408 height 280
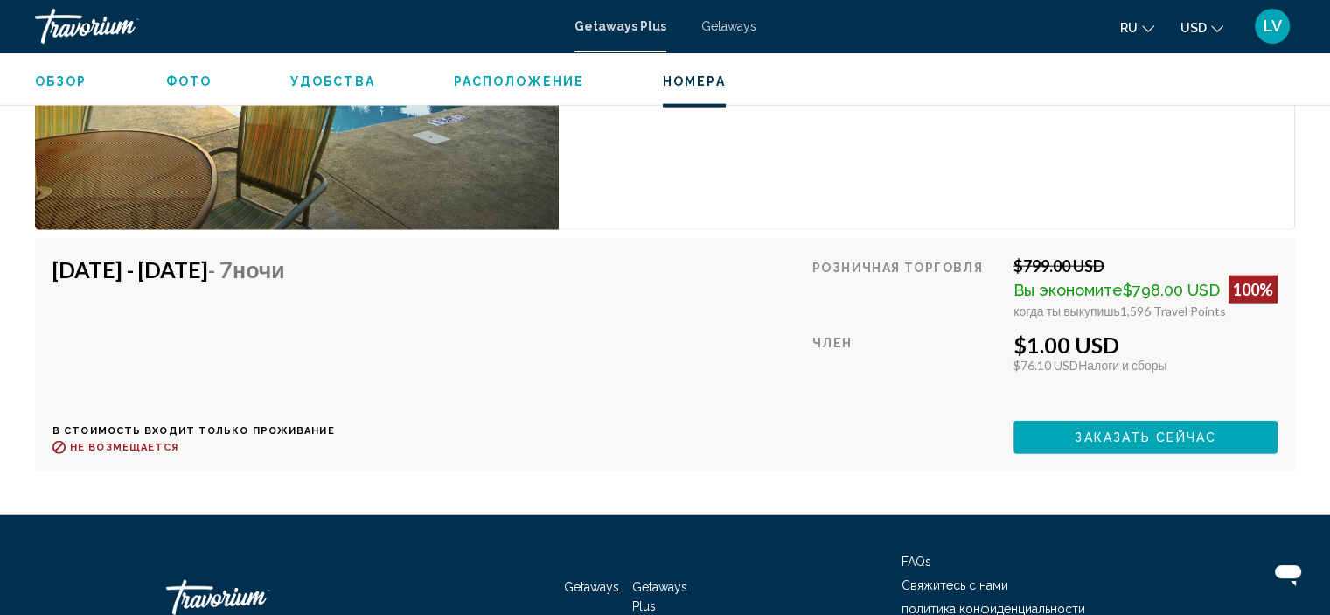
scroll to position [4225, 0]
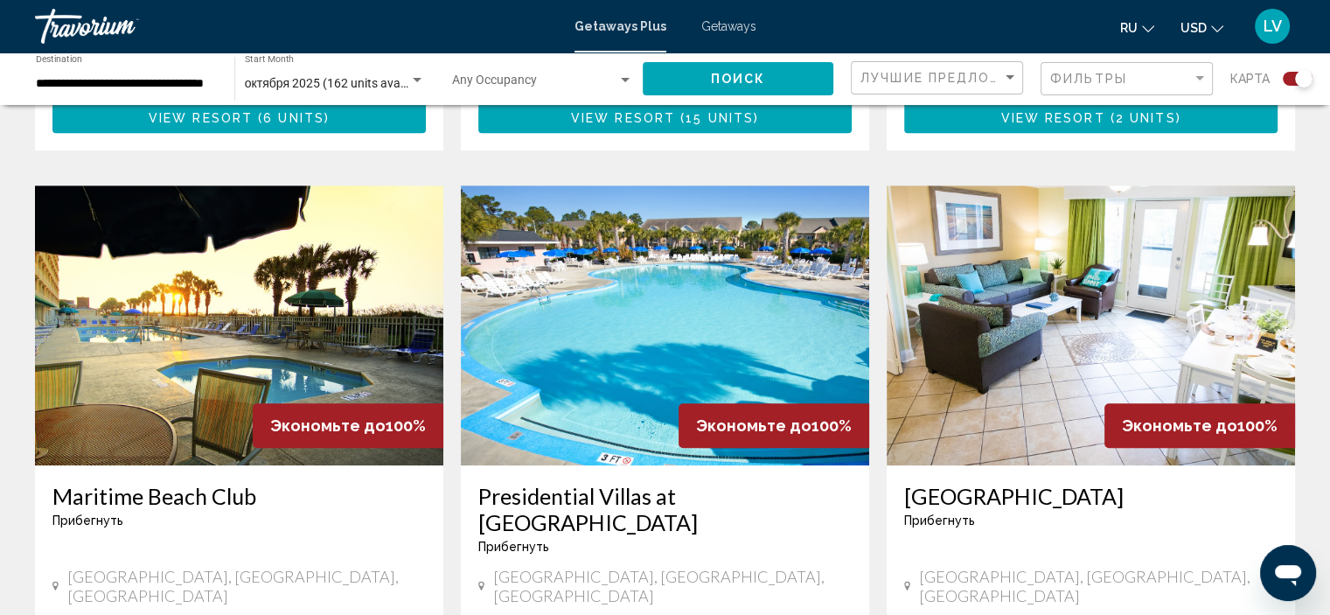
scroll to position [1225, 0]
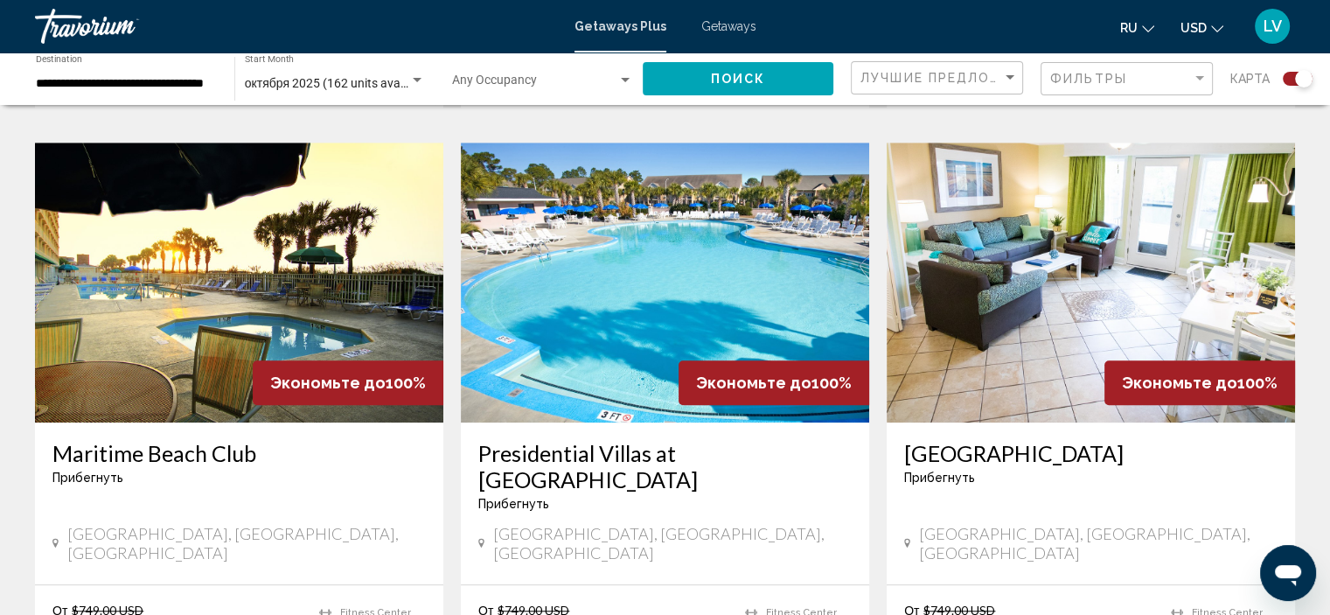
click at [622, 270] on img "Main content" at bounding box center [665, 283] width 408 height 280
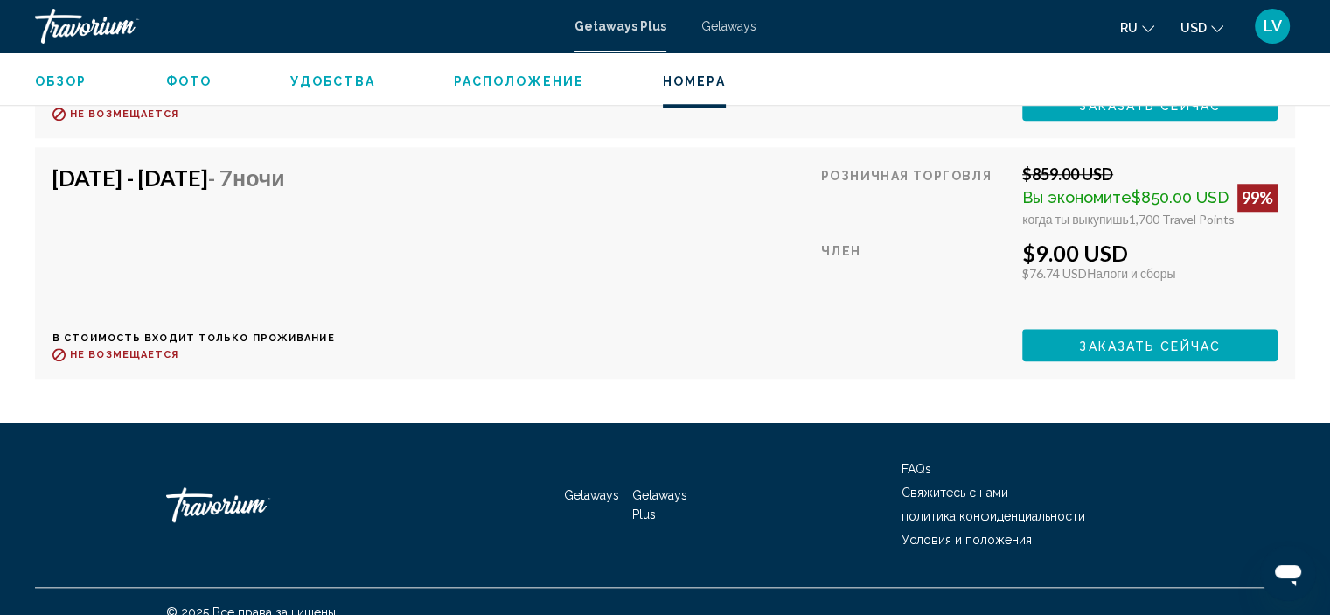
scroll to position [8229, 0]
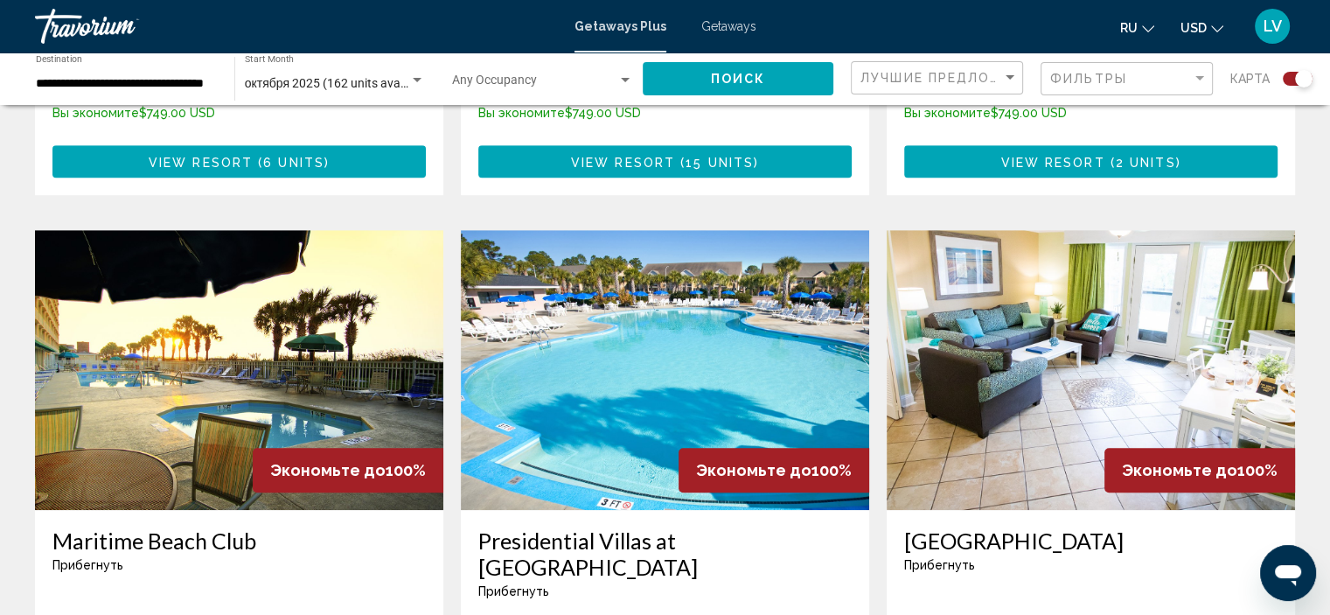
scroll to position [1225, 0]
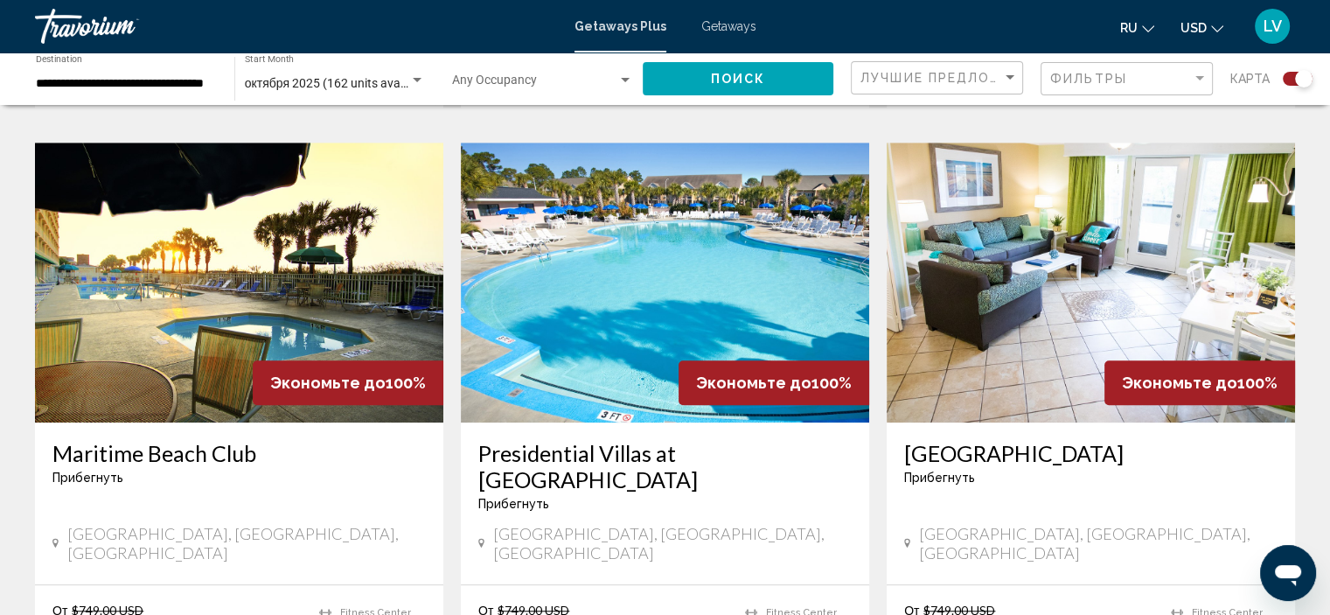
click at [1127, 208] on img "Main content" at bounding box center [1091, 283] width 408 height 280
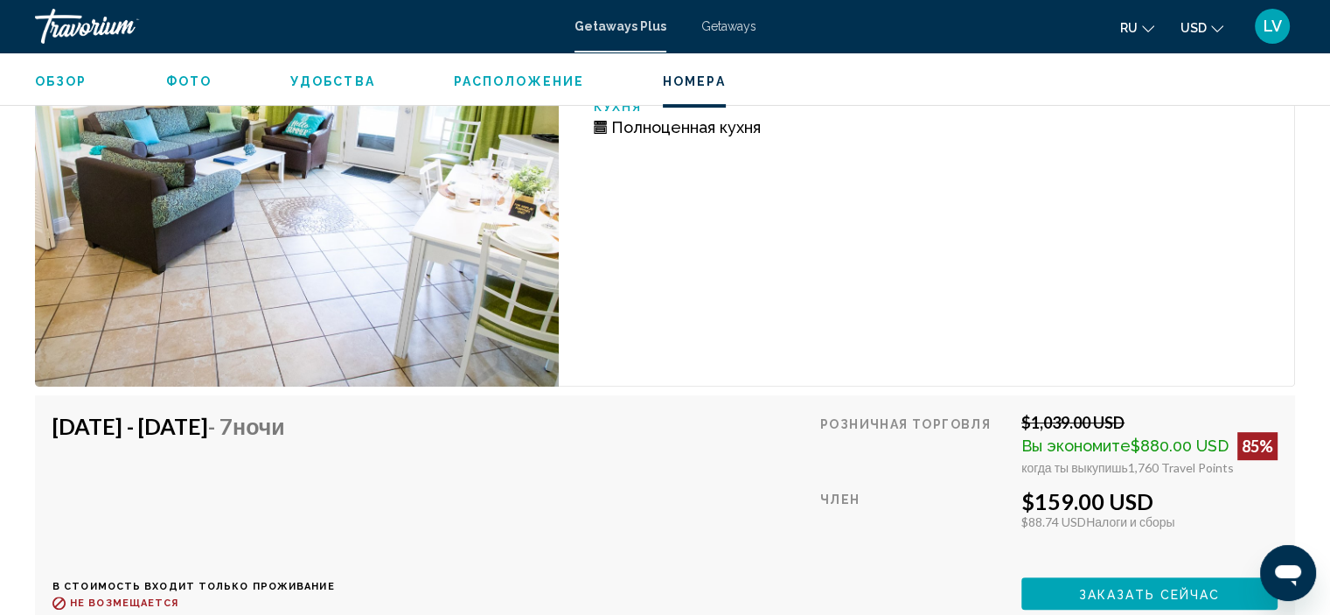
scroll to position [7442, 0]
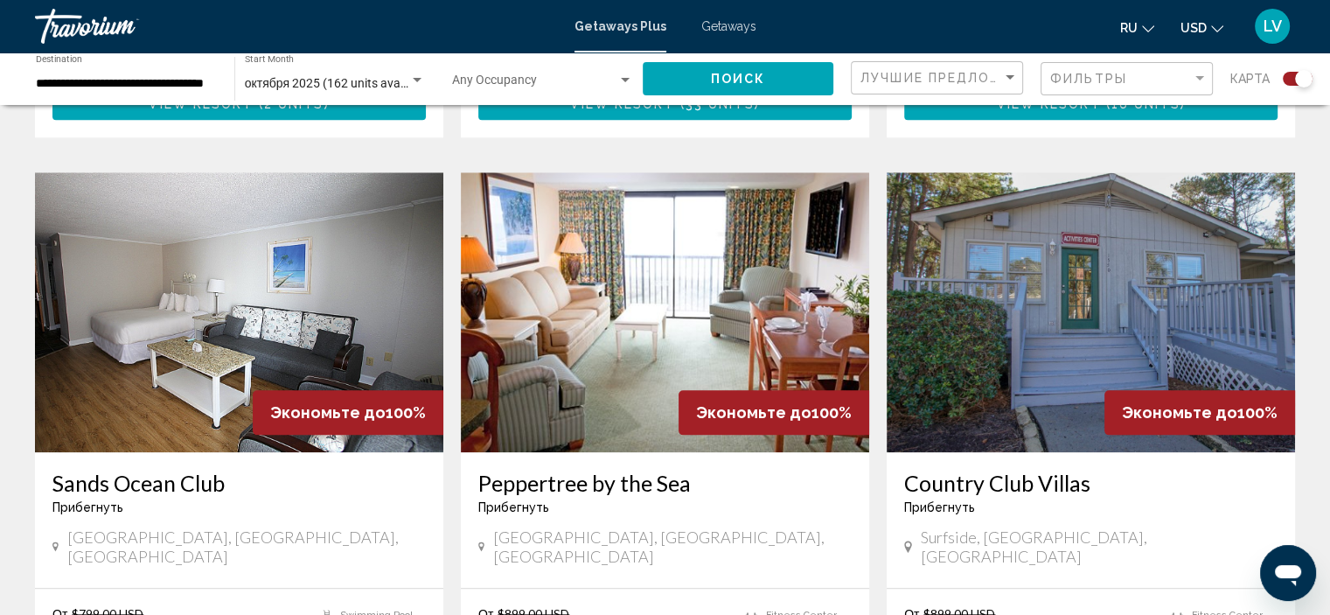
scroll to position [1924, 0]
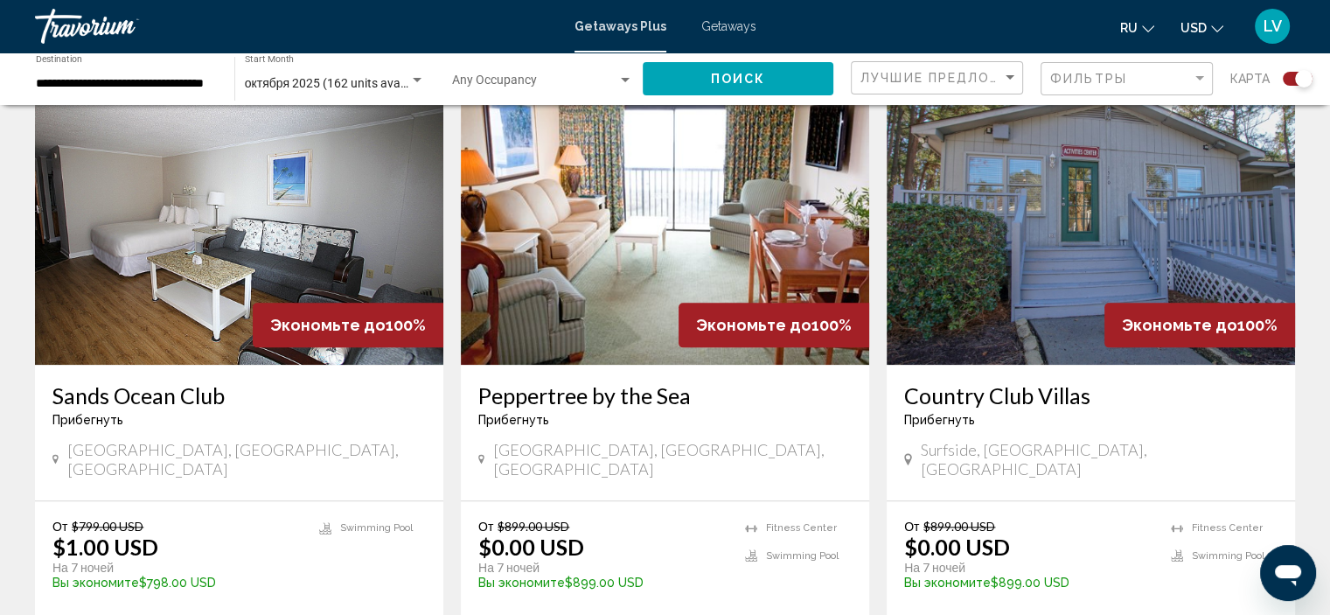
click at [233, 203] on img "Main content" at bounding box center [239, 225] width 408 height 280
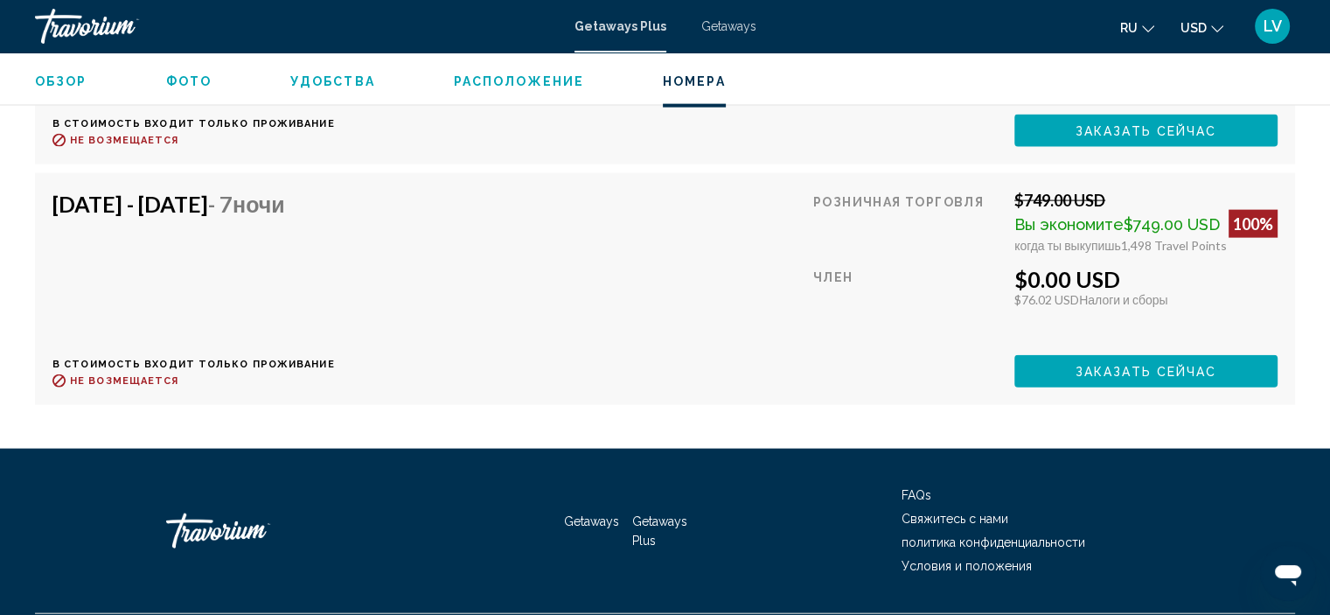
scroll to position [3943, 0]
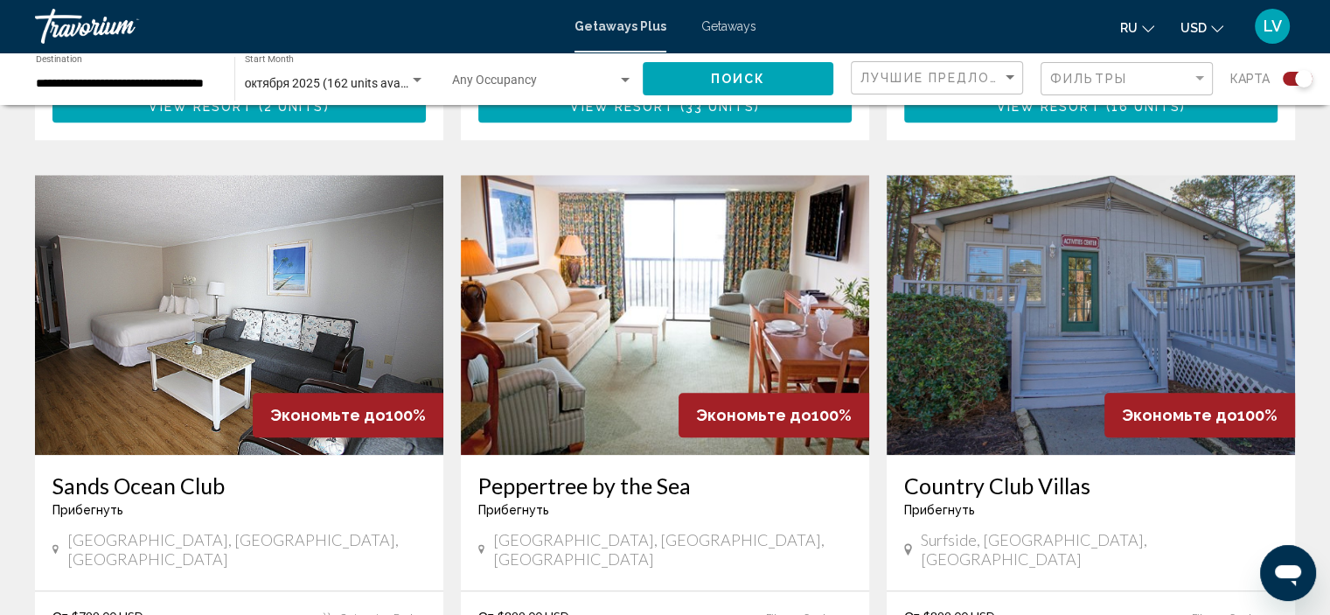
scroll to position [1837, 0]
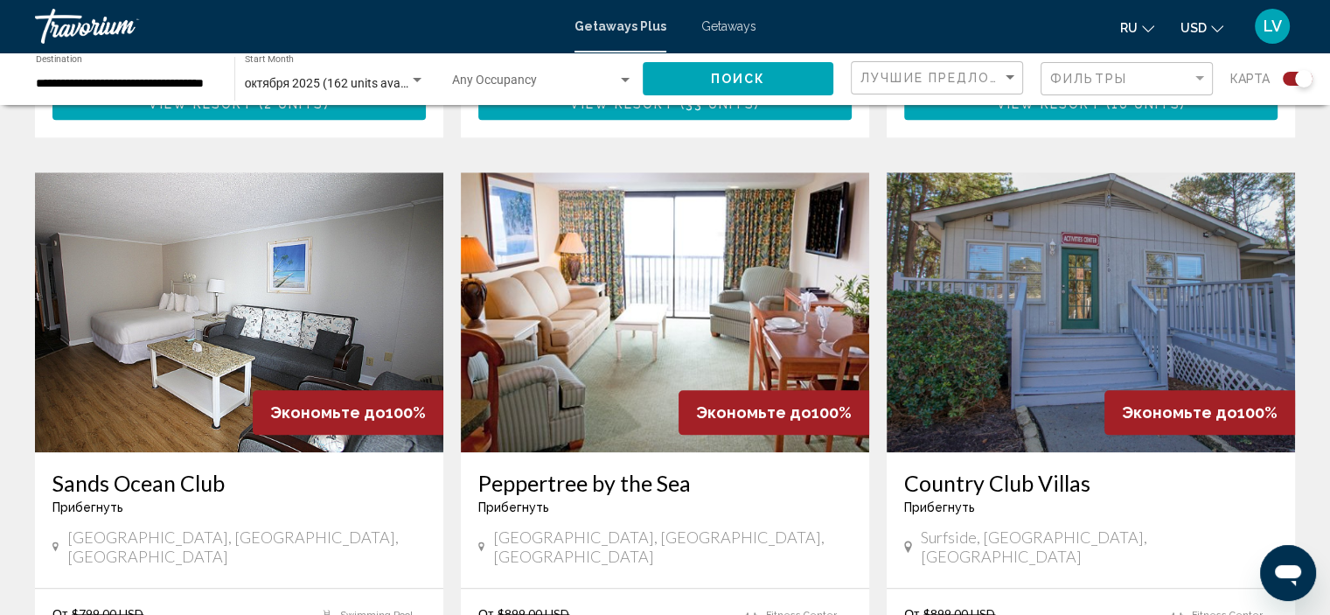
click at [613, 303] on img "Main content" at bounding box center [665, 312] width 408 height 280
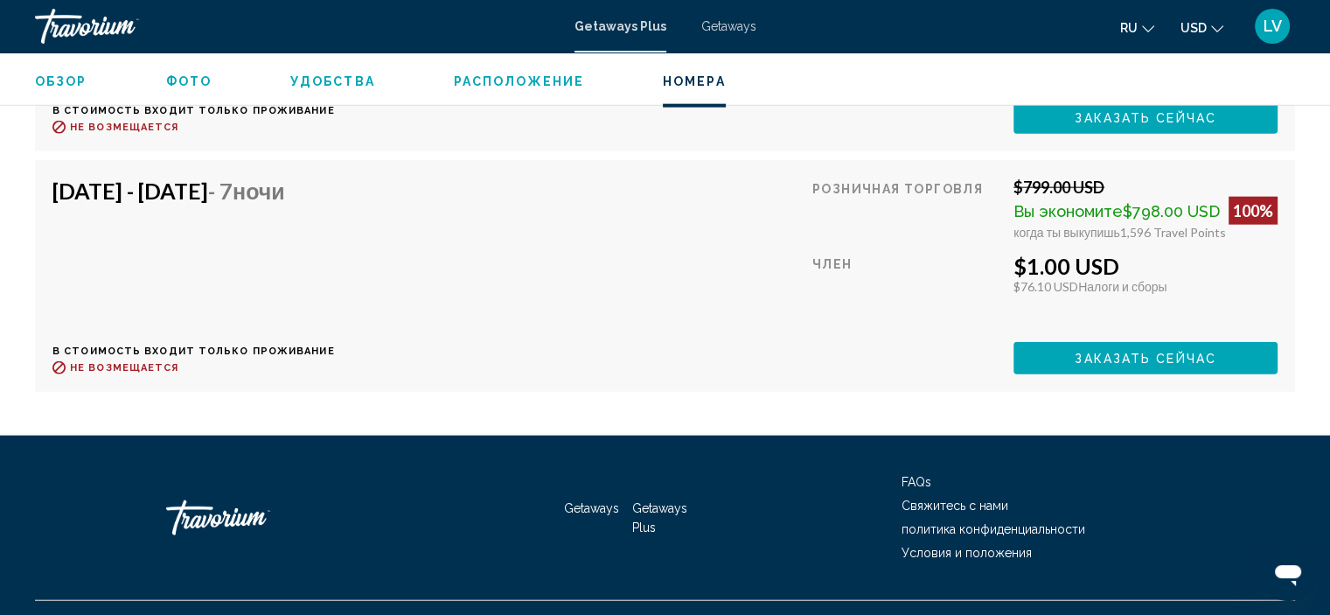
scroll to position [4205, 0]
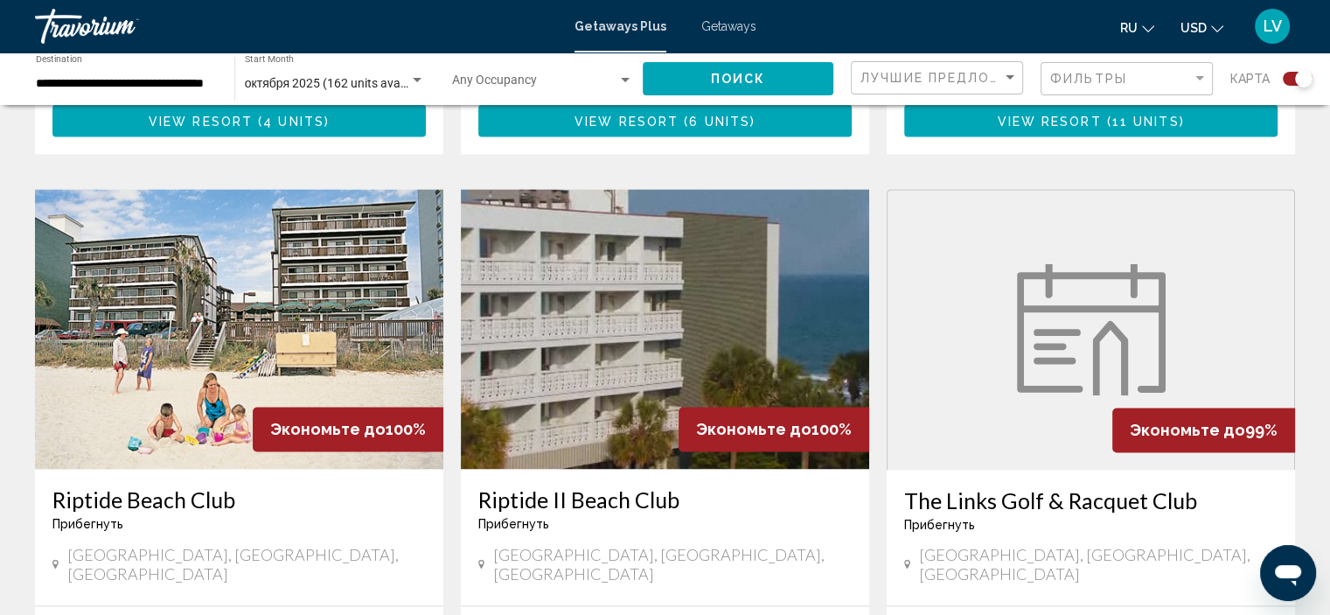
scroll to position [2449, 0]
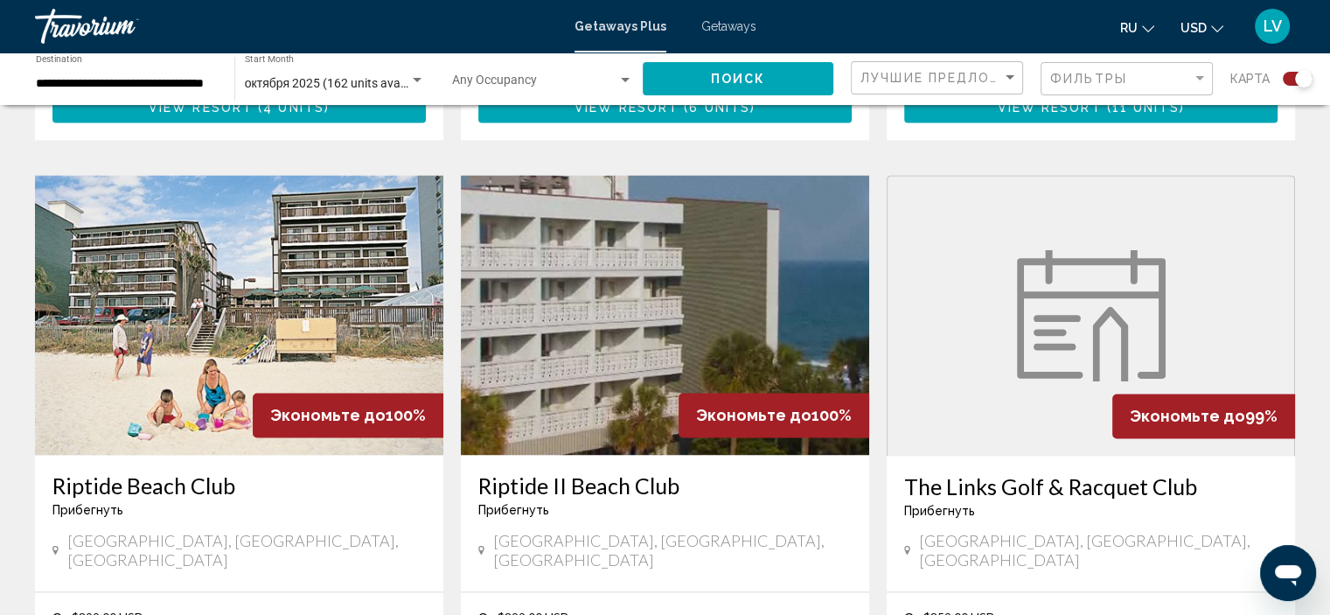
click at [157, 262] on img "Main content" at bounding box center [239, 315] width 408 height 280
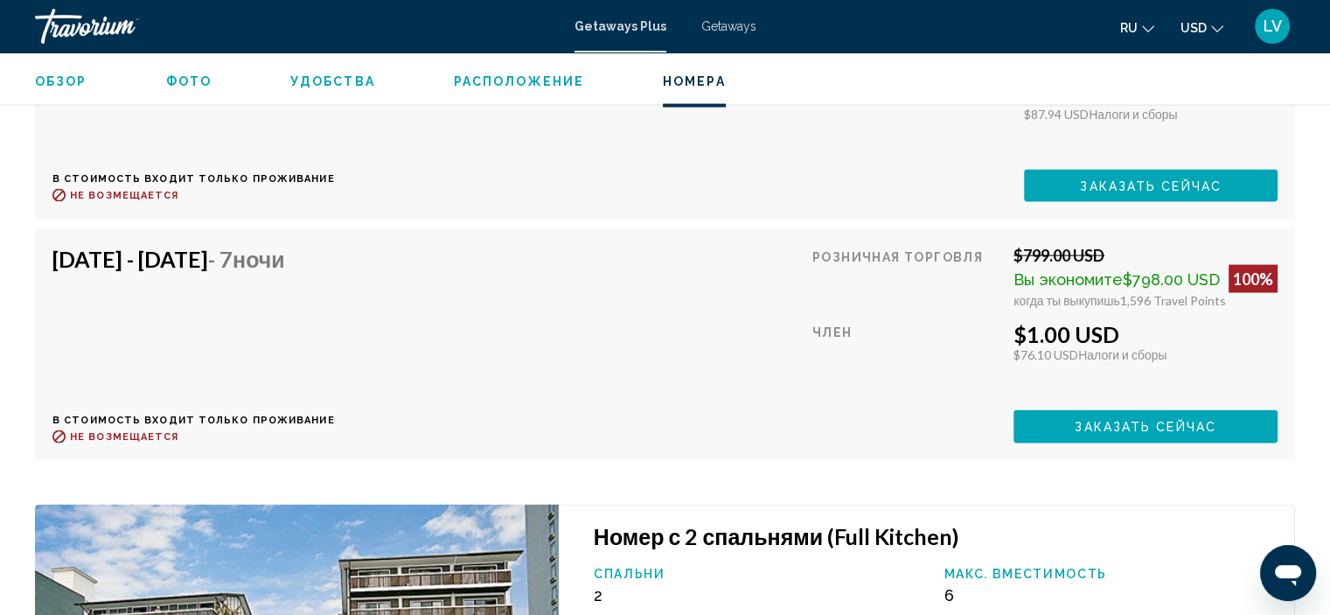
scroll to position [3506, 0]
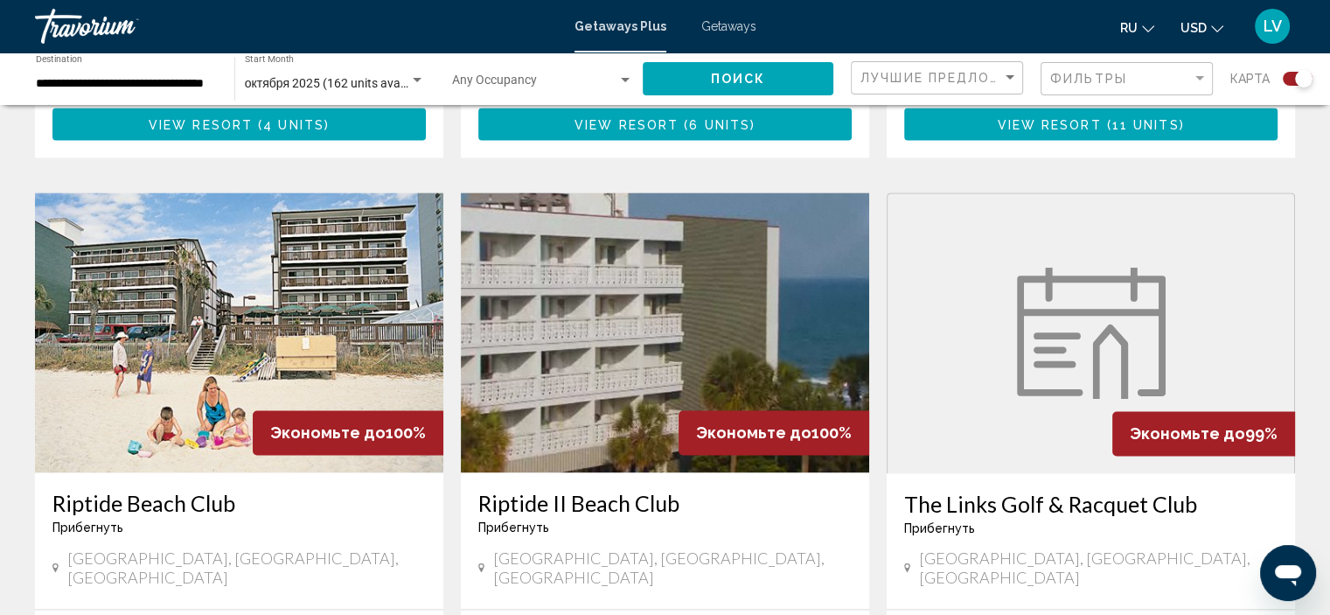
scroll to position [2449, 0]
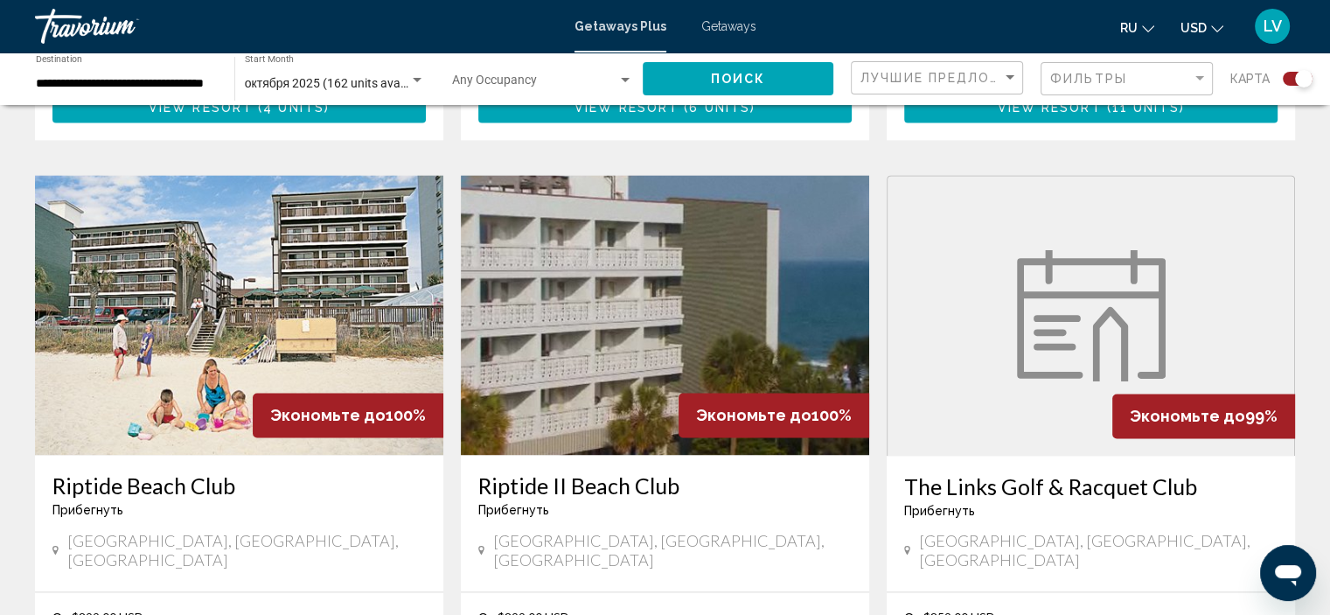
click at [639, 258] on img "Main content" at bounding box center [665, 315] width 408 height 280
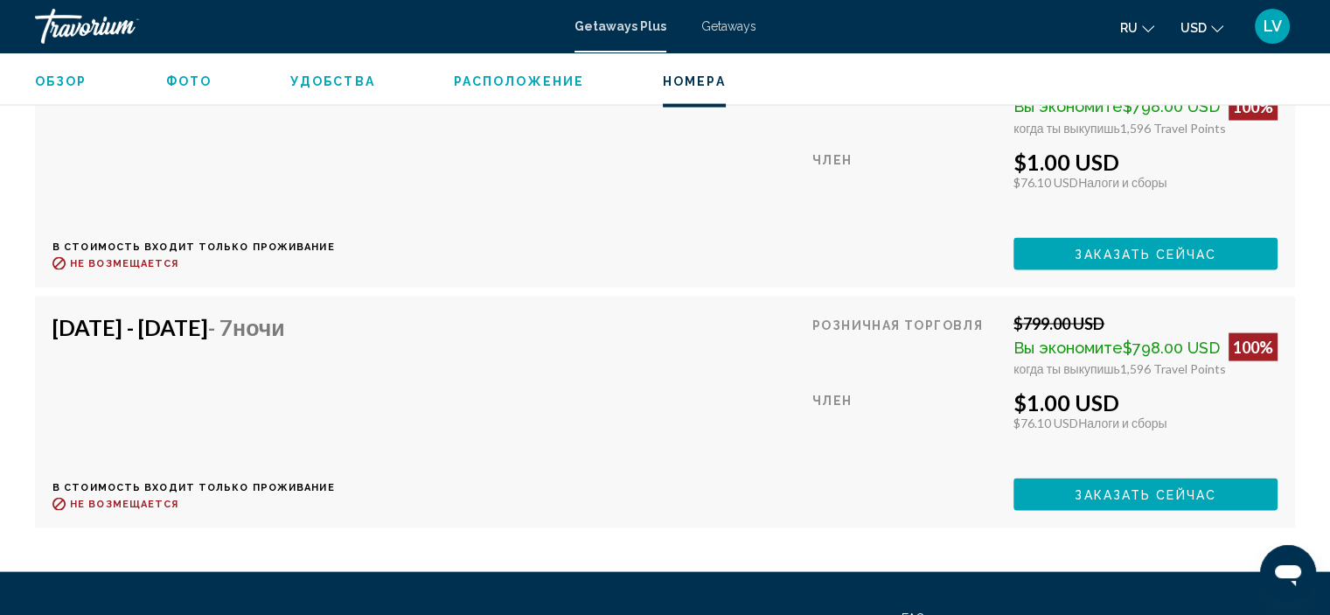
scroll to position [3762, 0]
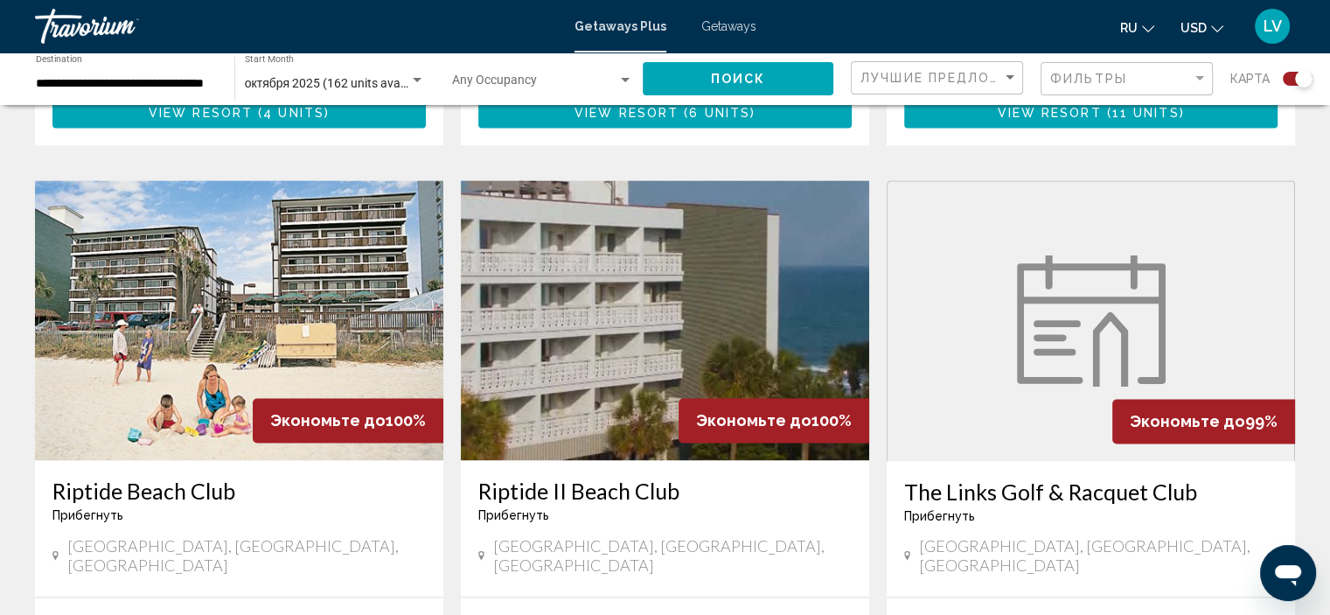
scroll to position [2449, 0]
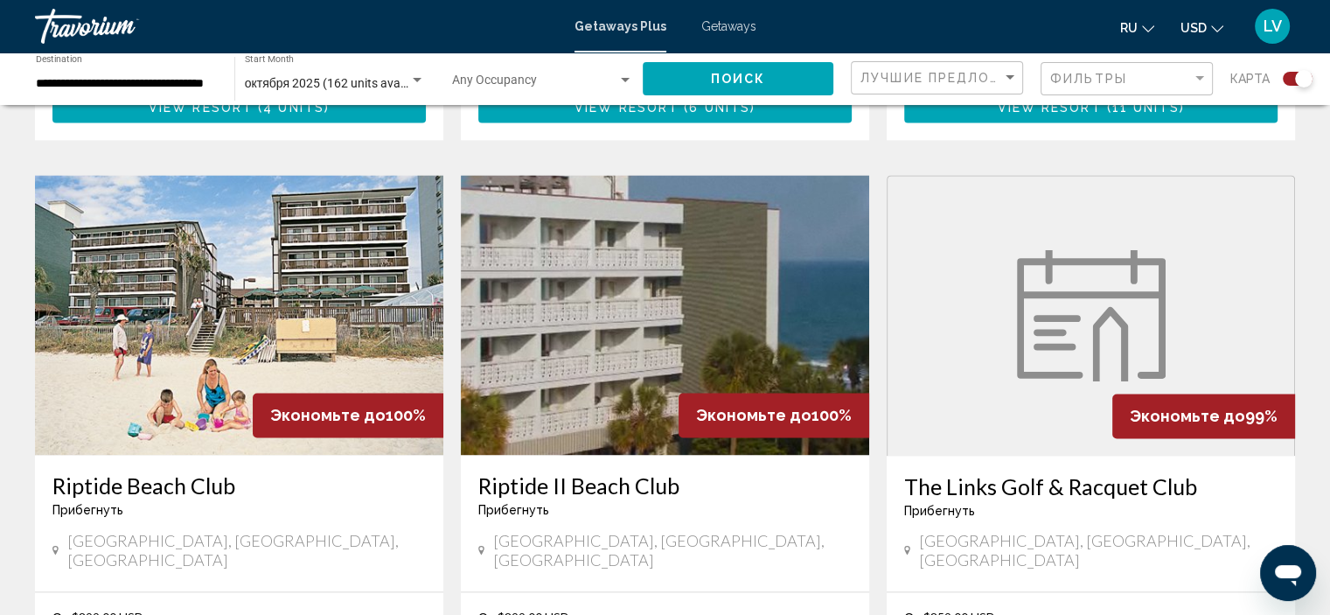
click at [1089, 276] on img "Main content" at bounding box center [1091, 315] width 149 height 131
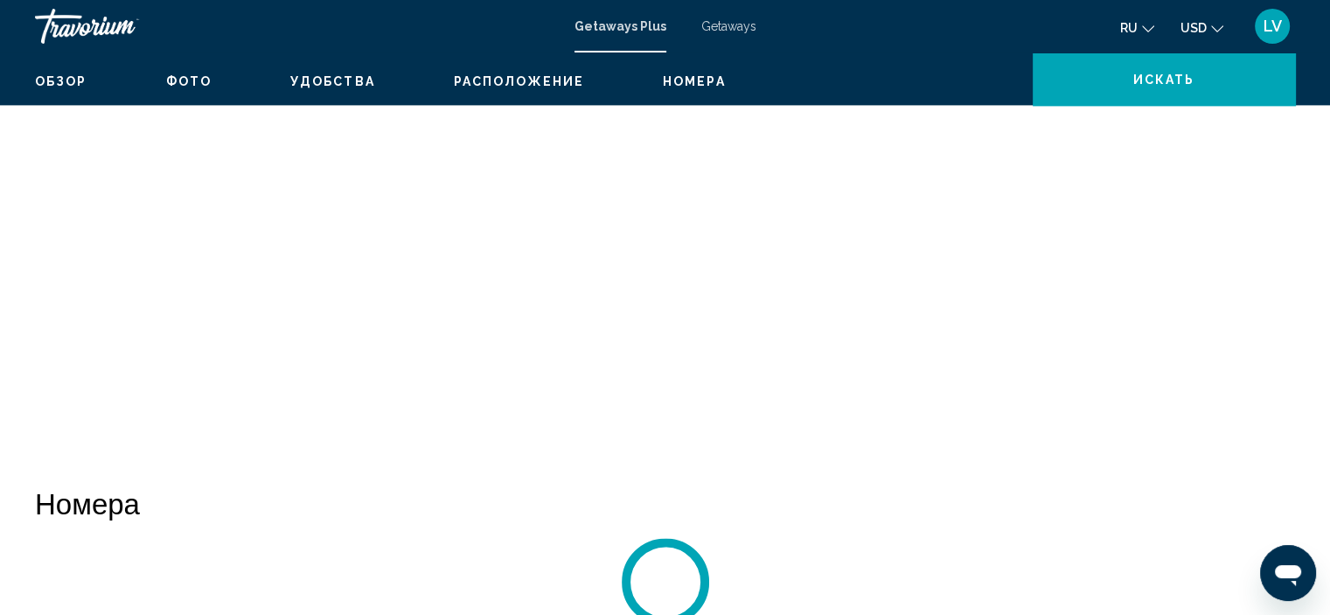
scroll to position [7, 0]
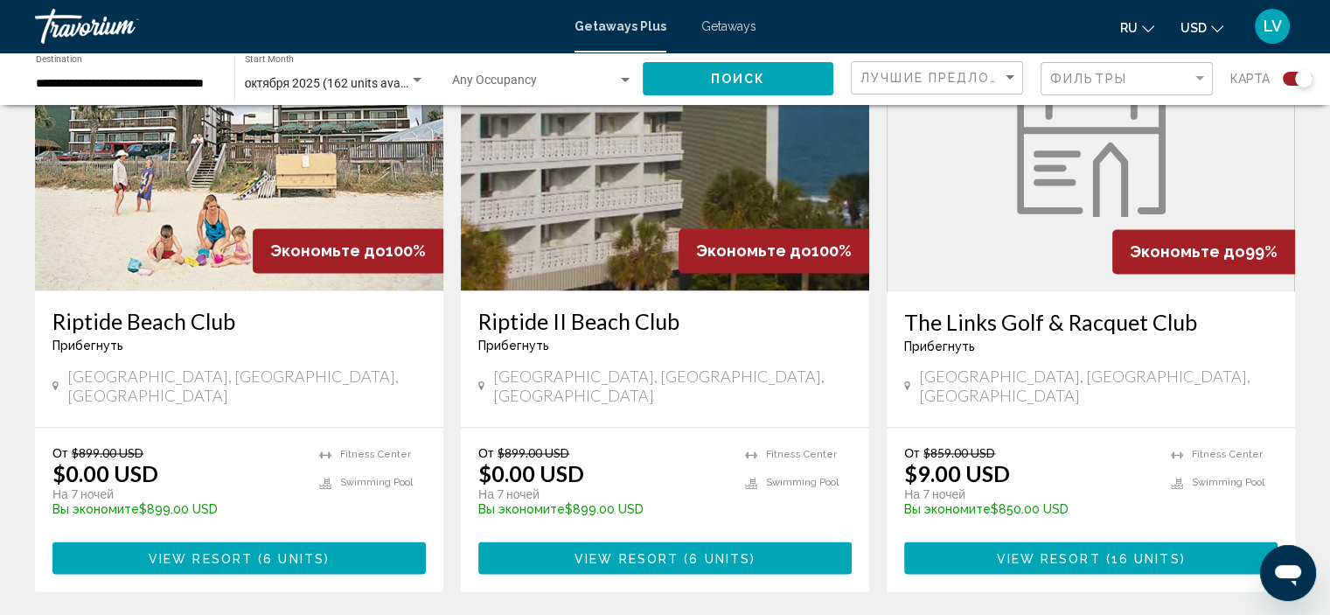
scroll to position [2712, 0]
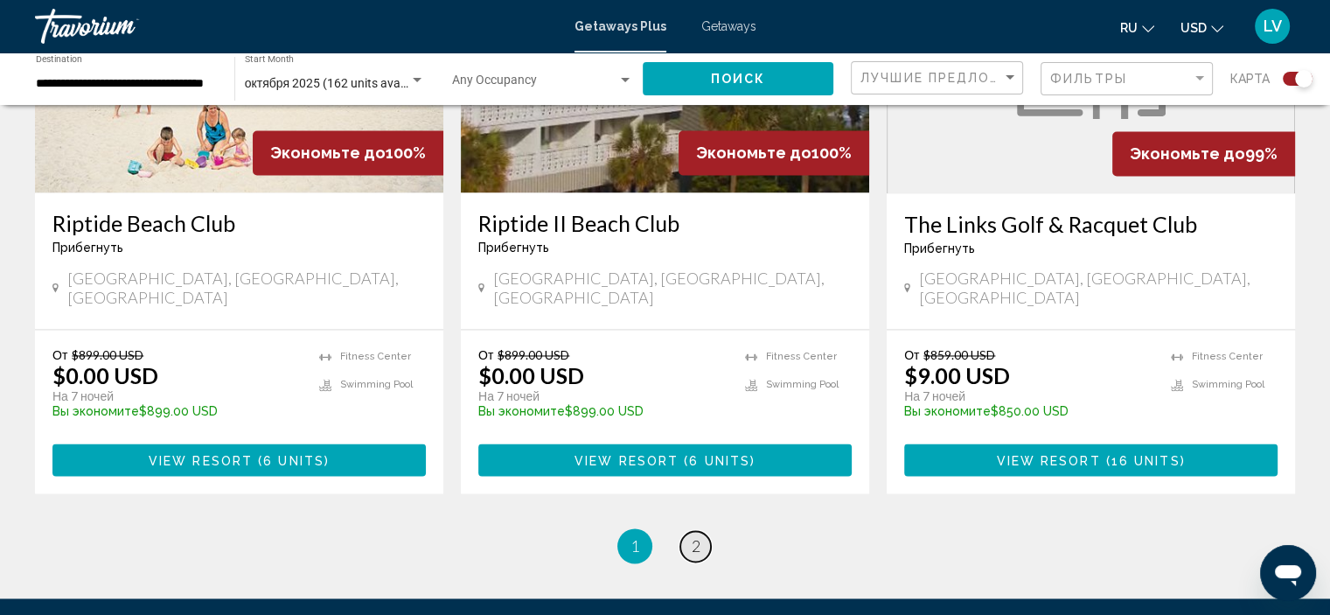
click at [696, 536] on span "2" at bounding box center [696, 545] width 9 height 19
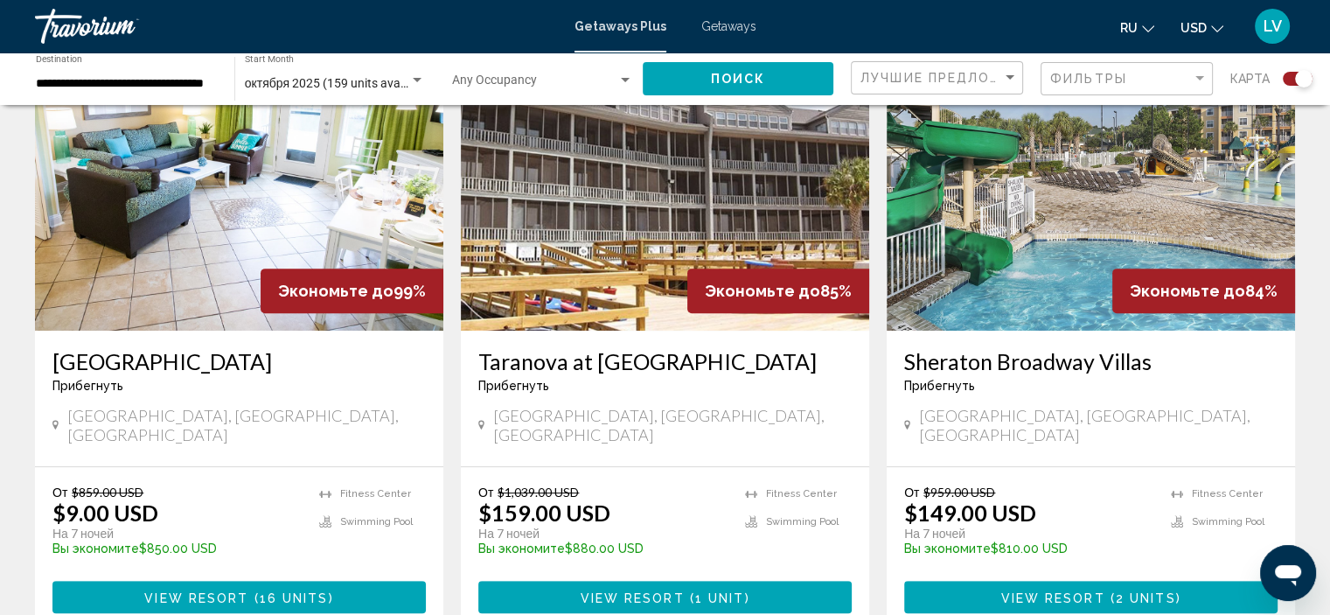
scroll to position [612, 0]
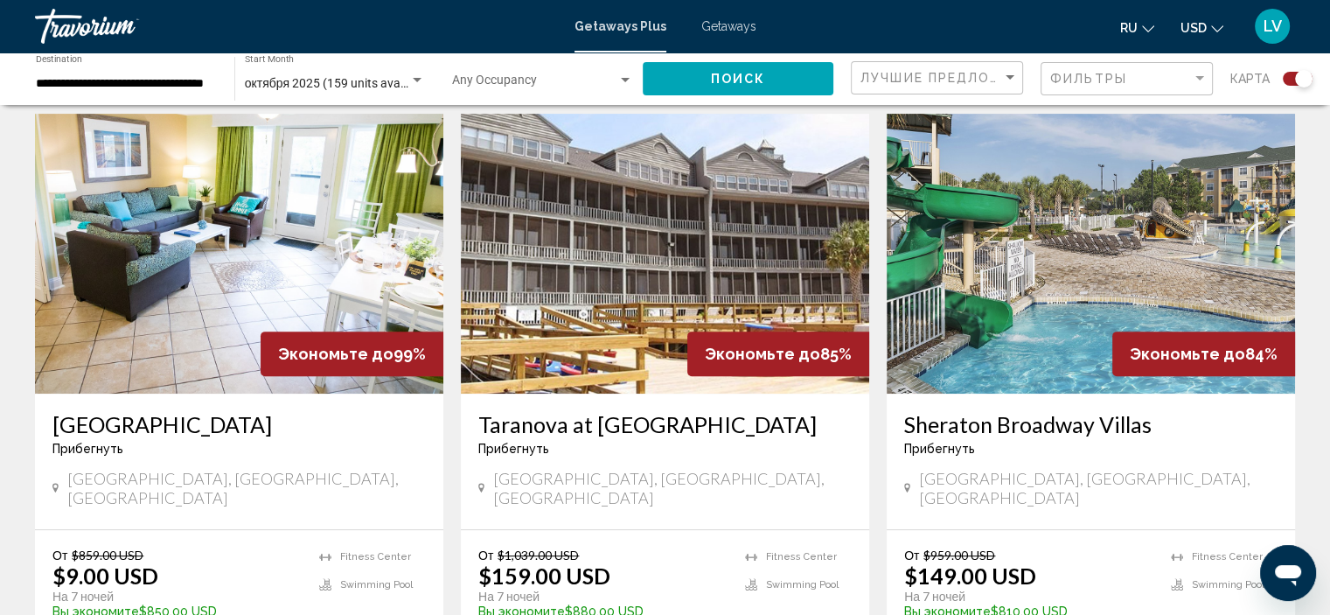
click at [125, 262] on img "Main content" at bounding box center [239, 254] width 408 height 280
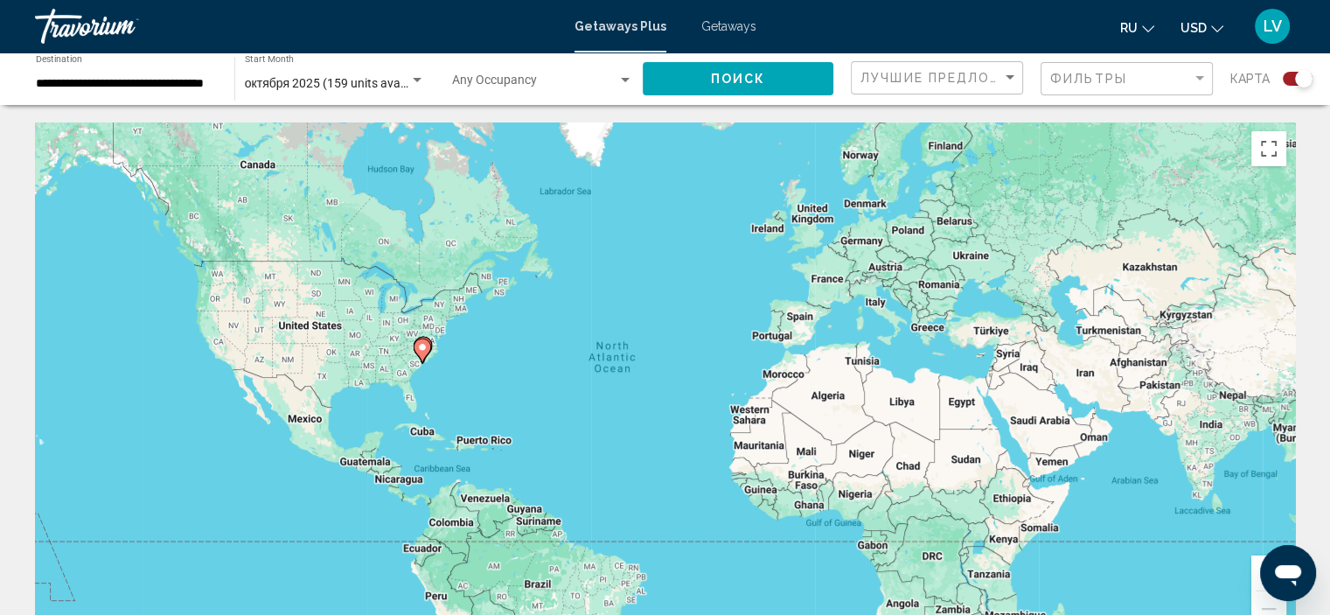
click at [414, 78] on div "Search widget" at bounding box center [417, 80] width 9 height 4
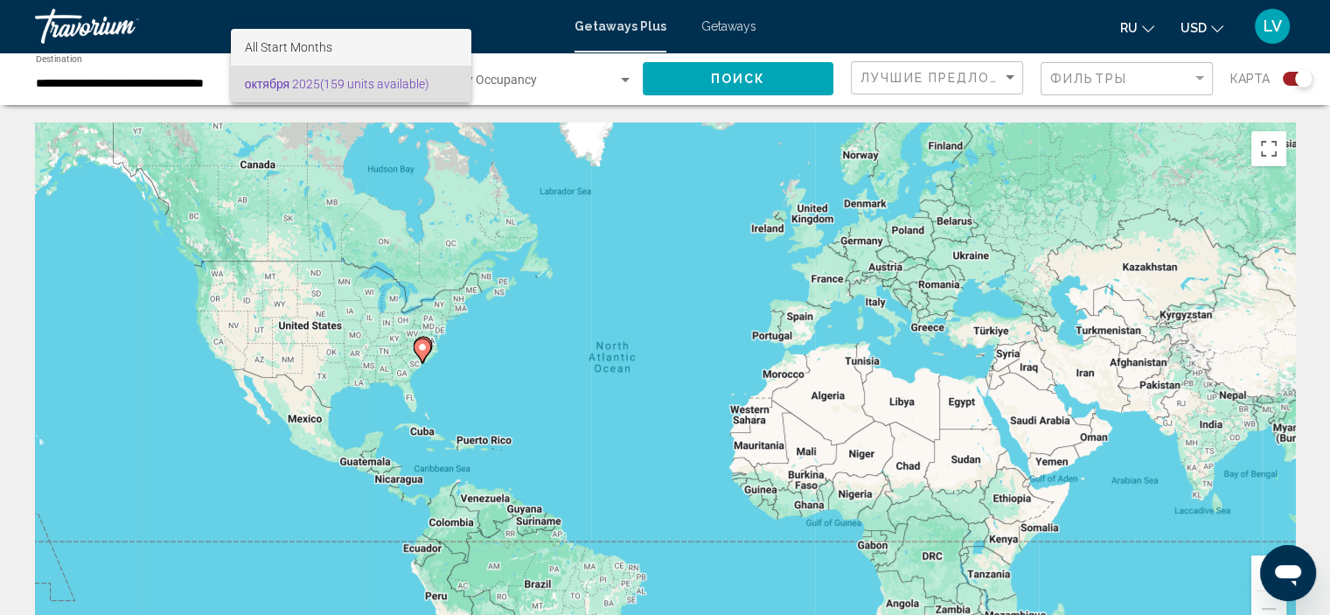
click at [379, 52] on span "All Start Months" at bounding box center [351, 47] width 213 height 37
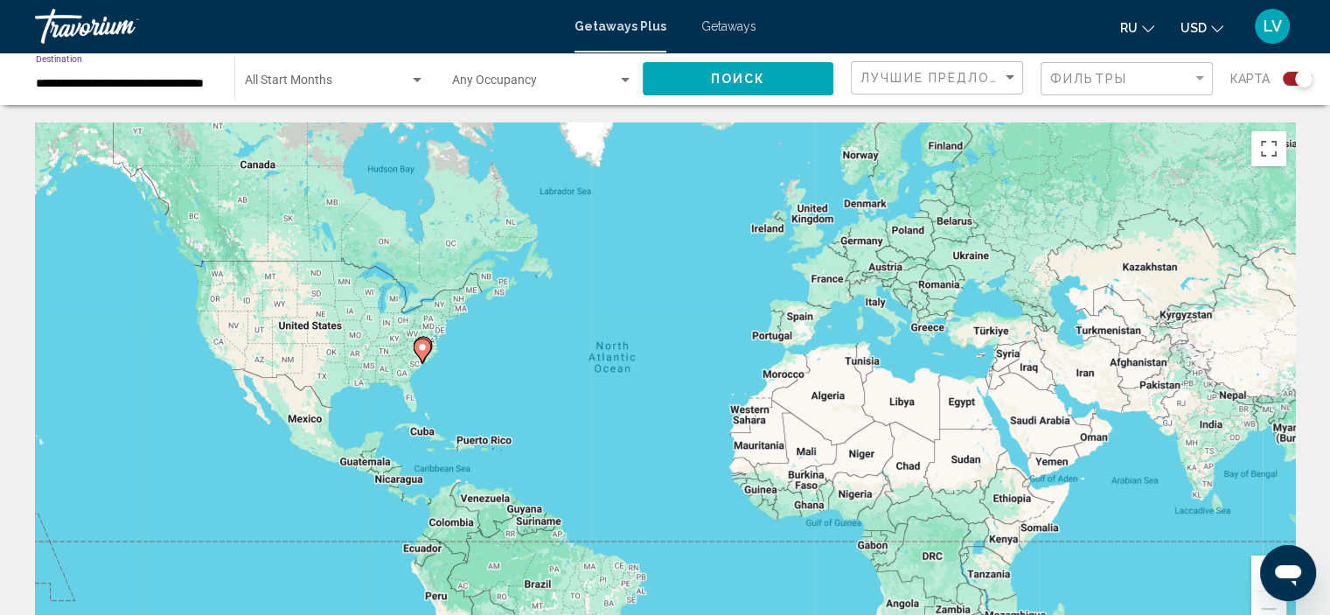
click at [184, 90] on input "**********" at bounding box center [126, 84] width 181 height 14
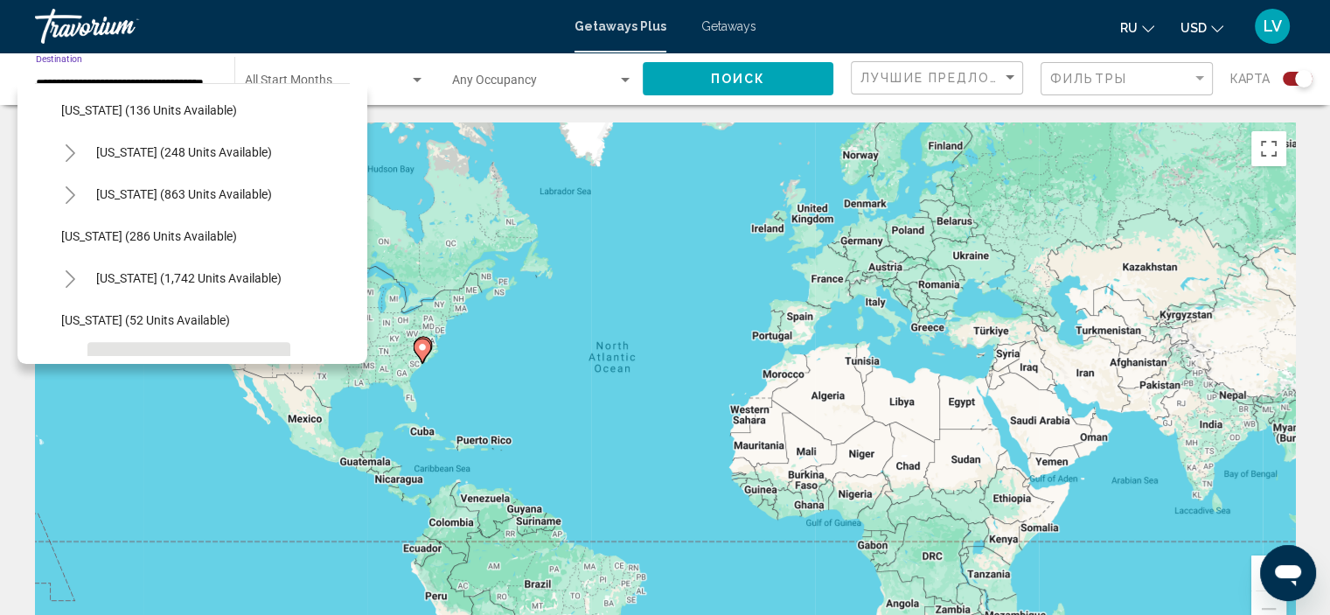
scroll to position [1153, 0]
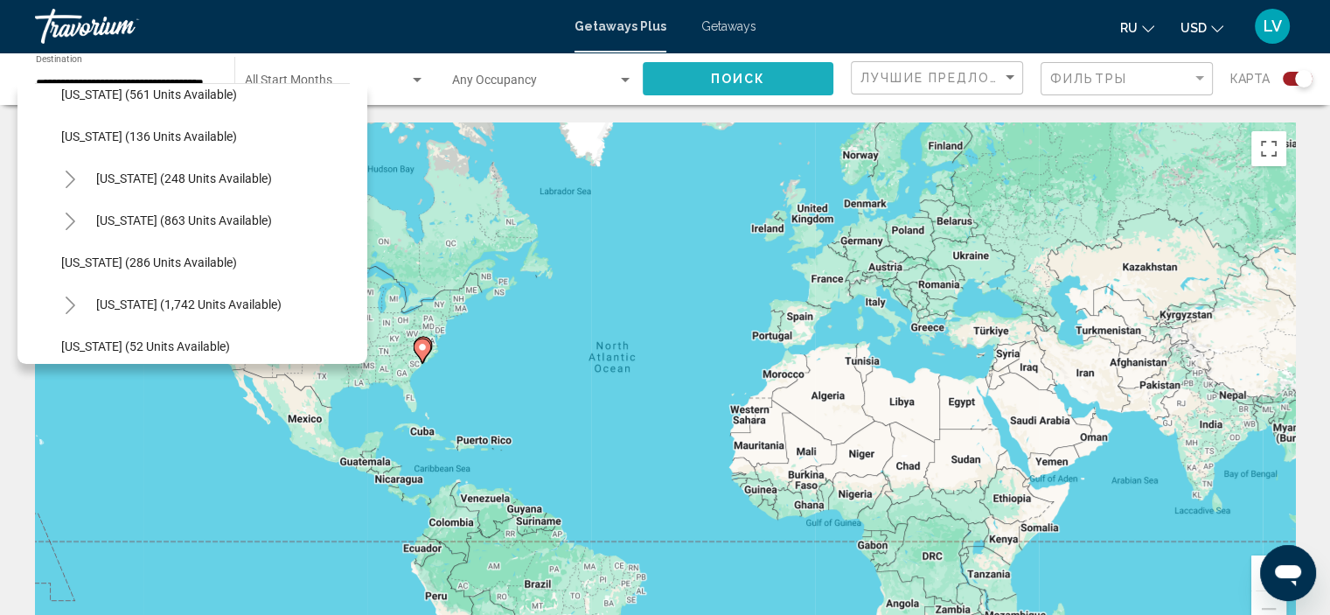
click at [721, 82] on span "Поиск" at bounding box center [738, 80] width 55 height 14
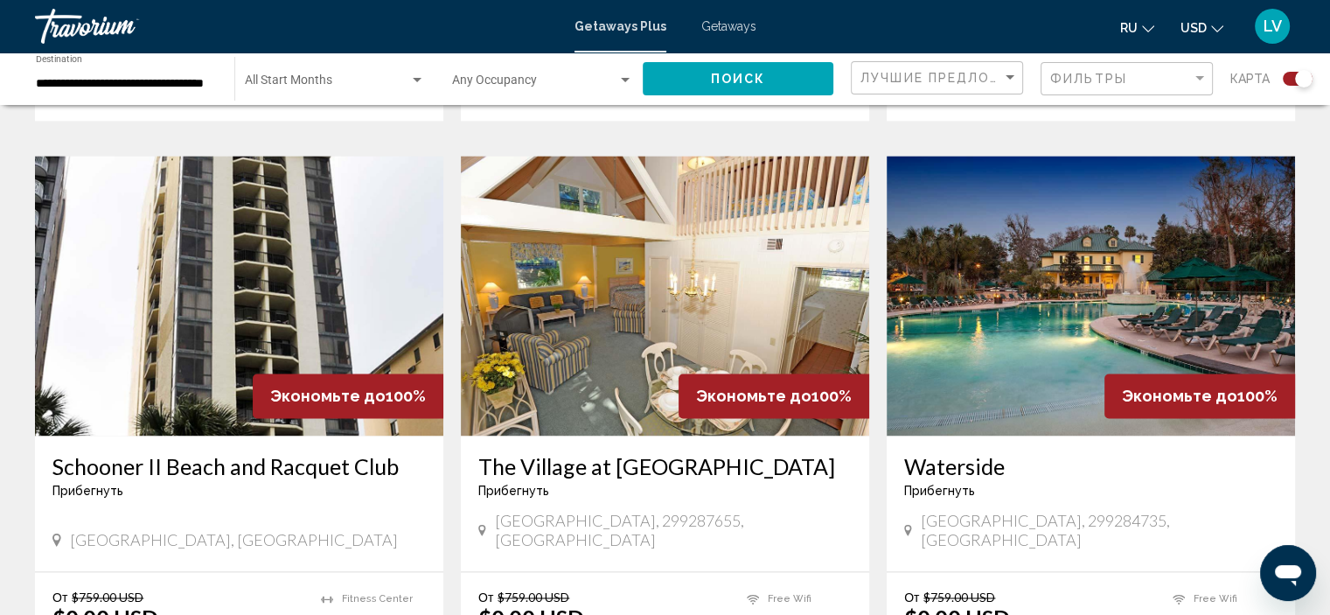
scroll to position [2537, 0]
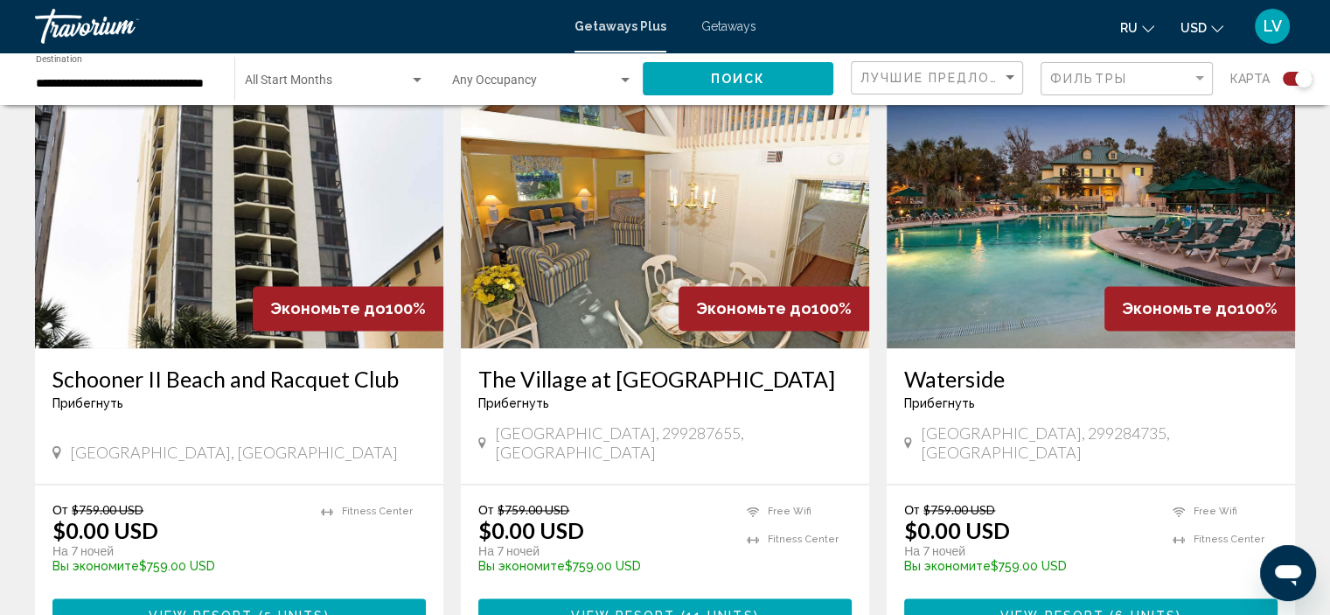
click at [977, 244] on img "Main content" at bounding box center [1091, 208] width 408 height 280
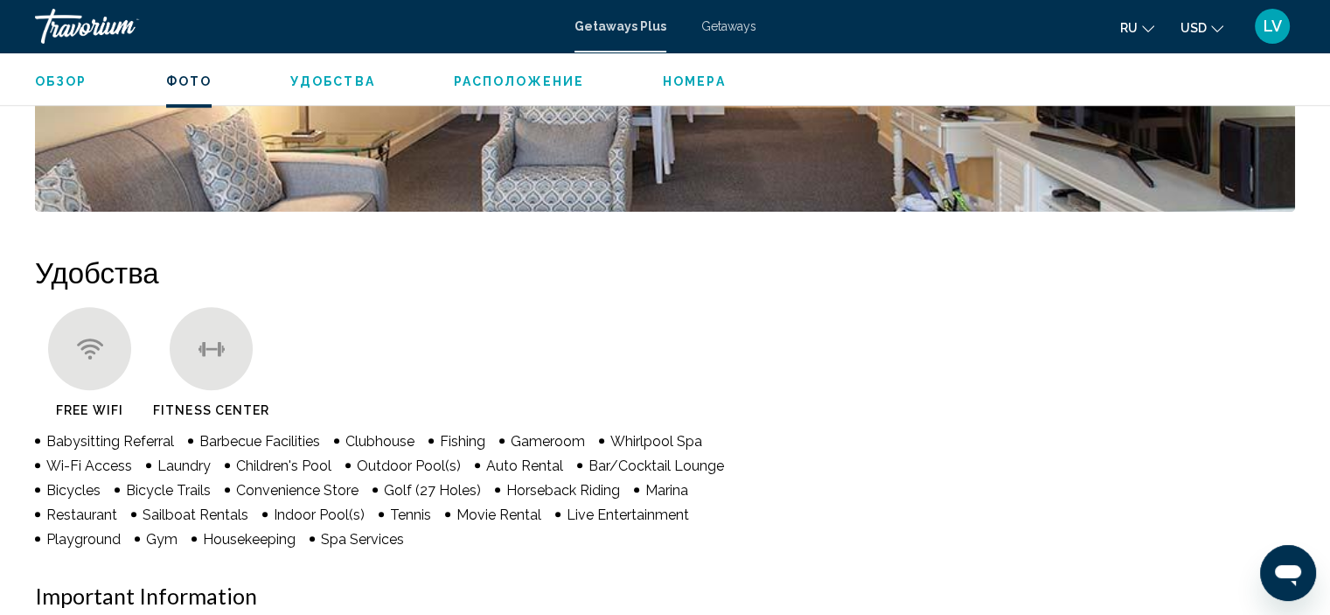
scroll to position [1232, 0]
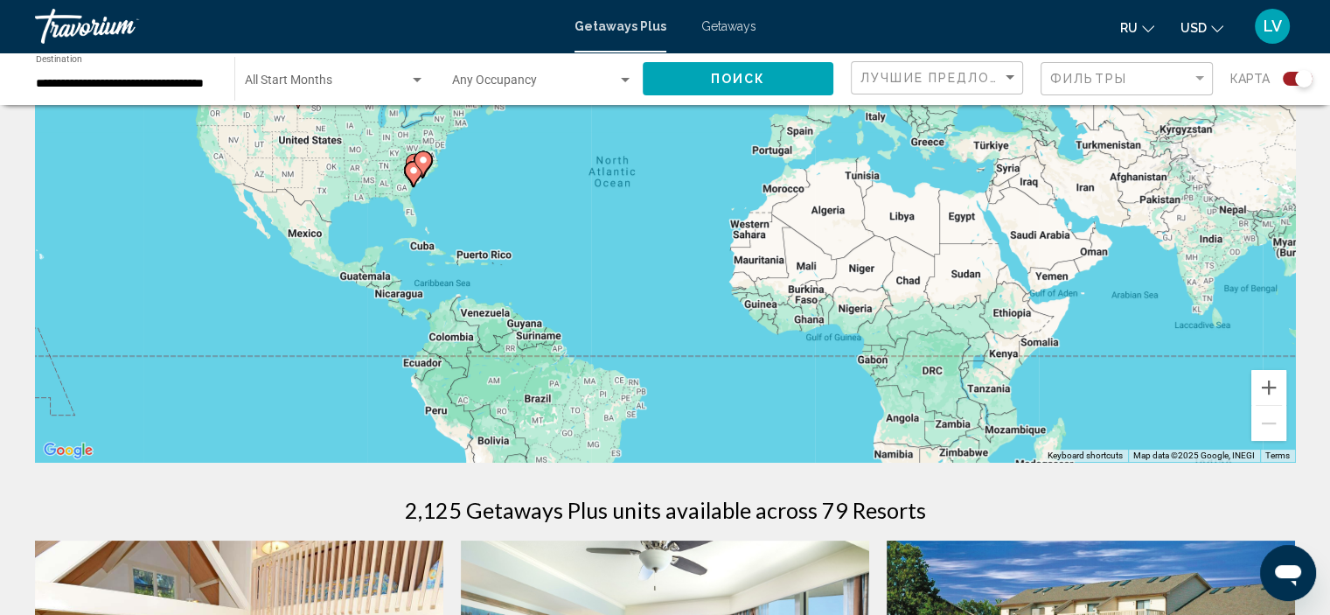
scroll to position [437, 0]
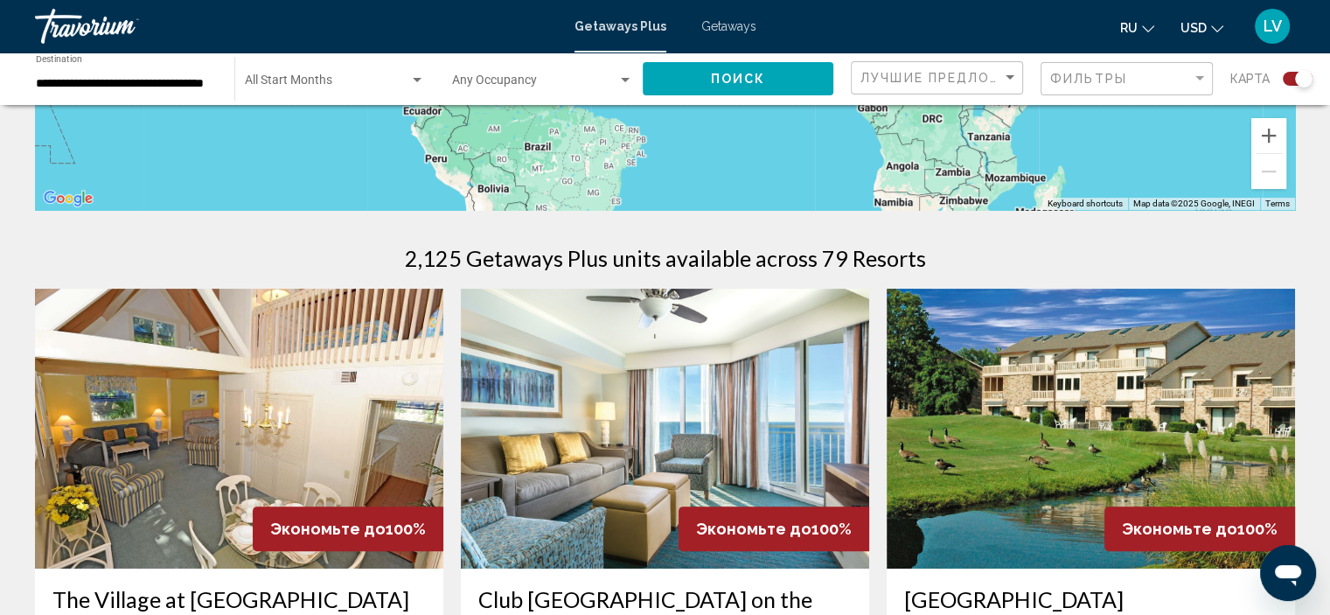
click at [320, 428] on img "Main content" at bounding box center [239, 429] width 408 height 280
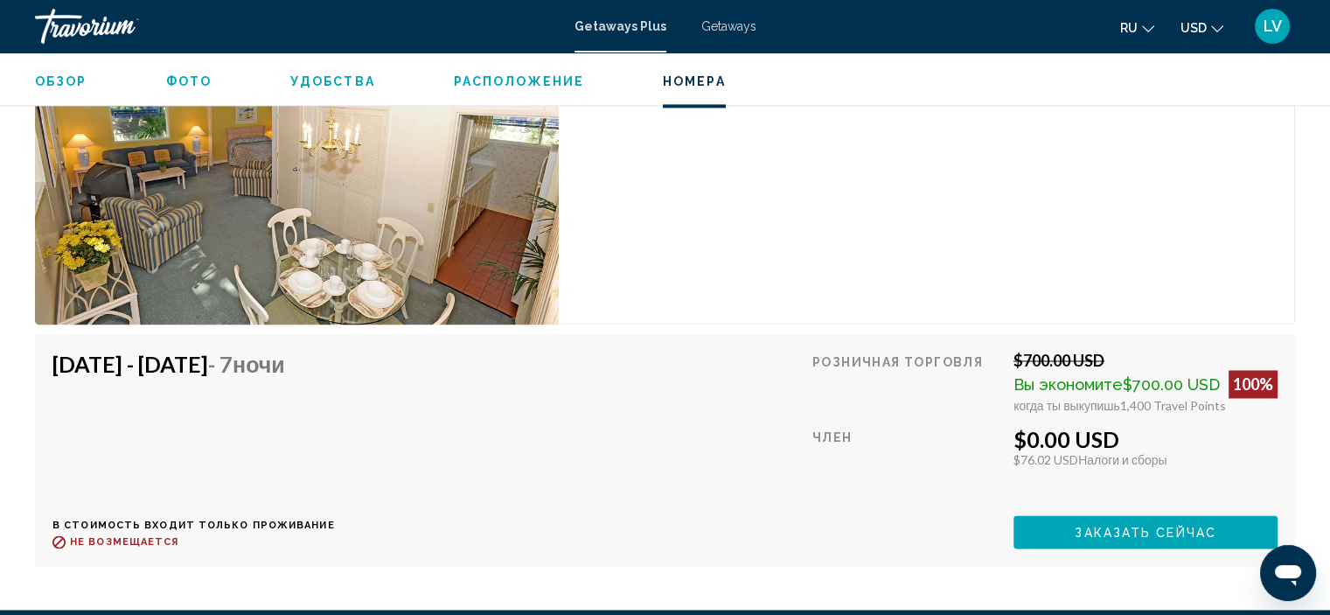
scroll to position [2719, 0]
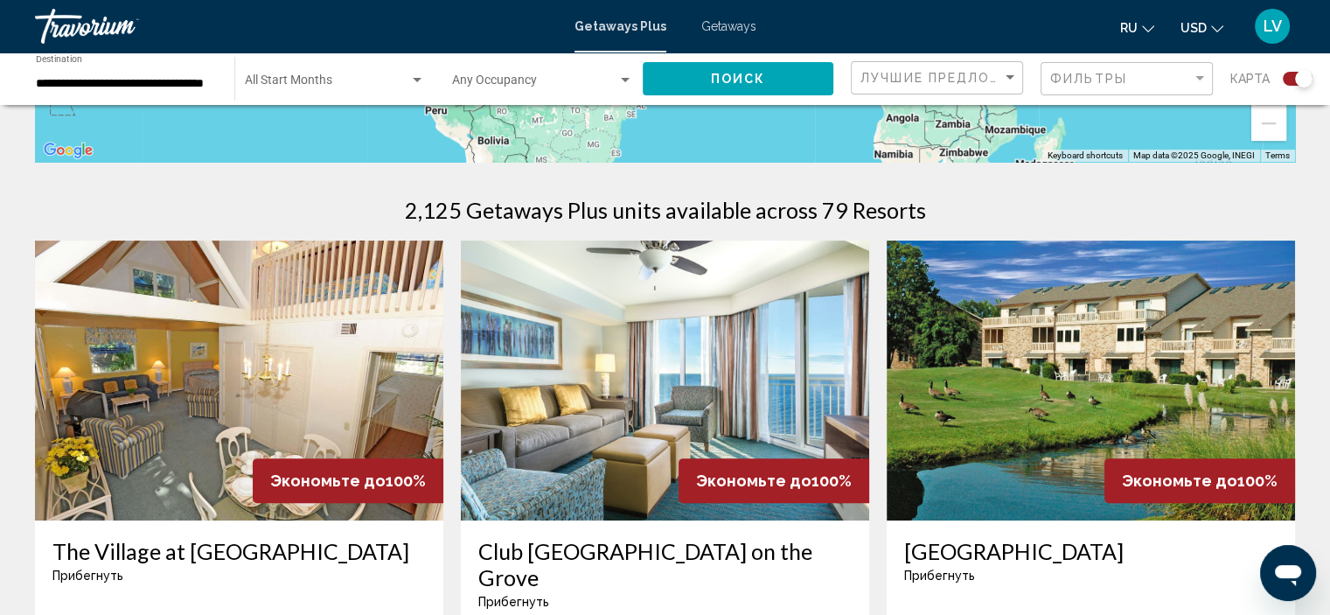
scroll to position [525, 0]
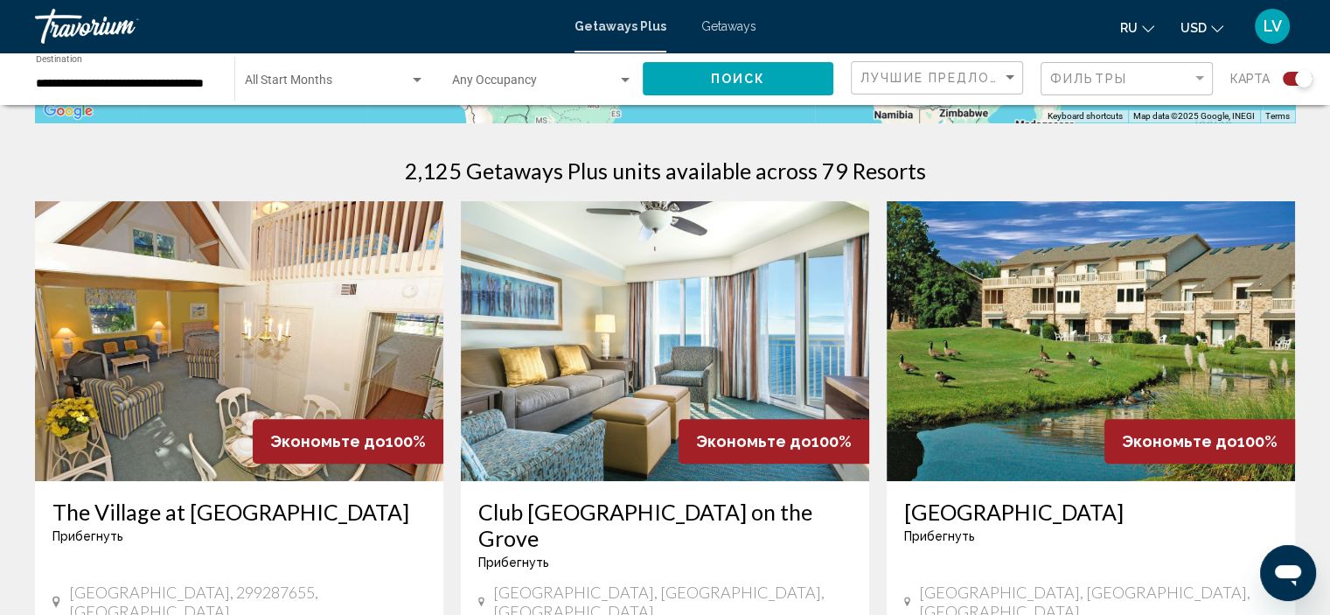
click at [648, 304] on img "Main content" at bounding box center [665, 341] width 408 height 280
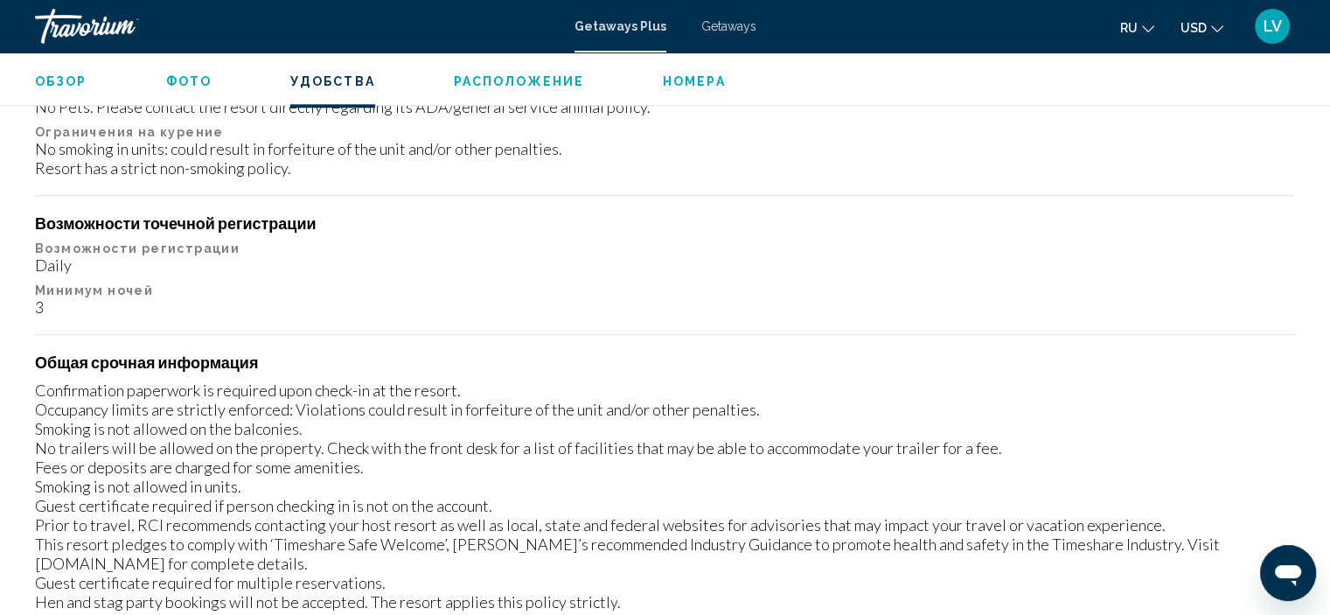
scroll to position [1669, 0]
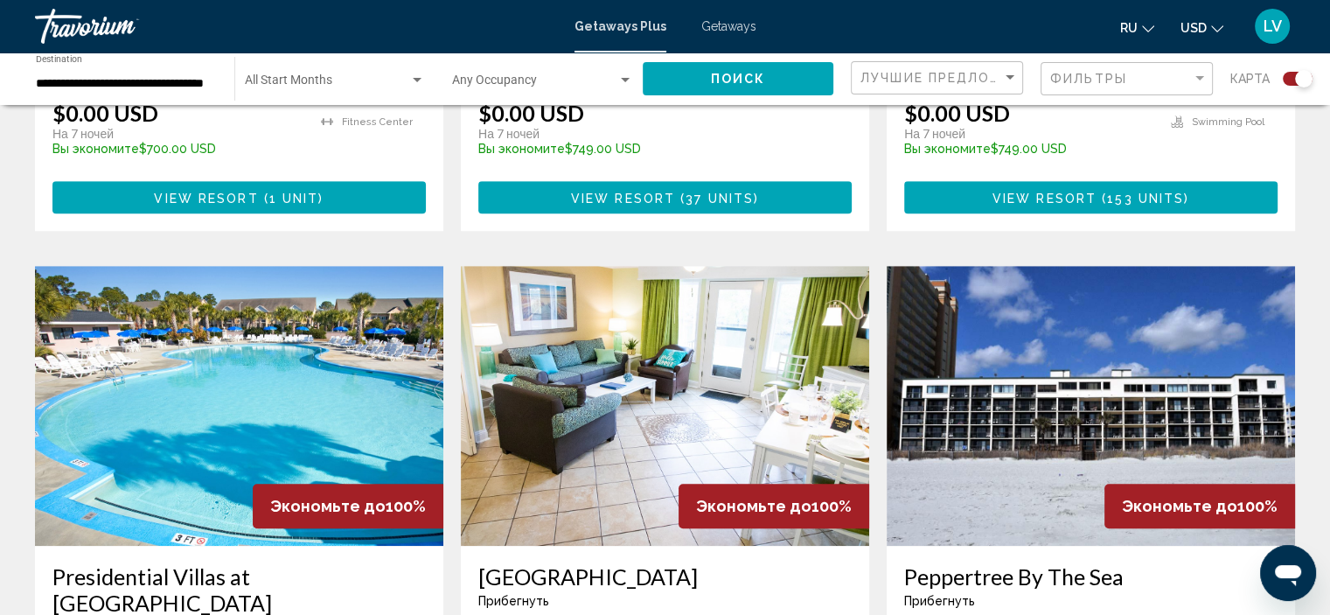
scroll to position [1225, 0]
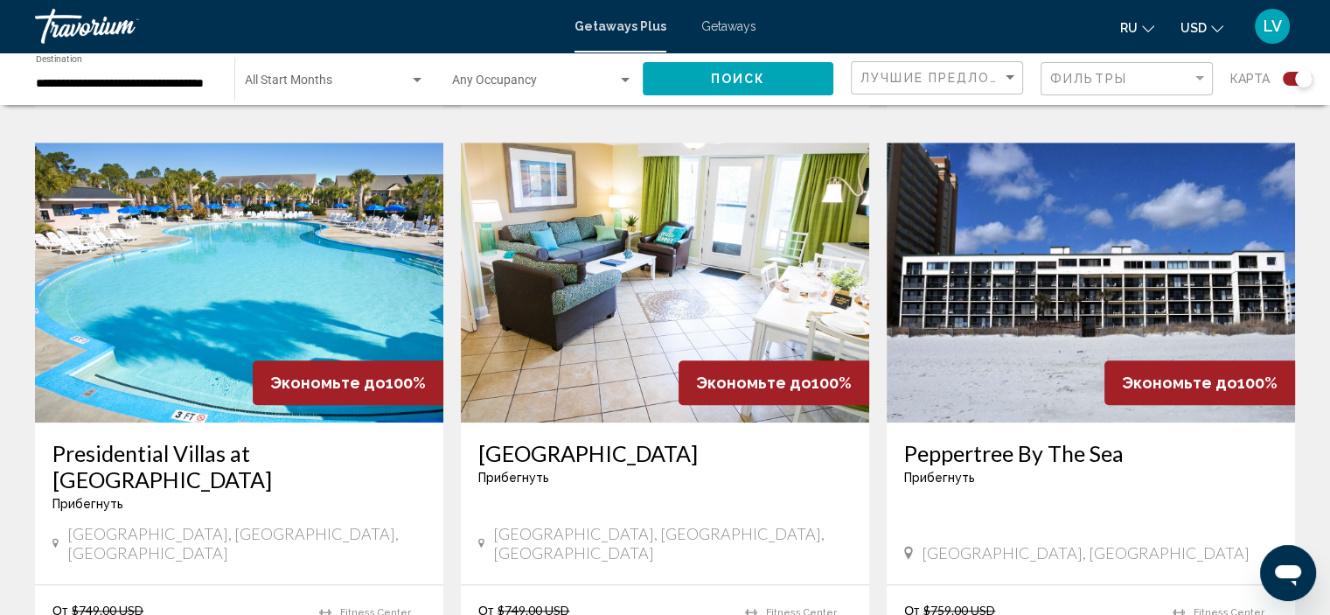
click at [1039, 275] on img "Main content" at bounding box center [1091, 283] width 408 height 280
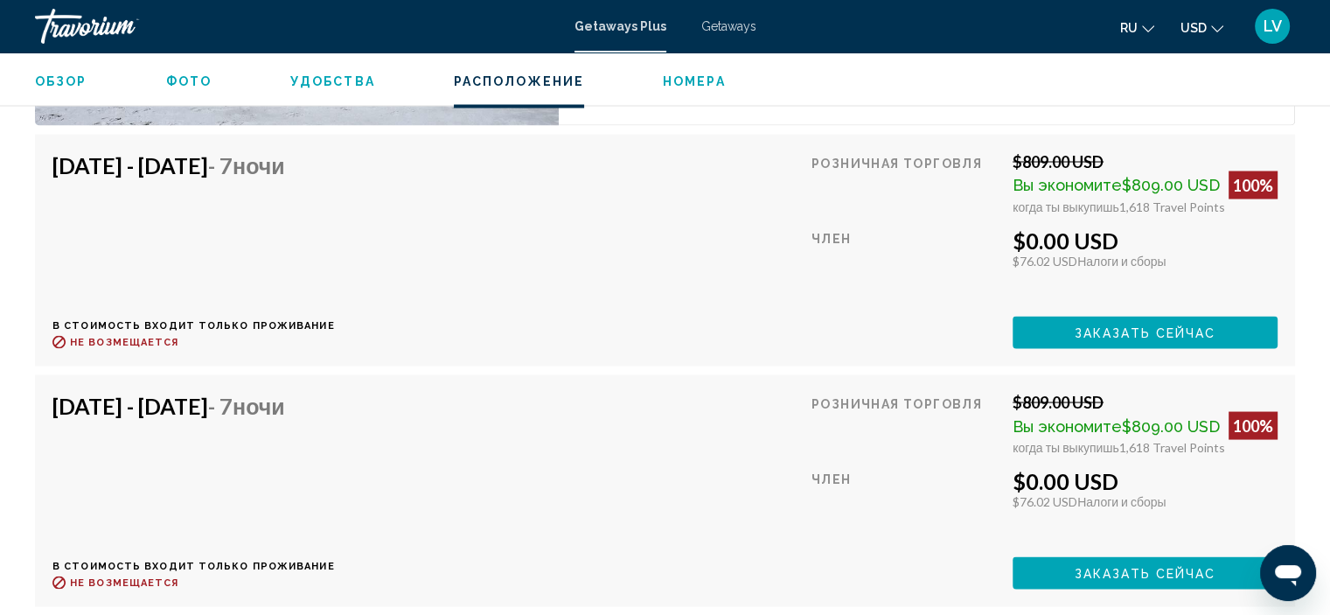
scroll to position [3243, 0]
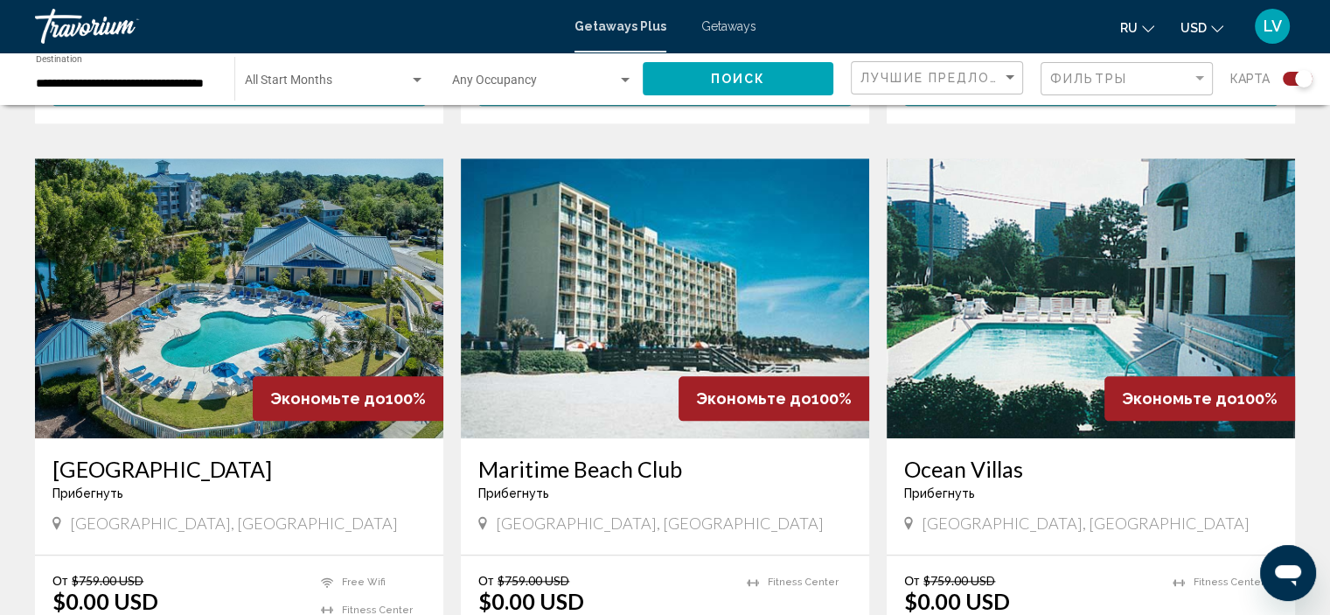
scroll to position [1924, 0]
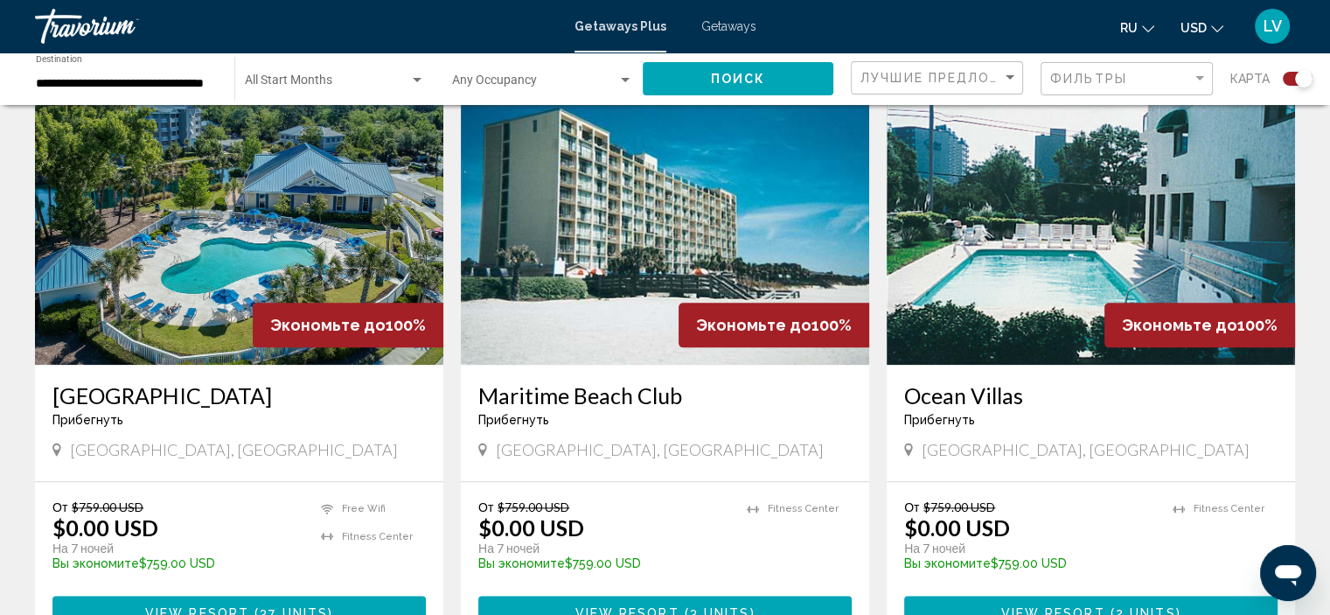
click at [198, 188] on img "Main content" at bounding box center [239, 225] width 408 height 280
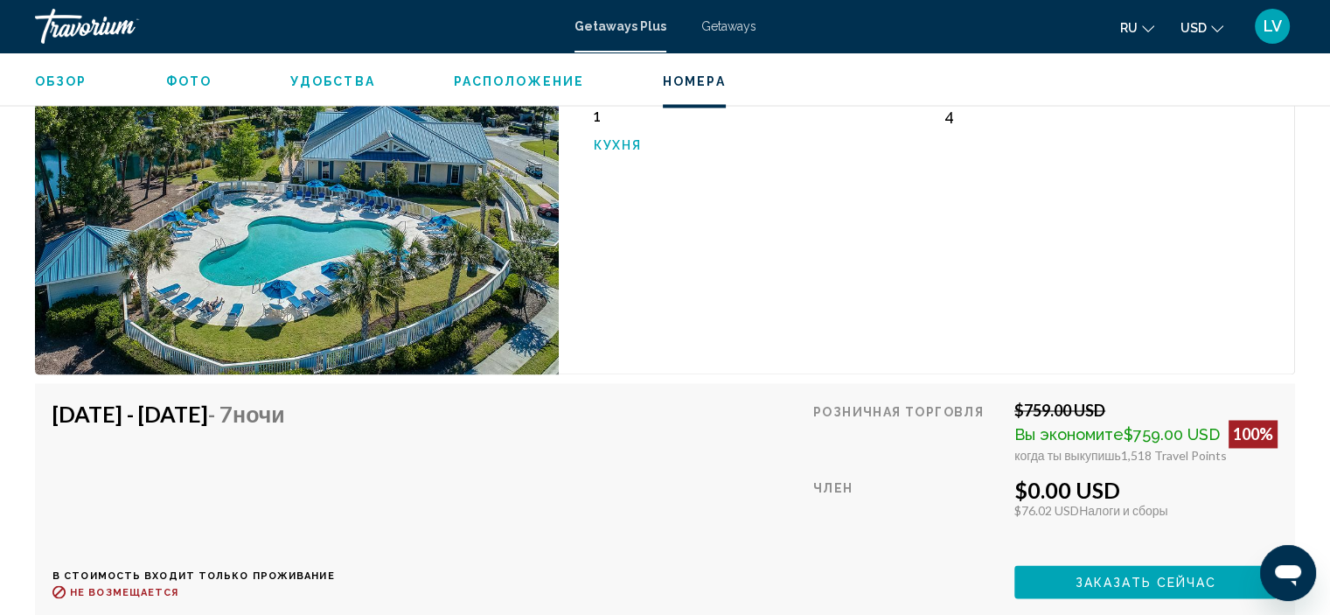
scroll to position [2974, 0]
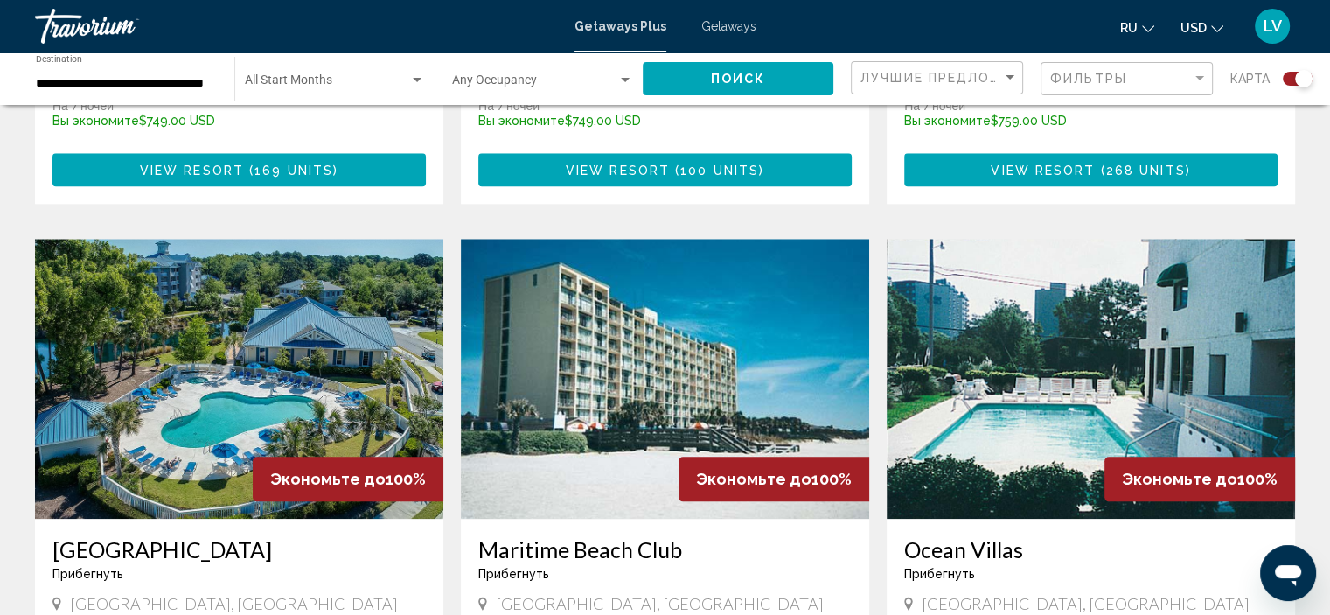
scroll to position [1837, 0]
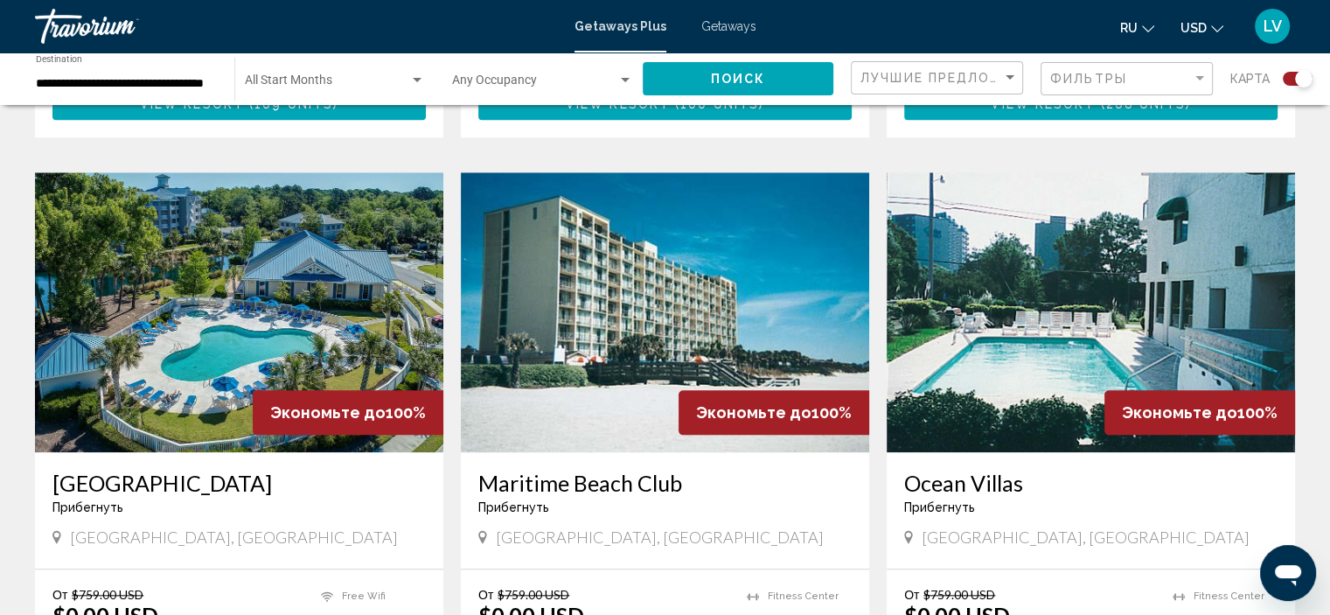
click at [595, 262] on img "Main content" at bounding box center [665, 312] width 408 height 280
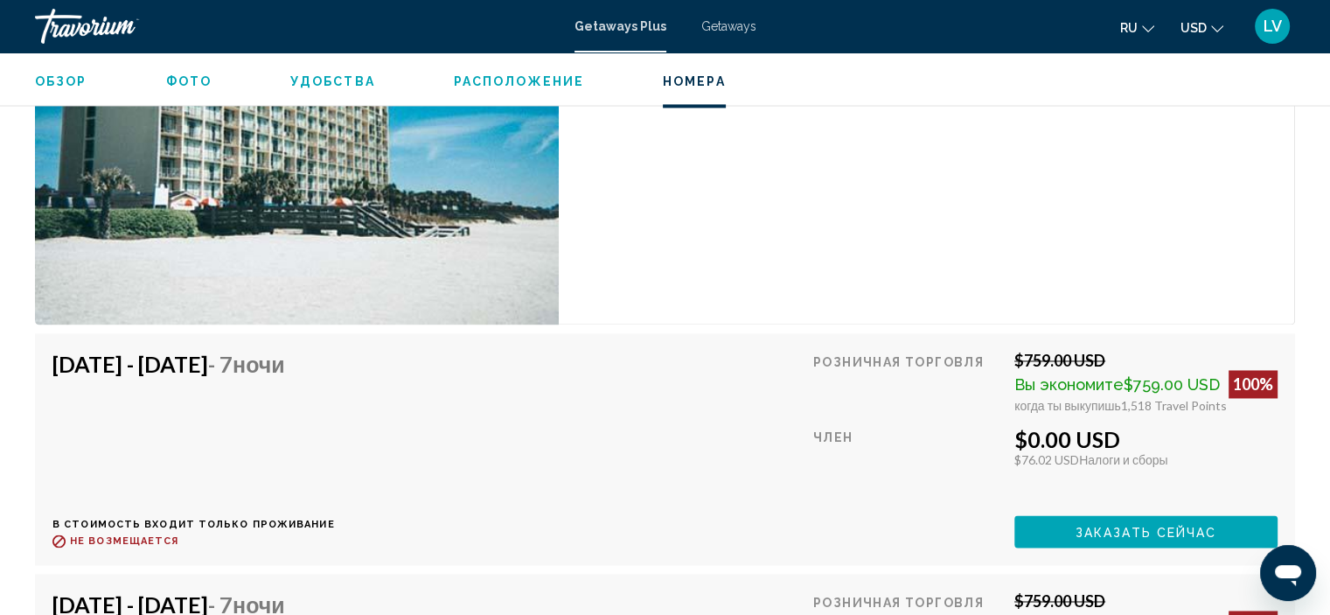
scroll to position [2806, 0]
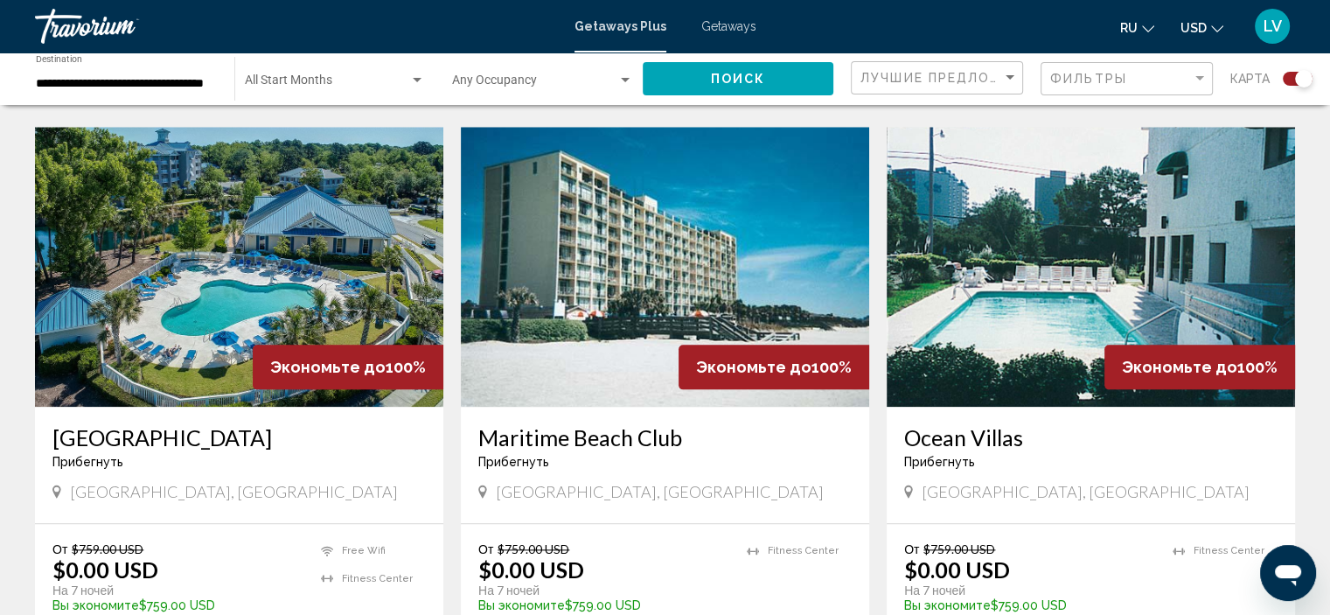
scroll to position [1924, 0]
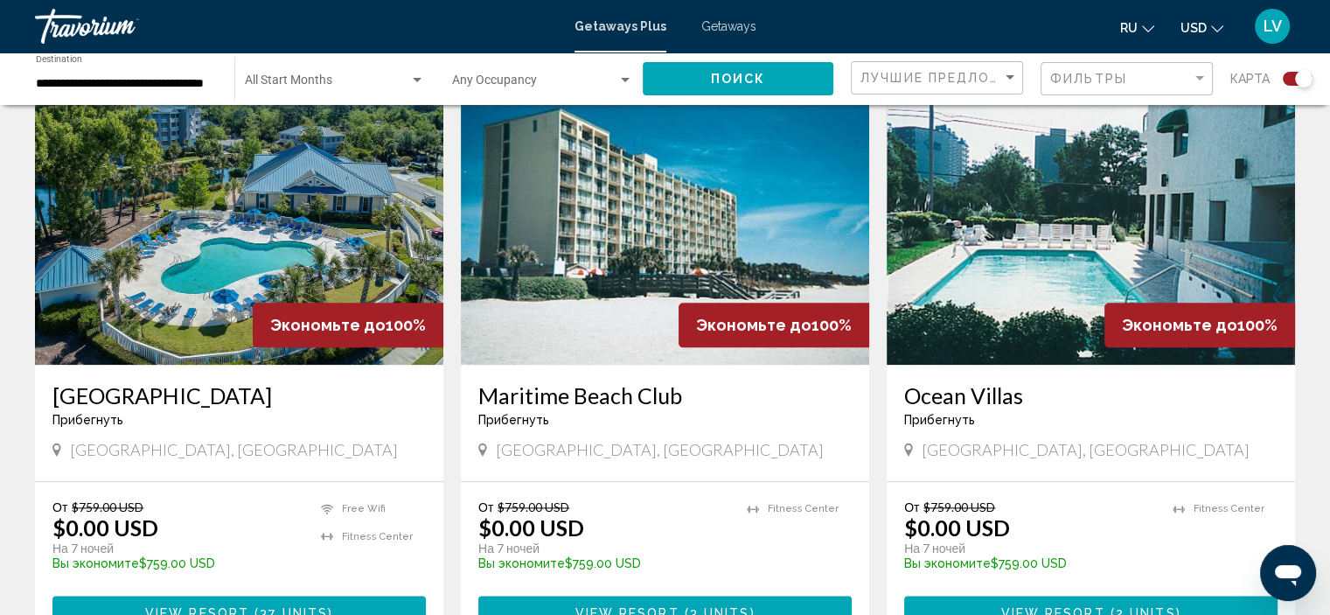
click at [1047, 229] on img "Main content" at bounding box center [1091, 225] width 408 height 280
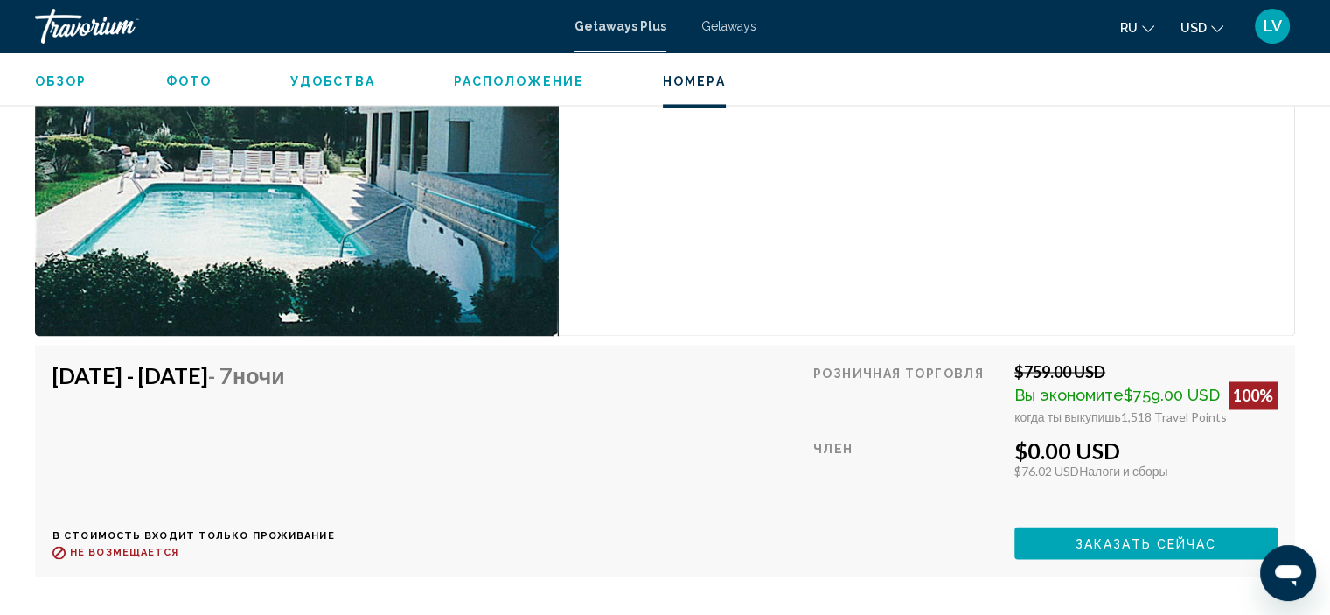
scroll to position [2893, 0]
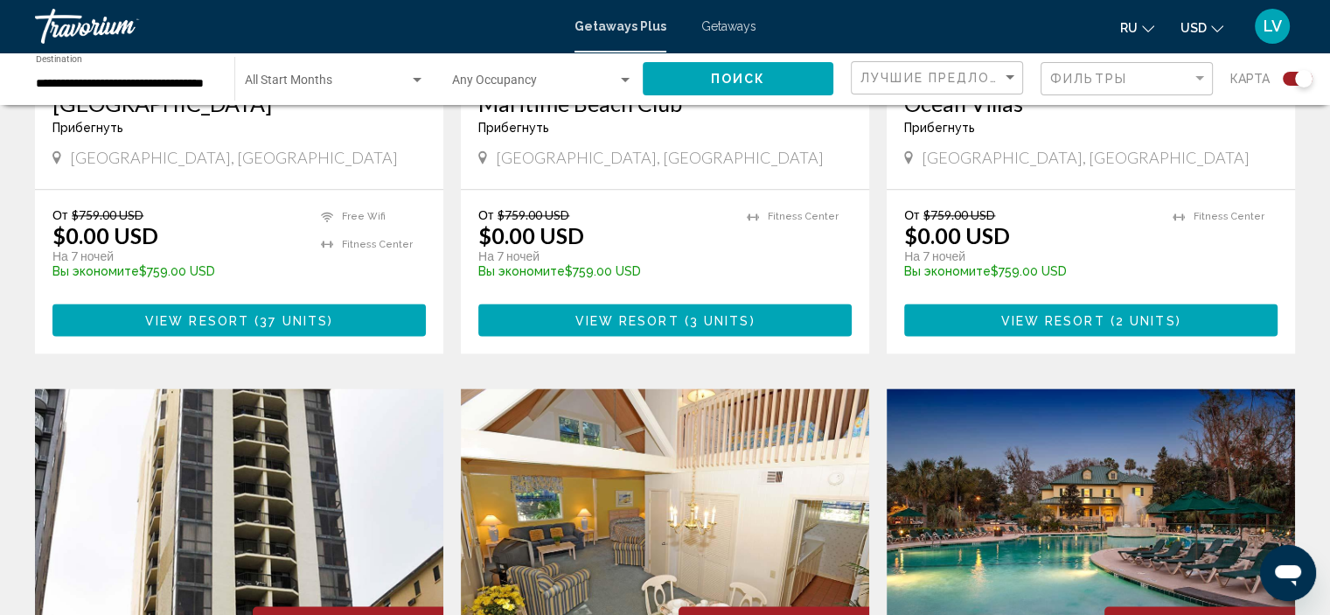
scroll to position [2187, 0]
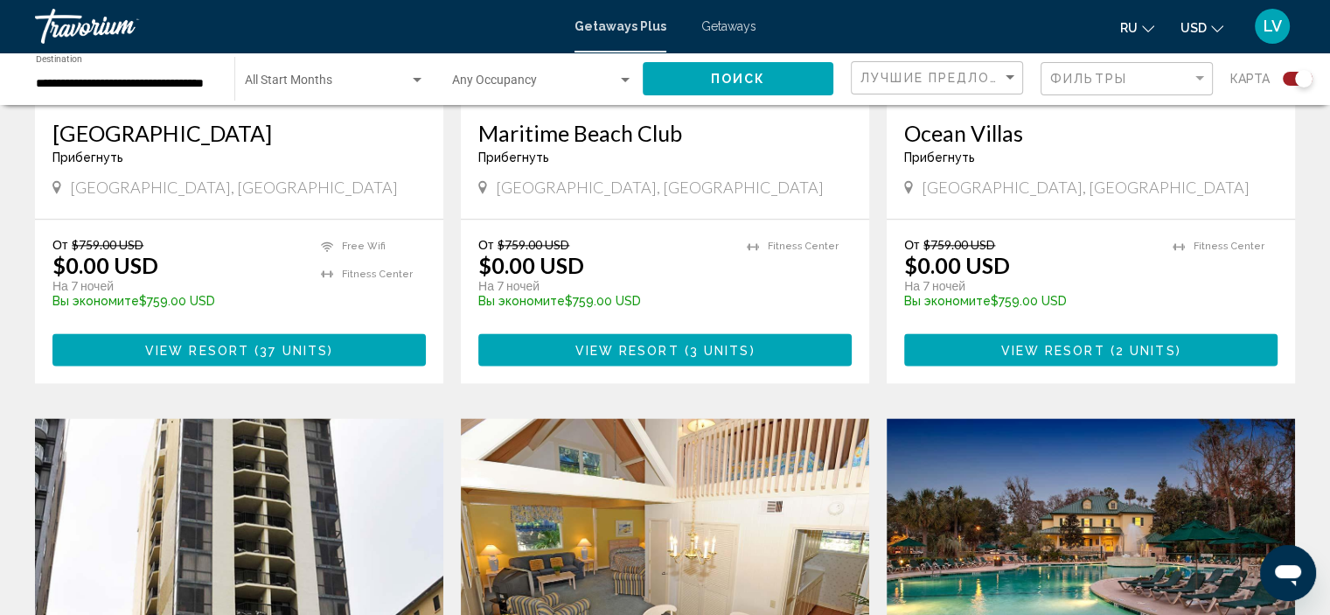
click at [279, 81] on span "Search widget" at bounding box center [327, 84] width 164 height 14
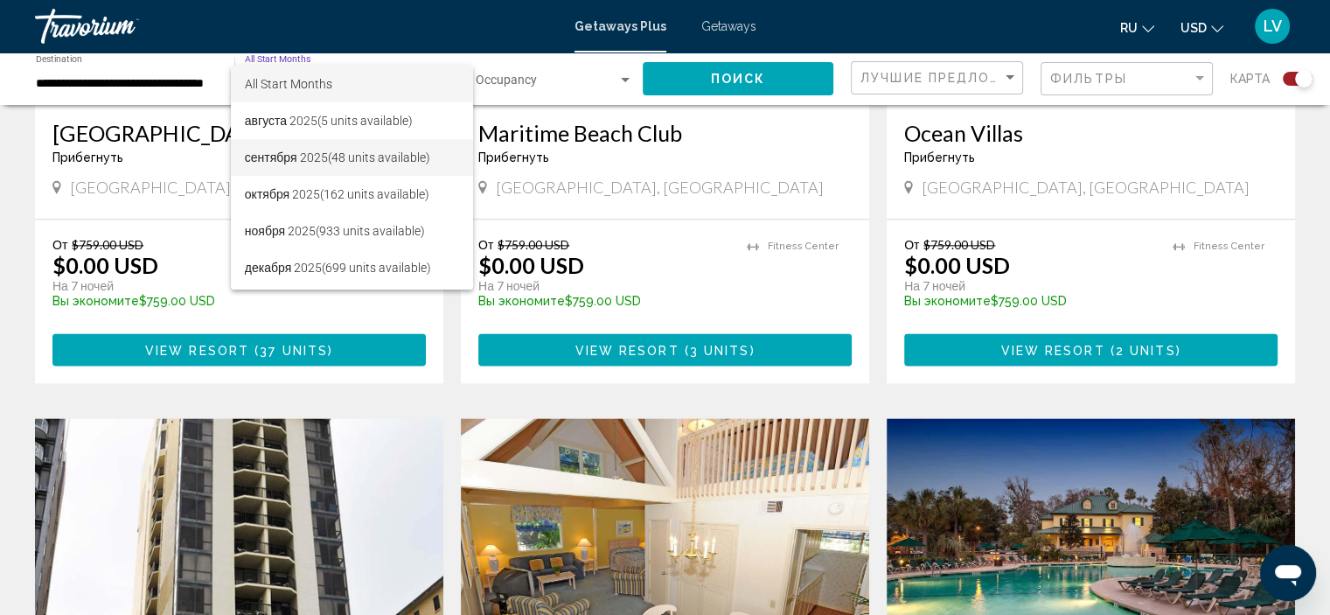
click at [304, 157] on span "сентября 2025 (48 units available)" at bounding box center [352, 157] width 214 height 37
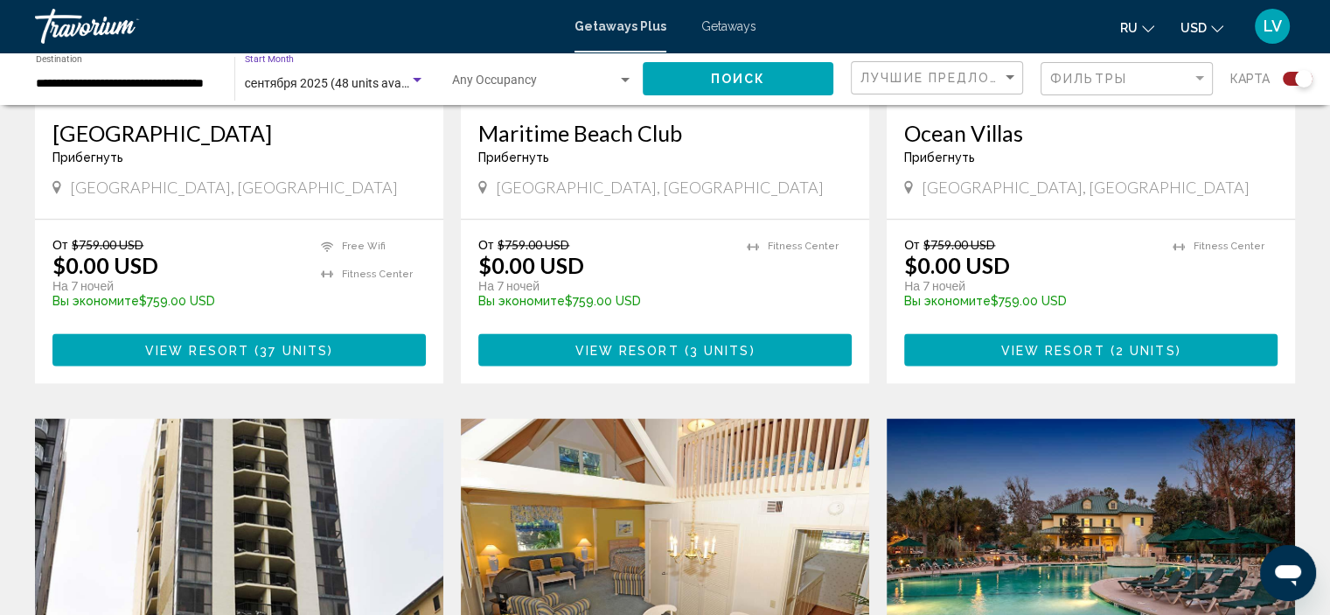
click at [742, 69] on button "Поиск" at bounding box center [738, 78] width 191 height 32
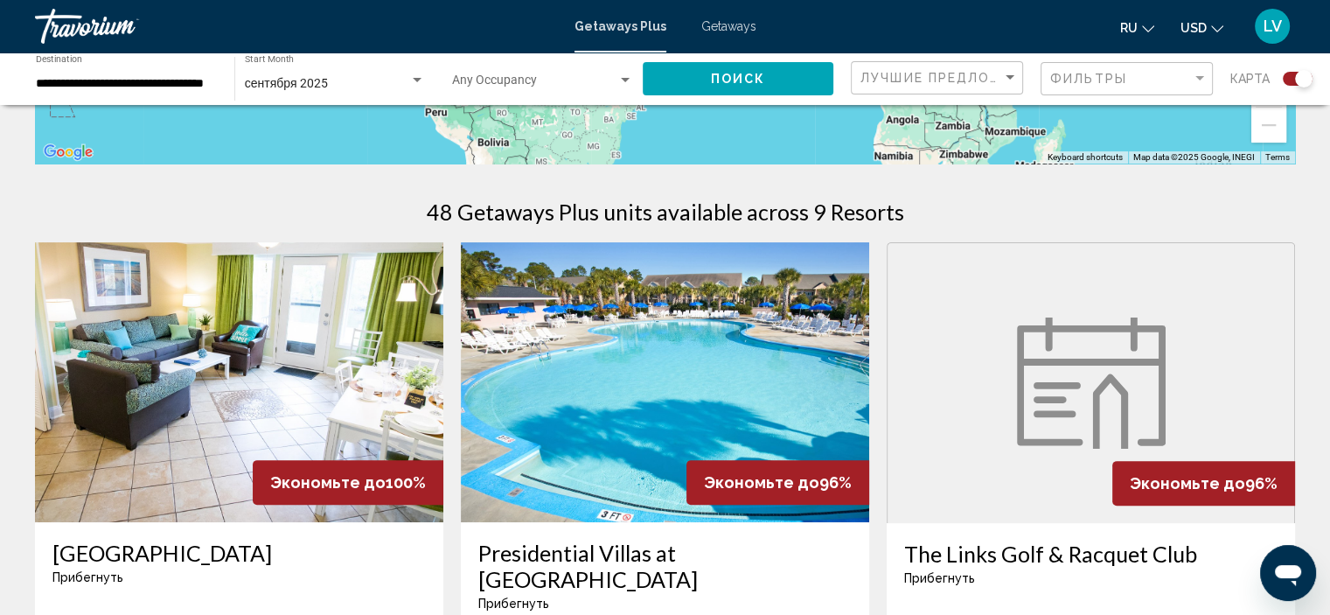
scroll to position [571, 0]
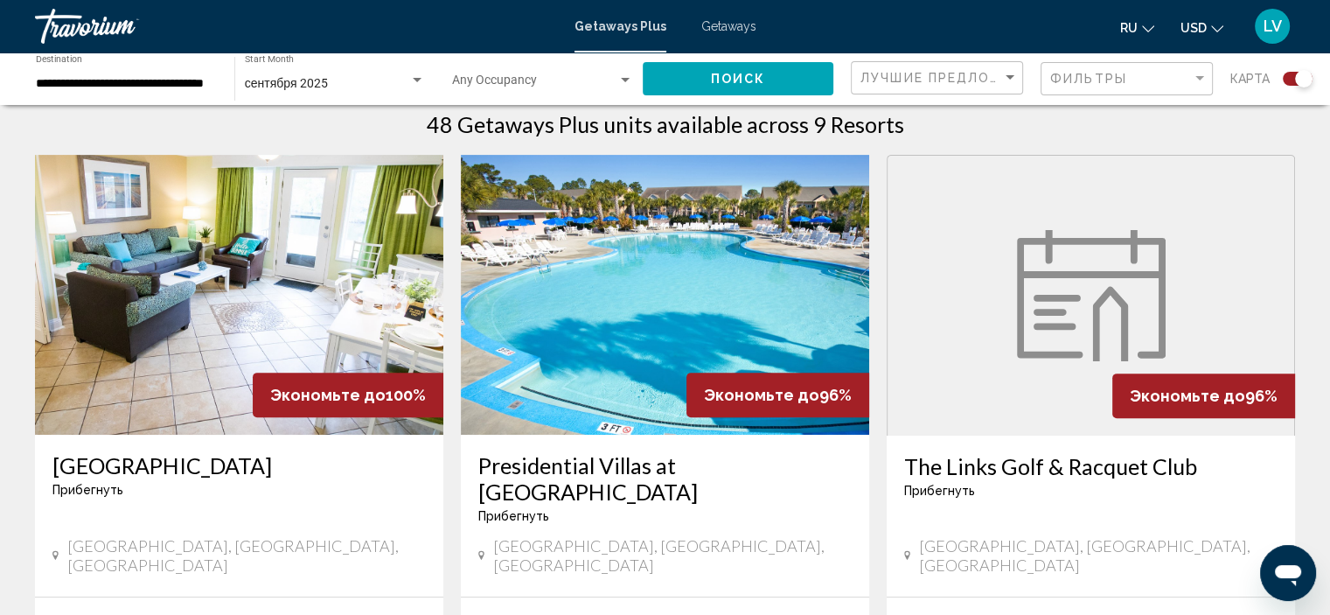
click at [1122, 305] on img "Main content" at bounding box center [1091, 295] width 149 height 131
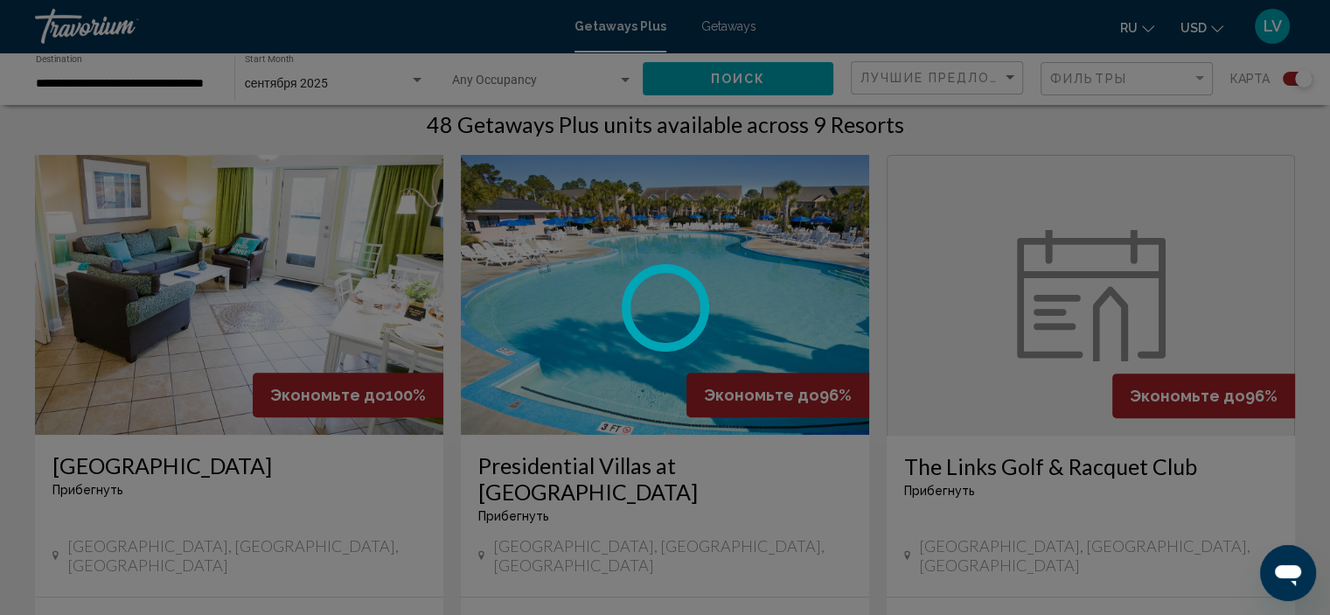
scroll to position [7, 0]
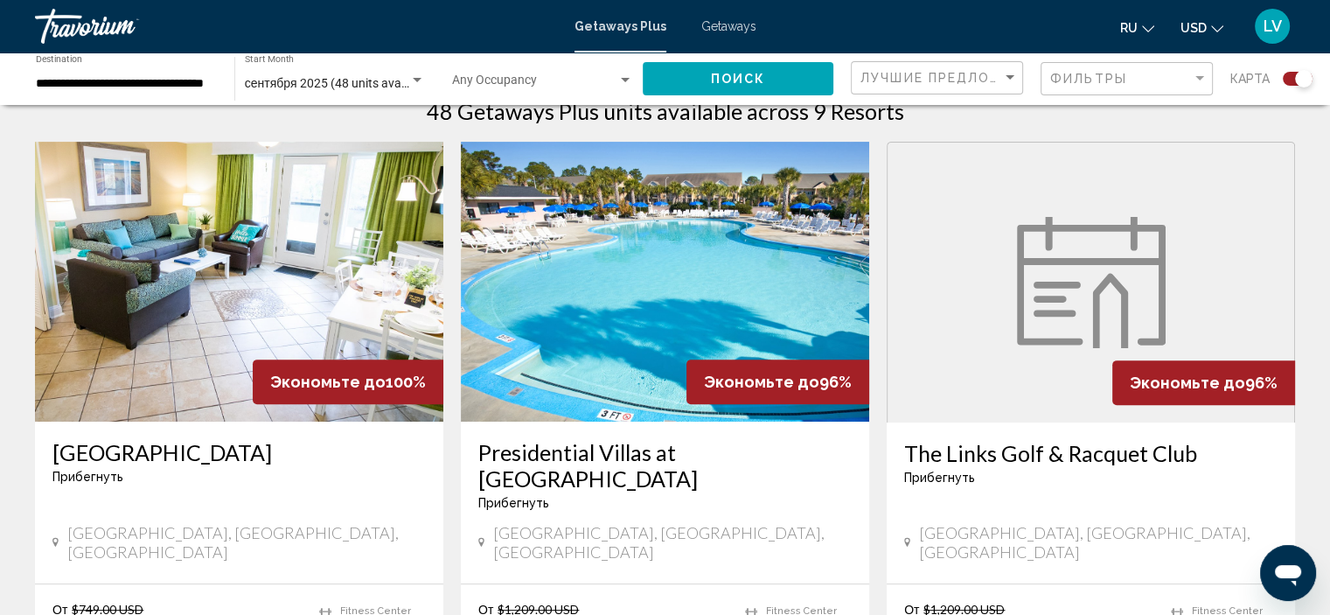
scroll to position [612, 0]
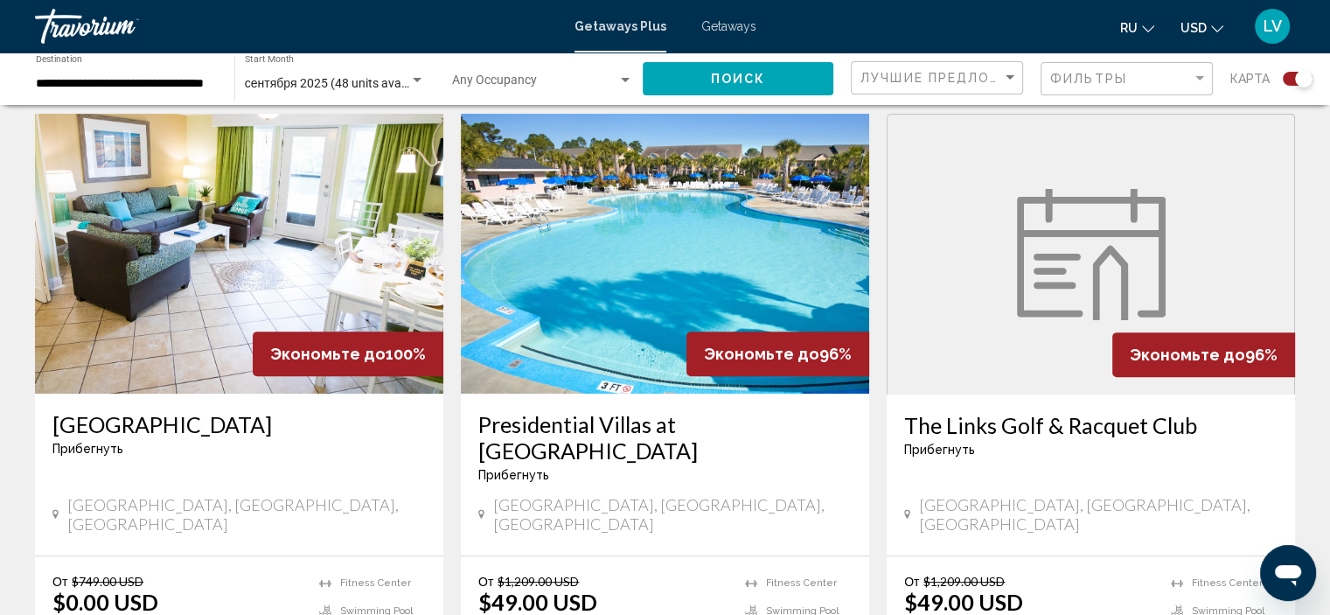
click at [653, 306] on img "Main content" at bounding box center [665, 254] width 408 height 280
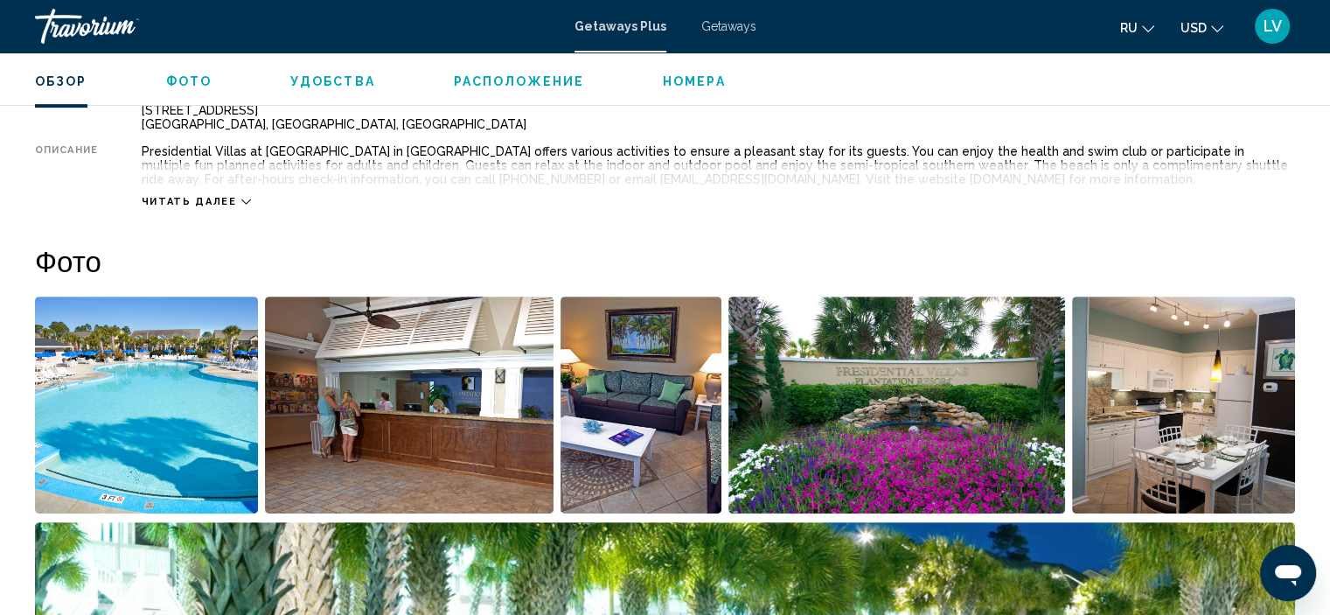
scroll to position [641, 0]
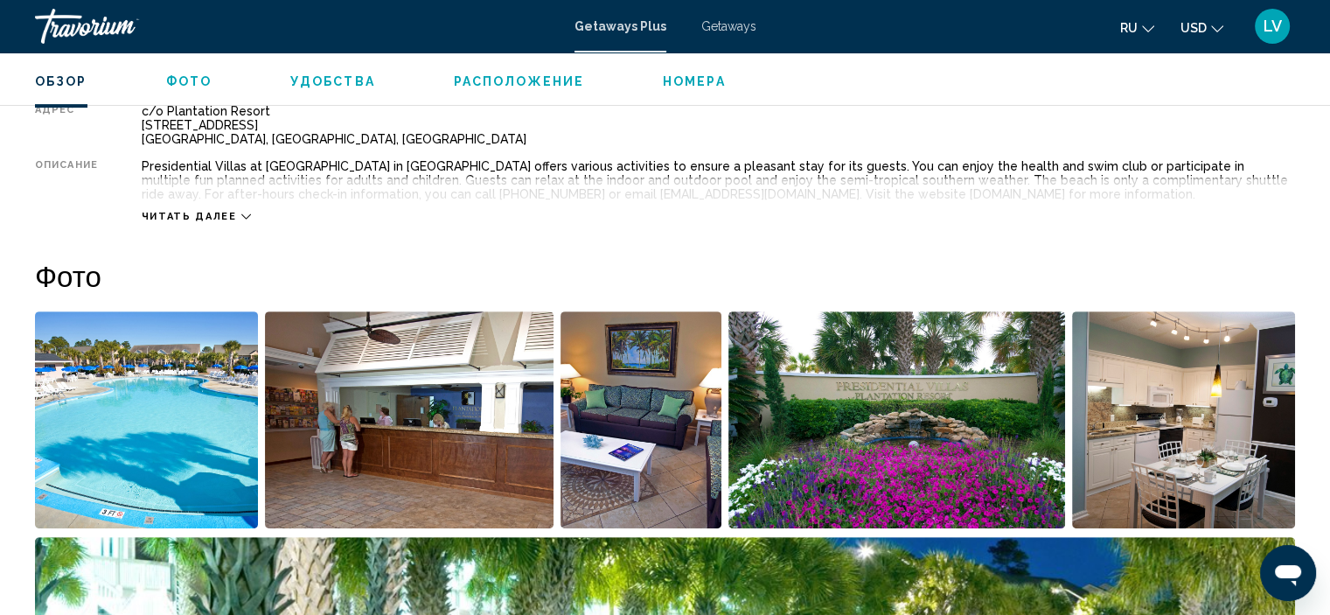
click at [373, 471] on img "Open full-screen image slider" at bounding box center [409, 419] width 289 height 217
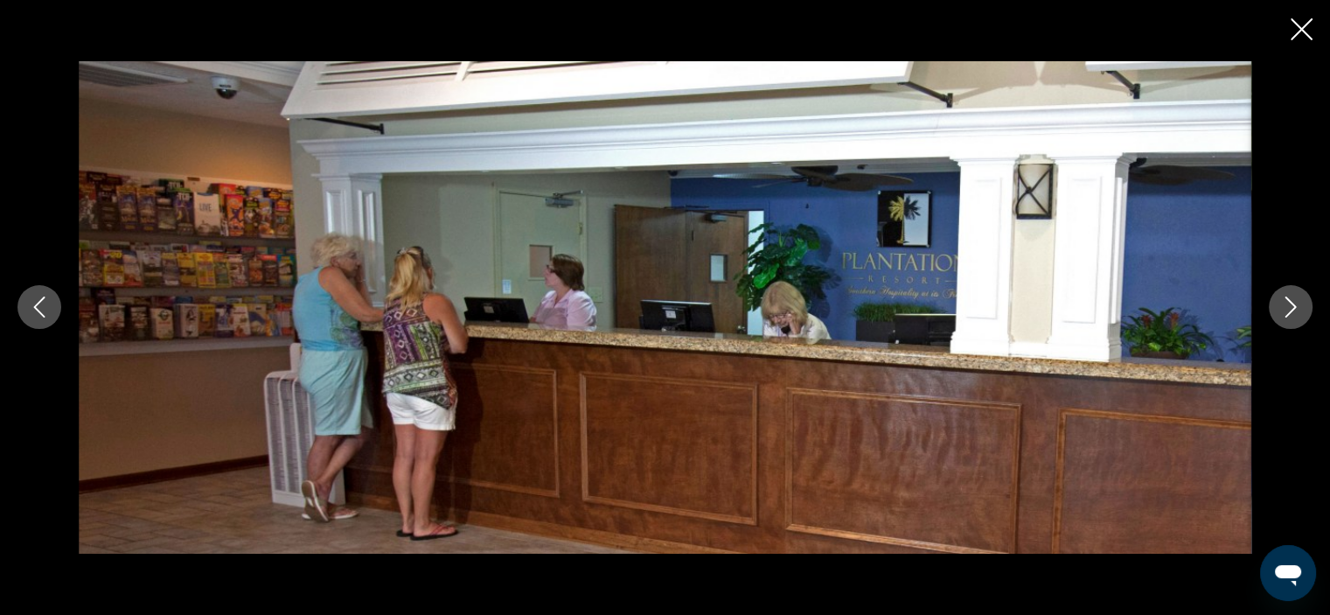
click at [1284, 309] on icon "Next image" at bounding box center [1291, 307] width 21 height 21
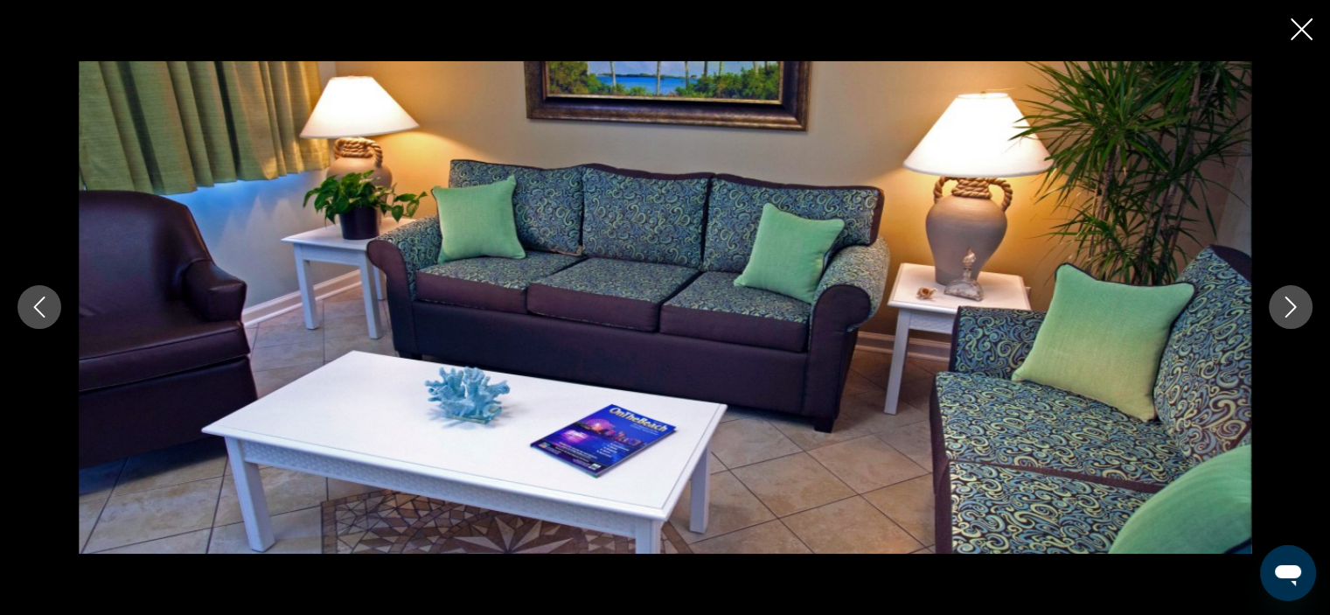
click at [1284, 309] on icon "Next image" at bounding box center [1291, 307] width 21 height 21
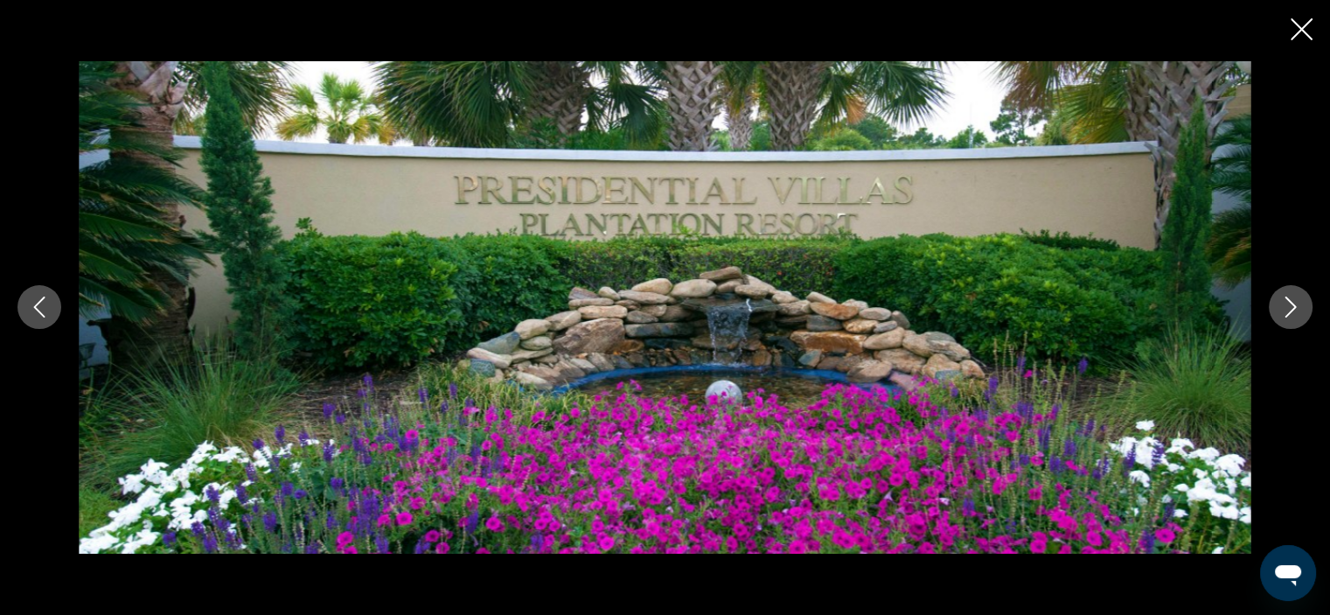
click at [1284, 309] on icon "Next image" at bounding box center [1291, 307] width 21 height 21
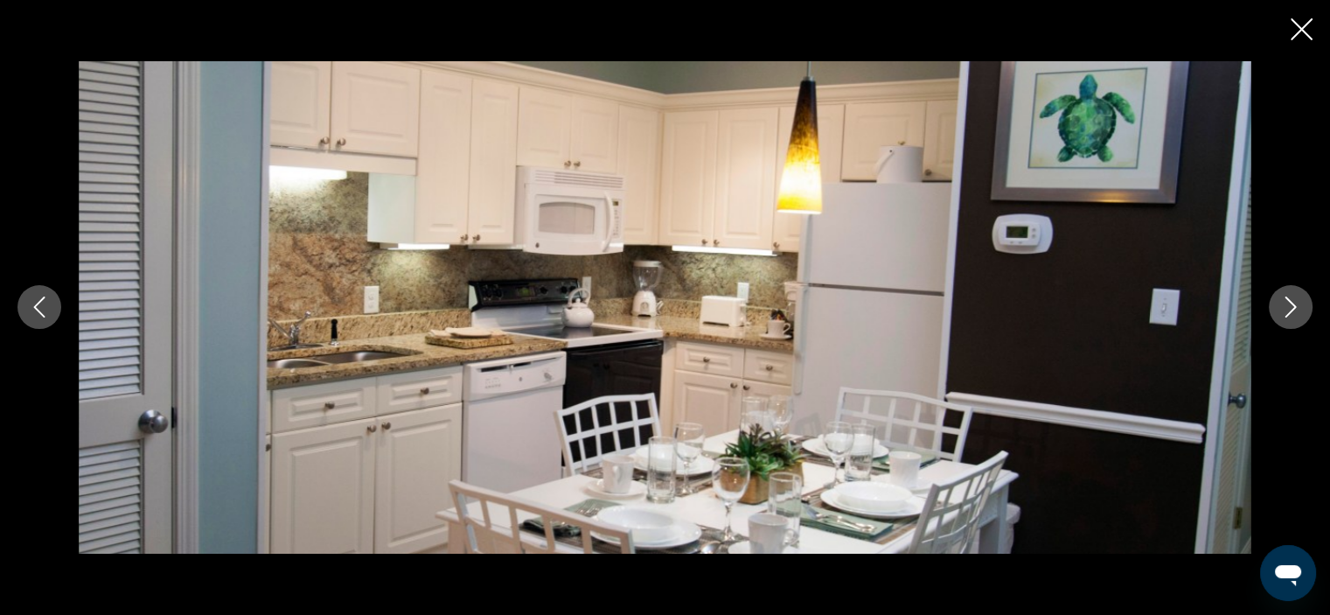
click at [1284, 309] on icon "Next image" at bounding box center [1291, 307] width 21 height 21
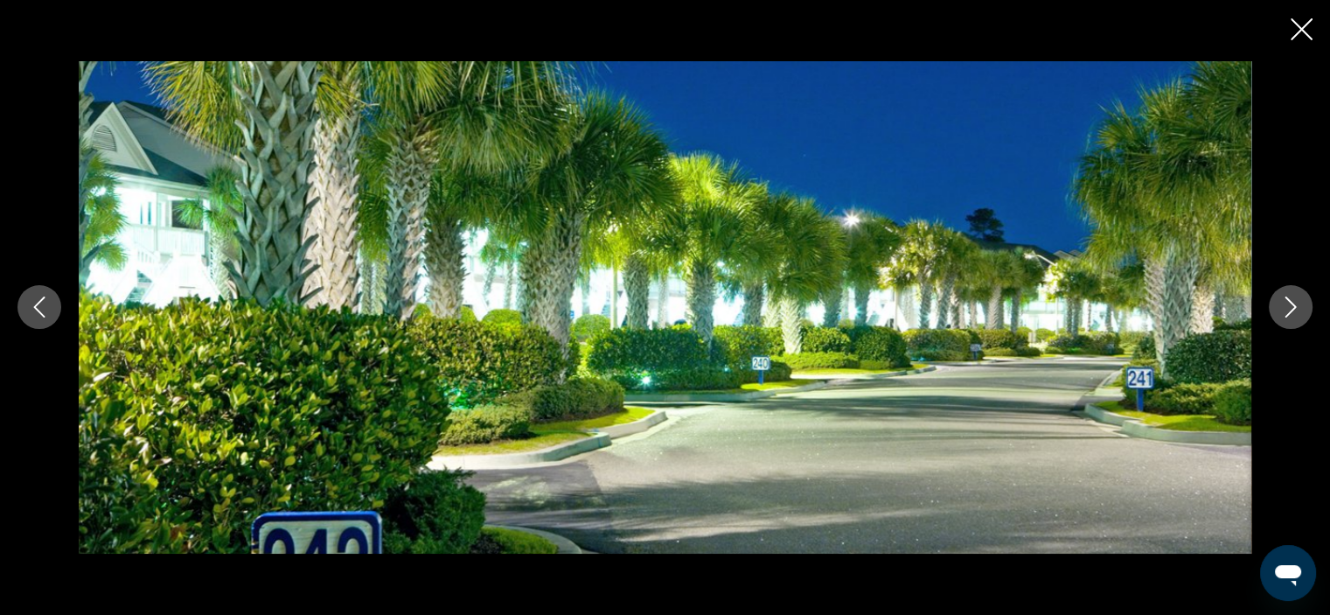
click at [1284, 309] on icon "Next image" at bounding box center [1291, 307] width 21 height 21
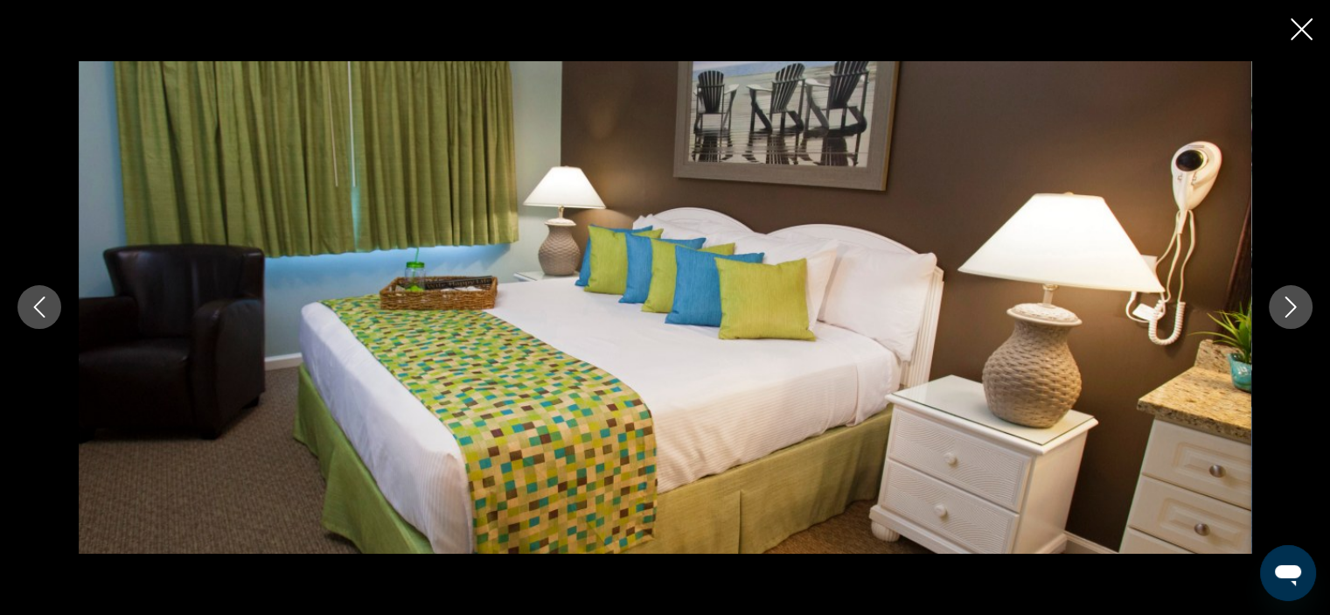
click at [1284, 309] on icon "Next image" at bounding box center [1291, 307] width 21 height 21
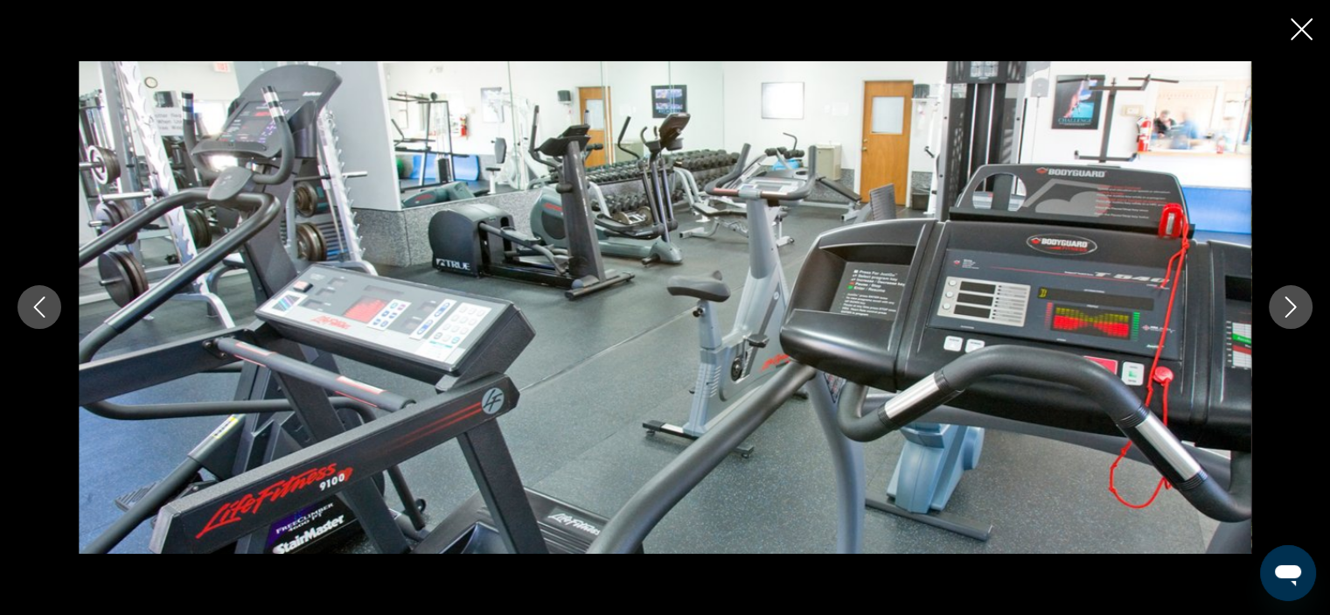
click at [1284, 309] on icon "Next image" at bounding box center [1291, 307] width 21 height 21
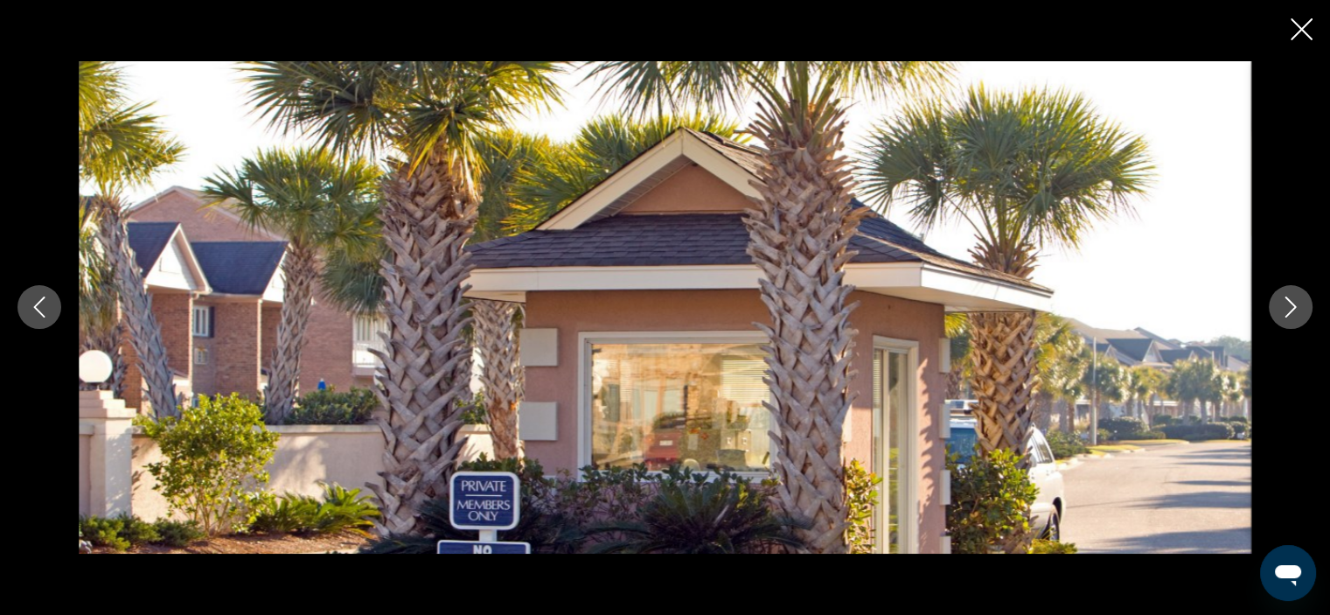
click at [1284, 309] on icon "Next image" at bounding box center [1291, 307] width 21 height 21
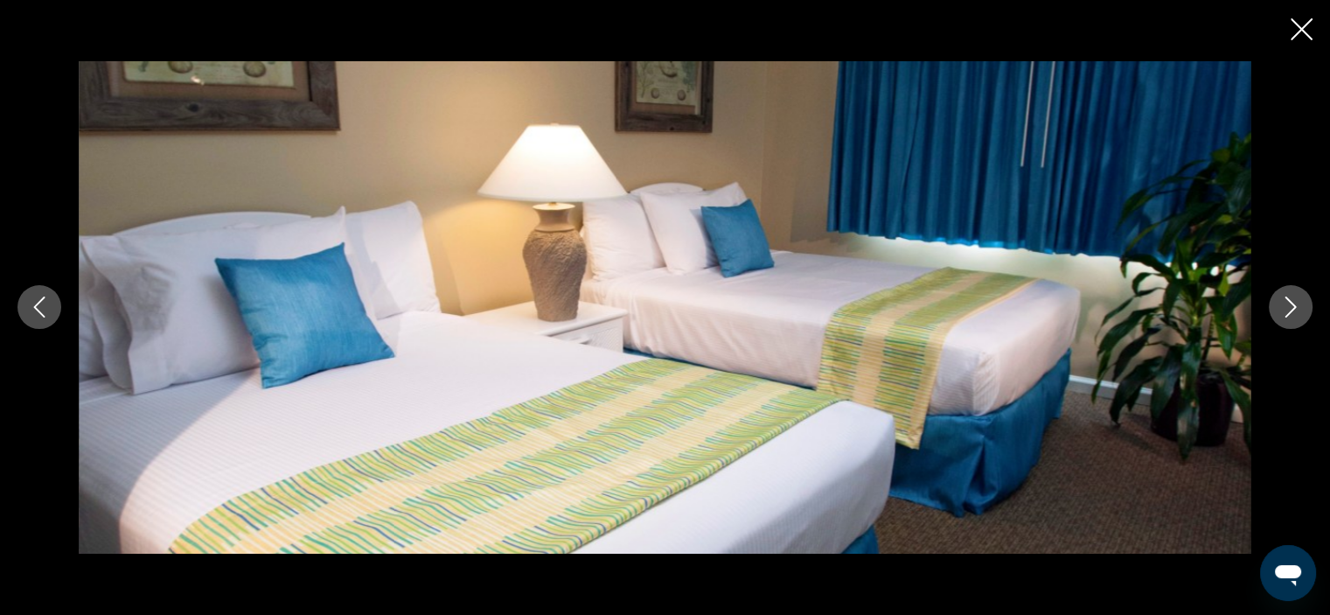
click at [1284, 309] on icon "Next image" at bounding box center [1291, 307] width 21 height 21
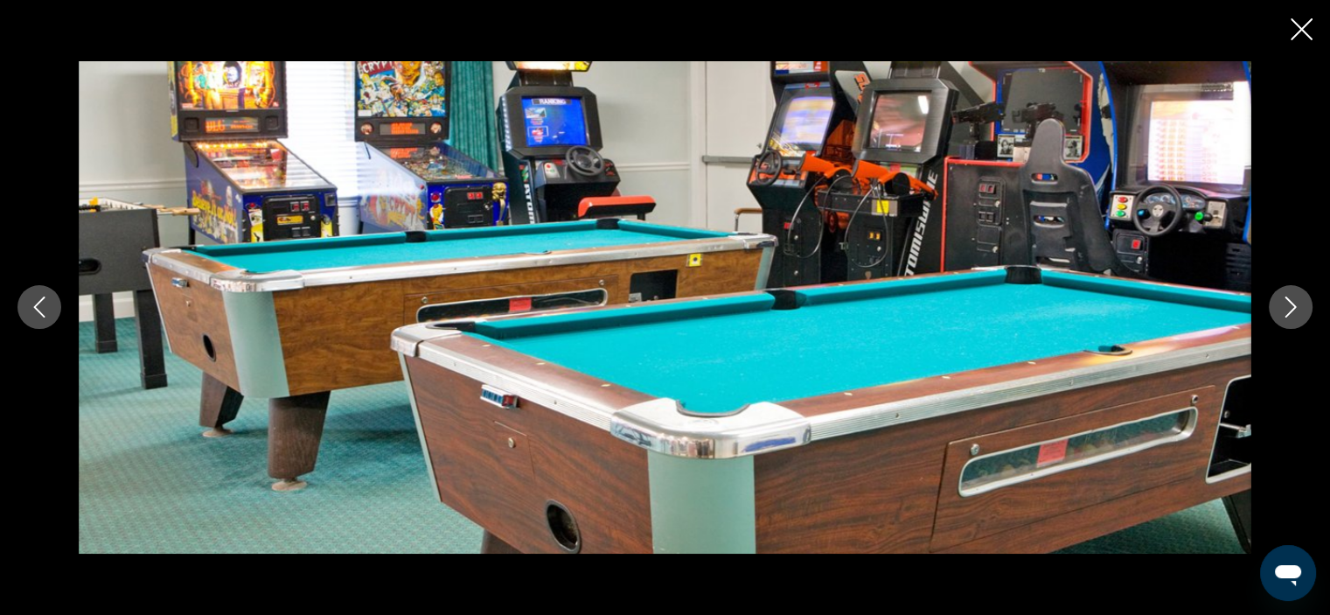
click at [1284, 309] on icon "Next image" at bounding box center [1291, 307] width 21 height 21
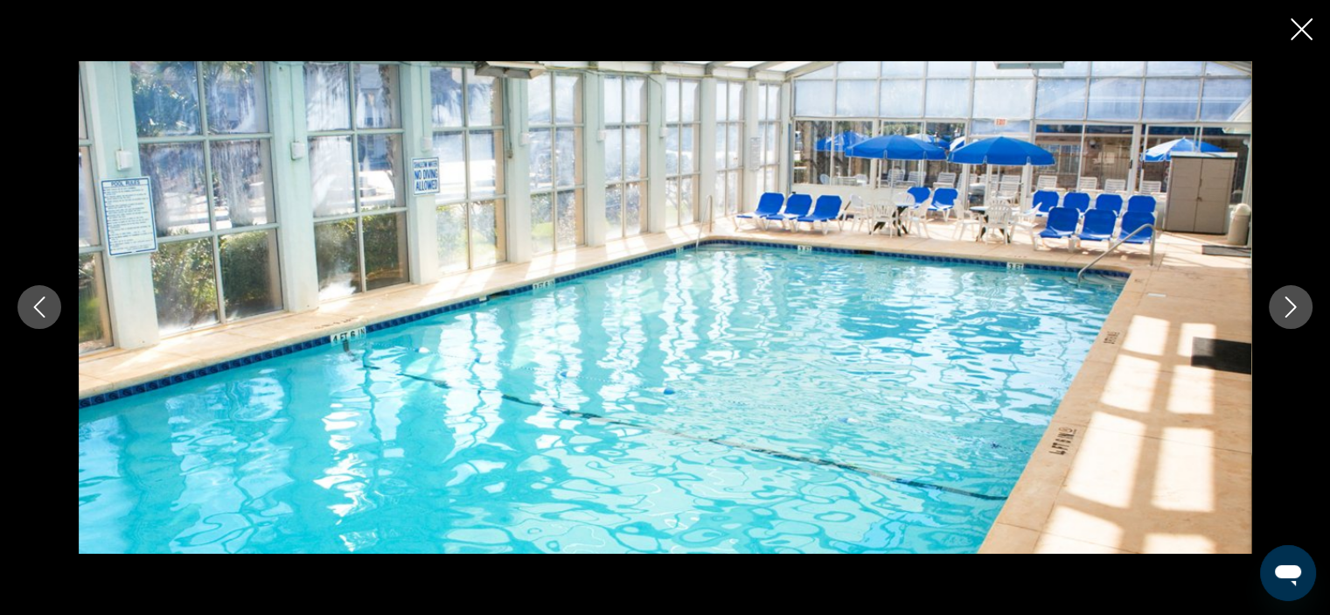
click at [1284, 309] on icon "Next image" at bounding box center [1291, 307] width 21 height 21
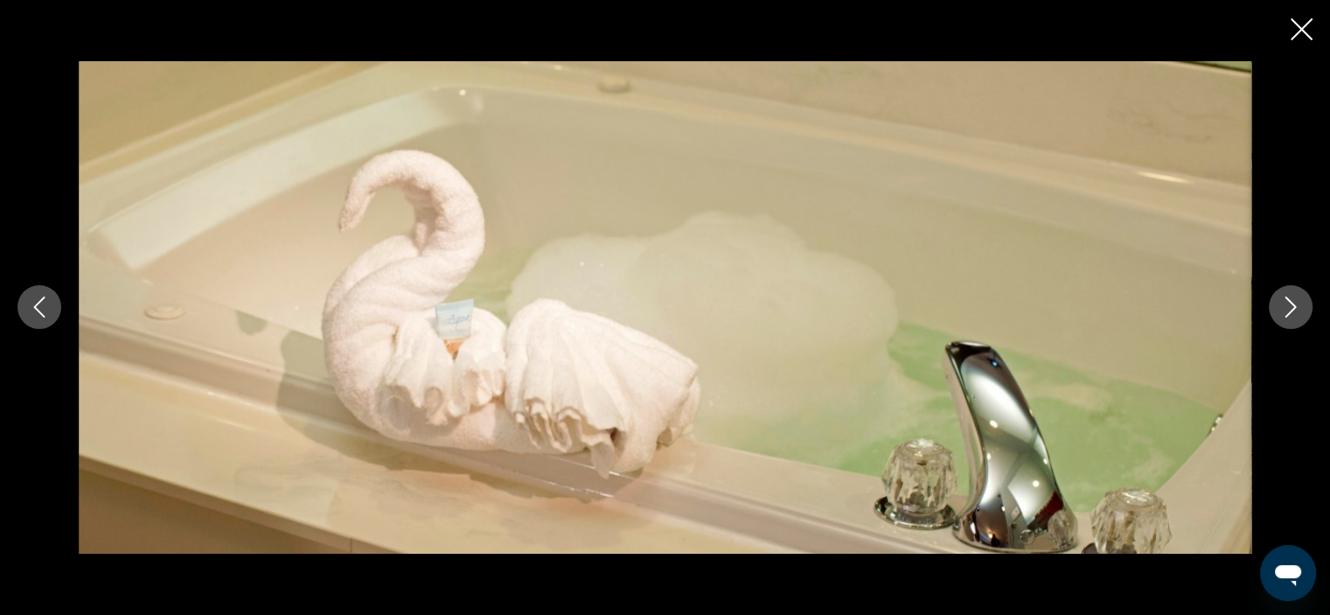
click at [1284, 309] on icon "Next image" at bounding box center [1291, 307] width 21 height 21
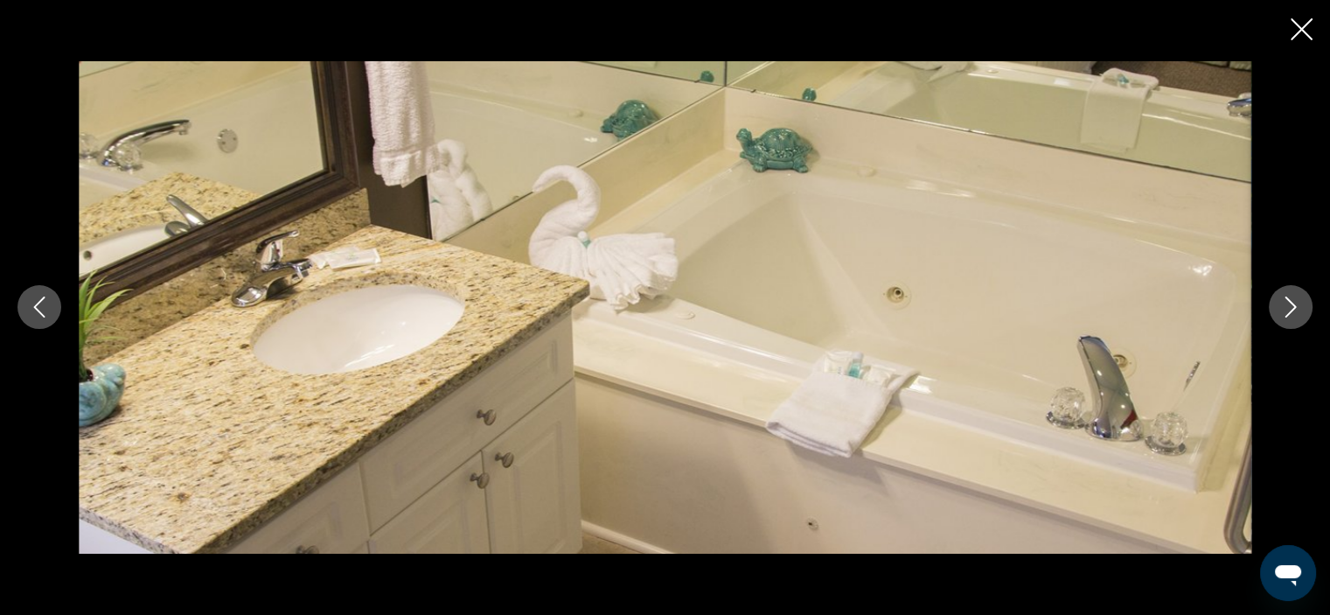
click at [1284, 309] on icon "Next image" at bounding box center [1291, 307] width 21 height 21
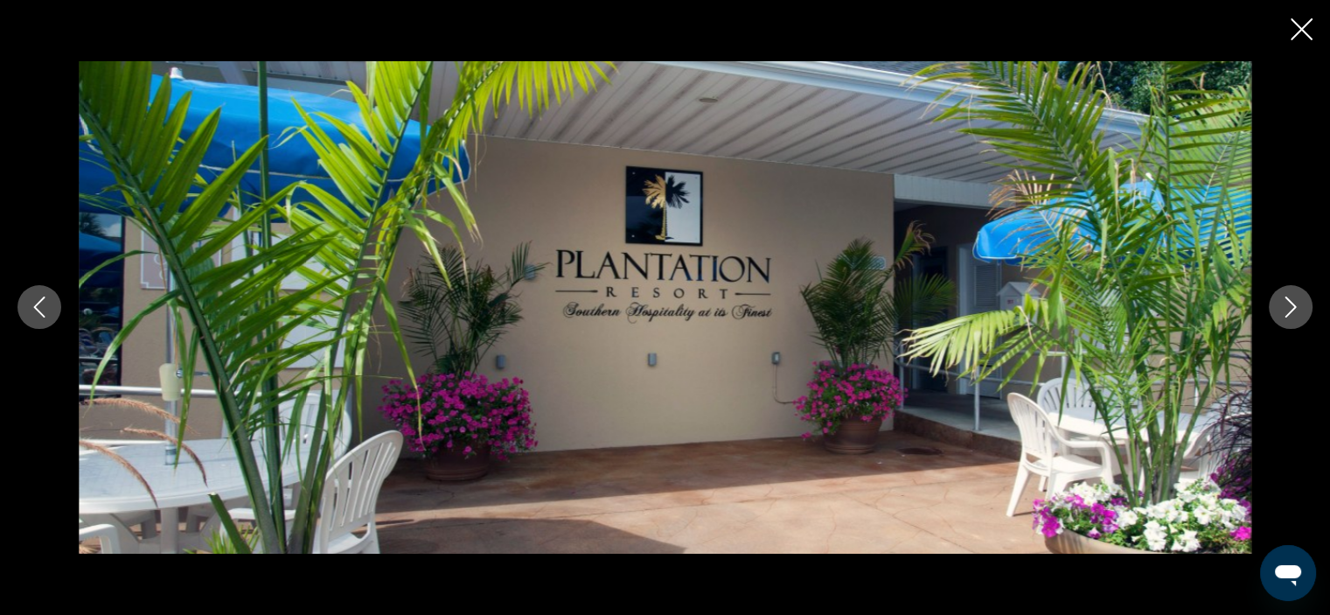
click at [1284, 309] on icon "Next image" at bounding box center [1291, 307] width 21 height 21
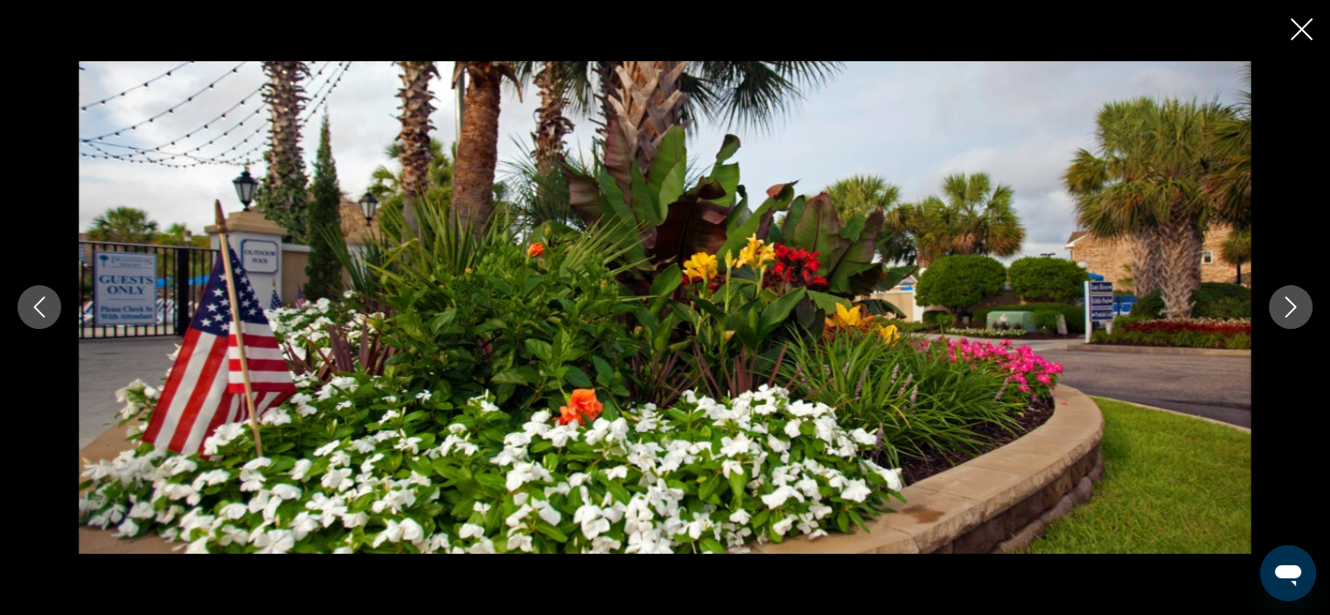
click at [1284, 309] on icon "Next image" at bounding box center [1291, 307] width 21 height 21
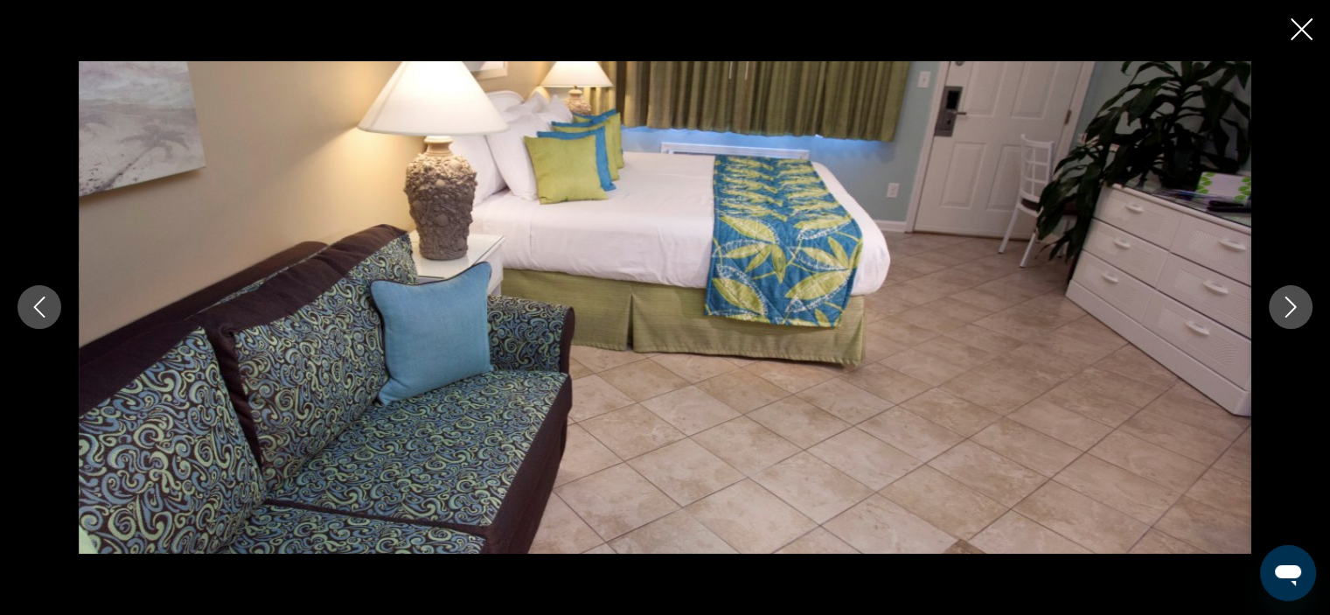
click at [1284, 309] on icon "Next image" at bounding box center [1291, 307] width 21 height 21
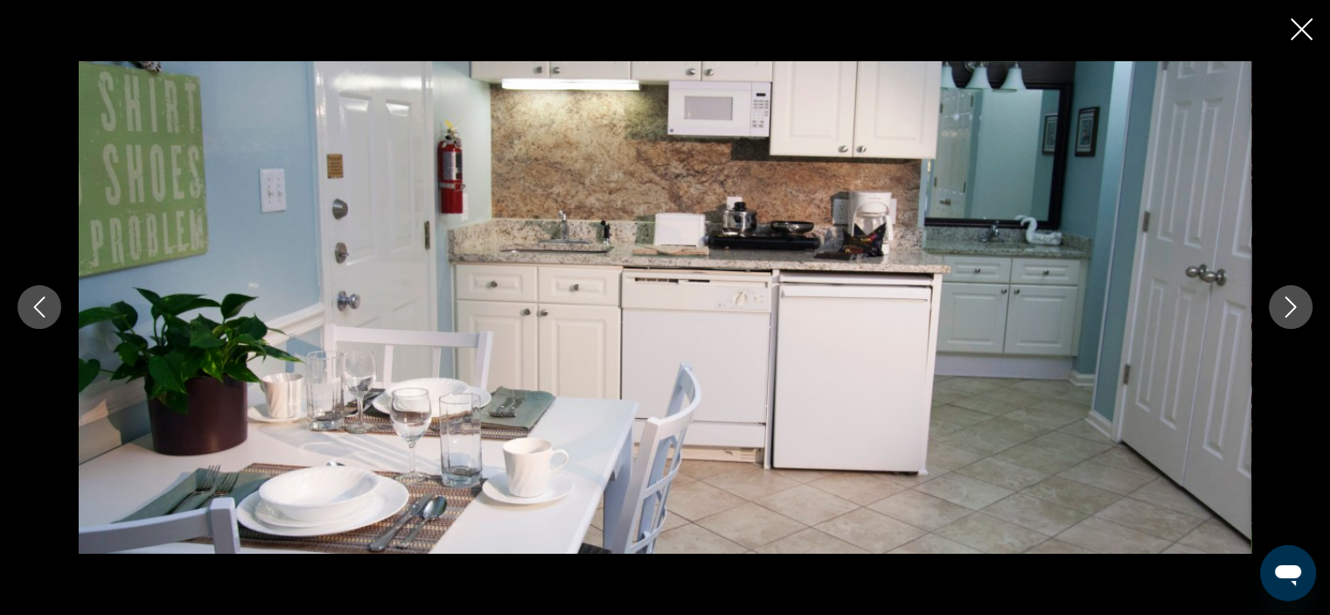
click at [1284, 309] on icon "Next image" at bounding box center [1291, 307] width 21 height 21
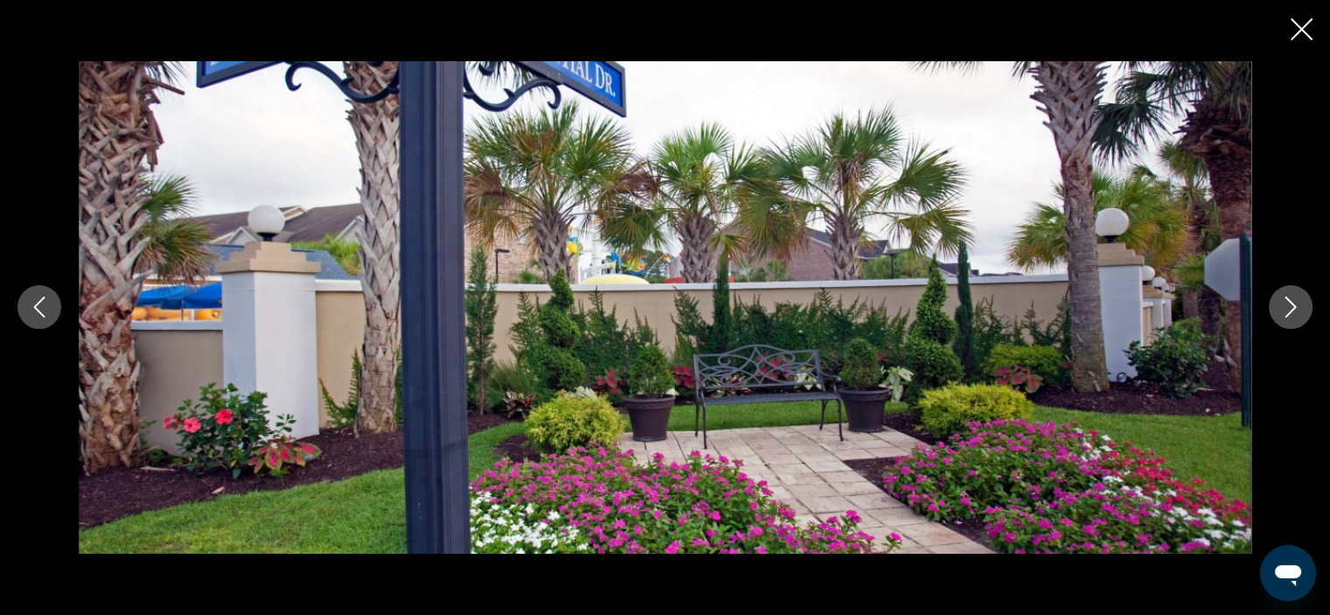
click at [1284, 309] on icon "Next image" at bounding box center [1291, 307] width 21 height 21
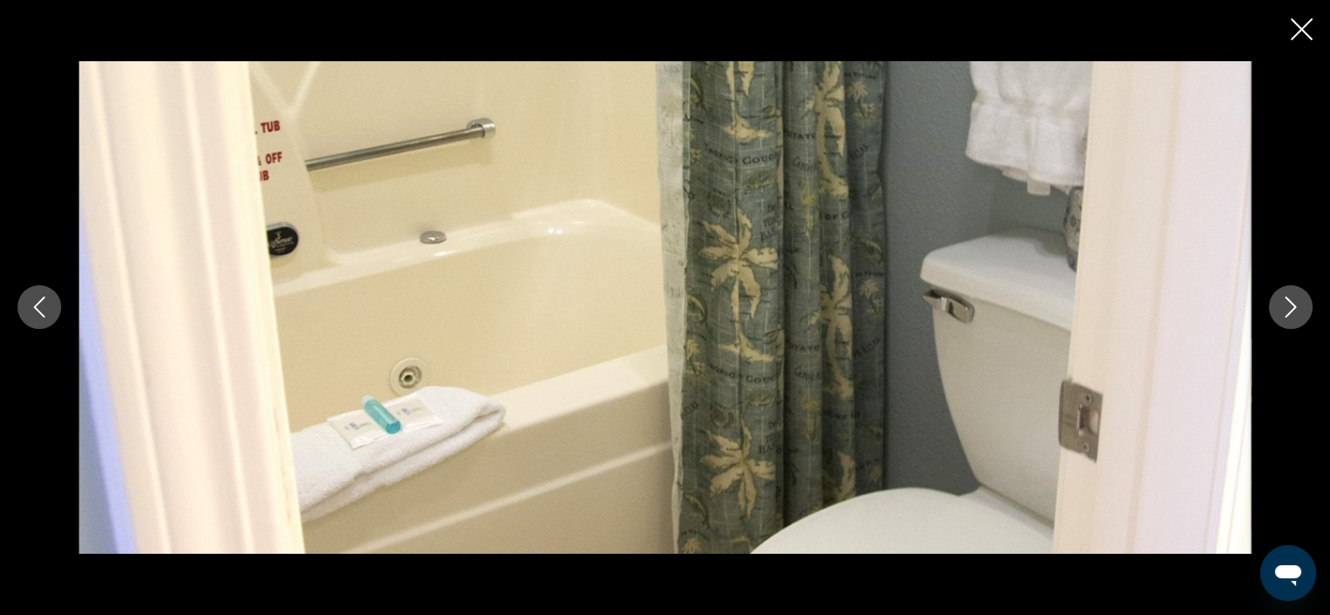
click at [1284, 309] on icon "Next image" at bounding box center [1291, 307] width 21 height 21
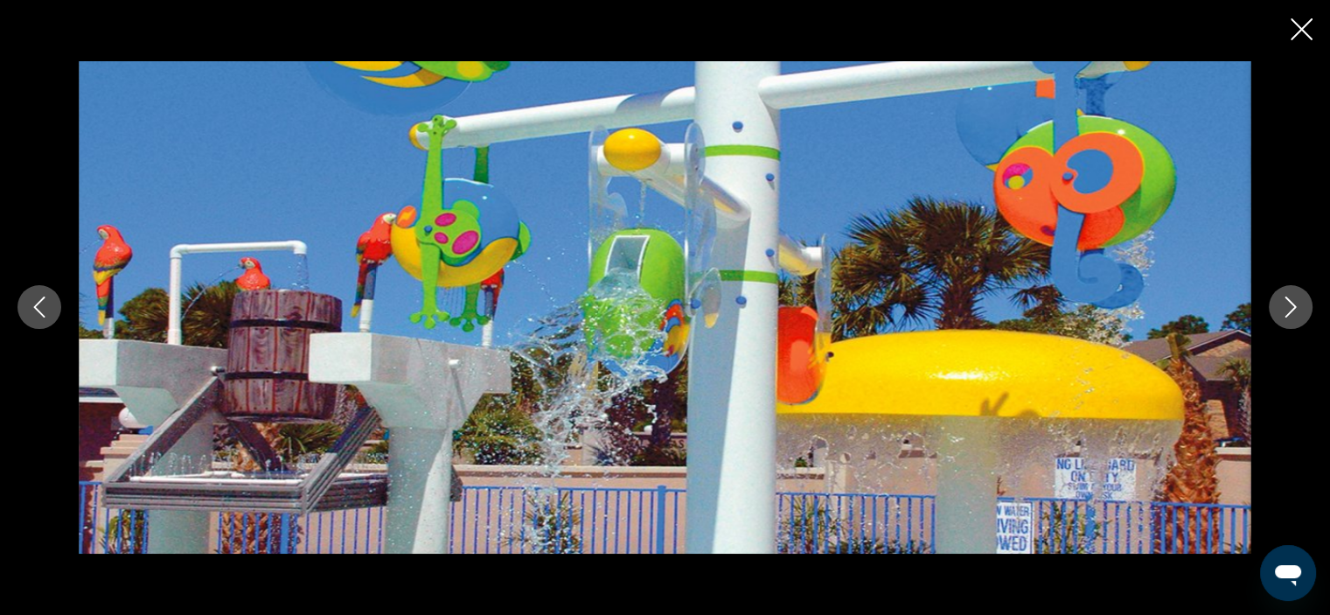
click at [1284, 309] on icon "Next image" at bounding box center [1291, 307] width 21 height 21
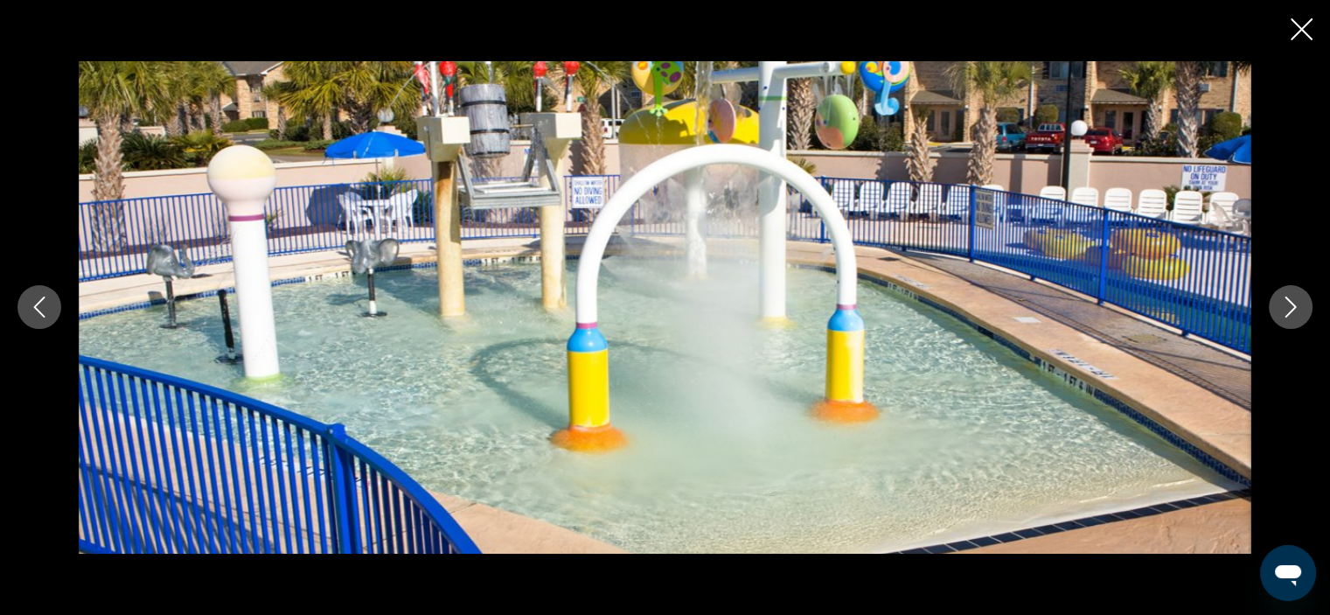
click at [1284, 309] on icon "Next image" at bounding box center [1291, 307] width 21 height 21
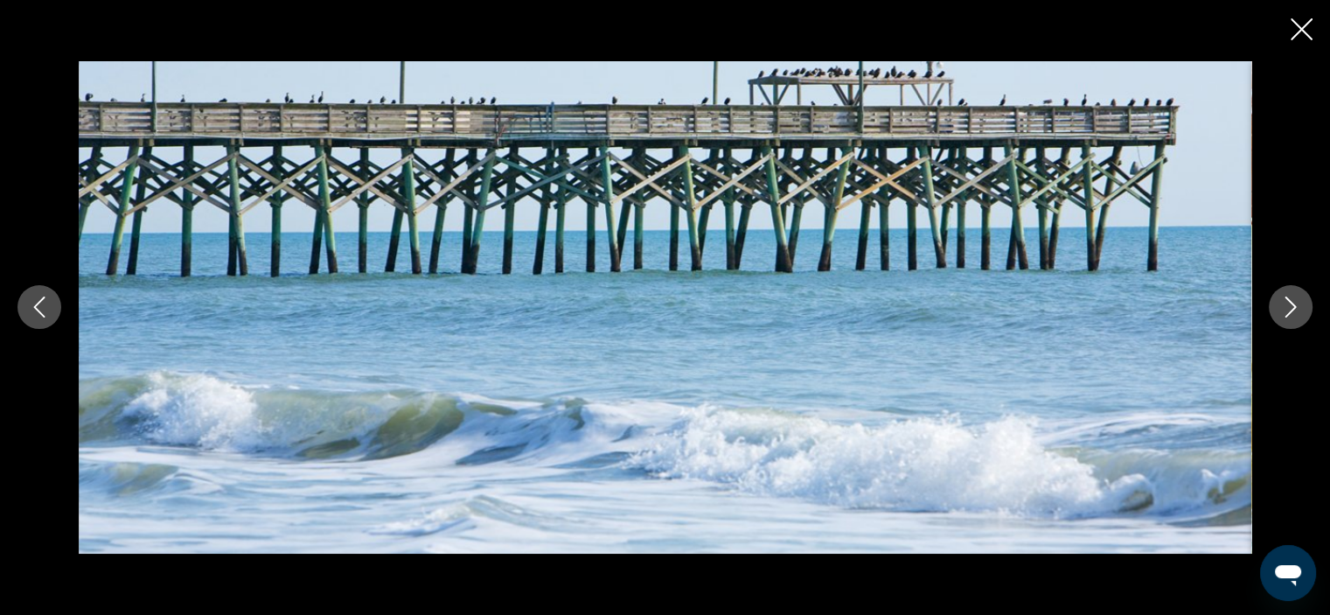
click at [1284, 309] on icon "Next image" at bounding box center [1291, 307] width 21 height 21
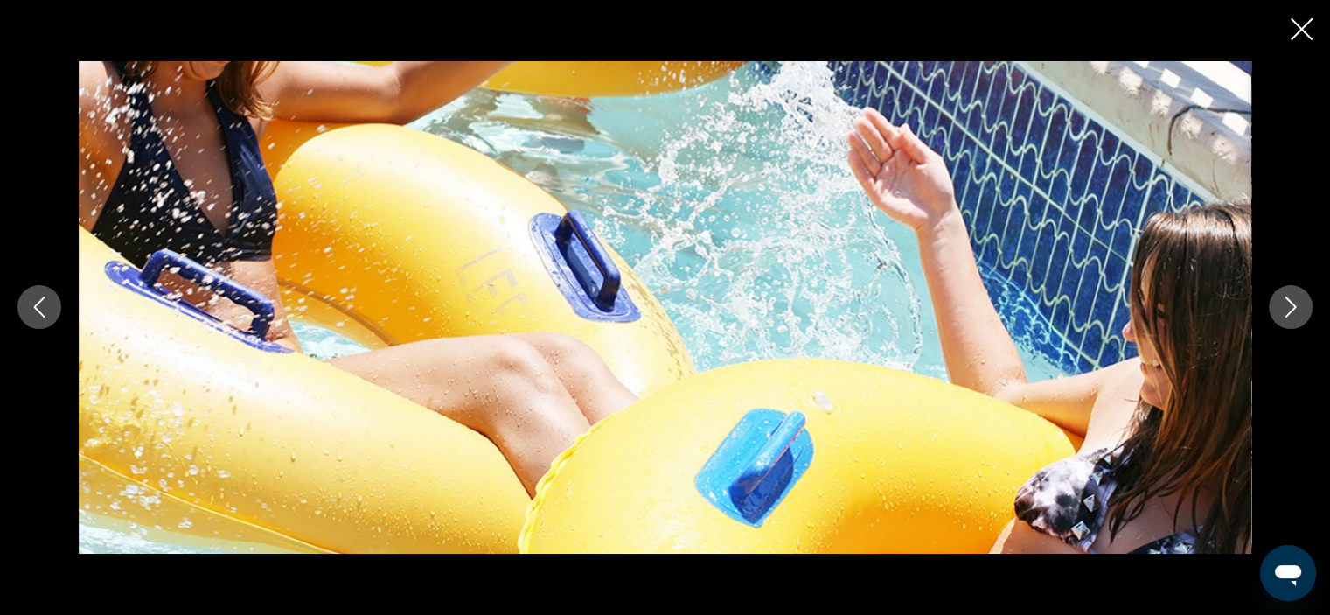
drag, startPoint x: 1288, startPoint y: 44, endPoint x: 1292, endPoint y: 31, distance: 12.7
click at [1288, 41] on div "Main content" at bounding box center [665, 307] width 1330 height 615
click at [1295, 27] on icon "Close slideshow" at bounding box center [1302, 29] width 22 height 22
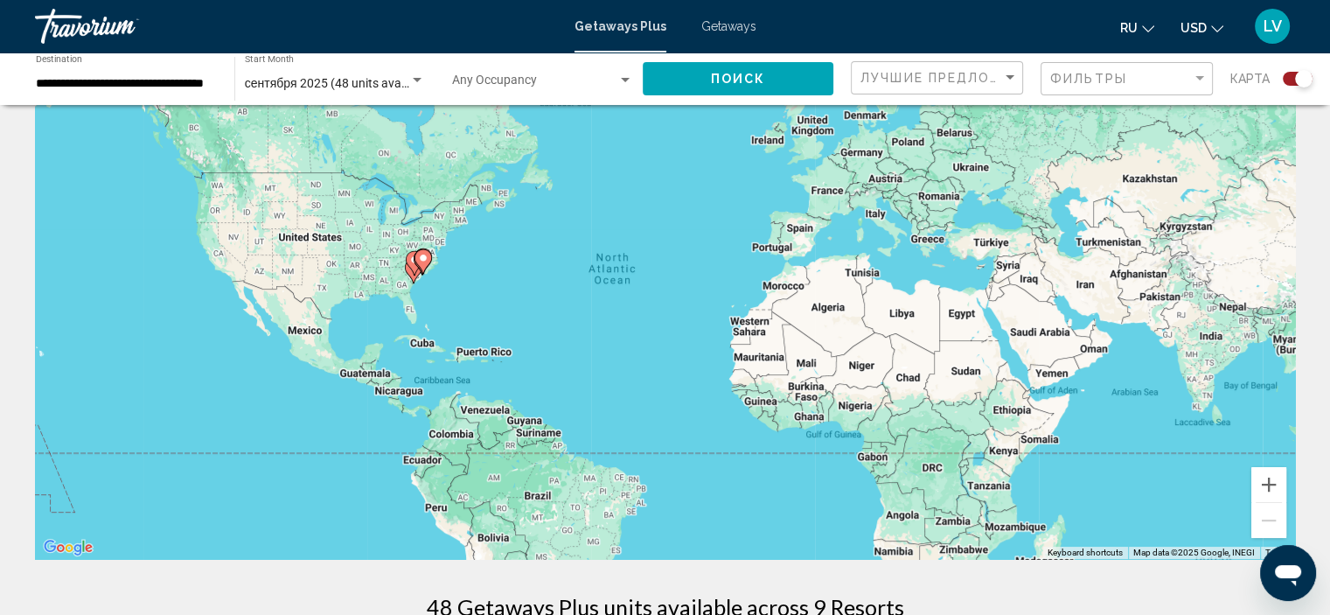
scroll to position [87, 0]
